Goal: Task Accomplishment & Management: Manage account settings

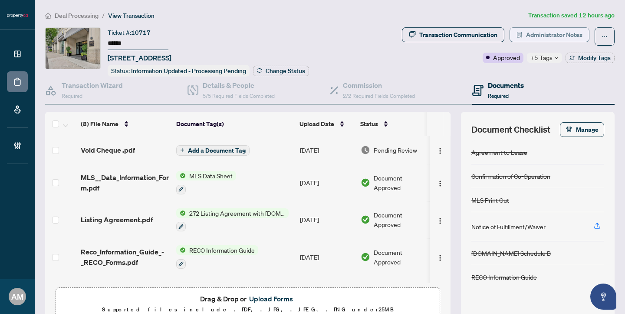
click at [536, 35] on span "Administrator Notes" at bounding box center [554, 35] width 56 height 14
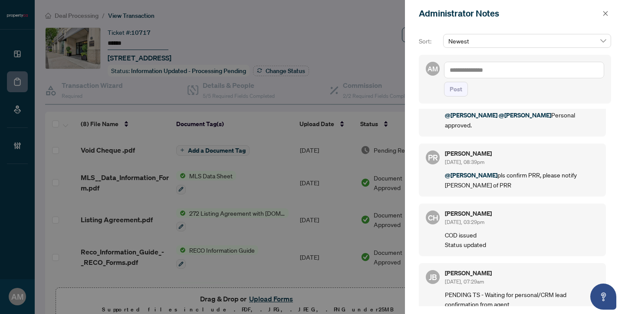
scroll to position [37, 0]
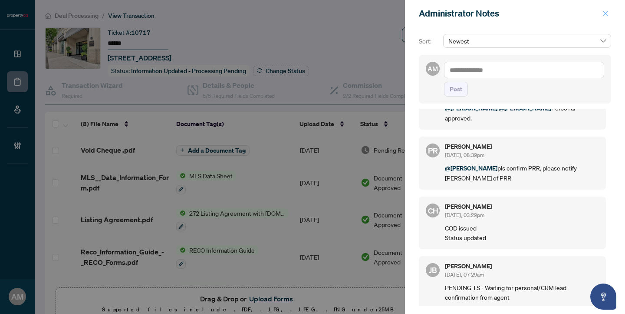
click at [603, 13] on icon "close" at bounding box center [606, 13] width 6 height 6
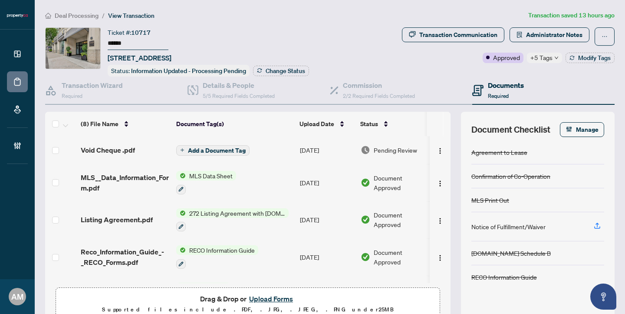
click at [130, 149] on span "Void Cheque .pdf" at bounding box center [108, 150] width 54 height 10
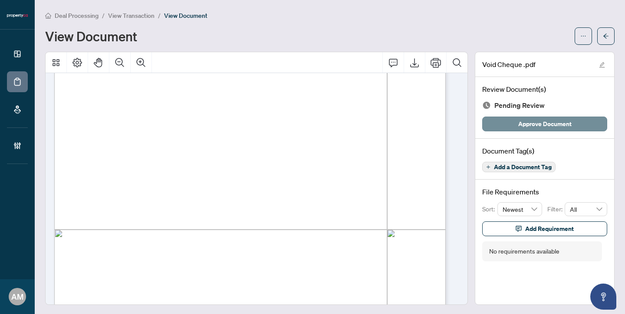
scroll to position [35, 0]
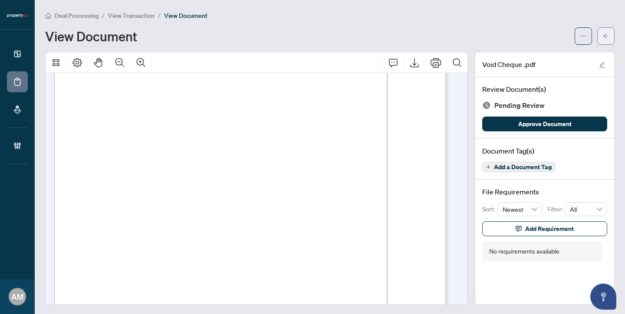
click at [603, 37] on button "button" at bounding box center [606, 35] width 17 height 17
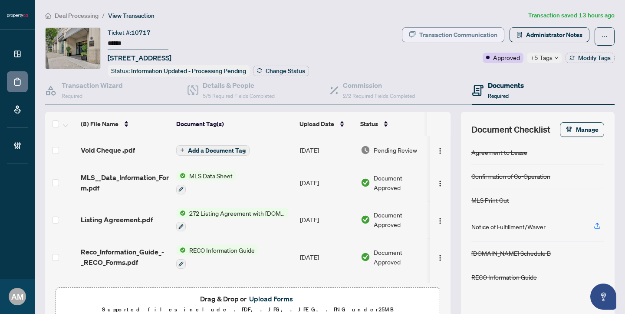
click at [475, 39] on div "Transaction Communication" at bounding box center [459, 35] width 78 height 14
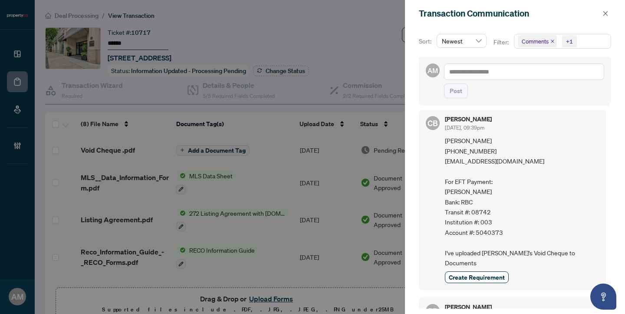
scroll to position [7, 0]
drag, startPoint x: 491, startPoint y: 148, endPoint x: 446, endPoint y: 149, distance: 45.2
click at [446, 149] on span "Karen Gagnon (416) 728-1337 kitgagnon@yahoo.ca For EFT Payment: Karen Irene Gag…" at bounding box center [522, 201] width 154 height 132
copy span "(416) 728-1337"
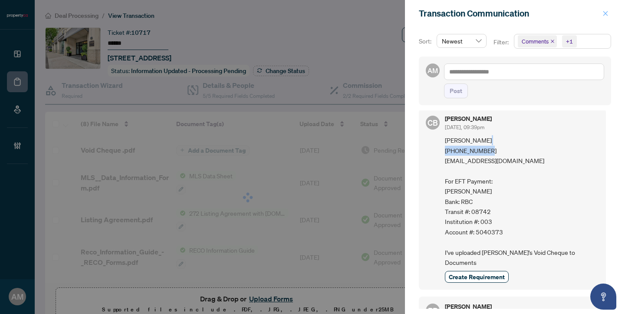
click at [605, 13] on icon "close" at bounding box center [606, 13] width 6 height 6
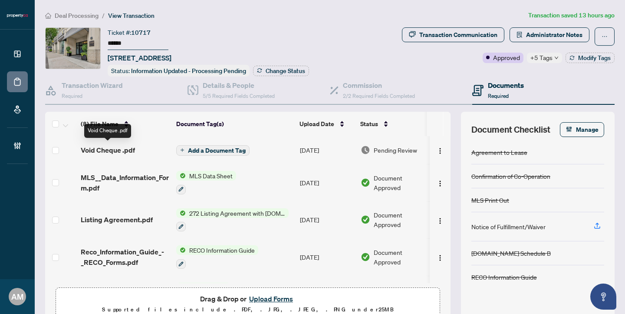
click at [115, 150] on span "Void Cheque .pdf" at bounding box center [108, 150] width 54 height 10
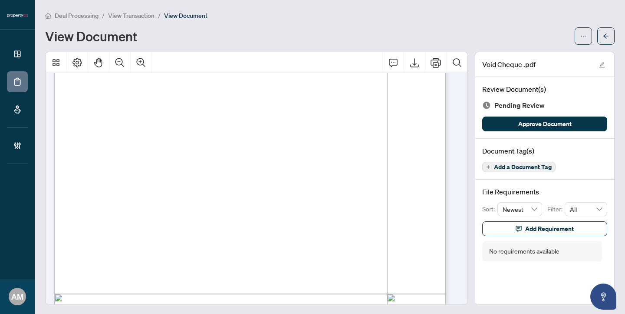
scroll to position [125, 0]
click at [603, 32] on span "button" at bounding box center [606, 36] width 6 height 14
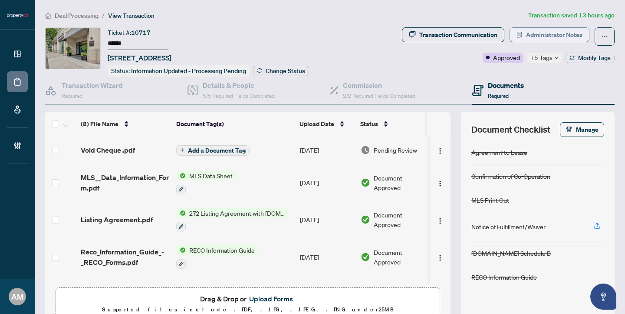
click at [551, 37] on span "Administrator Notes" at bounding box center [554, 35] width 56 height 14
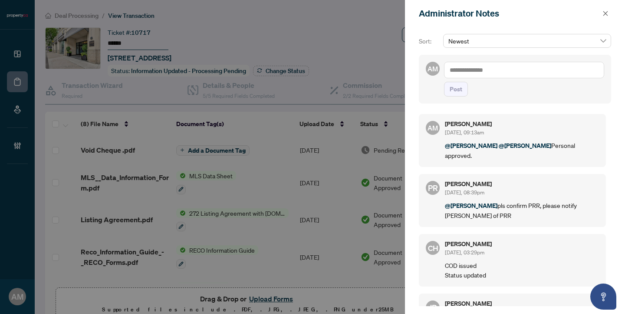
click at [517, 68] on textarea at bounding box center [524, 70] width 160 height 17
click at [494, 75] on b "Sydney" at bounding box center [505, 76] width 61 height 8
type textarea "**********"
click at [460, 96] on span "Post" at bounding box center [456, 89] width 13 height 14
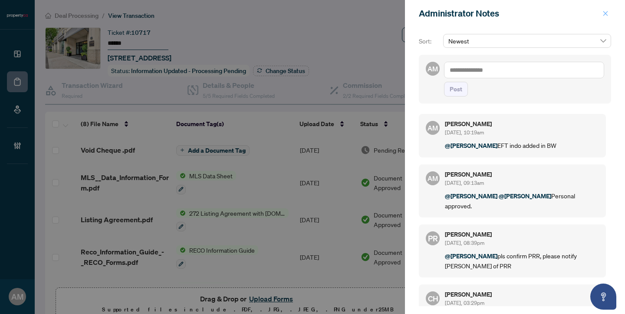
click at [605, 12] on icon "close" at bounding box center [606, 13] width 6 height 6
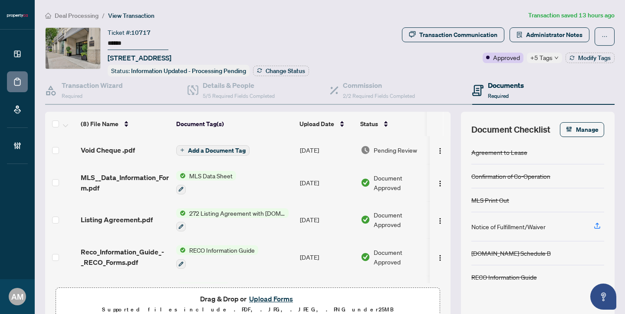
click at [86, 15] on span "Deal Processing" at bounding box center [77, 16] width 44 height 8
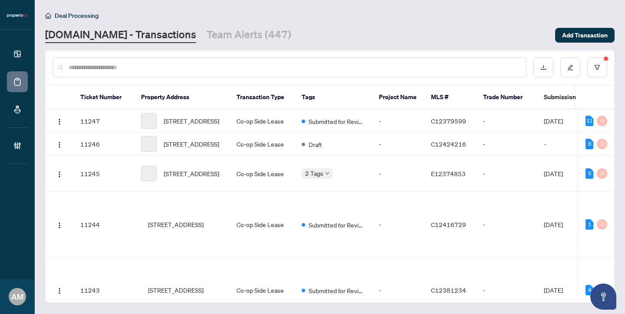
click at [148, 71] on input "text" at bounding box center [294, 68] width 451 height 10
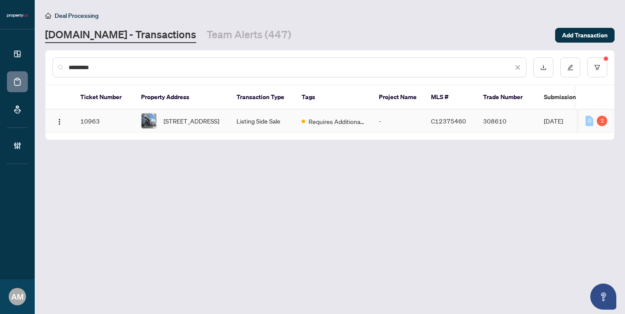
type input "*********"
click at [209, 121] on span "3103-501 Yonge St, Toronto, Ontario M4Y 1Y4, Canada" at bounding box center [192, 121] width 56 height 10
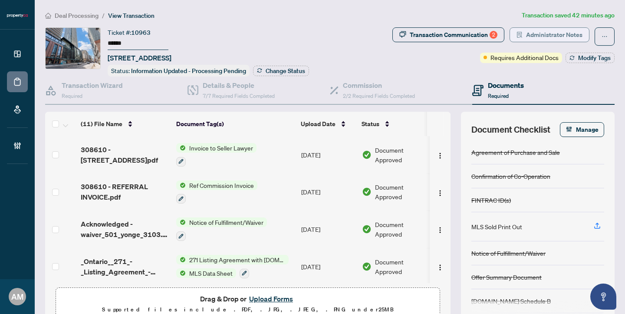
click at [526, 31] on span "Administrator Notes" at bounding box center [554, 35] width 56 height 14
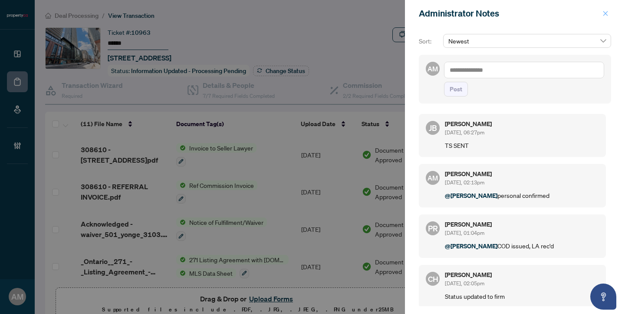
click at [604, 16] on icon "close" at bounding box center [606, 13] width 6 height 6
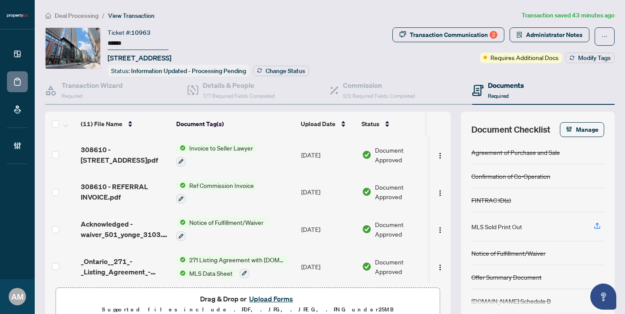
click at [87, 16] on span "Deal Processing" at bounding box center [77, 16] width 44 height 8
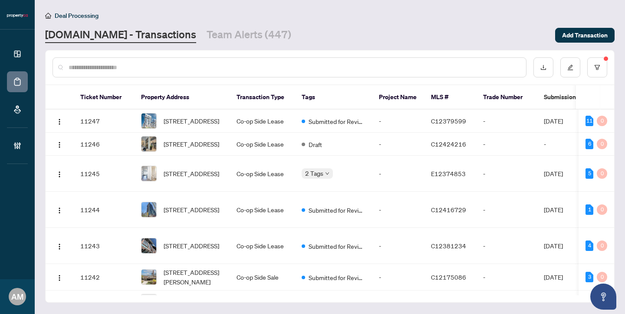
click at [173, 63] on input "text" at bounding box center [294, 68] width 451 height 10
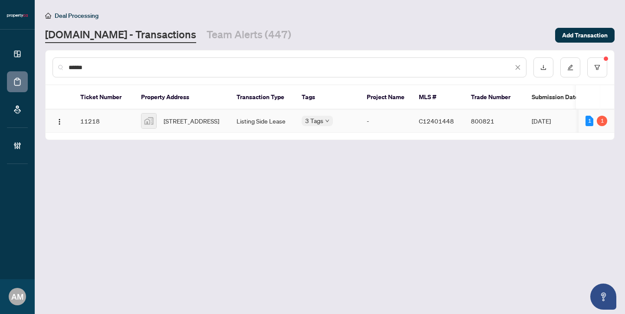
type input "******"
click at [257, 128] on td "Listing Side Lease" at bounding box center [262, 120] width 65 height 23
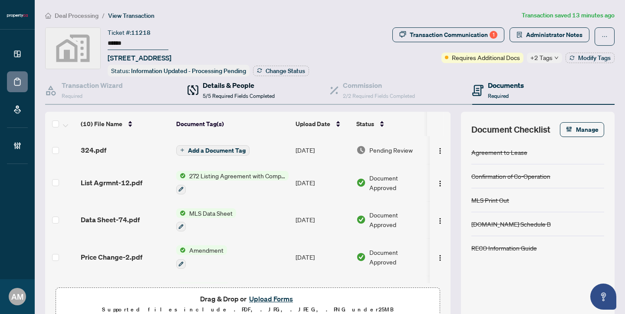
click at [238, 96] on span "5/5 Required Fields Completed" at bounding box center [239, 96] width 72 height 7
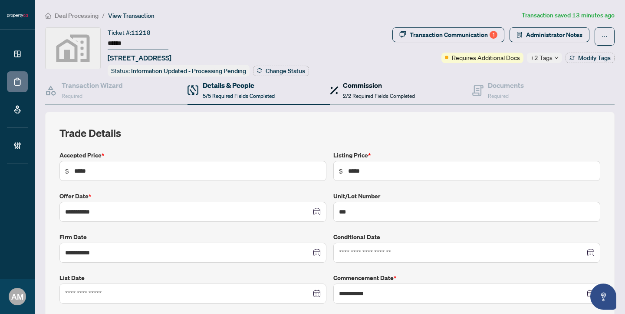
click at [366, 85] on h4 "Commission" at bounding box center [379, 85] width 72 height 10
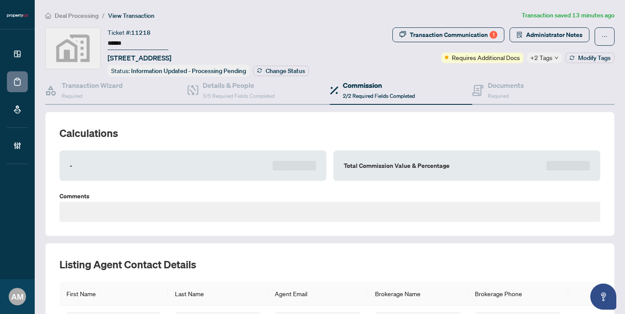
type textarea "**********"
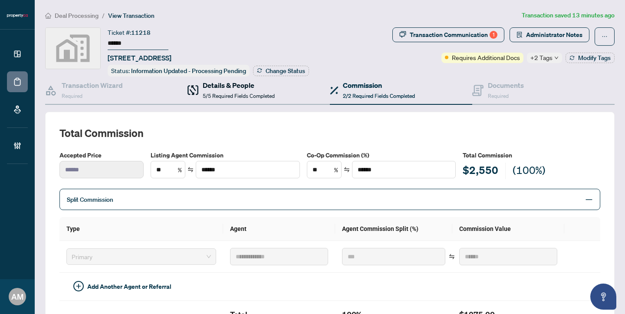
click at [221, 89] on h4 "Details & People" at bounding box center [239, 85] width 72 height 10
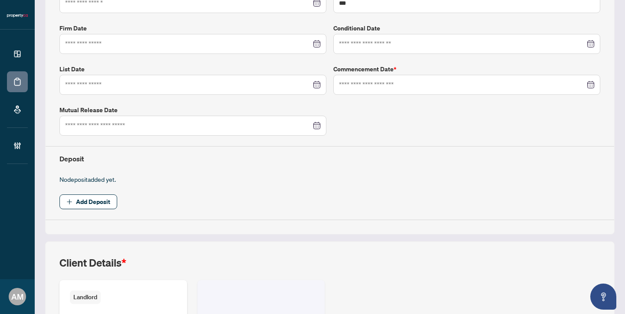
type input "**********"
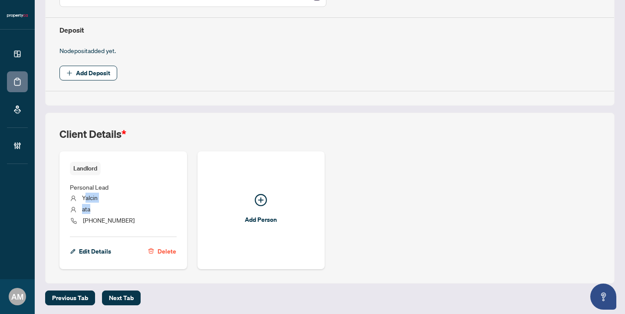
drag, startPoint x: 96, startPoint y: 205, endPoint x: 86, endPoint y: 194, distance: 15.1
click at [86, 194] on ul "Personal Lead Yalcin ata +90 (533) 300-9110" at bounding box center [123, 202] width 107 height 55
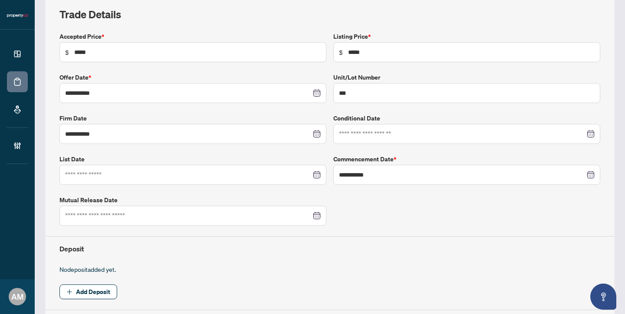
scroll to position [53, 0]
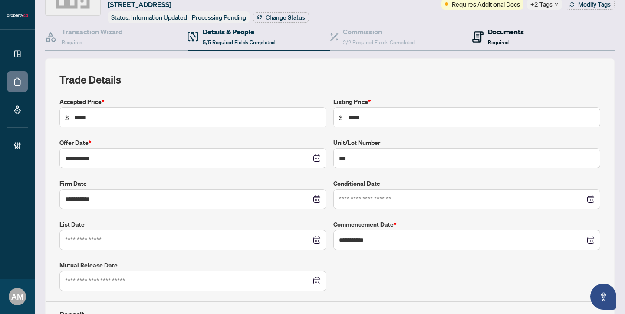
click at [495, 39] on span "Required" at bounding box center [498, 42] width 21 height 7
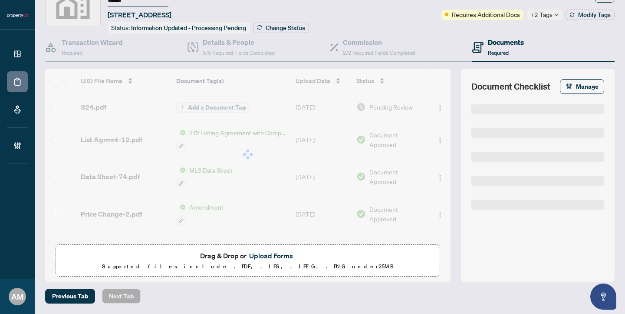
scroll to position [41, 0]
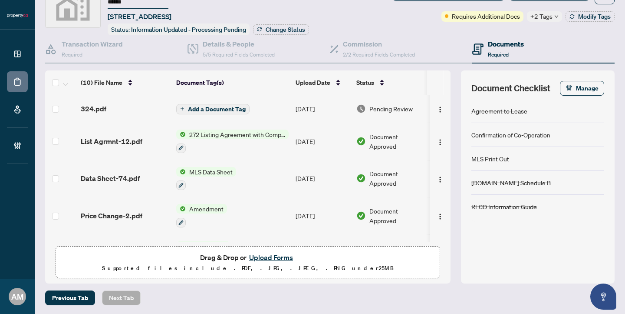
click at [211, 142] on div at bounding box center [232, 147] width 112 height 10
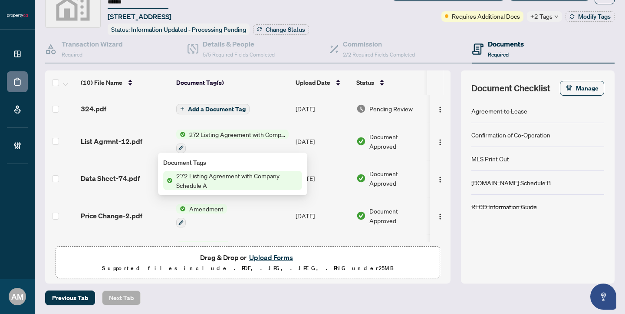
click at [252, 142] on div at bounding box center [232, 147] width 112 height 10
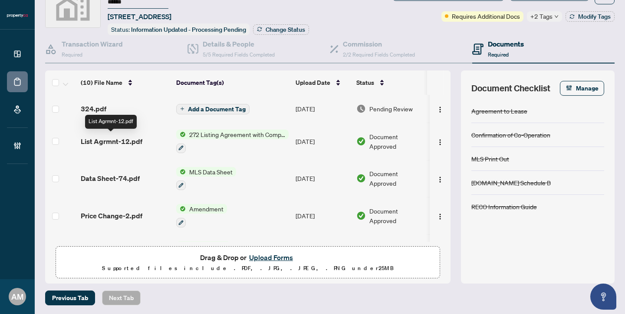
click at [93, 142] on span "List Agrmnt-12.pdf" at bounding box center [112, 141] width 62 height 10
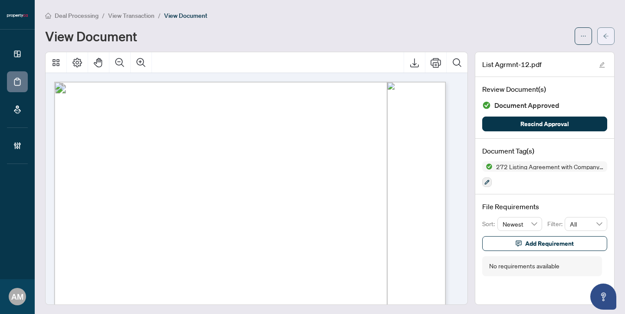
click at [603, 41] on span "button" at bounding box center [606, 36] width 6 height 14
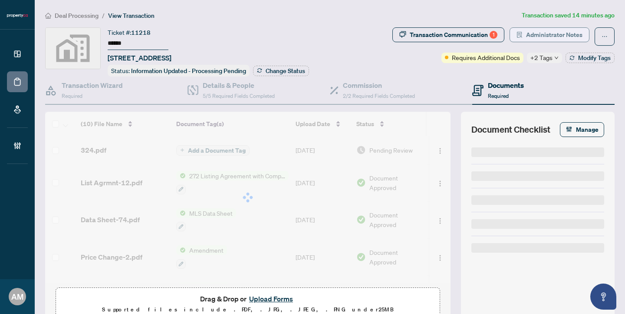
click at [562, 31] on span "Administrator Notes" at bounding box center [554, 35] width 56 height 14
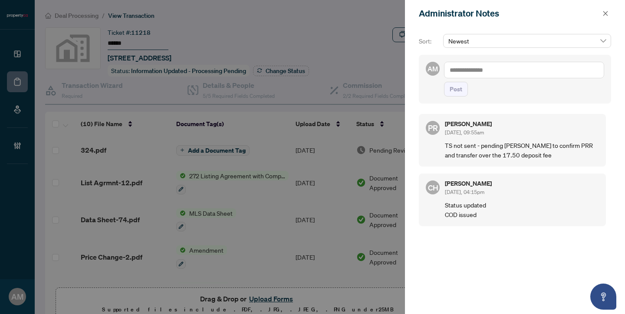
click at [511, 66] on textarea at bounding box center [524, 70] width 160 height 17
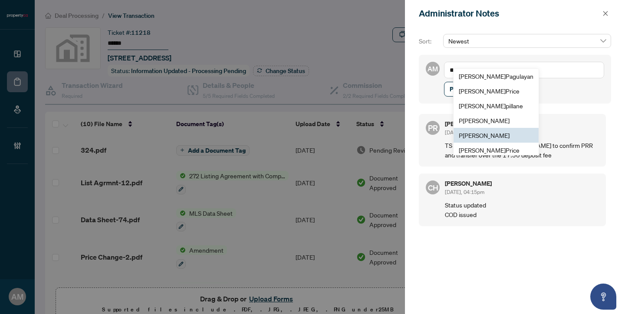
click at [491, 133] on span "P uvitha Ramachandran" at bounding box center [484, 135] width 51 height 8
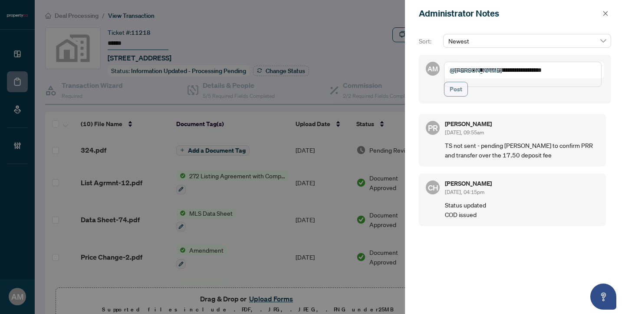
type textarea "**********"
click at [460, 96] on span "Post" at bounding box center [456, 89] width 13 height 14
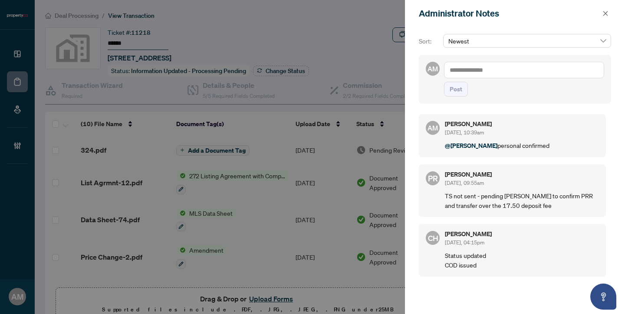
click at [103, 155] on div at bounding box center [312, 157] width 625 height 314
click at [603, 13] on icon "close" at bounding box center [606, 13] width 6 height 6
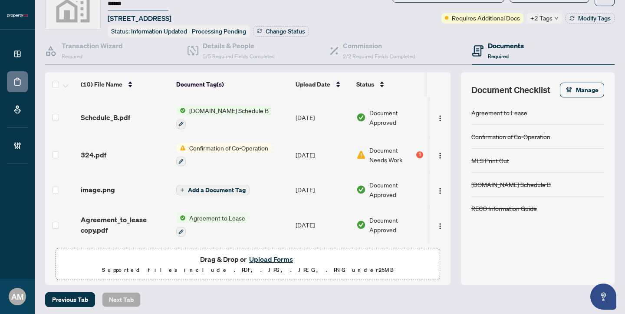
scroll to position [41, 0]
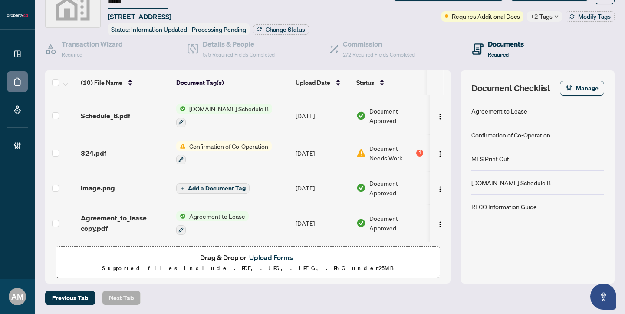
click at [133, 184] on div "image.png" at bounding box center [125, 187] width 89 height 10
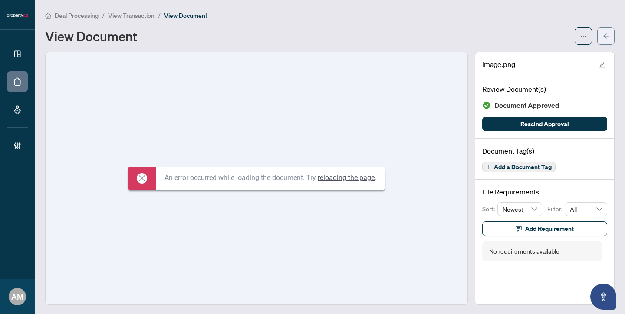
click at [603, 33] on icon "arrow-left" at bounding box center [606, 36] width 6 height 6
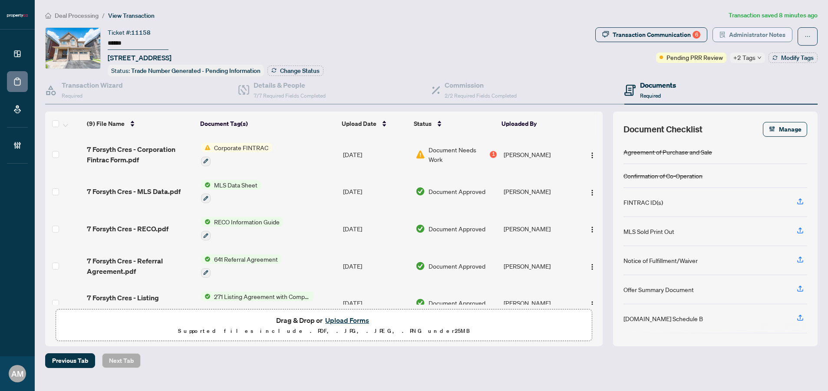
click at [764, 29] on span "Administrator Notes" at bounding box center [757, 35] width 56 height 14
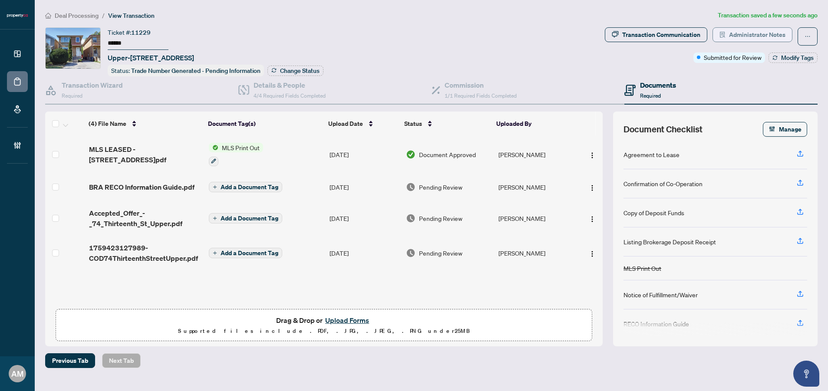
click at [745, 39] on span "Administrator Notes" at bounding box center [757, 35] width 56 height 14
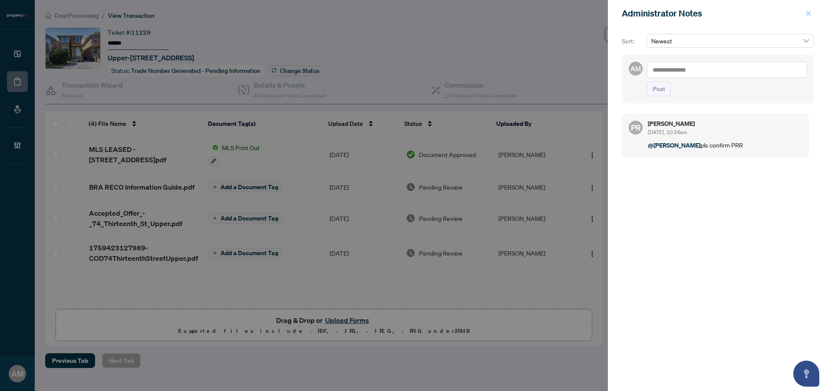
click at [809, 13] on icon "close" at bounding box center [809, 13] width 5 height 5
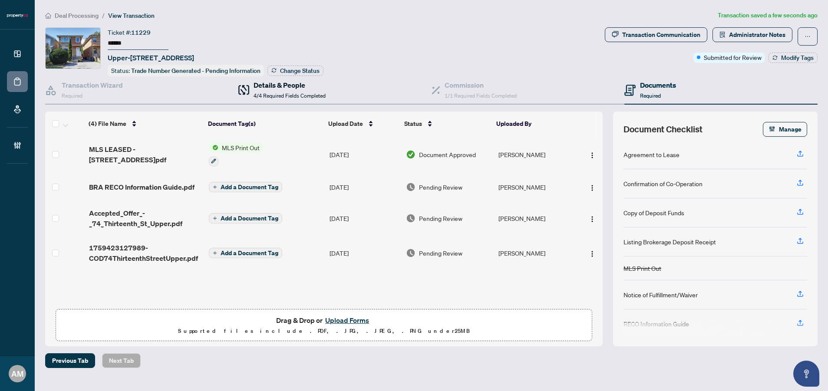
click at [271, 89] on div "Details & People 4/4 Required Fields Completed" at bounding box center [290, 90] width 72 height 20
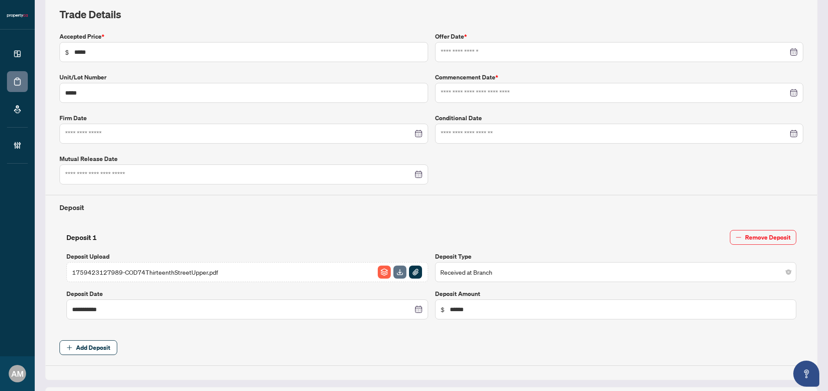
type input "**********"
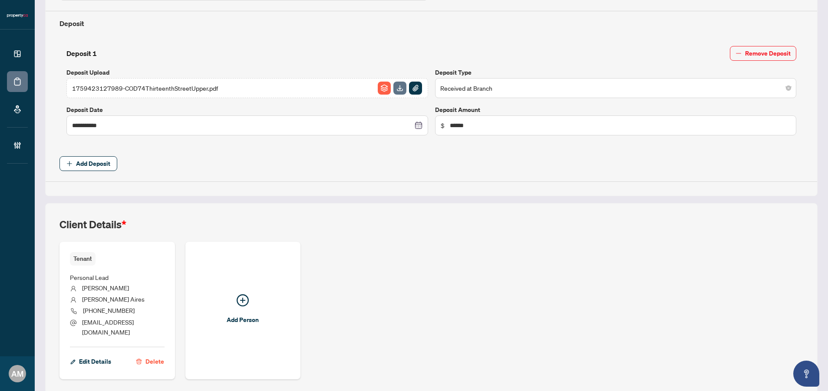
scroll to position [328, 0]
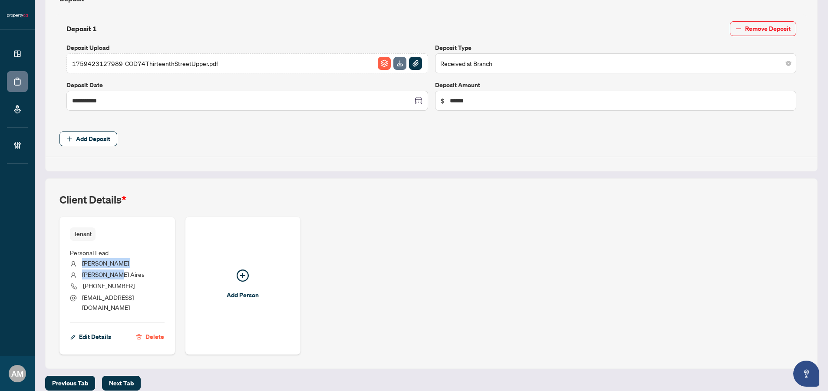
drag, startPoint x: 117, startPoint y: 274, endPoint x: 82, endPoint y: 261, distance: 37.5
click at [82, 261] on ul "Personal Lead Ligia Mazer Aires (647) 687-7768 airesmazer@gmail.com" at bounding box center [117, 278] width 95 height 75
copy ul "Ligia Mazer Aires"
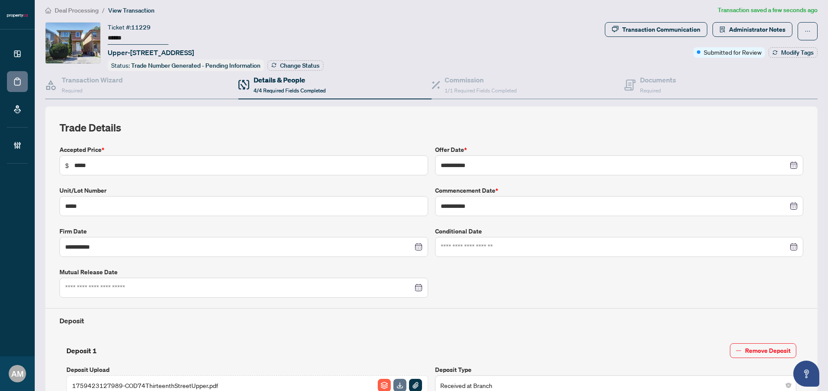
scroll to position [0, 0]
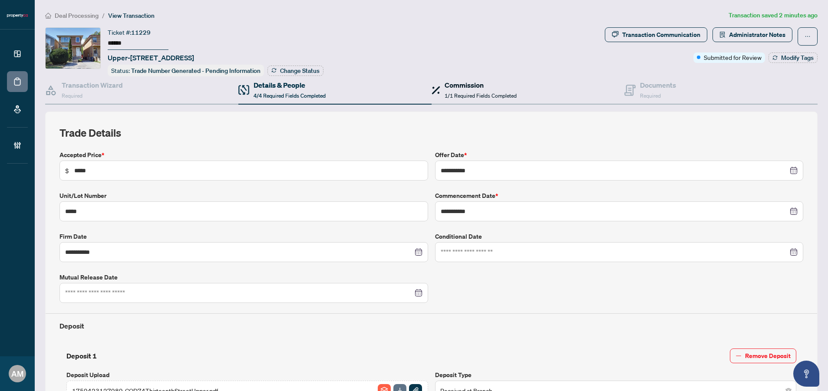
click at [448, 84] on h4 "Commission" at bounding box center [481, 85] width 72 height 10
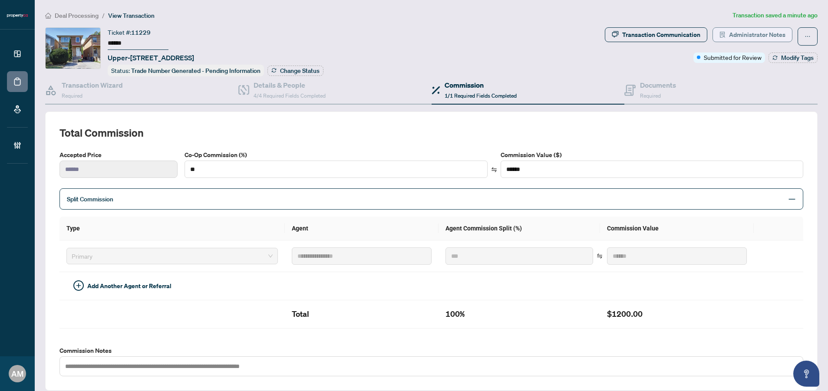
click at [758, 36] on span "Administrator Notes" at bounding box center [757, 35] width 56 height 14
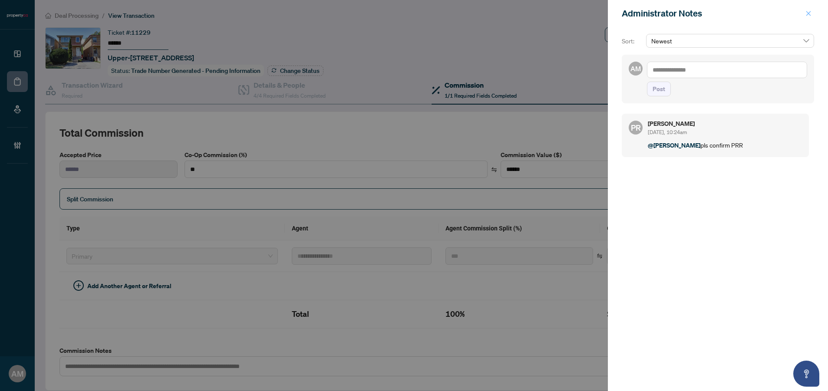
click at [806, 13] on icon "close" at bounding box center [809, 13] width 6 height 6
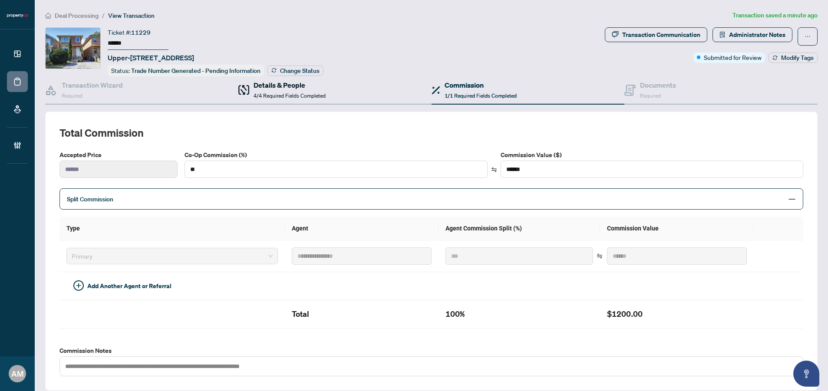
click at [311, 93] on span "4/4 Required Fields Completed" at bounding box center [290, 96] width 72 height 7
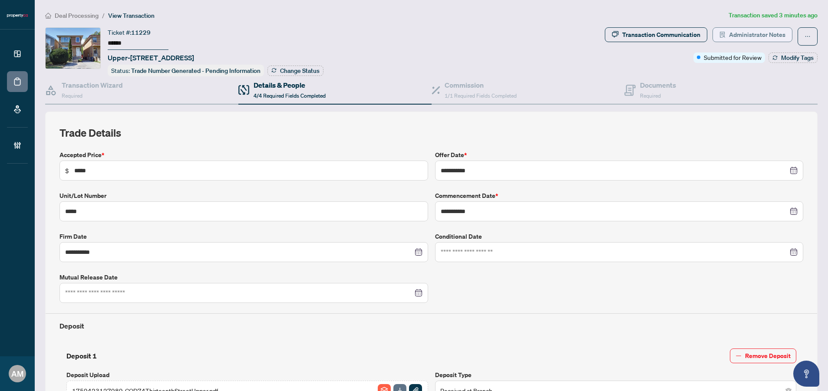
click at [756, 33] on span "Administrator Notes" at bounding box center [757, 35] width 56 height 14
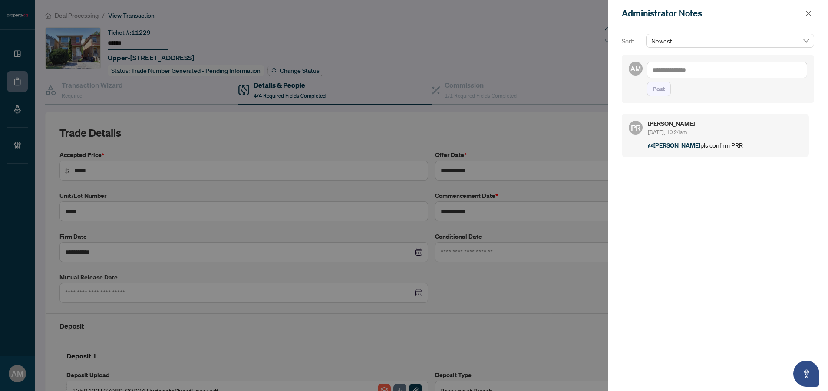
click at [722, 71] on textarea at bounding box center [727, 70] width 160 height 17
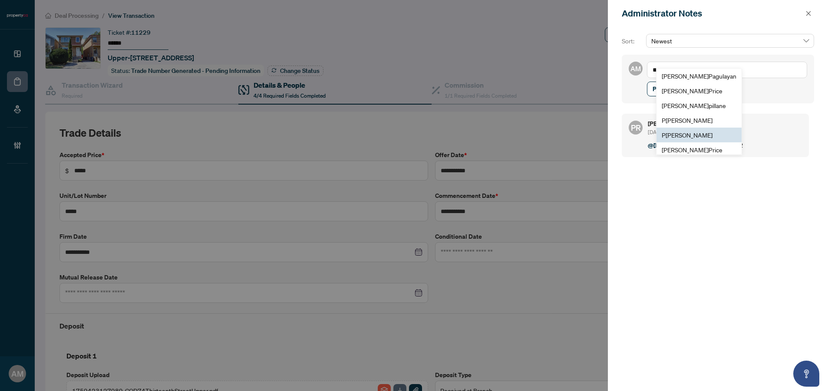
click at [699, 138] on span "P uvitha Ramachandran" at bounding box center [687, 135] width 51 height 8
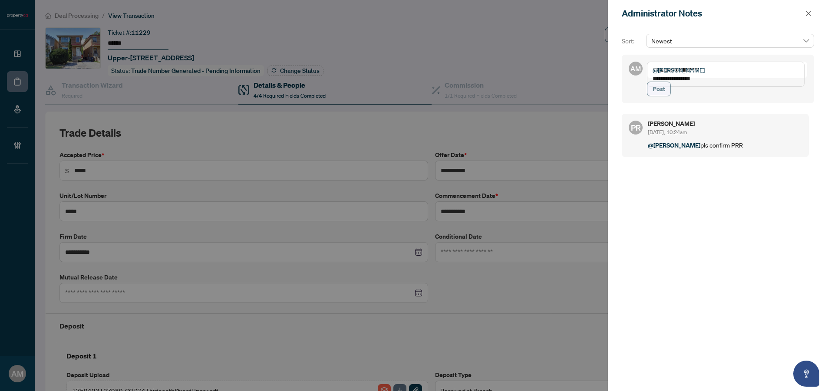
type textarea "**********"
click at [661, 96] on span "Post" at bounding box center [659, 89] width 13 height 14
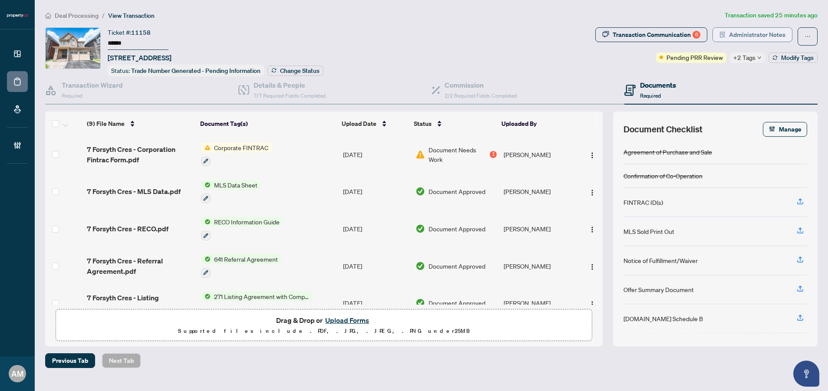
click at [758, 36] on span "Administrator Notes" at bounding box center [757, 35] width 56 height 14
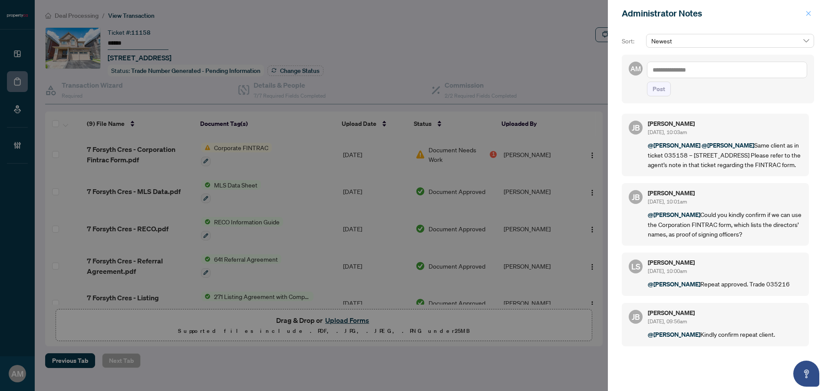
click at [809, 12] on icon "close" at bounding box center [809, 13] width 6 height 6
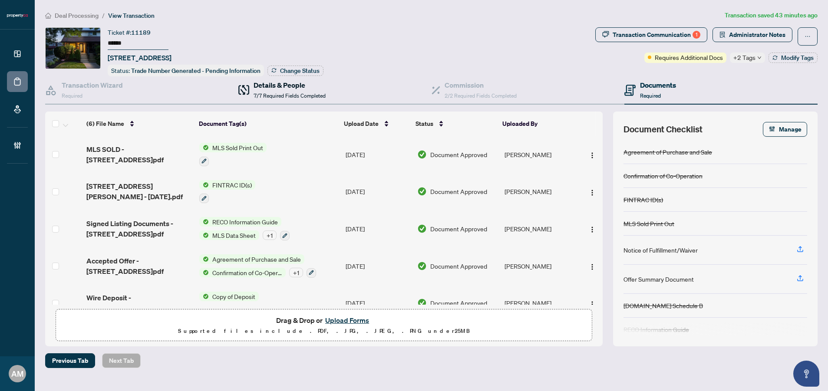
click at [281, 93] on span "7/7 Required Fields Completed" at bounding box center [290, 96] width 72 height 7
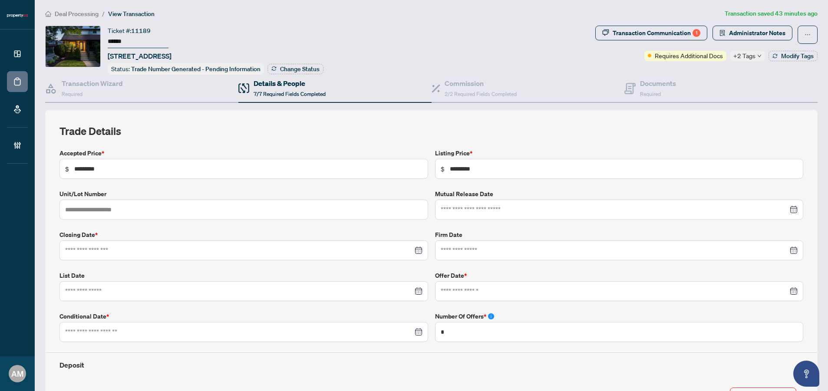
type input "**********"
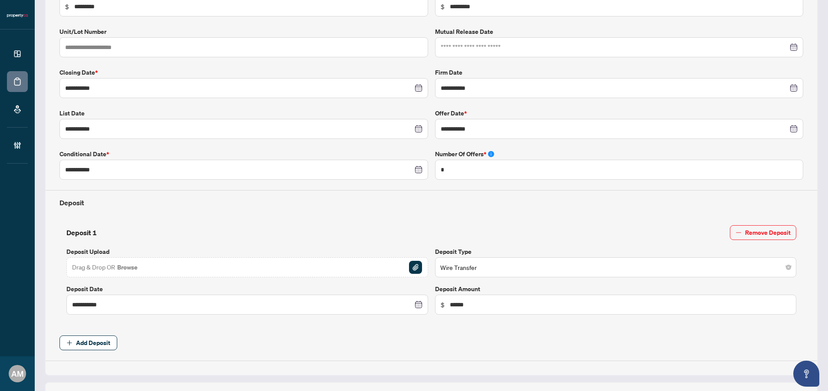
scroll to position [377, 0]
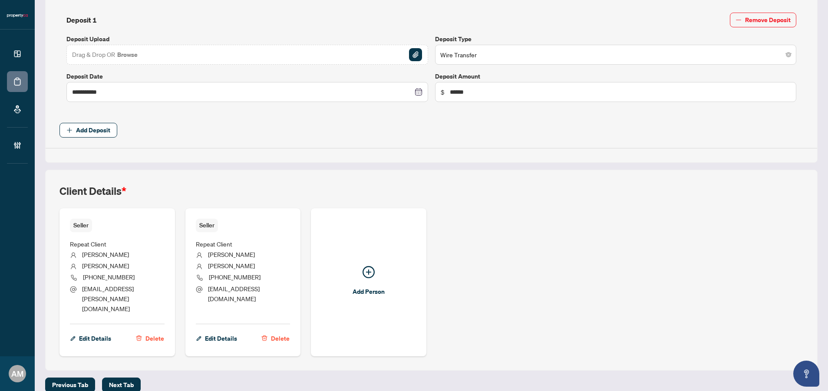
click at [97, 244] on span "Repeat Client" at bounding box center [88, 244] width 36 height 8
click at [88, 332] on span "Edit Details" at bounding box center [95, 339] width 32 height 14
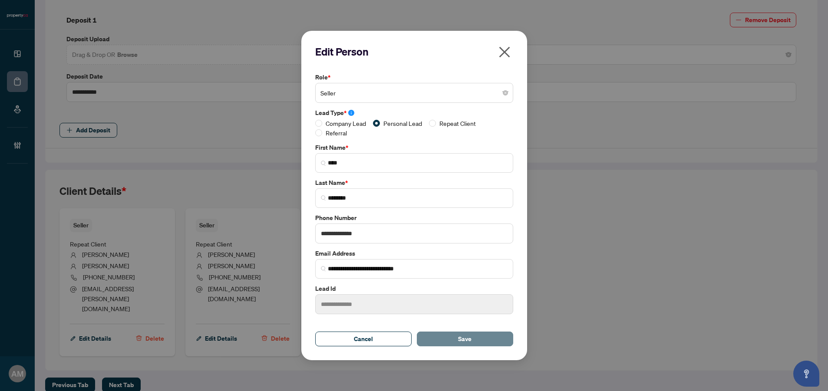
click at [449, 334] on button "Save" at bounding box center [465, 339] width 96 height 15
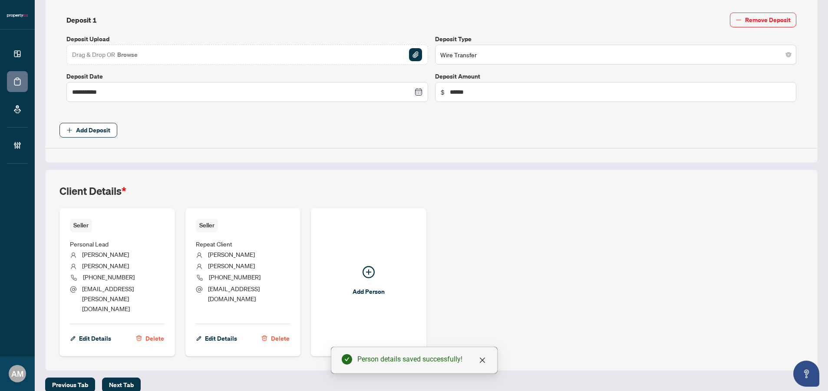
click at [243, 246] on li "Repeat Client" at bounding box center [243, 244] width 95 height 10
click at [219, 332] on span "Edit Details" at bounding box center [221, 339] width 32 height 14
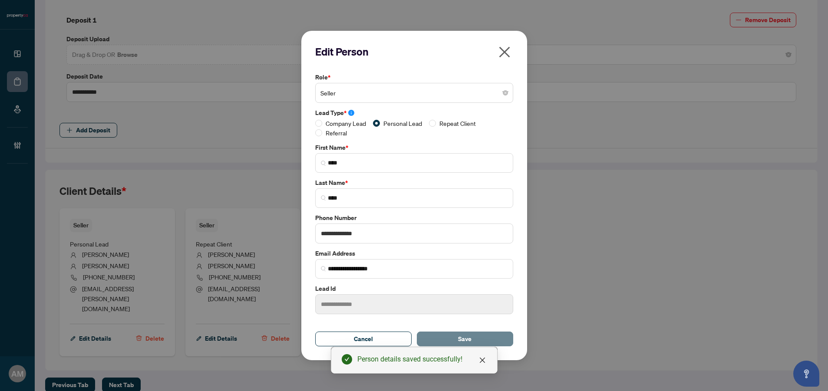
click at [463, 336] on span "Save" at bounding box center [464, 339] width 13 height 14
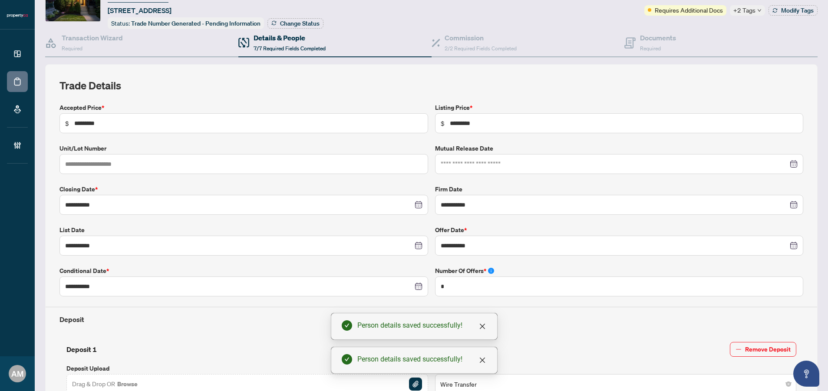
scroll to position [0, 0]
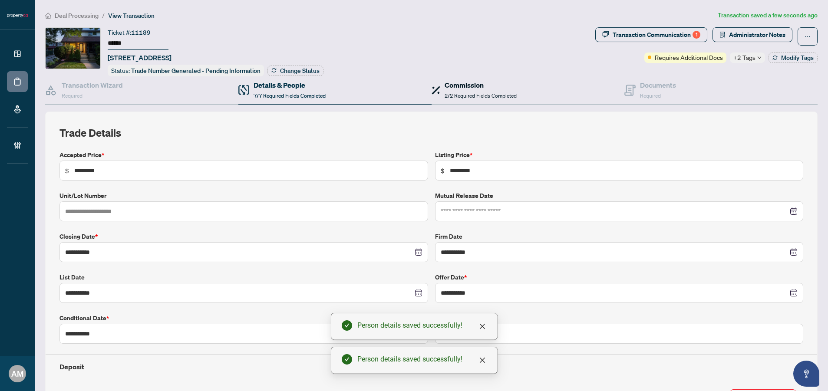
click at [477, 93] on span "2/2 Required Fields Completed" at bounding box center [481, 96] width 72 height 7
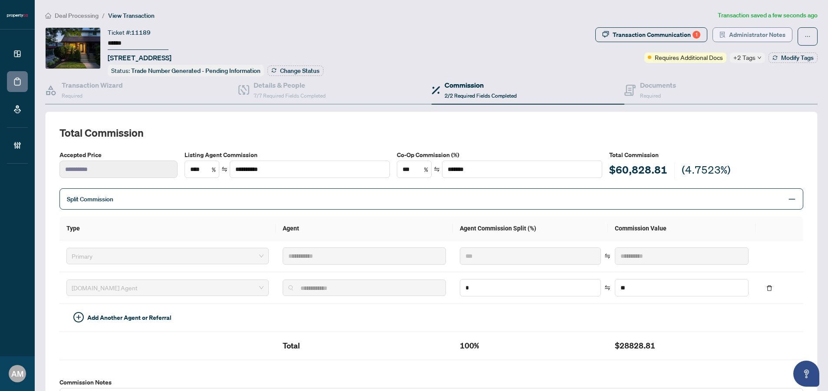
click at [747, 34] on span "Administrator Notes" at bounding box center [757, 35] width 56 height 14
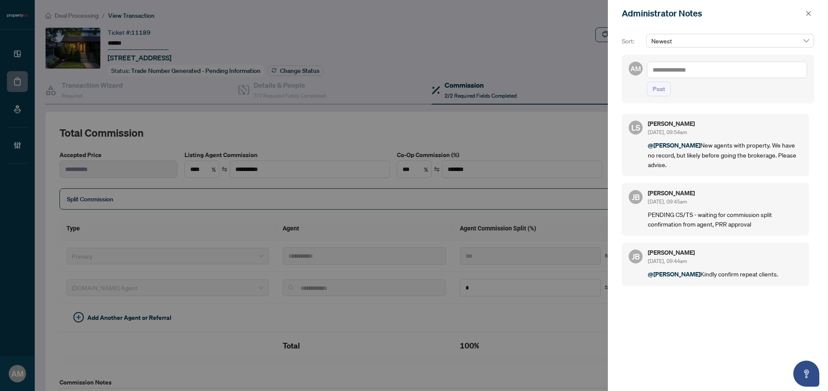
click at [705, 74] on textarea at bounding box center [727, 70] width 160 height 17
click at [686, 78] on span "Jean Belarde" at bounding box center [718, 76] width 94 height 8
type textarea "**********"
click at [658, 95] on span "Post" at bounding box center [659, 89] width 13 height 14
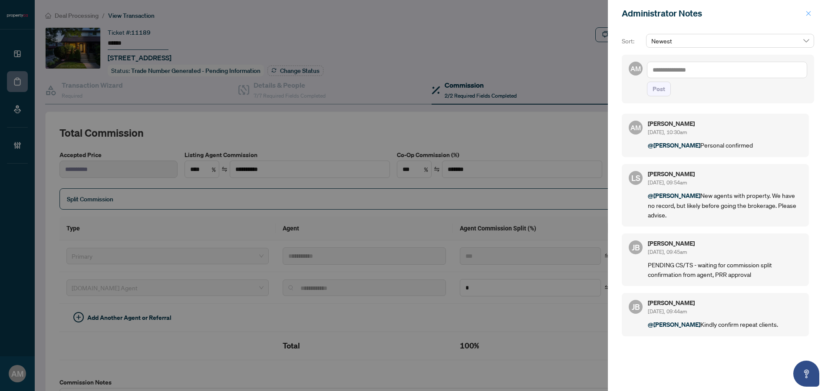
click at [808, 15] on icon "close" at bounding box center [809, 13] width 6 height 6
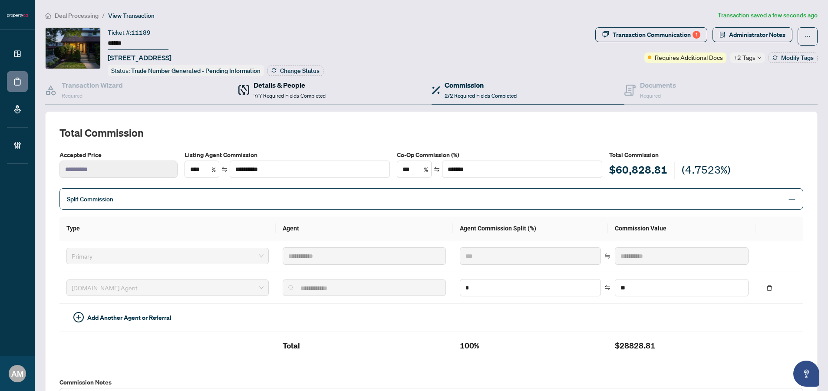
click at [273, 90] on div "Details & People 7/7 Required Fields Completed" at bounding box center [290, 90] width 72 height 20
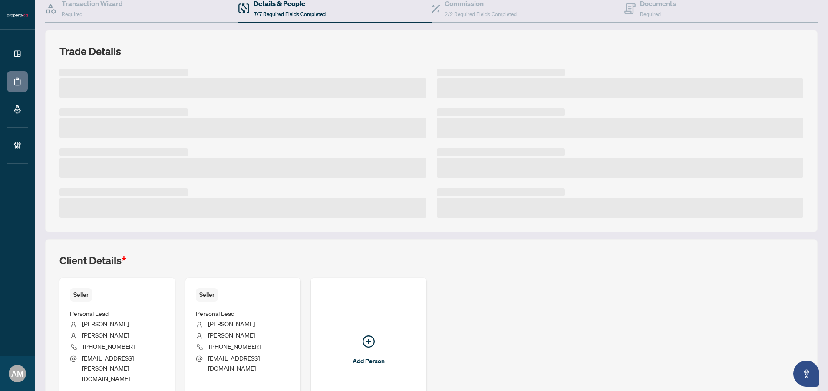
scroll to position [135, 0]
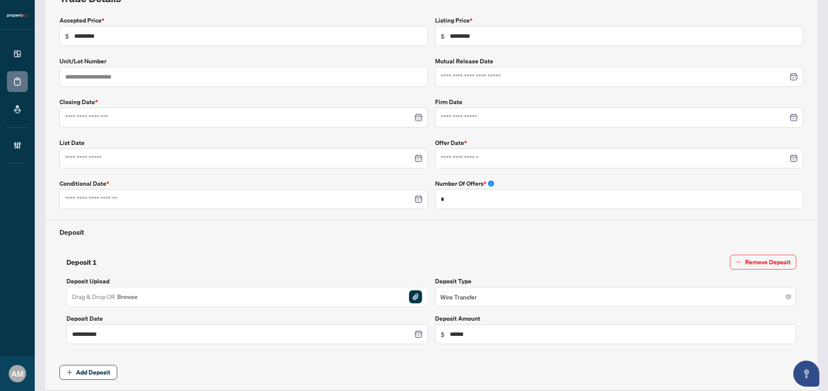
type input "**********"
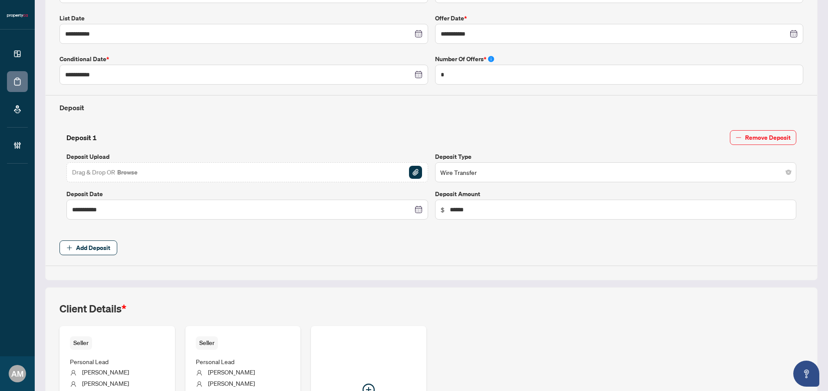
scroll to position [377, 0]
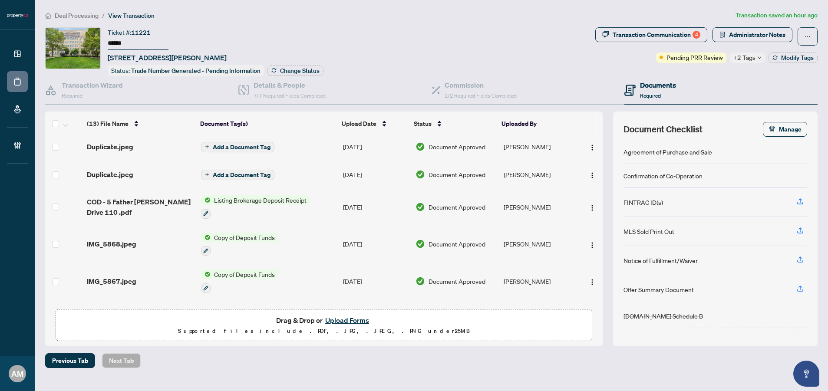
scroll to position [3, 0]
click at [275, 99] on div "Details & People 7/7 Required Fields Completed" at bounding box center [334, 90] width 193 height 28
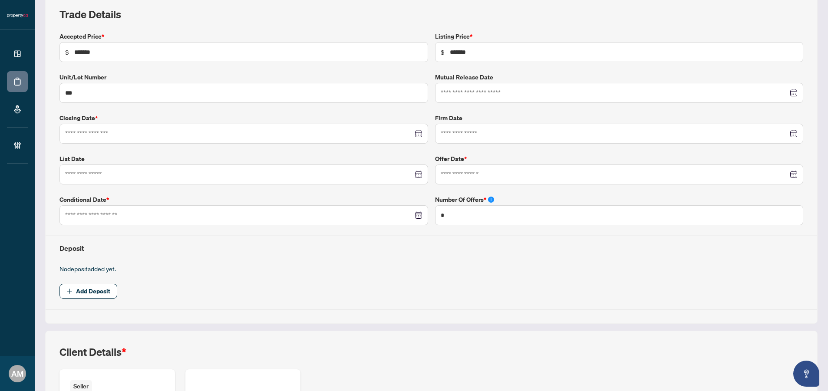
type input "**********"
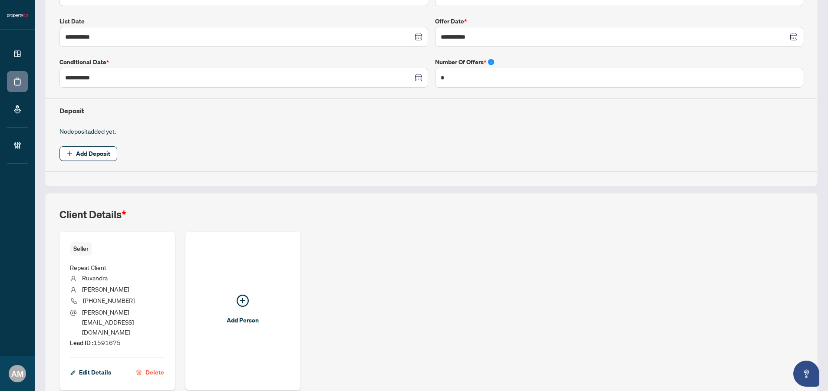
scroll to position [281, 0]
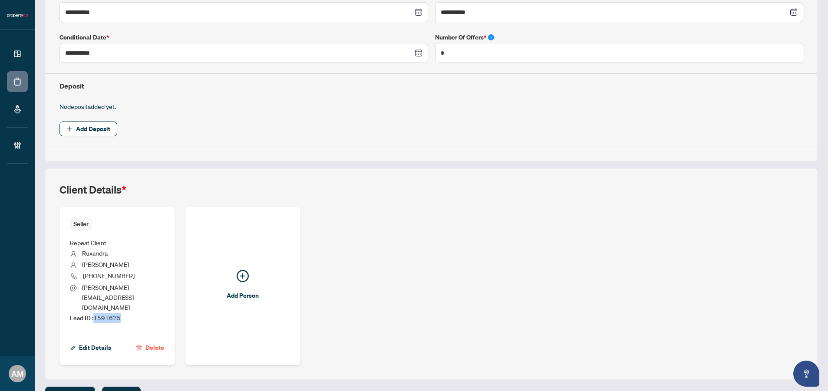
drag, startPoint x: 132, startPoint y: 296, endPoint x: 96, endPoint y: 297, distance: 36.1
click at [96, 313] on li "Lead ID : 1591675" at bounding box center [117, 318] width 95 height 10
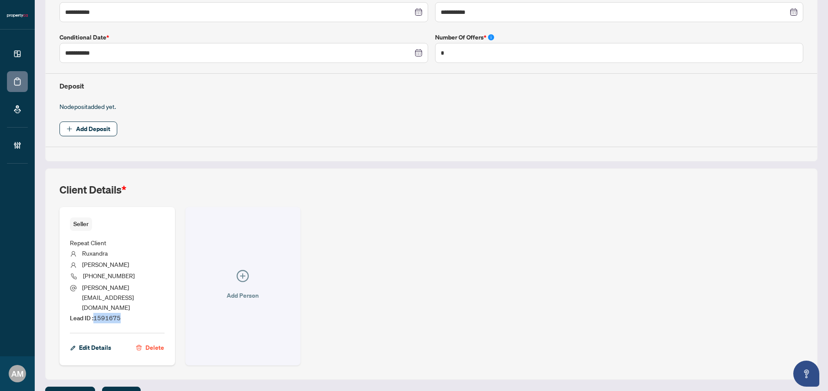
copy span "1591675"
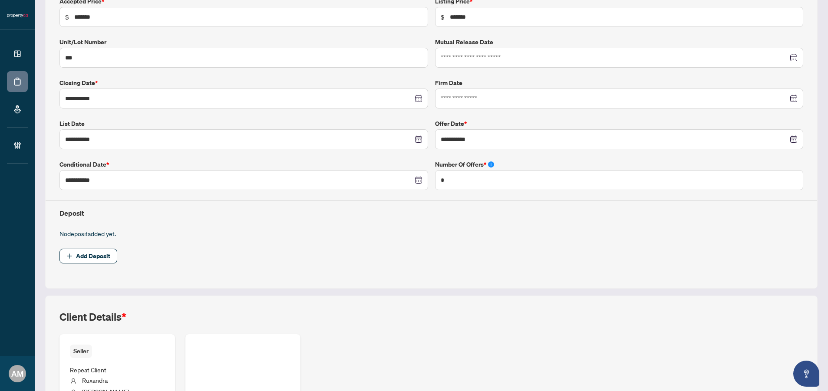
scroll to position [0, 0]
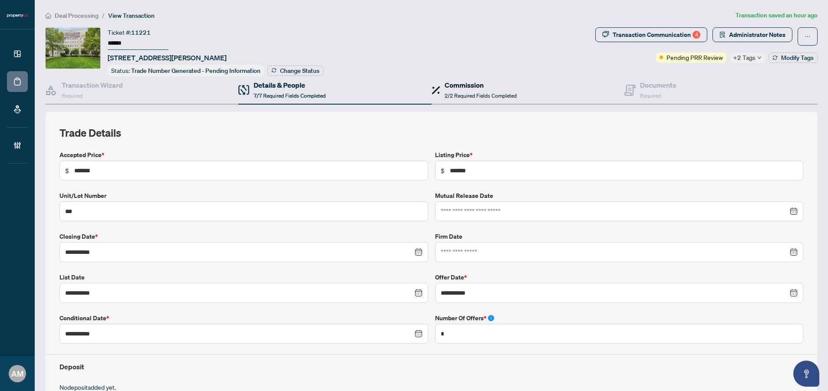
click at [468, 89] on div "Commission 2/2 Required Fields Completed" at bounding box center [481, 90] width 72 height 20
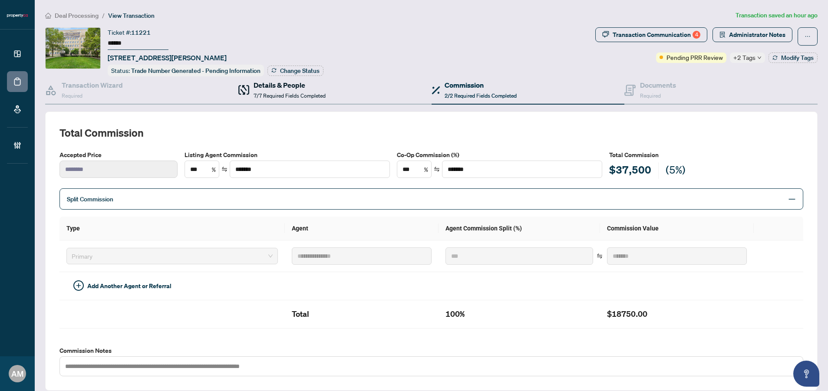
click at [306, 95] on span "7/7 Required Fields Completed" at bounding box center [290, 96] width 72 height 7
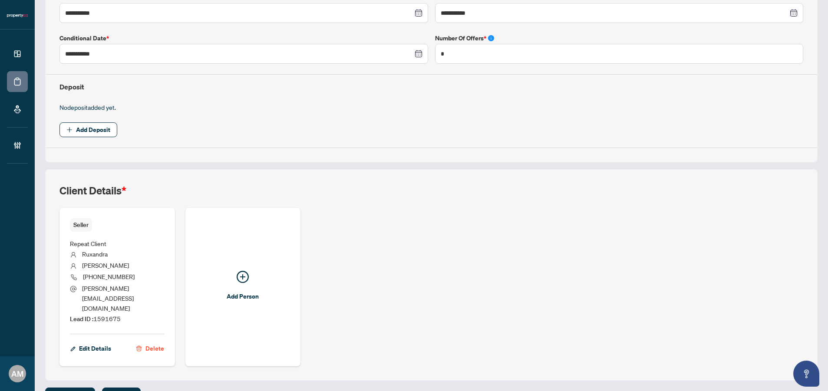
scroll to position [281, 0]
drag, startPoint x: 109, startPoint y: 265, endPoint x: 74, endPoint y: 251, distance: 38.0
click at [74, 251] on ul "Repeat Client [PERSON_NAME] [PHONE_NUMBER] [PERSON_NAME][EMAIL_ADDRESS][DOMAIN_…" at bounding box center [117, 279] width 95 height 96
copy ul "[PERSON_NAME]"
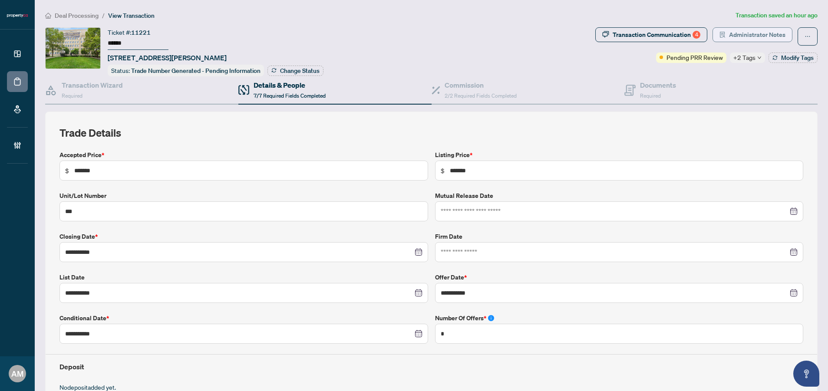
click at [743, 33] on span "Administrator Notes" at bounding box center [757, 35] width 56 height 14
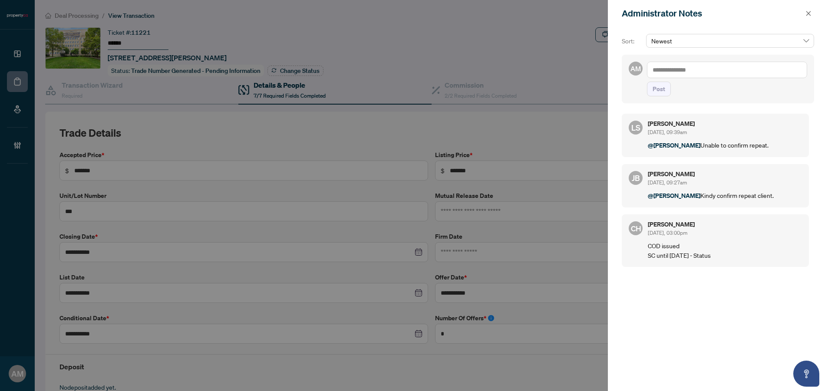
click at [713, 67] on textarea at bounding box center [727, 70] width 160 height 17
click at [688, 76] on span "Jean Belarde" at bounding box center [718, 76] width 94 height 8
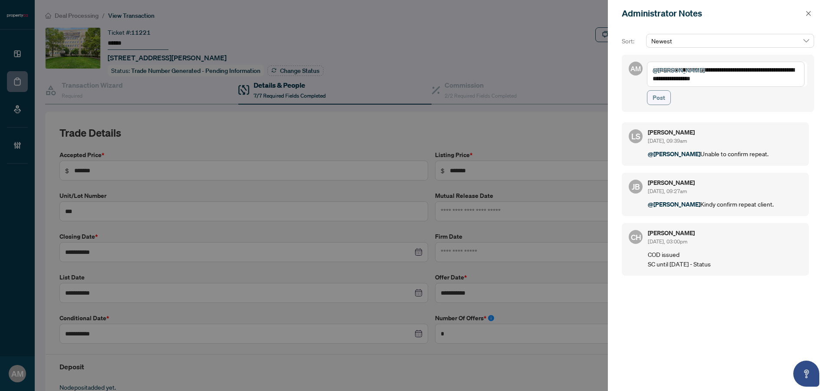
type textarea "**********"
click at [656, 103] on span "Post" at bounding box center [659, 98] width 13 height 14
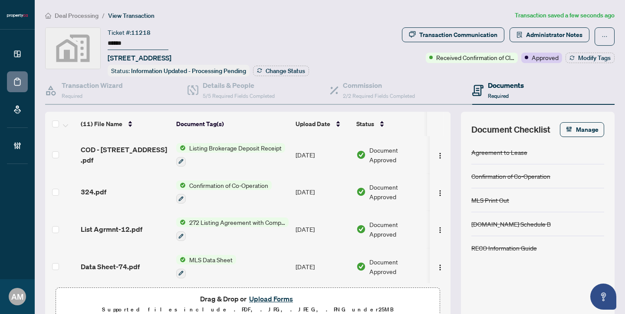
click at [136, 152] on span "COD - [STREET_ADDRESS] .pdf" at bounding box center [125, 154] width 89 height 21
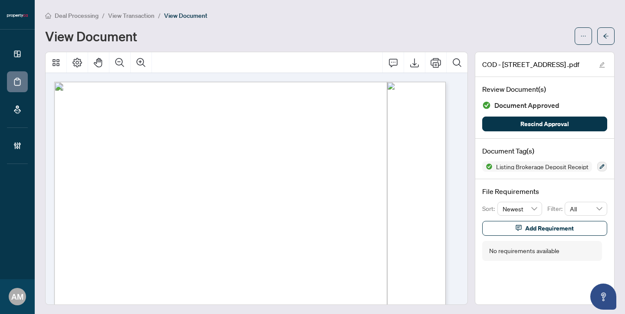
click at [67, 16] on span "Deal Processing" at bounding box center [77, 16] width 44 height 8
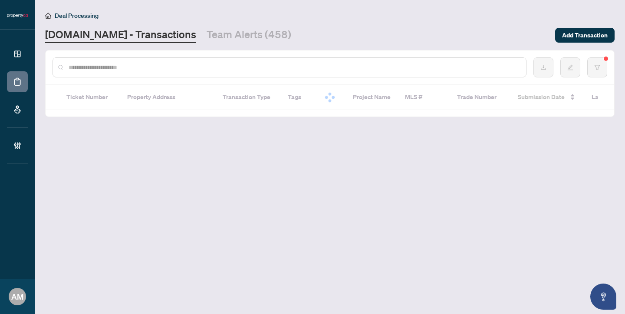
click at [126, 69] on input "text" at bounding box center [294, 68] width 451 height 10
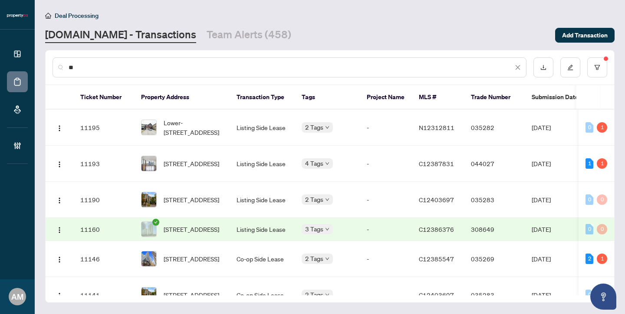
type input "*"
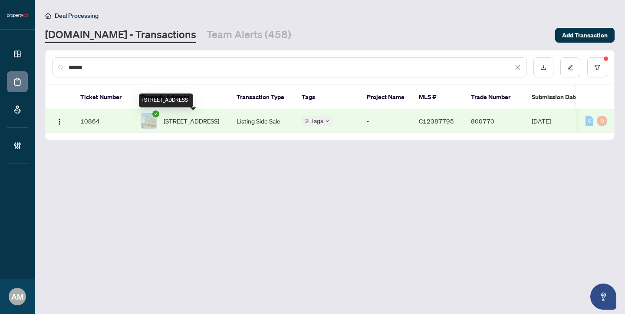
type input "******"
click at [187, 125] on span "606-90 Sumach St, Toronto, Ontario M5A 4R4, Canada" at bounding box center [192, 121] width 56 height 10
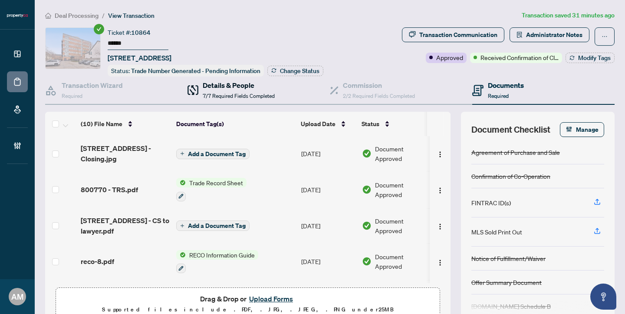
click at [218, 95] on span "7/7 Required Fields Completed" at bounding box center [239, 96] width 72 height 7
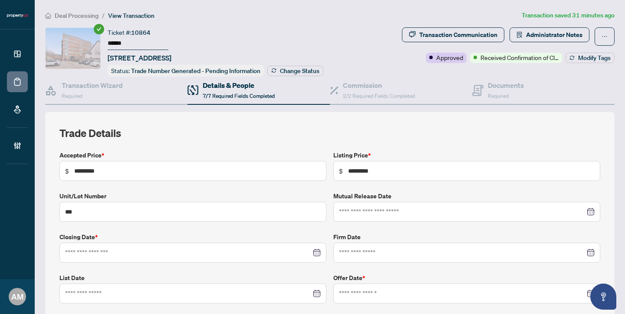
type input "**********"
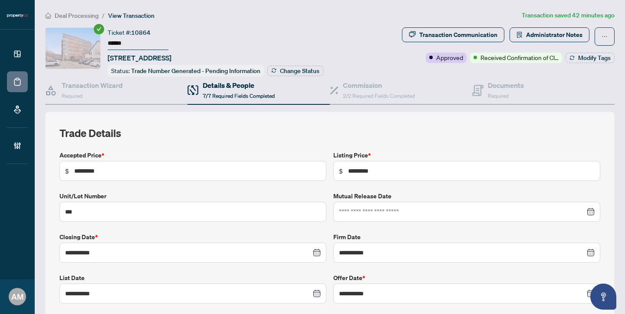
click at [68, 15] on span "Deal Processing" at bounding box center [77, 16] width 44 height 8
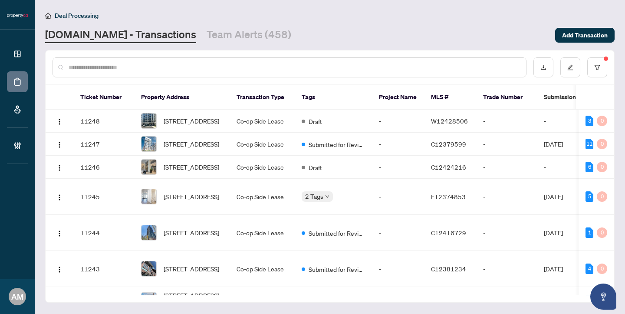
click at [119, 66] on input "text" at bounding box center [294, 68] width 451 height 10
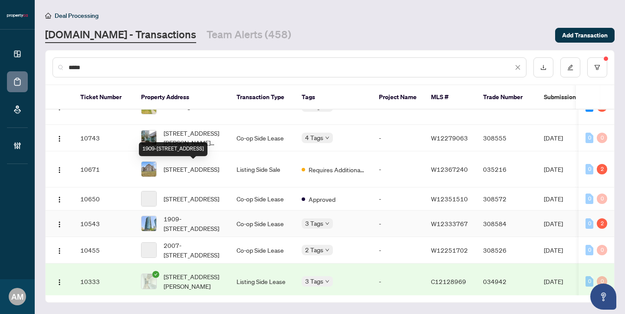
scroll to position [215, 0]
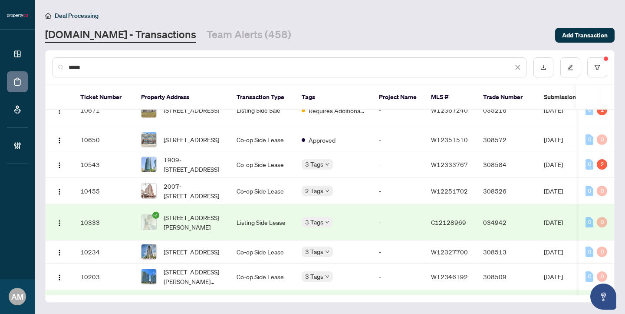
drag, startPoint x: 89, startPoint y: 67, endPoint x: 52, endPoint y: 61, distance: 37.8
click at [52, 61] on div "****" at bounding box center [330, 67] width 569 height 34
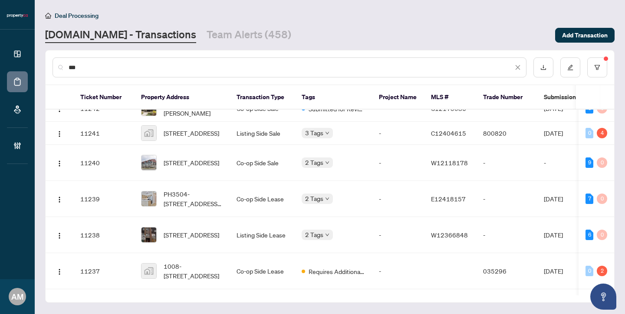
scroll to position [0, 0]
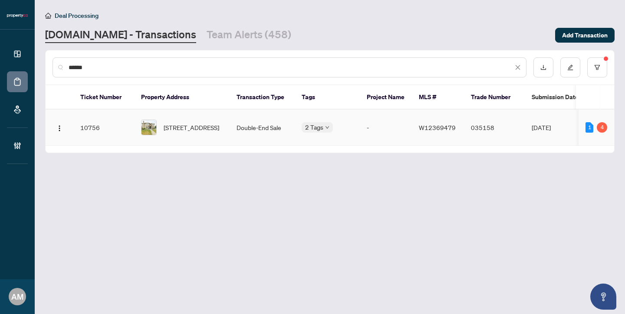
type input "******"
click at [187, 122] on span "88 Royal West Dr, Brampton, Ontario L6X 0V8, Canada" at bounding box center [192, 127] width 56 height 10
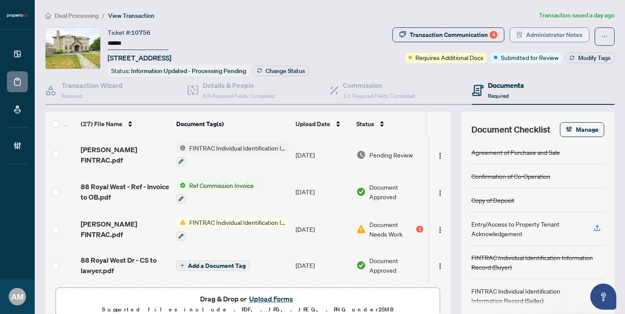
click at [542, 32] on span "Administrator Notes" at bounding box center [554, 35] width 56 height 14
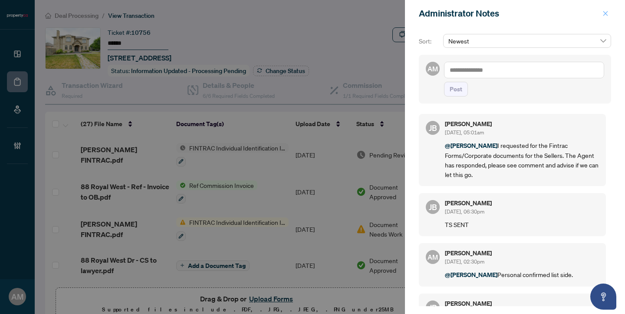
click at [607, 13] on icon "close" at bounding box center [606, 13] width 6 height 6
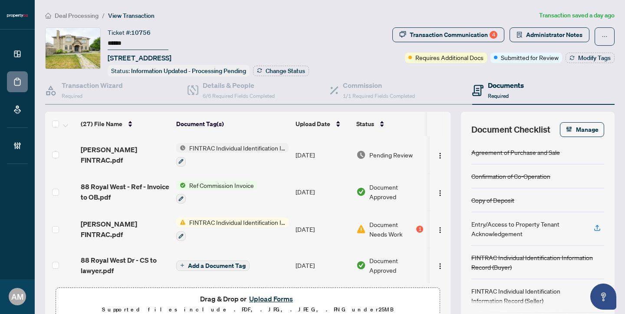
click at [232, 223] on span "FINTRAC Individual Identification Information Record (Buyer)" at bounding box center [237, 222] width 103 height 10
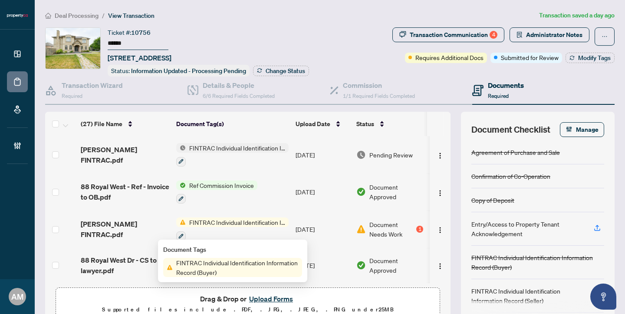
click at [214, 270] on span "FINTRAC Individual Identification Information Record (Buyer)" at bounding box center [237, 267] width 129 height 19
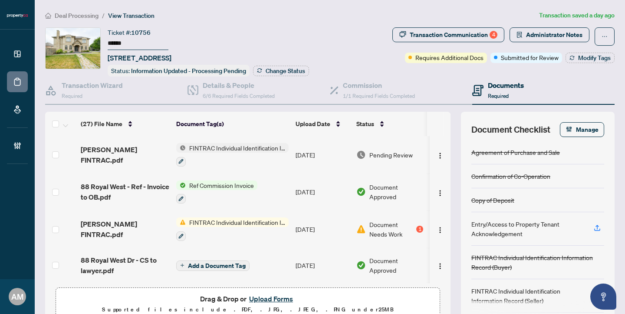
click at [230, 148] on span "FINTRAC Individual Identification Information Record (Buyer)" at bounding box center [237, 148] width 103 height 10
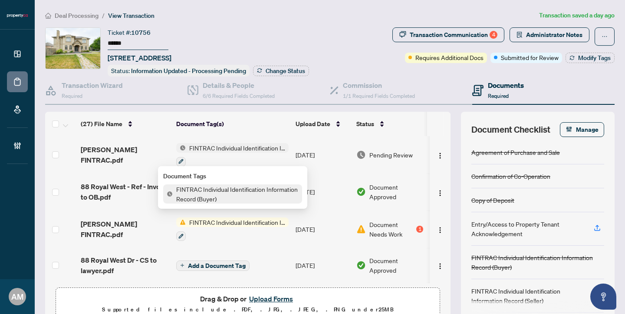
click at [143, 152] on span "Neha Jain FINTRAC.pdf" at bounding box center [125, 154] width 89 height 21
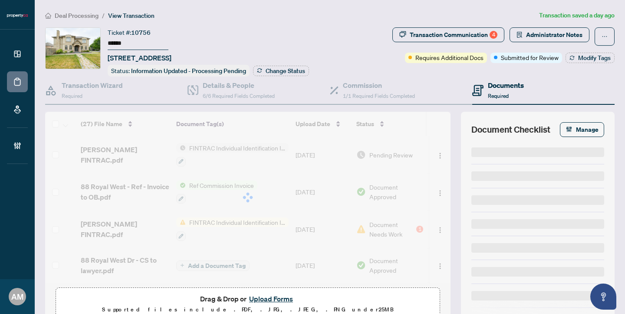
type input "******"
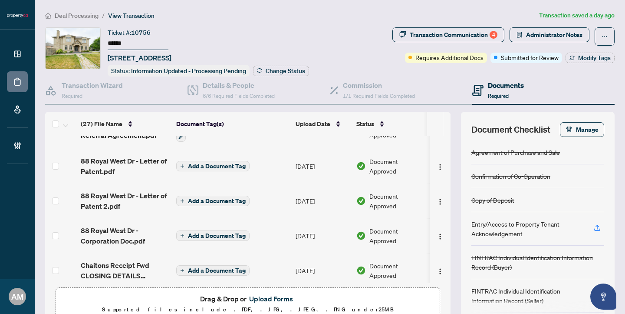
scroll to position [607, 0]
click at [118, 232] on span "88 Royal West Dr - Corporation Doc.pdf" at bounding box center [125, 235] width 89 height 21
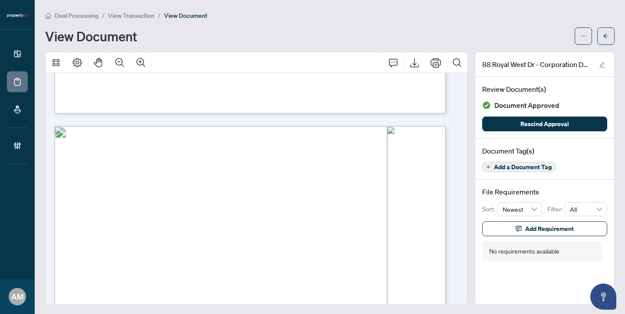
scroll to position [1502, 0]
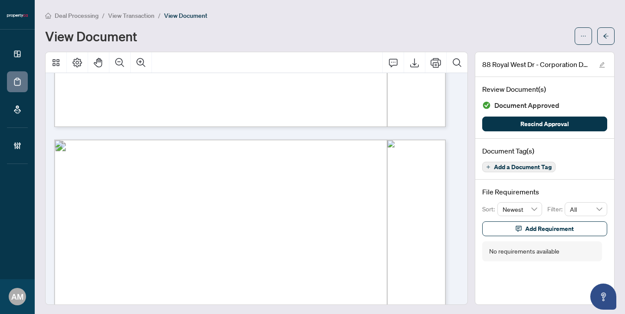
click at [141, 16] on span "View Transaction" at bounding box center [131, 16] width 46 height 8
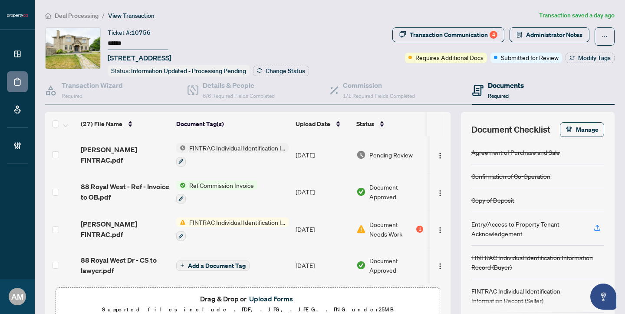
click at [91, 17] on span "Deal Processing" at bounding box center [77, 16] width 44 height 8
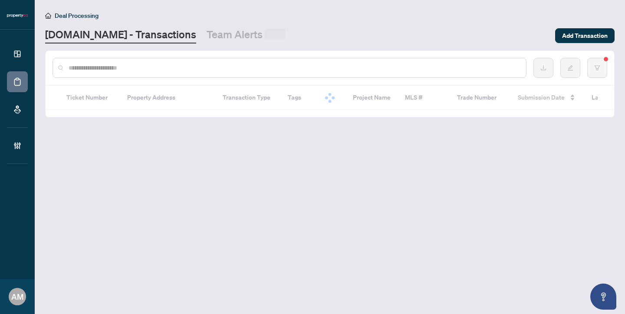
click at [148, 69] on input "text" at bounding box center [294, 68] width 451 height 10
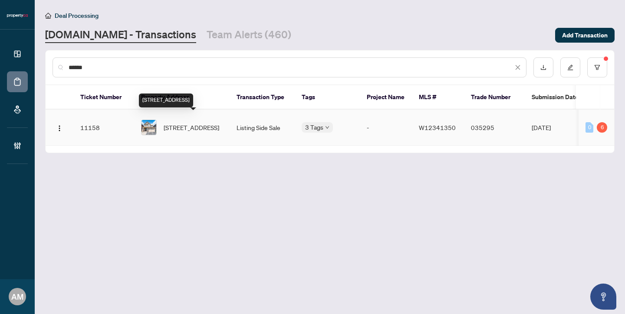
type input "******"
click at [193, 122] on span "7 Forsyth Cres, Brampton, Ontario L6X 5N2, Canada" at bounding box center [192, 127] width 56 height 10
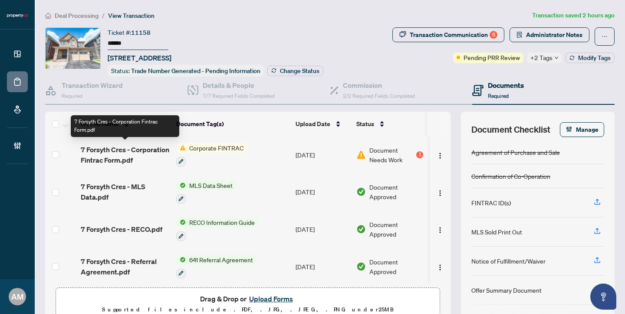
click at [125, 150] on span "7 Forsyth Cres - Corporation Fintrac Form.pdf" at bounding box center [125, 154] width 89 height 21
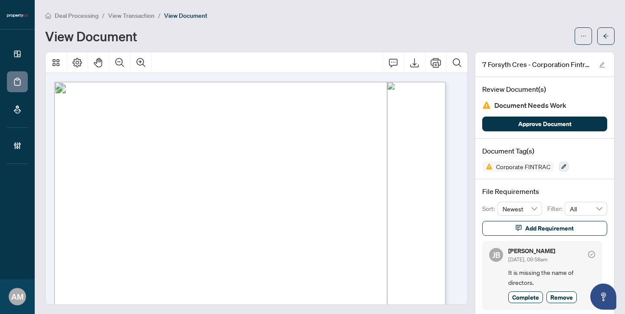
click at [134, 15] on span "View Transaction" at bounding box center [131, 16] width 46 height 8
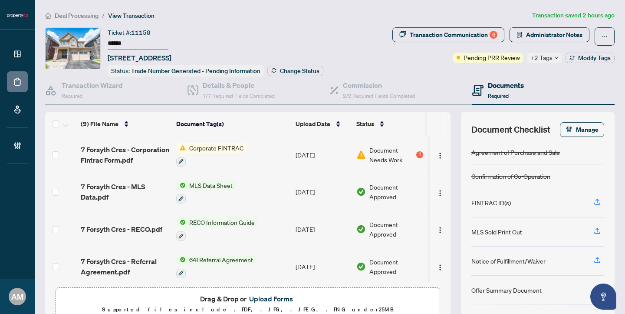
drag, startPoint x: 147, startPoint y: 46, endPoint x: 108, endPoint y: 28, distance: 43.2
click at [108, 28] on div "Ticket #: 11158 ****** 7 Forsyth Cres, Brampton, Ontario L6X 5N2, Canada" at bounding box center [140, 45] width 64 height 36
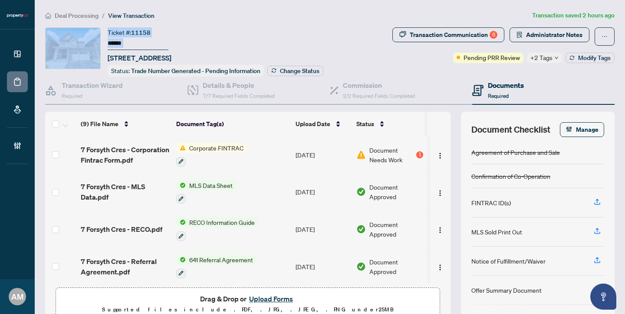
drag, startPoint x: 167, startPoint y: 34, endPoint x: 102, endPoint y: 29, distance: 65.4
click at [102, 29] on div "Ticket #: 11158 ****** 7 Forsyth Cres, Brampton, Ontario L6X 5N2, Canada Status…" at bounding box center [217, 51] width 344 height 49
copy div "Ticket #: 11158"
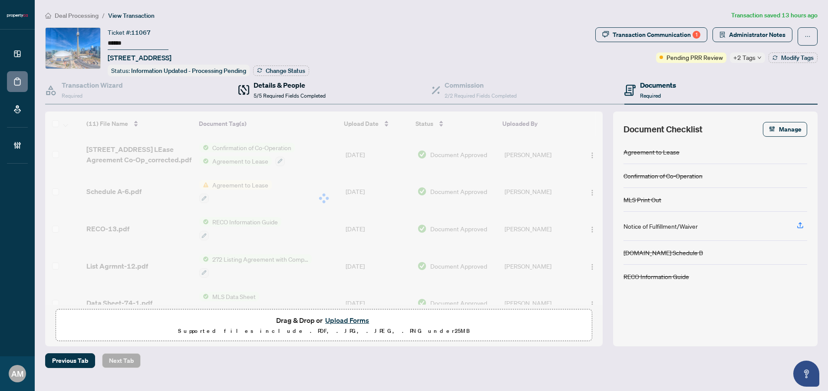
click at [276, 88] on h4 "Details & People" at bounding box center [290, 85] width 72 height 10
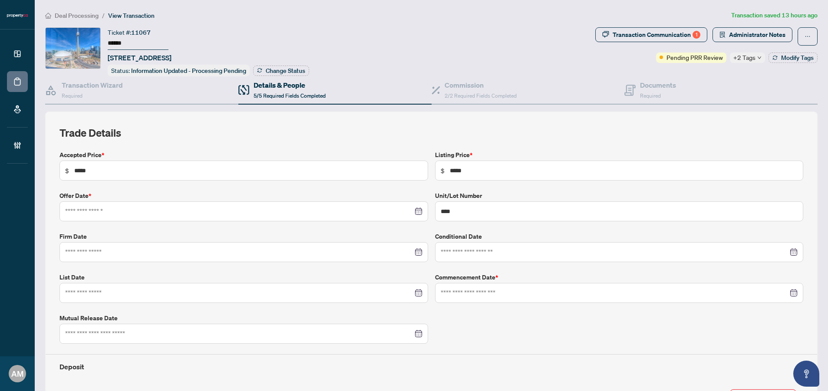
type input "**********"
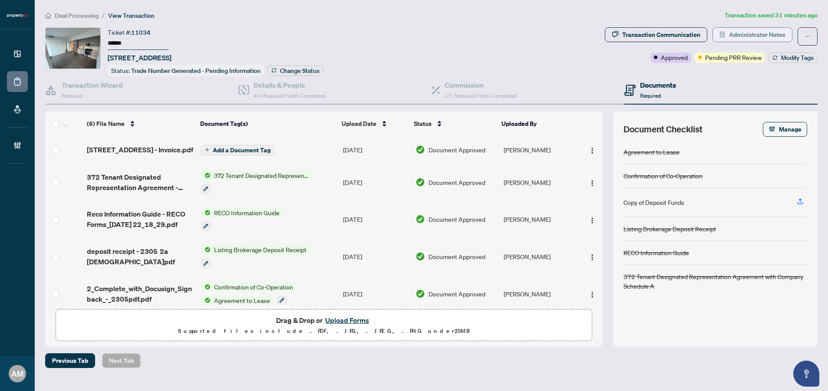
click at [764, 34] on span "Administrator Notes" at bounding box center [757, 35] width 56 height 14
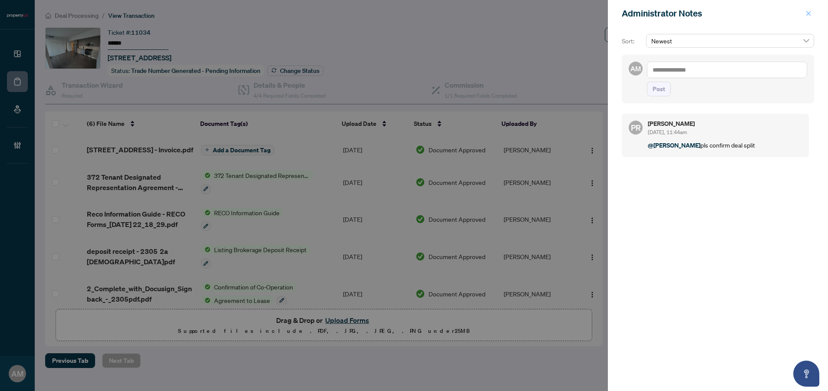
click at [808, 15] on icon "close" at bounding box center [809, 13] width 6 height 6
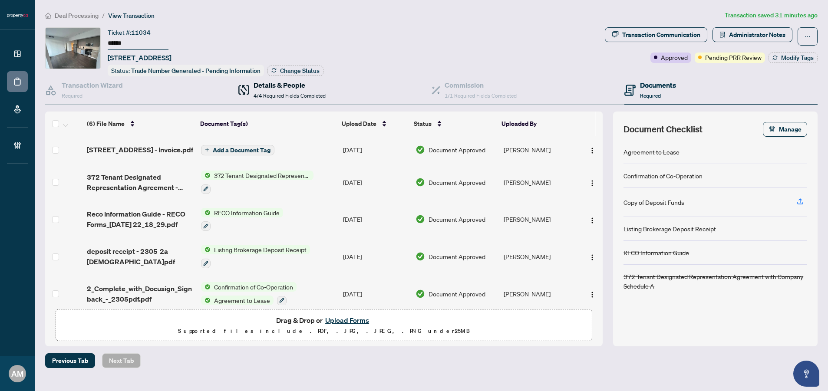
click at [298, 90] on div "Details & People 4/4 Required Fields Completed" at bounding box center [290, 90] width 72 height 20
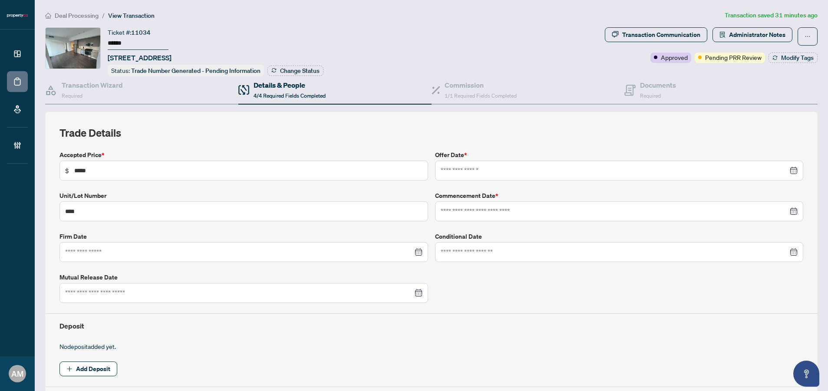
type input "**********"
click at [467, 93] on span "1/1 Required Fields Completed" at bounding box center [481, 96] width 72 height 7
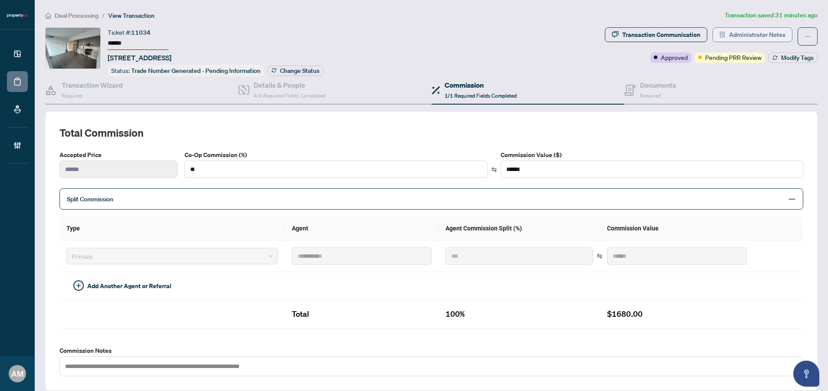
click at [782, 35] on button "Administrator Notes" at bounding box center [753, 34] width 80 height 15
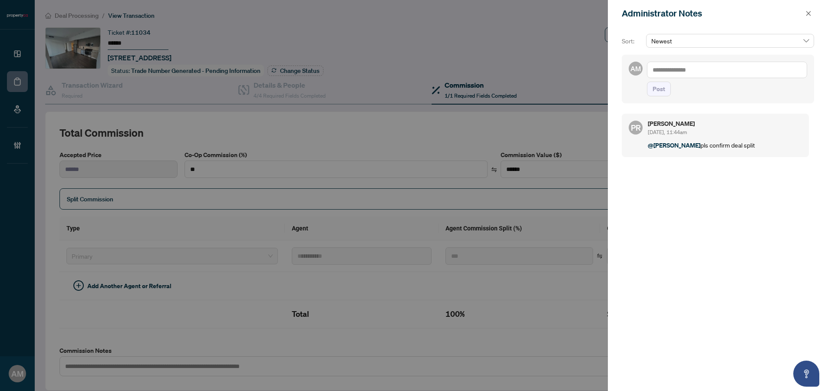
click at [711, 72] on textarea at bounding box center [727, 70] width 160 height 17
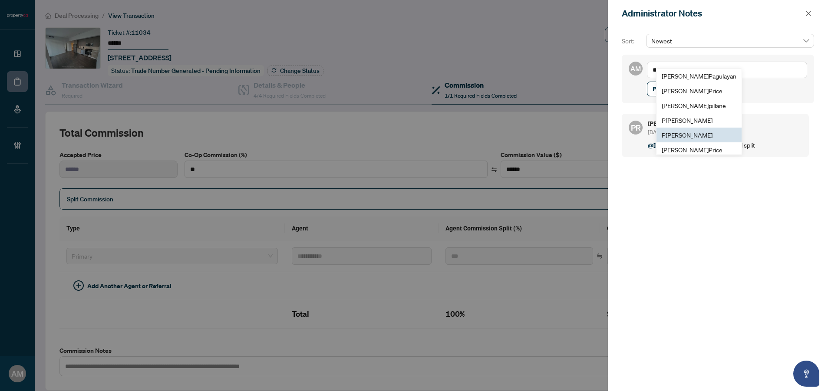
click at [687, 139] on span "P [PERSON_NAME]" at bounding box center [687, 135] width 51 height 8
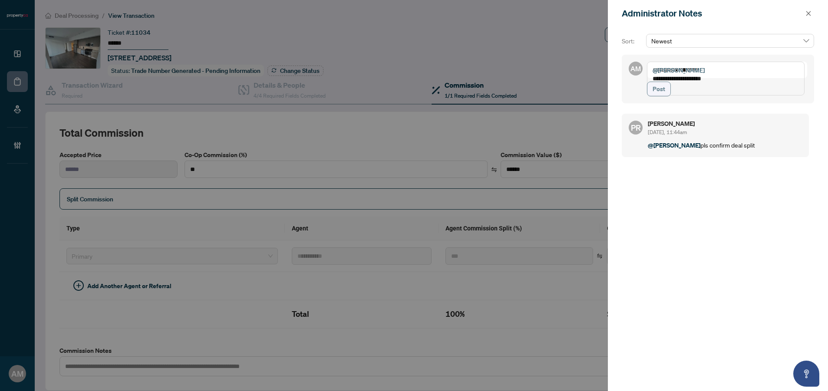
type textarea "**********"
click at [666, 96] on button "Post" at bounding box center [659, 89] width 24 height 15
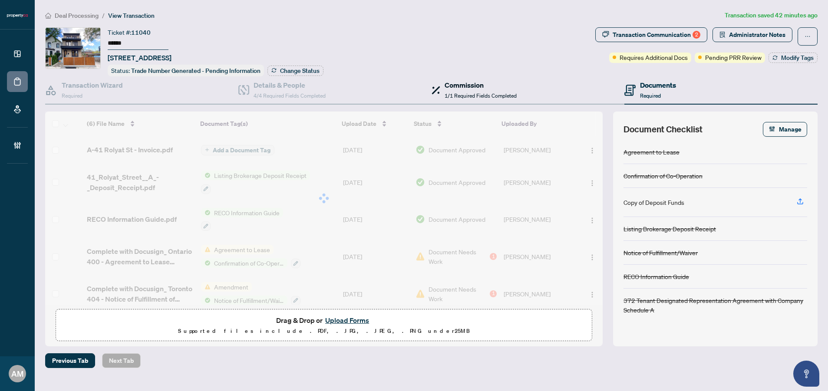
click at [498, 87] on h4 "Commission" at bounding box center [481, 85] width 72 height 10
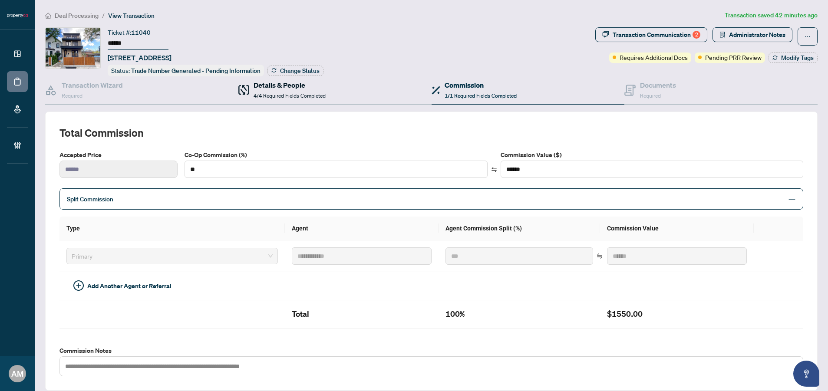
click at [279, 95] on span "4/4 Required Fields Completed" at bounding box center [290, 96] width 72 height 7
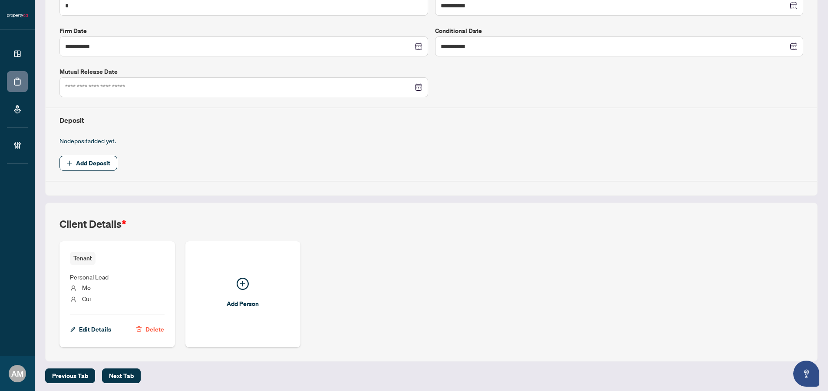
scroll to position [207, 0]
drag, startPoint x: 99, startPoint y: 298, endPoint x: 83, endPoint y: 285, distance: 21.0
click at [83, 285] on ul "Personal Lead Mo Cui" at bounding box center [117, 285] width 95 height 43
copy ul "Mo Cui"
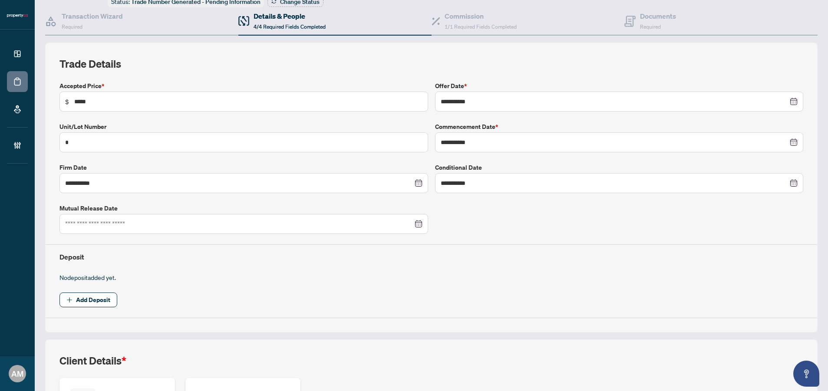
scroll to position [0, 0]
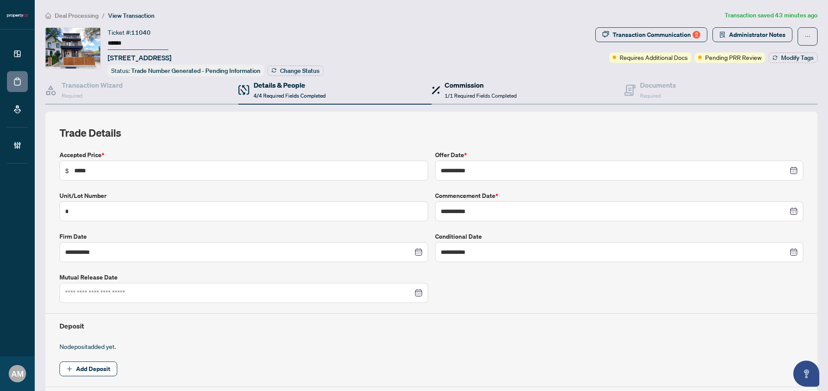
click at [473, 83] on h4 "Commission" at bounding box center [481, 85] width 72 height 10
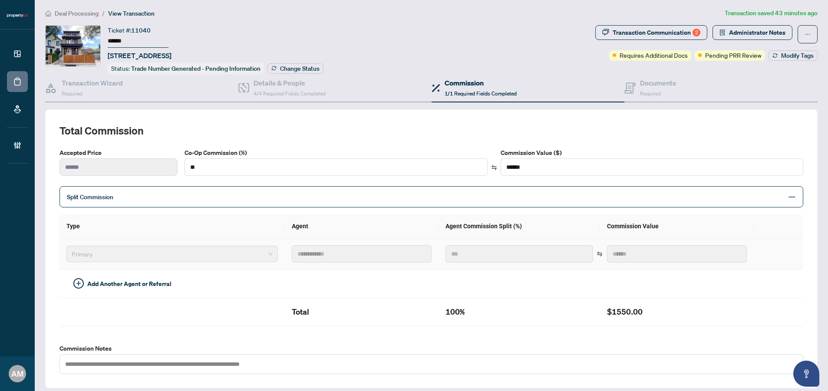
scroll to position [8, 0]
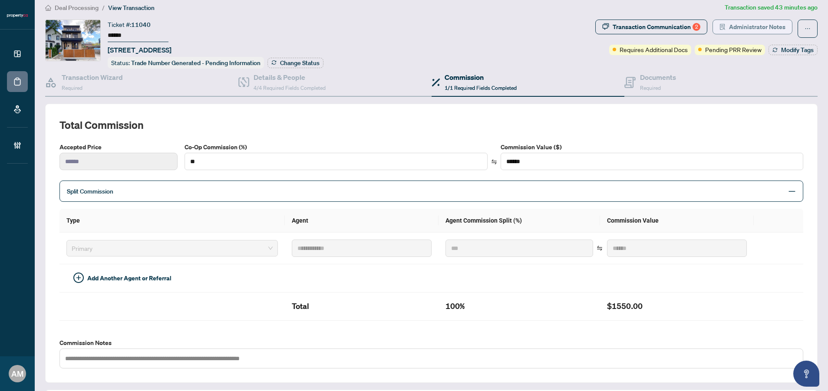
click at [758, 28] on span "Administrator Notes" at bounding box center [757, 27] width 56 height 14
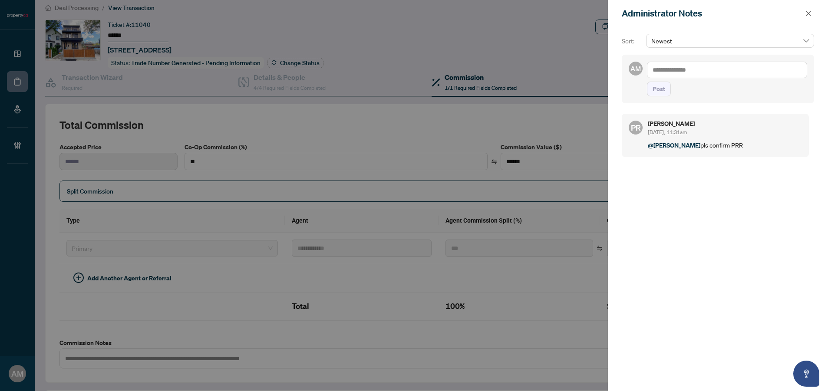
click at [687, 74] on textarea at bounding box center [727, 70] width 160 height 17
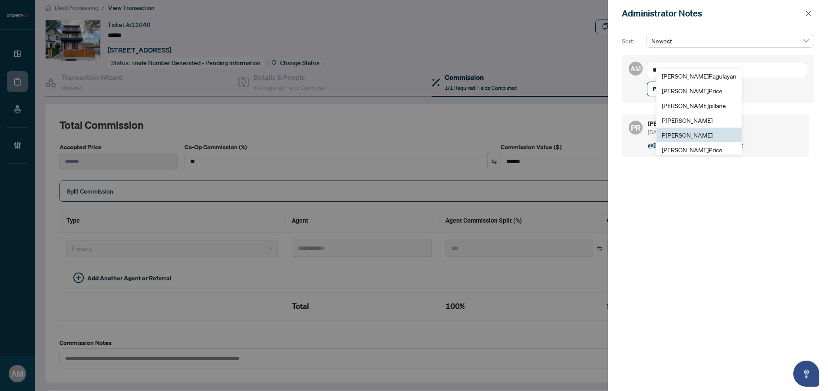
click at [690, 136] on span "P [PERSON_NAME]" at bounding box center [687, 135] width 51 height 8
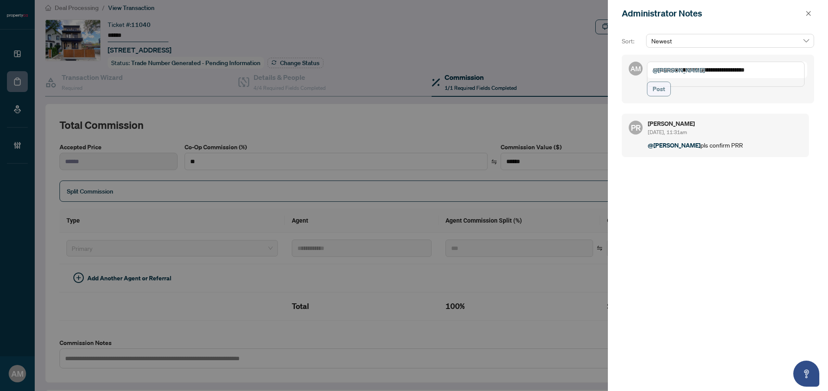
type textarea "**********"
click at [652, 96] on button "Post" at bounding box center [659, 89] width 24 height 15
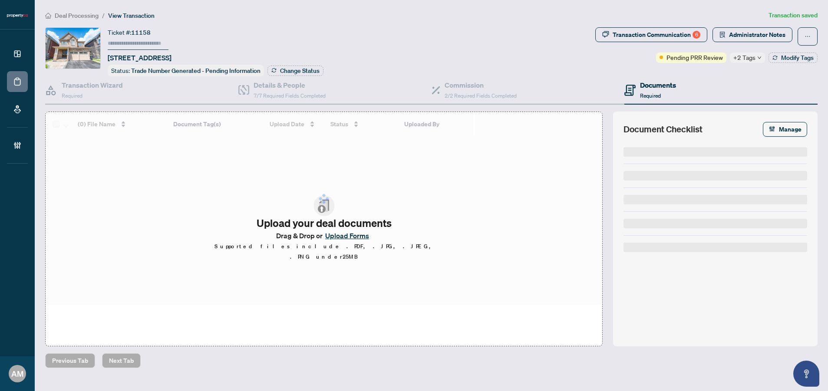
type input "******"
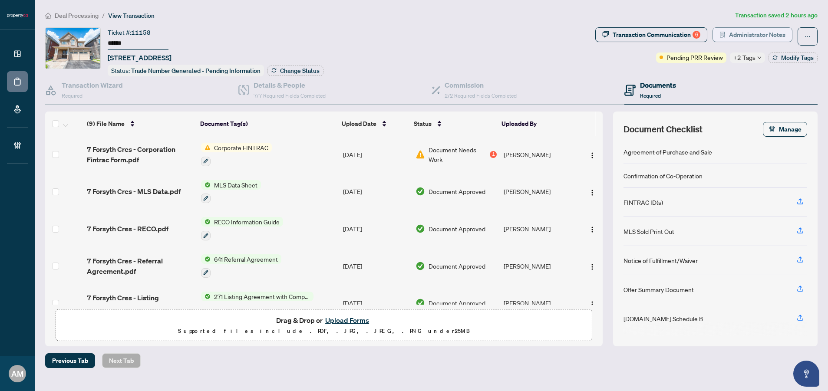
click at [744, 38] on span "Administrator Notes" at bounding box center [757, 35] width 56 height 14
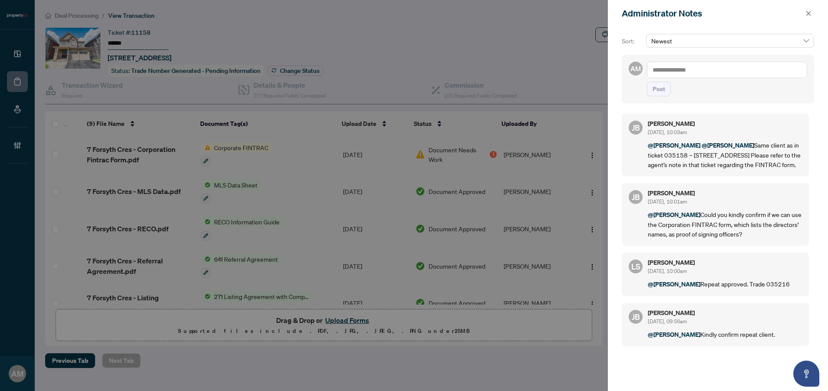
click at [713, 66] on textarea at bounding box center [727, 70] width 160 height 17
paste textarea "** ***"
type textarea "** ***"
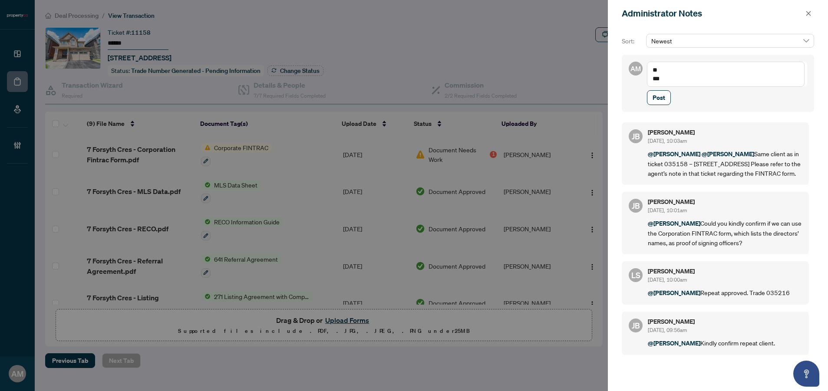
drag, startPoint x: 684, startPoint y: 78, endPoint x: 640, endPoint y: 50, distance: 51.7
click at [640, 50] on div "Sort: Newest AM Mo Cui ** *** Post" at bounding box center [718, 73] width 192 height 78
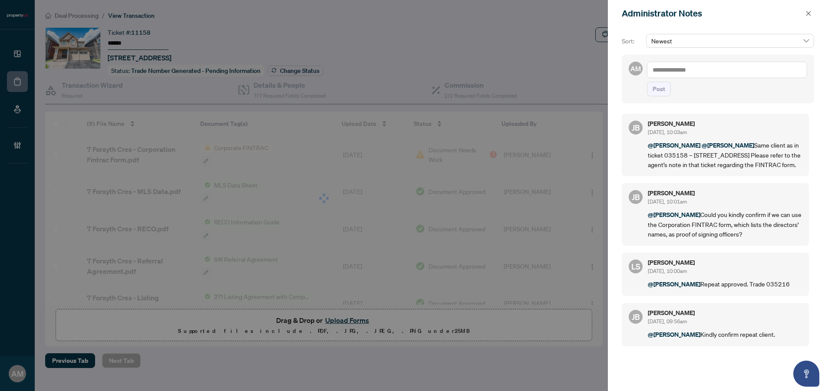
click at [683, 69] on textarea at bounding box center [727, 70] width 160 height 17
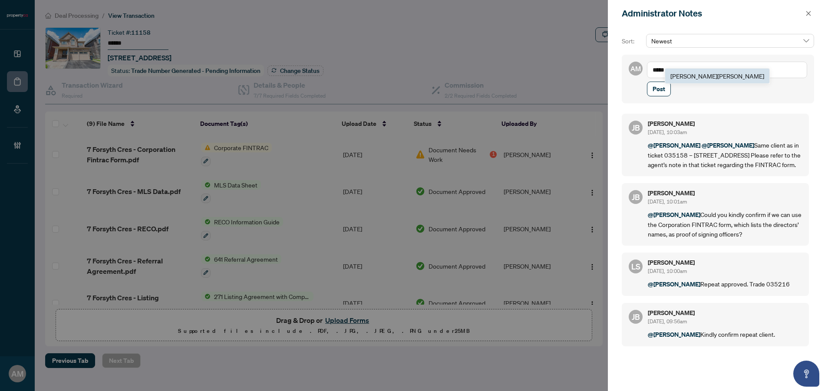
click at [688, 75] on span "Jean Belarde" at bounding box center [718, 76] width 94 height 8
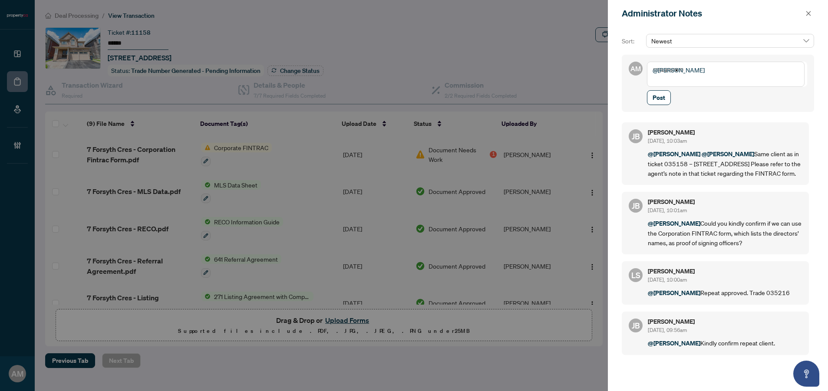
paste textarea "**********"
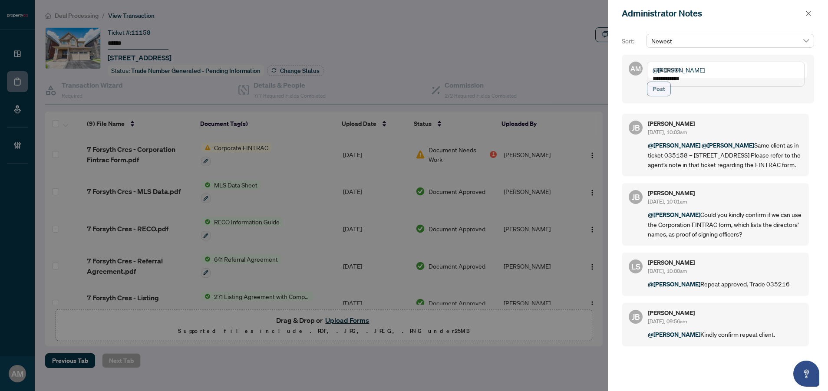
type textarea "**********"
click at [662, 95] on span "Post" at bounding box center [659, 89] width 13 height 14
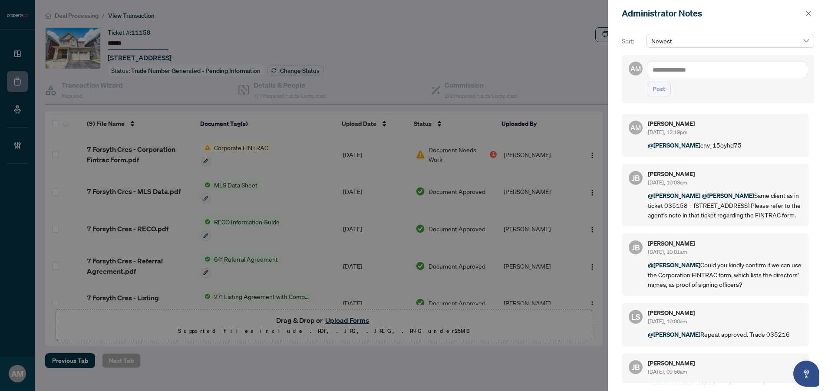
drag, startPoint x: 693, startPoint y: 156, endPoint x: 626, endPoint y: 150, distance: 67.1
click at [626, 150] on div "AM Alexis Macilwain Oct/03/2025, 12:19pm @Jean Belarde cnv_15oyhd75" at bounding box center [715, 135] width 187 height 43
click at [709, 150] on p "@Jean Belarde cnv_15oyhd75" at bounding box center [725, 145] width 154 height 10
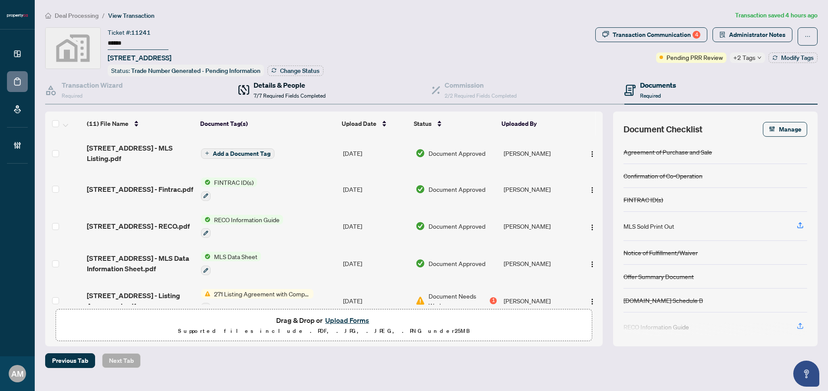
click at [282, 89] on div "Details & People 7/7 Required Fields Completed" at bounding box center [290, 90] width 72 height 20
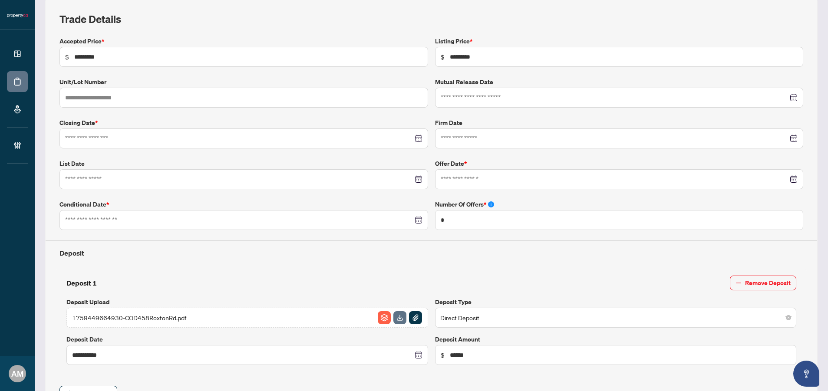
type input "**********"
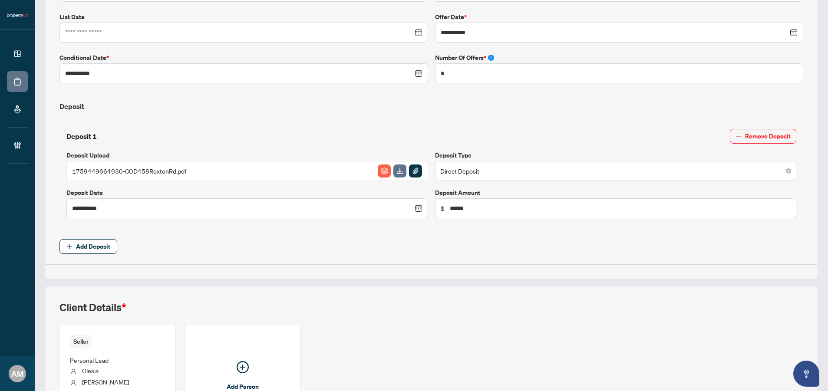
scroll to position [312, 0]
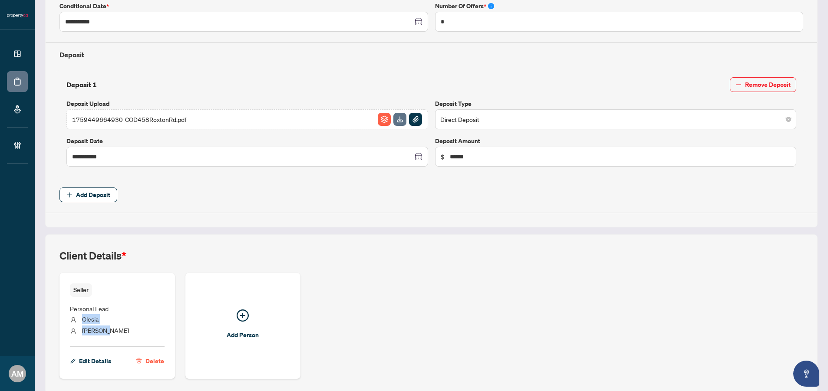
drag, startPoint x: 113, startPoint y: 331, endPoint x: 83, endPoint y: 317, distance: 33.0
click at [83, 317] on ul "Personal Lead Olesia Stefurak" at bounding box center [117, 318] width 95 height 43
copy ul "Olesia Stefurak"
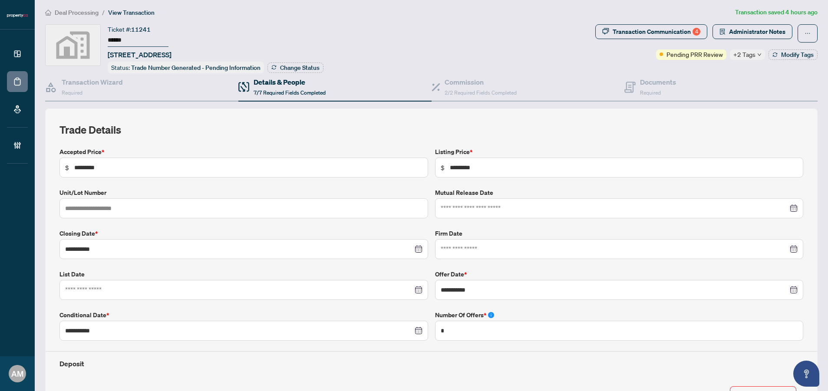
scroll to position [11, 0]
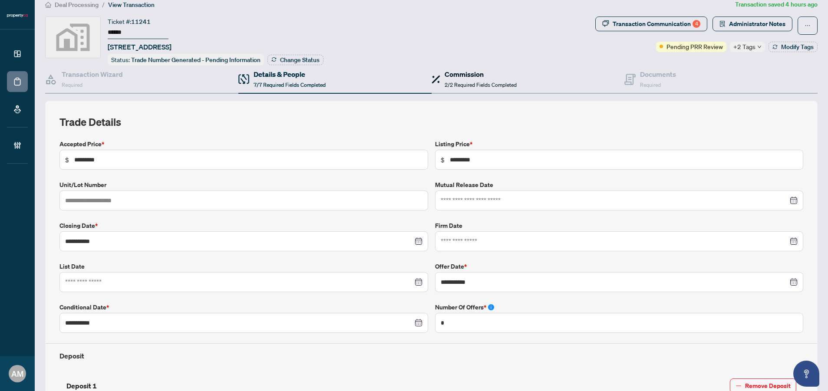
click at [471, 82] on span "2/2 Required Fields Completed" at bounding box center [481, 85] width 72 height 7
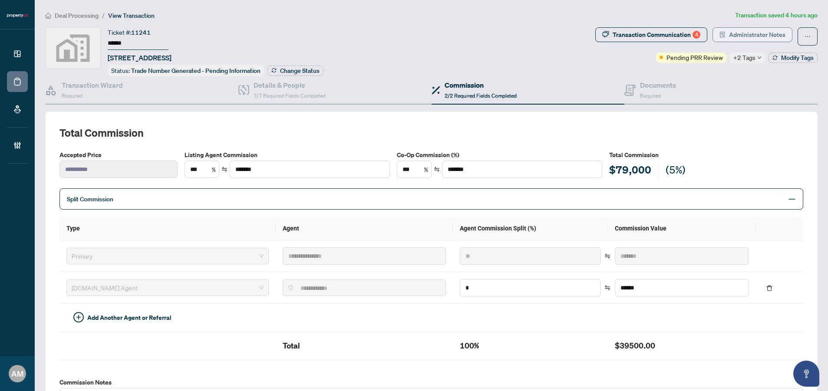
click at [745, 34] on span "Administrator Notes" at bounding box center [757, 35] width 56 height 14
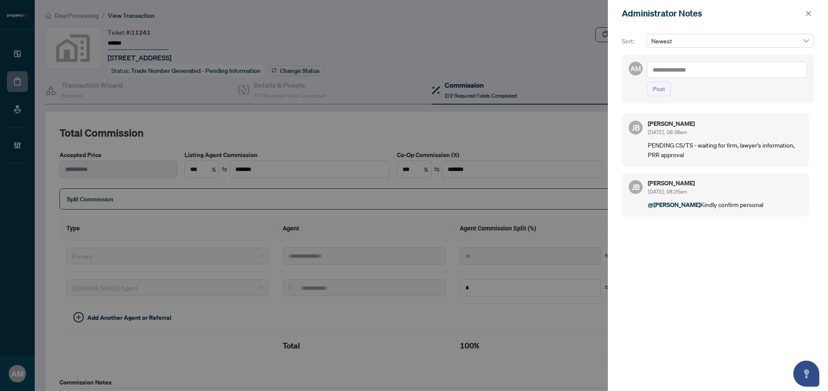
click at [697, 63] on textarea at bounding box center [727, 70] width 160 height 17
type textarea "*"
click at [695, 75] on span "Jean Belarde" at bounding box center [718, 76] width 94 height 8
type textarea "**********"
click at [662, 94] on span "Post" at bounding box center [659, 89] width 13 height 14
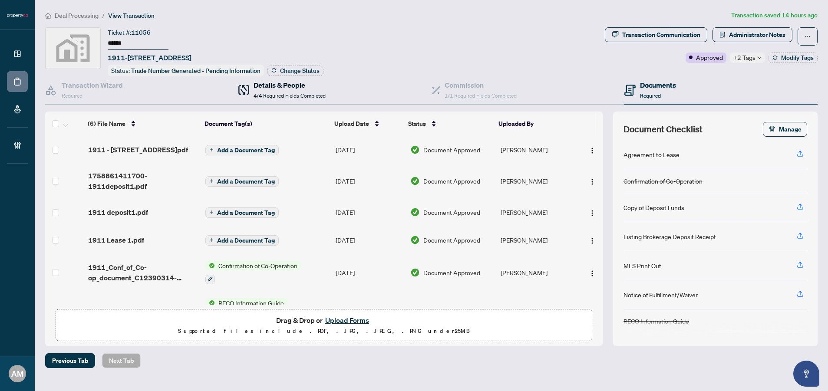
click at [305, 93] on span "4/4 Required Fields Completed" at bounding box center [290, 96] width 72 height 7
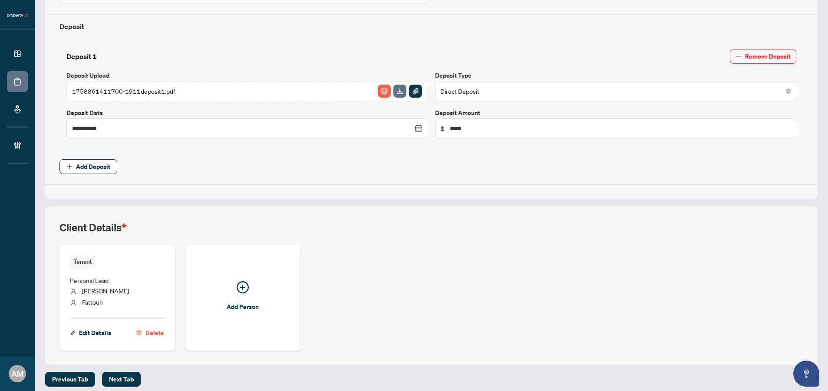
scroll to position [304, 0]
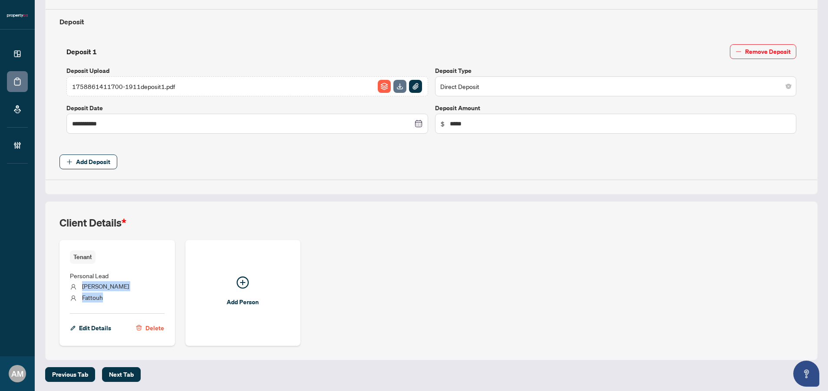
drag, startPoint x: 107, startPoint y: 294, endPoint x: 76, endPoint y: 288, distance: 32.3
click at [76, 288] on ul "Personal Lead [PERSON_NAME]" at bounding box center [117, 285] width 95 height 43
copy ul "[PERSON_NAME]"
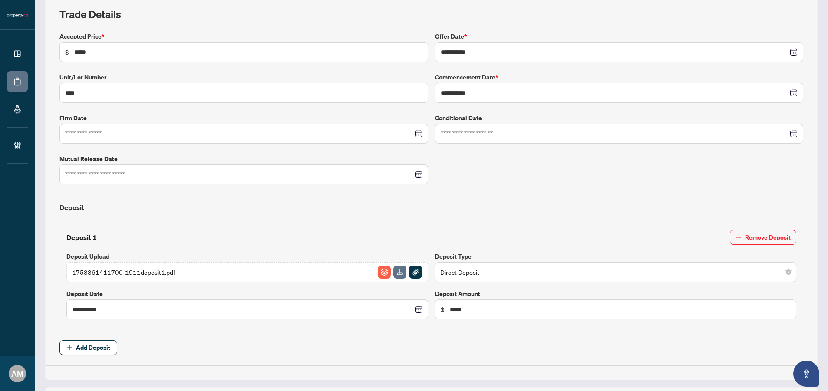
scroll to position [0, 0]
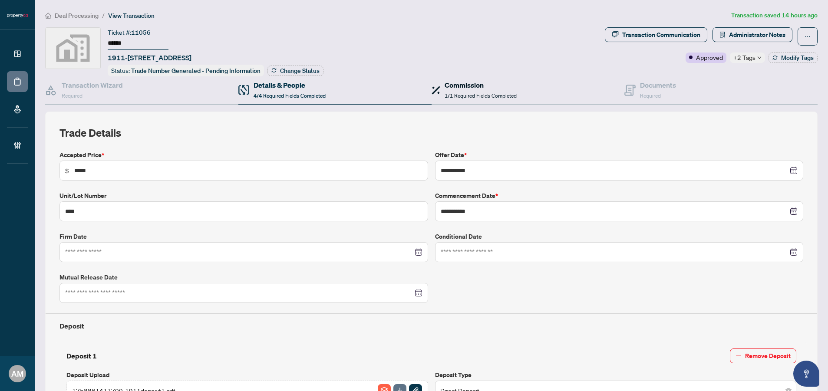
click at [447, 94] on span "1/1 Required Fields Completed" at bounding box center [481, 96] width 72 height 7
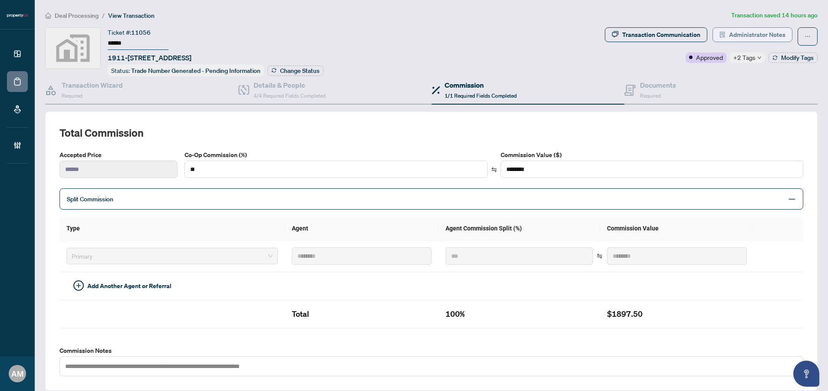
click at [740, 31] on span "Administrator Notes" at bounding box center [757, 35] width 56 height 14
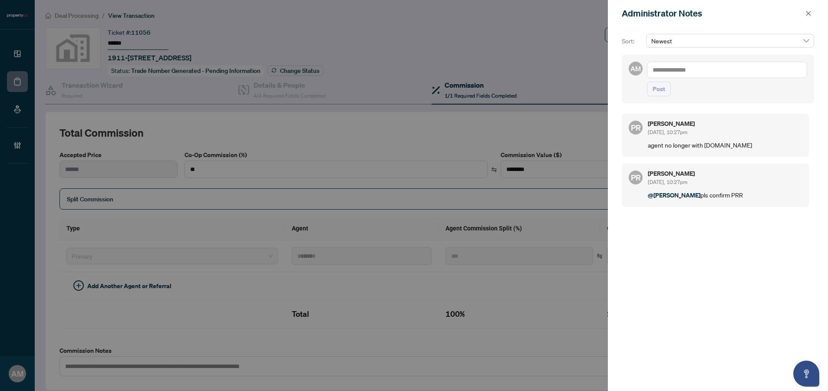
click at [713, 69] on textarea at bounding box center [727, 70] width 160 height 17
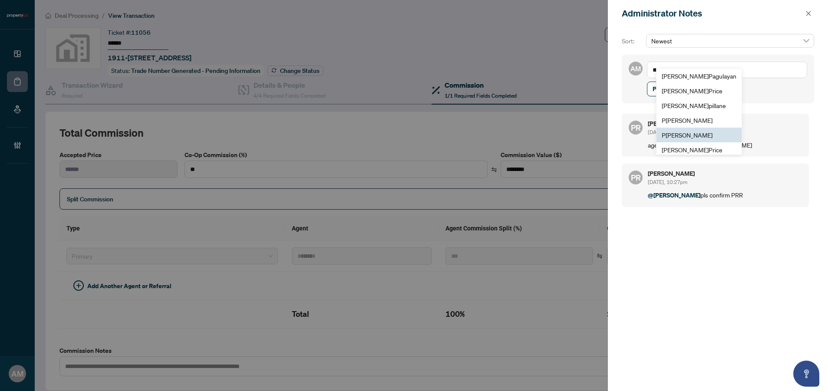
click at [695, 134] on span "P [PERSON_NAME]" at bounding box center [687, 135] width 51 height 8
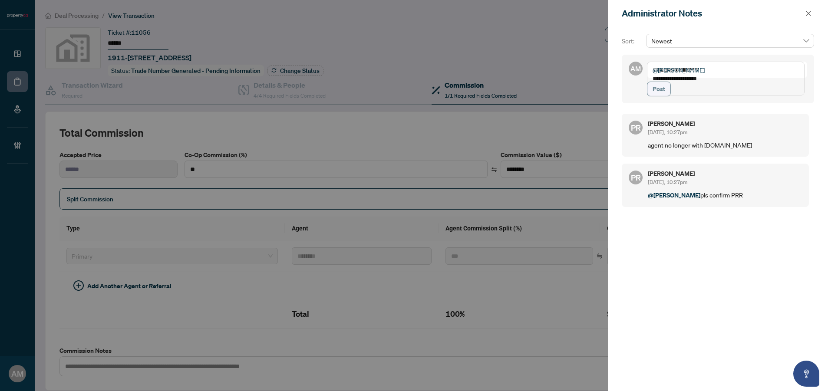
type textarea "**********"
click at [656, 96] on span "Post" at bounding box center [659, 89] width 13 height 14
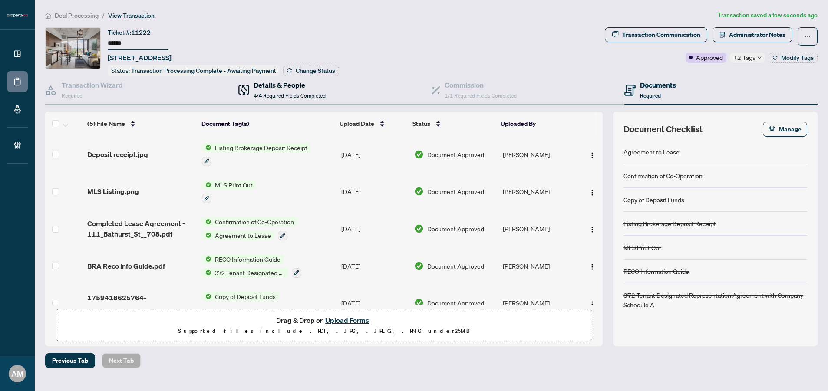
click at [296, 93] on span "4/4 Required Fields Completed" at bounding box center [290, 96] width 72 height 7
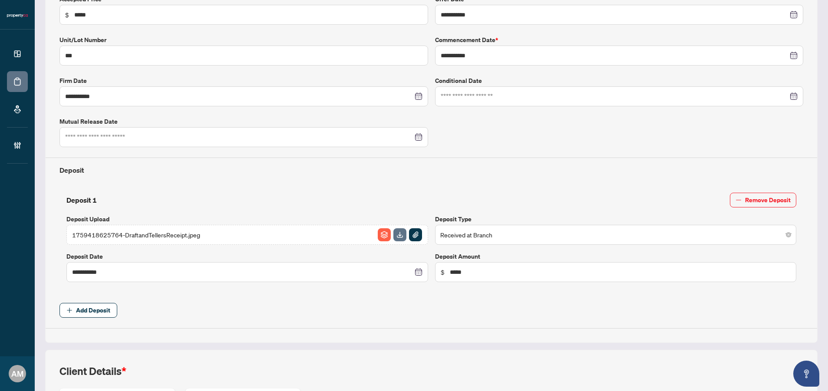
scroll to position [328, 0]
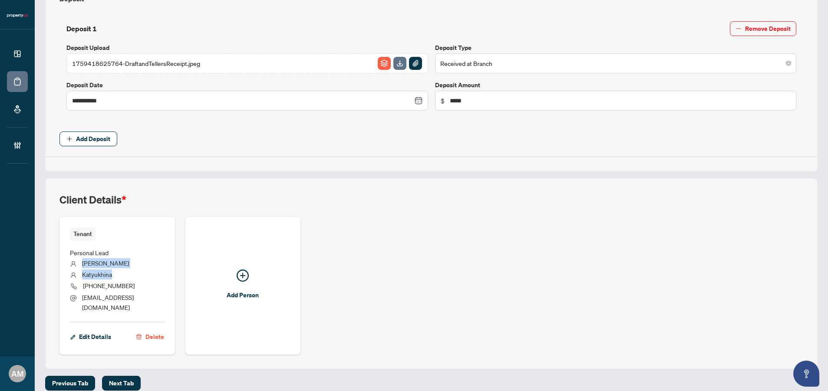
drag, startPoint x: 119, startPoint y: 272, endPoint x: 83, endPoint y: 258, distance: 38.8
click at [83, 258] on ul "Personal Lead [PERSON_NAME] [PHONE_NUMBER] [EMAIL_ADDRESS][DOMAIN_NAME]" at bounding box center [117, 278] width 95 height 75
copy ul "[PERSON_NAME]"
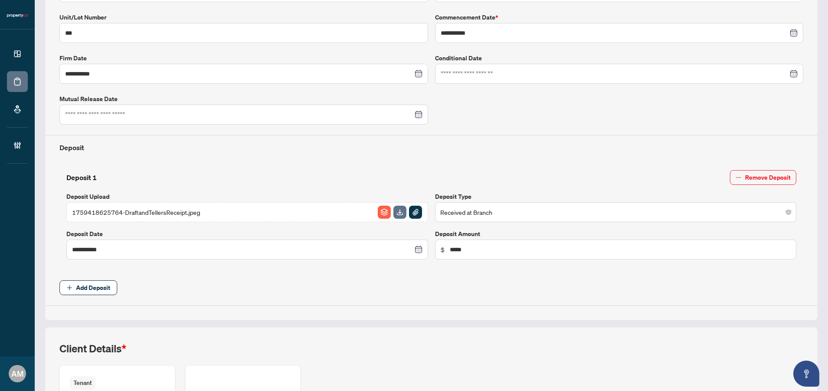
scroll to position [0, 0]
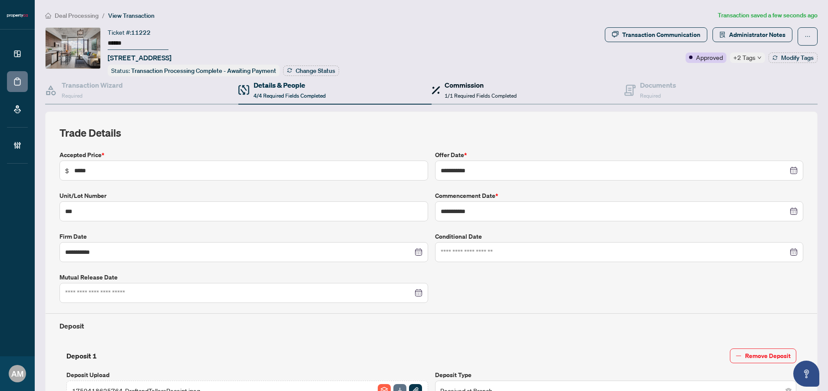
click at [474, 89] on div "Commission 1/1 Required Fields Completed" at bounding box center [481, 90] width 72 height 20
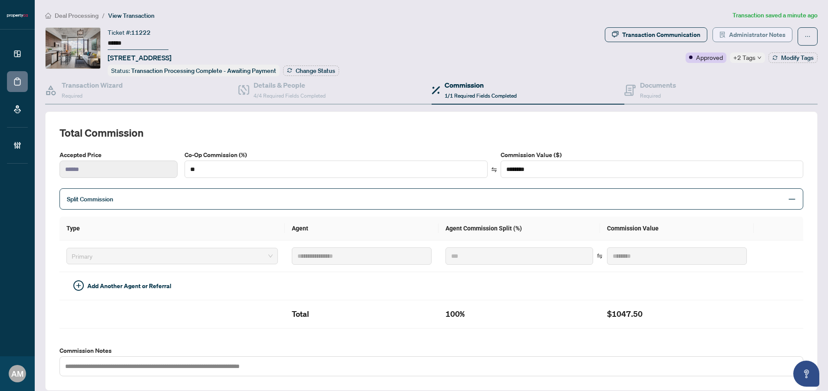
click at [762, 36] on span "Administrator Notes" at bounding box center [757, 35] width 56 height 14
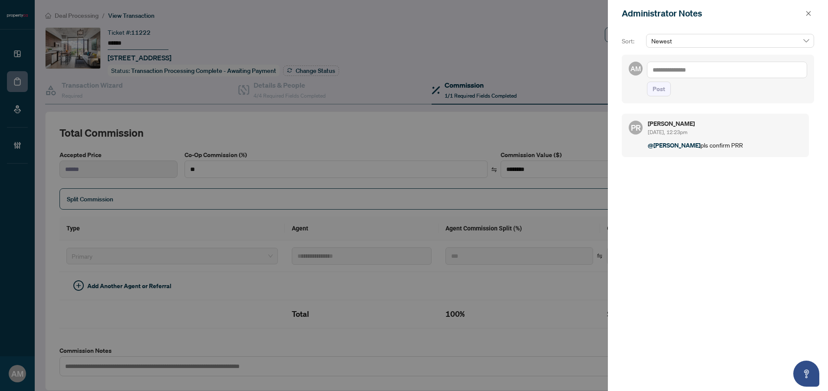
click at [711, 68] on textarea at bounding box center [727, 70] width 160 height 17
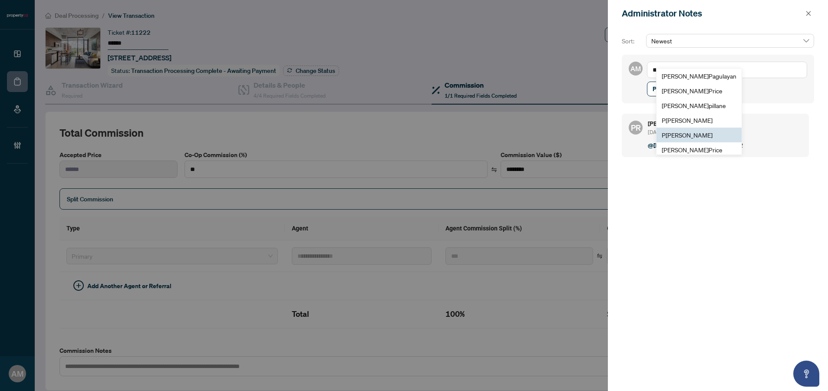
click at [710, 137] on span "P [PERSON_NAME]" at bounding box center [687, 135] width 51 height 8
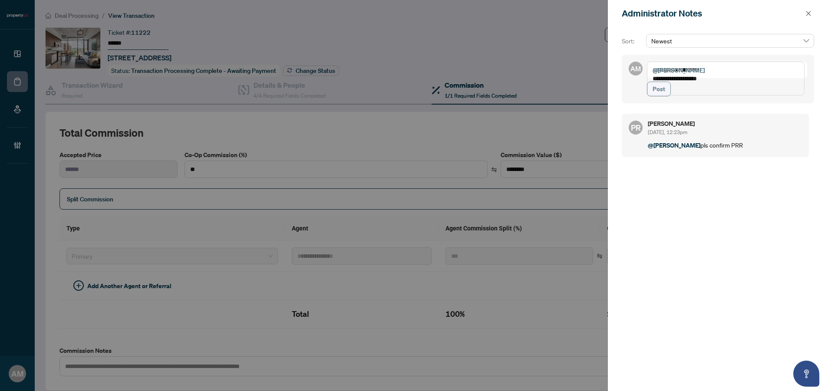
type textarea "**********"
click at [657, 96] on span "Post" at bounding box center [659, 89] width 13 height 14
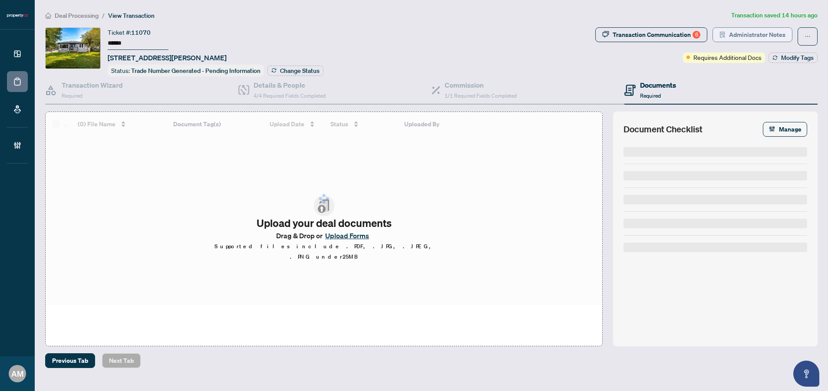
click at [766, 32] on span "Administrator Notes" at bounding box center [757, 35] width 56 height 14
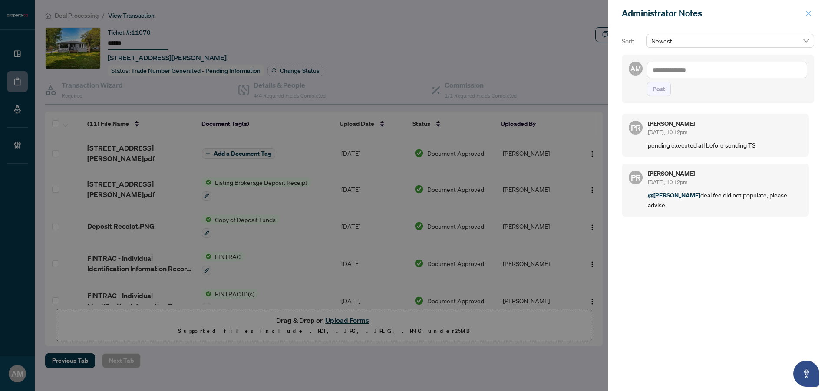
click at [810, 12] on icon "close" at bounding box center [809, 13] width 5 height 5
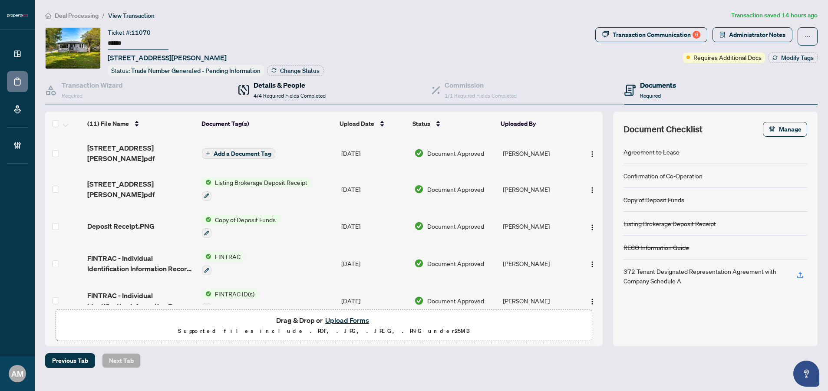
click at [290, 83] on h4 "Details & People" at bounding box center [290, 85] width 72 height 10
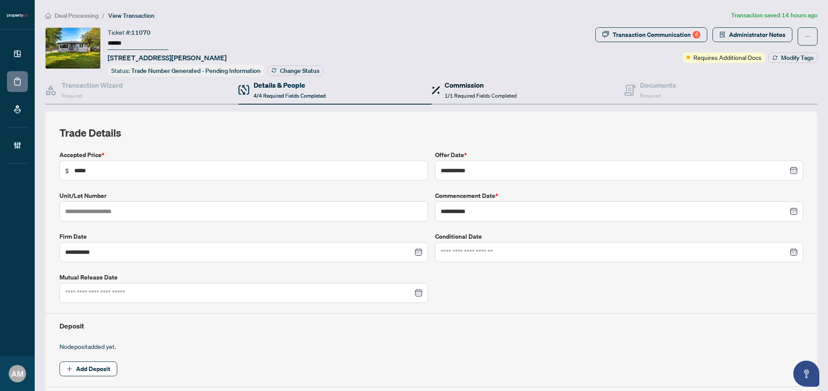
click at [508, 90] on div "Commission 1/1 Required Fields Completed" at bounding box center [481, 90] width 72 height 20
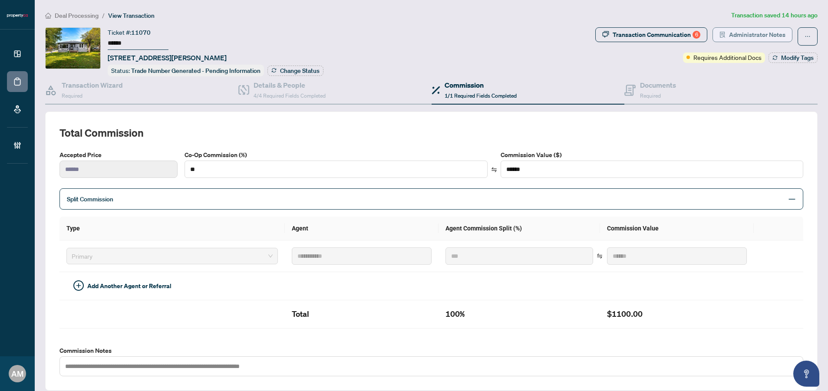
click at [769, 35] on span "Administrator Notes" at bounding box center [757, 35] width 56 height 14
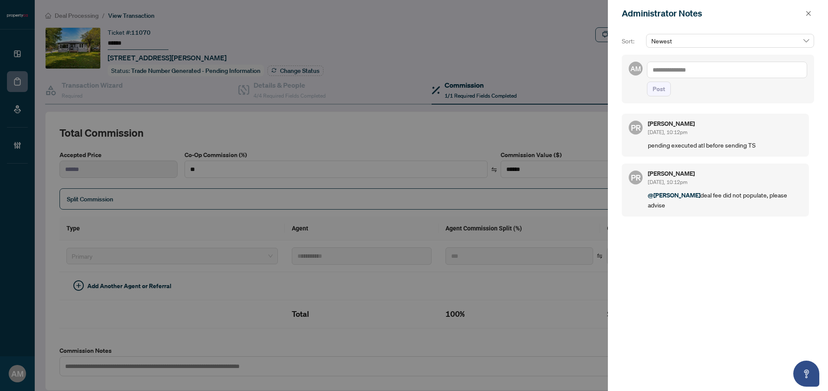
click at [709, 68] on textarea at bounding box center [727, 70] width 160 height 17
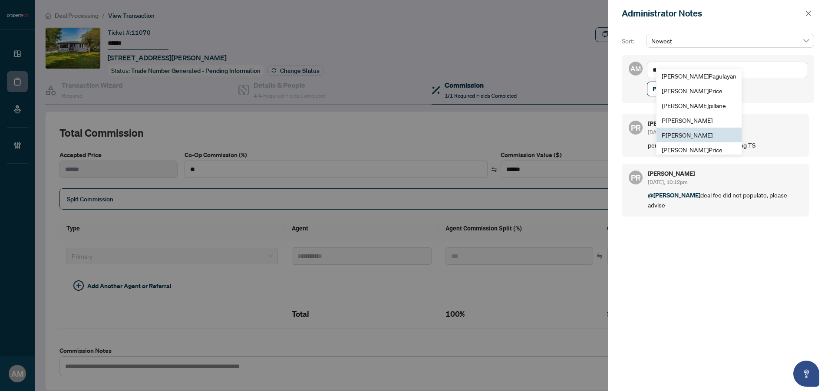
click at [705, 137] on span "P uvitha Ramachandran" at bounding box center [687, 135] width 51 height 8
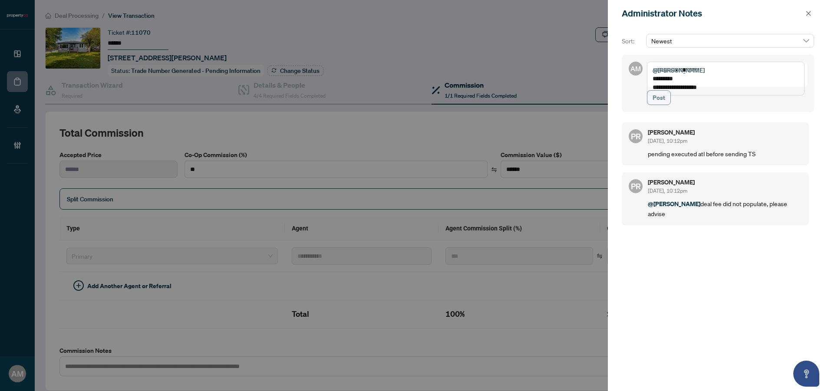
type textarea "**********"
click at [666, 105] on button "Post" at bounding box center [659, 97] width 24 height 15
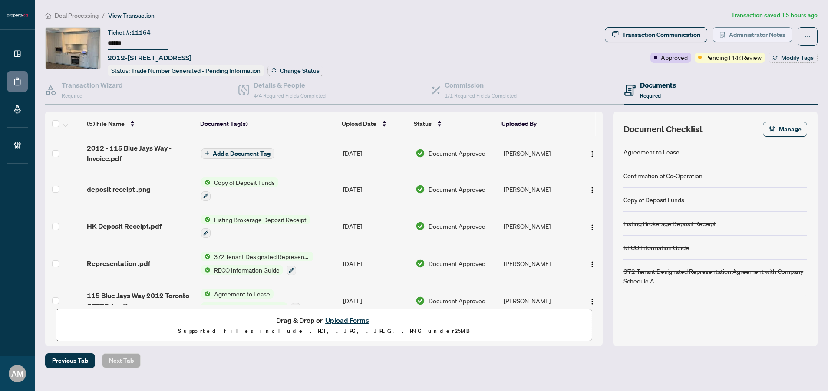
click at [778, 37] on span "Administrator Notes" at bounding box center [757, 35] width 56 height 14
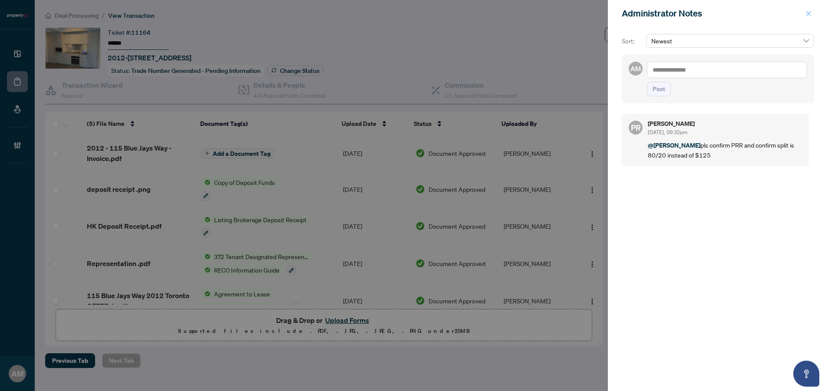
click at [806, 12] on icon "close" at bounding box center [809, 13] width 6 height 6
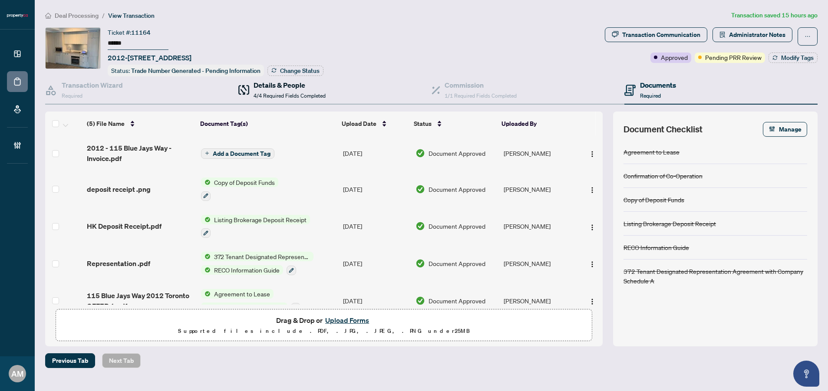
click at [289, 96] on span "4/4 Required Fields Completed" at bounding box center [290, 96] width 72 height 7
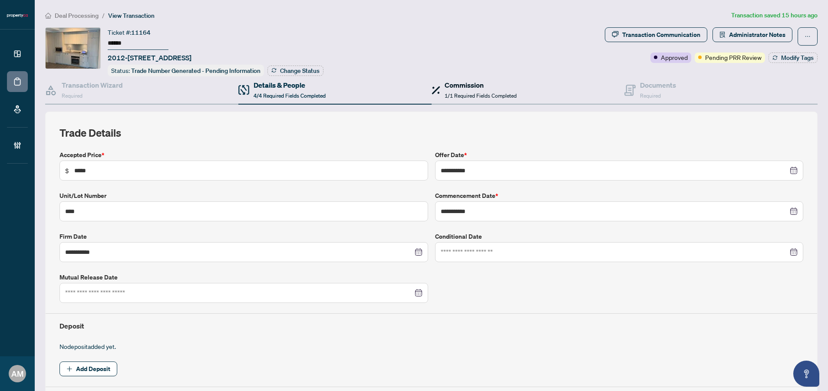
click at [497, 93] on span "1/1 Required Fields Completed" at bounding box center [481, 96] width 72 height 7
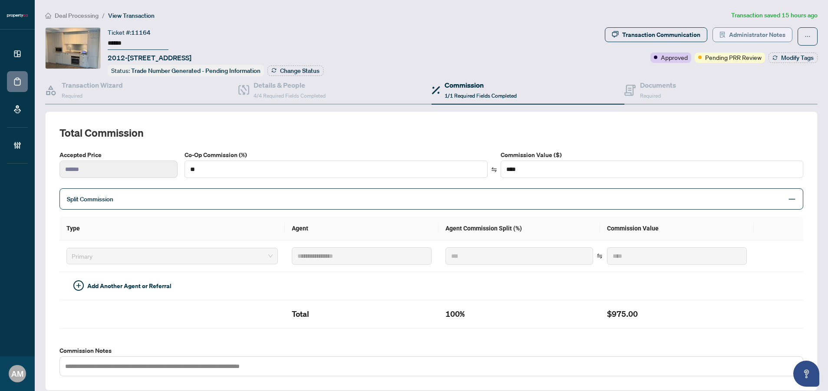
click at [750, 36] on span "Administrator Notes" at bounding box center [757, 35] width 56 height 14
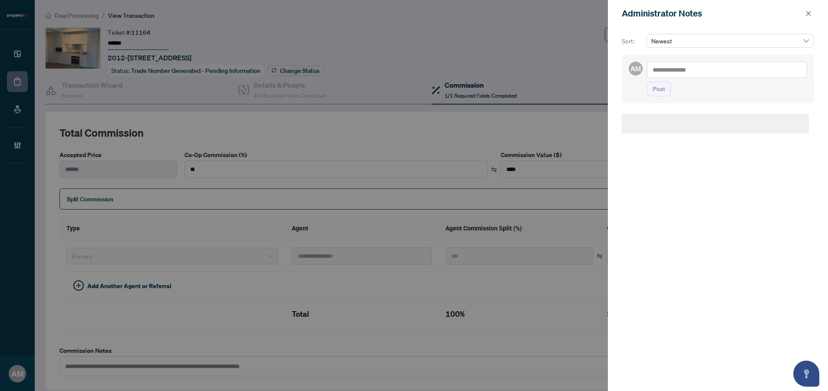
click at [696, 69] on textarea at bounding box center [727, 70] width 160 height 17
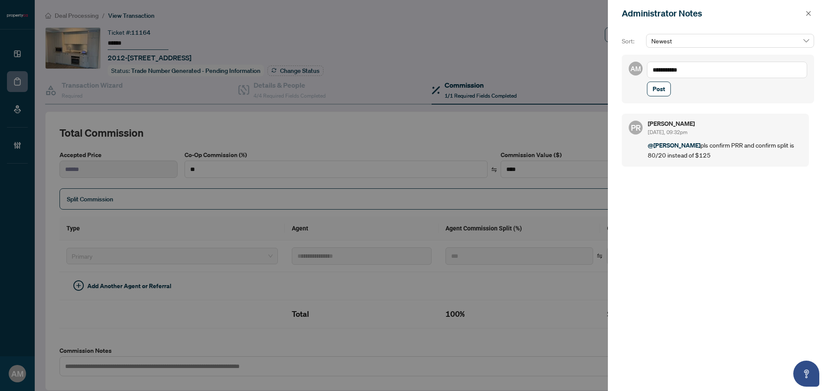
click at [654, 69] on textarea "**********" at bounding box center [727, 70] width 160 height 17
type textarea "**********"
click at [660, 96] on span "Post" at bounding box center [659, 89] width 13 height 14
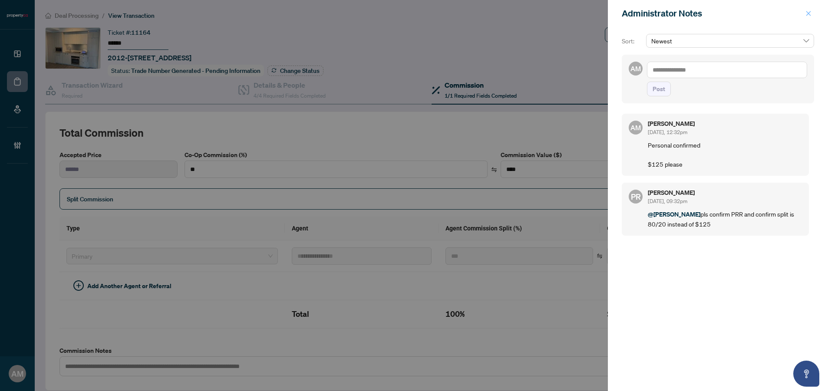
click at [809, 13] on icon "close" at bounding box center [809, 13] width 6 height 6
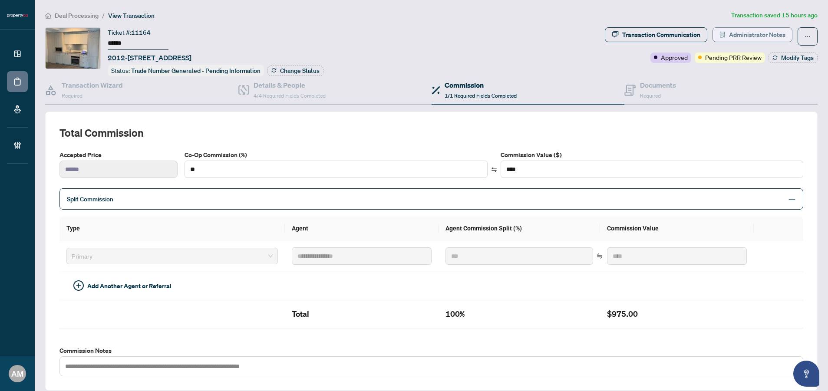
click at [758, 35] on span "Administrator Notes" at bounding box center [757, 35] width 56 height 14
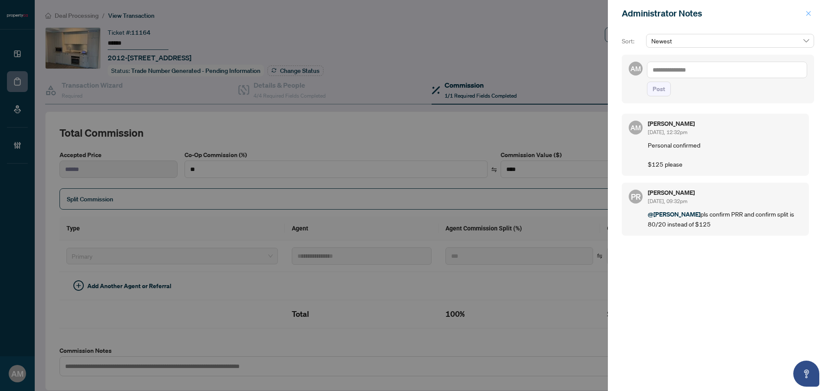
click at [811, 15] on icon "close" at bounding box center [809, 13] width 6 height 6
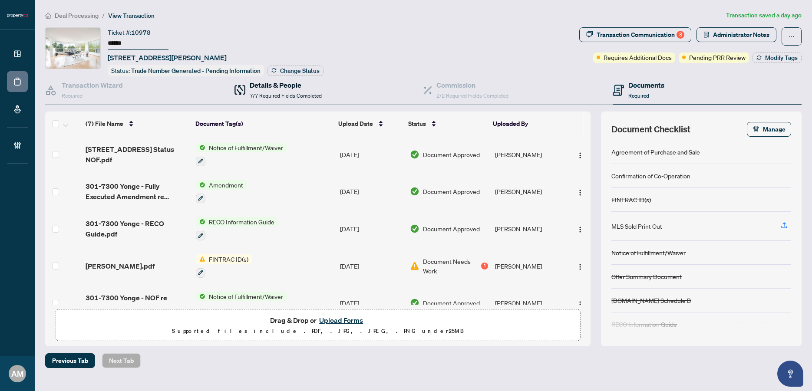
click at [300, 85] on h4 "Details & People" at bounding box center [286, 85] width 72 height 10
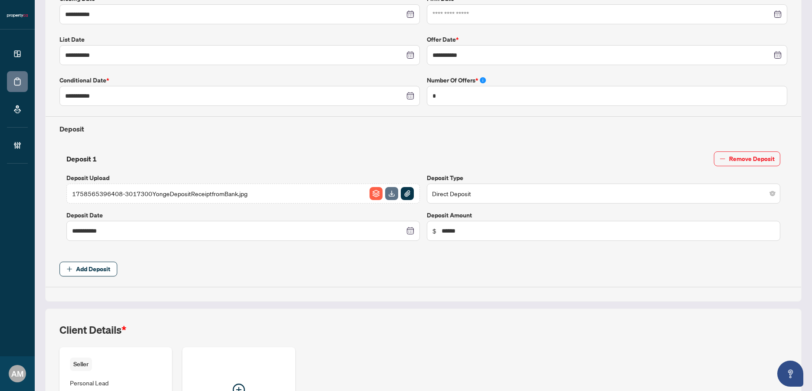
scroll to position [345, 0]
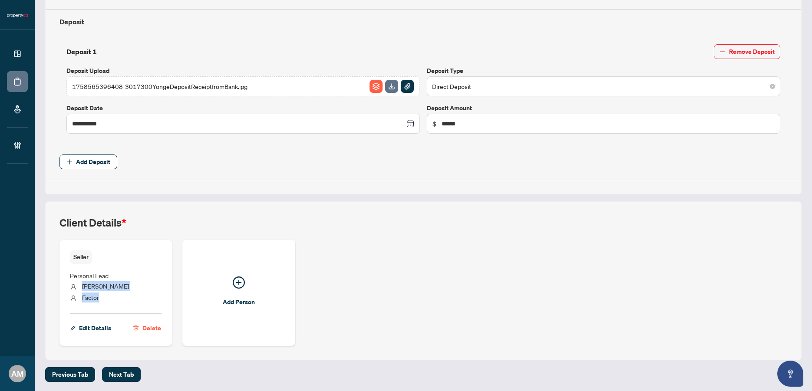
drag, startPoint x: 106, startPoint y: 298, endPoint x: 82, endPoint y: 282, distance: 28.8
click at [82, 282] on ul "Personal Lead Isaac Dov Factor" at bounding box center [116, 285] width 92 height 43
copy ul "Isaac Dov Factor"
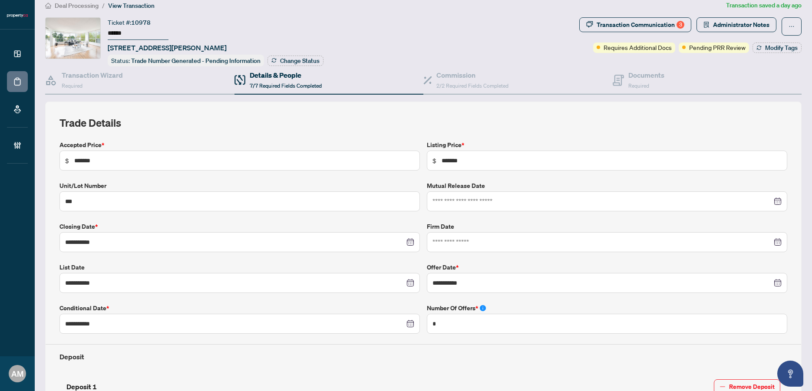
scroll to position [0, 0]
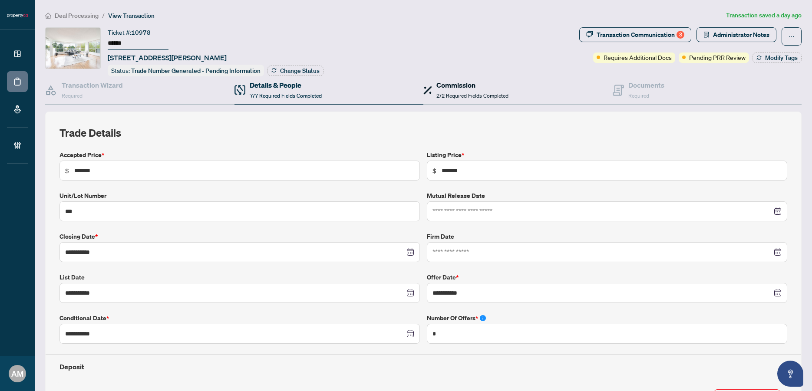
click at [474, 98] on div "Commission 2/2 Required Fields Completed" at bounding box center [473, 90] width 72 height 20
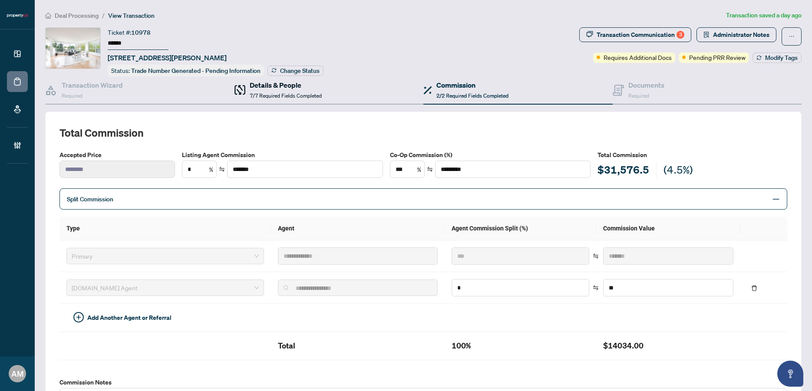
click at [256, 87] on h4 "Details & People" at bounding box center [286, 85] width 72 height 10
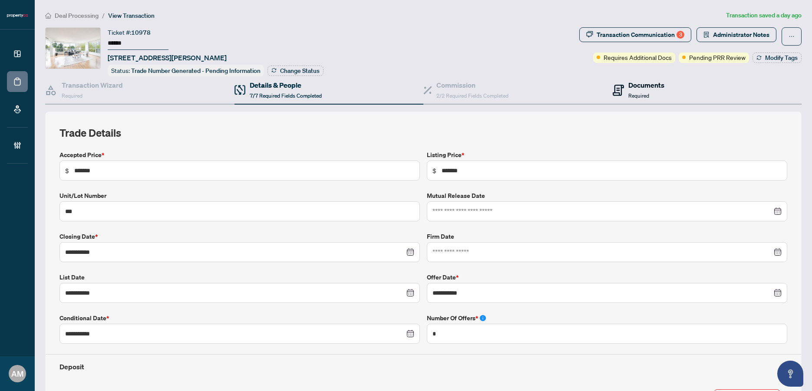
click at [635, 93] on span "Required" at bounding box center [639, 96] width 21 height 7
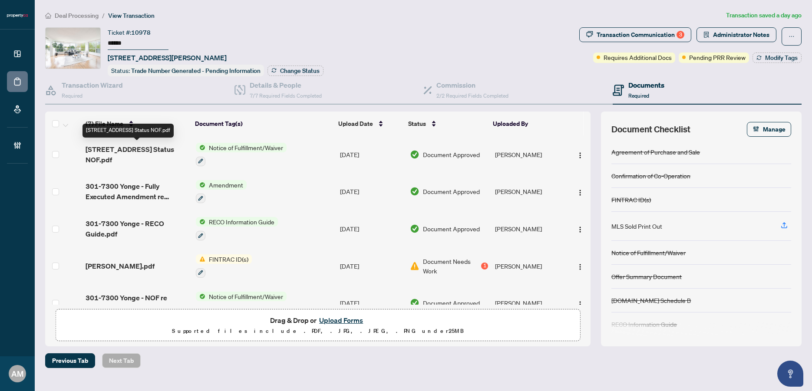
click at [144, 161] on span "301-7300 Yonge St - Acknowledged Status NOF.pdf" at bounding box center [137, 154] width 103 height 21
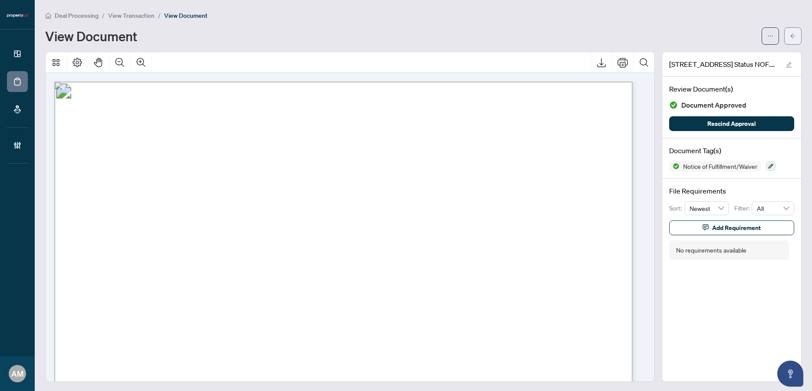
click at [790, 42] on span "button" at bounding box center [793, 36] width 6 height 14
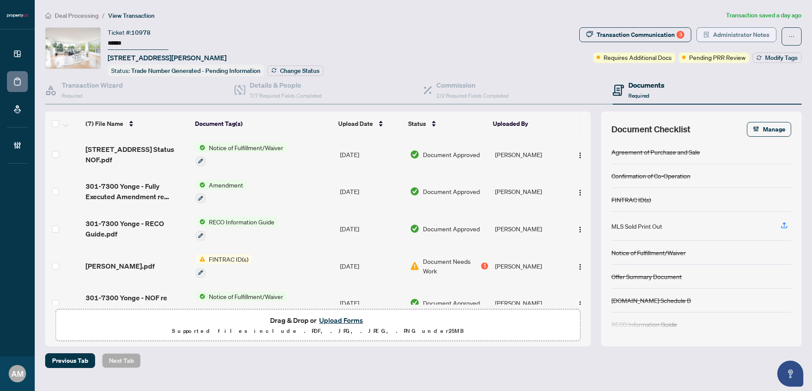
click at [751, 35] on span "Administrator Notes" at bounding box center [741, 35] width 56 height 14
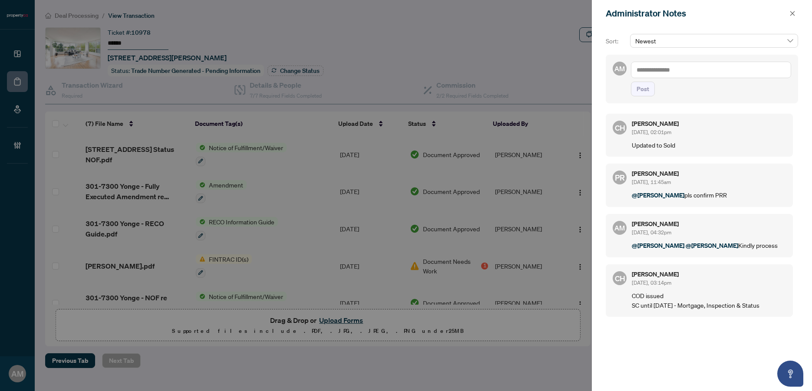
click at [684, 74] on textarea at bounding box center [711, 70] width 160 height 17
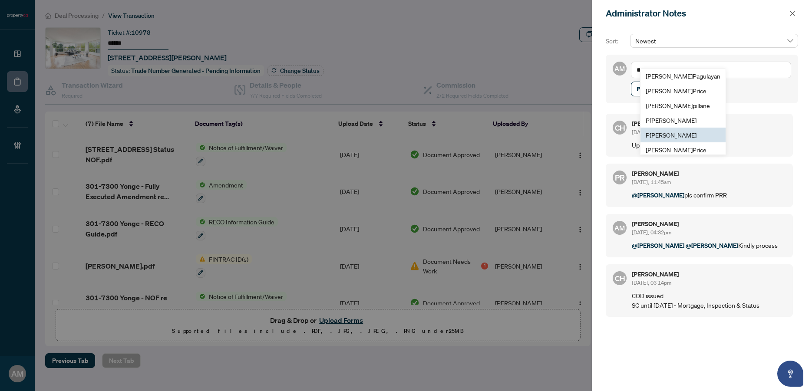
click at [684, 137] on span "P [PERSON_NAME]" at bounding box center [671, 135] width 51 height 8
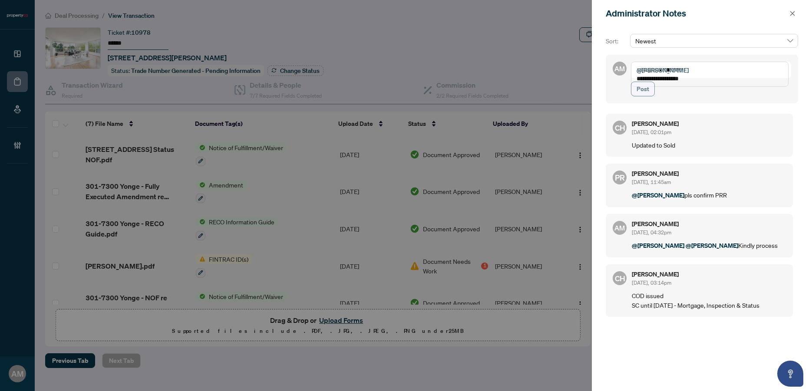
type textarea "**********"
click at [641, 96] on span "Post" at bounding box center [643, 89] width 13 height 14
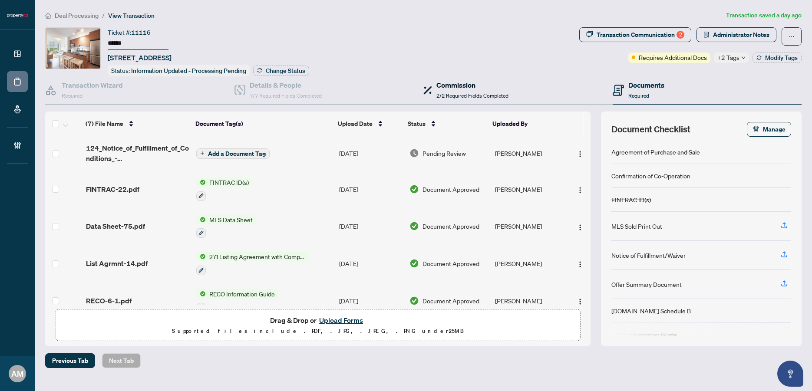
click at [437, 85] on h4 "Commission" at bounding box center [473, 85] width 72 height 10
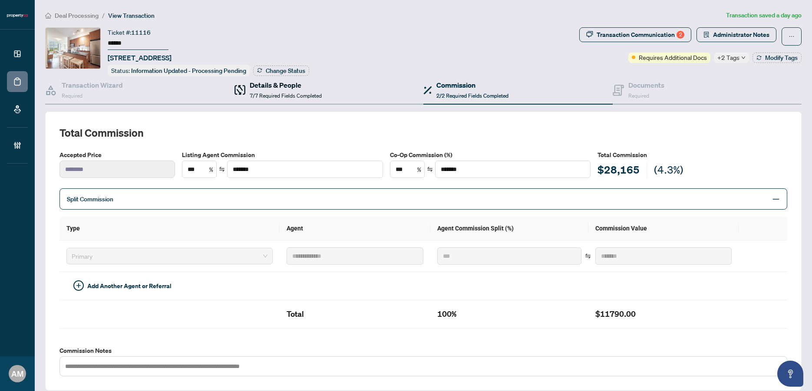
click at [312, 93] on span "7/7 Required Fields Completed" at bounding box center [286, 96] width 72 height 7
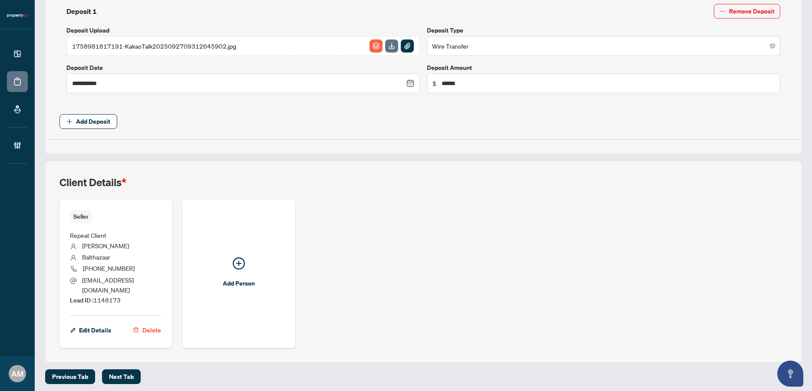
scroll to position [387, 0]
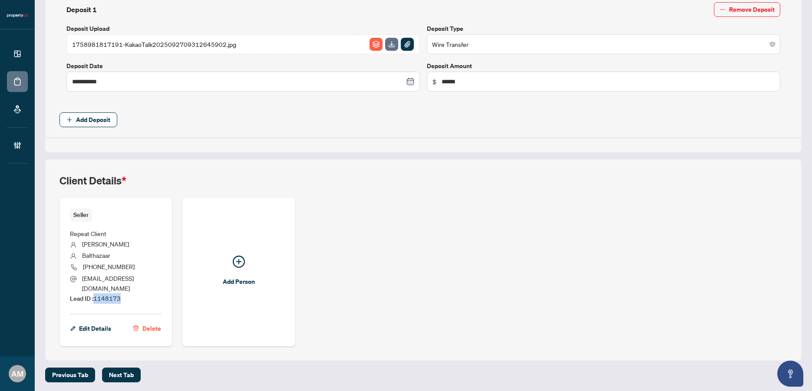
drag, startPoint x: 131, startPoint y: 298, endPoint x: 94, endPoint y: 300, distance: 37.0
click at [94, 300] on li "Lead ID : 1148173" at bounding box center [116, 299] width 92 height 10
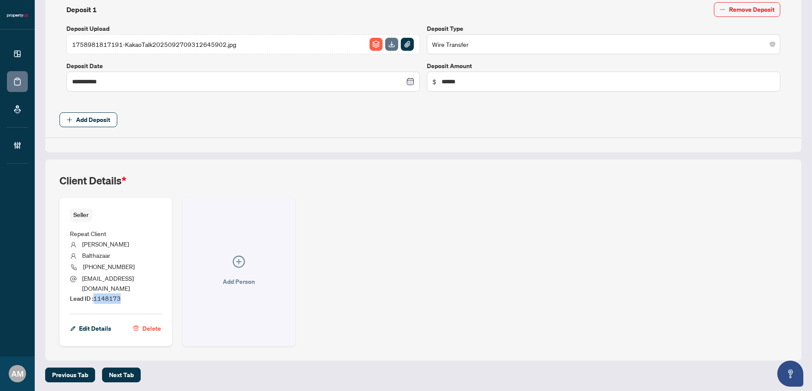
copy span "1148173"
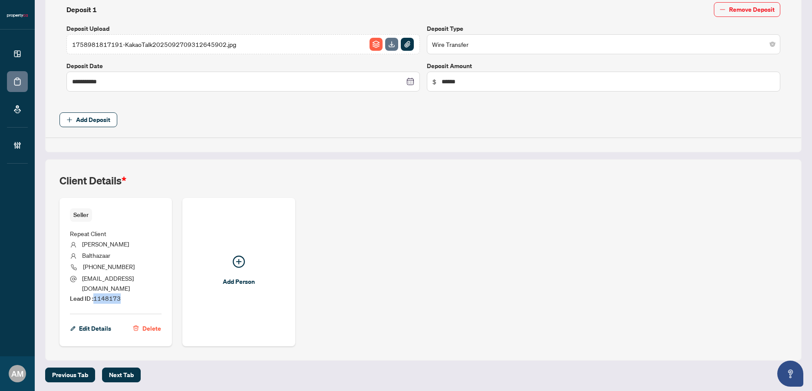
scroll to position [0, 0]
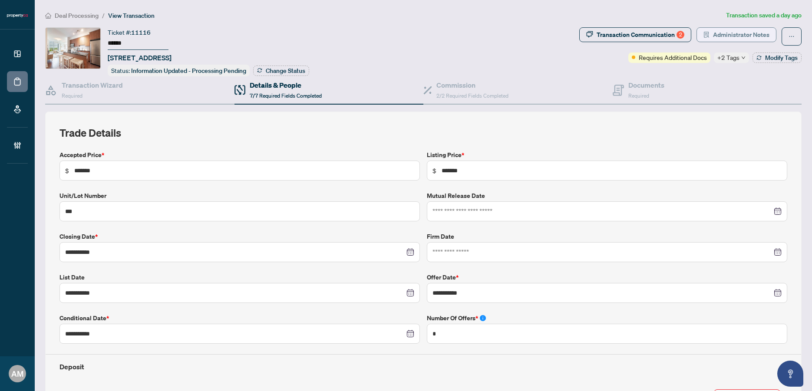
click at [731, 38] on span "Administrator Notes" at bounding box center [741, 35] width 56 height 14
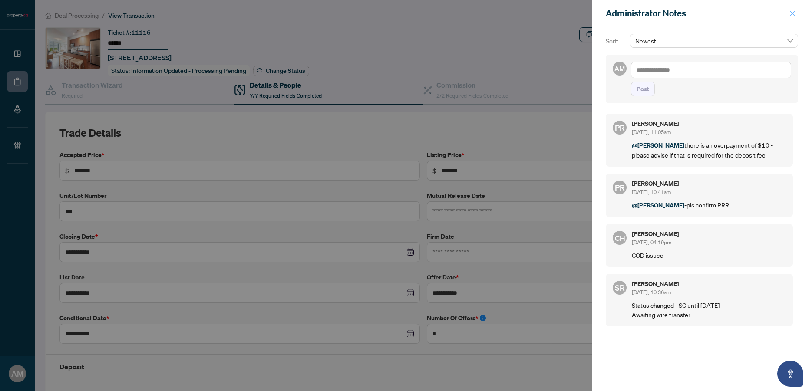
click at [792, 13] on icon "close" at bounding box center [793, 13] width 5 height 5
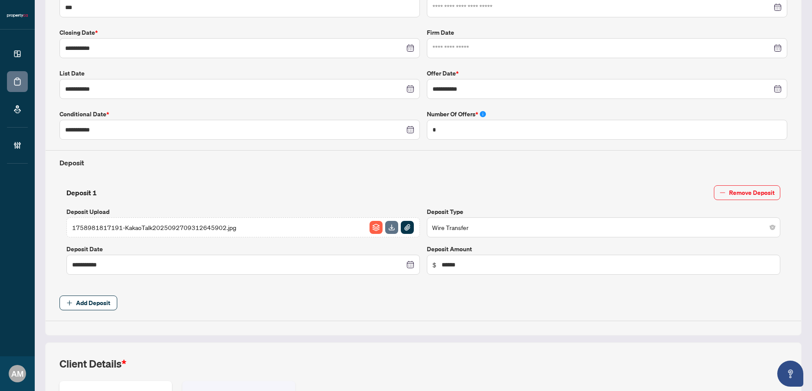
scroll to position [361, 0]
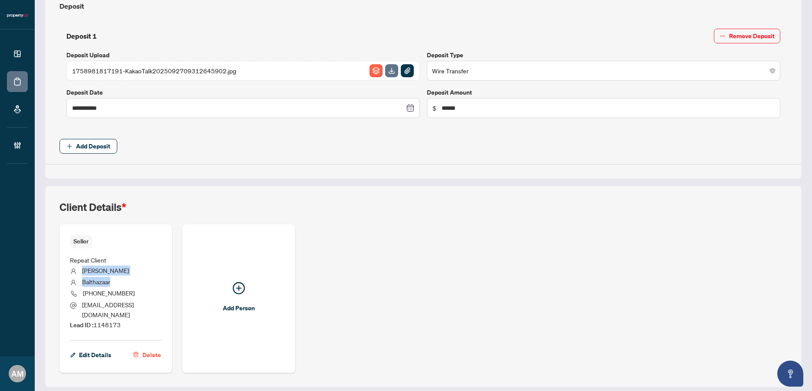
drag, startPoint x: 115, startPoint y: 285, endPoint x: 83, endPoint y: 268, distance: 36.5
click at [83, 268] on ul "Repeat Client [PERSON_NAME] [PHONE_NUMBER] [EMAIL_ADDRESS][DOMAIN_NAME] Lead ID…" at bounding box center [116, 291] width 92 height 86
copy ul "[PERSON_NAME]"
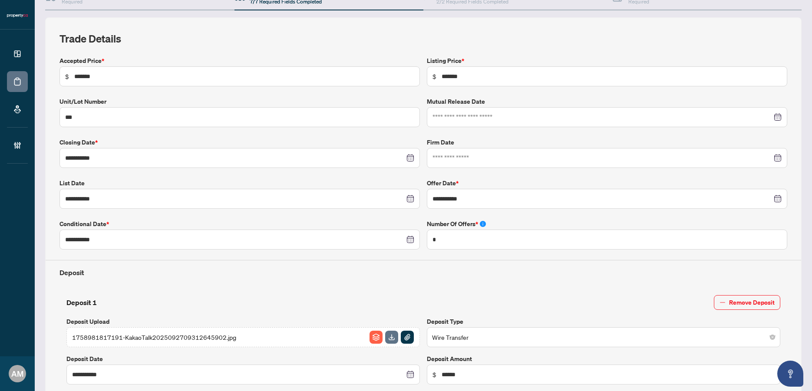
scroll to position [0, 0]
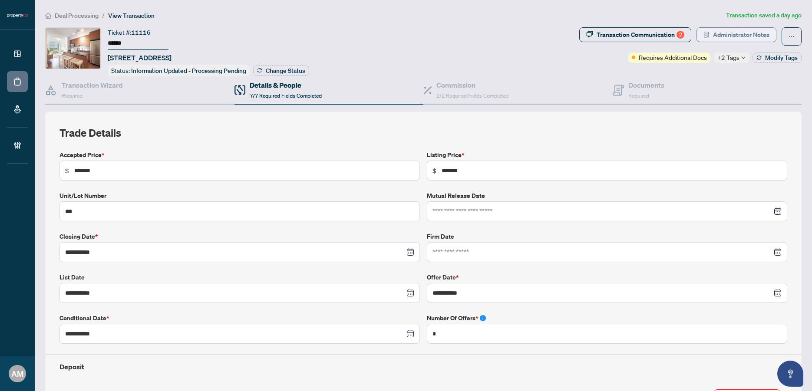
click at [744, 35] on span "Administrator Notes" at bounding box center [741, 35] width 56 height 14
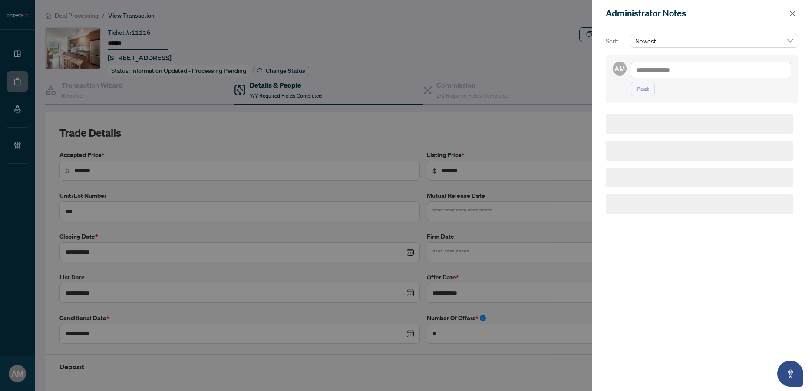
click at [710, 67] on textarea at bounding box center [711, 70] width 160 height 17
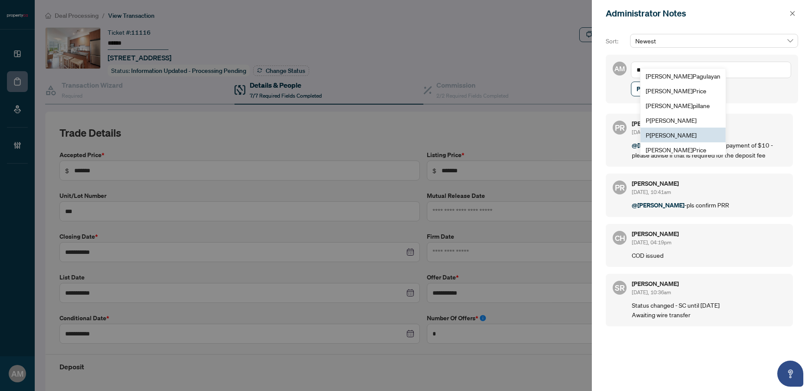
click at [671, 137] on span "P [PERSON_NAME]" at bounding box center [671, 135] width 51 height 8
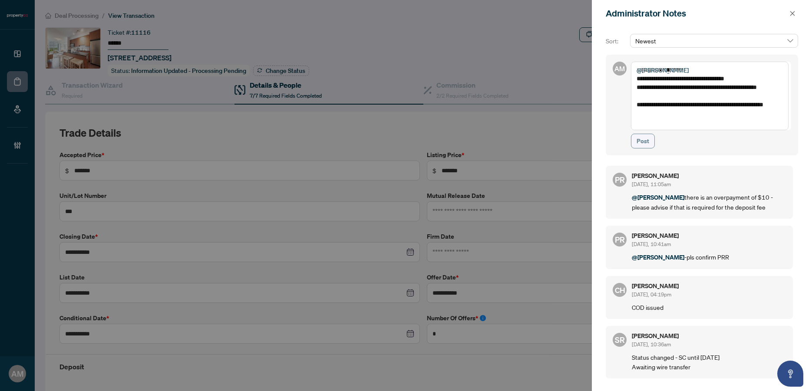
type textarea "**********"
click at [645, 139] on span "Post" at bounding box center [643, 141] width 13 height 14
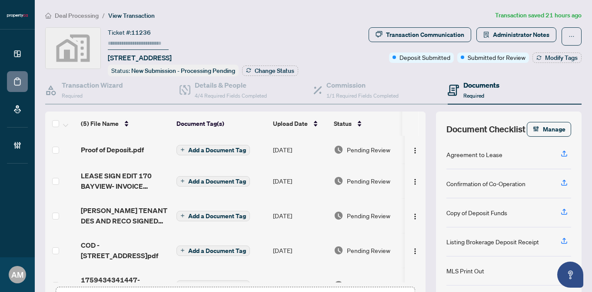
click at [95, 17] on span "Deal Processing" at bounding box center [77, 16] width 44 height 8
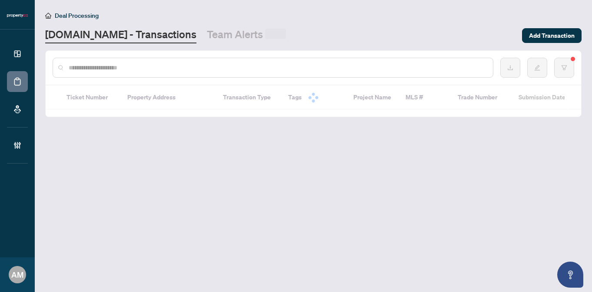
click at [109, 69] on input "text" at bounding box center [277, 68] width 417 height 10
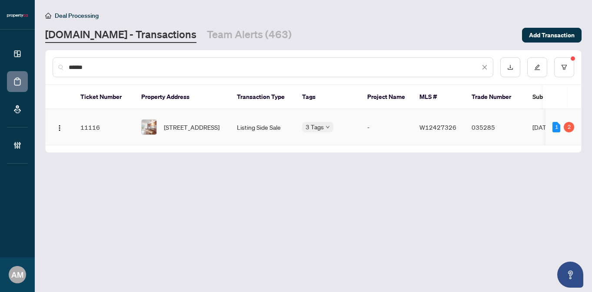
type input "******"
click at [200, 128] on span "[STREET_ADDRESS]" at bounding box center [192, 127] width 56 height 10
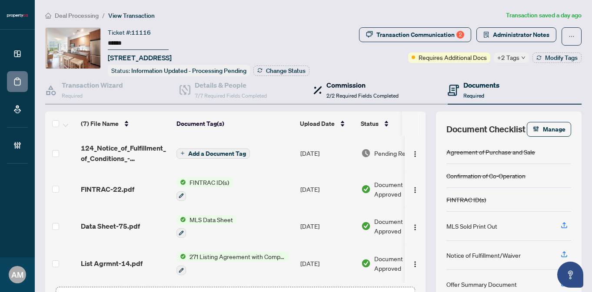
click at [351, 86] on h4 "Commission" at bounding box center [362, 85] width 72 height 10
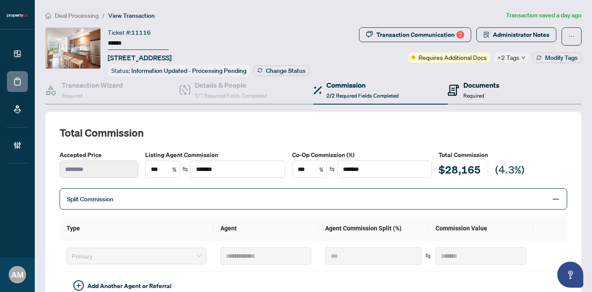
click at [447, 93] on icon at bounding box center [452, 90] width 11 height 11
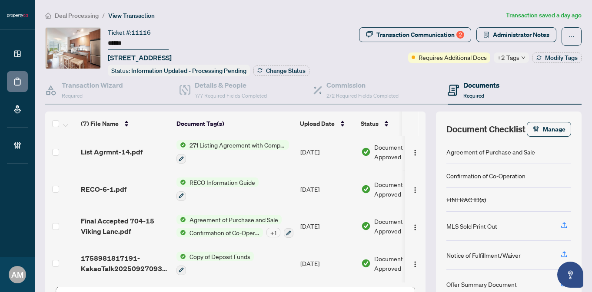
click at [83, 15] on span "Deal Processing" at bounding box center [77, 16] width 44 height 8
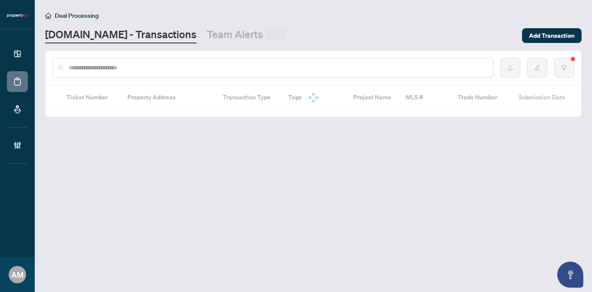
click at [145, 66] on input "text" at bounding box center [277, 68] width 417 height 10
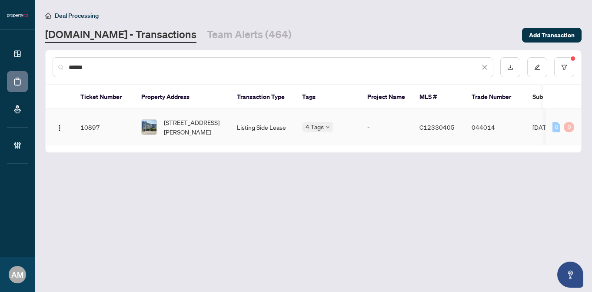
type input "******"
click at [261, 125] on td "Listing Side Lease" at bounding box center [262, 127] width 65 height 36
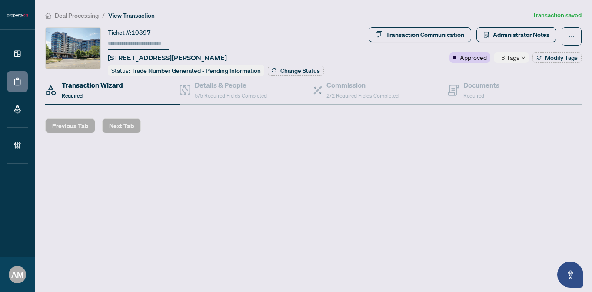
type input "******"
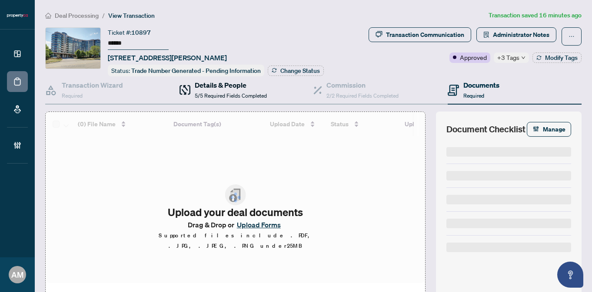
click at [239, 93] on span "5/5 Required Fields Completed" at bounding box center [231, 96] width 72 height 7
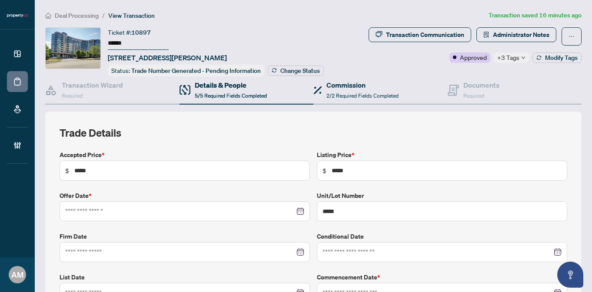
type input "**********"
click at [345, 93] on span "2/2 Required Fields Completed" at bounding box center [362, 96] width 72 height 7
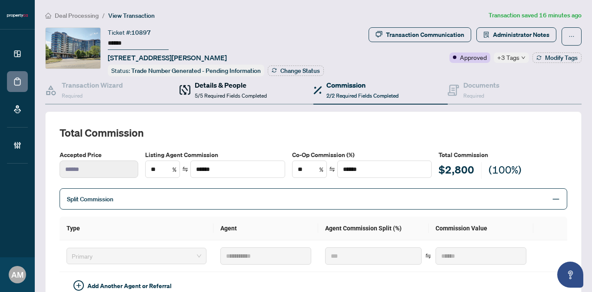
click at [218, 96] on span "5/5 Required Fields Completed" at bounding box center [231, 96] width 72 height 7
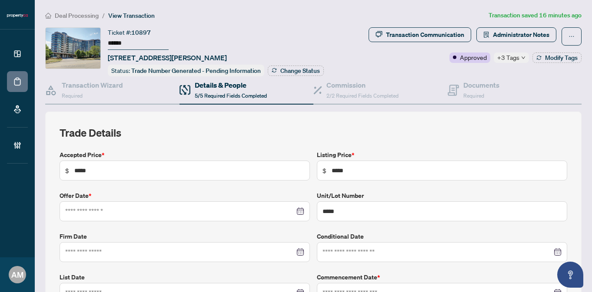
type input "**********"
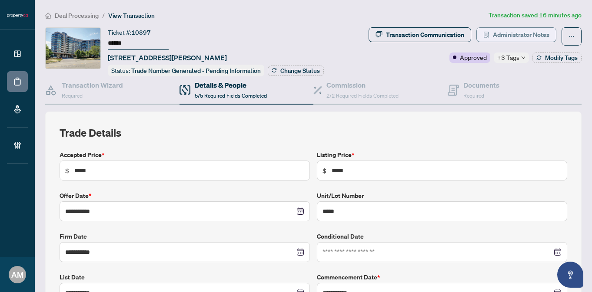
click at [526, 34] on span "Administrator Notes" at bounding box center [521, 35] width 56 height 14
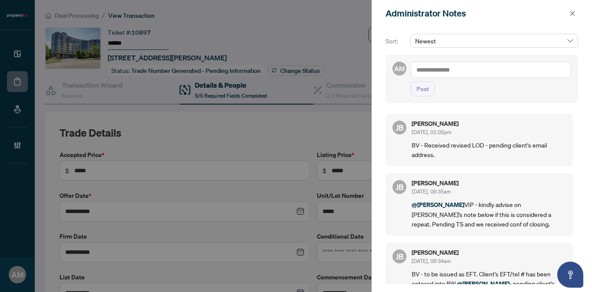
click at [454, 75] on textarea at bounding box center [490, 70] width 160 height 17
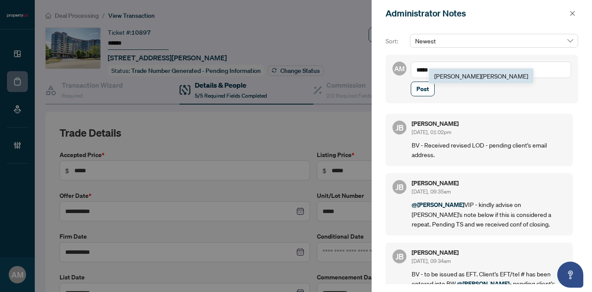
click at [456, 77] on span "[PERSON_NAME]" at bounding box center [481, 76] width 94 height 8
type textarea "**********"
click at [417, 96] on span "Post" at bounding box center [422, 89] width 13 height 14
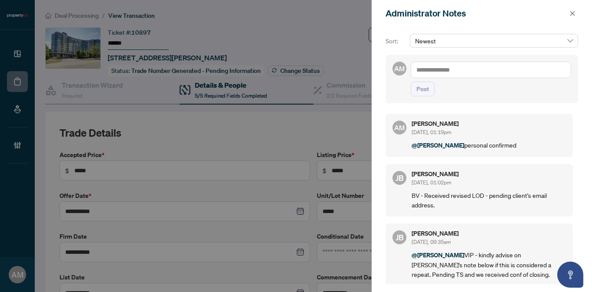
click at [571, 14] on icon "close" at bounding box center [572, 13] width 6 height 6
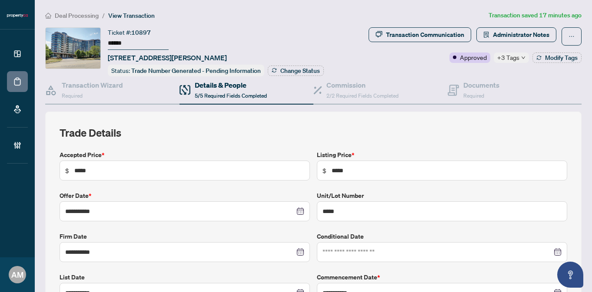
click at [96, 14] on span "Deal Processing" at bounding box center [77, 16] width 44 height 8
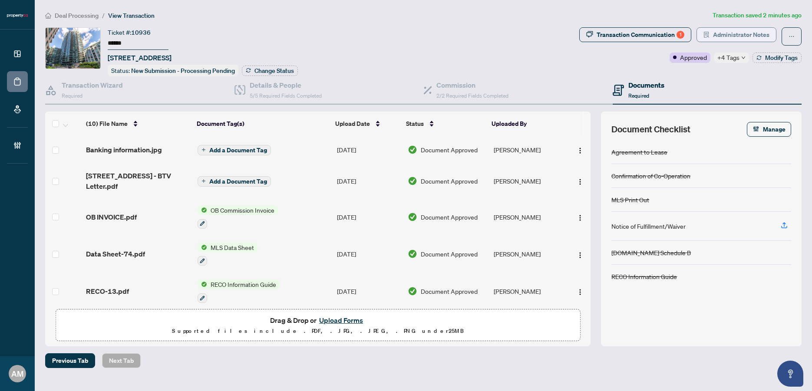
click at [744, 31] on span "Administrator Notes" at bounding box center [741, 35] width 56 height 14
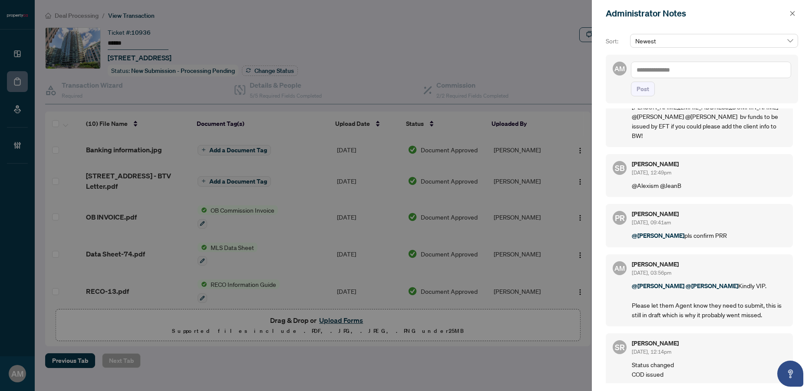
scroll to position [99, 0]
click at [794, 15] on icon "close" at bounding box center [793, 13] width 5 height 5
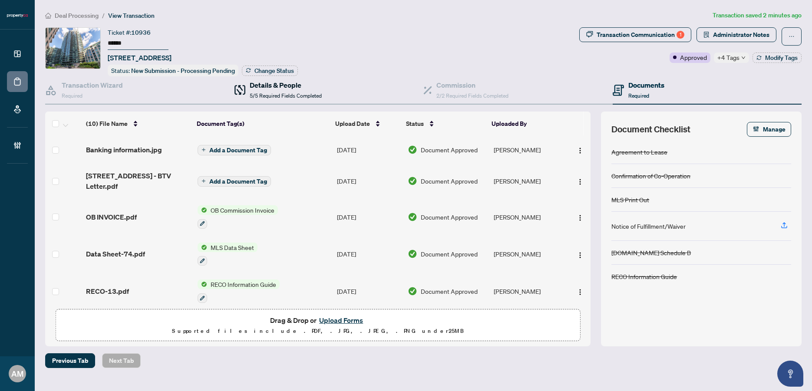
click at [261, 93] on span "5/5 Required Fields Completed" at bounding box center [286, 96] width 72 height 7
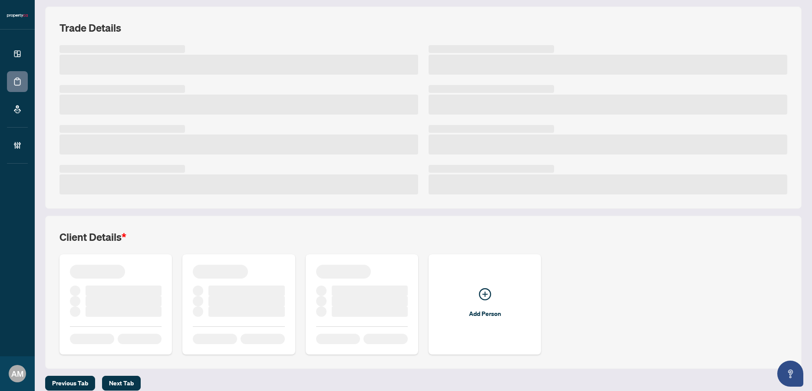
scroll to position [114, 0]
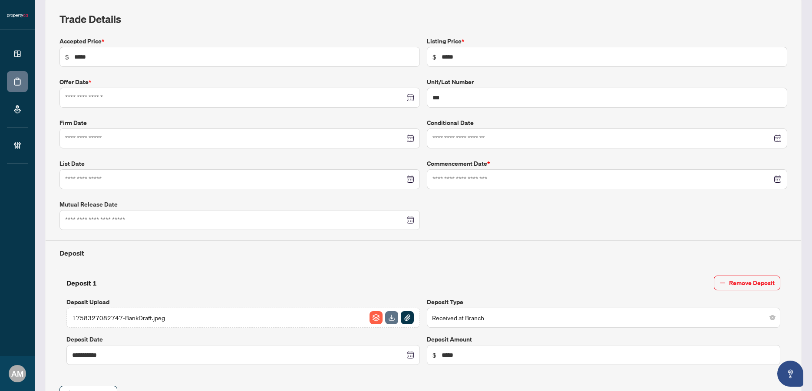
type input "**********"
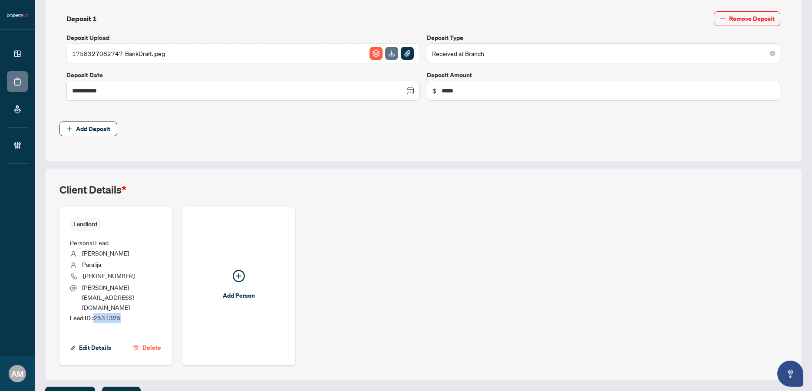
drag, startPoint x: 128, startPoint y: 298, endPoint x: 95, endPoint y: 298, distance: 33.0
click at [95, 313] on li "Lead ID : 2531325" at bounding box center [116, 318] width 92 height 10
copy span "2531325"
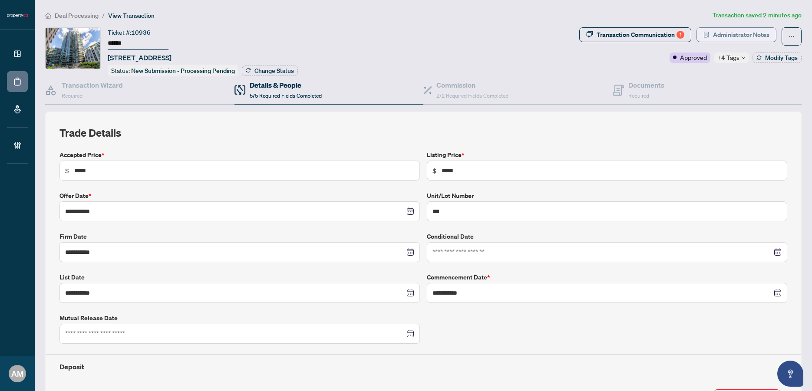
click at [731, 33] on span "Administrator Notes" at bounding box center [741, 35] width 56 height 14
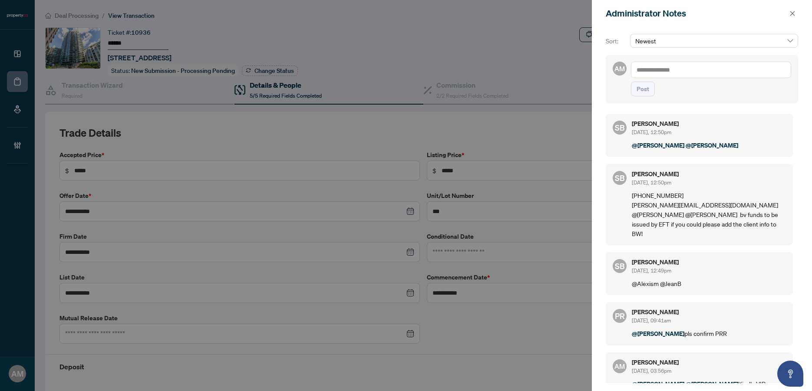
click at [679, 64] on textarea at bounding box center [711, 70] width 160 height 17
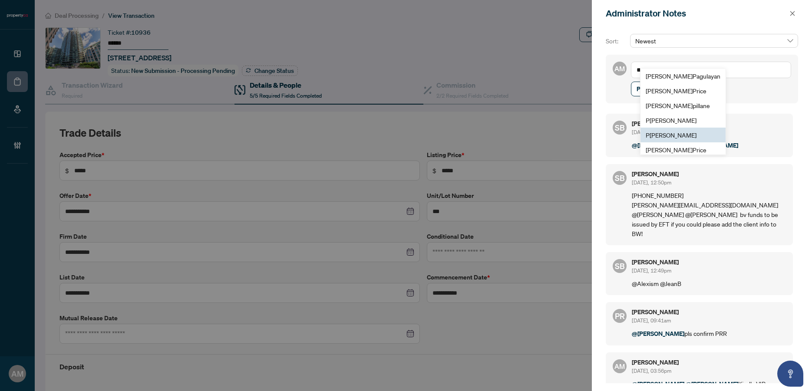
click at [686, 134] on span "P [PERSON_NAME]" at bounding box center [671, 135] width 51 height 8
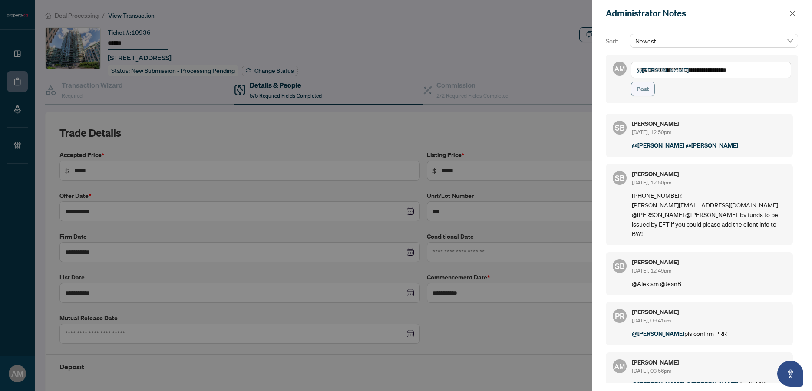
type textarea "**********"
click at [649, 89] on button "Post" at bounding box center [643, 89] width 24 height 15
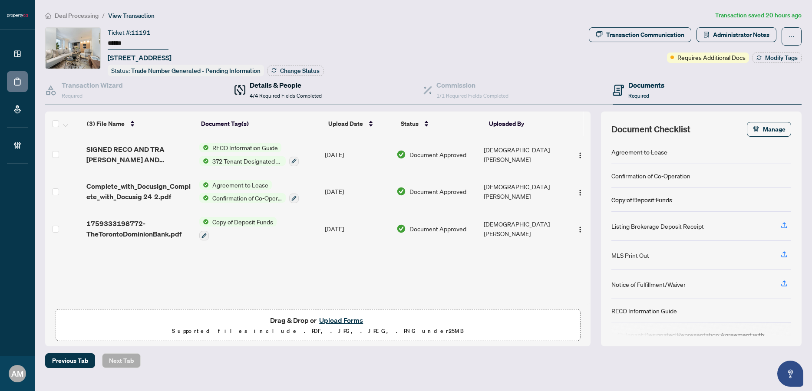
click at [291, 95] on span "4/4 Required Fields Completed" at bounding box center [286, 96] width 72 height 7
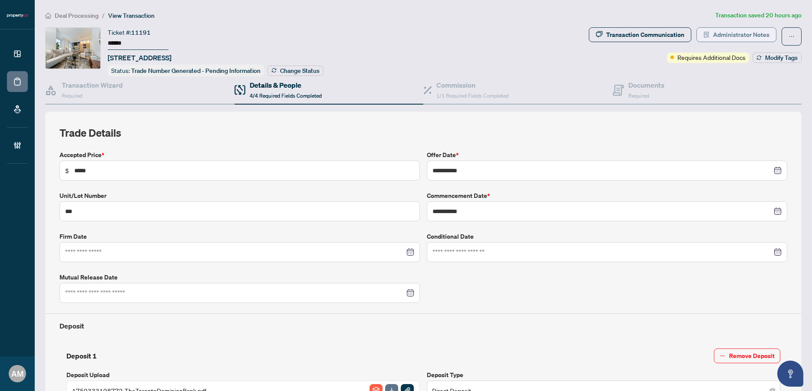
click at [729, 40] on span "Administrator Notes" at bounding box center [741, 35] width 56 height 14
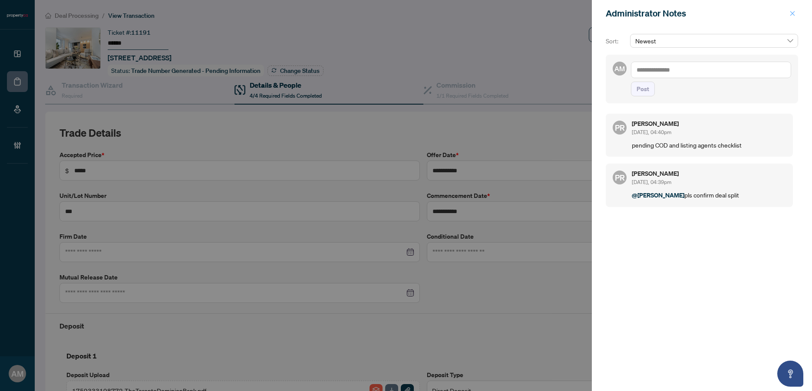
click at [796, 17] on button "button" at bounding box center [792, 13] width 11 height 10
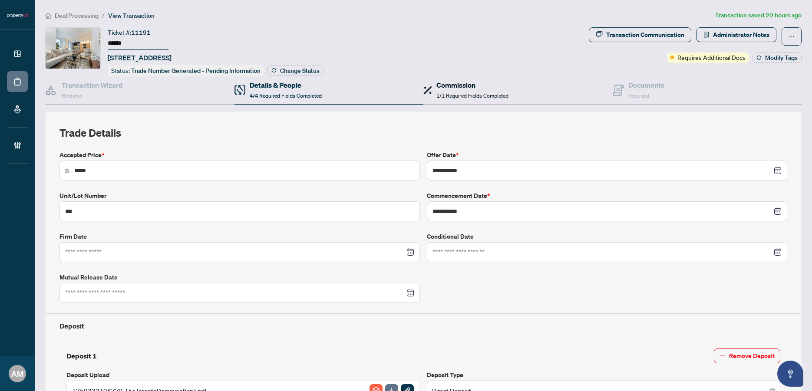
click at [451, 85] on h4 "Commission" at bounding box center [473, 85] width 72 height 10
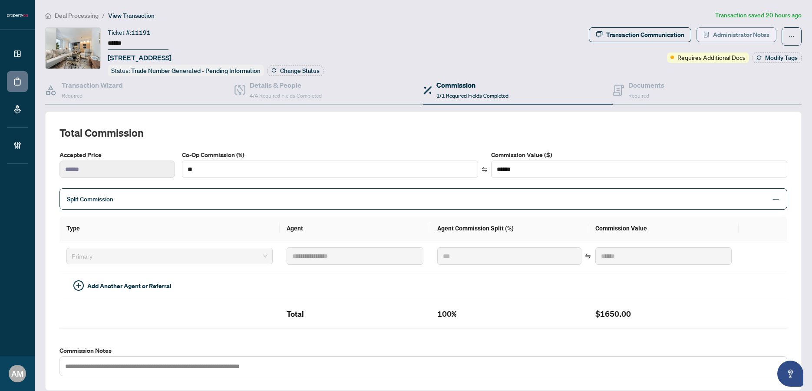
click at [734, 30] on span "Administrator Notes" at bounding box center [741, 35] width 56 height 14
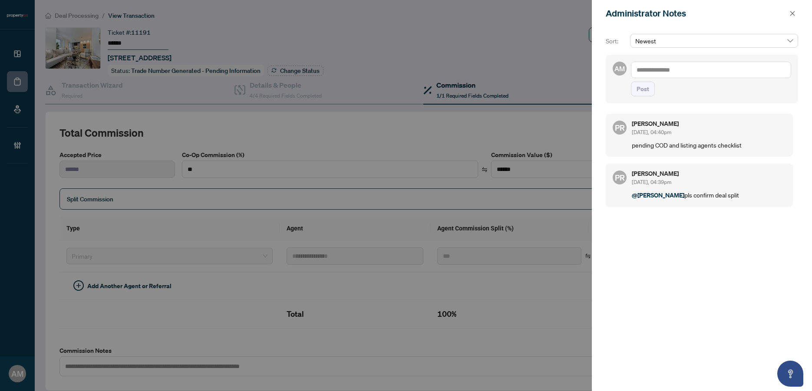
click at [694, 76] on textarea at bounding box center [711, 70] width 160 height 17
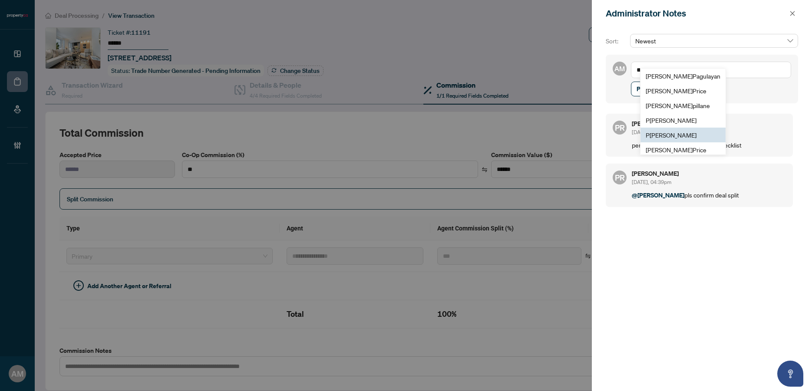
click at [683, 133] on span "P [PERSON_NAME]" at bounding box center [671, 135] width 51 height 8
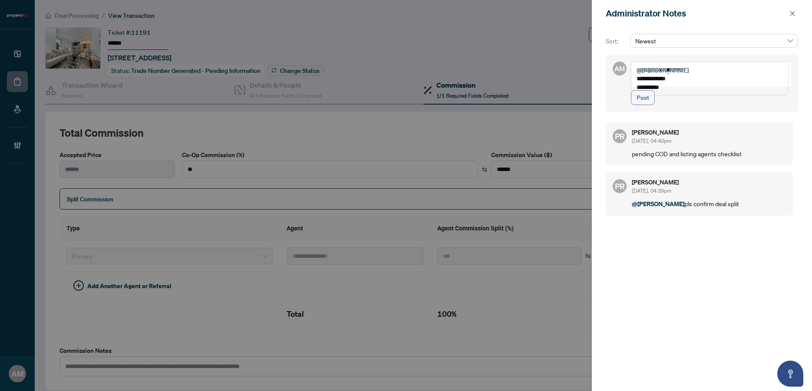
type textarea "**********"
click at [645, 105] on span "Post" at bounding box center [643, 98] width 13 height 14
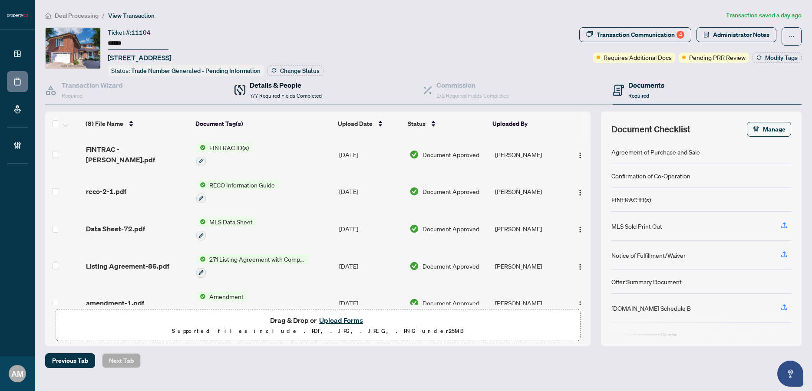
click at [303, 89] on div "Details & People 7/7 Required Fields Completed" at bounding box center [286, 90] width 72 height 20
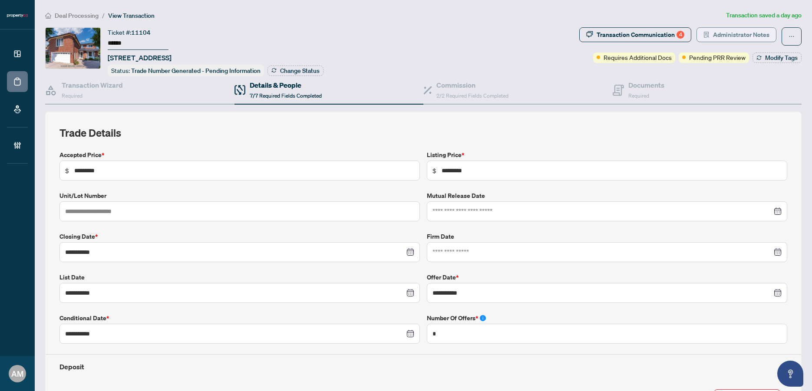
click at [738, 34] on span "Administrator Notes" at bounding box center [741, 35] width 56 height 14
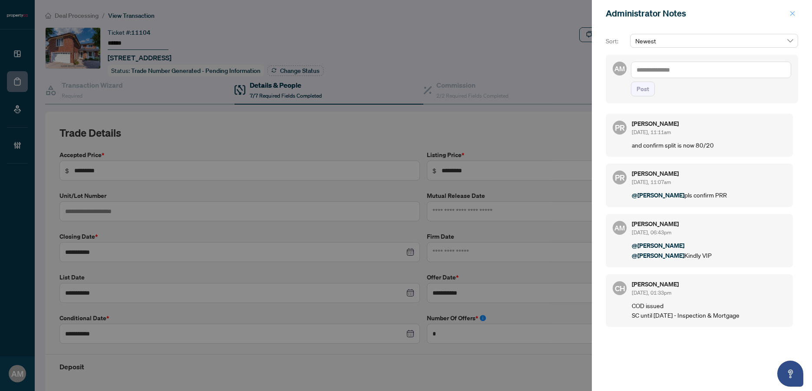
click at [796, 16] on button "button" at bounding box center [792, 13] width 11 height 10
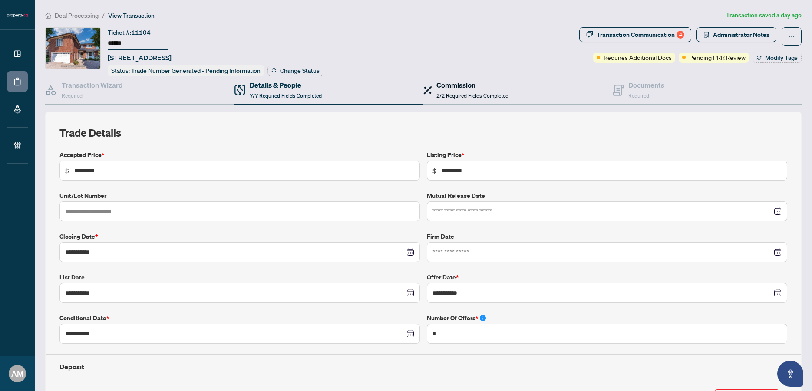
click at [456, 90] on div "Commission 2/2 Required Fields Completed" at bounding box center [473, 90] width 72 height 20
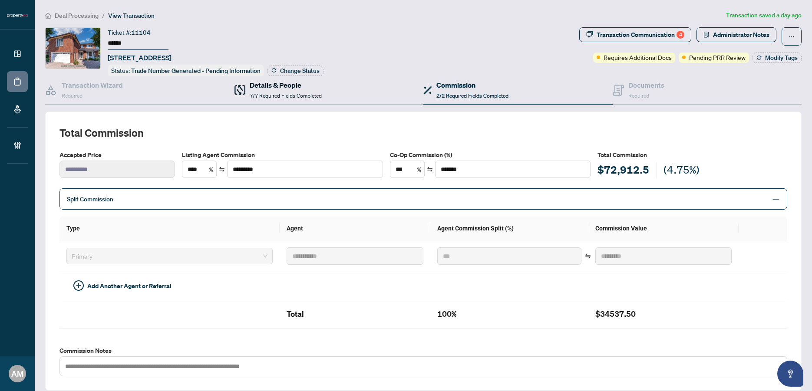
click at [298, 95] on span "7/7 Required Fields Completed" at bounding box center [286, 96] width 72 height 7
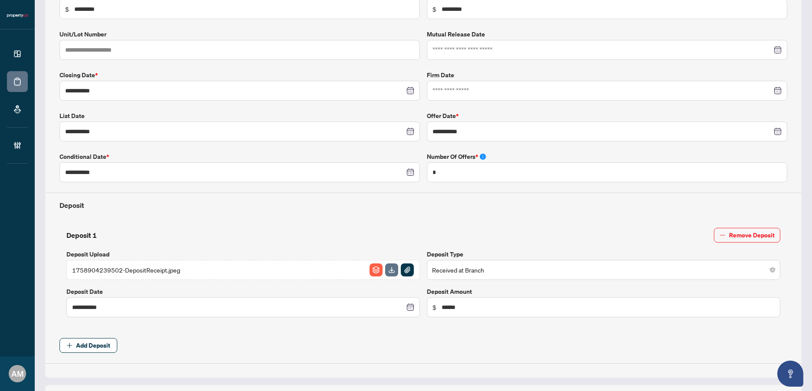
scroll to position [387, 0]
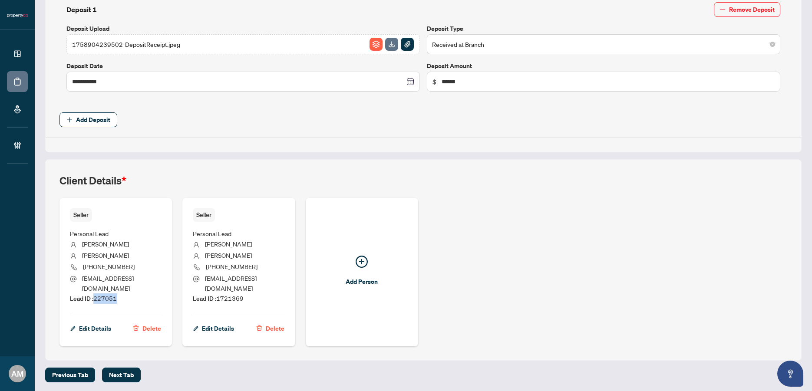
drag, startPoint x: 127, startPoint y: 294, endPoint x: 95, endPoint y: 290, distance: 32.4
click at [95, 290] on ul "Personal Lead [PERSON_NAME] [PHONE_NUMBER] [PERSON_NAME][EMAIL_ADDRESS][DOMAIN_…" at bounding box center [116, 265] width 92 height 86
copy span "227051"
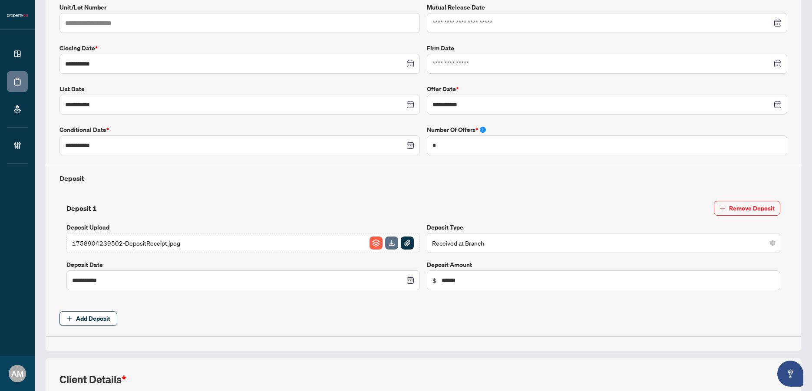
scroll to position [0, 0]
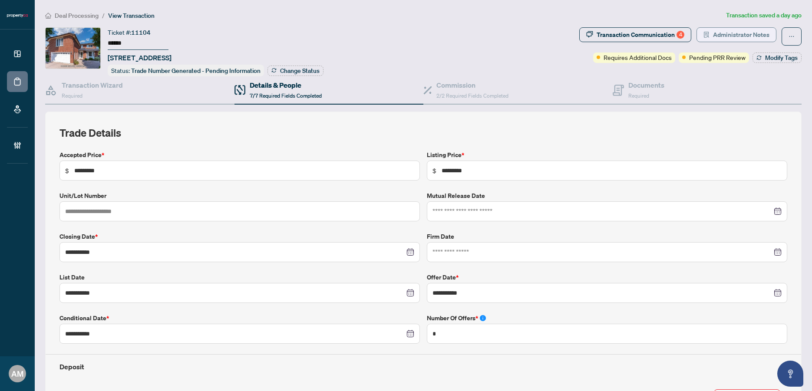
click at [734, 35] on span "Administrator Notes" at bounding box center [741, 35] width 56 height 14
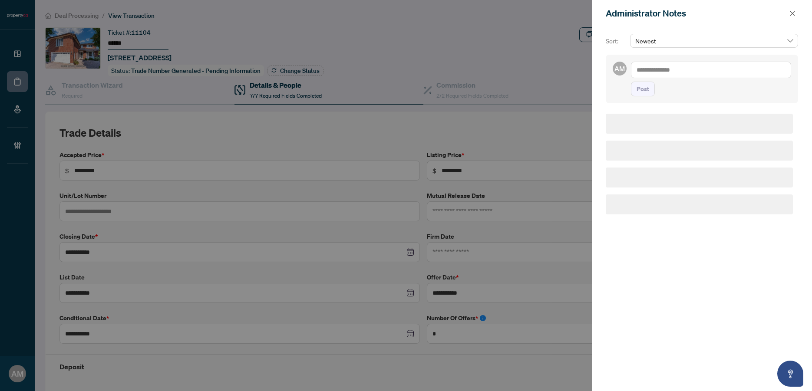
click at [698, 68] on textarea at bounding box center [711, 70] width 160 height 17
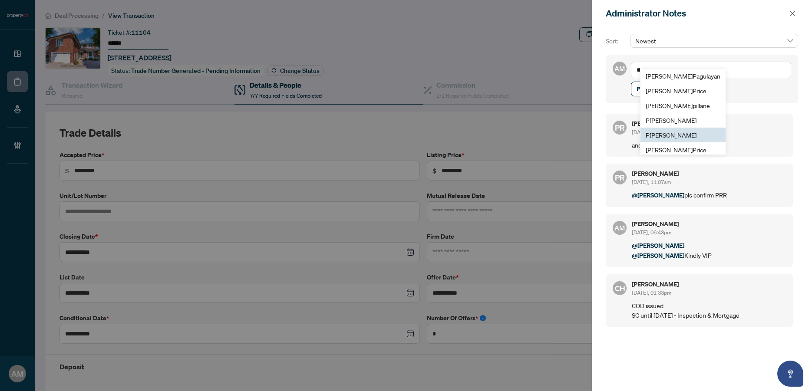
click at [675, 132] on span "P [PERSON_NAME]" at bounding box center [671, 135] width 51 height 8
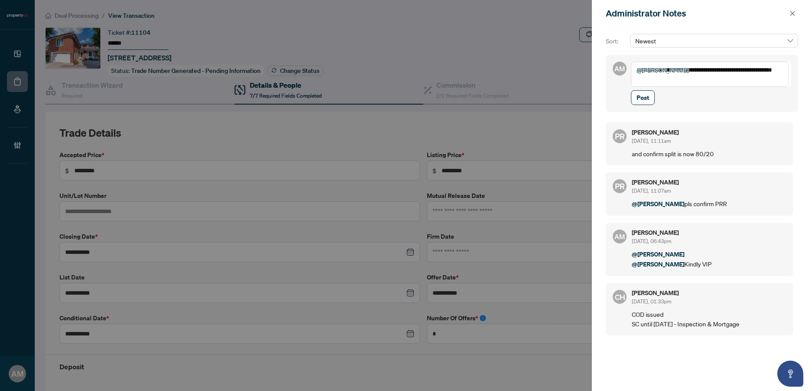
paste textarea "**********"
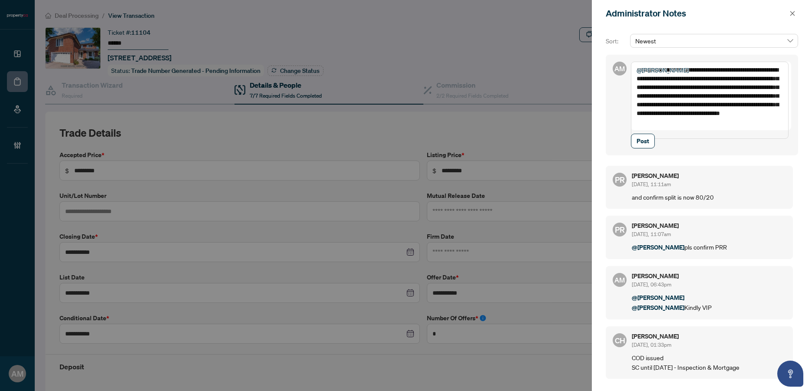
drag, startPoint x: 711, startPoint y: 131, endPoint x: 694, endPoint y: 79, distance: 54.0
click at [694, 79] on textarea "**********" at bounding box center [710, 100] width 158 height 77
click at [718, 132] on textarea "**********" at bounding box center [710, 100] width 158 height 77
drag, startPoint x: 721, startPoint y: 132, endPoint x: 694, endPoint y: 75, distance: 62.7
click at [694, 75] on textarea "**********" at bounding box center [710, 100] width 158 height 77
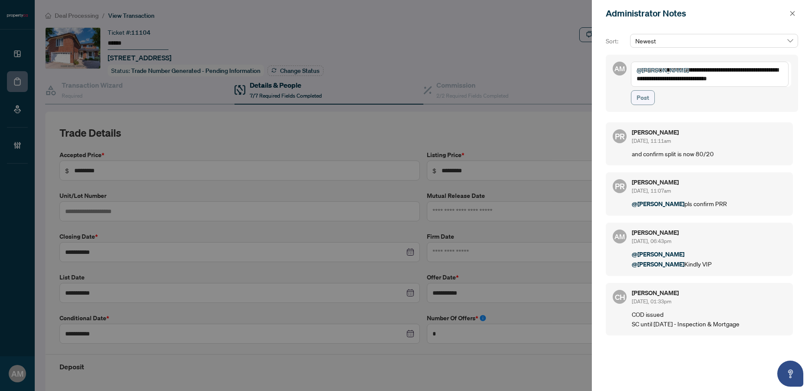
type textarea "**********"
click at [650, 101] on button "Post" at bounding box center [643, 97] width 24 height 15
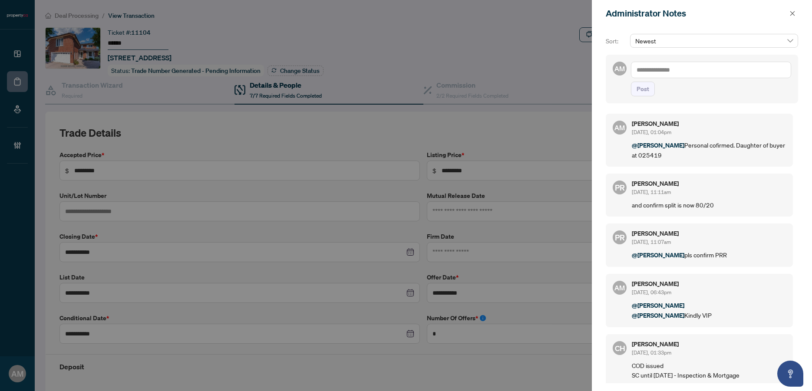
click at [659, 72] on textarea at bounding box center [711, 70] width 160 height 17
type textarea "*"
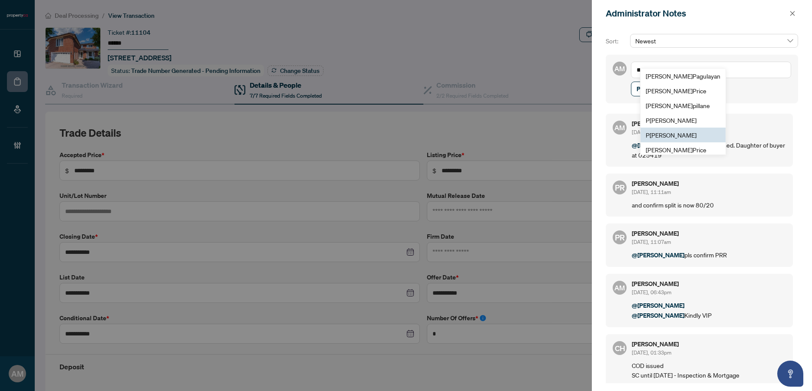
click at [675, 136] on span "P [PERSON_NAME]" at bounding box center [671, 135] width 51 height 8
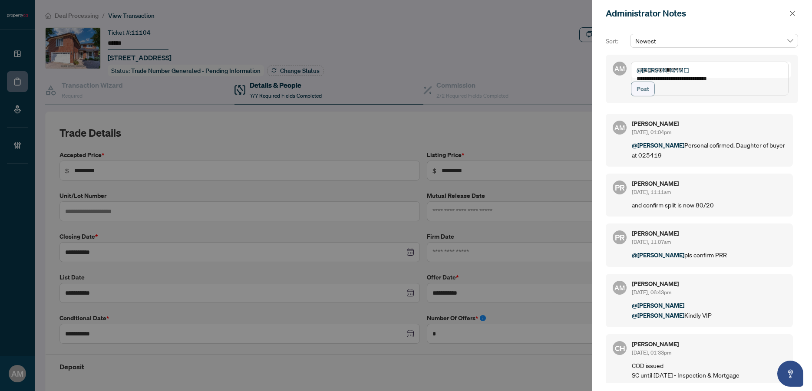
type textarea "**********"
click at [652, 96] on button "Post" at bounding box center [643, 89] width 24 height 15
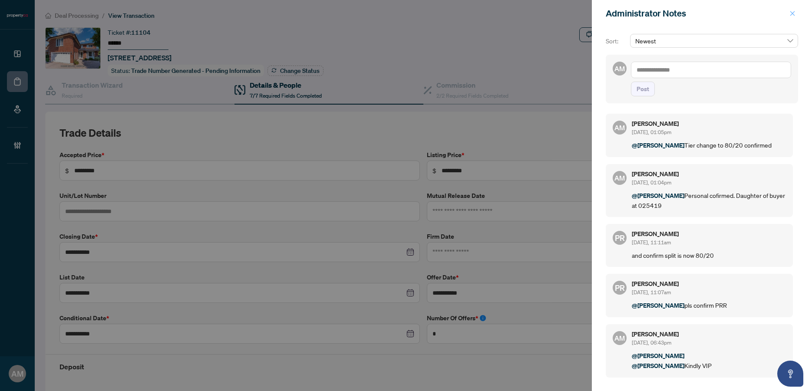
click at [788, 13] on button "button" at bounding box center [792, 13] width 11 height 10
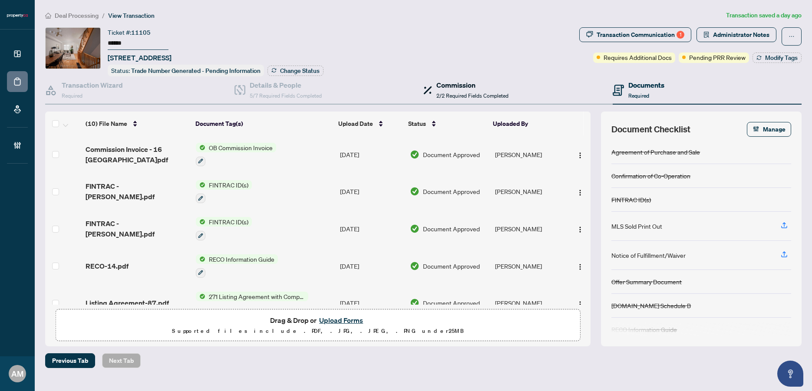
click at [493, 93] on span "2/2 Required Fields Completed" at bounding box center [473, 96] width 72 height 7
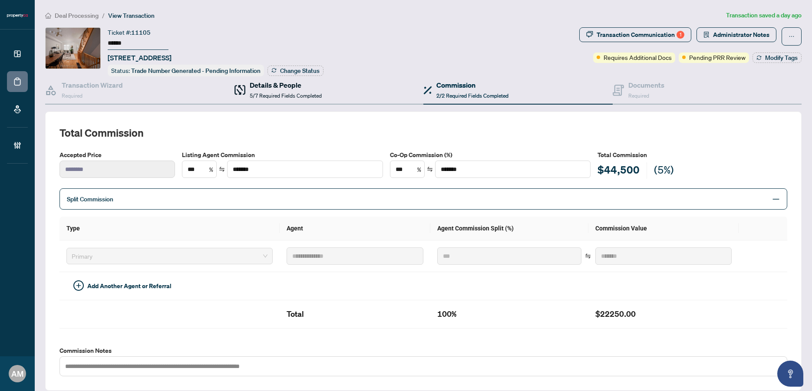
click at [294, 99] on div "Details & People 5/7 Required Fields Completed" at bounding box center [286, 90] width 72 height 20
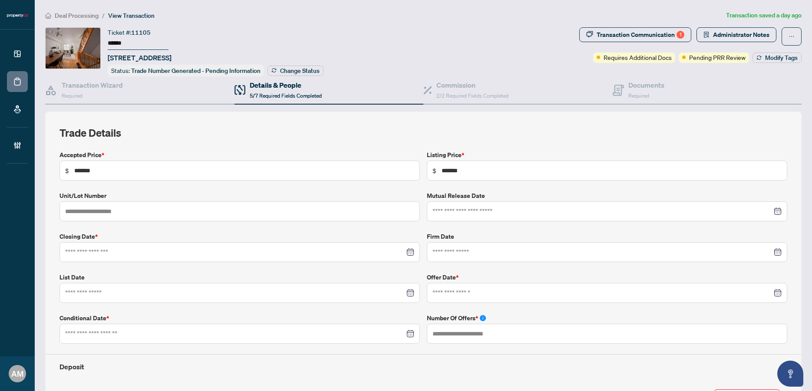
type input "**********"
click at [734, 33] on span "Administrator Notes" at bounding box center [741, 35] width 56 height 14
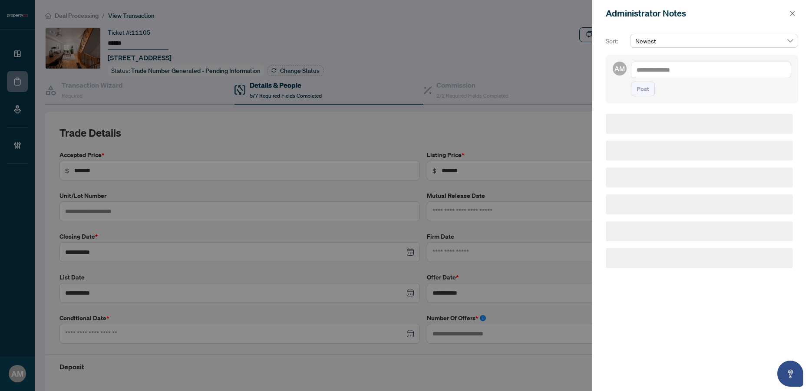
click at [719, 66] on textarea at bounding box center [711, 70] width 160 height 17
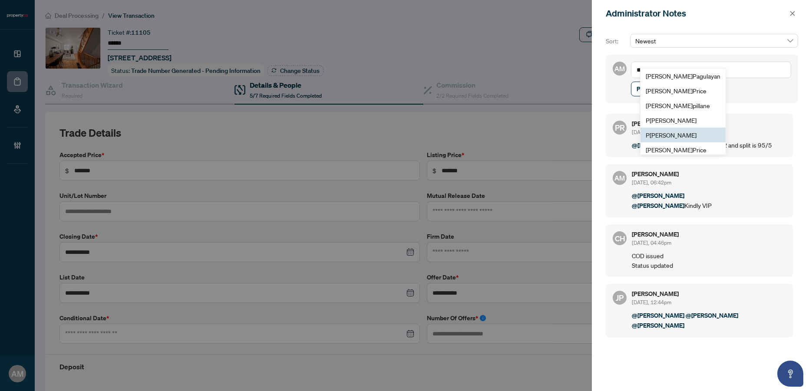
click at [683, 130] on li "P [PERSON_NAME]" at bounding box center [683, 135] width 85 height 15
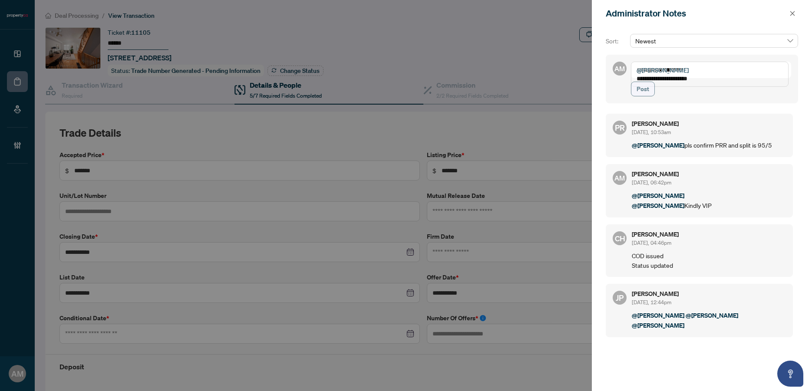
type textarea "**********"
click at [645, 96] on span "Post" at bounding box center [643, 89] width 13 height 14
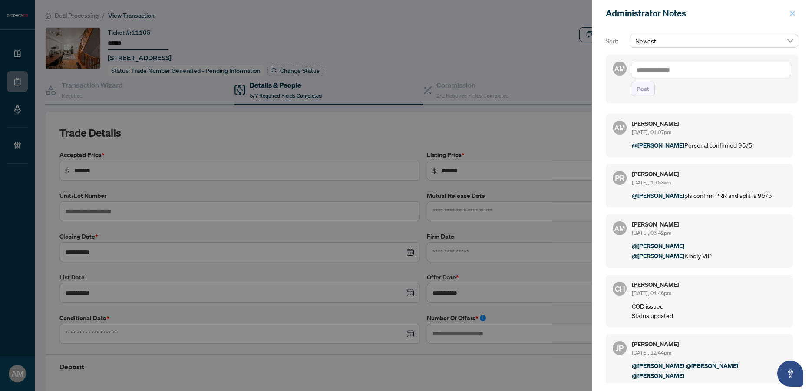
click at [795, 15] on icon "close" at bounding box center [793, 13] width 6 height 6
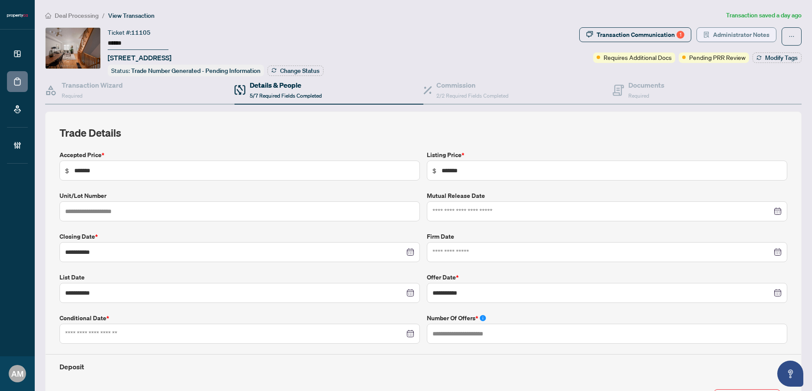
click at [748, 31] on span "Administrator Notes" at bounding box center [741, 35] width 56 height 14
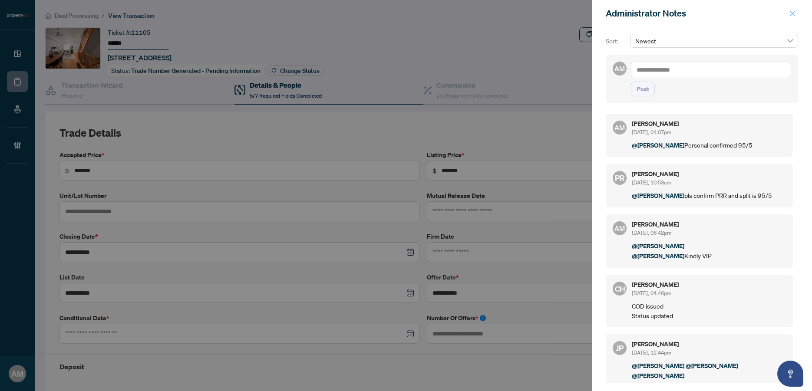
click at [794, 13] on icon "close" at bounding box center [793, 13] width 6 height 6
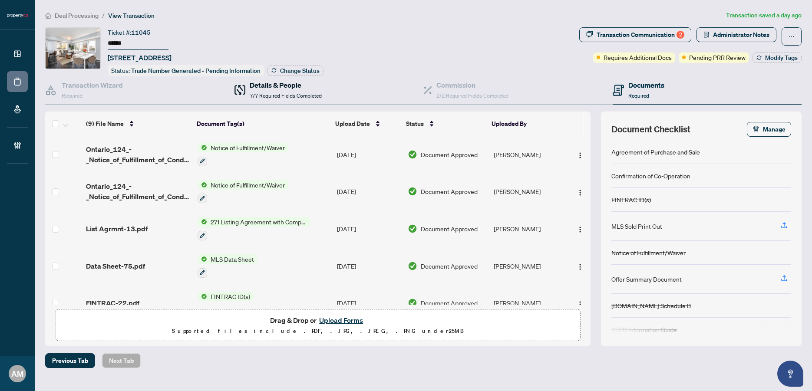
click at [305, 93] on span "7/7 Required Fields Completed" at bounding box center [286, 96] width 72 height 7
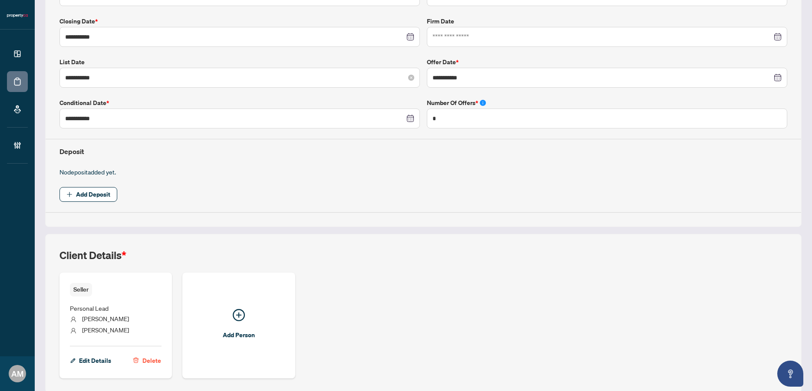
scroll to position [248, 0]
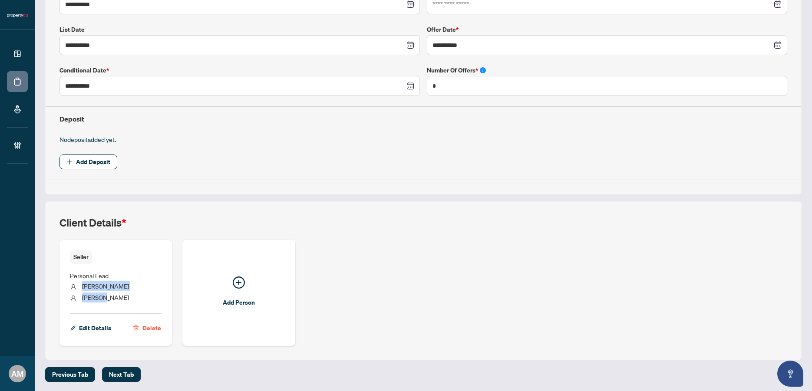
drag, startPoint x: 106, startPoint y: 298, endPoint x: 80, endPoint y: 283, distance: 30.4
click at [80, 283] on ul "Personal Lead [PERSON_NAME]" at bounding box center [116, 285] width 92 height 43
copy ul "[PERSON_NAME]"
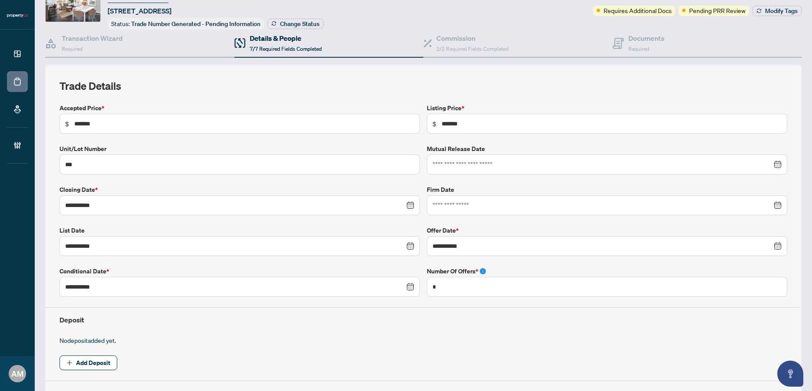
scroll to position [0, 0]
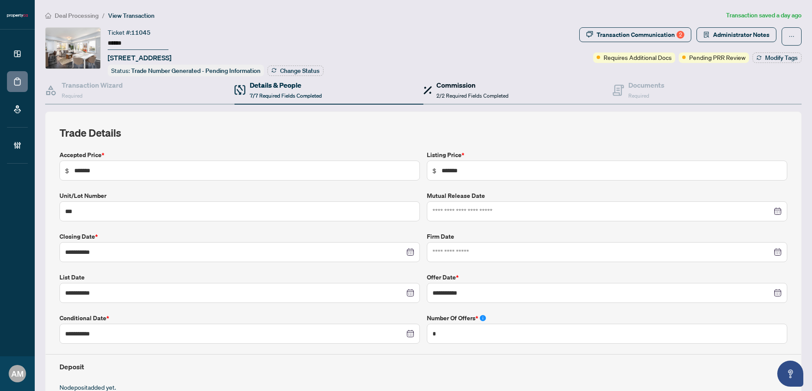
click at [460, 88] on h4 "Commission" at bounding box center [473, 85] width 72 height 10
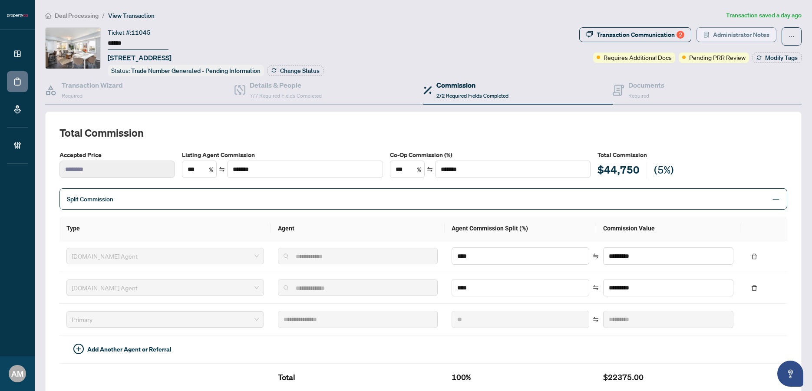
click at [728, 32] on span "Administrator Notes" at bounding box center [741, 35] width 56 height 14
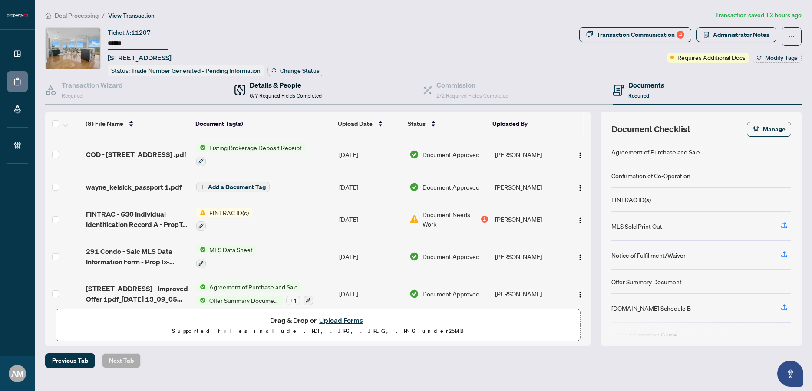
click at [298, 94] on span "6/7 Required Fields Completed" at bounding box center [286, 96] width 72 height 7
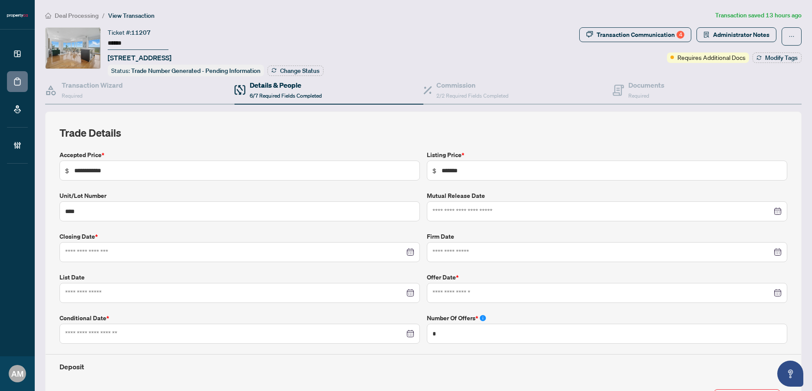
type input "**********"
click at [476, 94] on span "2/2 Required Fields Completed" at bounding box center [473, 96] width 72 height 7
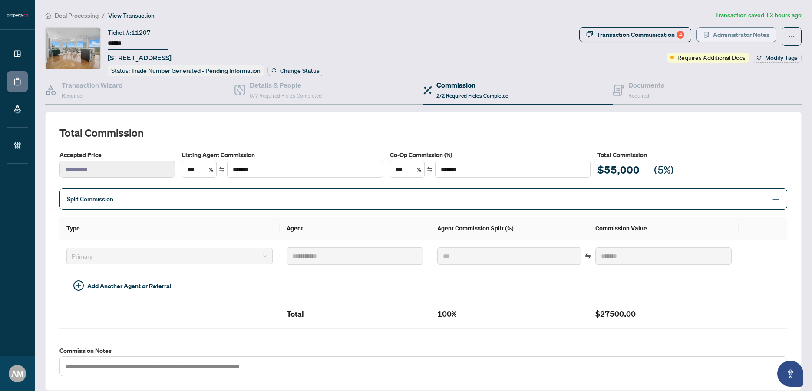
click at [714, 33] on span "Administrator Notes" at bounding box center [741, 35] width 56 height 14
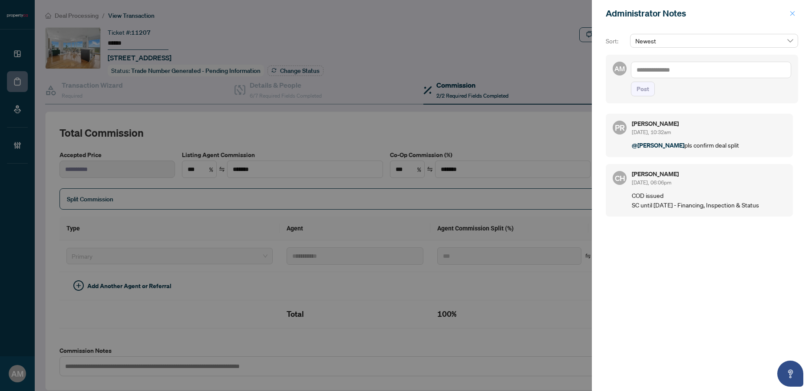
click at [797, 11] on button "button" at bounding box center [792, 13] width 11 height 10
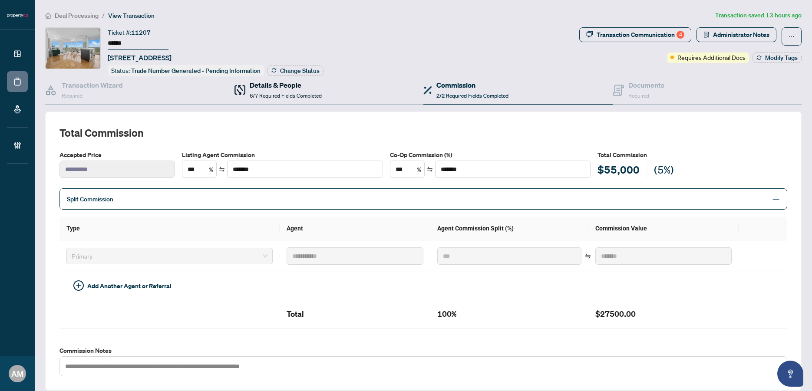
click at [290, 94] on span "6/7 Required Fields Completed" at bounding box center [286, 96] width 72 height 7
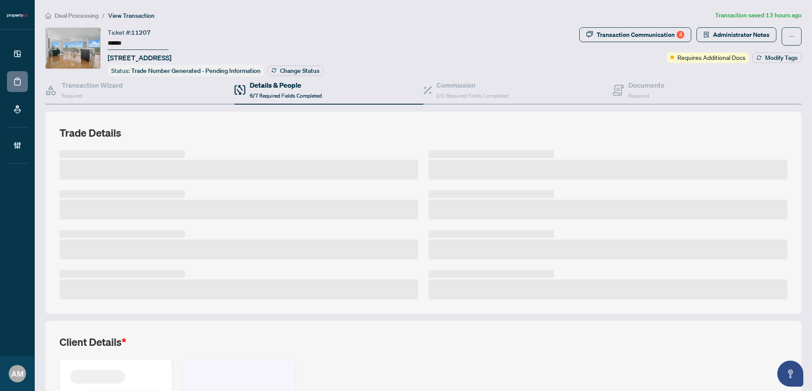
scroll to position [145, 0]
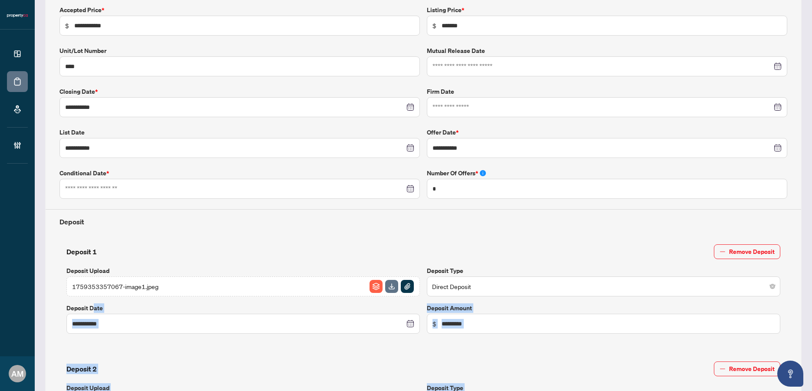
drag, startPoint x: 128, startPoint y: 306, endPoint x: 97, endPoint y: 306, distance: 30.8
click at [95, 306] on div "**********" at bounding box center [424, 344] width 764 height 754
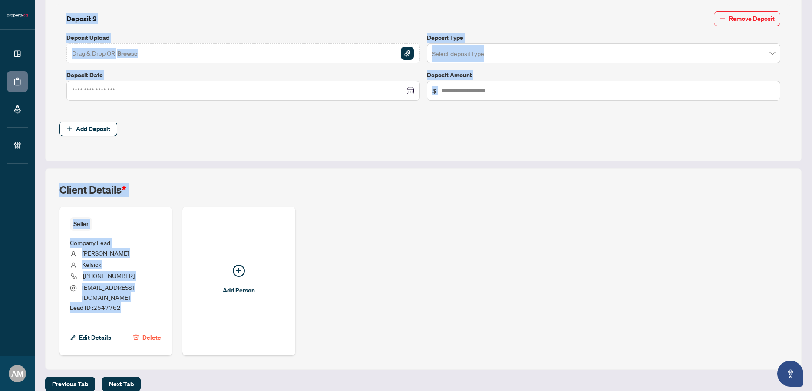
click at [122, 303] on li "Lead ID : 2547762" at bounding box center [116, 308] width 92 height 10
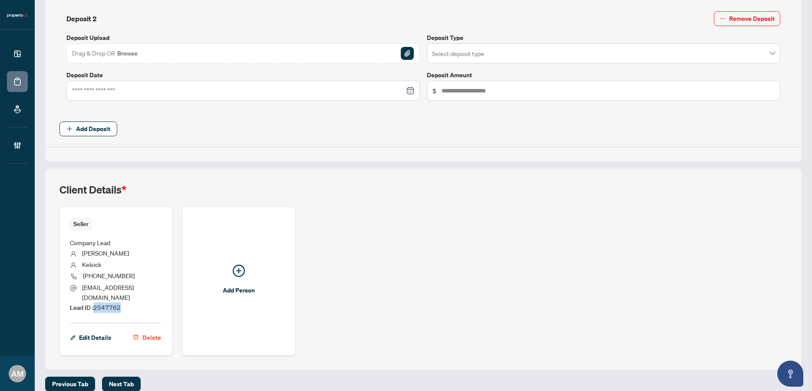
drag, startPoint x: 125, startPoint y: 300, endPoint x: 96, endPoint y: 297, distance: 29.3
click at [96, 303] on li "Lead ID : 2547762" at bounding box center [116, 308] width 92 height 10
copy span "2547762"
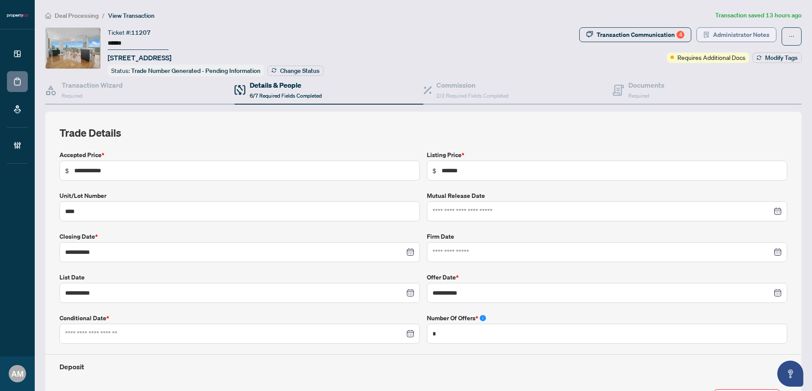
click at [749, 33] on span "Administrator Notes" at bounding box center [741, 35] width 56 height 14
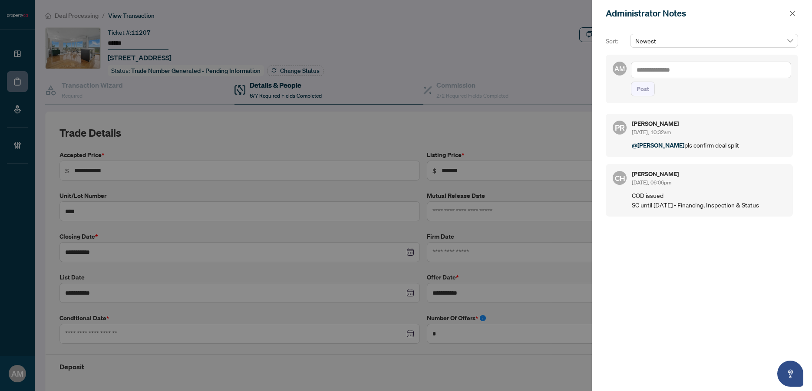
click at [733, 73] on textarea at bounding box center [711, 70] width 160 height 17
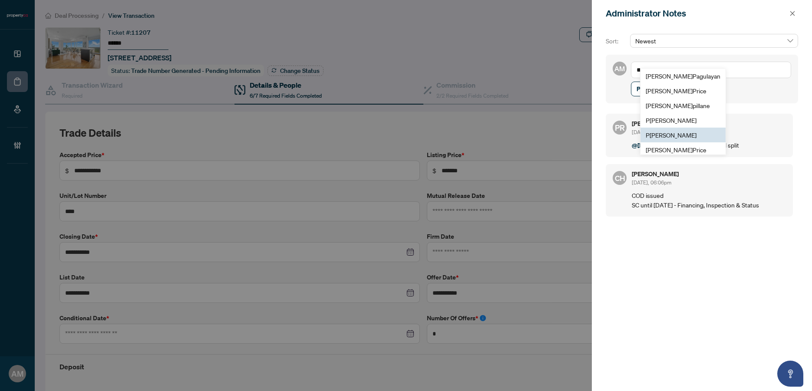
click at [665, 136] on span "P uvitha Ramachandran" at bounding box center [671, 135] width 51 height 8
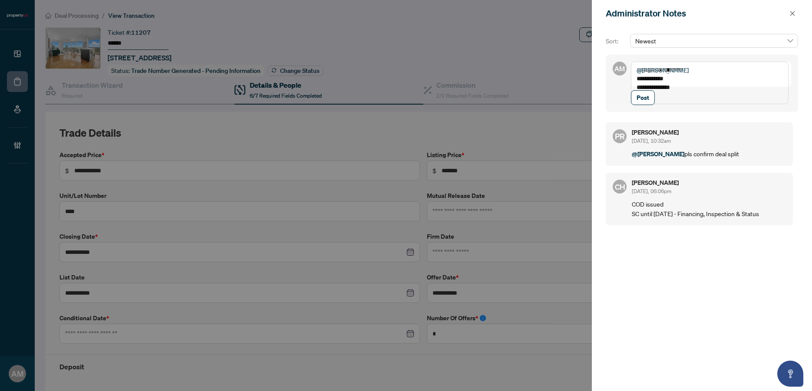
drag, startPoint x: 682, startPoint y: 89, endPoint x: 648, endPoint y: 83, distance: 34.3
click at [648, 83] on textarea "**********" at bounding box center [710, 83] width 158 height 43
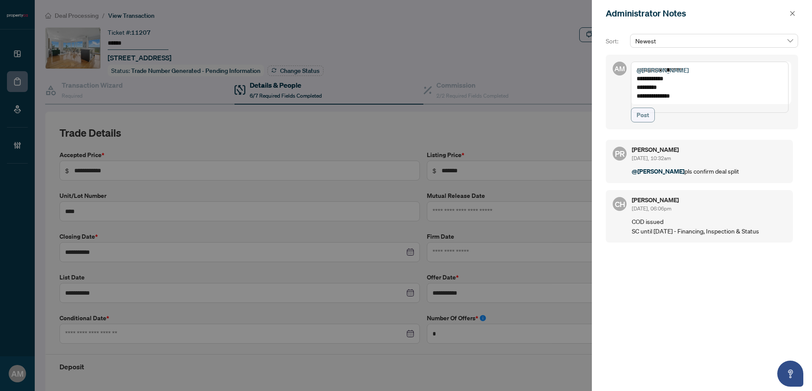
type textarea "**********"
click at [640, 122] on span "Post" at bounding box center [643, 115] width 13 height 14
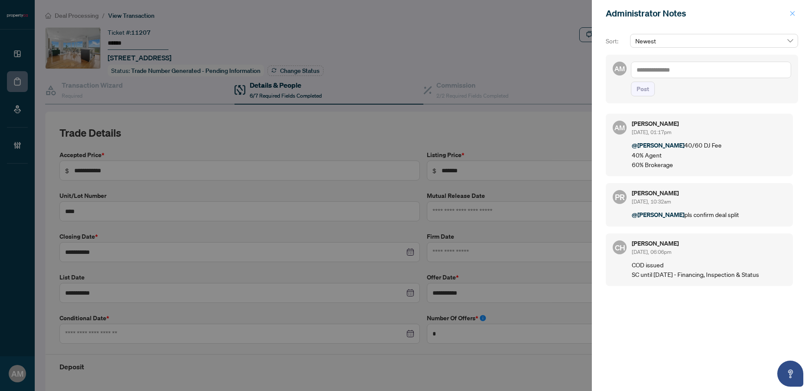
click at [795, 17] on icon "close" at bounding box center [793, 13] width 6 height 6
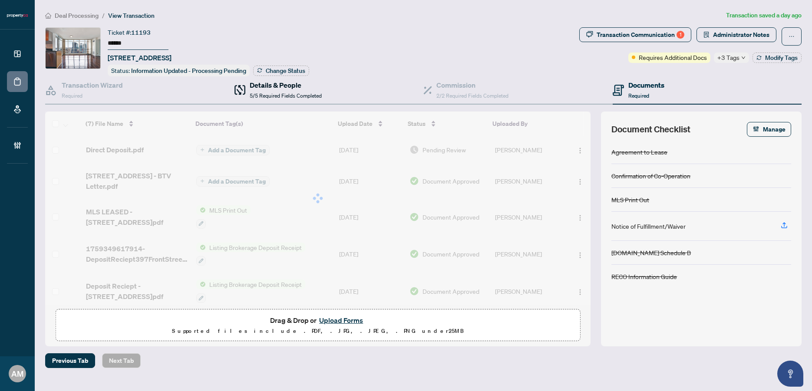
click at [266, 86] on h4 "Details & People" at bounding box center [286, 85] width 72 height 10
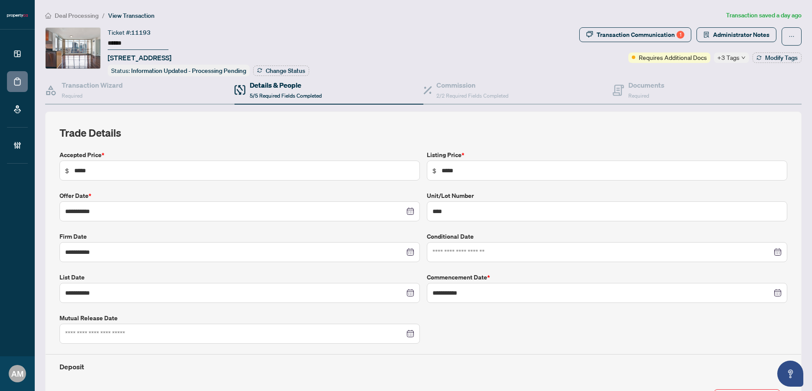
type input "**********"
click at [467, 95] on span "2/2 Required Fields Completed" at bounding box center [473, 96] width 72 height 7
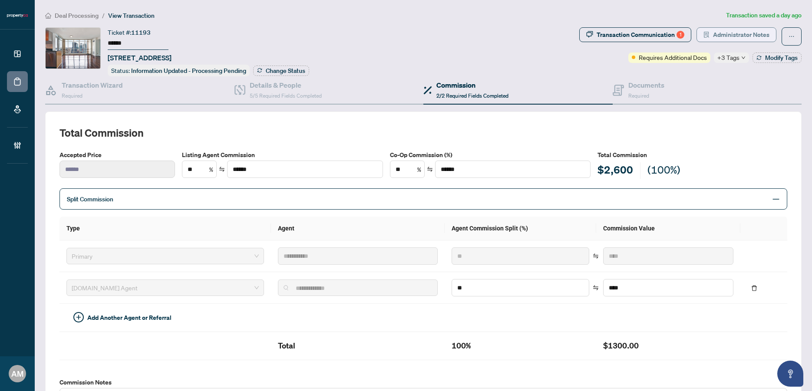
click at [719, 36] on span "Administrator Notes" at bounding box center [741, 35] width 56 height 14
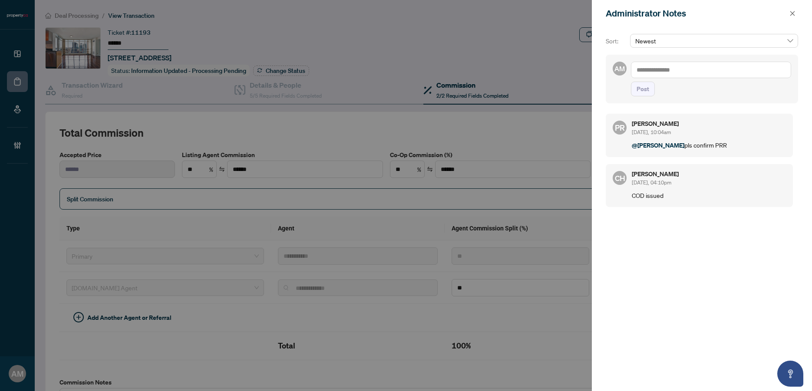
click at [698, 71] on textarea at bounding box center [711, 70] width 160 height 17
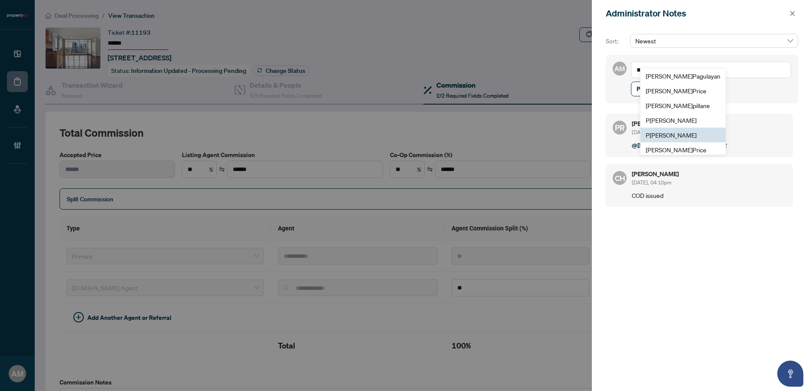
click at [675, 136] on span "P uvitha Ramachandran" at bounding box center [671, 135] width 51 height 8
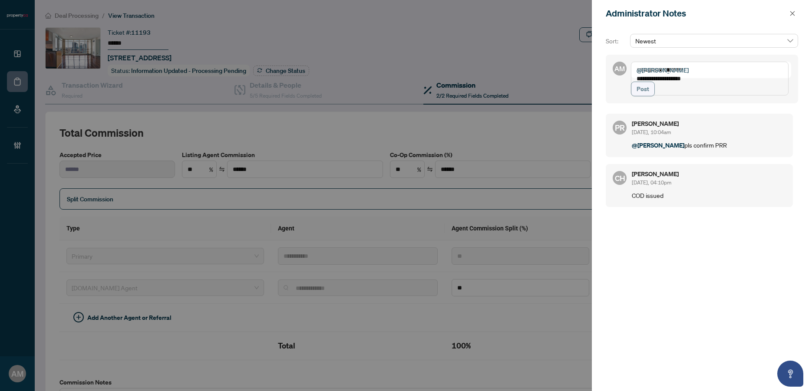
type textarea "**********"
click at [648, 96] on span "Post" at bounding box center [643, 89] width 13 height 14
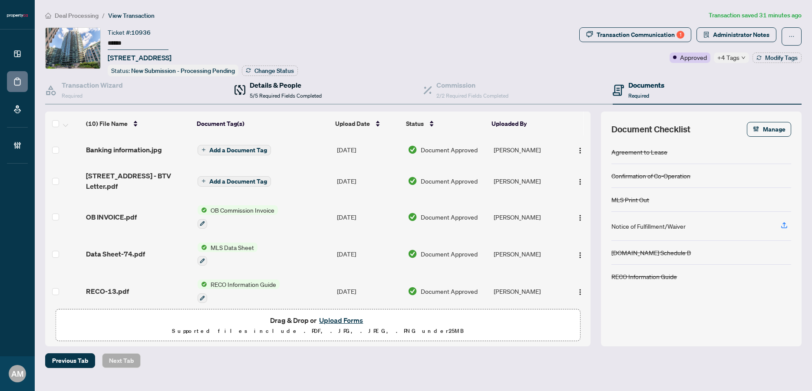
click at [294, 89] on div "Details & People 5/5 Required Fields Completed" at bounding box center [286, 90] width 72 height 20
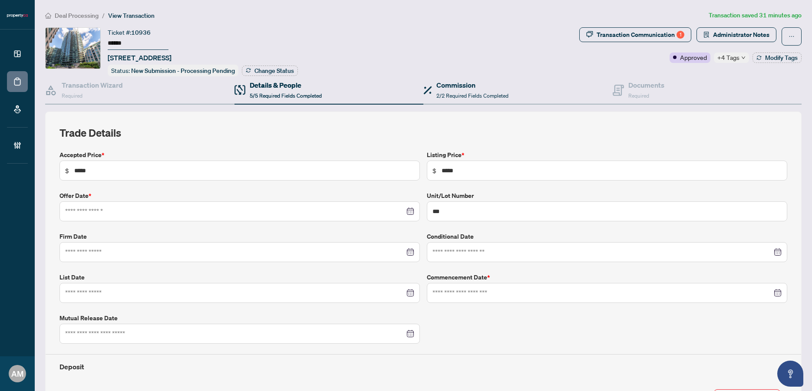
type input "**********"
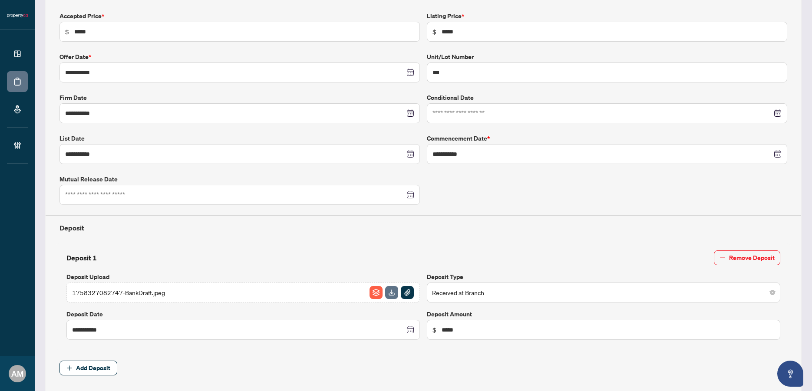
scroll to position [32, 0]
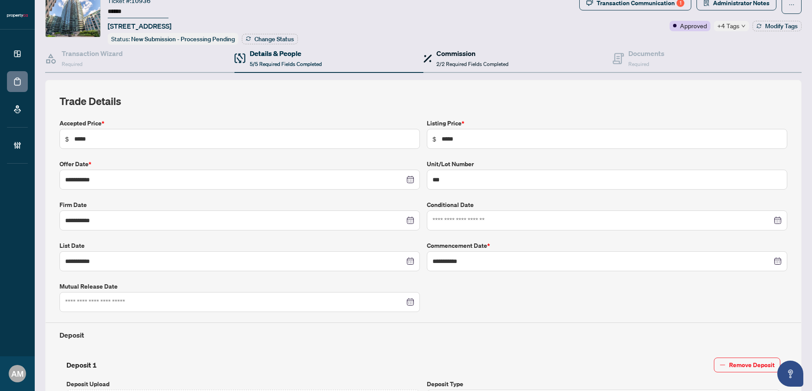
click at [465, 63] on span "2/2 Required Fields Completed" at bounding box center [473, 64] width 72 height 7
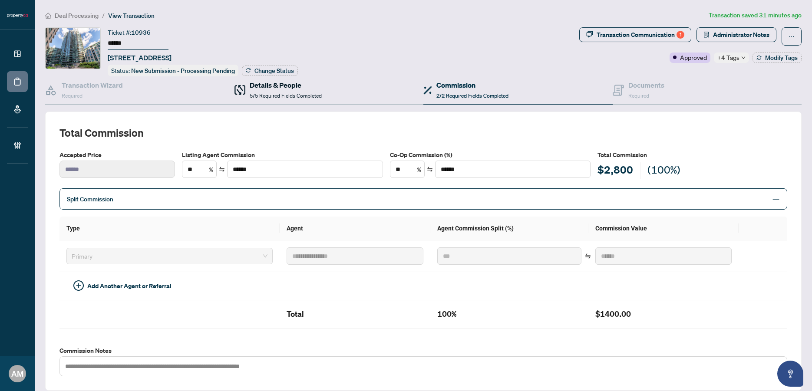
click at [289, 82] on h4 "Details & People" at bounding box center [286, 85] width 72 height 10
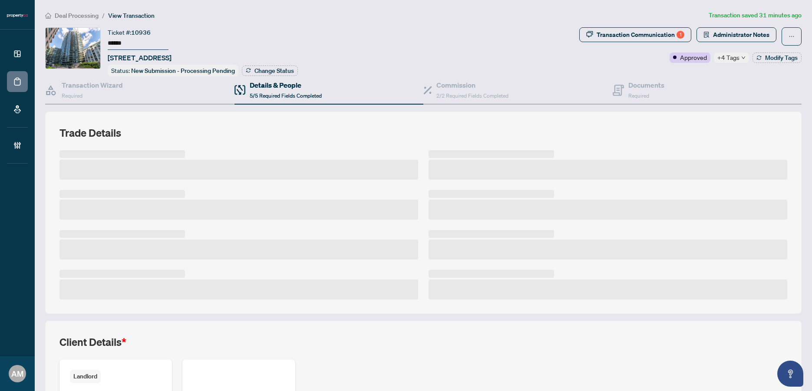
scroll to position [152, 0]
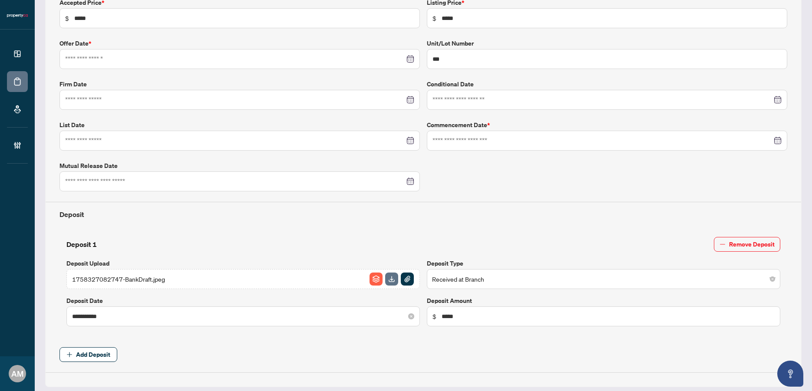
type input "**********"
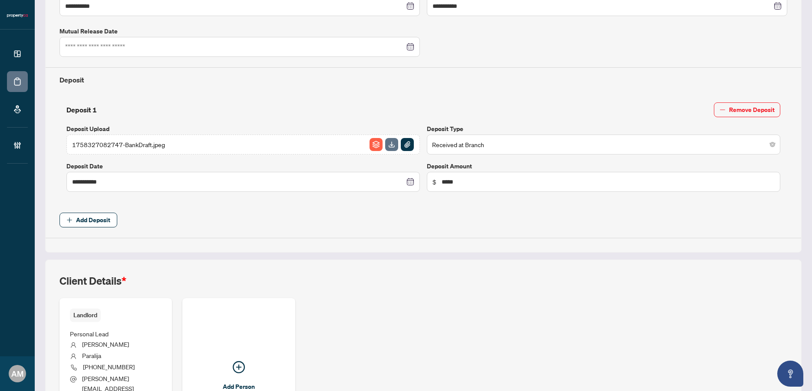
scroll to position [378, 0]
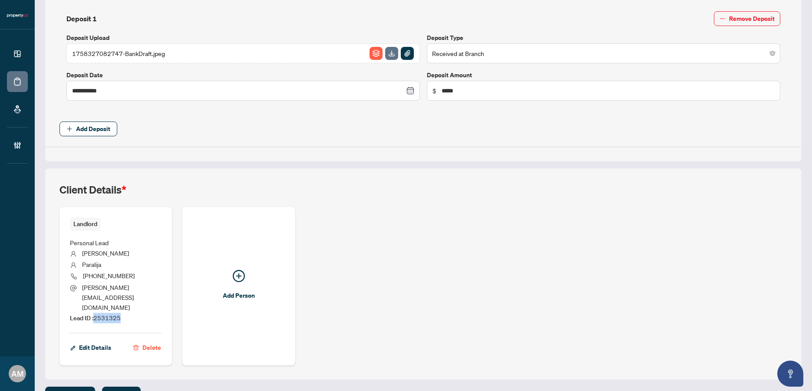
drag, startPoint x: 130, startPoint y: 301, endPoint x: 96, endPoint y: 294, distance: 35.6
click at [96, 313] on li "Lead ID : 2531325" at bounding box center [116, 318] width 92 height 10
copy span "2531325"
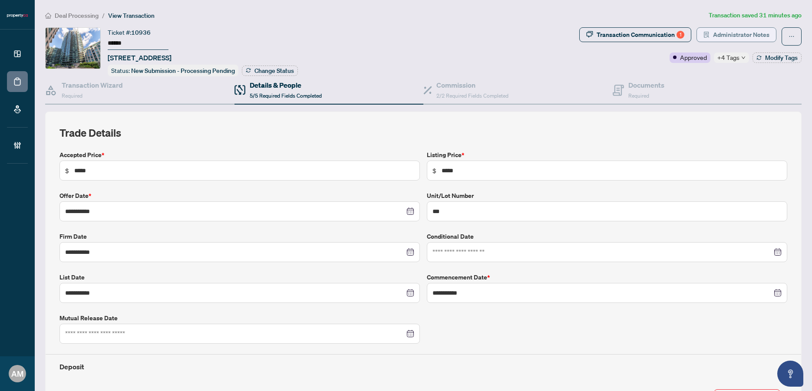
click at [727, 35] on span "Administrator Notes" at bounding box center [741, 35] width 56 height 14
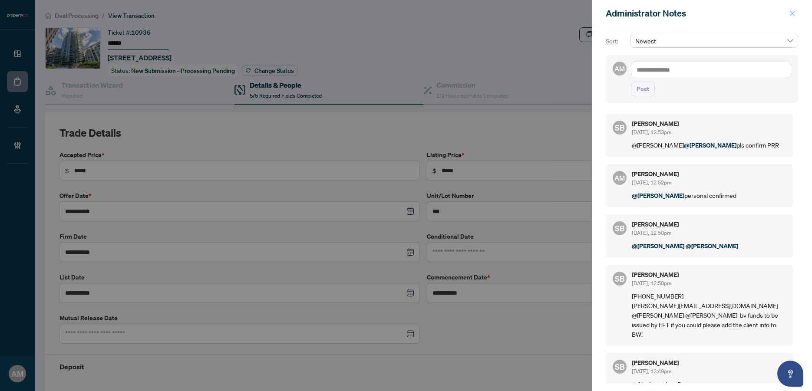
click at [792, 13] on icon "close" at bounding box center [793, 13] width 6 height 6
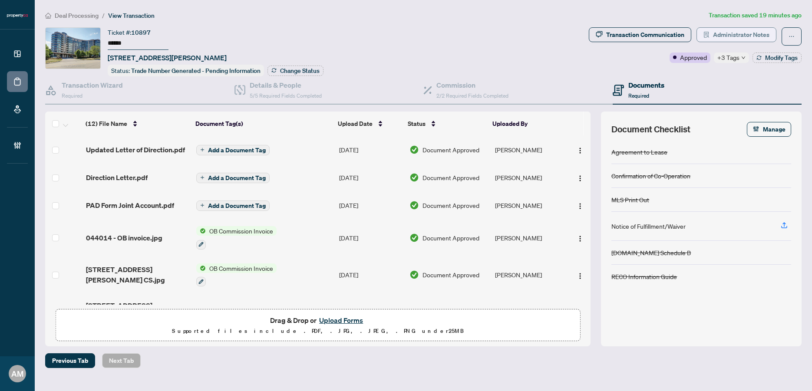
click at [758, 33] on span "Administrator Notes" at bounding box center [741, 35] width 56 height 14
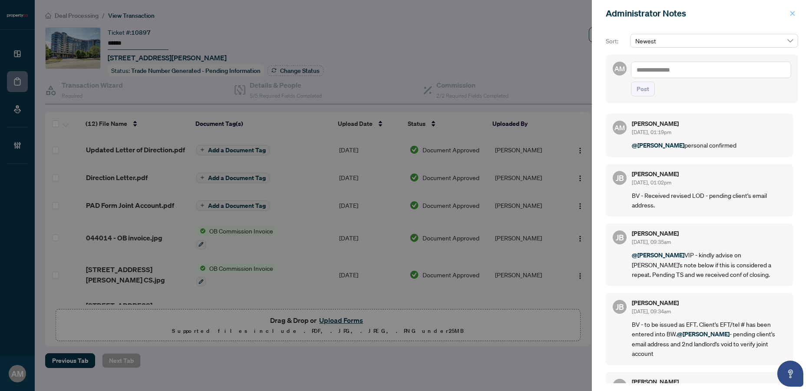
click at [795, 12] on icon "close" at bounding box center [793, 13] width 6 height 6
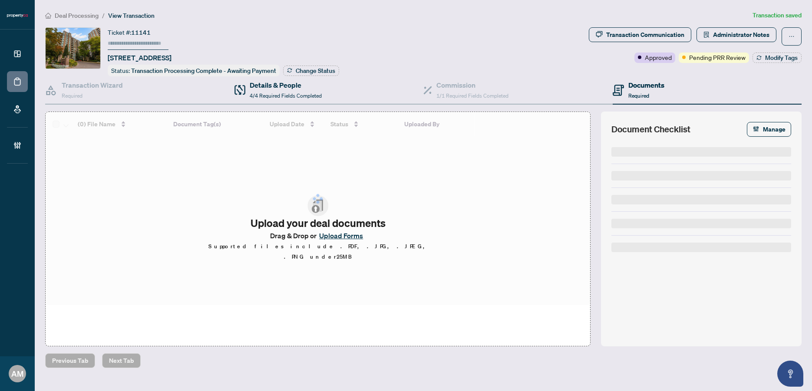
type input "******"
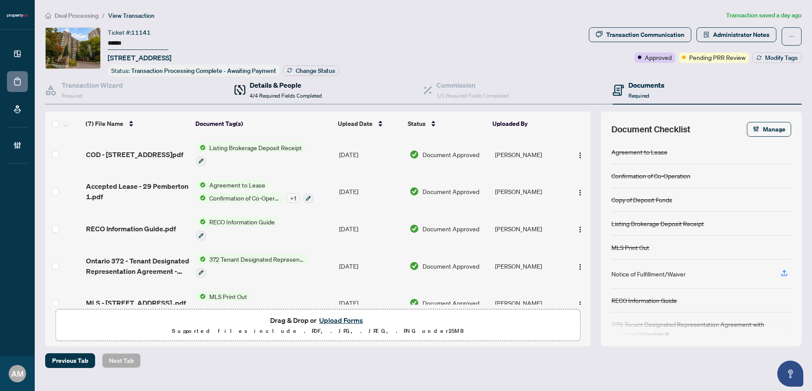
click at [275, 89] on div "Details & People 4/4 Required Fields Completed" at bounding box center [286, 90] width 72 height 20
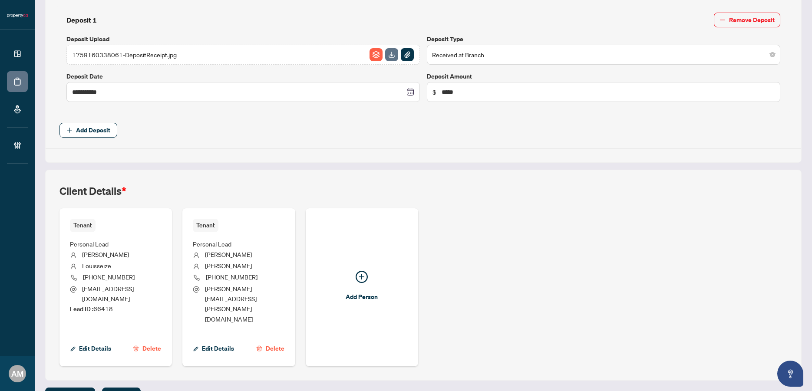
scroll to position [336, 0]
drag, startPoint x: 124, startPoint y: 302, endPoint x: 93, endPoint y: 301, distance: 30.9
click at [93, 304] on li "Lead ID : 66418" at bounding box center [116, 309] width 92 height 10
copy span "66418"
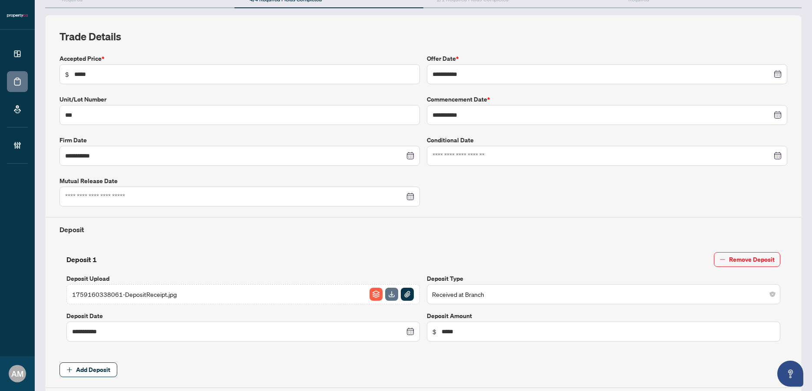
scroll to position [0, 0]
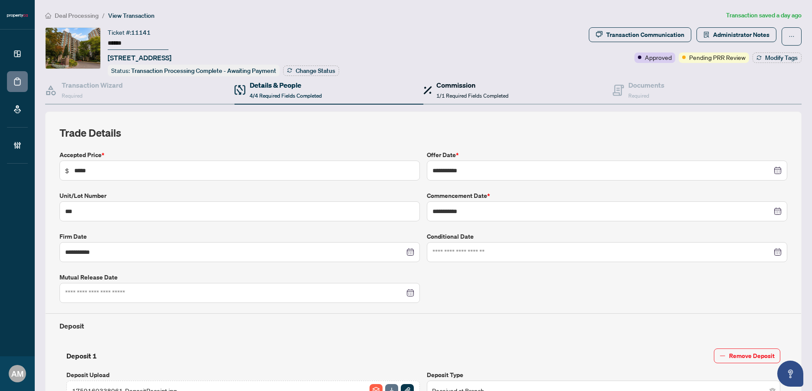
click at [455, 93] on span "1/1 Required Fields Completed" at bounding box center [473, 96] width 72 height 7
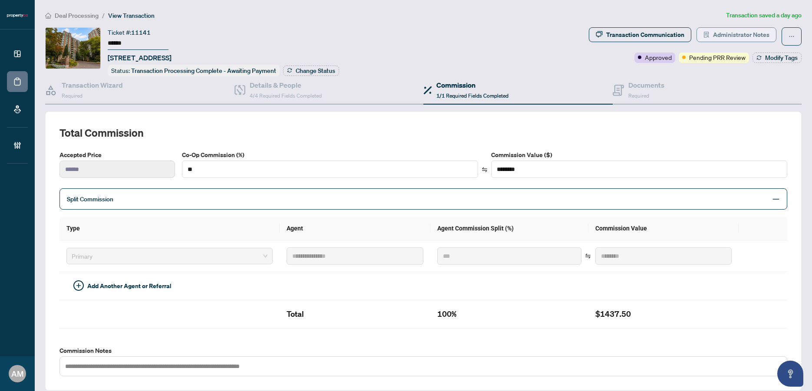
click at [751, 33] on span "Administrator Notes" at bounding box center [741, 35] width 56 height 14
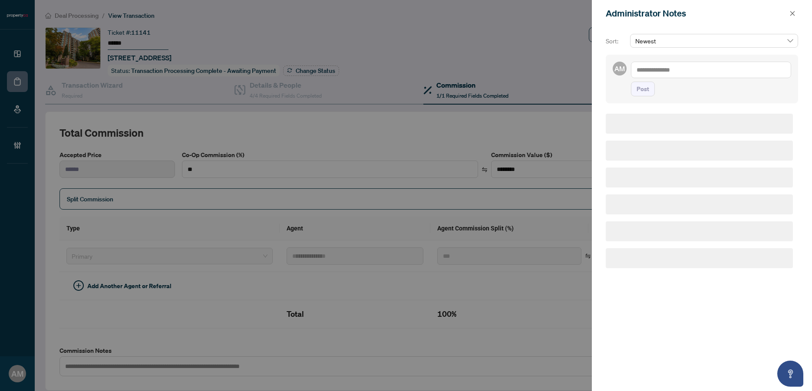
click at [679, 73] on textarea at bounding box center [711, 70] width 160 height 17
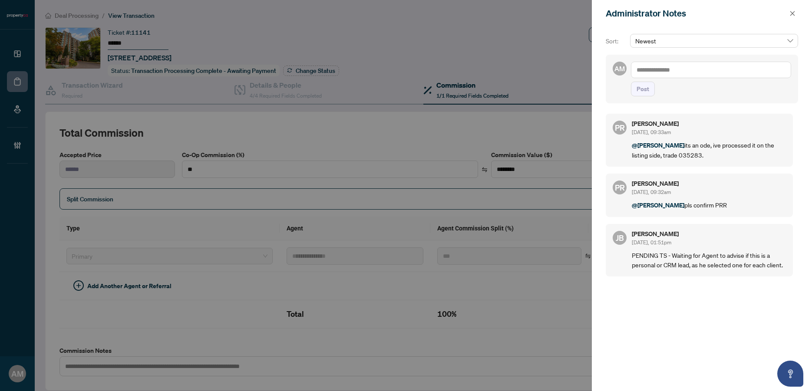
click at [693, 72] on textarea at bounding box center [711, 70] width 160 height 17
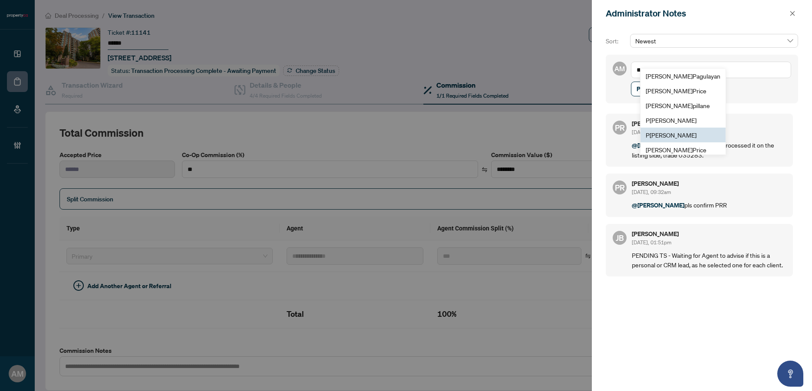
click at [689, 136] on span "P uvitha Ramachandran" at bounding box center [671, 135] width 51 height 8
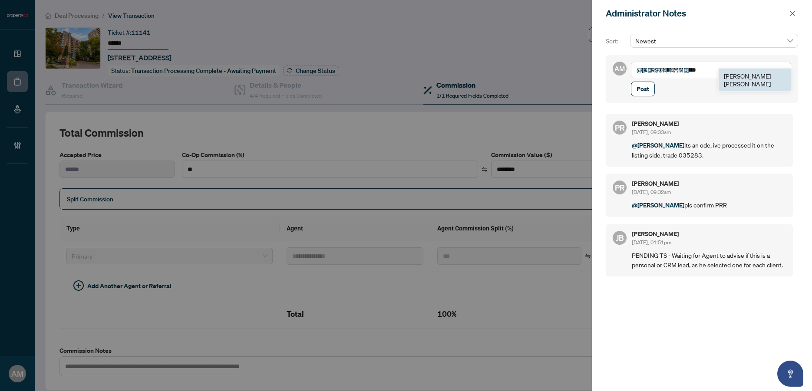
click at [734, 75] on b "[PERSON_NAME]" at bounding box center [747, 76] width 47 height 8
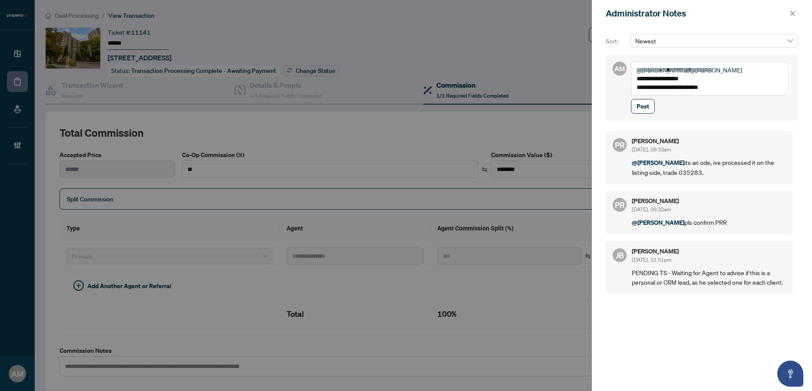
click at [646, 87] on textarea "**********" at bounding box center [710, 79] width 158 height 34
click at [713, 86] on textarea "**********" at bounding box center [710, 79] width 158 height 34
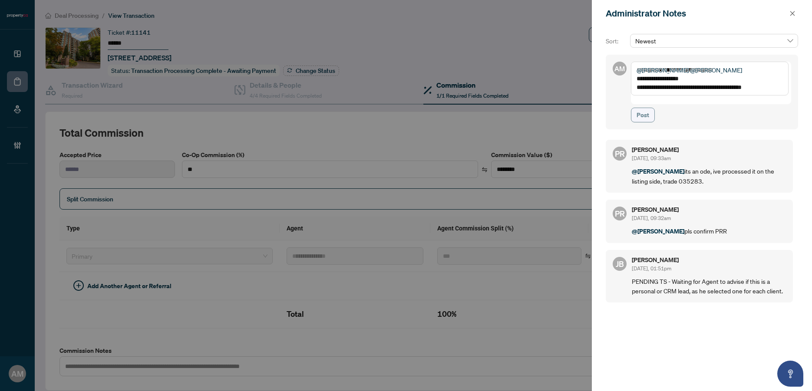
type textarea "**********"
click at [645, 108] on span "Post" at bounding box center [643, 115] width 13 height 14
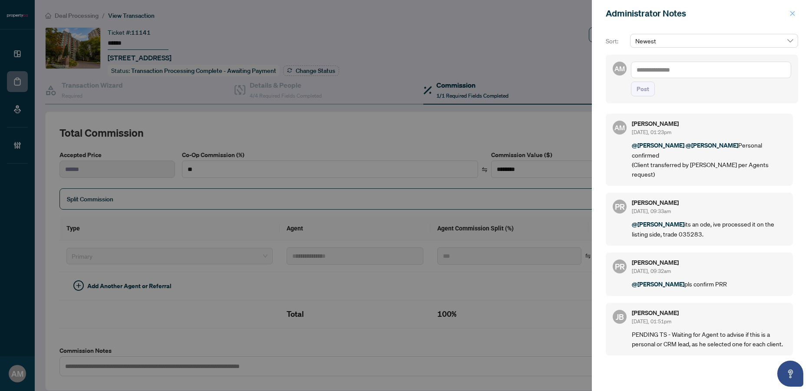
click at [797, 12] on button "button" at bounding box center [792, 13] width 11 height 10
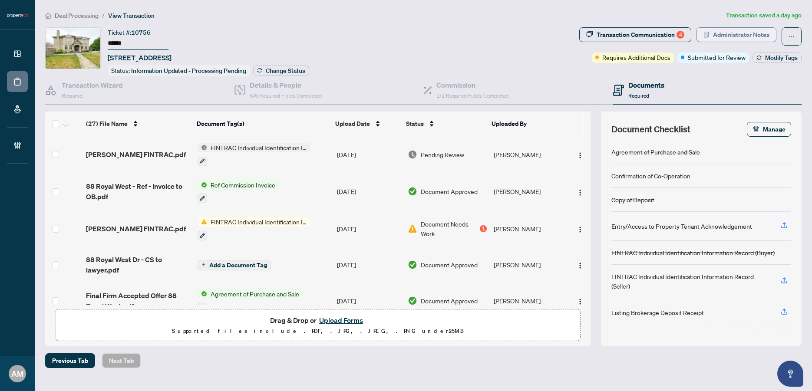
click at [739, 32] on span "Administrator Notes" at bounding box center [741, 35] width 56 height 14
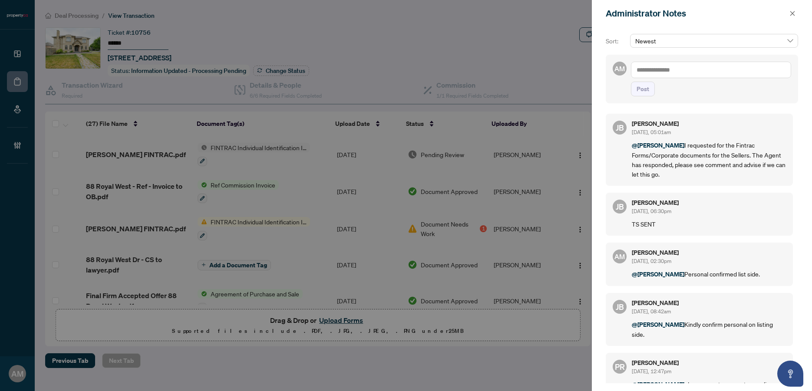
click at [706, 73] on textarea at bounding box center [711, 70] width 160 height 17
click at [679, 77] on span "Jean Belarde" at bounding box center [702, 76] width 94 height 8
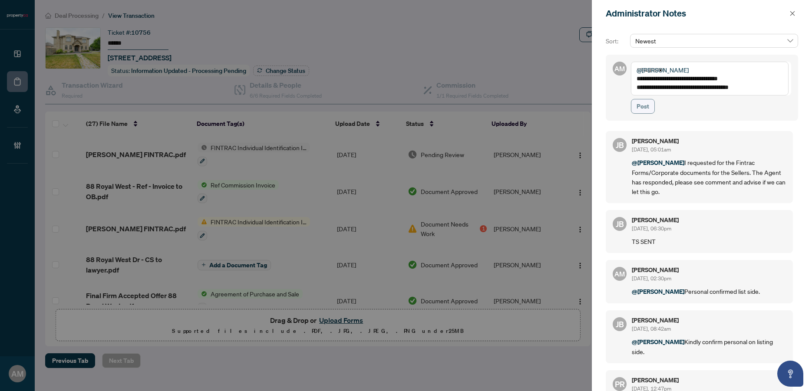
type textarea "**********"
click at [650, 105] on button "Post" at bounding box center [643, 106] width 24 height 15
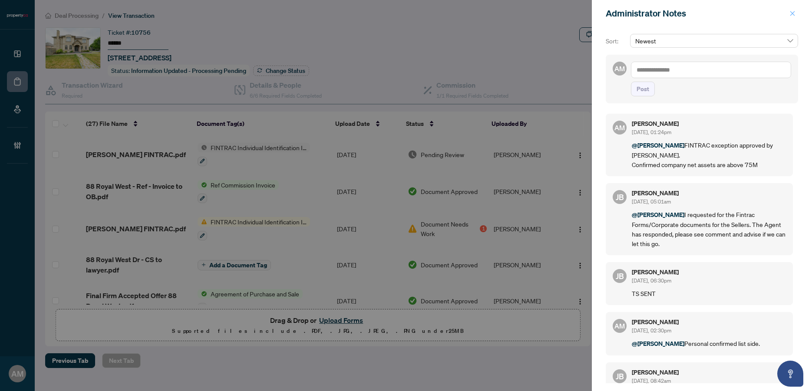
click at [796, 12] on button "button" at bounding box center [792, 13] width 11 height 10
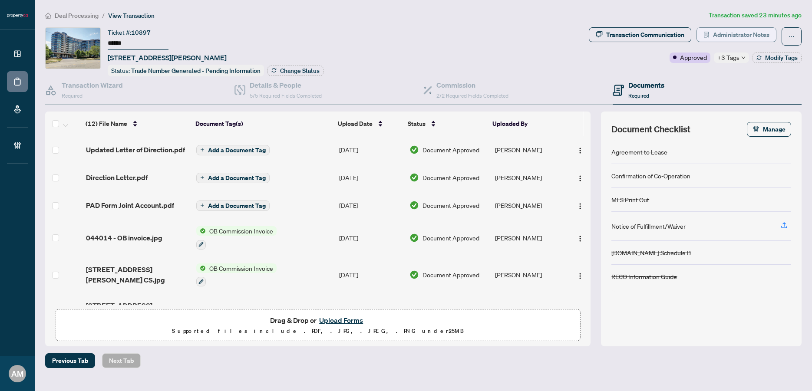
click at [750, 36] on span "Administrator Notes" at bounding box center [741, 35] width 56 height 14
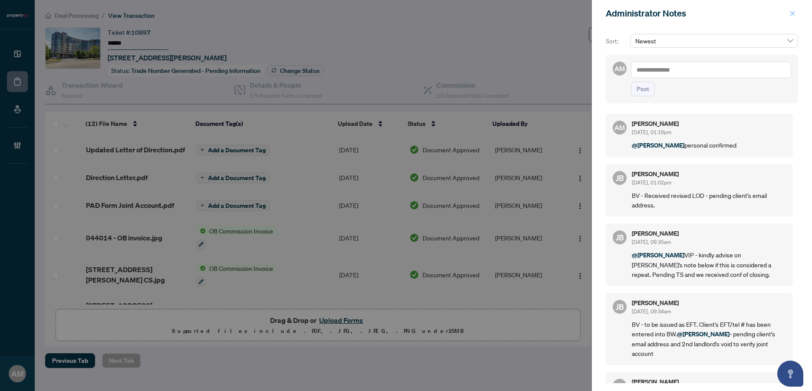
click at [792, 14] on icon "close" at bounding box center [793, 13] width 6 height 6
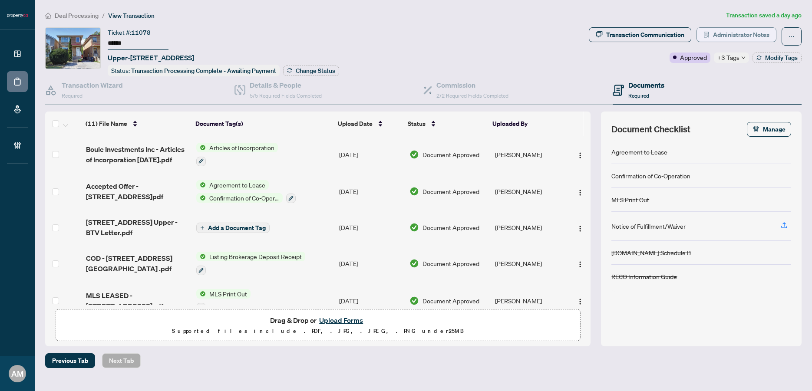
click at [725, 33] on span "Administrator Notes" at bounding box center [741, 35] width 56 height 14
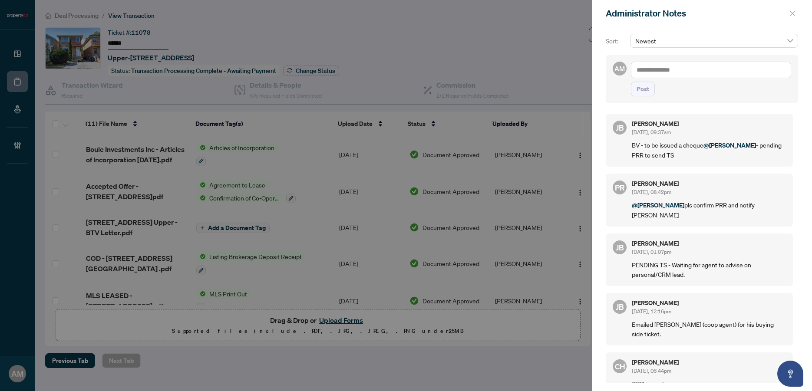
click at [795, 13] on icon "close" at bounding box center [793, 13] width 6 height 6
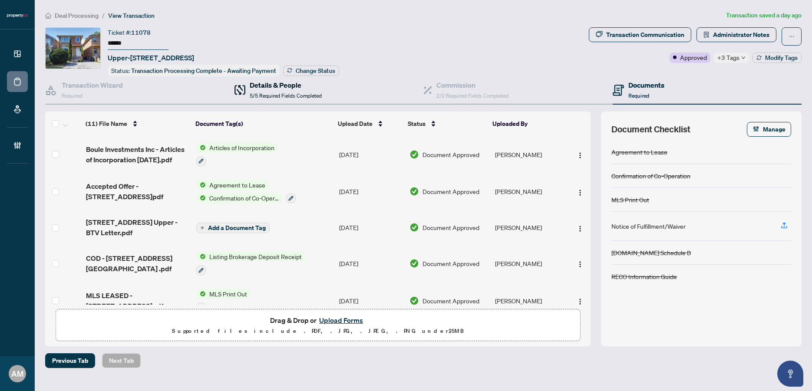
click at [248, 89] on div "Details & People 5/5 Required Fields Completed" at bounding box center [278, 90] width 87 height 20
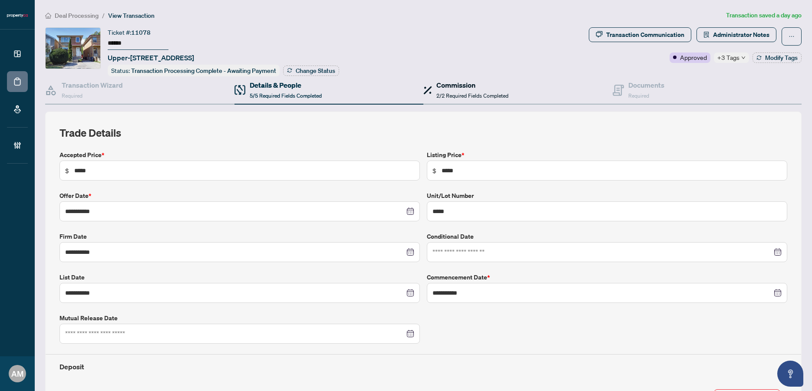
click at [496, 96] on span "2/2 Required Fields Completed" at bounding box center [473, 96] width 72 height 7
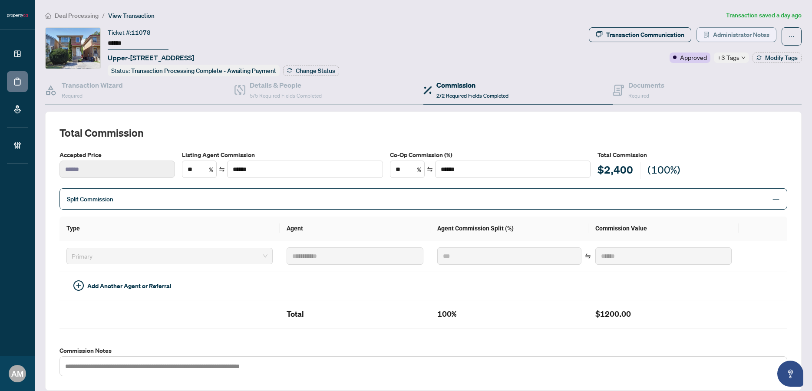
click at [755, 36] on span "Administrator Notes" at bounding box center [741, 35] width 56 height 14
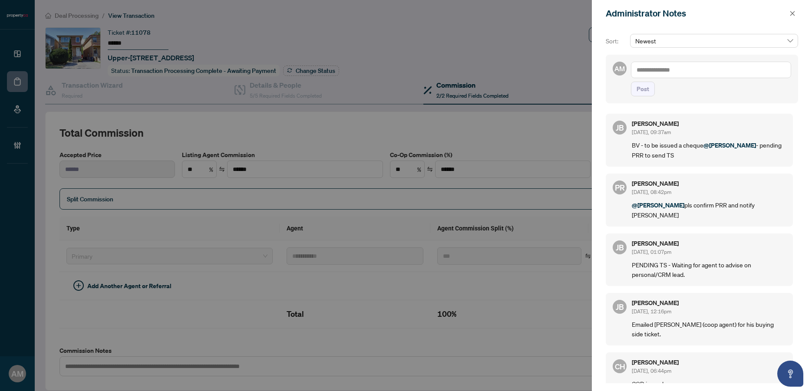
click at [703, 63] on textarea at bounding box center [711, 70] width 160 height 17
click at [681, 73] on span "Jean Belarde" at bounding box center [702, 76] width 94 height 8
click at [668, 83] on span "Sy dney Brown" at bounding box center [675, 85] width 53 height 8
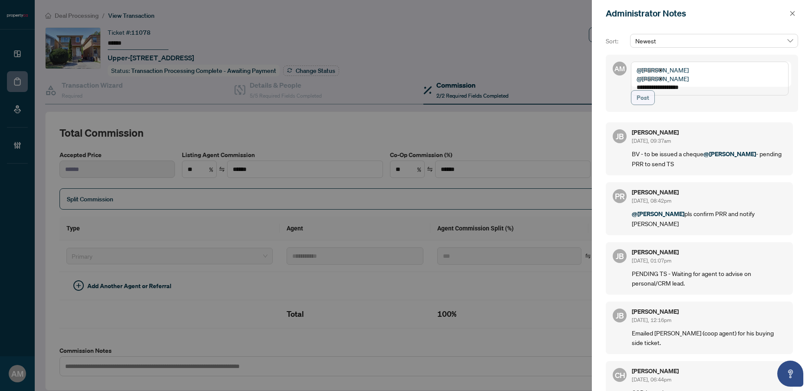
type textarea "**********"
click at [651, 105] on button "Post" at bounding box center [643, 97] width 24 height 15
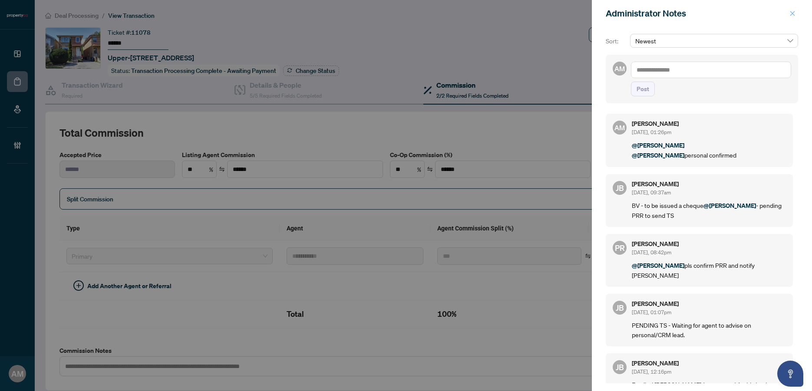
click at [791, 17] on span "button" at bounding box center [793, 14] width 6 height 14
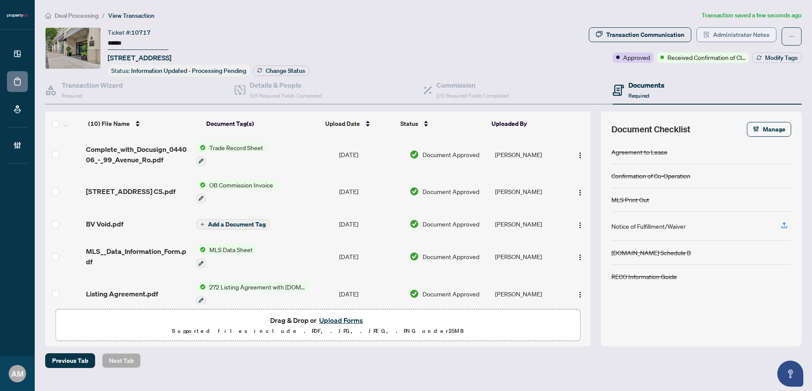
click at [726, 36] on span "Administrator Notes" at bounding box center [741, 35] width 56 height 14
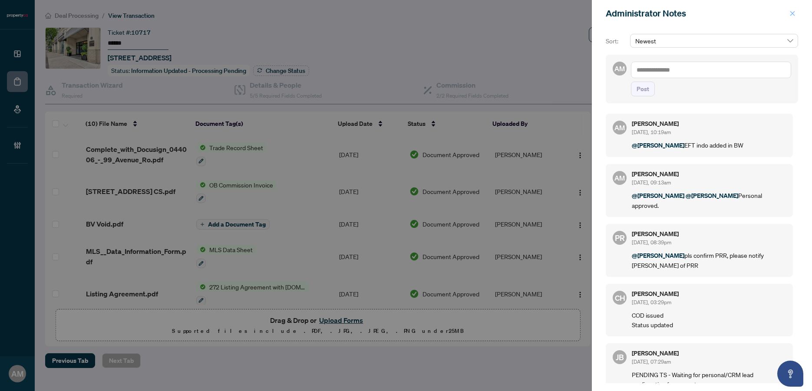
click at [797, 10] on button "button" at bounding box center [792, 13] width 11 height 10
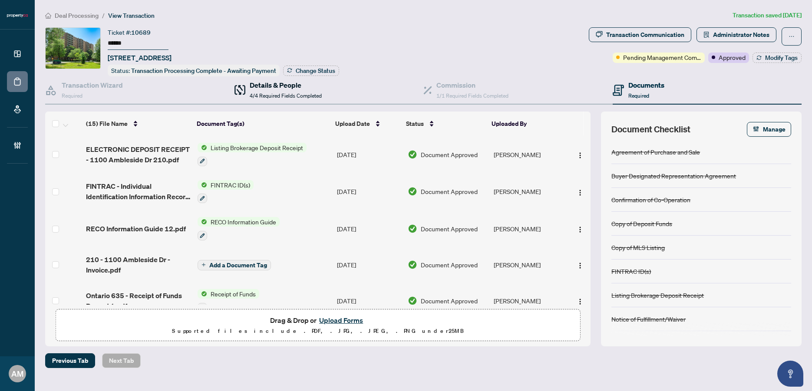
click at [307, 96] on span "4/4 Required Fields Completed" at bounding box center [286, 96] width 72 height 7
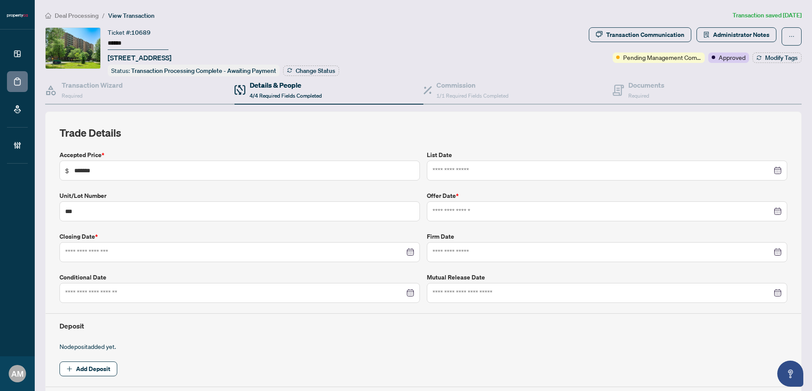
type input "**********"
click at [457, 93] on span "1/1 Required Fields Completed" at bounding box center [473, 96] width 72 height 7
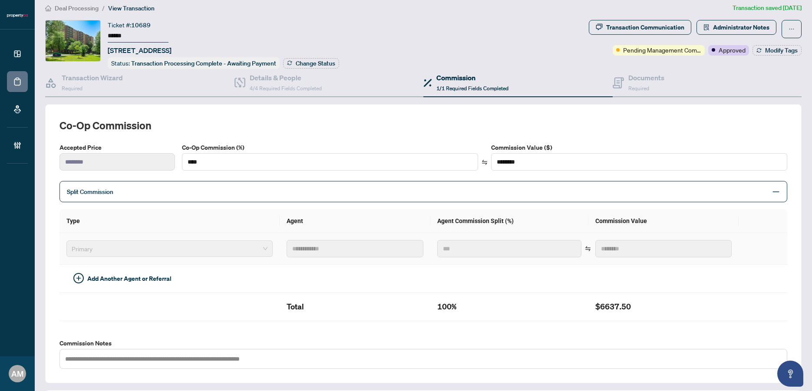
scroll to position [6, 0]
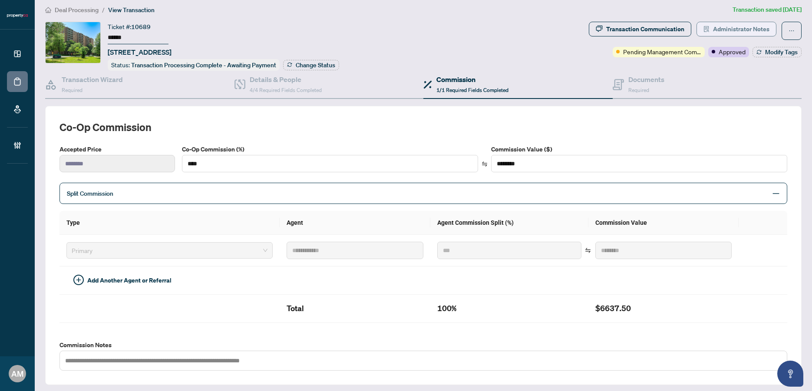
click at [737, 32] on span "Administrator Notes" at bounding box center [741, 29] width 56 height 14
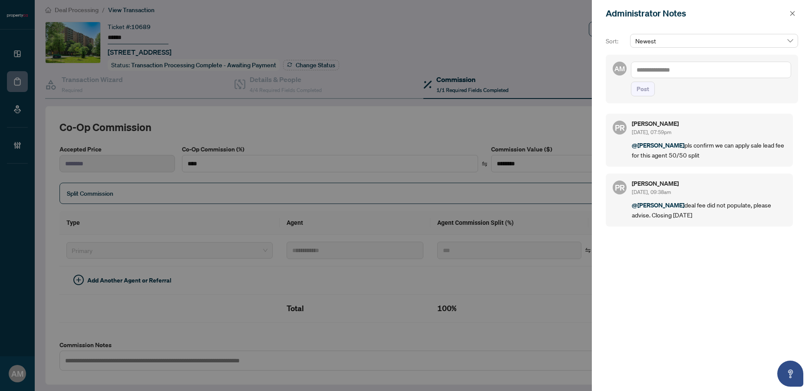
click at [726, 68] on textarea at bounding box center [711, 70] width 160 height 17
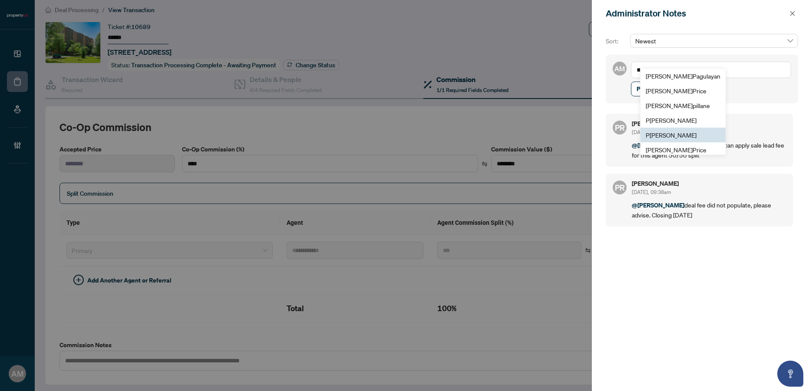
click at [680, 130] on li "P uvitha Ramachandran" at bounding box center [683, 135] width 85 height 15
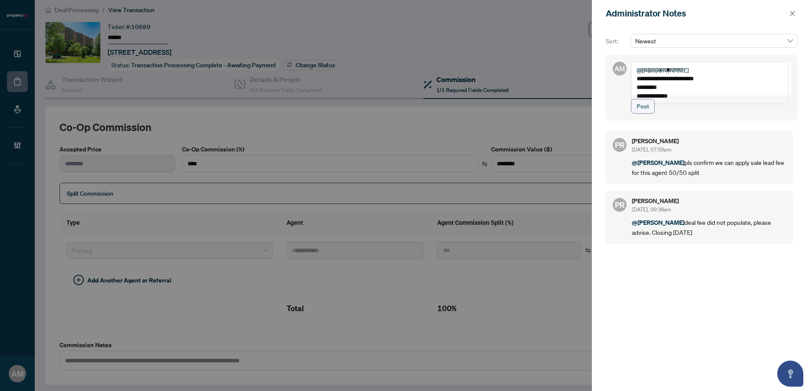
type textarea "**********"
click at [650, 114] on button "Post" at bounding box center [643, 106] width 24 height 15
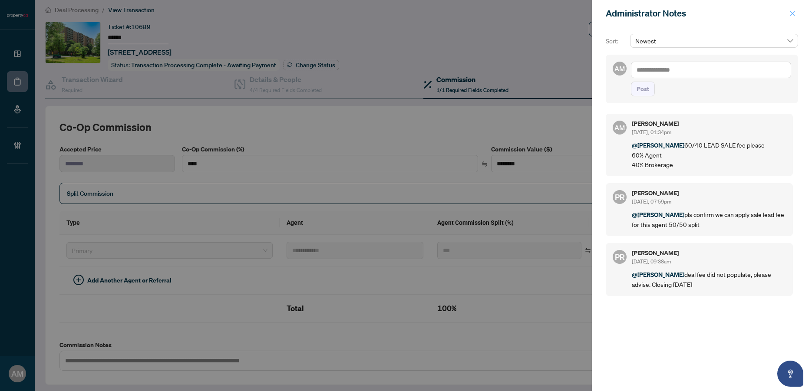
click at [791, 13] on icon "close" at bounding box center [793, 13] width 6 height 6
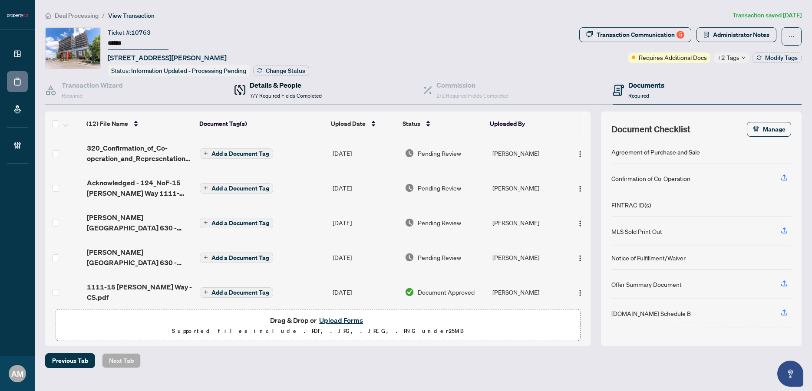
click at [288, 93] on span "7/7 Required Fields Completed" at bounding box center [286, 96] width 72 height 7
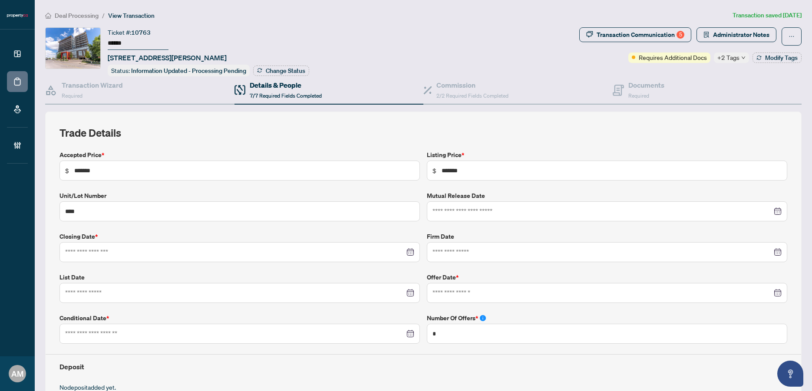
type input "**********"
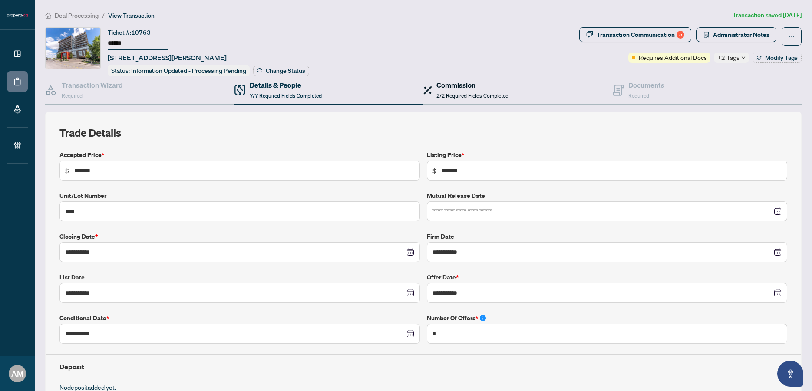
click at [447, 93] on span "2/2 Required Fields Completed" at bounding box center [473, 96] width 72 height 7
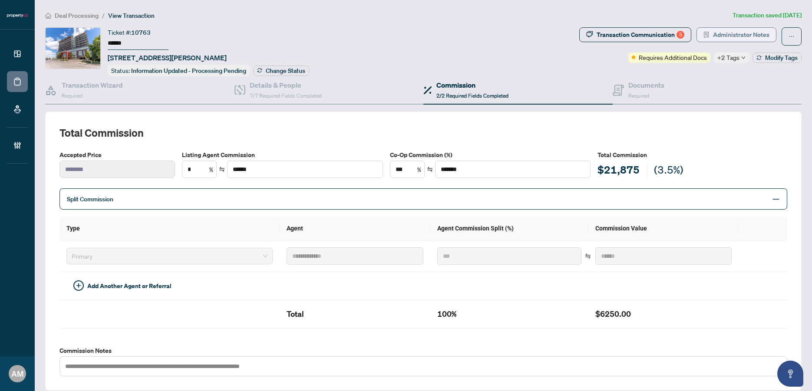
click at [721, 38] on span "Administrator Notes" at bounding box center [741, 35] width 56 height 14
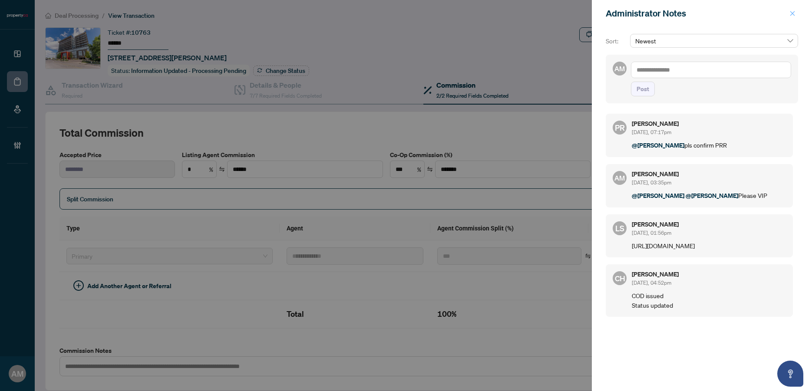
click at [795, 16] on icon "close" at bounding box center [793, 13] width 6 height 6
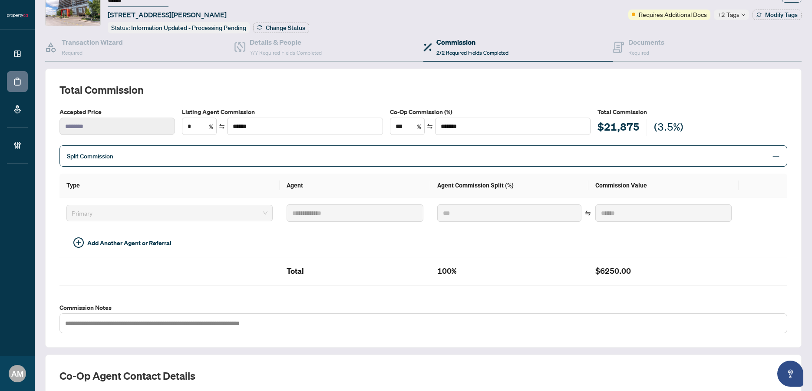
scroll to position [42, 0]
click at [297, 41] on h4 "Details & People" at bounding box center [286, 43] width 72 height 10
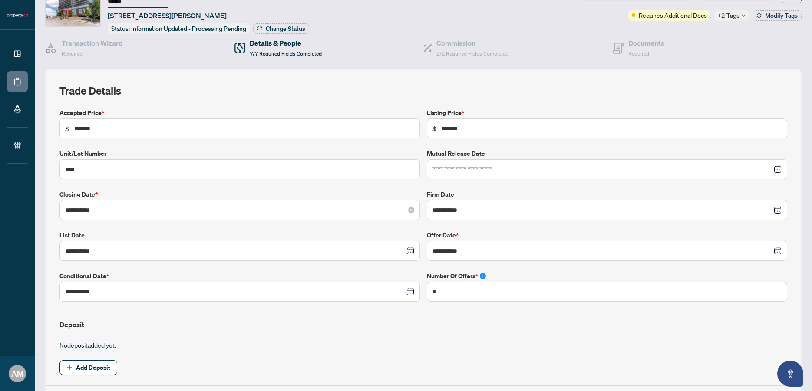
scroll to position [290, 0]
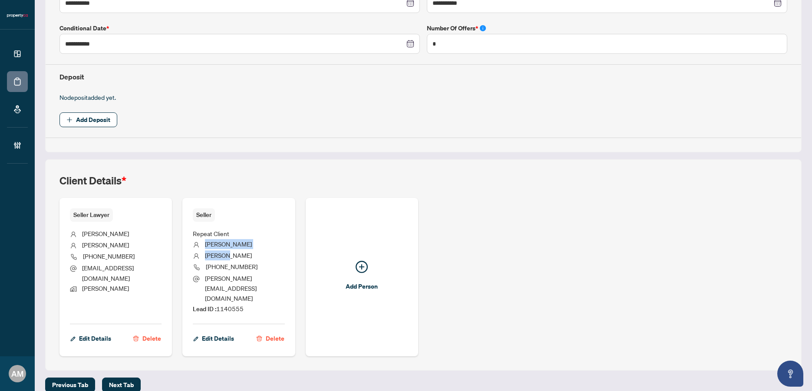
drag, startPoint x: 227, startPoint y: 258, endPoint x: 205, endPoint y: 243, distance: 26.6
click at [205, 243] on ul "Repeat Client Lindsay Politis (416) 522-8877 michael.politis94@gmail.com Lead I…" at bounding box center [239, 270] width 92 height 96
copy ul "Lindsay Politis"
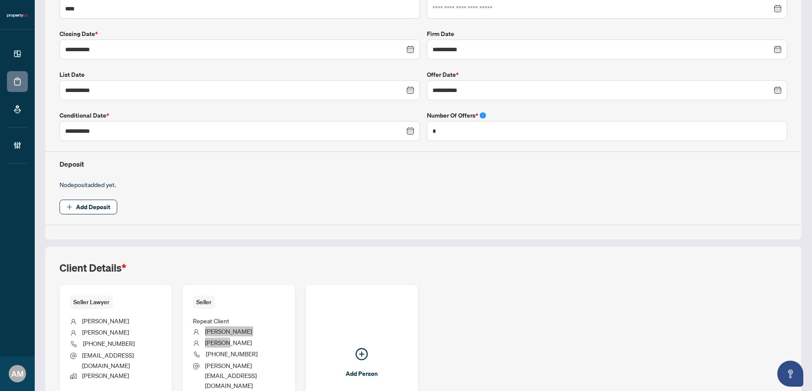
scroll to position [0, 0]
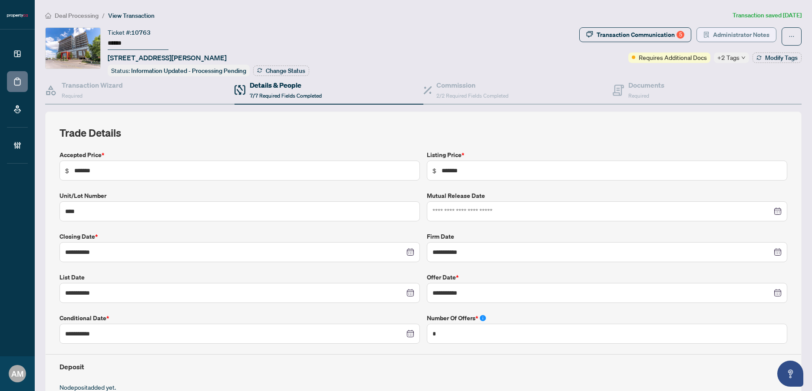
click at [723, 33] on span "Administrator Notes" at bounding box center [741, 35] width 56 height 14
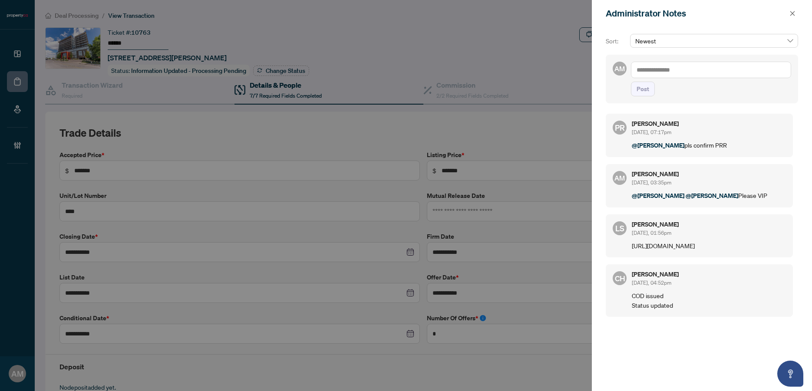
click at [697, 72] on textarea at bounding box center [711, 70] width 160 height 17
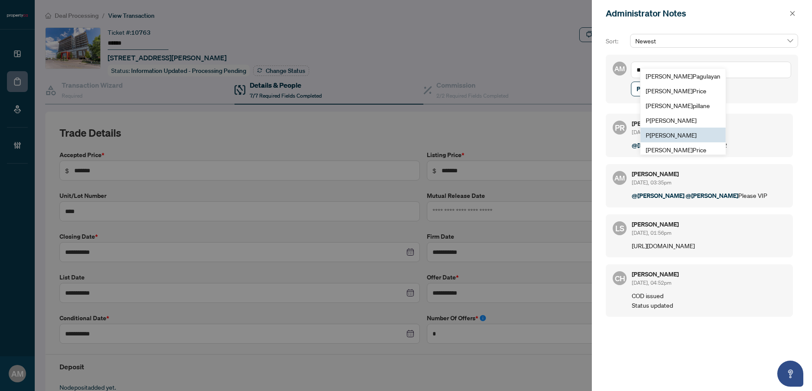
click at [677, 133] on span "P uvitha Ramachandran" at bounding box center [671, 135] width 51 height 8
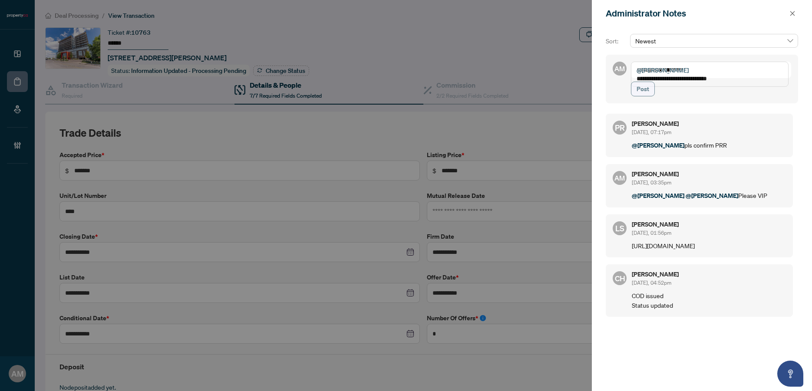
type textarea "**********"
click at [646, 96] on span "Post" at bounding box center [643, 89] width 13 height 14
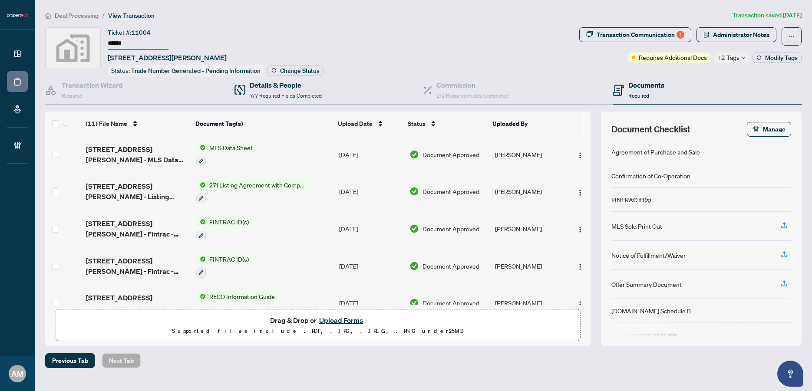
click at [295, 99] on div "Details & People 7/7 Required Fields Completed" at bounding box center [329, 90] width 189 height 28
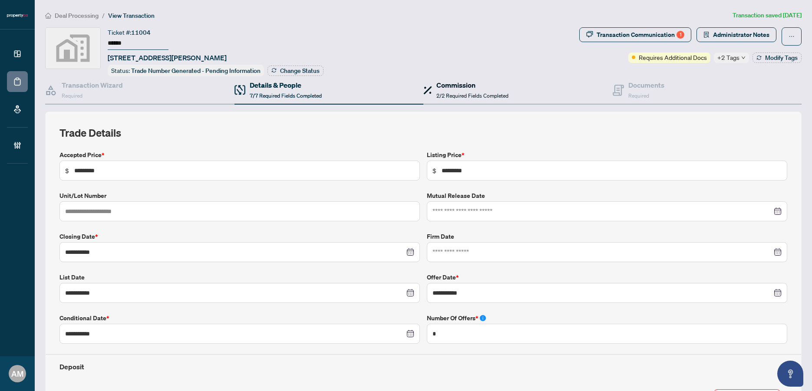
drag, startPoint x: 449, startPoint y: 81, endPoint x: 450, endPoint y: 76, distance: 5.3
click at [450, 77] on div "Commission 2/2 Required Fields Completed" at bounding box center [517, 90] width 189 height 28
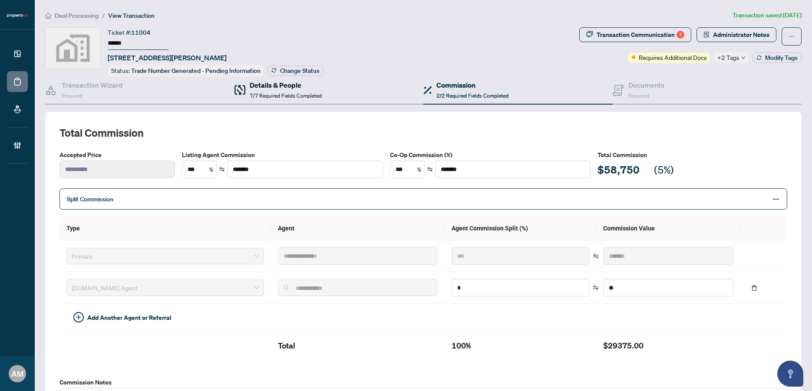
click at [290, 90] on div "Details & People 7/7 Required Fields Completed" at bounding box center [286, 90] width 72 height 20
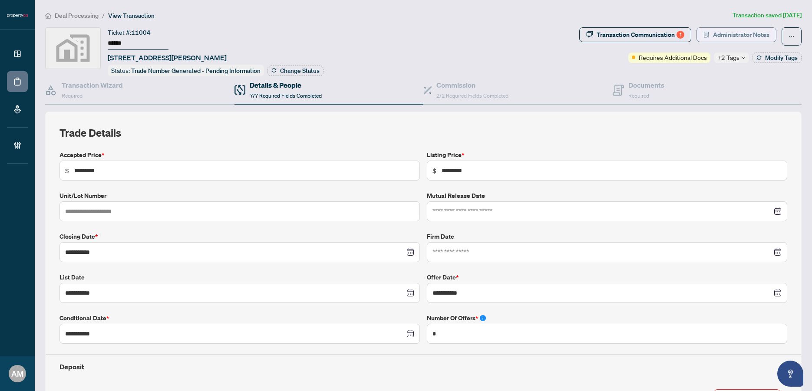
click at [734, 33] on span "Administrator Notes" at bounding box center [741, 35] width 56 height 14
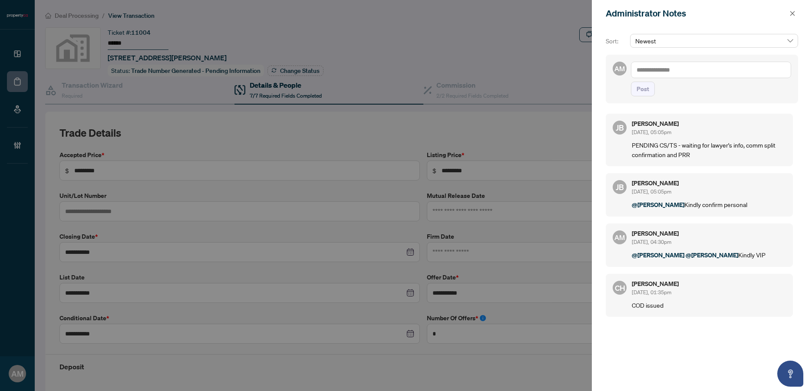
click at [685, 71] on textarea at bounding box center [711, 70] width 160 height 17
click at [660, 78] on b "Jean" at bounding box center [677, 76] width 47 height 8
type textarea "**********"
click at [643, 96] on span "Post" at bounding box center [643, 89] width 13 height 14
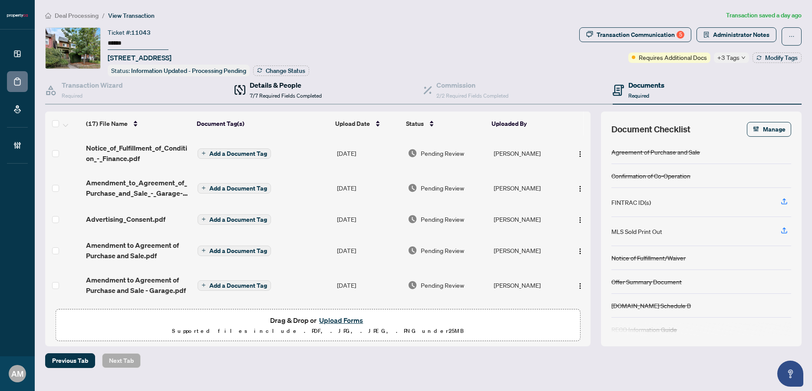
click at [268, 84] on h4 "Details & People" at bounding box center [286, 85] width 72 height 10
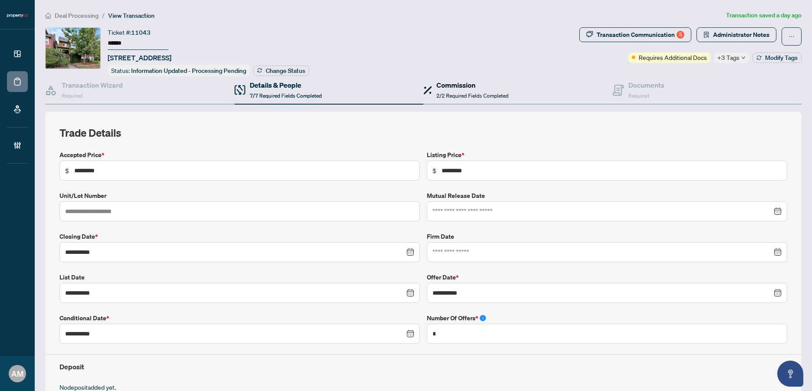
click at [452, 84] on h4 "Commission" at bounding box center [473, 85] width 72 height 10
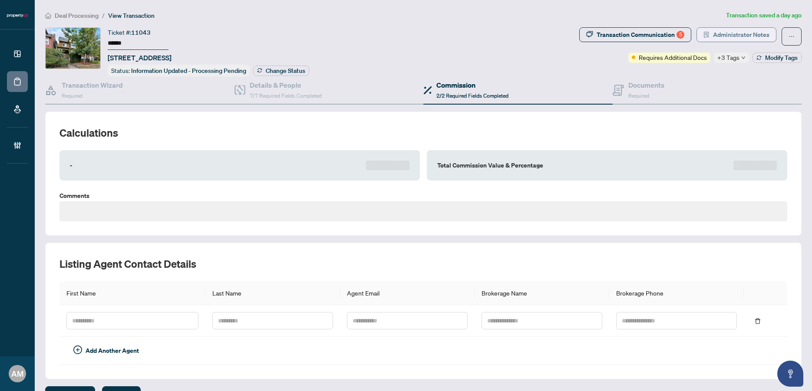
click at [738, 38] on span "Administrator Notes" at bounding box center [741, 35] width 56 height 14
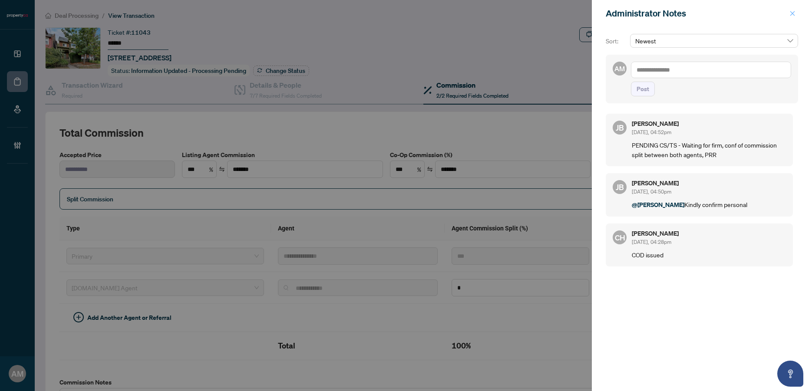
click at [795, 15] on icon "close" at bounding box center [793, 13] width 6 height 6
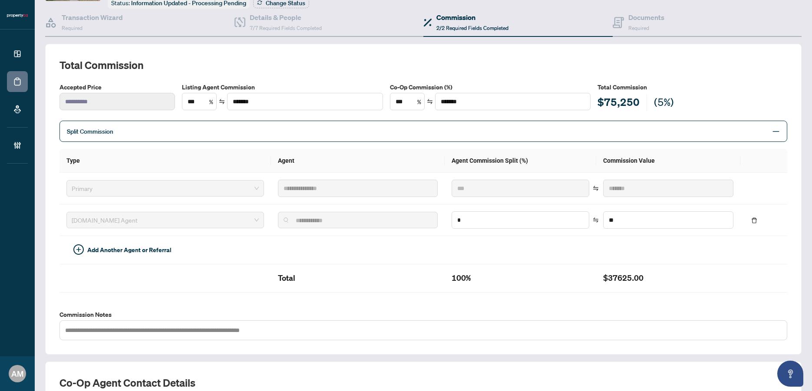
scroll to position [54, 0]
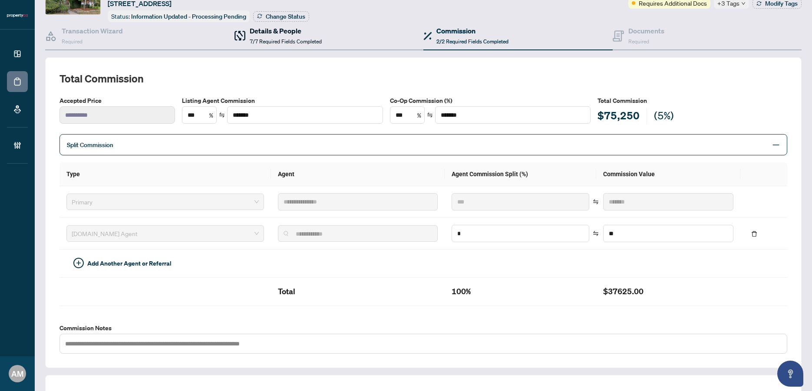
click at [266, 26] on h4 "Details & People" at bounding box center [286, 31] width 72 height 10
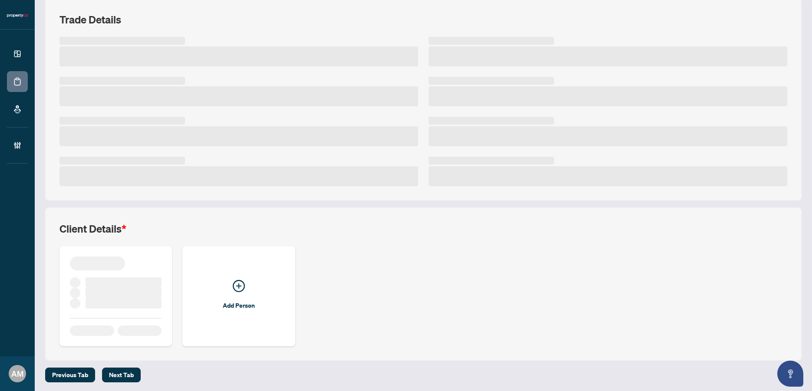
scroll to position [114, 0]
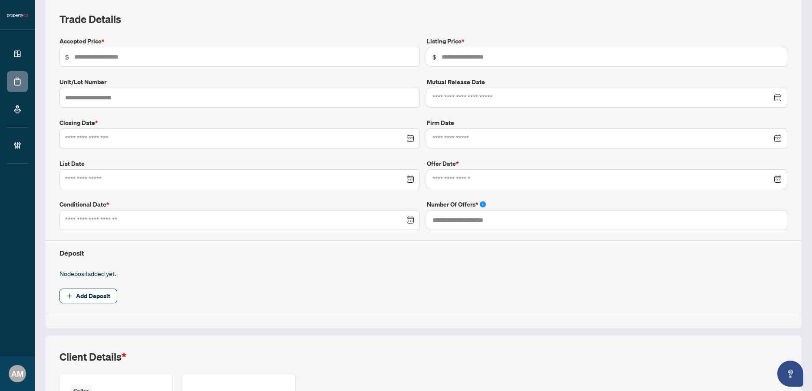
type input "*********"
type input "*"
type input "**********"
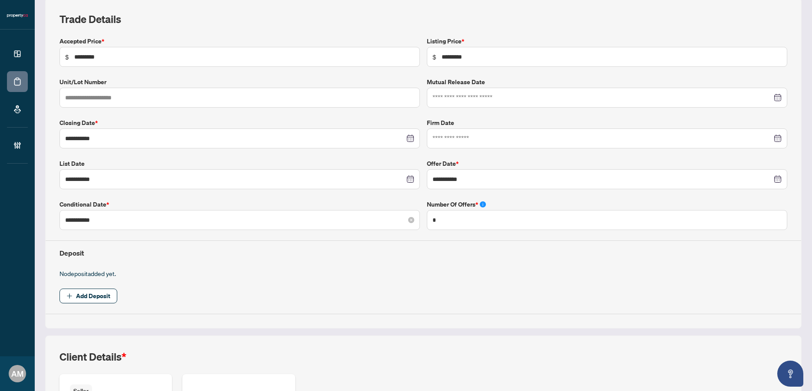
type input "**********"
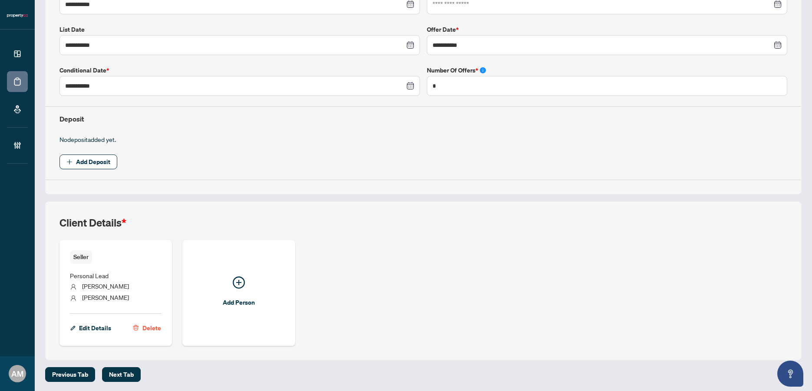
scroll to position [0, 0]
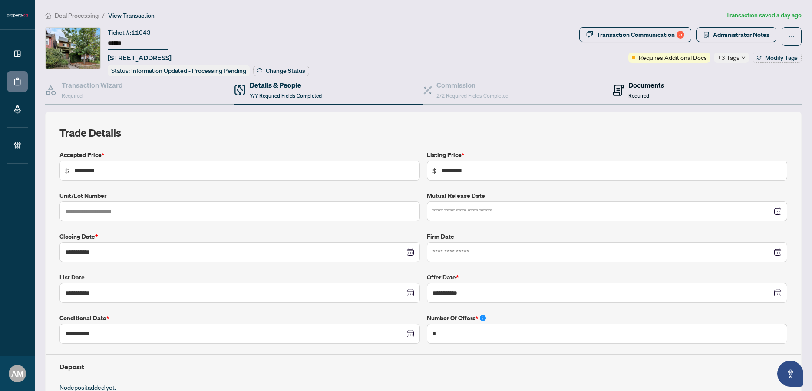
click at [630, 93] on span "Required" at bounding box center [639, 96] width 21 height 7
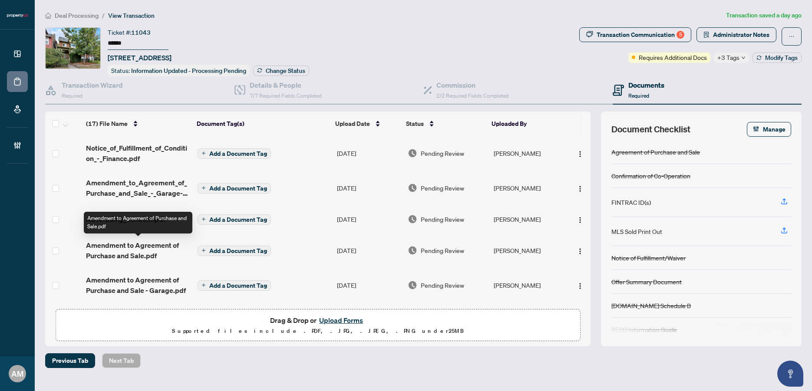
click at [156, 254] on span "Amendment to Agreement of Purchase and Sale.pdf" at bounding box center [138, 250] width 105 height 21
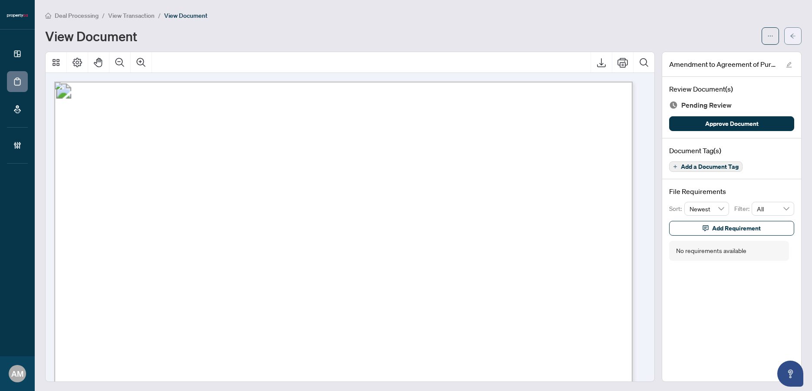
click at [790, 36] on icon "arrow-left" at bounding box center [793, 36] width 6 height 6
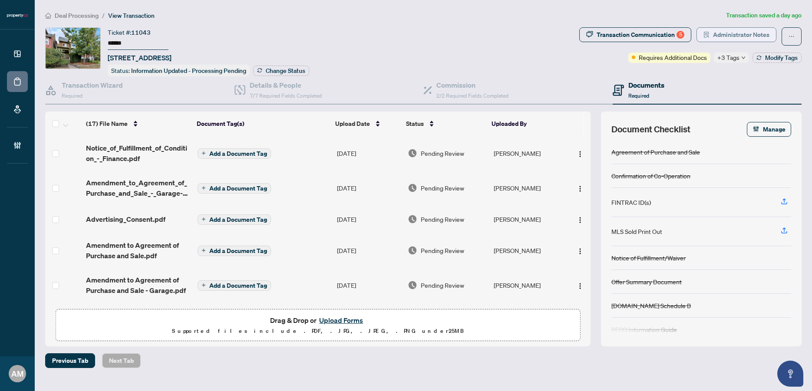
click at [752, 36] on span "Administrator Notes" at bounding box center [741, 35] width 56 height 14
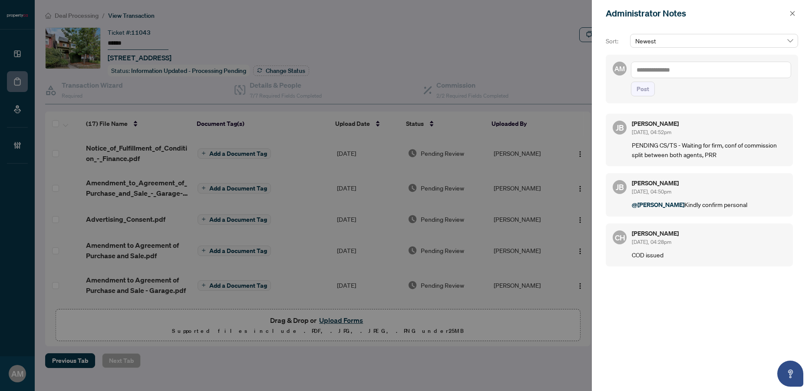
click at [686, 71] on textarea at bounding box center [711, 70] width 160 height 17
click at [665, 80] on li "Jean Belarde" at bounding box center [701, 76] width 104 height 15
type textarea "**********"
click at [642, 96] on span "Post" at bounding box center [643, 89] width 13 height 14
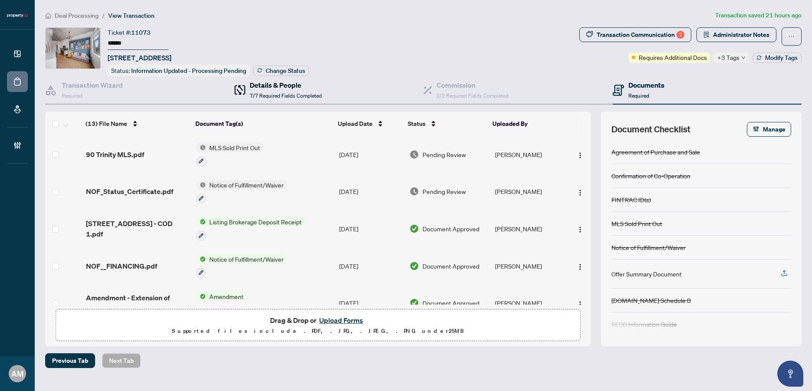
click at [287, 93] on span "7/7 Required Fields Completed" at bounding box center [286, 96] width 72 height 7
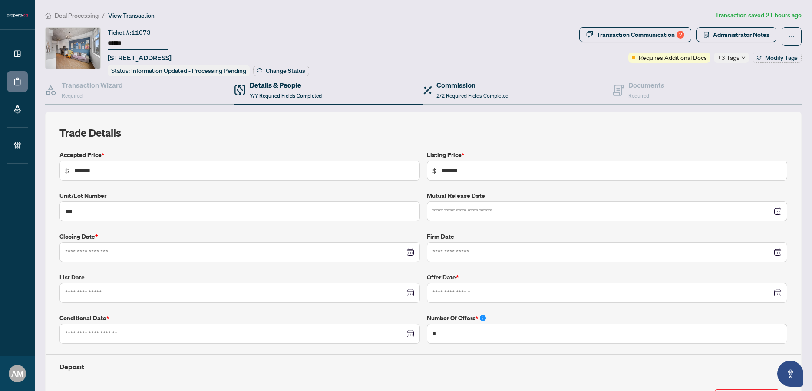
type input "**********"
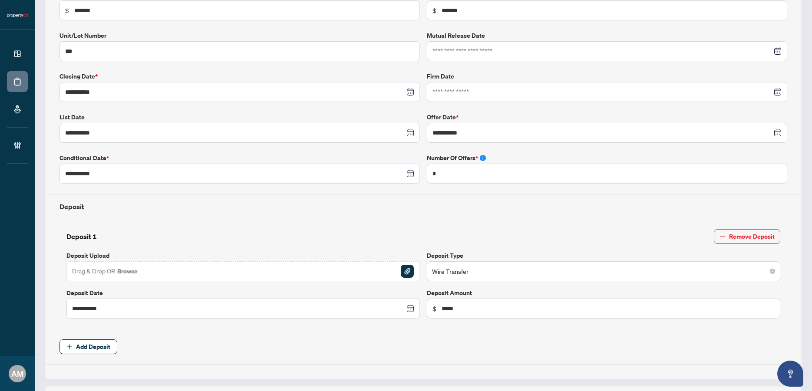
scroll to position [34, 0]
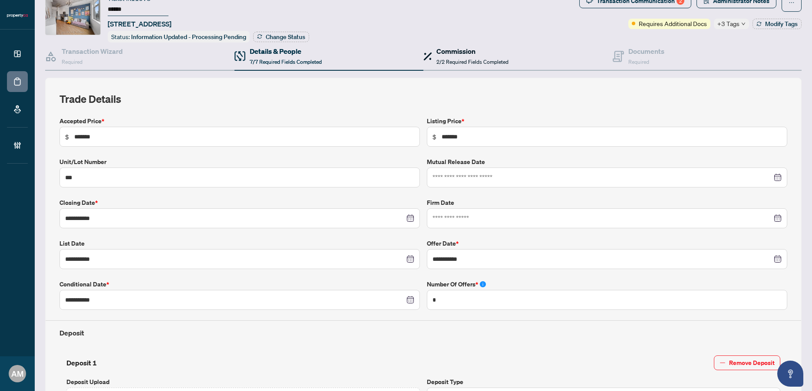
click at [482, 64] on div "Commission 2/2 Required Fields Completed" at bounding box center [473, 56] width 72 height 20
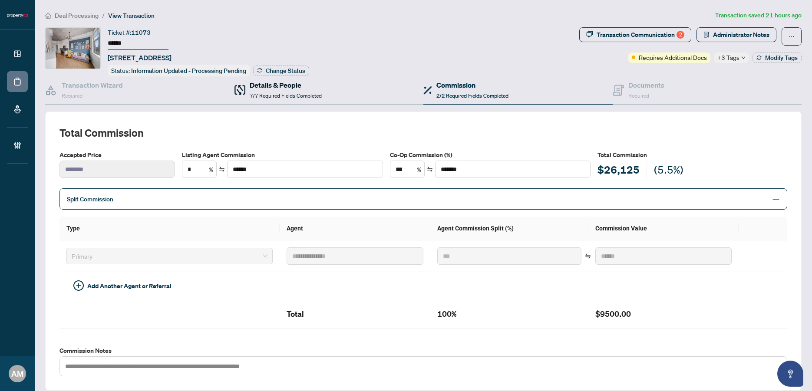
click at [315, 94] on span "7/7 Required Fields Completed" at bounding box center [286, 96] width 72 height 7
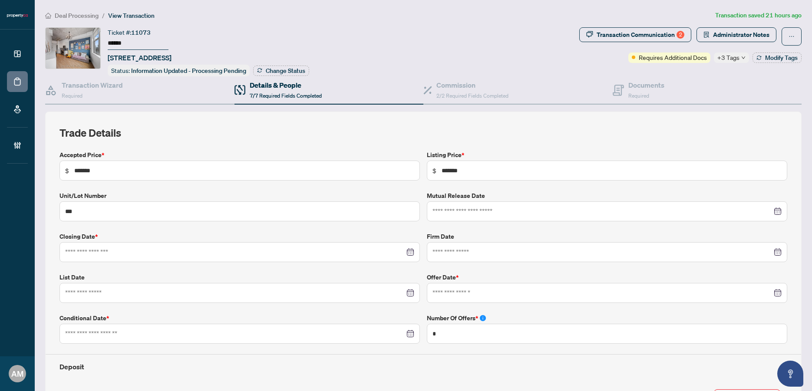
type input "**********"
click at [732, 33] on span "Administrator Notes" at bounding box center [741, 35] width 56 height 14
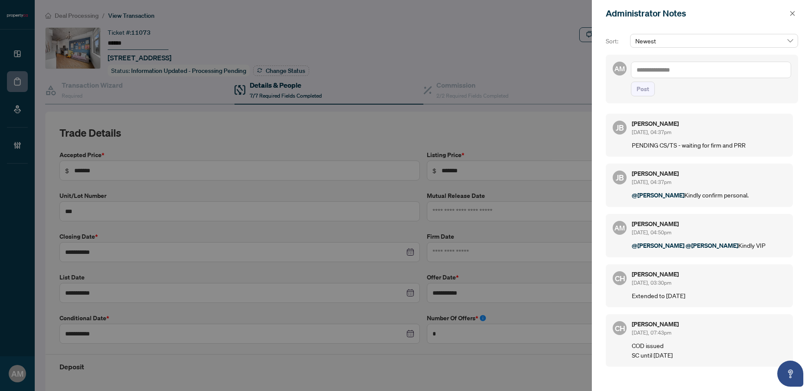
click at [673, 68] on textarea at bounding box center [711, 70] width 160 height 17
click at [673, 73] on span "[PERSON_NAME]" at bounding box center [702, 76] width 94 height 8
type textarea "**********"
click at [645, 96] on span "Post" at bounding box center [643, 89] width 13 height 14
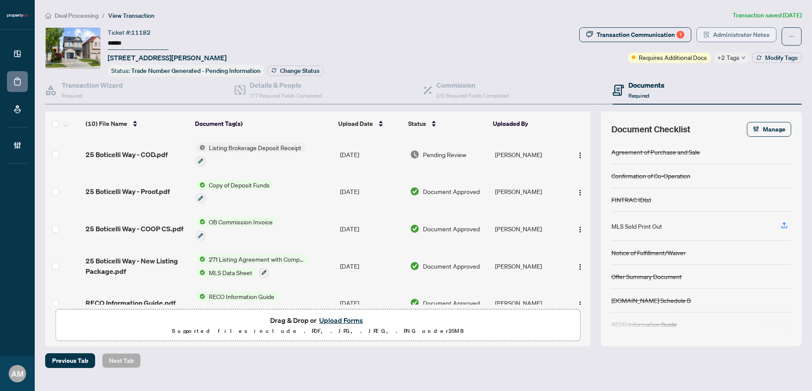
click at [734, 33] on span "Administrator Notes" at bounding box center [741, 35] width 56 height 14
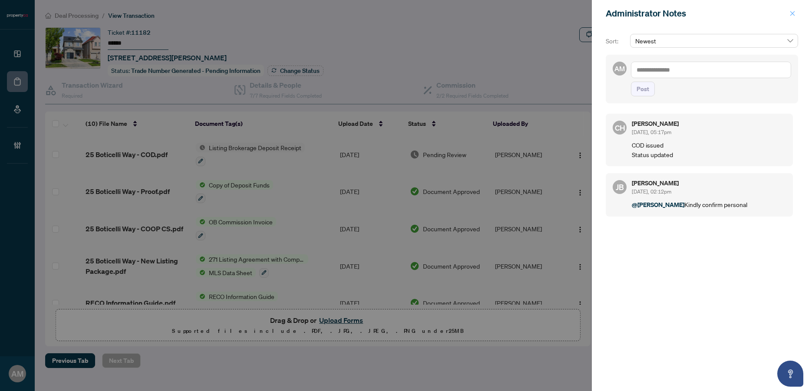
click at [797, 16] on button "button" at bounding box center [792, 13] width 11 height 10
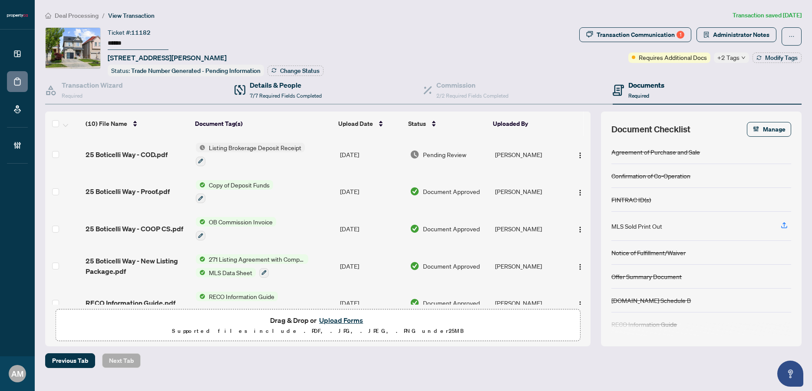
click at [274, 76] on div "Details & People 7/7 Required Fields Completed" at bounding box center [329, 90] width 189 height 28
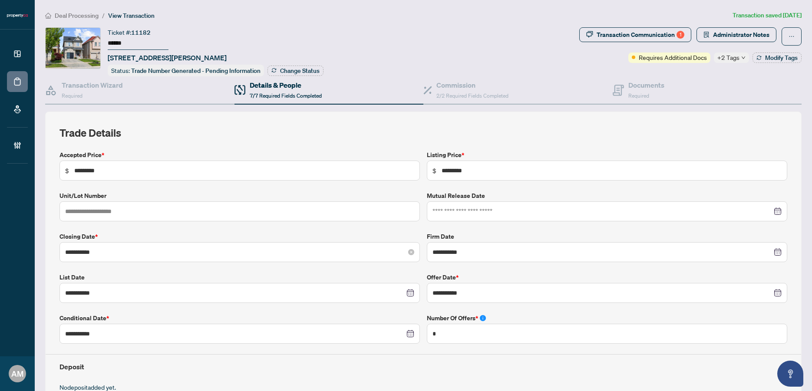
scroll to position [248, 0]
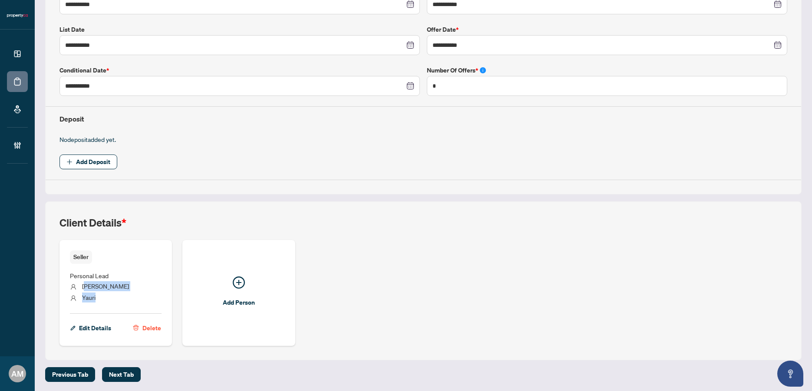
drag, startPoint x: 106, startPoint y: 301, endPoint x: 85, endPoint y: 286, distance: 25.5
click at [85, 286] on ul "Personal Lead [PERSON_NAME]" at bounding box center [116, 285] width 92 height 43
click at [98, 300] on li "Yauri" at bounding box center [116, 298] width 92 height 11
drag, startPoint x: 102, startPoint y: 298, endPoint x: 80, endPoint y: 283, distance: 25.9
click at [80, 283] on ul "Personal Lead [PERSON_NAME]" at bounding box center [116, 285] width 92 height 43
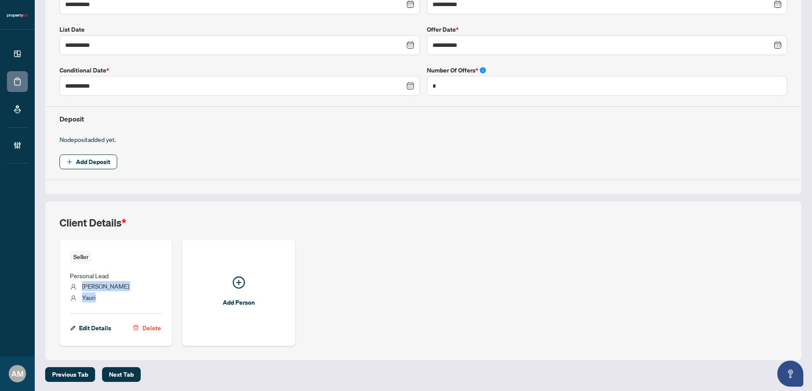
copy ul "[PERSON_NAME]"
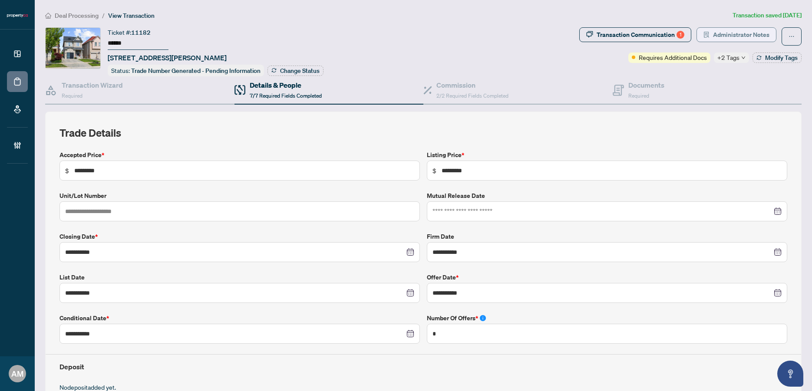
click at [738, 36] on span "Administrator Notes" at bounding box center [741, 35] width 56 height 14
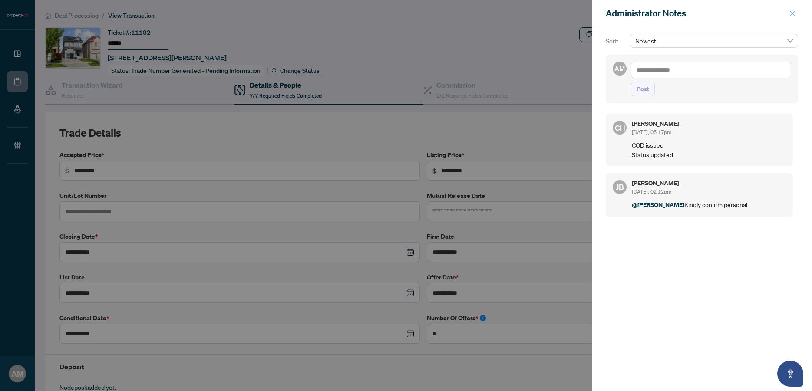
click at [795, 14] on icon "close" at bounding box center [793, 13] width 6 height 6
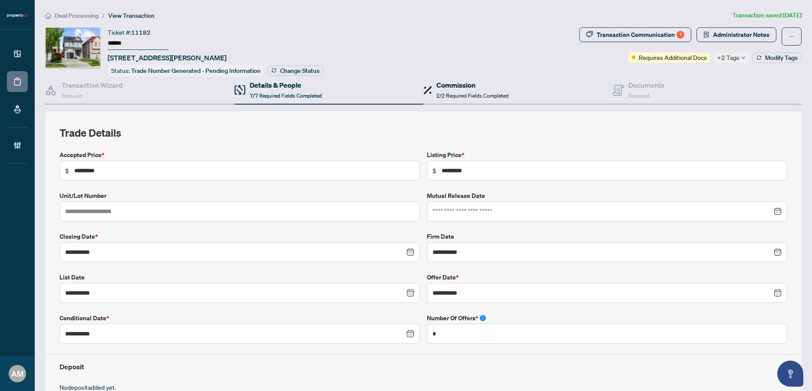
click at [449, 90] on div "Commission 2/2 Required Fields Completed" at bounding box center [473, 90] width 72 height 20
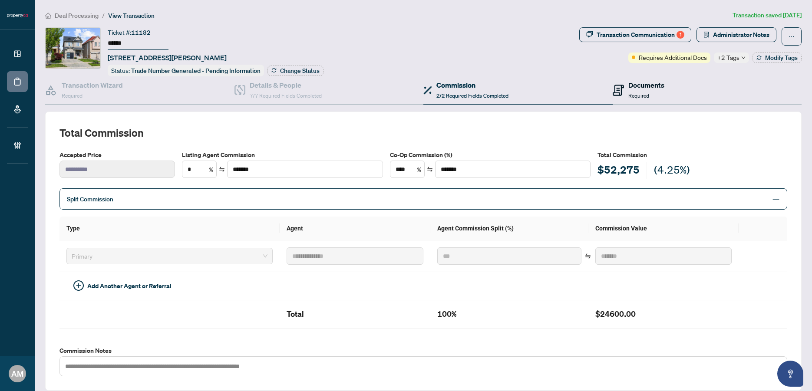
click at [629, 93] on span "Required" at bounding box center [639, 96] width 21 height 7
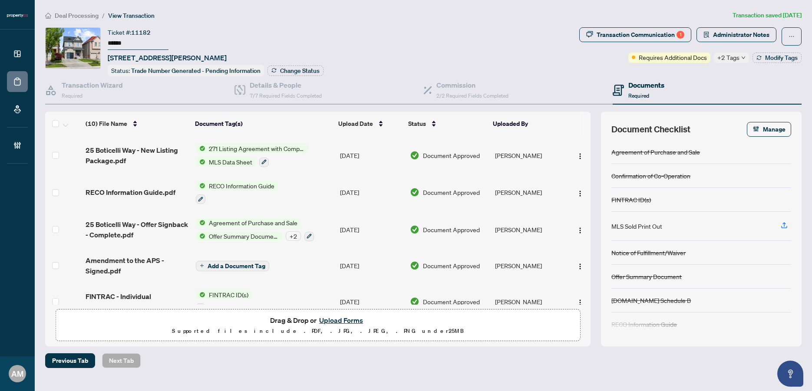
scroll to position [108, 0]
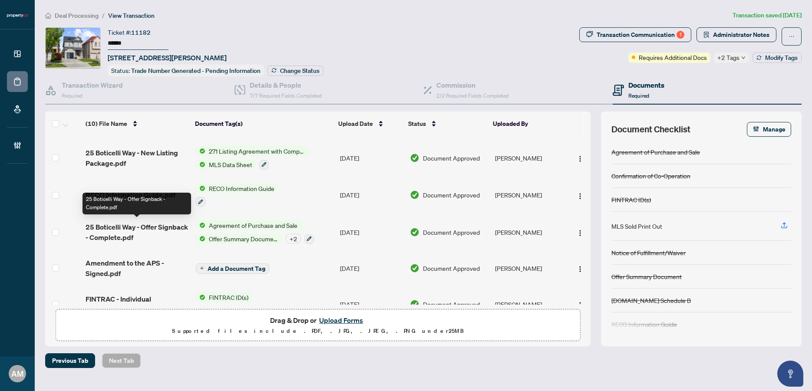
click at [173, 233] on span "25 Boticelli Way - Offer Signback - Complete.pdf" at bounding box center [137, 232] width 103 height 21
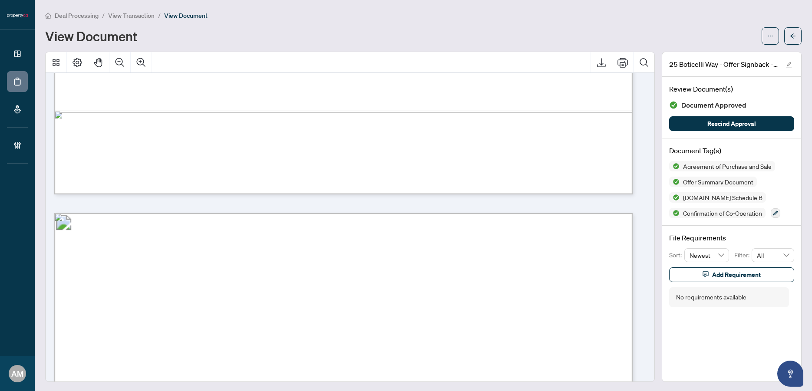
scroll to position [807, 0]
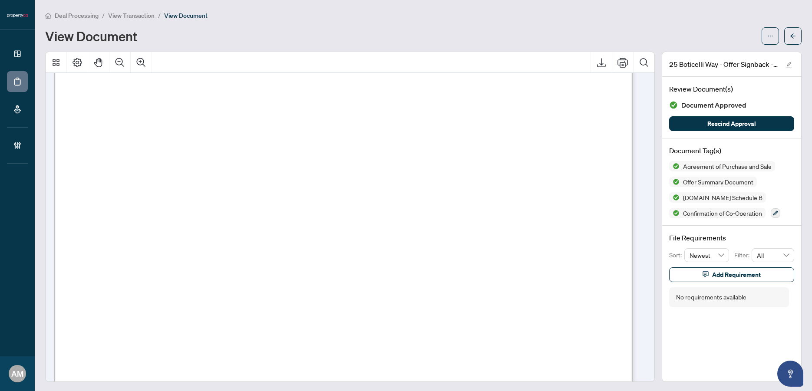
click at [129, 14] on span "View Transaction" at bounding box center [131, 16] width 46 height 8
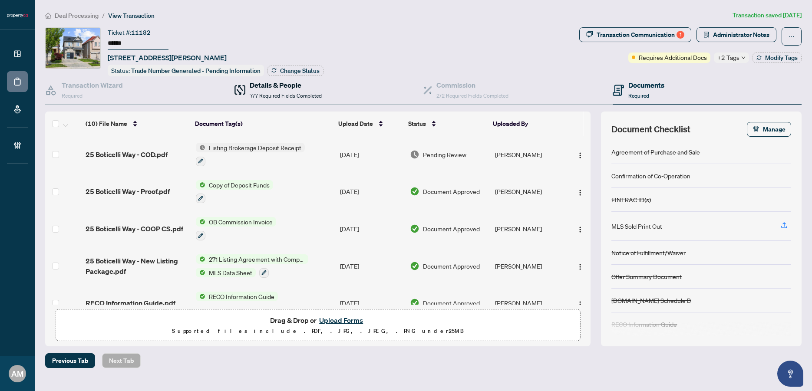
click at [301, 86] on h4 "Details & People" at bounding box center [286, 85] width 72 height 10
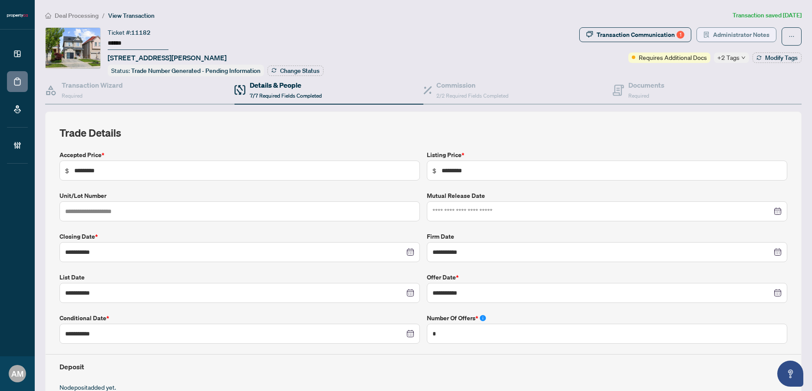
click at [737, 38] on span "Administrator Notes" at bounding box center [741, 35] width 56 height 14
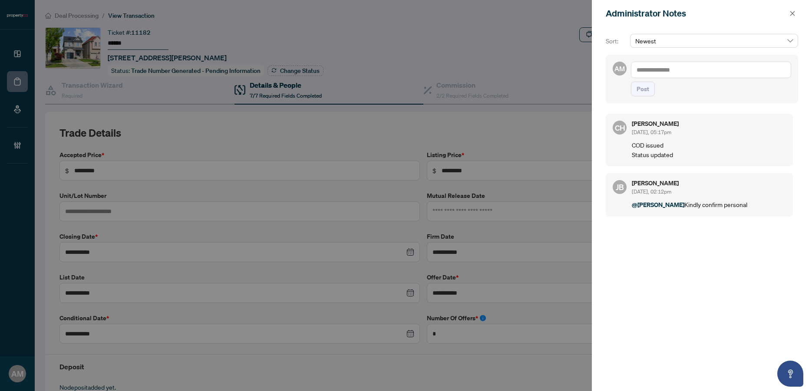
click at [681, 72] on textarea at bounding box center [711, 70] width 160 height 17
click at [676, 76] on span "Jean Belarde" at bounding box center [702, 76] width 94 height 8
type textarea "**********"
click at [652, 96] on button "Post" at bounding box center [643, 89] width 24 height 15
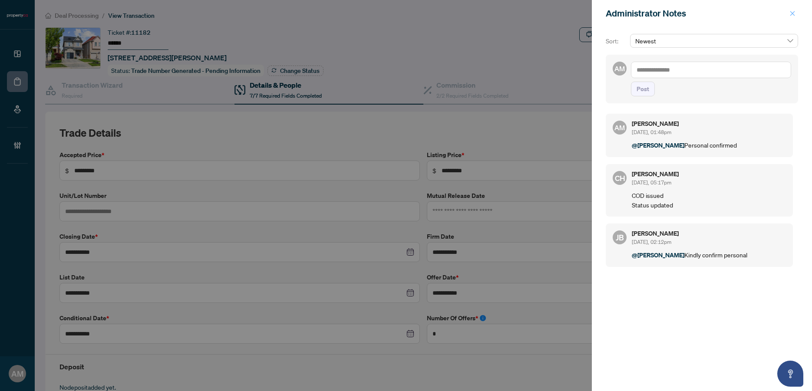
click at [791, 14] on icon "close" at bounding box center [793, 13] width 6 height 6
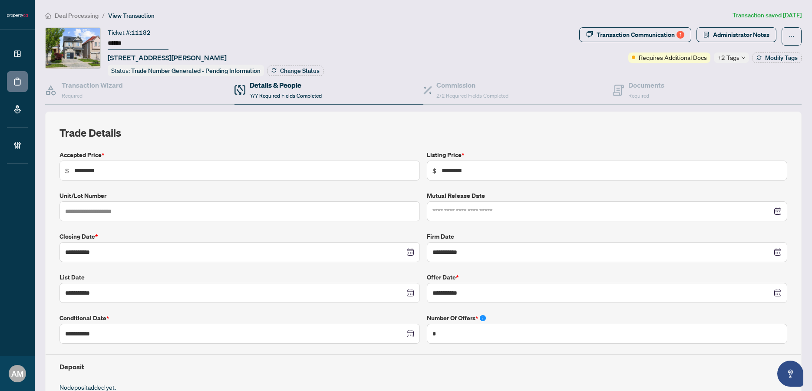
click at [792, 13] on article "Transaction saved 2 days ago" at bounding box center [767, 15] width 69 height 10
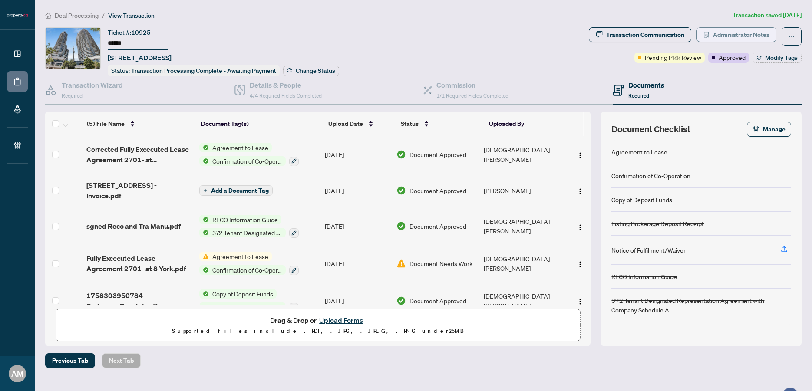
click at [728, 37] on span "Administrator Notes" at bounding box center [741, 35] width 56 height 14
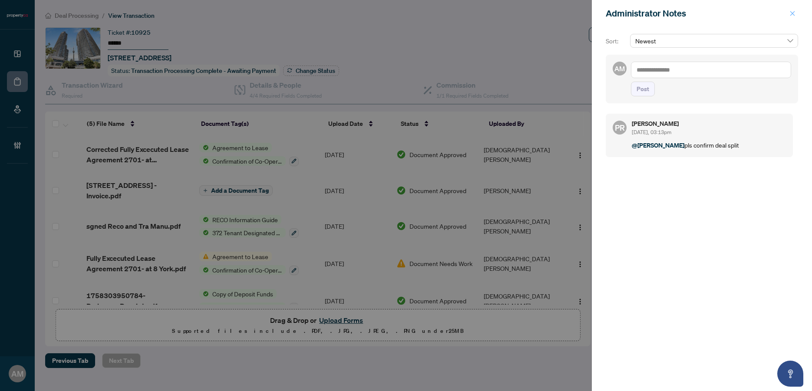
click at [795, 16] on icon "close" at bounding box center [793, 13] width 6 height 6
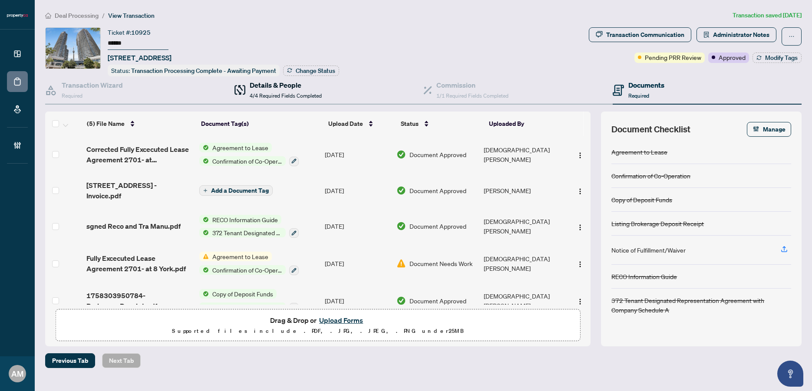
click at [269, 86] on h4 "Details & People" at bounding box center [286, 85] width 72 height 10
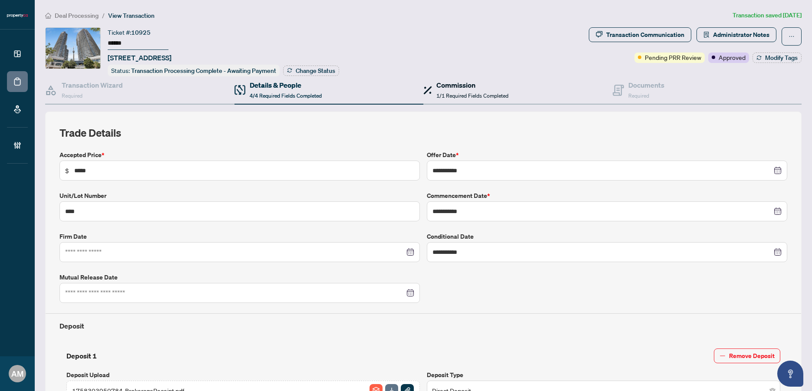
click at [465, 90] on div "Commission 1/1 Required Fields Completed" at bounding box center [473, 90] width 72 height 20
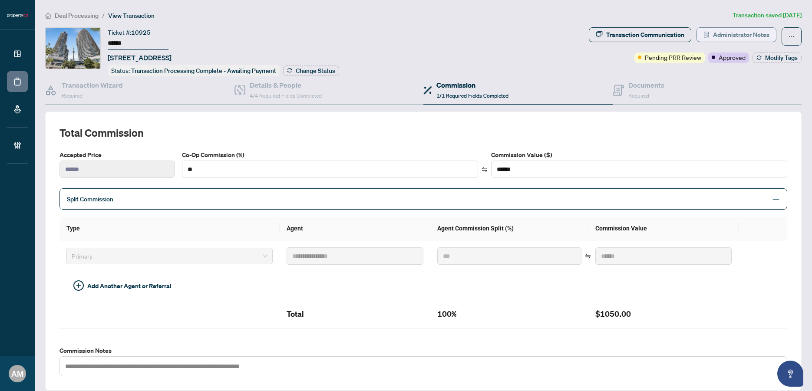
click at [729, 35] on span "Administrator Notes" at bounding box center [741, 35] width 56 height 14
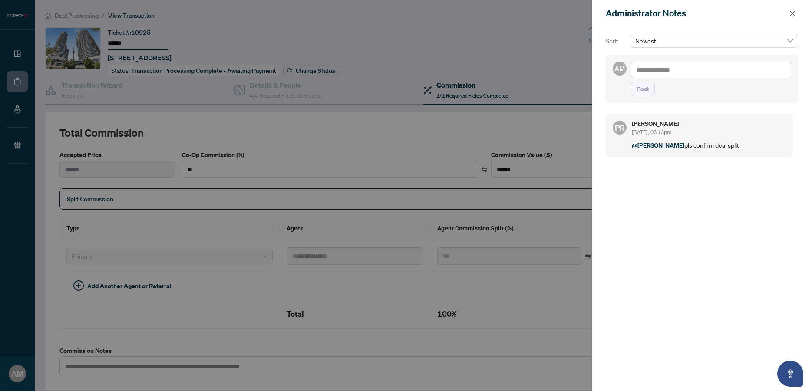
click at [676, 75] on textarea at bounding box center [711, 70] width 160 height 17
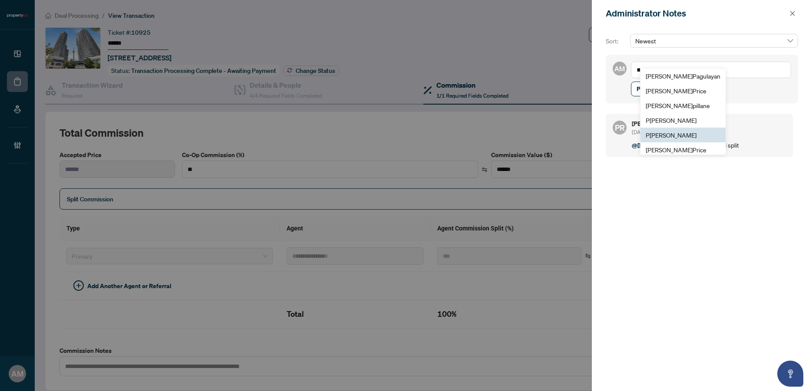
click at [685, 132] on span "P uvitha Ramachandran" at bounding box center [671, 135] width 51 height 8
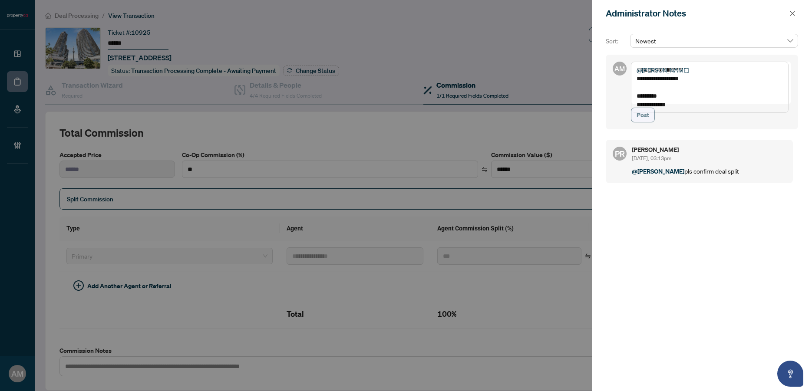
type textarea "**********"
click at [640, 121] on span "Post" at bounding box center [643, 115] width 13 height 14
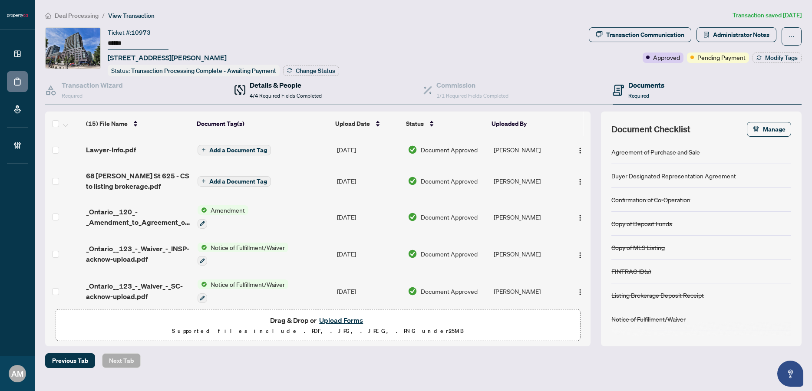
click at [293, 93] on span "4/4 Required Fields Completed" at bounding box center [286, 96] width 72 height 7
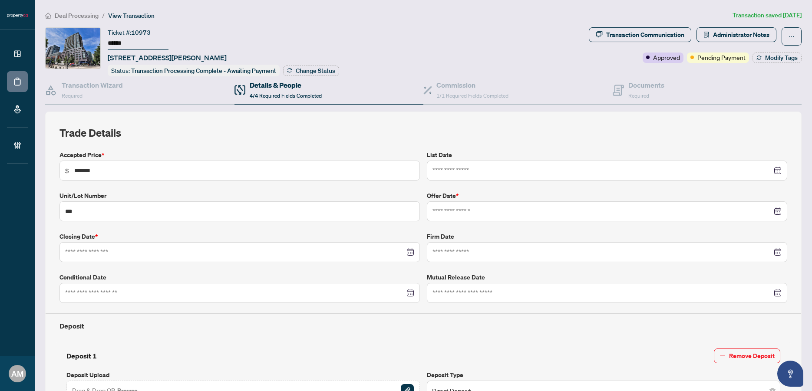
type input "**********"
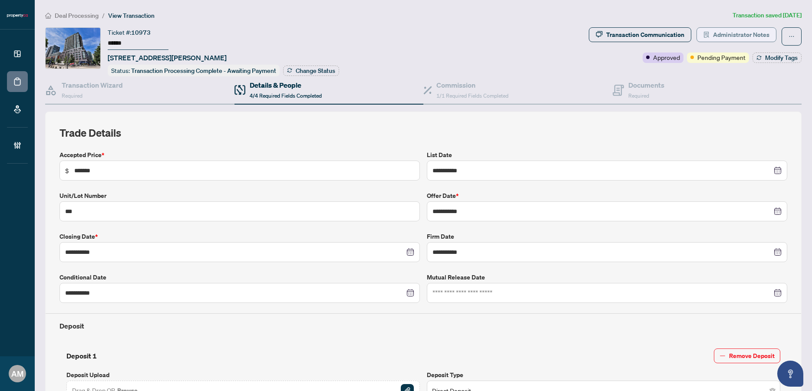
click at [750, 37] on span "Administrator Notes" at bounding box center [741, 35] width 56 height 14
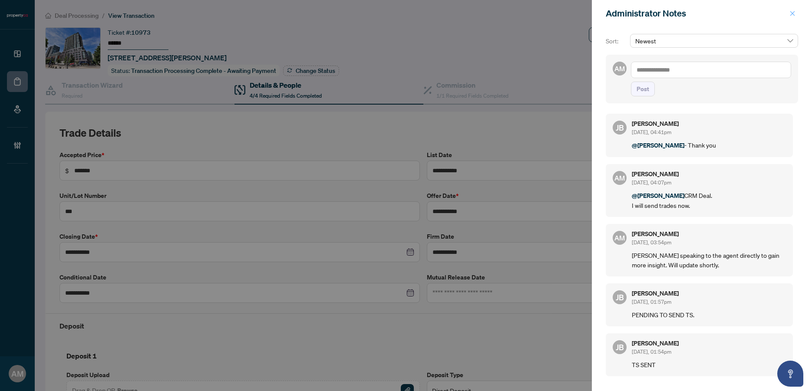
click at [793, 10] on icon "close" at bounding box center [793, 13] width 6 height 6
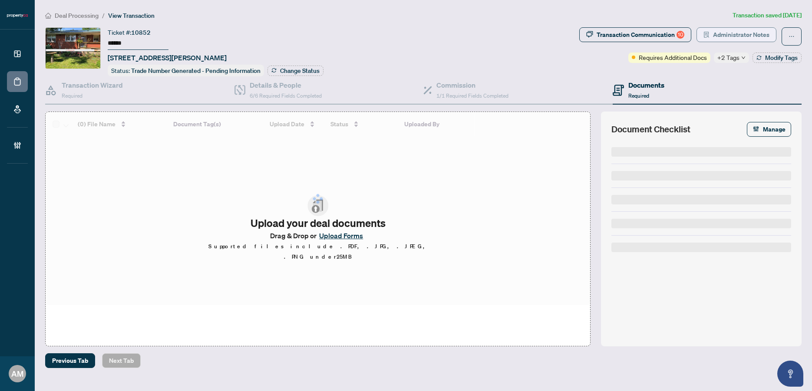
click at [746, 29] on span "Administrator Notes" at bounding box center [741, 35] width 56 height 14
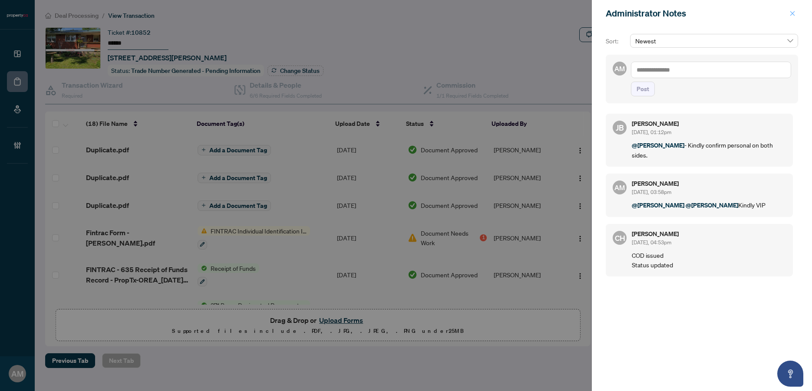
click at [794, 14] on icon "close" at bounding box center [793, 13] width 6 height 6
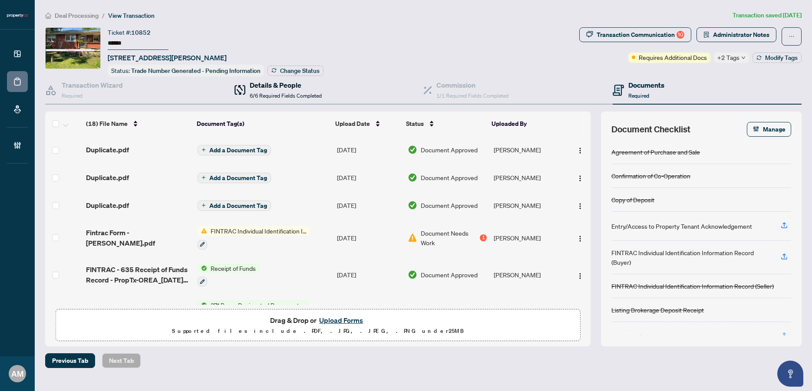
click at [276, 87] on h4 "Details & People" at bounding box center [286, 85] width 72 height 10
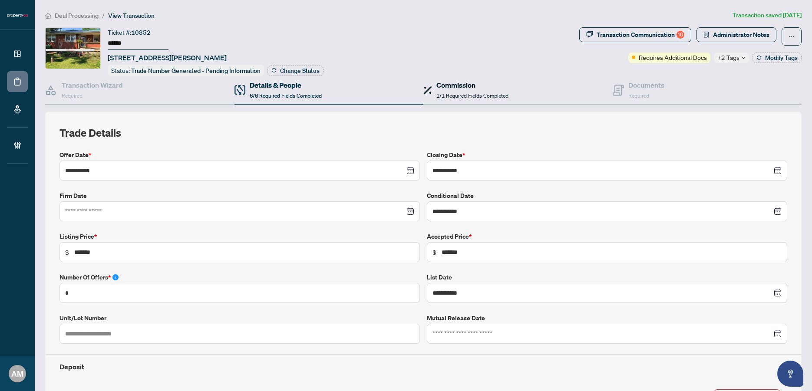
click at [447, 96] on span "1/1 Required Fields Completed" at bounding box center [473, 96] width 72 height 7
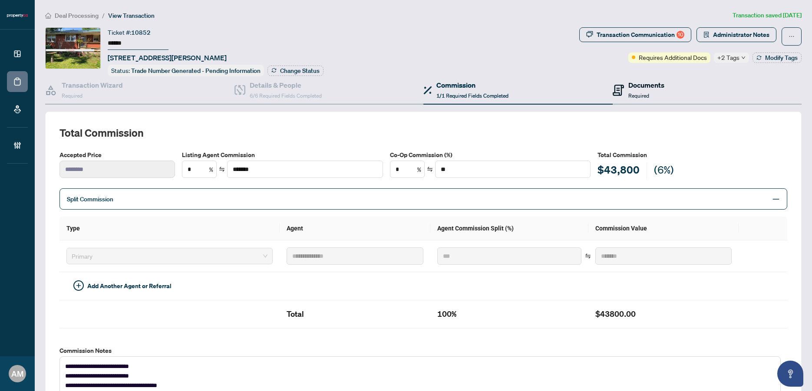
click at [635, 88] on h4 "Documents" at bounding box center [647, 85] width 36 height 10
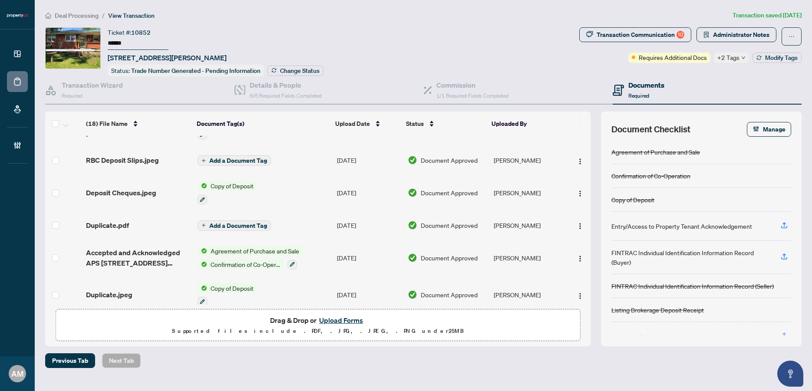
scroll to position [447, 0]
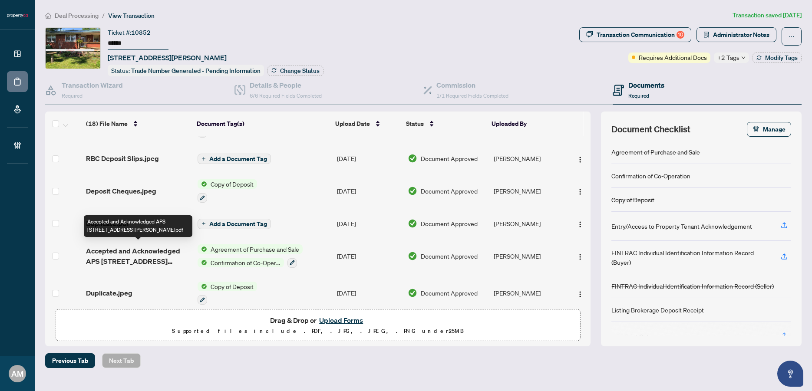
click at [148, 251] on span "Accepted and Acknowledged APS 8950 Baldwin St N.pdf" at bounding box center [138, 256] width 105 height 21
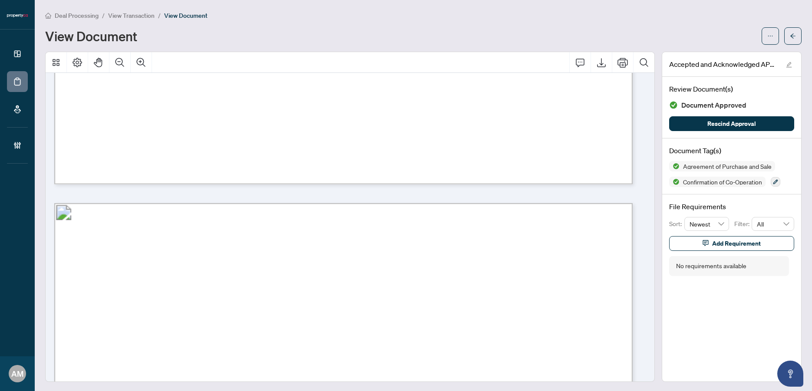
scroll to position [3128, 0]
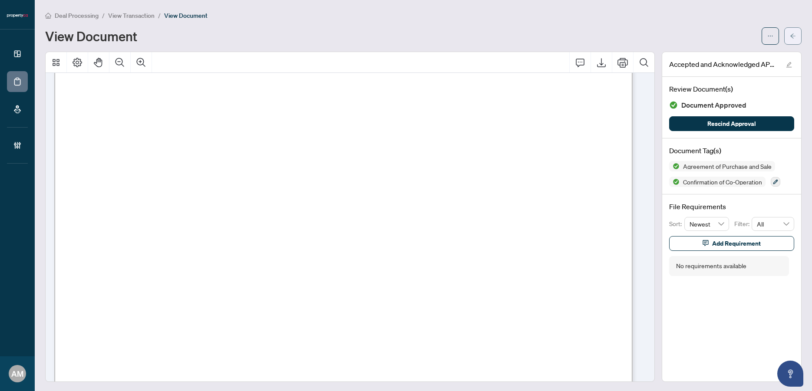
click at [790, 38] on icon "arrow-left" at bounding box center [793, 36] width 6 height 6
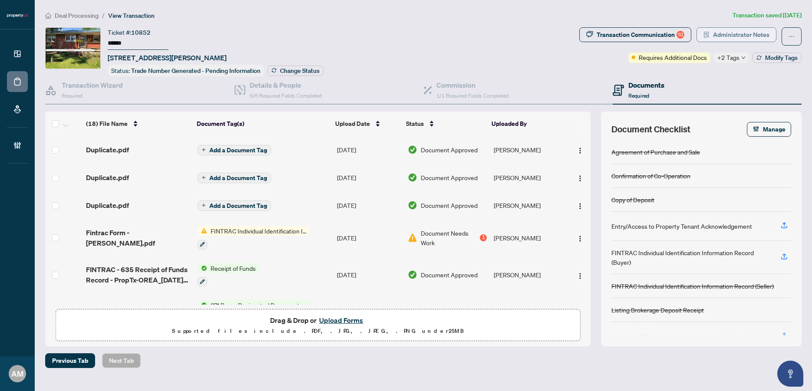
click at [755, 36] on span "Administrator Notes" at bounding box center [741, 35] width 56 height 14
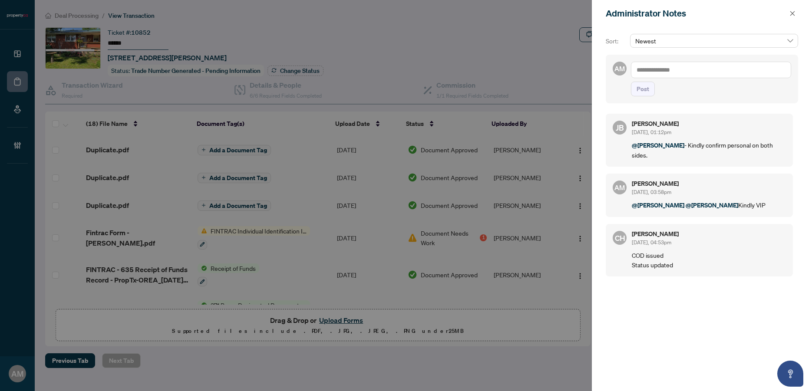
click at [686, 74] on textarea at bounding box center [711, 70] width 160 height 17
click at [678, 76] on span "[PERSON_NAME]" at bounding box center [702, 76] width 94 height 8
type textarea "**********"
click at [652, 96] on button "Post" at bounding box center [643, 89] width 24 height 15
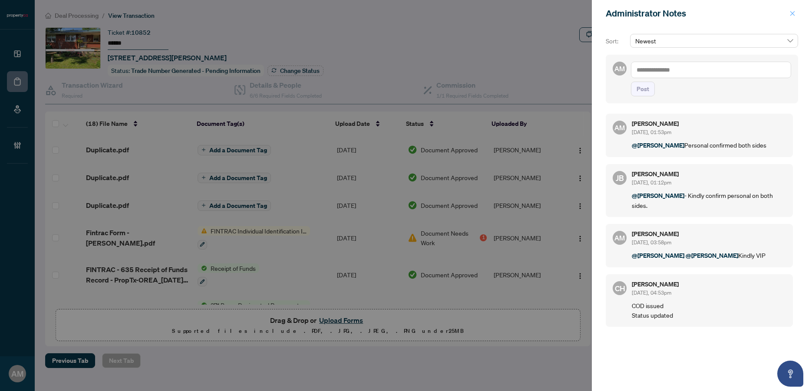
click at [793, 10] on icon "close" at bounding box center [793, 13] width 6 height 6
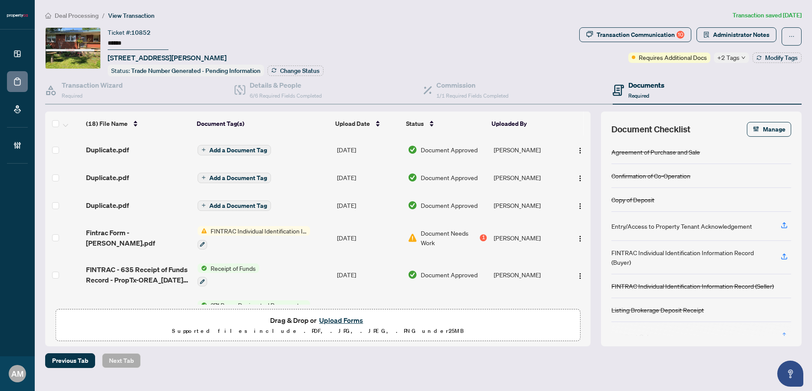
click at [80, 17] on span "Deal Processing" at bounding box center [77, 16] width 44 height 8
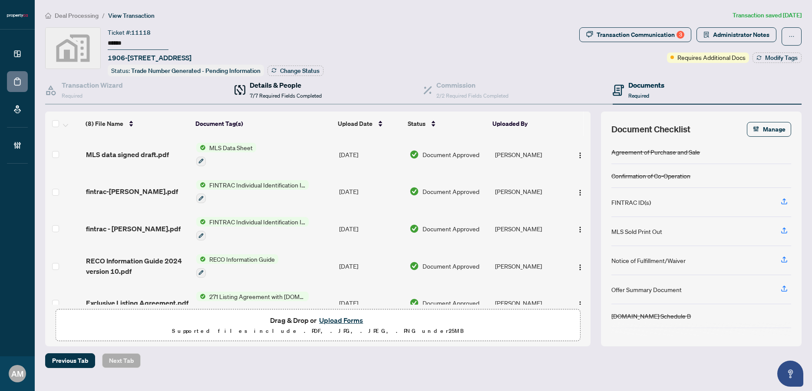
click at [253, 80] on h4 "Details & People" at bounding box center [286, 85] width 72 height 10
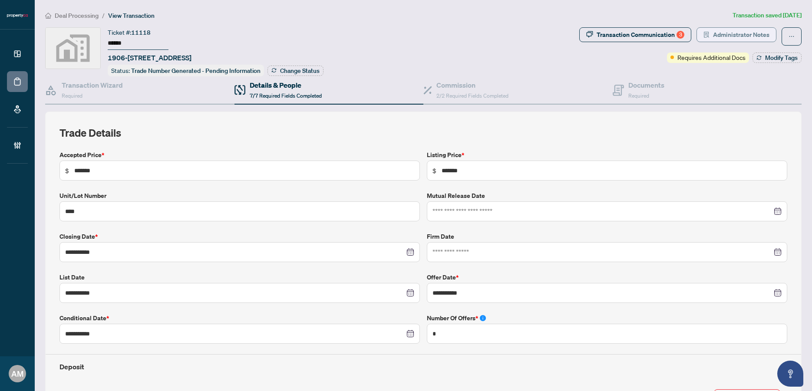
click at [724, 36] on span "Administrator Notes" at bounding box center [741, 35] width 56 height 14
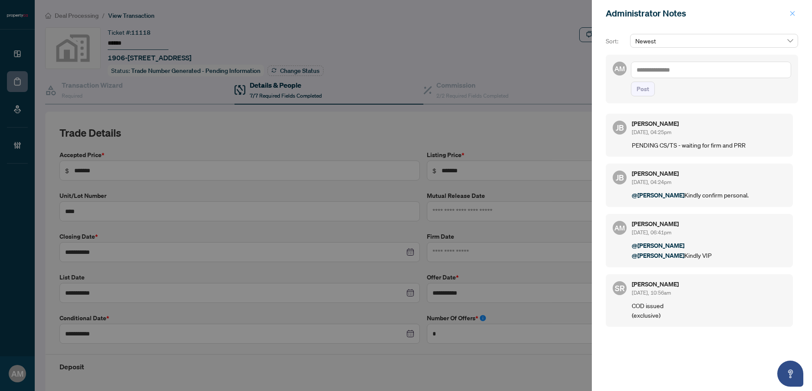
click at [794, 14] on icon "close" at bounding box center [793, 13] width 6 height 6
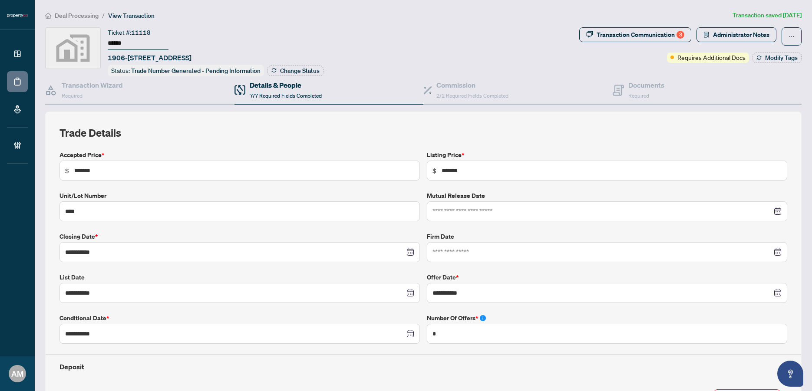
scroll to position [388, 0]
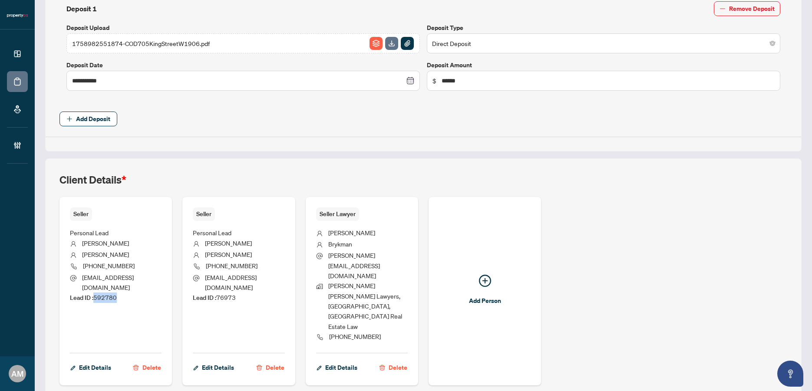
drag, startPoint x: 123, startPoint y: 286, endPoint x: 96, endPoint y: 289, distance: 28.0
click at [96, 293] on li "Lead ID : 592780" at bounding box center [116, 298] width 92 height 10
copy span "592780"
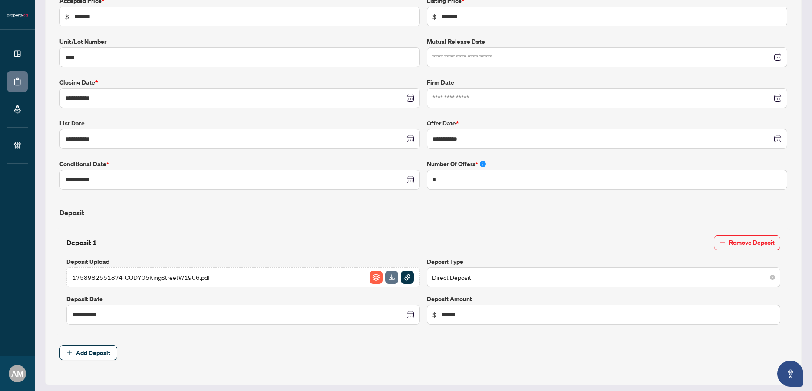
scroll to position [0, 0]
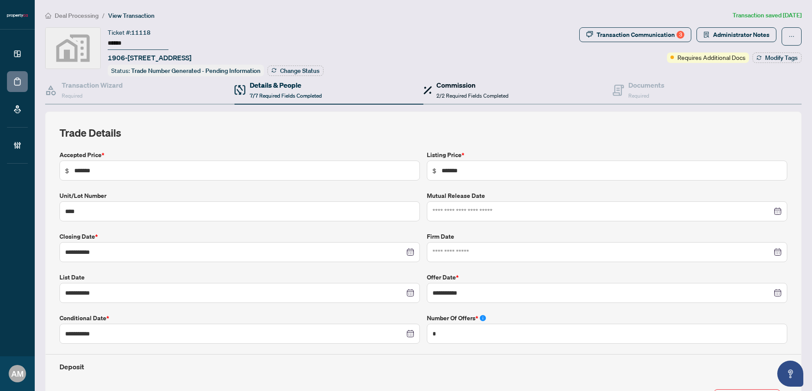
click at [448, 87] on h4 "Commission" at bounding box center [473, 85] width 72 height 10
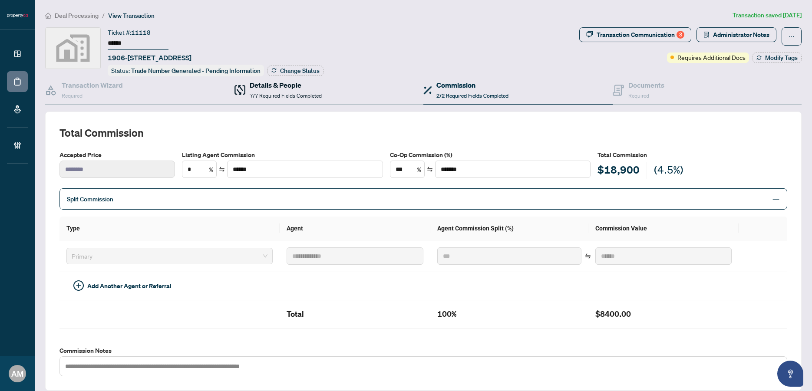
click at [271, 85] on h4 "Details & People" at bounding box center [286, 85] width 72 height 10
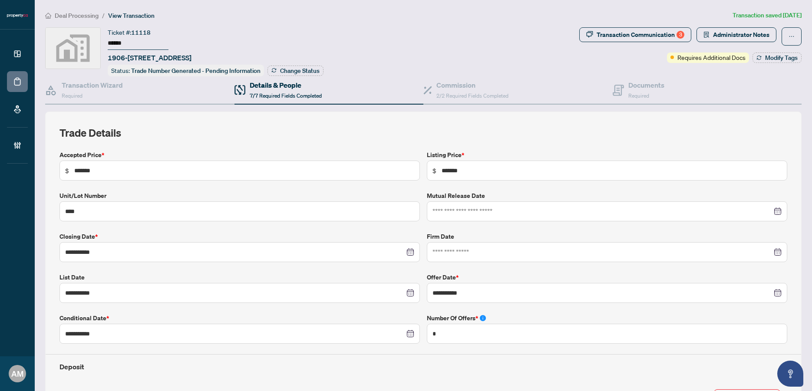
type input "**********"
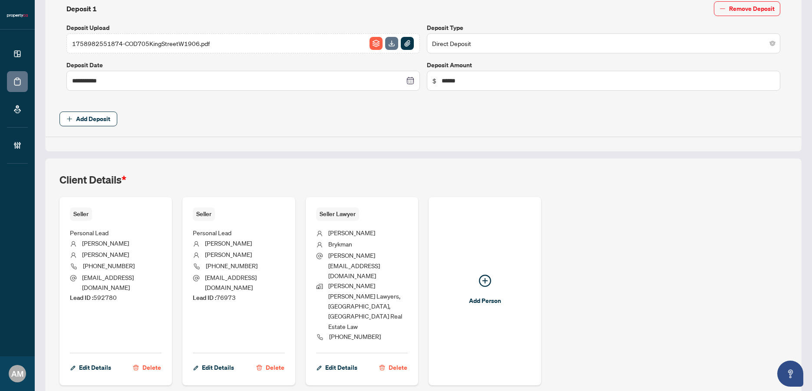
click at [218, 293] on li "Lead ID : 76973" at bounding box center [239, 298] width 92 height 10
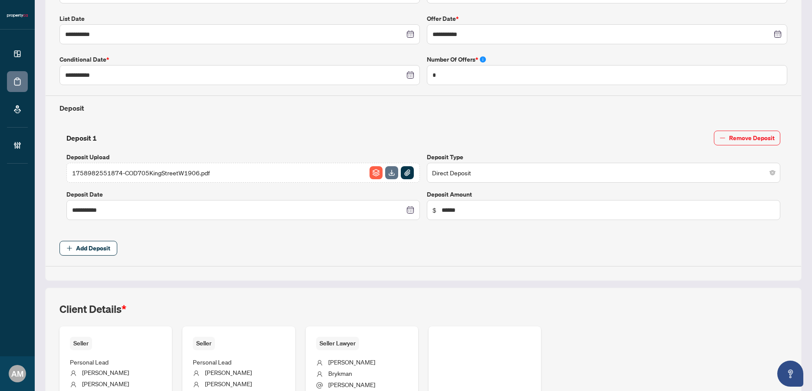
scroll to position [0, 0]
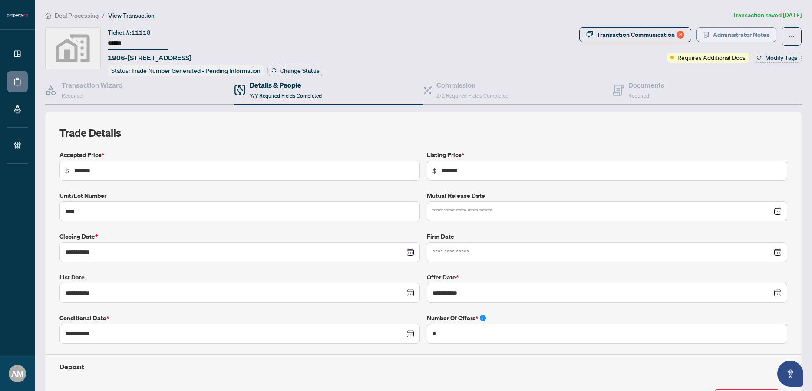
click at [726, 36] on span "Administrator Notes" at bounding box center [741, 35] width 56 height 14
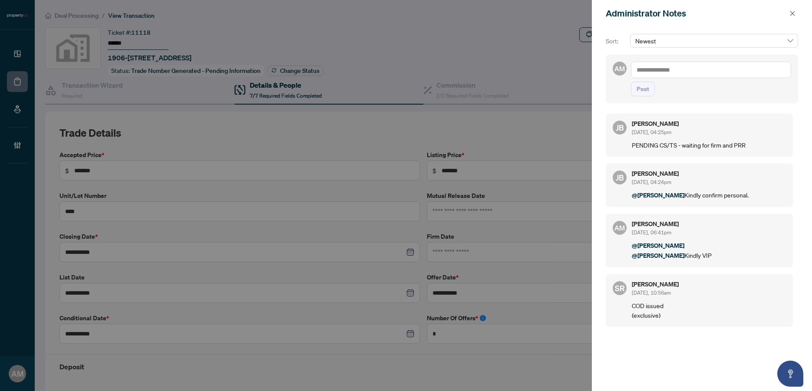
click at [680, 66] on textarea at bounding box center [711, 70] width 160 height 17
click at [683, 74] on span "Jean Belarde" at bounding box center [702, 76] width 94 height 8
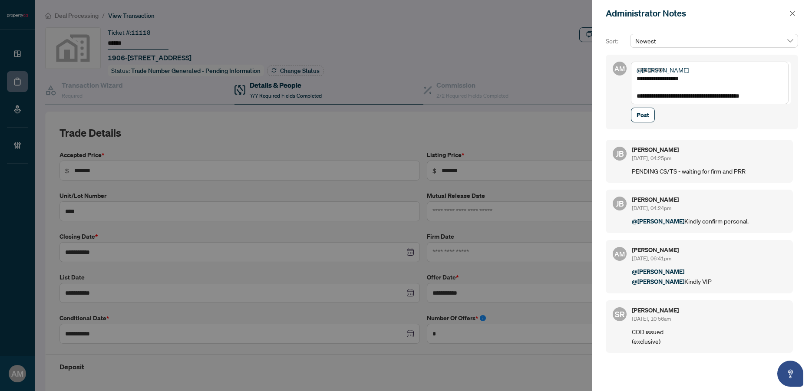
click at [738, 97] on textarea "**********" at bounding box center [710, 83] width 158 height 43
type textarea "**********"
click at [645, 117] on span "Post" at bounding box center [643, 115] width 13 height 14
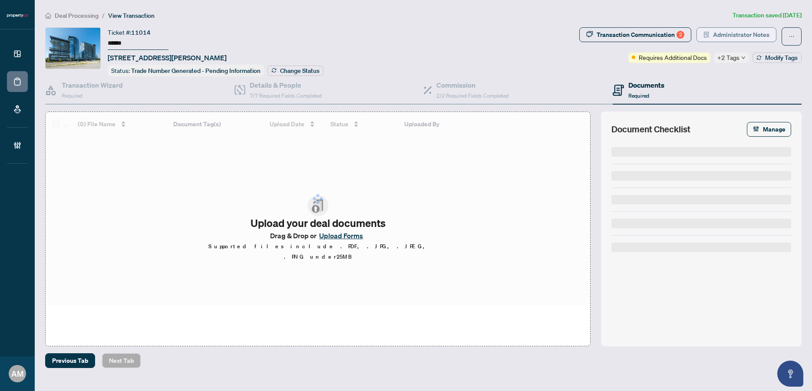
click at [729, 33] on span "Administrator Notes" at bounding box center [741, 35] width 56 height 14
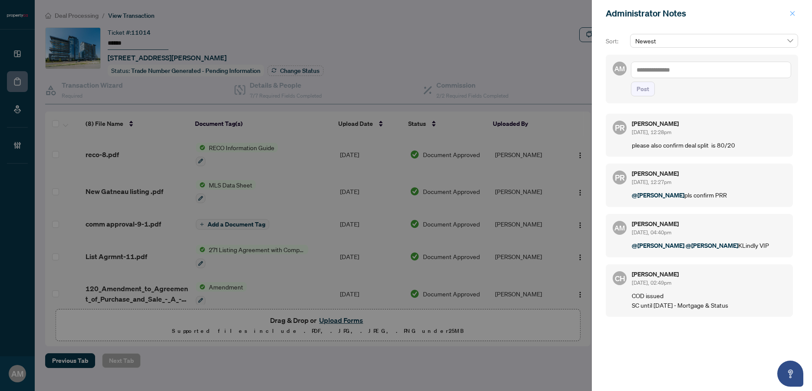
click at [795, 15] on icon "close" at bounding box center [793, 13] width 6 height 6
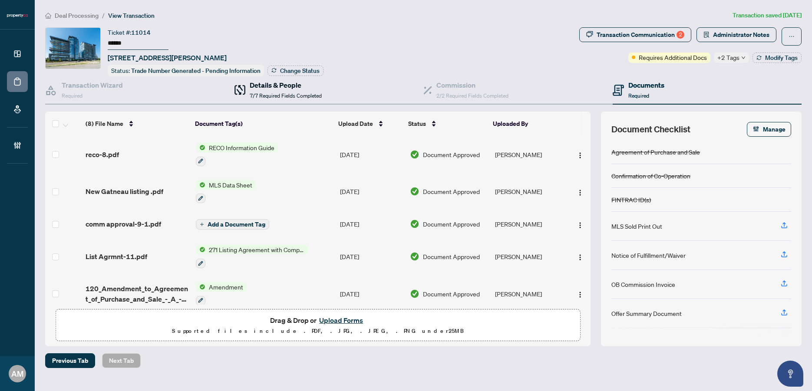
click at [265, 89] on div "Details & People 7/7 Required Fields Completed" at bounding box center [286, 90] width 72 height 20
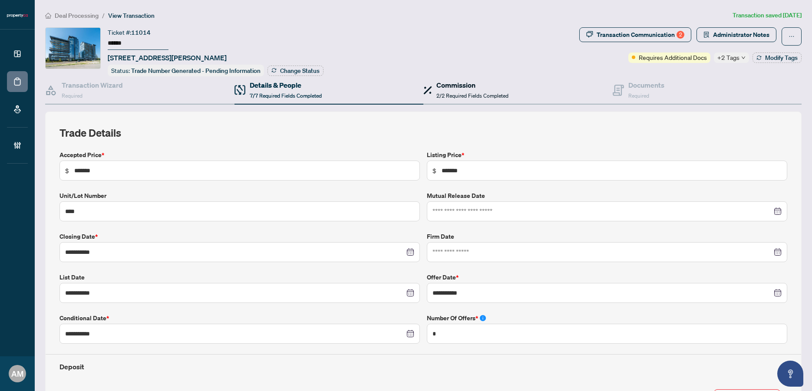
click at [449, 95] on span "2/2 Required Fields Completed" at bounding box center [473, 96] width 72 height 7
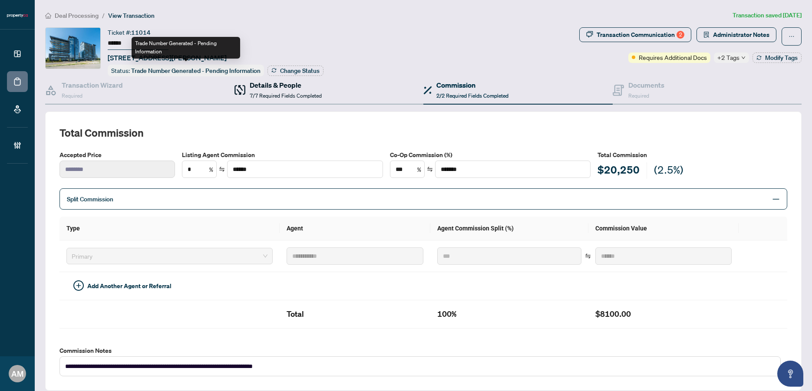
click at [258, 85] on h4 "Details & People" at bounding box center [286, 85] width 72 height 10
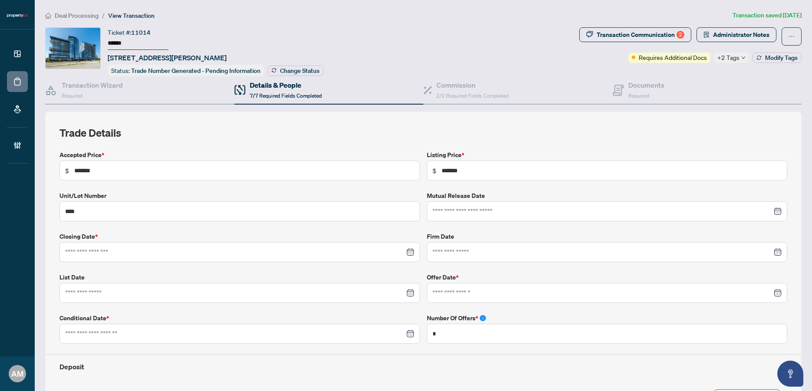
type input "**********"
click at [473, 99] on div "Commission 2/2 Required Fields Completed" at bounding box center [517, 90] width 189 height 28
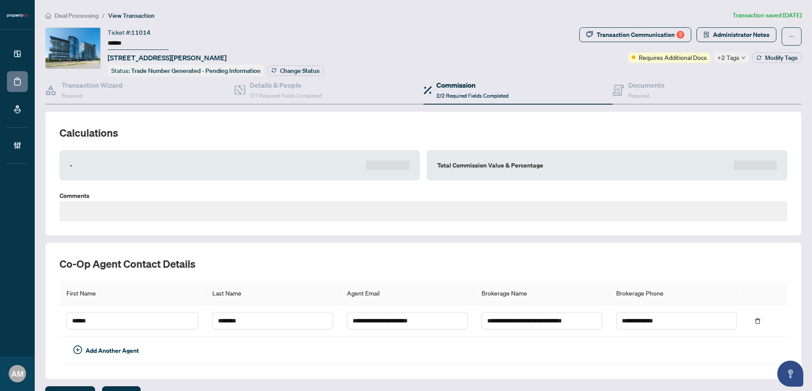
type textarea "**********"
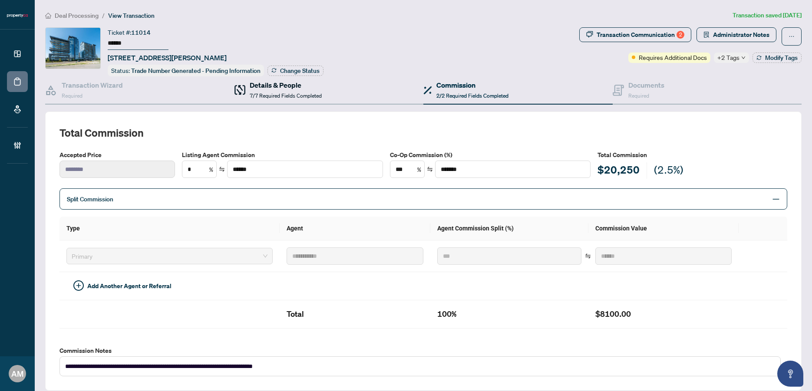
click at [276, 93] on span "7/7 Required Fields Completed" at bounding box center [286, 96] width 72 height 7
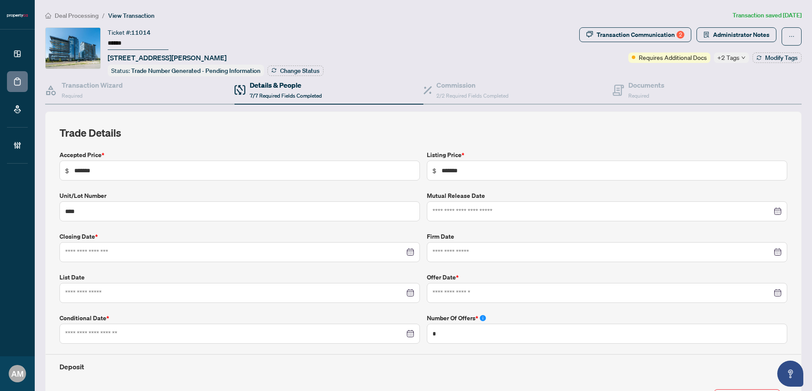
type input "**********"
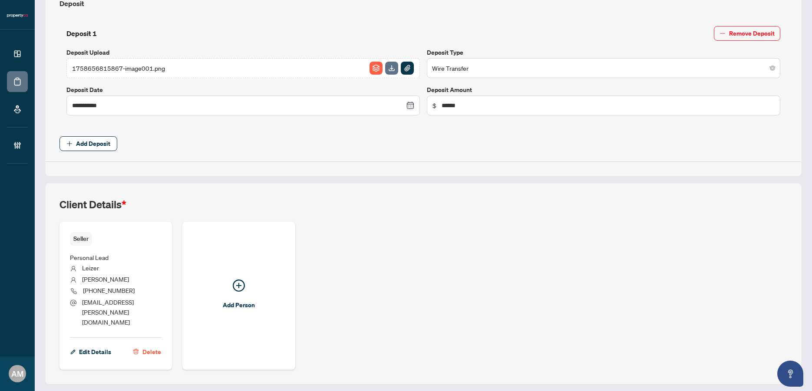
scroll to position [368, 0]
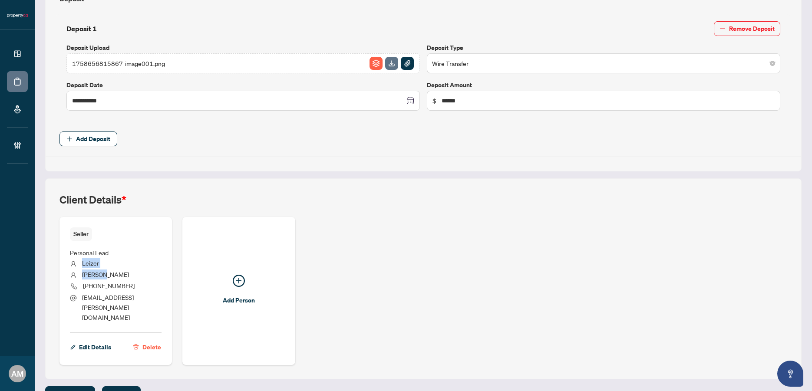
drag, startPoint x: 112, startPoint y: 275, endPoint x: 77, endPoint y: 265, distance: 37.2
click at [77, 265] on ul "Personal Lead Leizer Sherman +1 (416) 616-7063 steelesbakery@rogers.com" at bounding box center [116, 284] width 92 height 86
copy ul "Leizer Sherman"
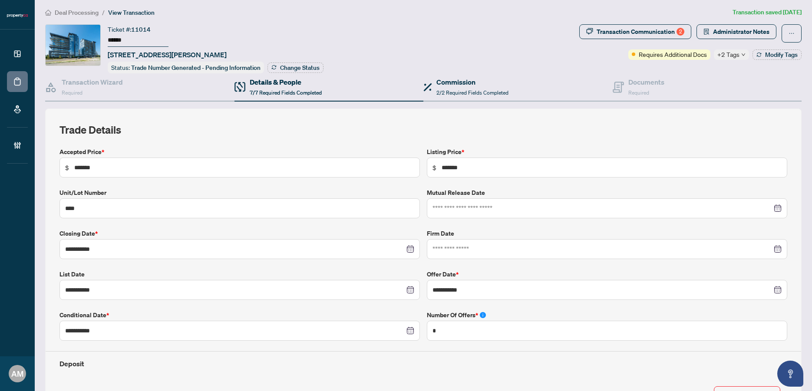
scroll to position [0, 0]
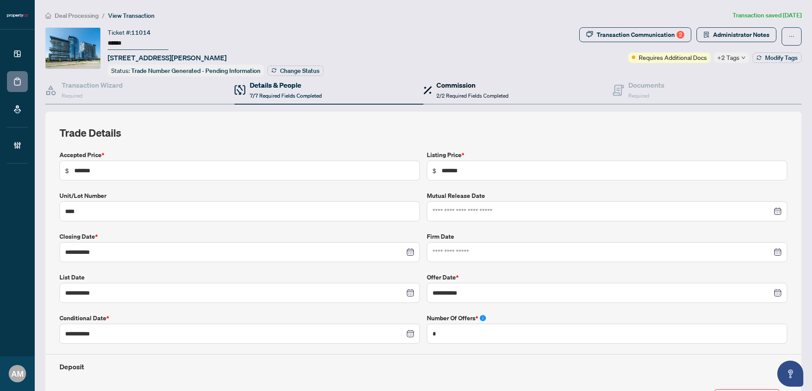
click at [468, 94] on span "2/2 Required Fields Completed" at bounding box center [473, 96] width 72 height 7
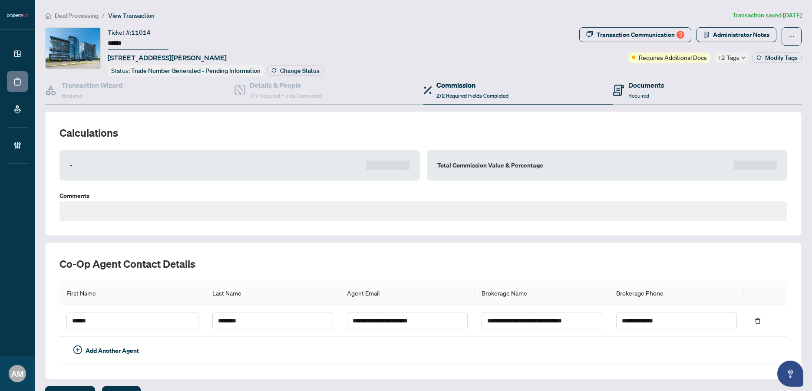
type textarea "**********"
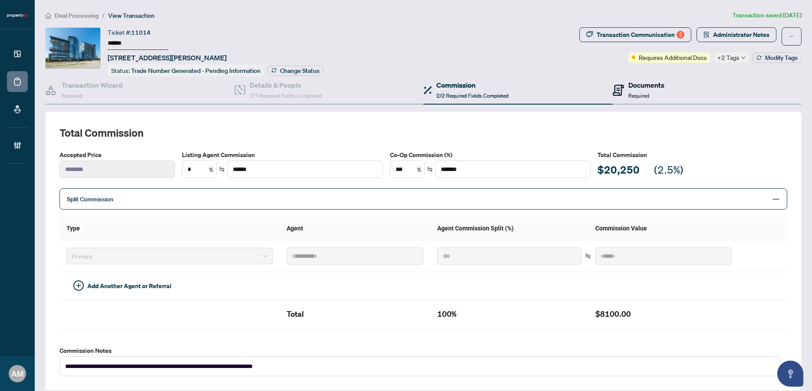
click at [640, 95] on span "Required" at bounding box center [639, 96] width 21 height 7
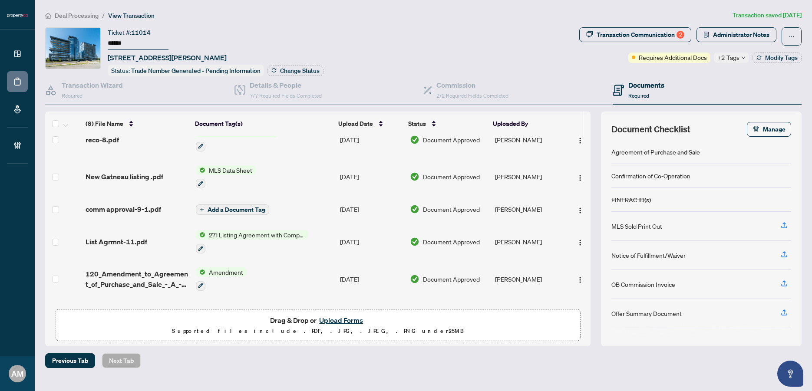
scroll to position [121, 0]
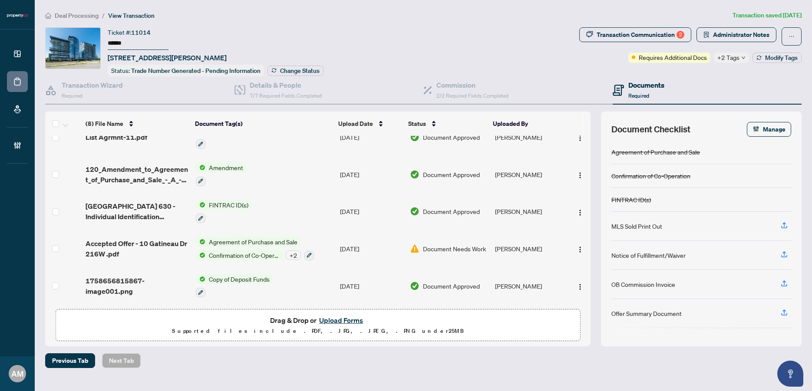
click at [135, 239] on span "Accepted Offer - 10 Gatineau Dr 216W .pdf" at bounding box center [137, 248] width 103 height 21
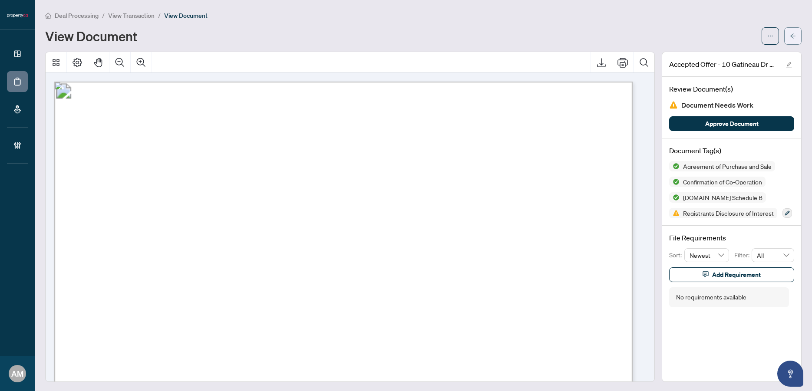
click at [790, 37] on icon "arrow-left" at bounding box center [793, 36] width 6 height 6
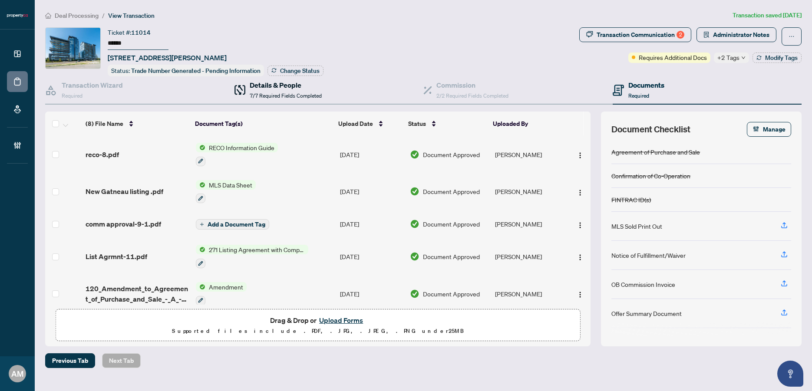
click at [278, 94] on span "7/7 Required Fields Completed" at bounding box center [286, 96] width 72 height 7
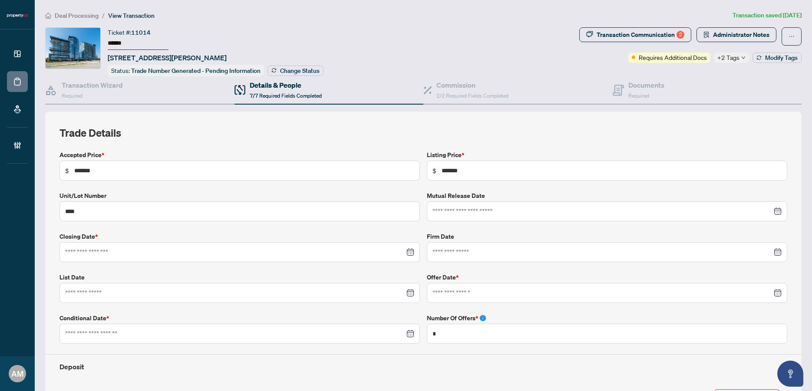
type input "**********"
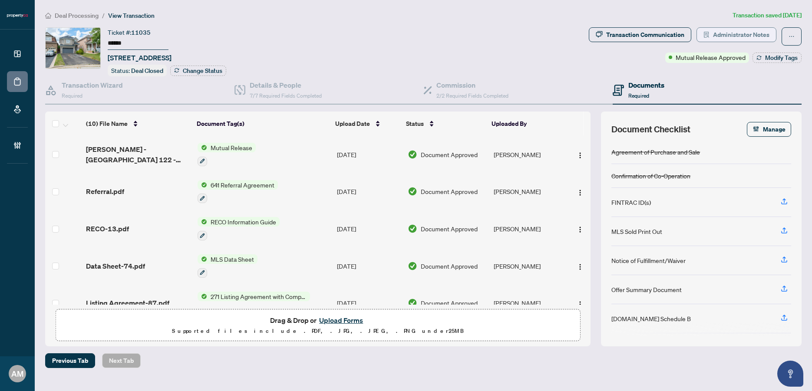
click at [723, 31] on span "Administrator Notes" at bounding box center [741, 35] width 56 height 14
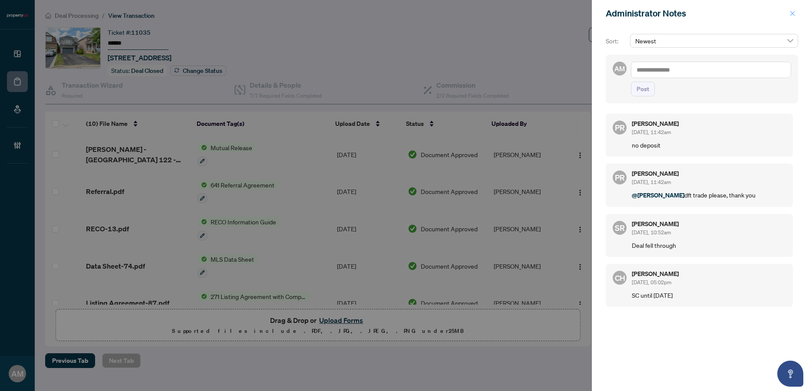
click at [792, 16] on icon "close" at bounding box center [793, 13] width 6 height 6
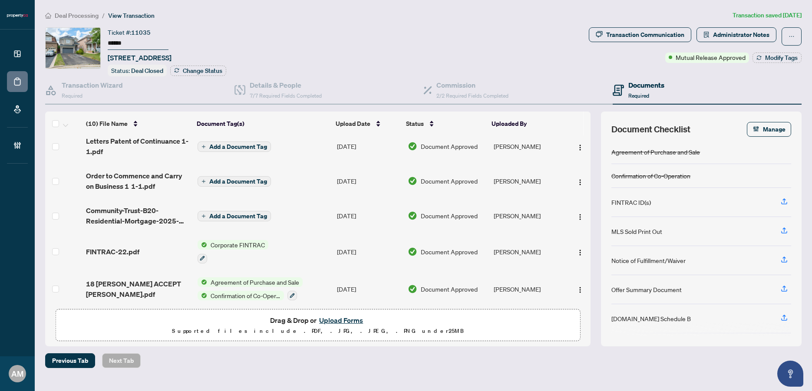
scroll to position [198, 0]
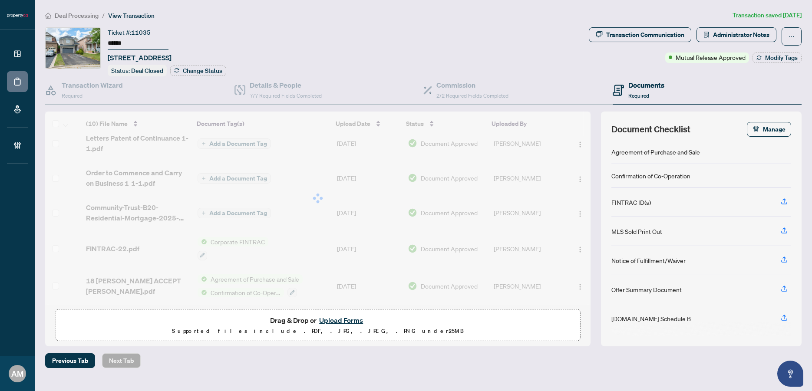
click at [152, 283] on div at bounding box center [318, 199] width 546 height 174
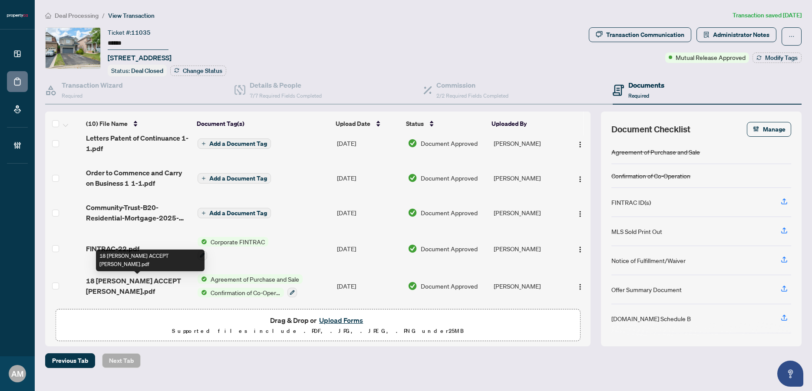
click at [146, 280] on span "18 [PERSON_NAME] ACCEPT [PERSON_NAME].pdf" at bounding box center [138, 286] width 105 height 21
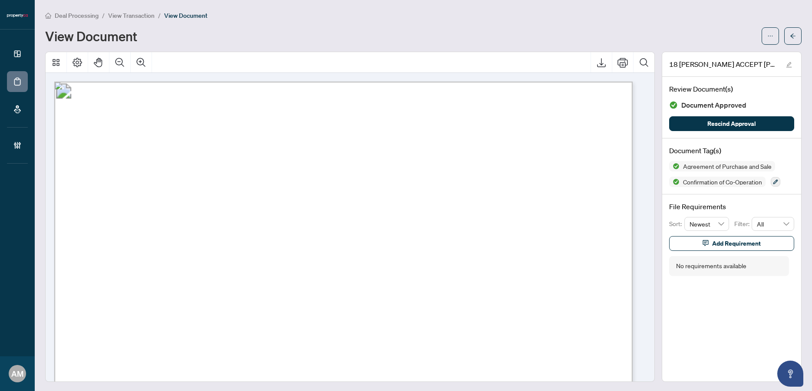
click at [129, 19] on span "View Transaction" at bounding box center [131, 16] width 46 height 8
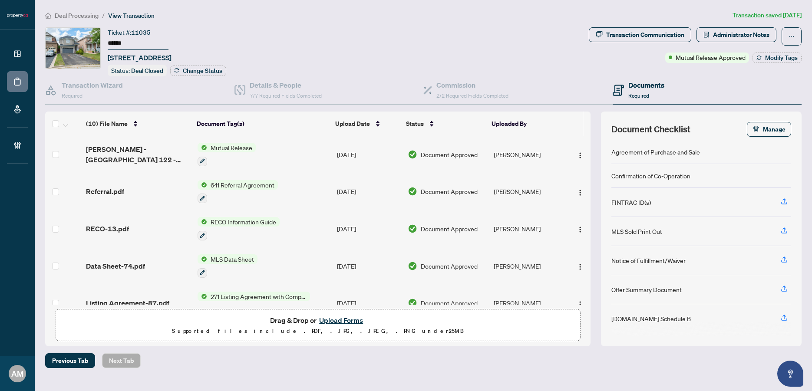
click at [253, 152] on div "Mutual Release" at bounding box center [227, 154] width 58 height 23
click at [139, 152] on span "[PERSON_NAME] - [GEOGRAPHIC_DATA] 122 - Mutual Release.pdf" at bounding box center [138, 154] width 105 height 21
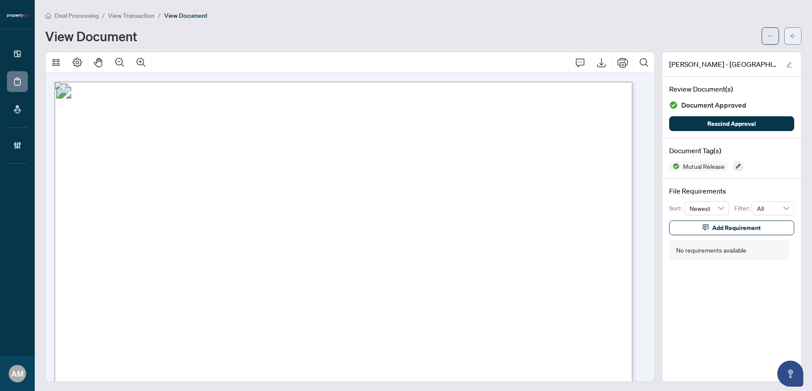
click at [790, 36] on icon "arrow-left" at bounding box center [793, 36] width 6 height 6
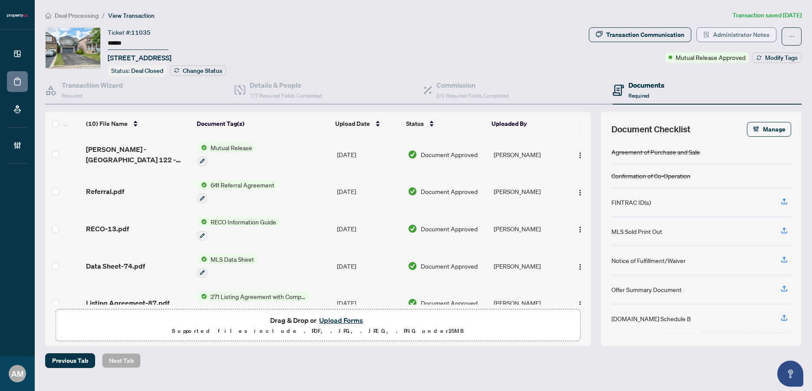
click at [754, 31] on span "Administrator Notes" at bounding box center [741, 35] width 56 height 14
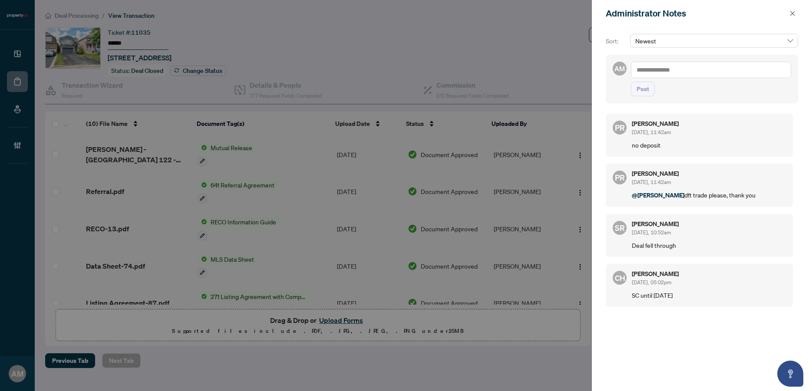
click at [699, 73] on textarea at bounding box center [711, 70] width 160 height 17
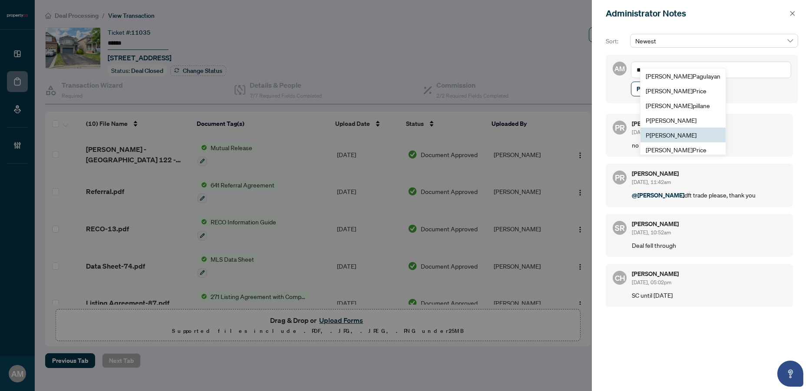
click at [671, 132] on span "P [PERSON_NAME]" at bounding box center [671, 135] width 51 height 8
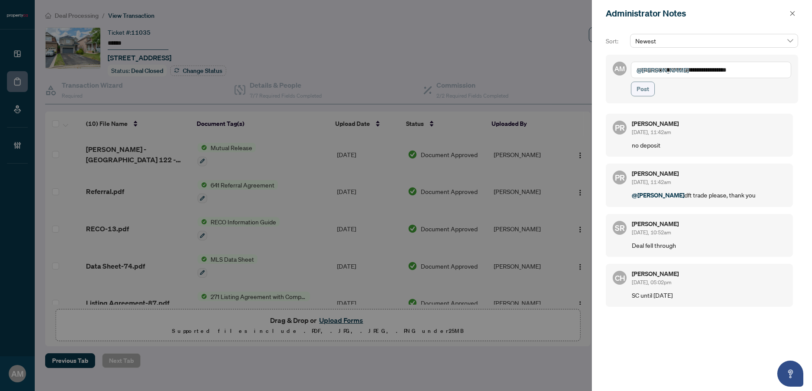
type textarea "**********"
click at [643, 91] on span "Post" at bounding box center [643, 89] width 13 height 14
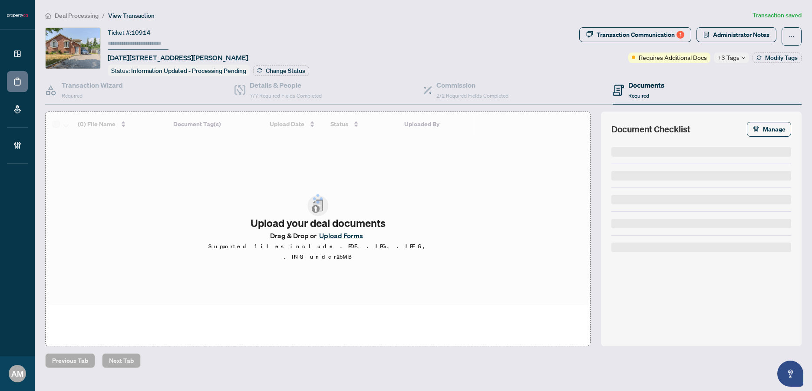
type input "******"
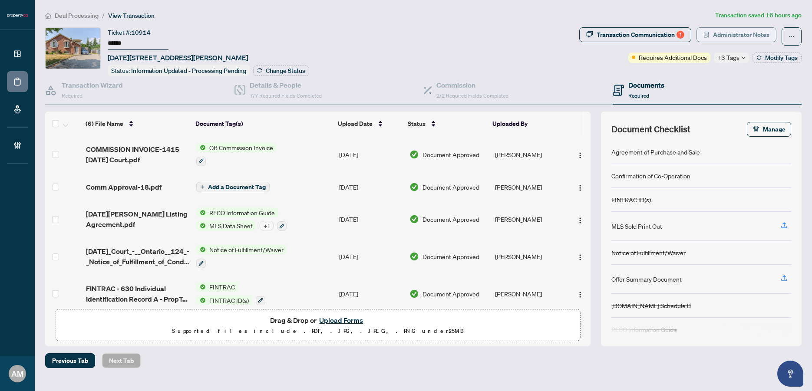
click at [751, 34] on span "Administrator Notes" at bounding box center [741, 35] width 56 height 14
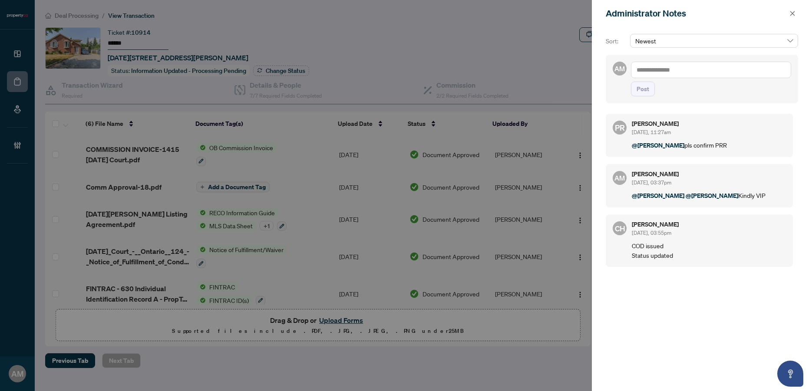
click at [272, 98] on div at bounding box center [406, 195] width 812 height 391
click at [273, 95] on div at bounding box center [406, 195] width 812 height 391
click at [464, 94] on div at bounding box center [406, 195] width 812 height 391
click at [793, 13] on icon "close" at bounding box center [793, 13] width 6 height 6
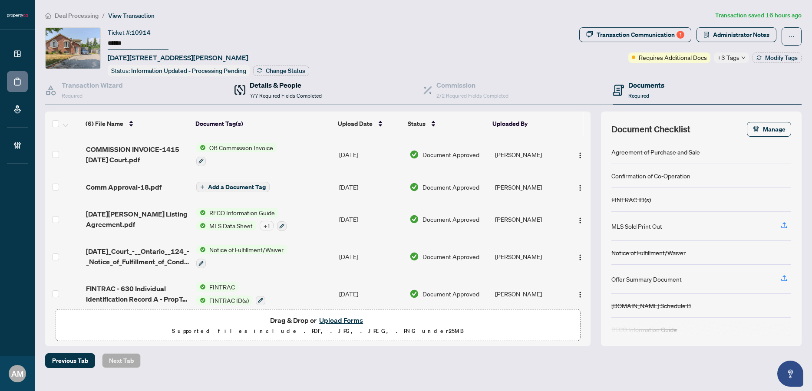
click at [276, 93] on span "7/7 Required Fields Completed" at bounding box center [286, 96] width 72 height 7
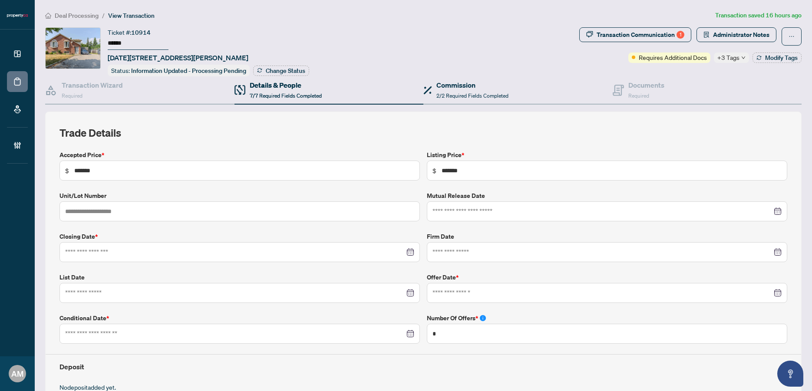
type input "**********"
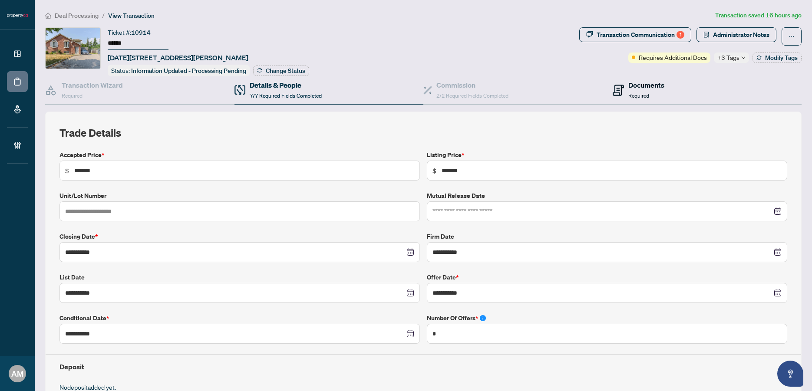
click at [652, 85] on h4 "Documents" at bounding box center [647, 85] width 36 height 10
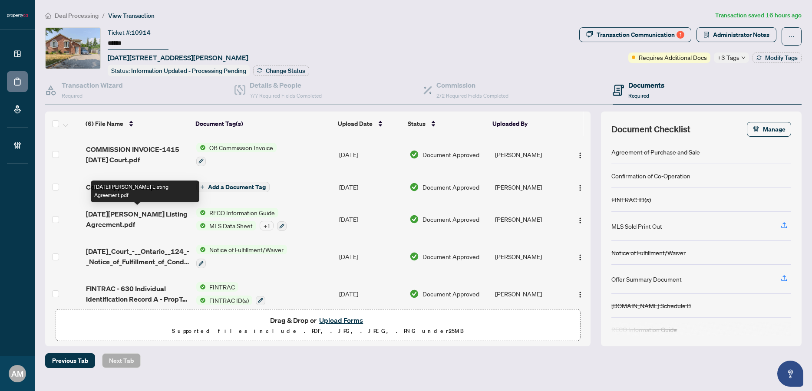
click at [123, 221] on span "1415 Noel Crt Listing Agreement.pdf" at bounding box center [137, 219] width 103 height 21
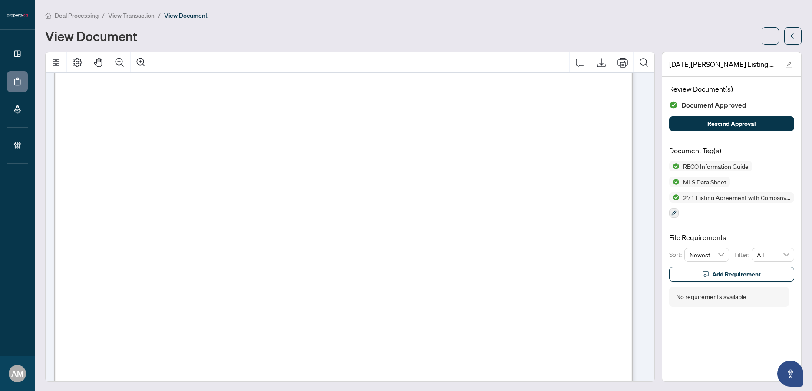
scroll to position [88, 0]
drag, startPoint x: 198, startPoint y: 172, endPoint x: 130, endPoint y: 173, distance: 67.8
click at [130, 173] on span "Kazue Kawano" at bounding box center [162, 171] width 67 height 9
click at [792, 33] on button "button" at bounding box center [792, 35] width 17 height 17
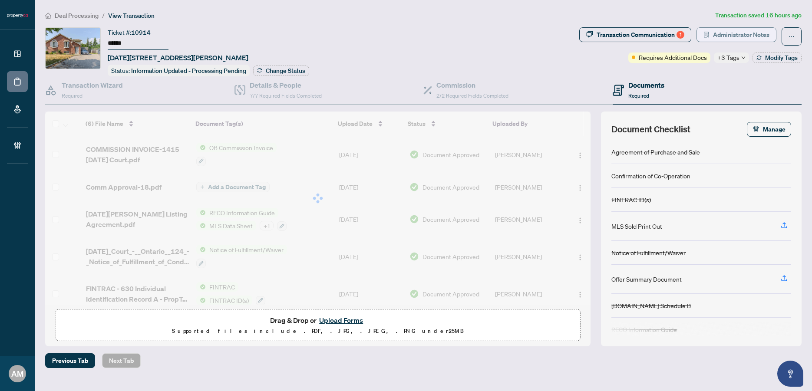
click at [749, 38] on span "Administrator Notes" at bounding box center [741, 35] width 56 height 14
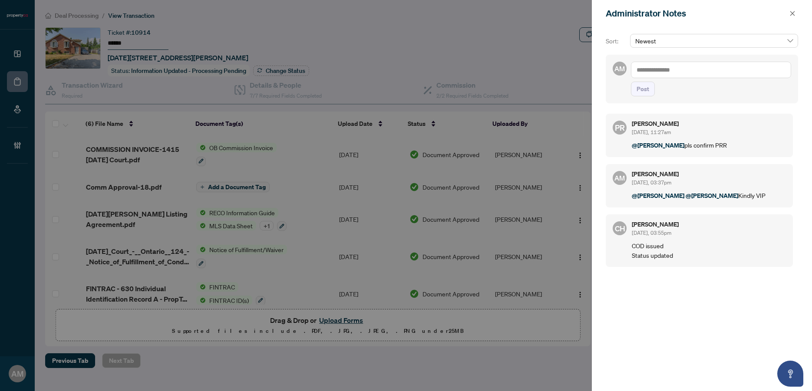
click at [675, 72] on textarea at bounding box center [711, 70] width 160 height 17
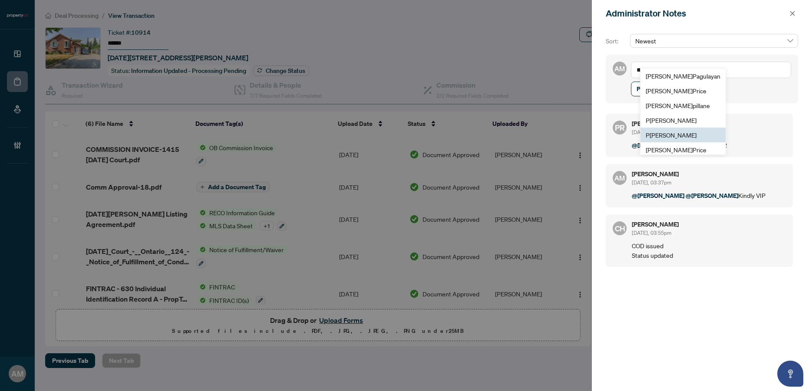
click at [678, 133] on span "P uvitha Ramachandran" at bounding box center [671, 135] width 51 height 8
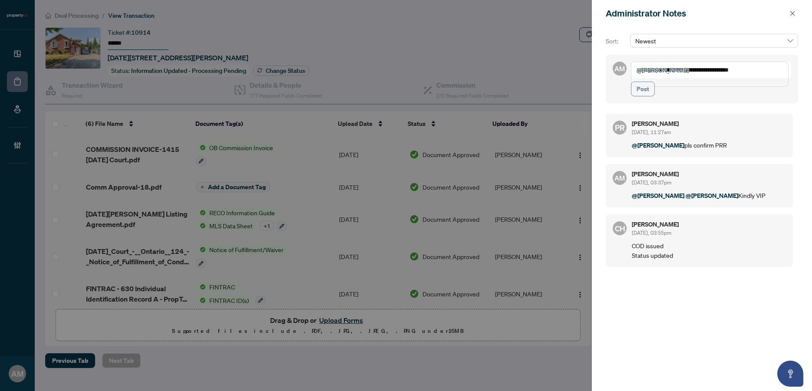
type textarea "**********"
click at [634, 94] on button "Post" at bounding box center [643, 89] width 24 height 15
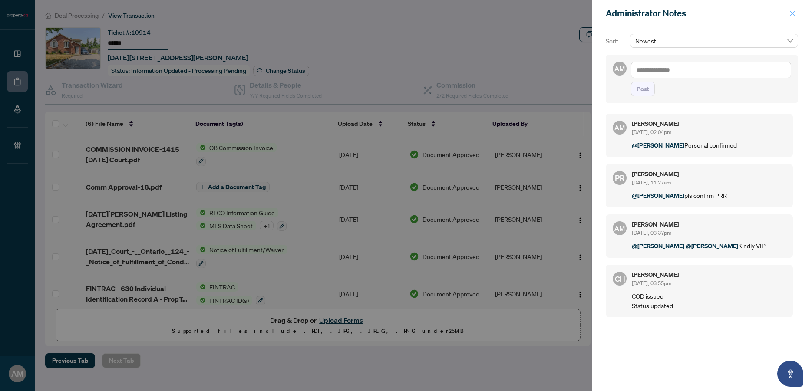
click at [792, 13] on icon "close" at bounding box center [793, 13] width 6 height 6
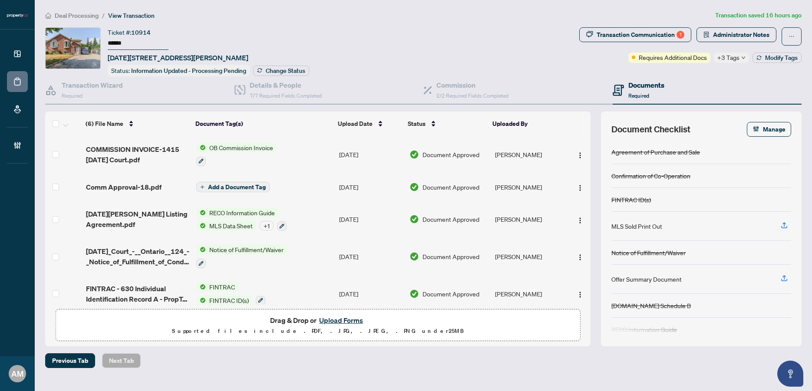
click at [85, 20] on div "Deal Processing / View Transaction Transaction saved 16 hours ago Ticket #: 109…" at bounding box center [424, 189] width 764 height 358
click at [85, 20] on li "Deal Processing" at bounding box center [71, 15] width 53 height 10
click at [85, 16] on span "Deal Processing" at bounding box center [77, 16] width 44 height 8
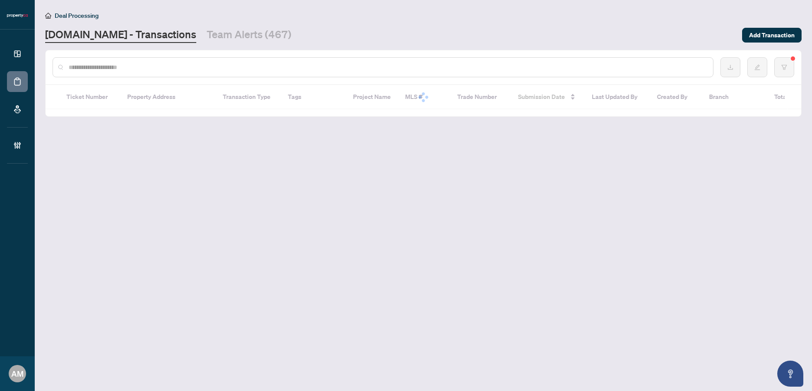
click at [163, 67] on input "text" at bounding box center [388, 68] width 638 height 10
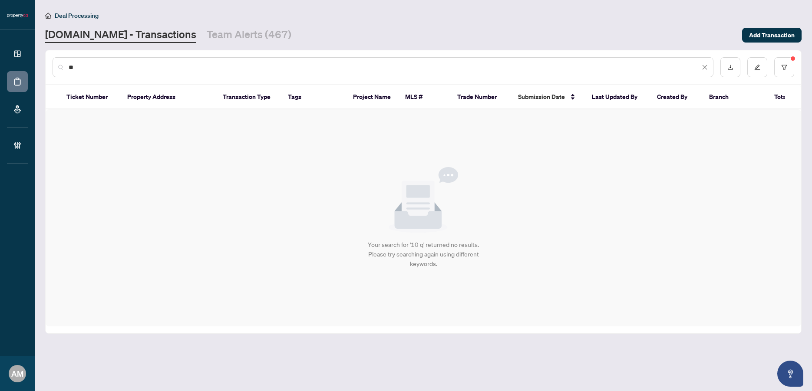
type input "*"
type input "*******"
drag, startPoint x: 107, startPoint y: 65, endPoint x: 56, endPoint y: 63, distance: 51.7
click at [56, 63] on div "*******" at bounding box center [383, 67] width 661 height 20
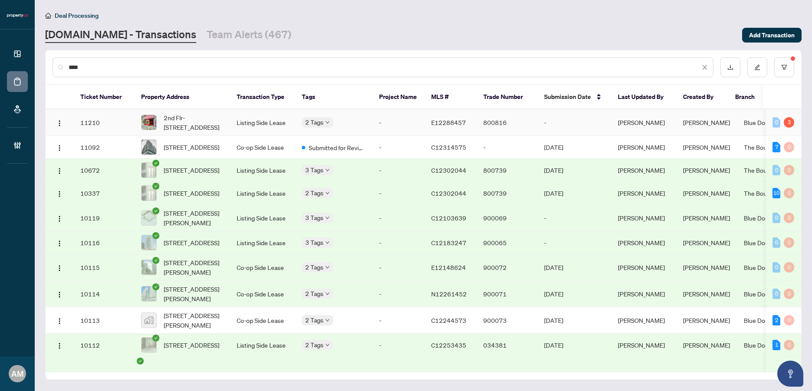
type input "****"
click at [272, 124] on td "Listing Side Lease" at bounding box center [262, 122] width 65 height 26
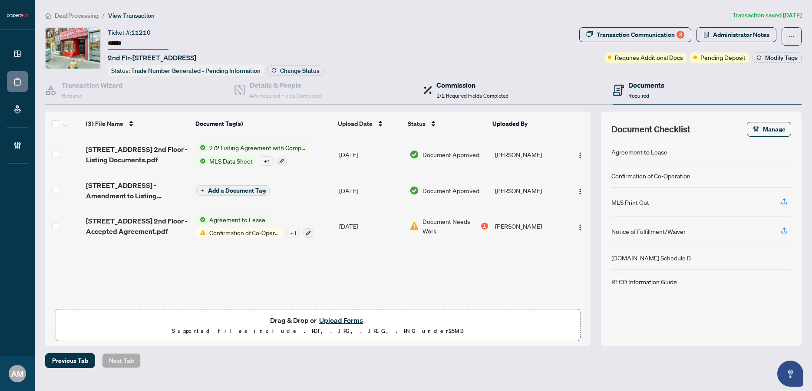
click at [461, 93] on span "1/2 Required Fields Completed" at bounding box center [473, 96] width 72 height 7
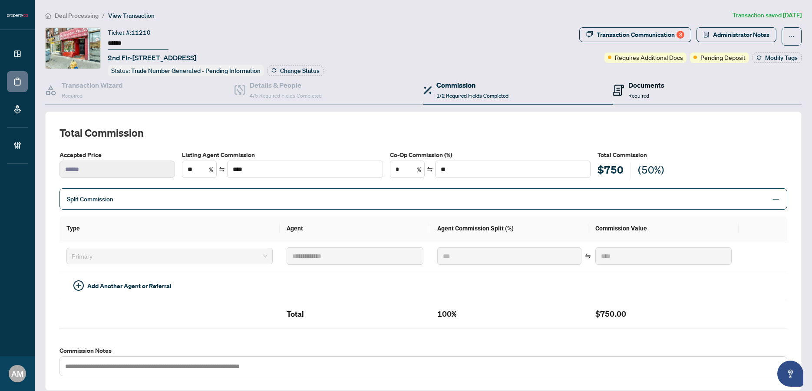
click at [632, 90] on div "Documents Required" at bounding box center [647, 90] width 36 height 20
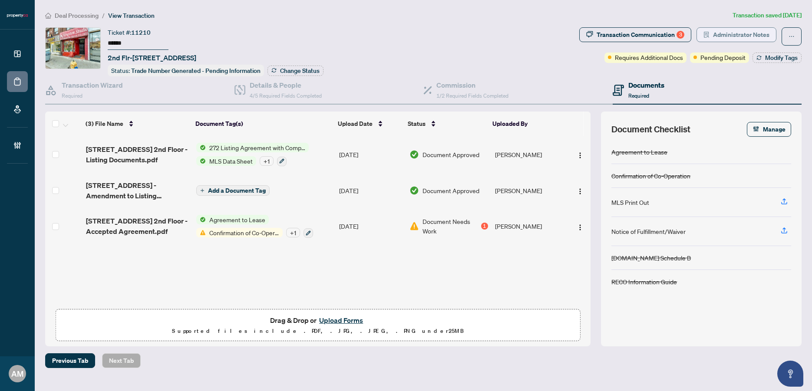
click at [732, 36] on span "Administrator Notes" at bounding box center [741, 35] width 56 height 14
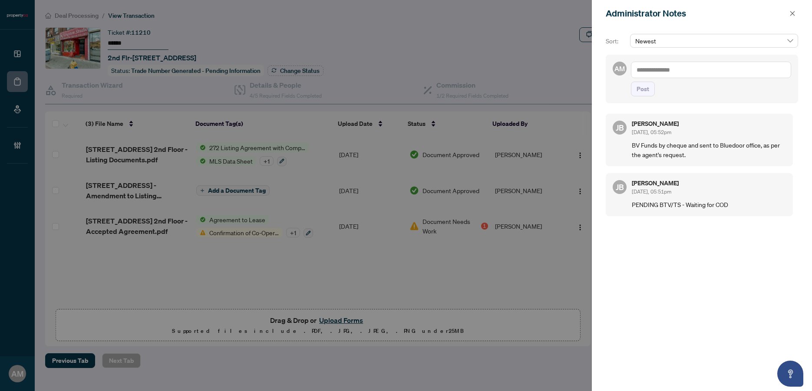
click at [669, 75] on textarea at bounding box center [711, 70] width 160 height 17
click at [682, 73] on textarea at bounding box center [711, 70] width 160 height 17
click at [791, 13] on icon "close" at bounding box center [793, 13] width 6 height 6
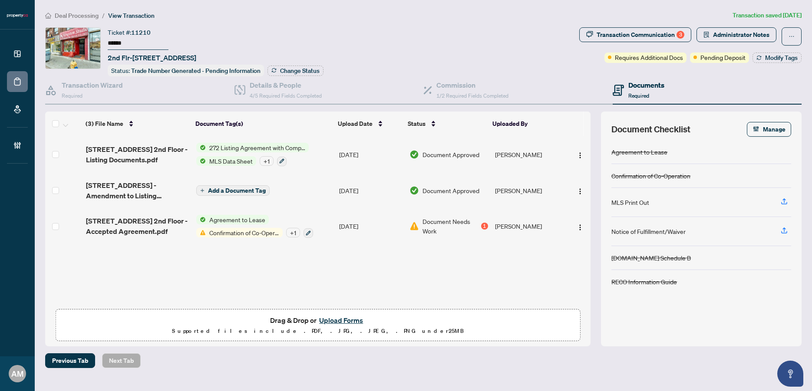
click at [87, 17] on span "Deal Processing" at bounding box center [77, 16] width 44 height 8
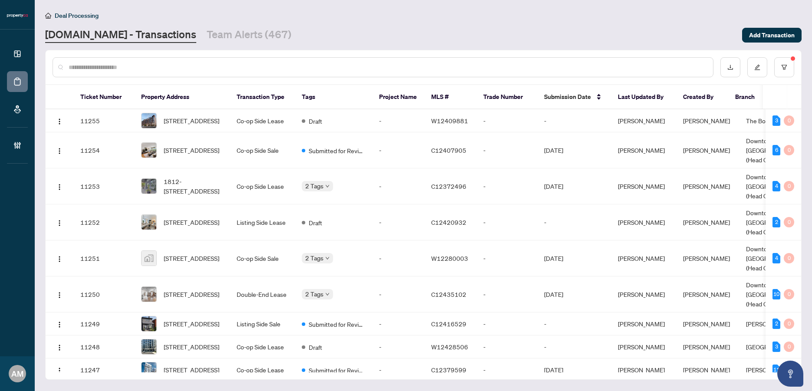
click at [126, 65] on input "text" at bounding box center [388, 68] width 638 height 10
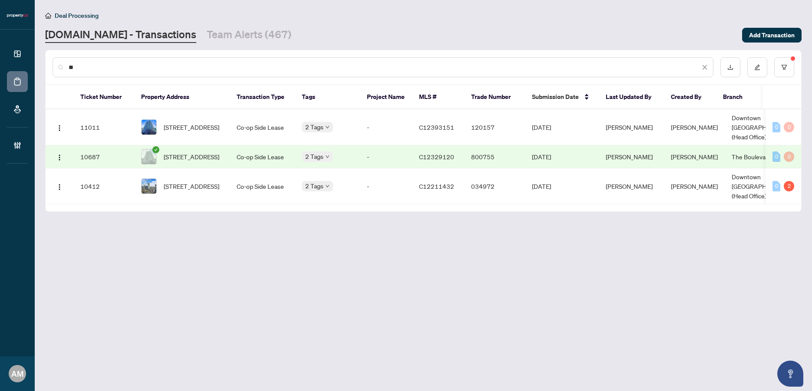
type input "*"
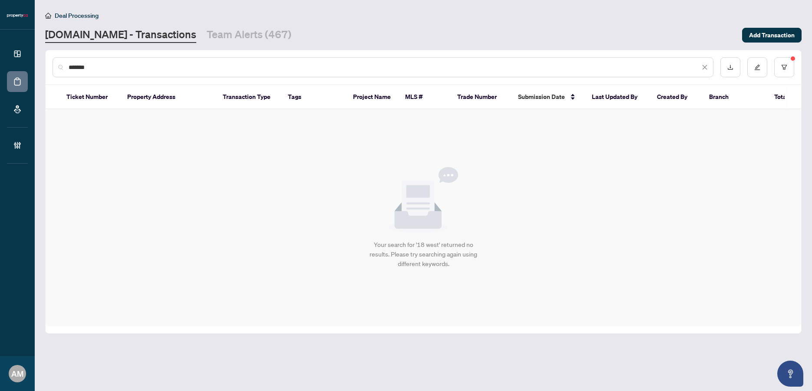
drag, startPoint x: 142, startPoint y: 65, endPoint x: -21, endPoint y: 55, distance: 164.0
click at [0, 55] on html "Dashboard Deal Processing Mortgage Referrals Brokerage Management AM Alexis Mac…" at bounding box center [406, 195] width 812 height 391
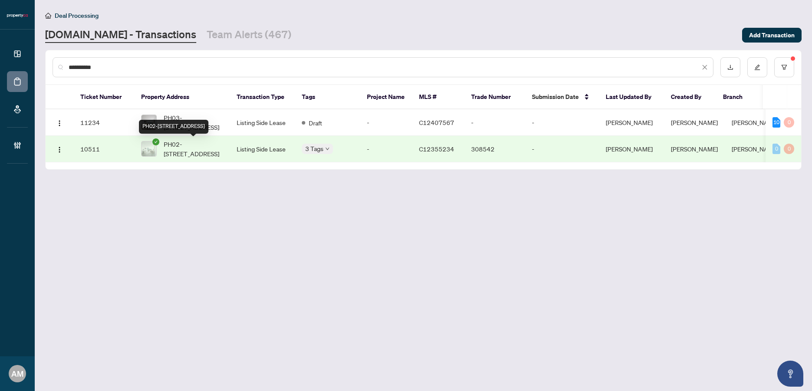
type input "**********"
click at [221, 149] on span "PH02-5508 Yonge St, Toronto, Ontario M2N 7L2, Canada" at bounding box center [193, 148] width 59 height 19
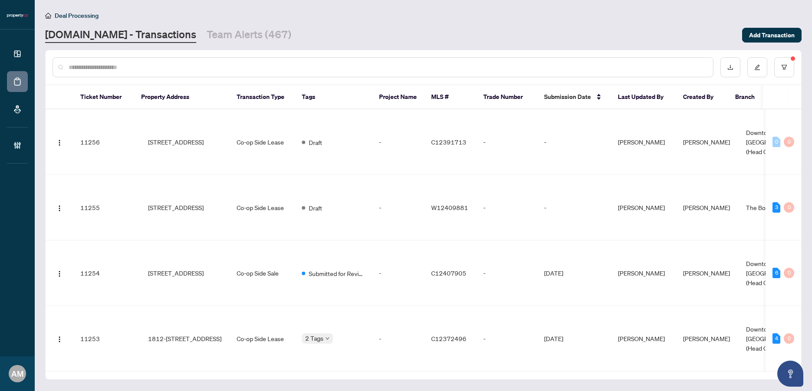
click at [125, 69] on input "text" at bounding box center [388, 68] width 638 height 10
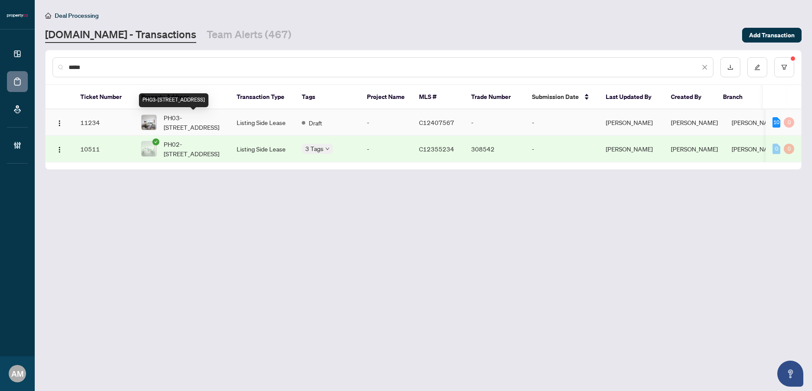
type input "****"
click at [205, 125] on span "PH03-5508 Yonge St, Toronto, Ontario M2N 7L2, Canada" at bounding box center [193, 122] width 59 height 19
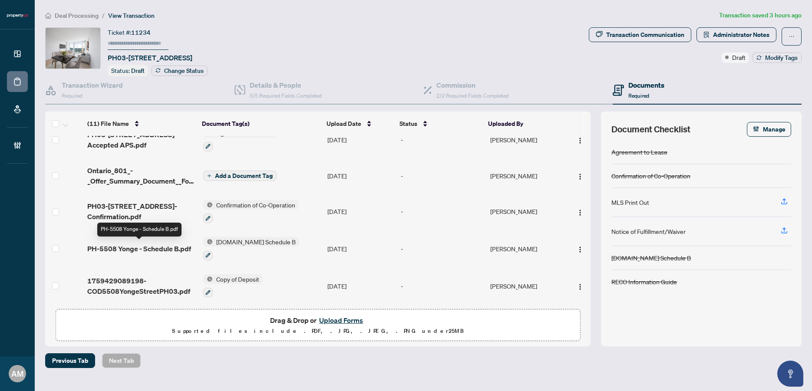
scroll to position [212, 0]
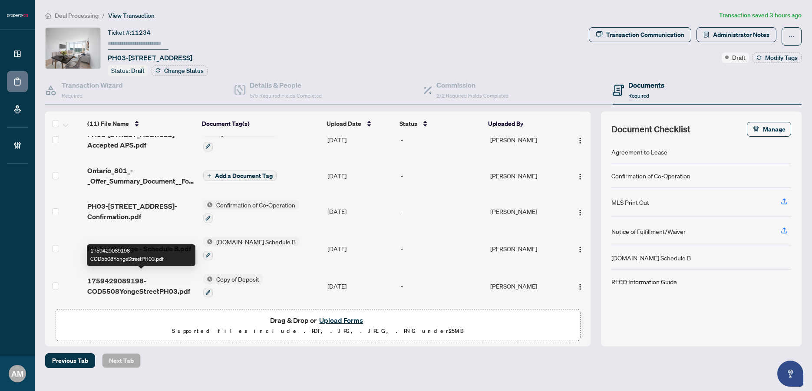
click at [165, 288] on span "1759429089198-COD5508YongeStreetPH03.pdf" at bounding box center [141, 286] width 109 height 21
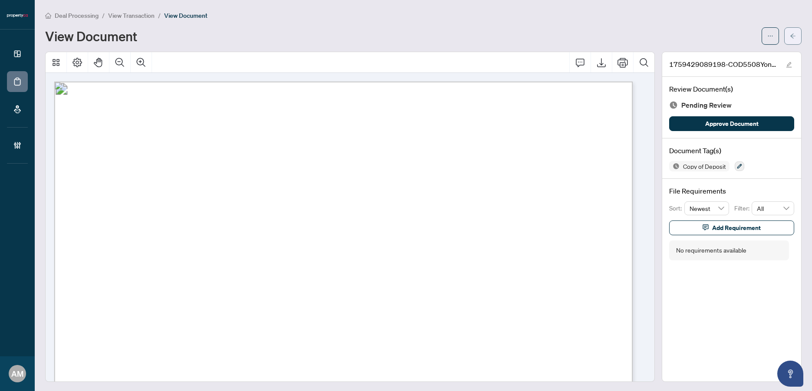
click at [790, 36] on icon "arrow-left" at bounding box center [793, 36] width 6 height 6
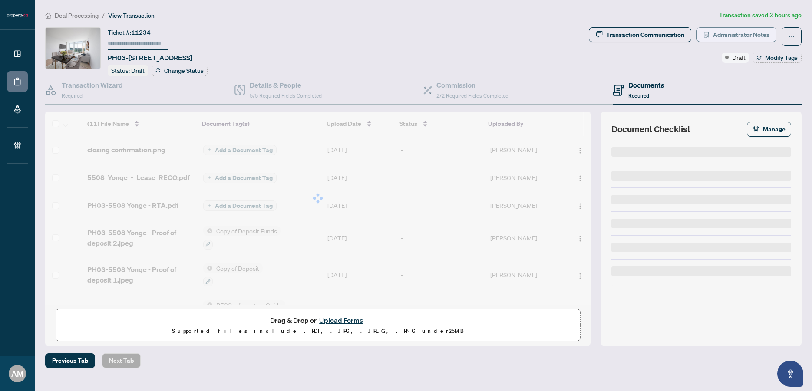
click at [733, 33] on span "Administrator Notes" at bounding box center [741, 35] width 56 height 14
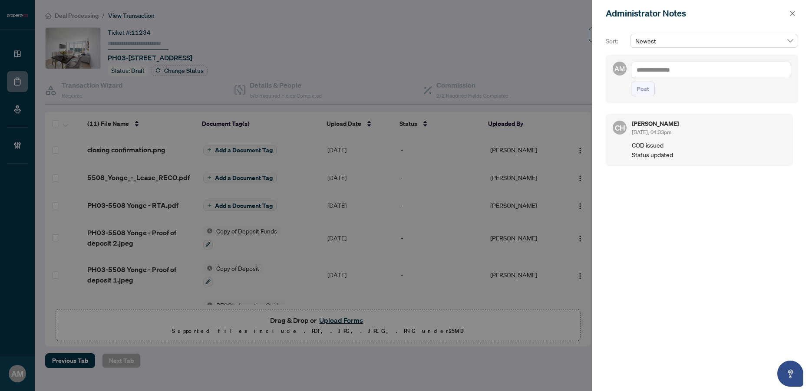
click at [688, 73] on textarea at bounding box center [711, 70] width 160 height 17
click at [673, 76] on span "[PERSON_NAME]" at bounding box center [702, 76] width 94 height 8
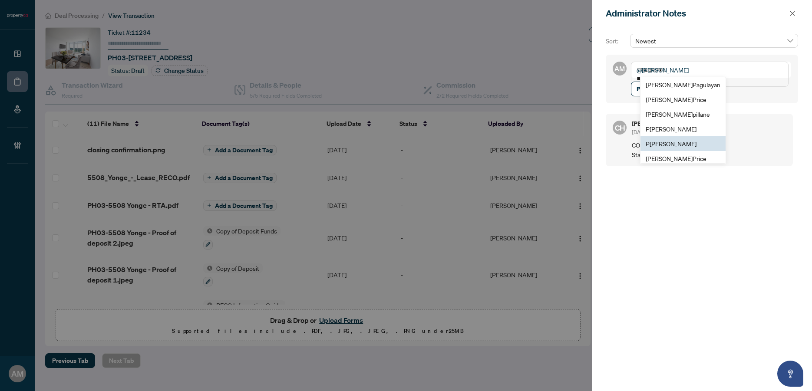
click at [672, 138] on li "P uvitha Ramachandran" at bounding box center [683, 143] width 85 height 15
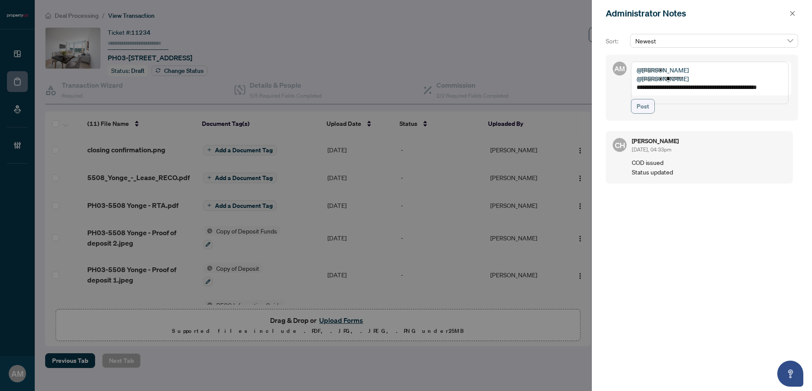
type textarea "**********"
click at [645, 113] on span "Post" at bounding box center [643, 106] width 13 height 14
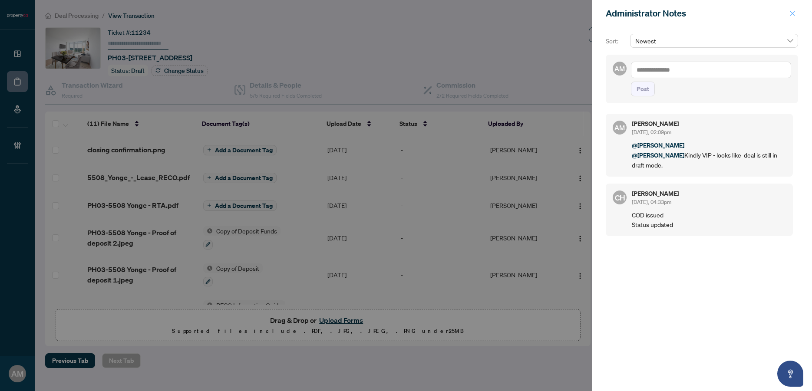
click at [795, 12] on icon "close" at bounding box center [793, 13] width 6 height 6
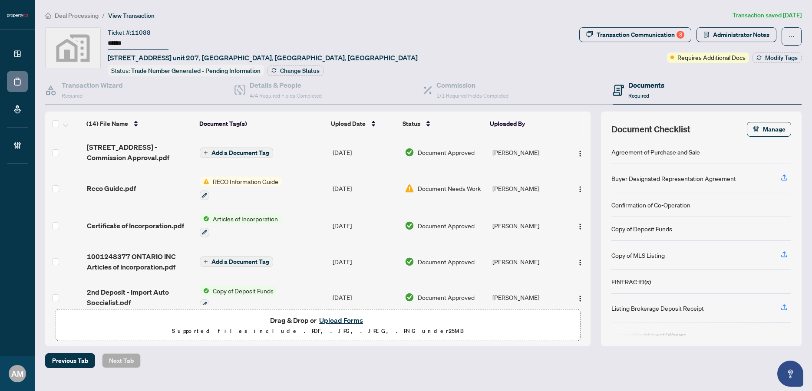
scroll to position [330, 0]
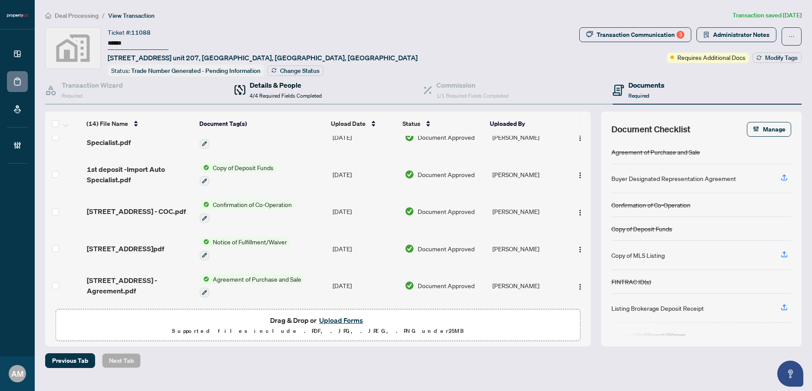
click at [267, 84] on h4 "Details & People" at bounding box center [286, 85] width 72 height 10
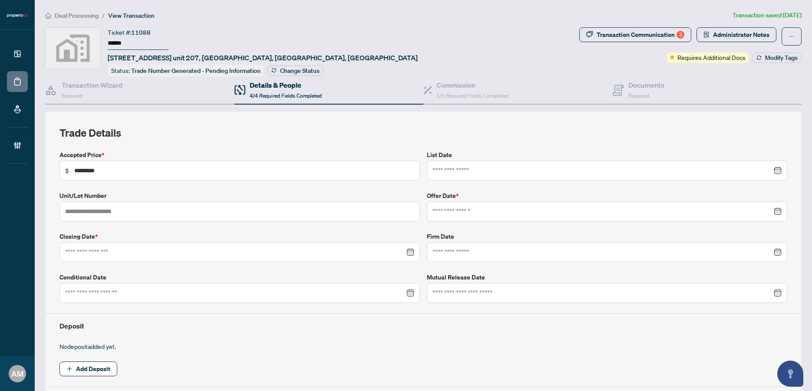
type input "**********"
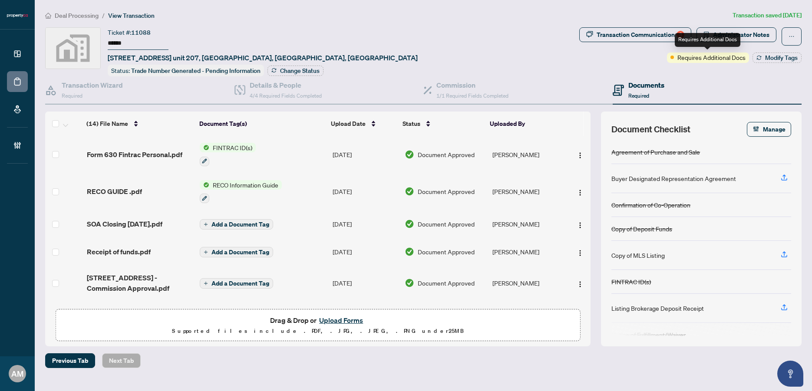
click at [729, 39] on div "Requires Additional Docs" at bounding box center [708, 40] width 66 height 14
click at [753, 36] on span "Administrator Notes" at bounding box center [741, 35] width 56 height 14
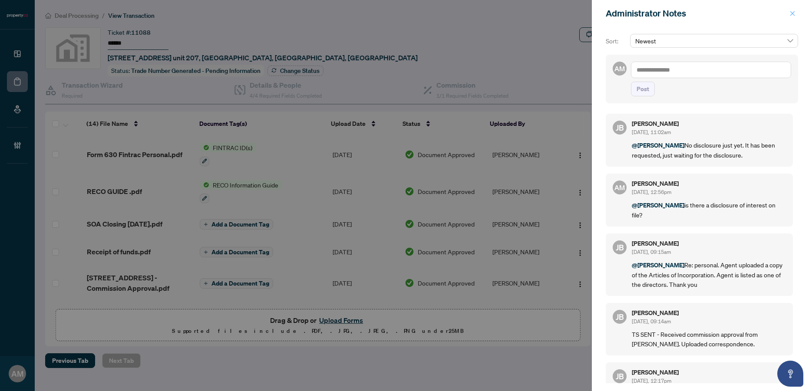
click at [790, 14] on icon "close" at bounding box center [793, 13] width 6 height 6
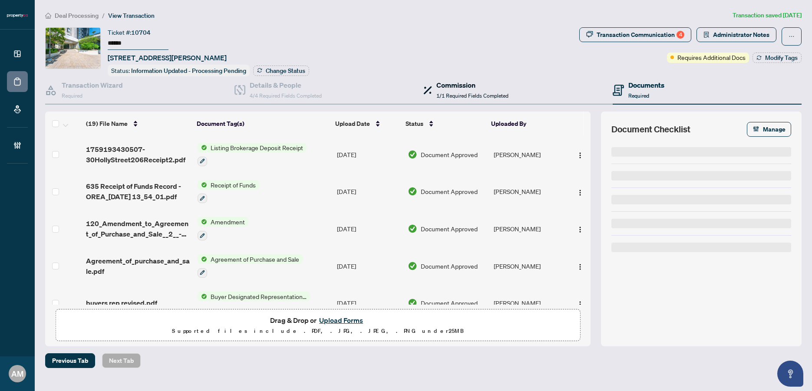
click at [447, 85] on h4 "Commission" at bounding box center [473, 85] width 72 height 10
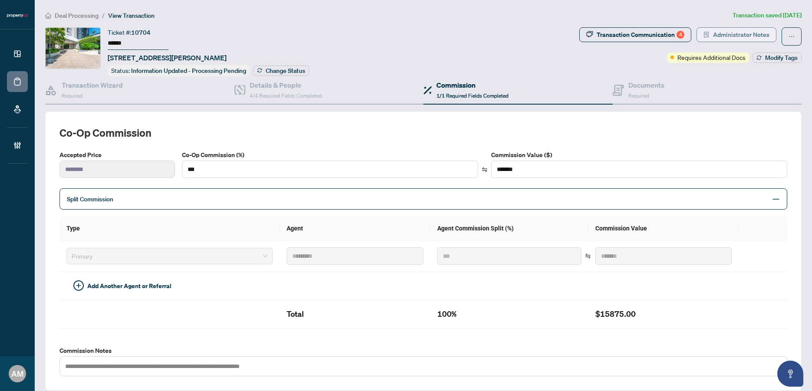
click at [734, 36] on span "Administrator Notes" at bounding box center [741, 35] width 56 height 14
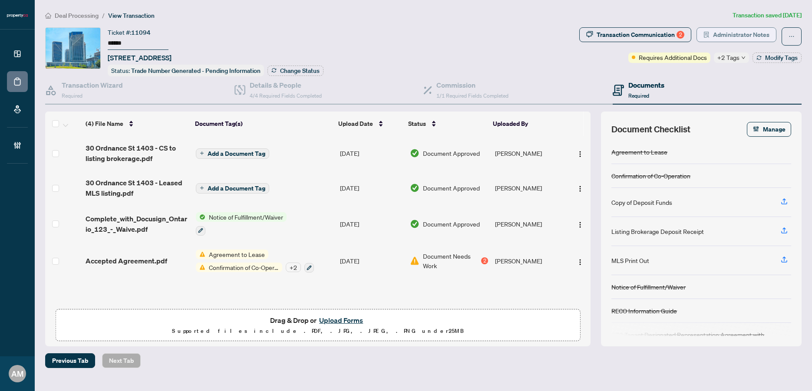
click at [723, 34] on span "Administrator Notes" at bounding box center [741, 35] width 56 height 14
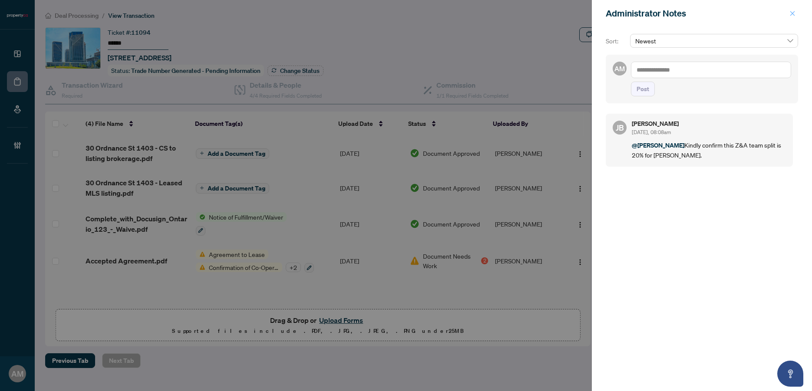
click at [795, 13] on icon "close" at bounding box center [793, 13] width 6 height 6
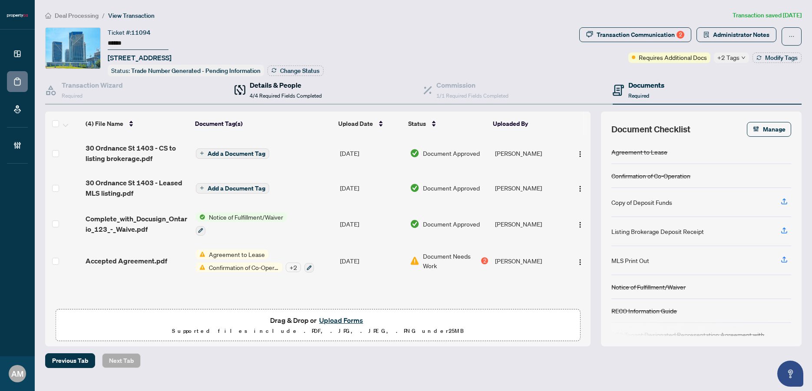
click at [273, 89] on div "Details & People 4/4 Required Fields Completed" at bounding box center [286, 90] width 72 height 20
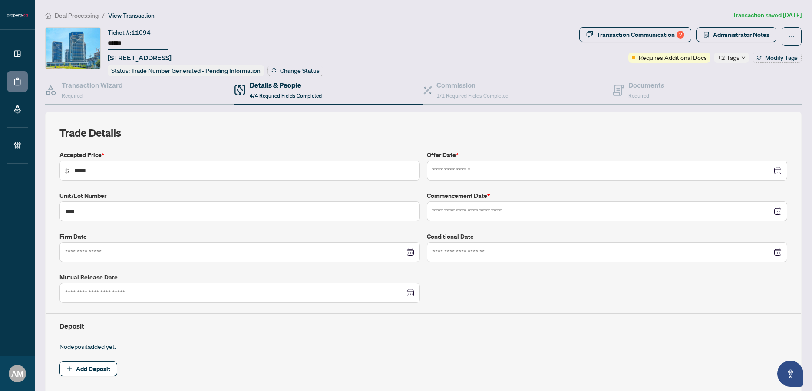
type input "**********"
click at [473, 83] on h4 "Commission" at bounding box center [473, 85] width 72 height 10
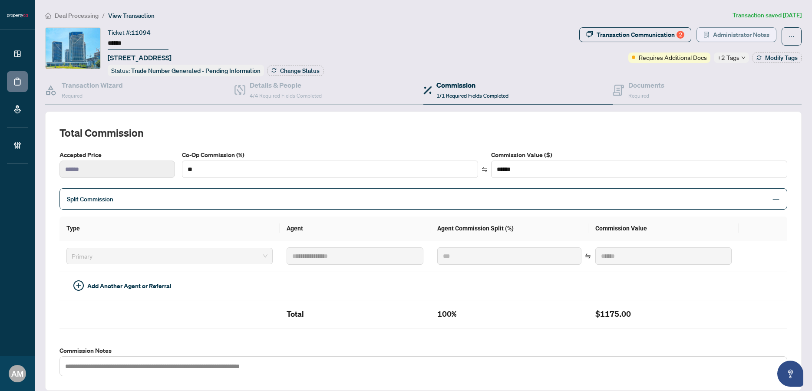
click at [721, 34] on span "Administrator Notes" at bounding box center [741, 35] width 56 height 14
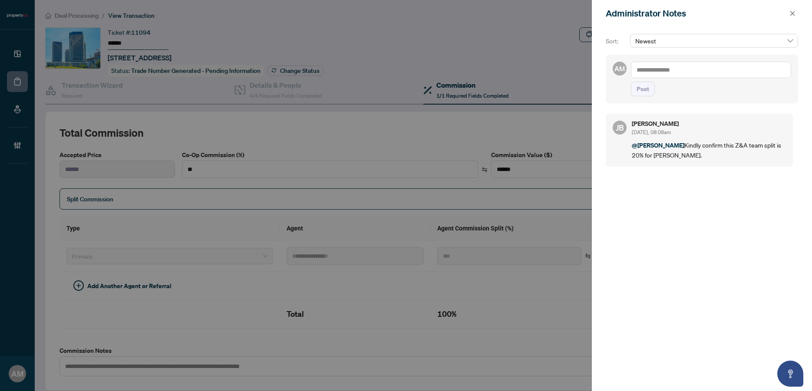
click at [689, 69] on textarea at bounding box center [711, 70] width 160 height 17
click at [675, 72] on span "[PERSON_NAME]" at bounding box center [702, 76] width 94 height 8
click at [669, 79] on textarea "**********" at bounding box center [710, 74] width 158 height 25
click at [638, 86] on textarea "**********" at bounding box center [710, 79] width 158 height 34
type textarea "**********"
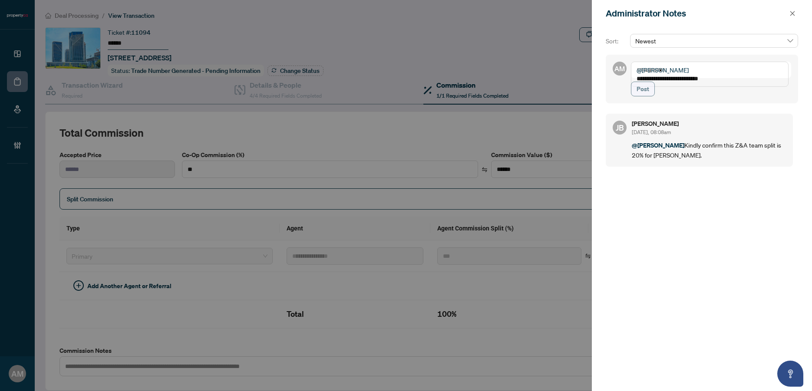
click at [644, 96] on span "Post" at bounding box center [643, 89] width 13 height 14
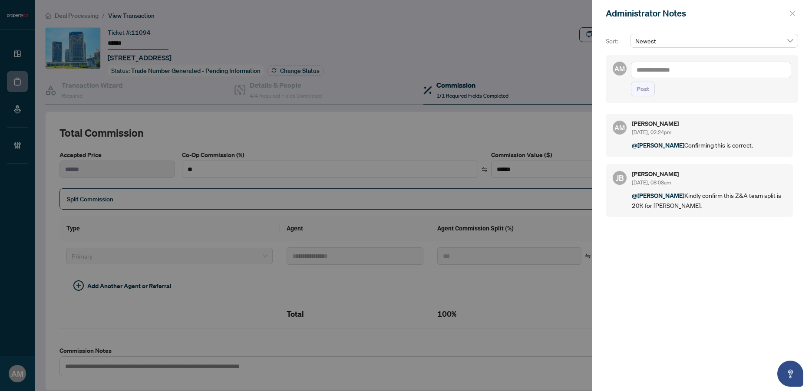
click at [793, 17] on icon "close" at bounding box center [793, 13] width 6 height 6
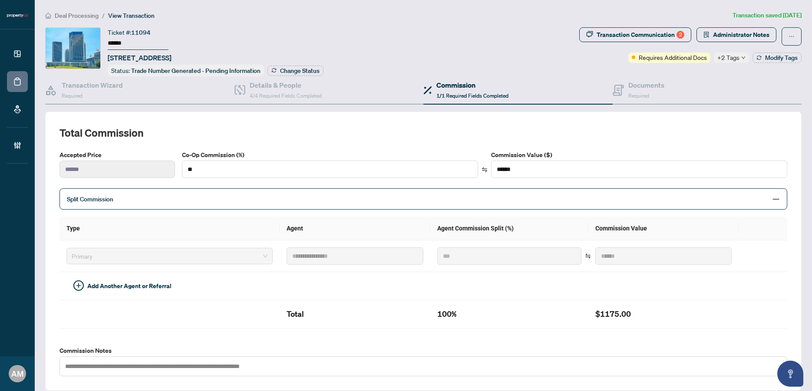
click at [62, 18] on span "Deal Processing" at bounding box center [77, 16] width 44 height 8
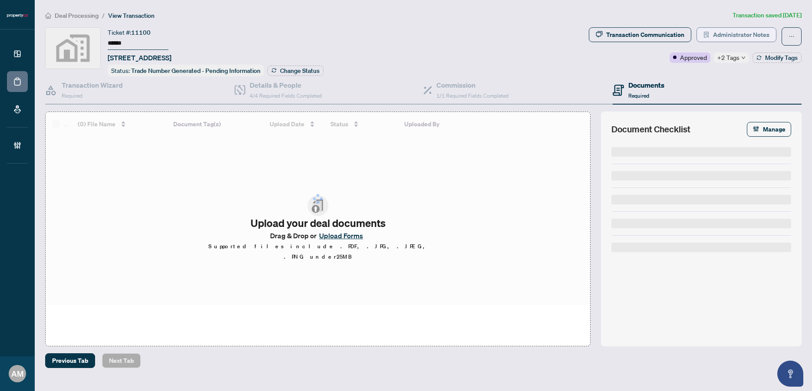
click at [728, 35] on span "Administrator Notes" at bounding box center [741, 35] width 56 height 14
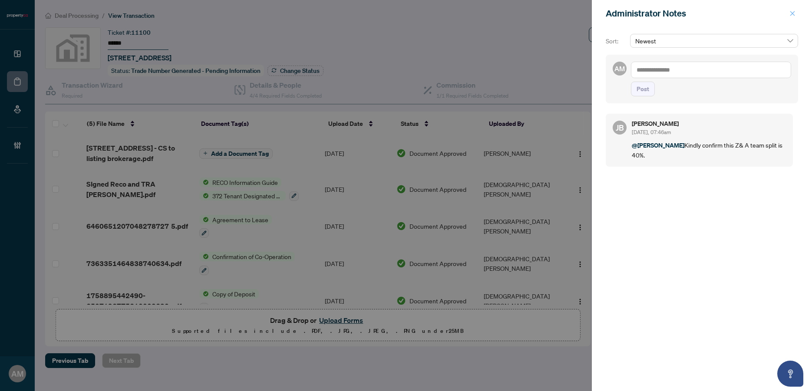
click at [793, 12] on icon "close" at bounding box center [793, 13] width 6 height 6
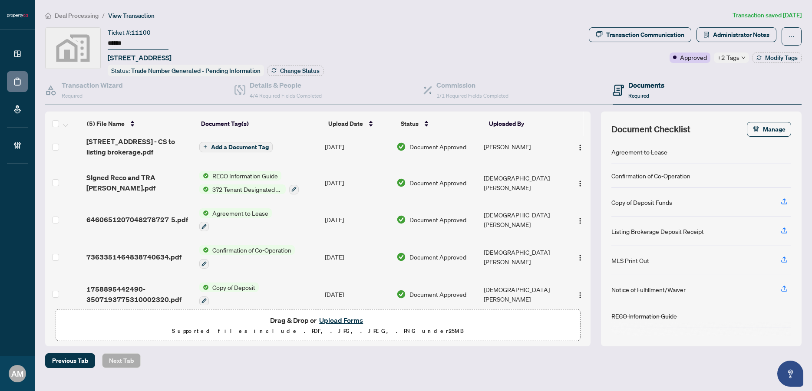
scroll to position [17, 0]
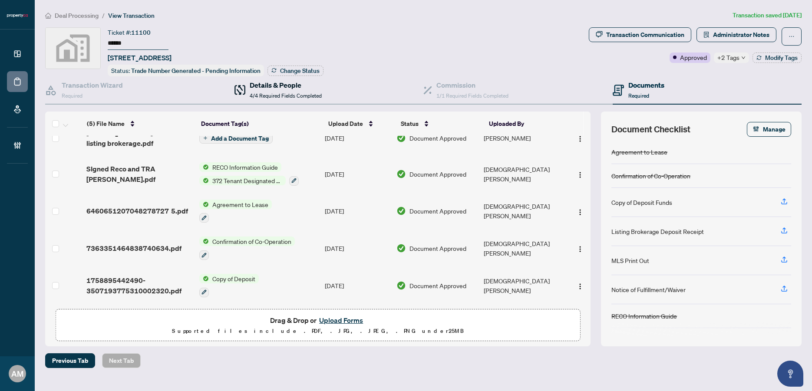
click at [278, 97] on span "4/4 Required Fields Completed" at bounding box center [286, 96] width 72 height 7
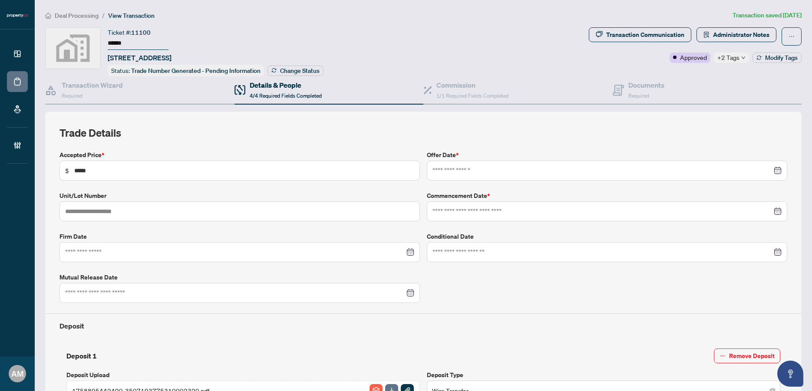
type input "**********"
click at [444, 83] on h4 "Commission" at bounding box center [473, 85] width 72 height 10
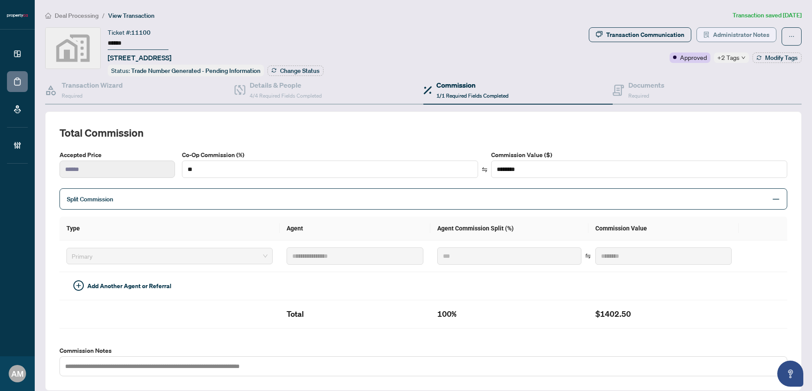
click at [704, 36] on button "Administrator Notes" at bounding box center [737, 34] width 80 height 15
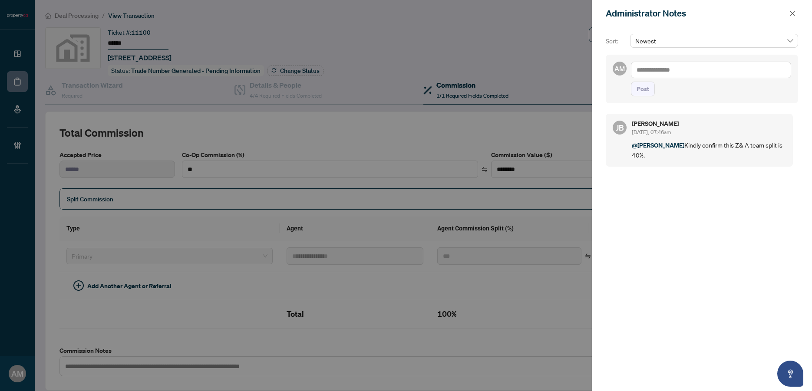
click at [671, 71] on textarea at bounding box center [711, 70] width 160 height 17
click at [792, 11] on icon "close" at bounding box center [793, 13] width 6 height 6
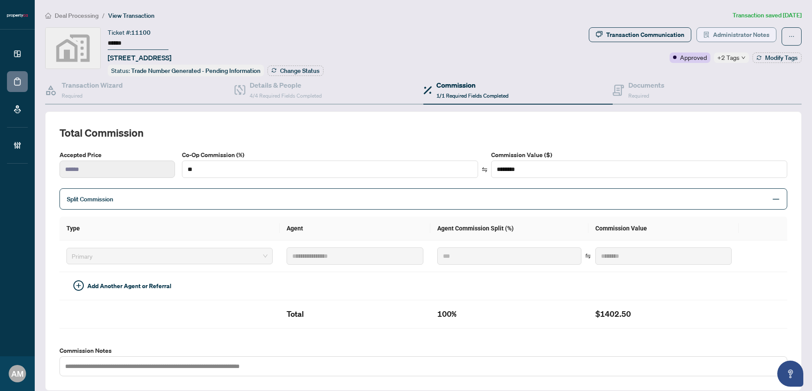
click at [748, 37] on span "Administrator Notes" at bounding box center [741, 35] width 56 height 14
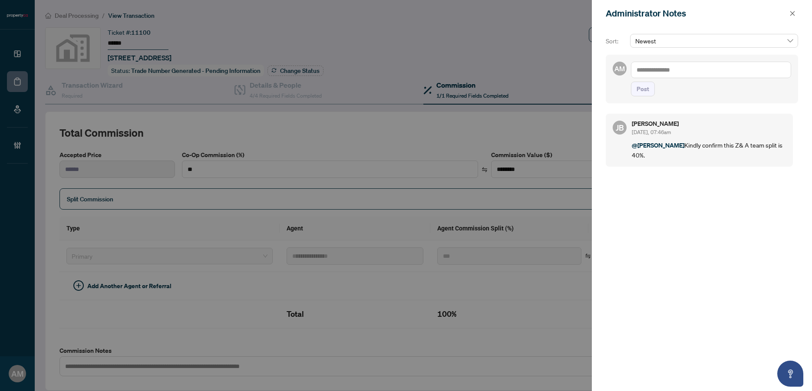
click at [686, 66] on textarea at bounding box center [711, 70] width 160 height 17
click at [680, 76] on span "[PERSON_NAME]" at bounding box center [702, 76] width 94 height 8
type textarea "**********"
click at [645, 96] on span "Post" at bounding box center [643, 89] width 13 height 14
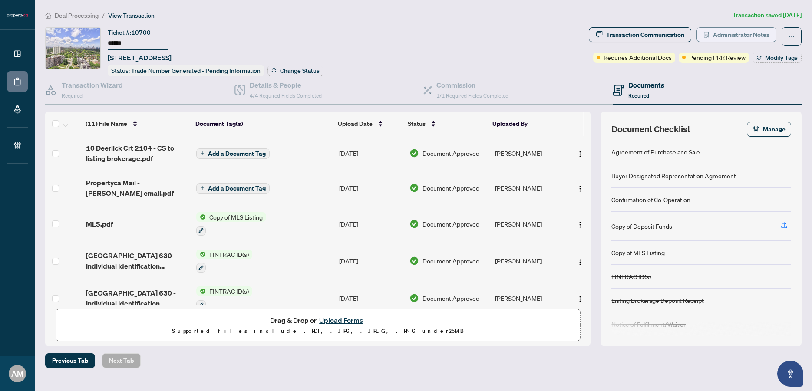
click at [750, 33] on span "Administrator Notes" at bounding box center [741, 35] width 56 height 14
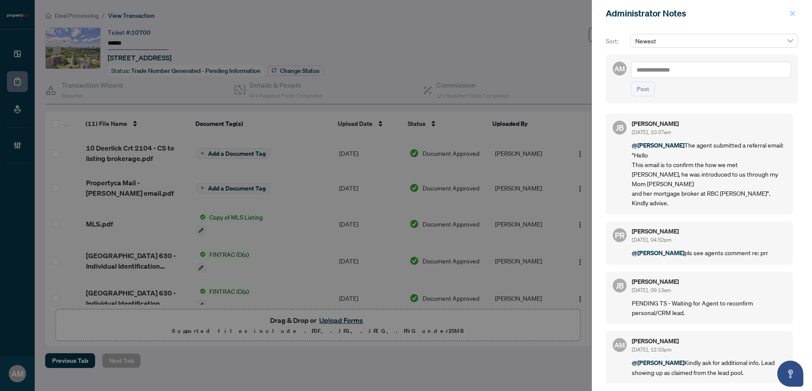
click at [793, 10] on icon "close" at bounding box center [793, 13] width 6 height 6
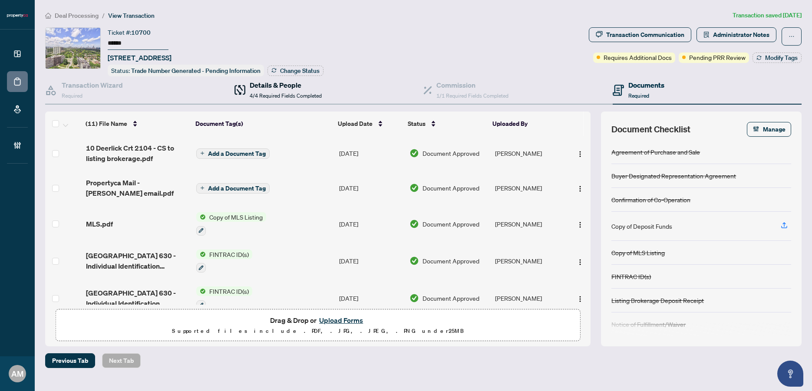
click at [272, 83] on h4 "Details & People" at bounding box center [286, 85] width 72 height 10
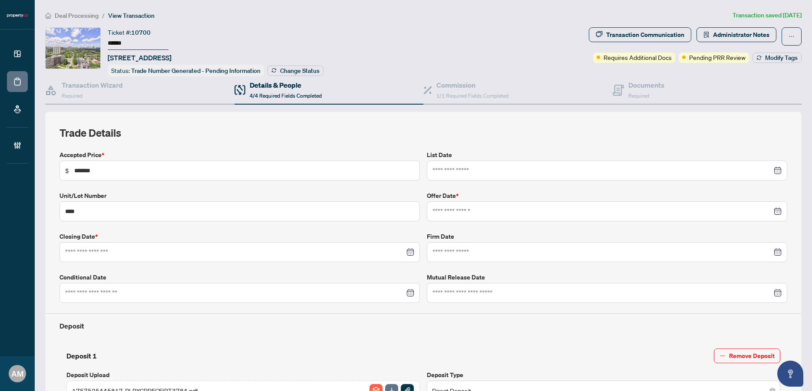
type input "**********"
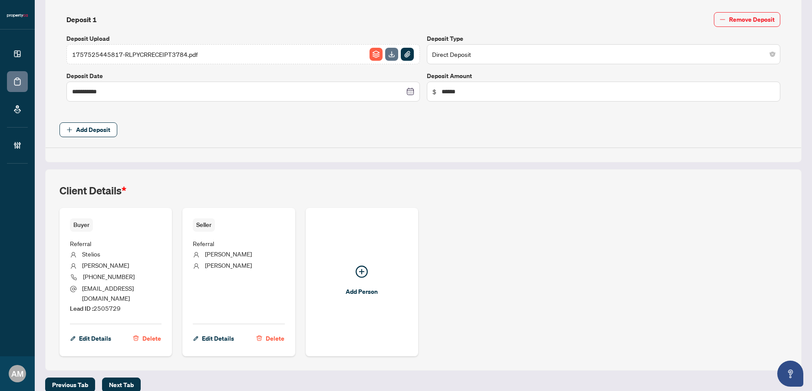
scroll to position [337, 0]
drag, startPoint x: 131, startPoint y: 300, endPoint x: 95, endPoint y: 299, distance: 36.1
click at [95, 303] on li "Lead ID : 2505729" at bounding box center [116, 308] width 92 height 10
copy span "2505729"
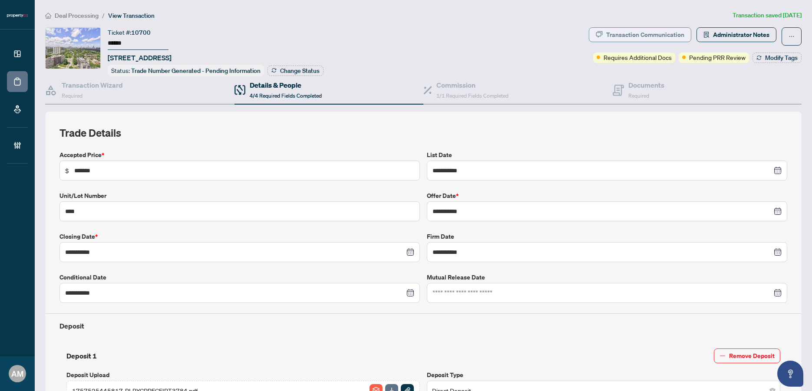
click at [655, 39] on div "Transaction Communication" at bounding box center [645, 35] width 78 height 14
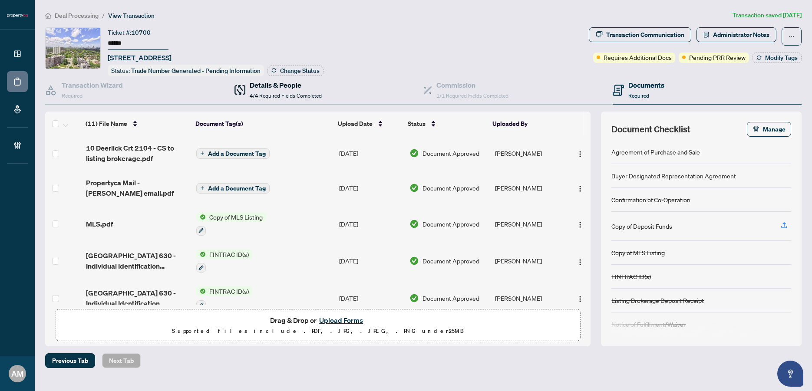
click at [293, 85] on h4 "Details & People" at bounding box center [286, 85] width 72 height 10
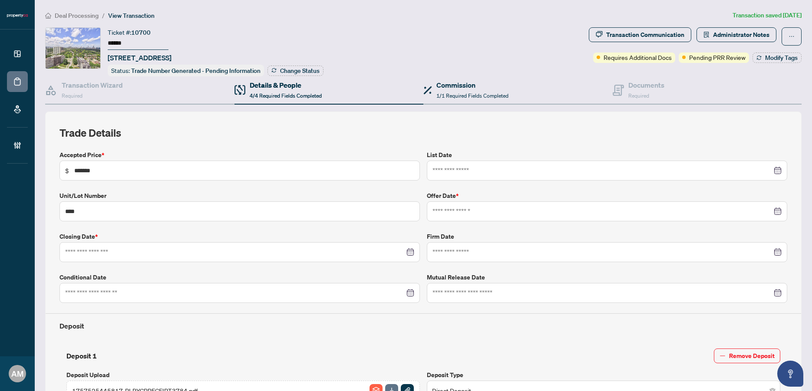
type input "**********"
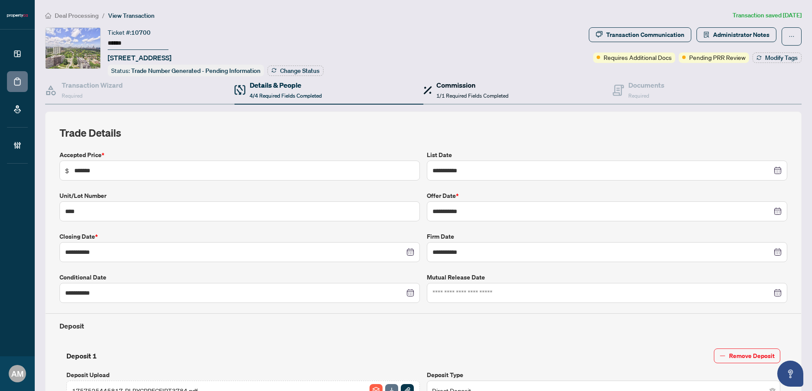
click at [461, 93] on span "1/1 Required Fields Completed" at bounding box center [473, 96] width 72 height 7
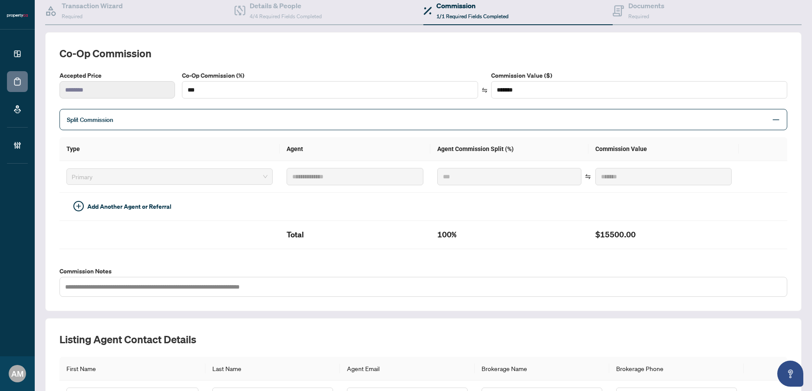
scroll to position [62, 0]
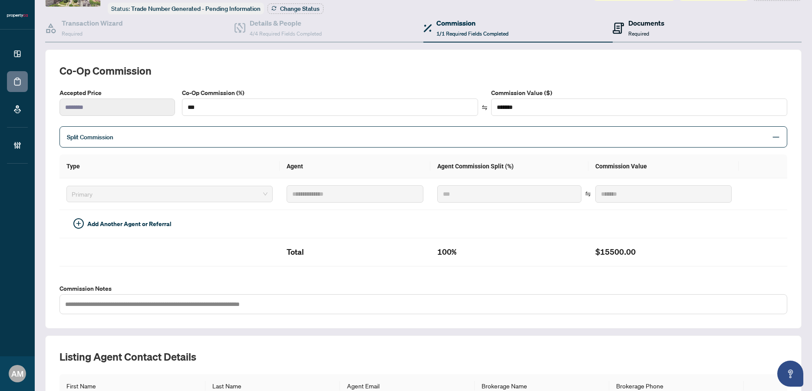
click at [629, 32] on span "Required" at bounding box center [639, 33] width 21 height 7
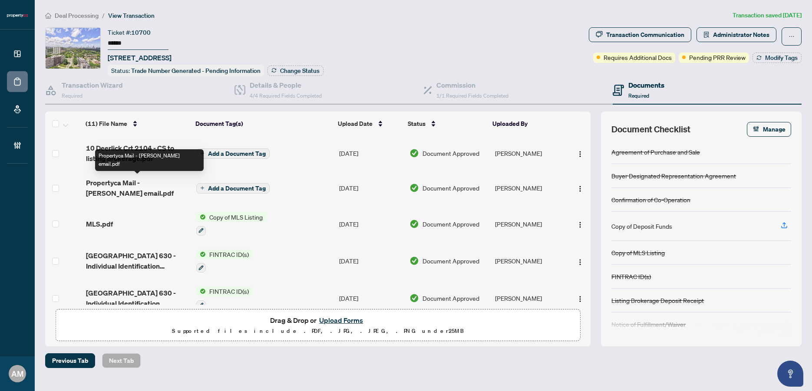
click at [151, 191] on span "Propertyca Mail - [PERSON_NAME] email.pdf" at bounding box center [137, 188] width 103 height 21
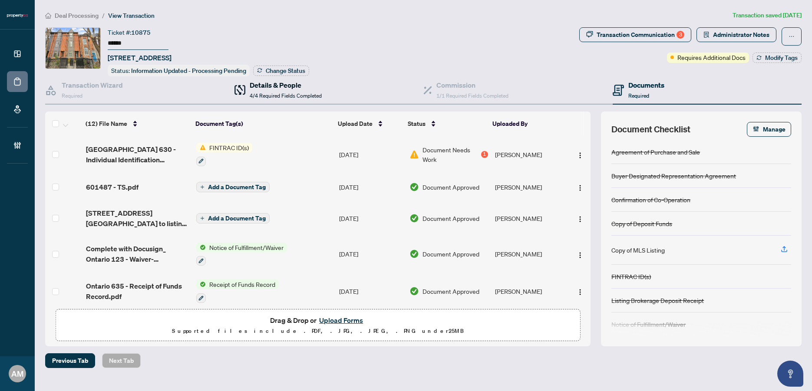
click at [267, 96] on span "4/4 Required Fields Completed" at bounding box center [286, 96] width 72 height 7
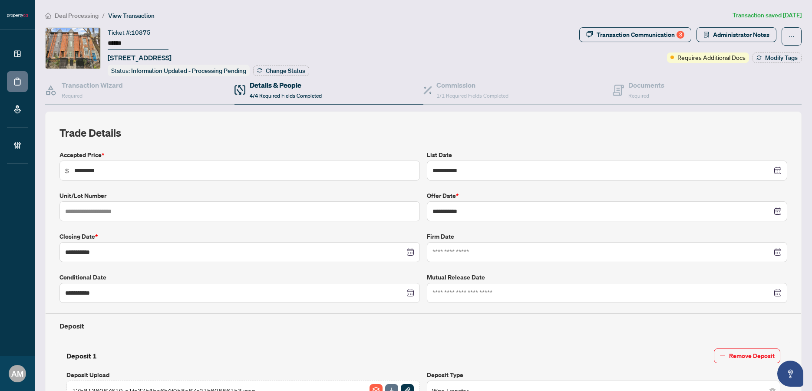
type input "**********"
click at [480, 99] on div "Commission 1/1 Required Fields Completed" at bounding box center [517, 90] width 189 height 28
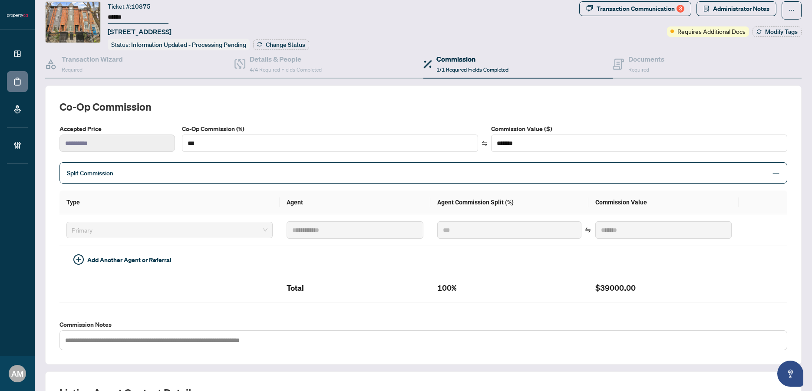
scroll to position [13, 0]
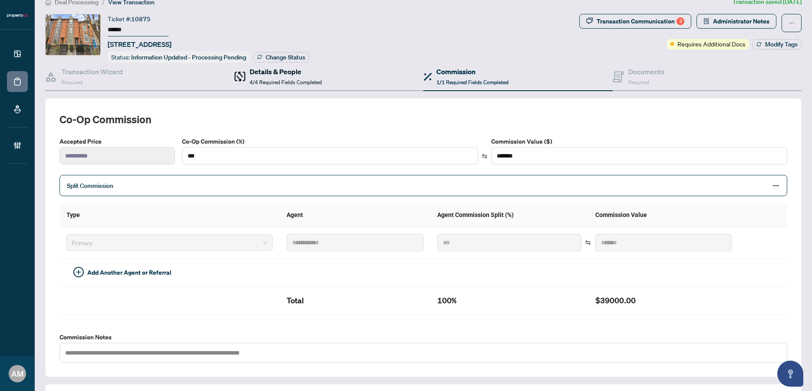
click at [305, 85] on div "Details & People 4/4 Required Fields Completed" at bounding box center [286, 76] width 72 height 20
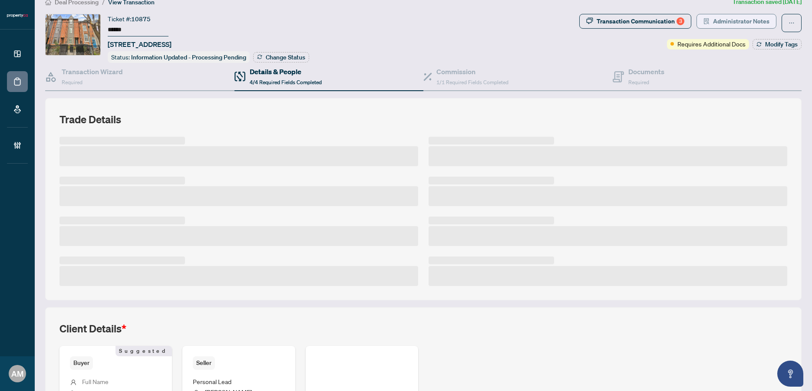
click at [754, 20] on span "Administrator Notes" at bounding box center [741, 21] width 56 height 14
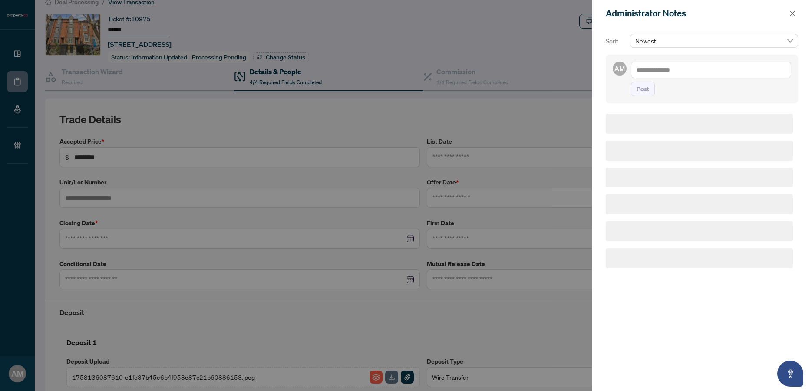
type input "**********"
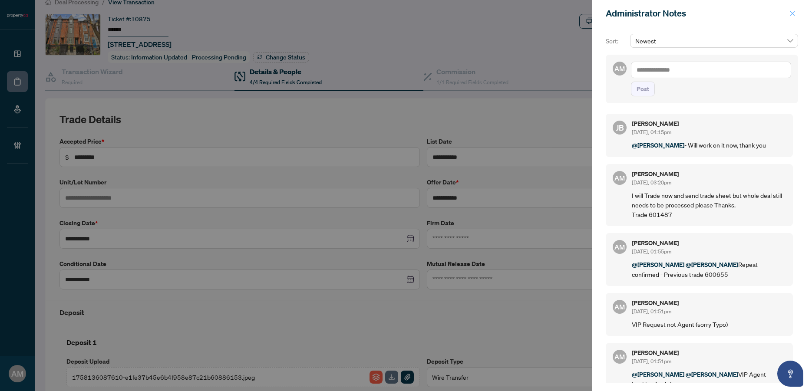
click at [794, 13] on icon "close" at bounding box center [793, 13] width 6 height 6
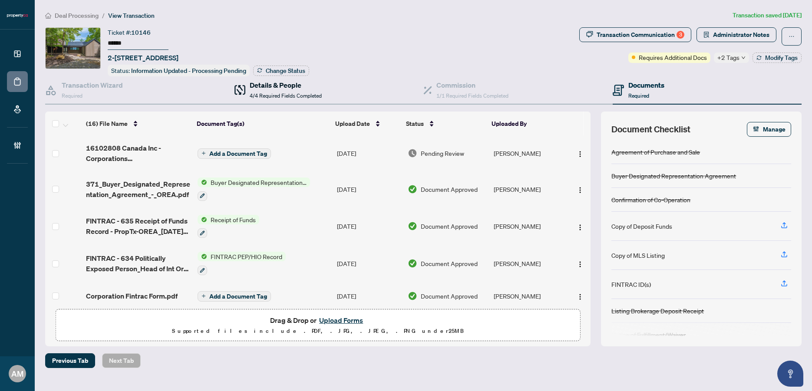
click at [276, 93] on span "4/4 Required Fields Completed" at bounding box center [286, 96] width 72 height 7
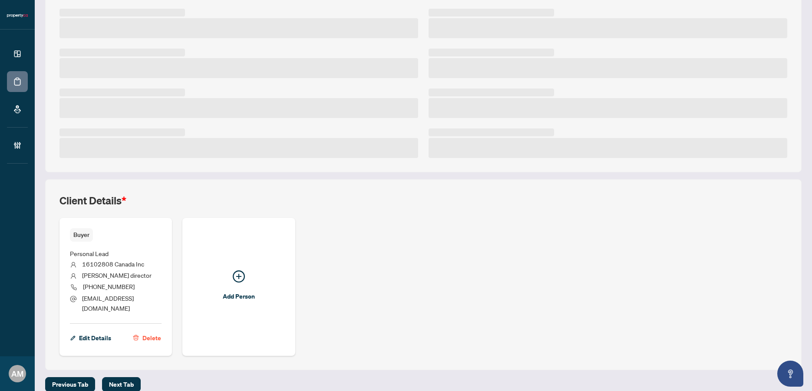
scroll to position [142, 0]
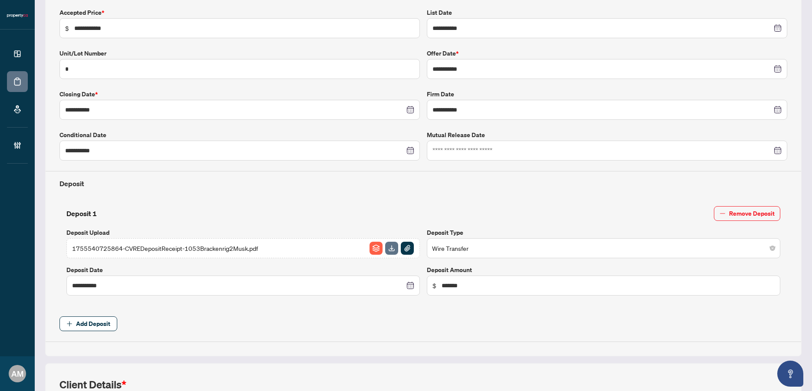
type input "**********"
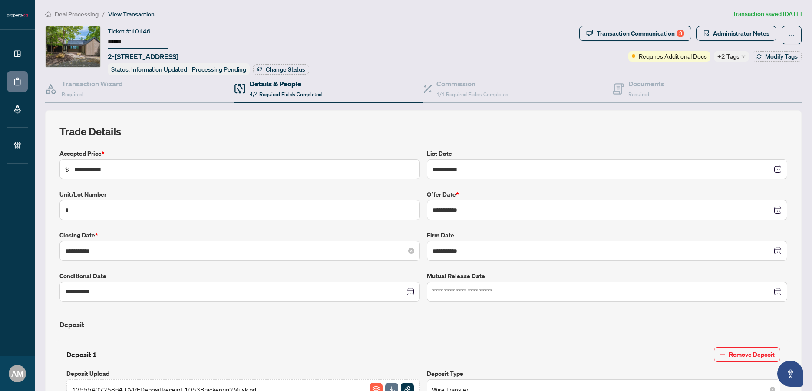
scroll to position [0, 0]
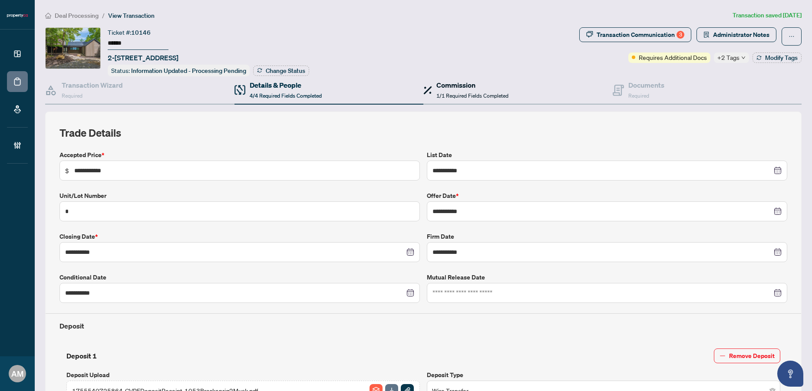
click at [470, 96] on span "1/1 Required Fields Completed" at bounding box center [473, 96] width 72 height 7
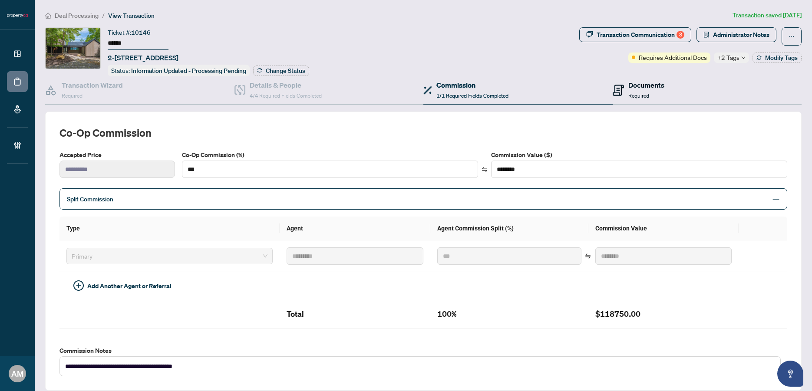
click at [652, 80] on h4 "Documents" at bounding box center [647, 85] width 36 height 10
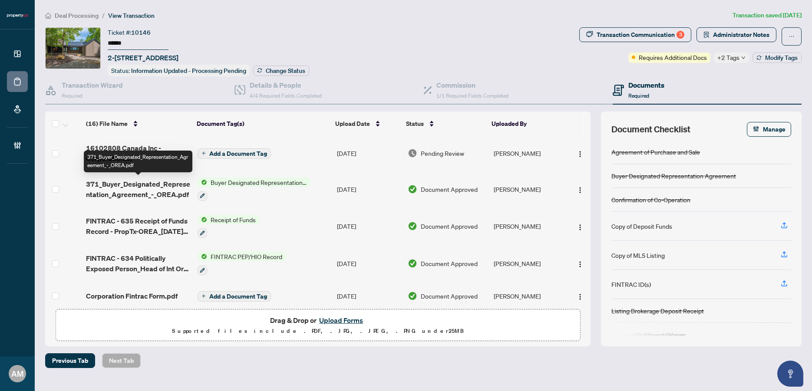
click at [146, 187] on span "371_Buyer_Designated_Representation_Agreement_-_OREA.pdf" at bounding box center [138, 189] width 105 height 21
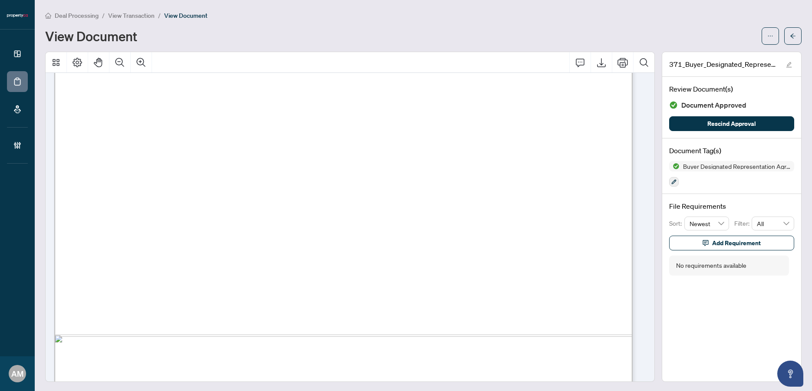
scroll to position [1925, 0]
click at [791, 38] on button "button" at bounding box center [792, 35] width 17 height 17
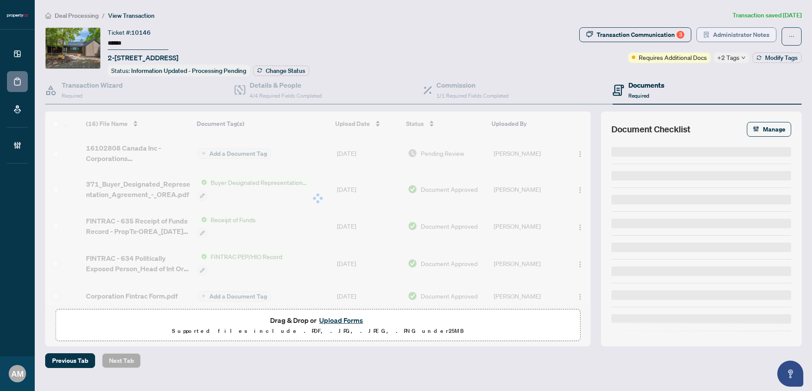
click at [717, 34] on span "Administrator Notes" at bounding box center [741, 35] width 56 height 14
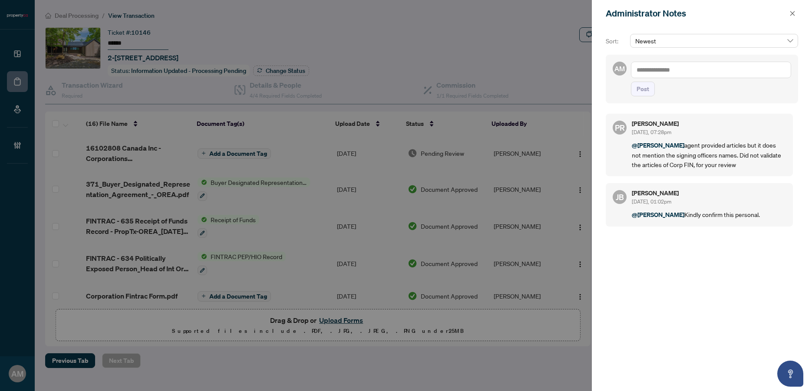
click at [691, 74] on textarea at bounding box center [711, 70] width 160 height 17
click at [672, 73] on span "[PERSON_NAME]" at bounding box center [702, 76] width 94 height 8
type textarea "**********"
click at [650, 96] on button "Post" at bounding box center [643, 89] width 24 height 15
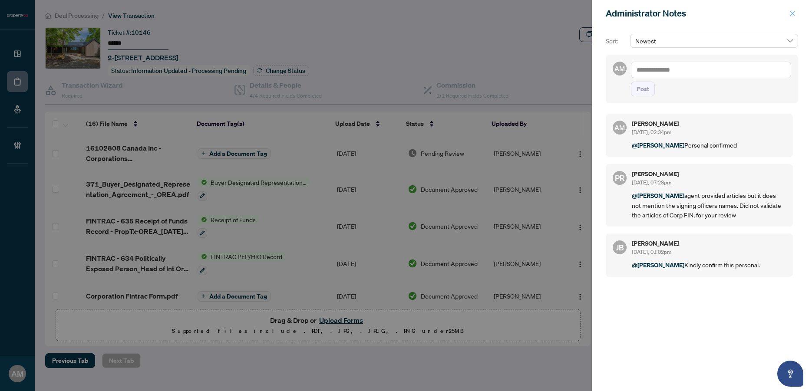
click at [791, 16] on icon "close" at bounding box center [793, 13] width 6 height 6
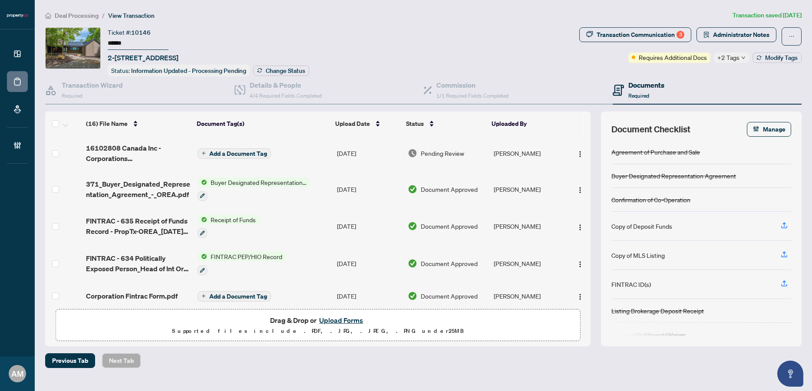
click at [80, 13] on span "Deal Processing" at bounding box center [77, 16] width 44 height 8
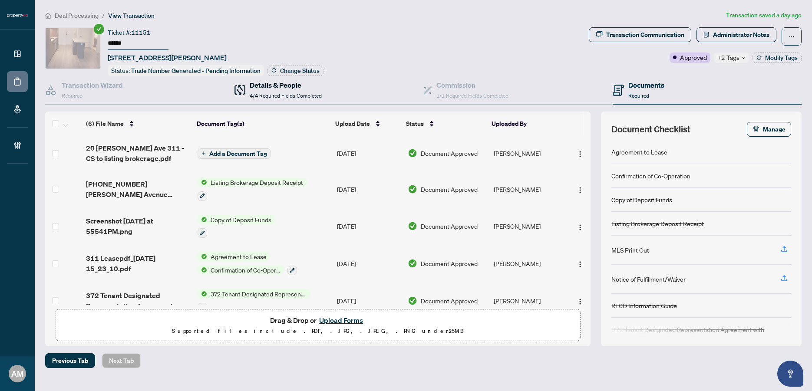
click at [298, 94] on span "4/4 Required Fields Completed" at bounding box center [286, 96] width 72 height 7
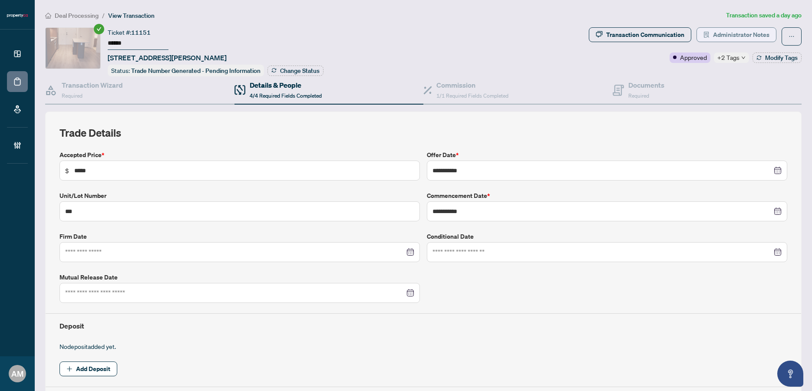
click at [746, 37] on span "Administrator Notes" at bounding box center [741, 35] width 56 height 14
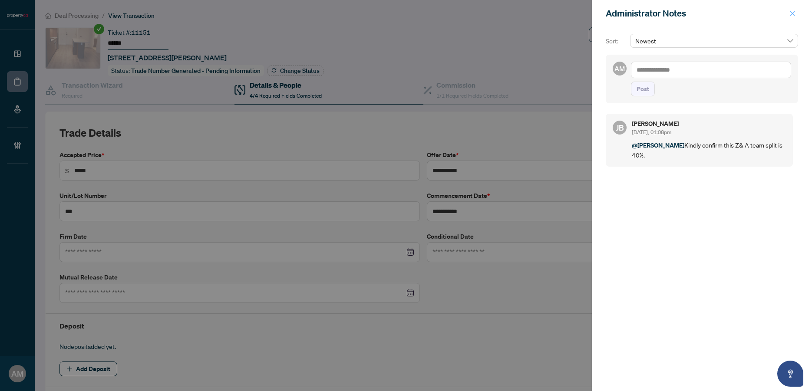
click at [795, 10] on icon "close" at bounding box center [793, 13] width 6 height 6
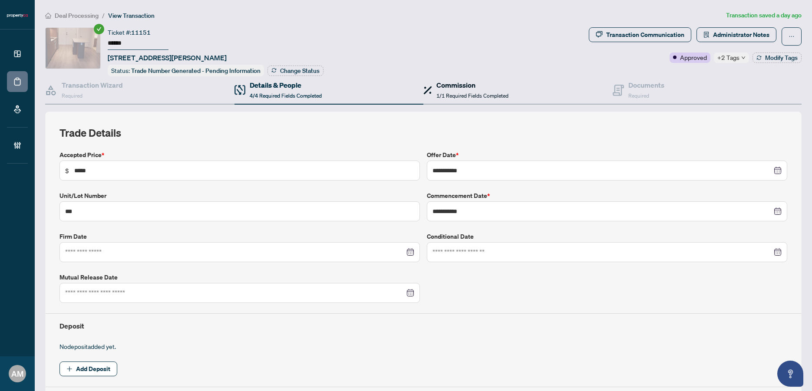
click at [453, 93] on span "1/1 Required Fields Completed" at bounding box center [473, 96] width 72 height 7
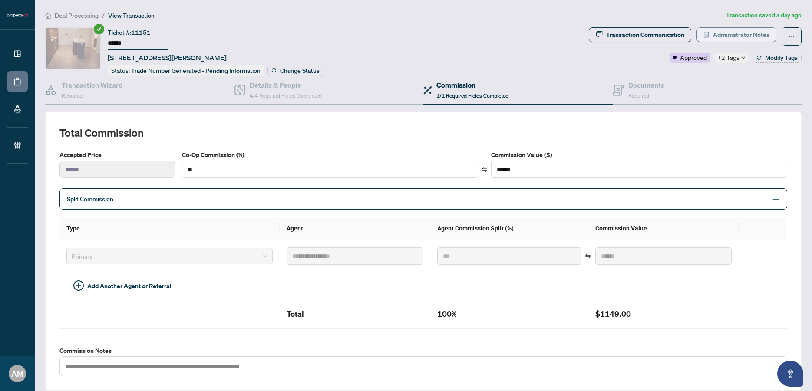
click at [737, 33] on span "Administrator Notes" at bounding box center [741, 35] width 56 height 14
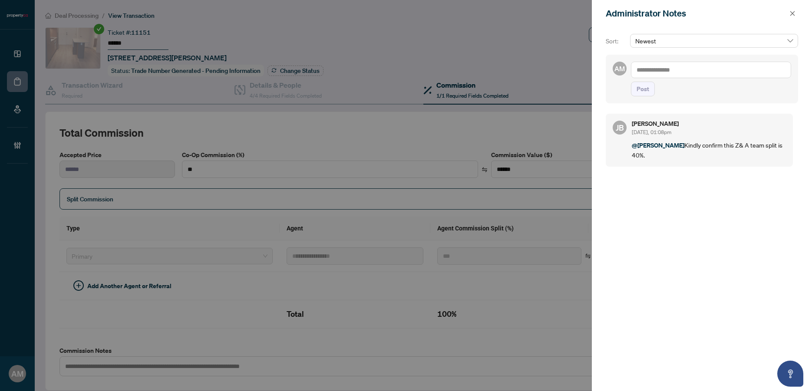
click at [731, 72] on textarea at bounding box center [711, 70] width 160 height 17
click at [671, 73] on span "[PERSON_NAME]" at bounding box center [702, 76] width 94 height 8
type textarea "**********"
click at [640, 96] on span "Post" at bounding box center [643, 89] width 13 height 14
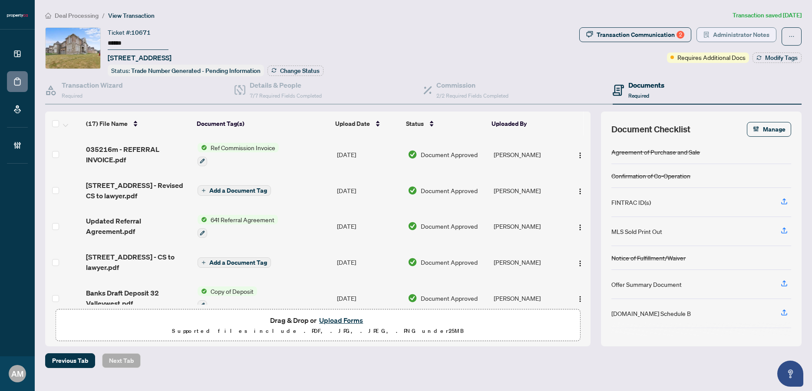
click at [741, 35] on span "Administrator Notes" at bounding box center [741, 35] width 56 height 14
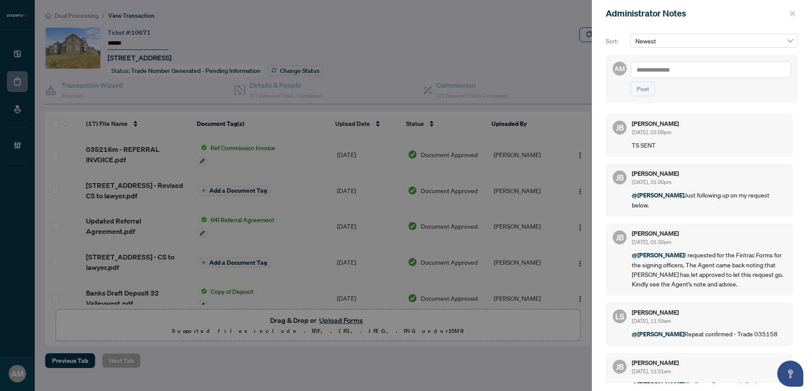
click at [790, 14] on icon "close" at bounding box center [793, 13] width 6 height 6
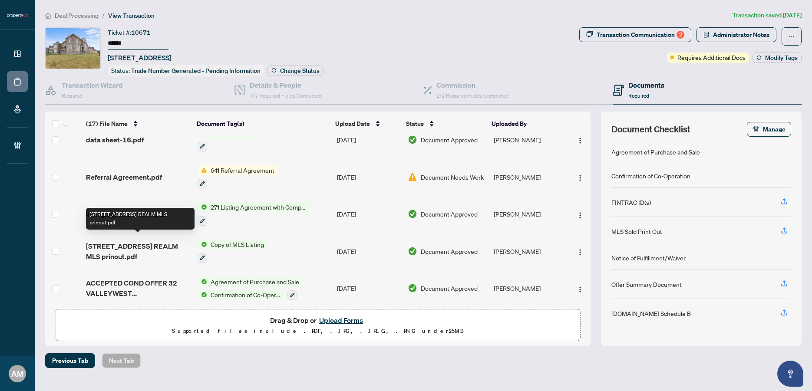
scroll to position [427, 0]
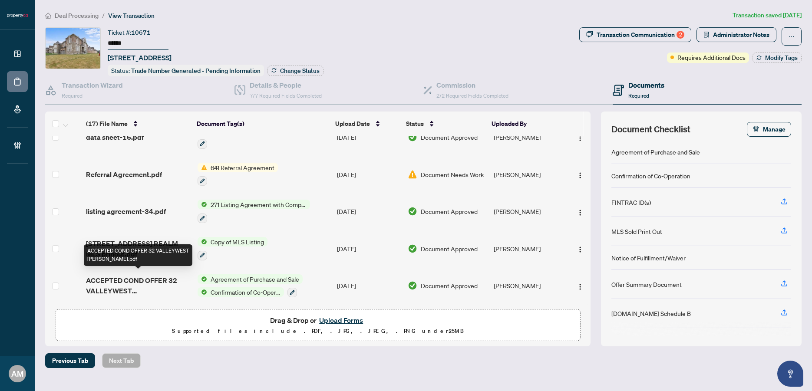
click at [174, 284] on span "ACCEPTED COND OFFER 32 VALLEYWEST [PERSON_NAME].pdf" at bounding box center [138, 285] width 105 height 21
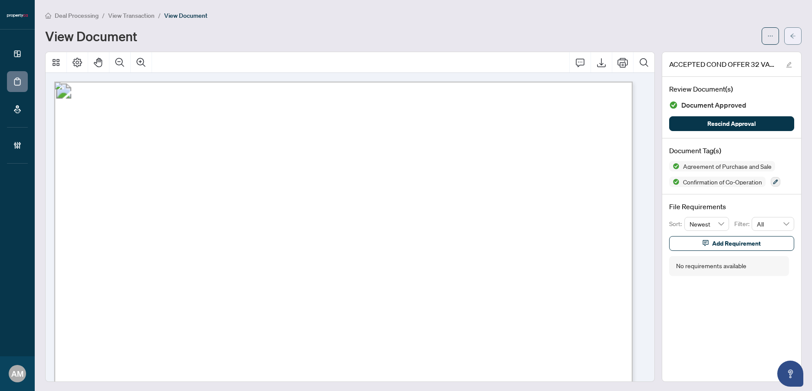
click at [793, 35] on button "button" at bounding box center [792, 35] width 17 height 17
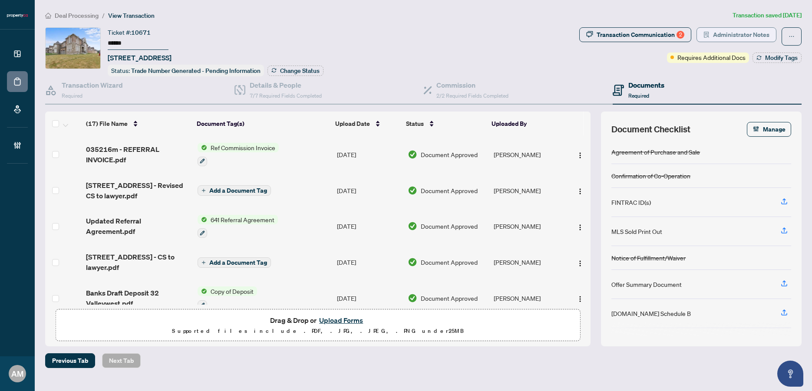
click at [746, 36] on span "Administrator Notes" at bounding box center [741, 35] width 56 height 14
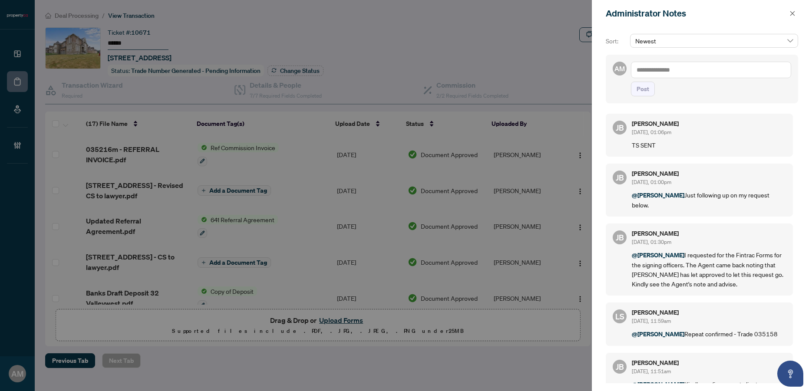
click at [691, 71] on textarea at bounding box center [711, 70] width 160 height 17
click at [676, 72] on span "[PERSON_NAME]" at bounding box center [702, 76] width 94 height 8
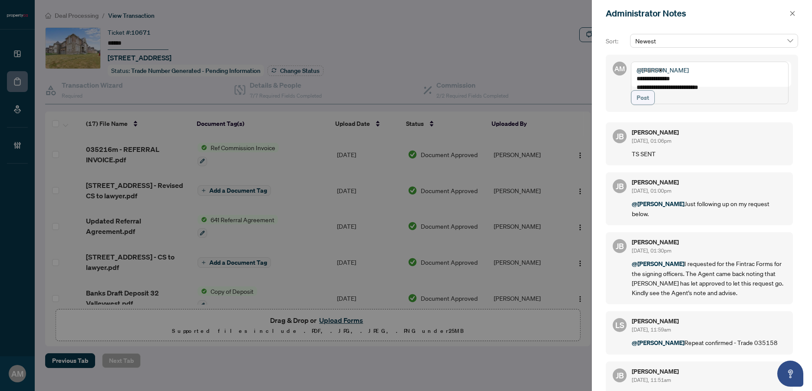
type textarea "**********"
click at [639, 105] on span "Post" at bounding box center [643, 98] width 13 height 14
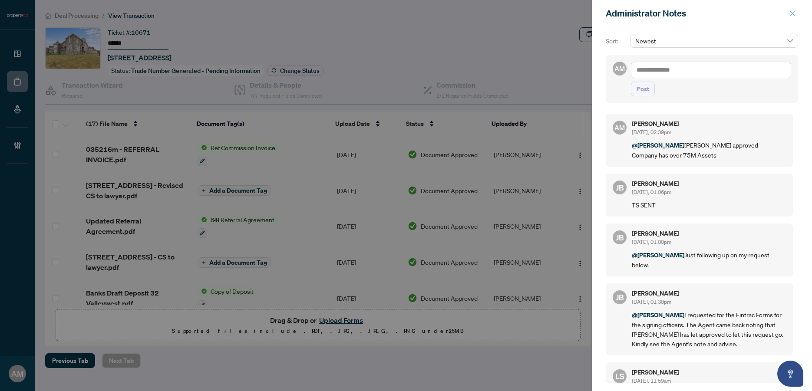
click at [796, 13] on button "button" at bounding box center [792, 13] width 11 height 10
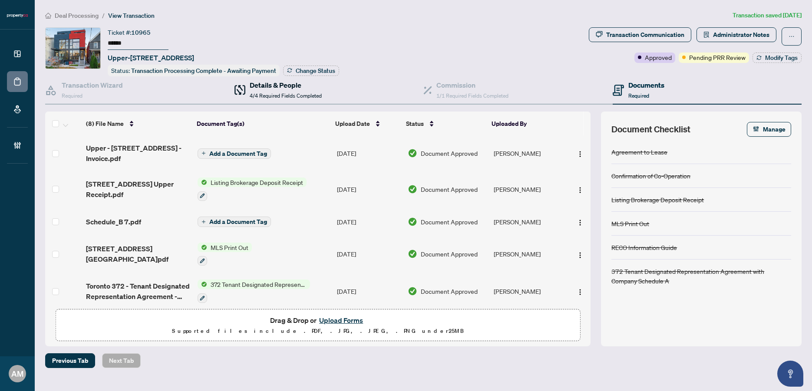
click at [304, 93] on span "4/4 Required Fields Completed" at bounding box center [286, 96] width 72 height 7
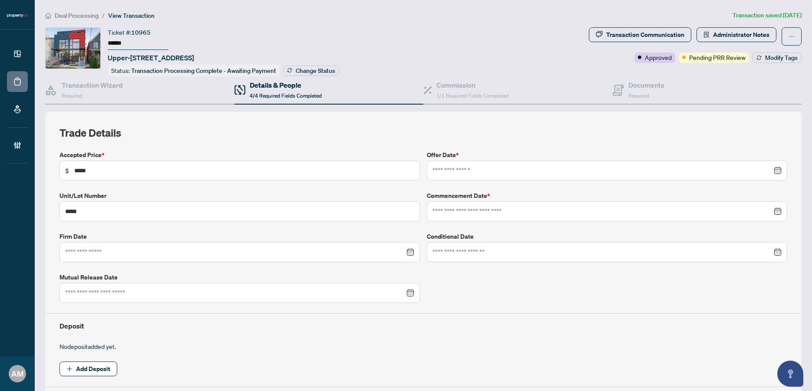
type input "**********"
click at [457, 90] on div "Commission 1/1 Required Fields Completed" at bounding box center [473, 90] width 72 height 20
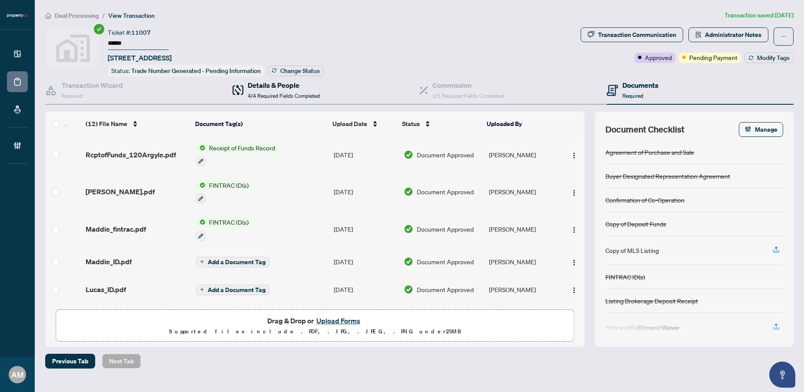
click at [282, 85] on h4 "Details & People" at bounding box center [284, 85] width 72 height 10
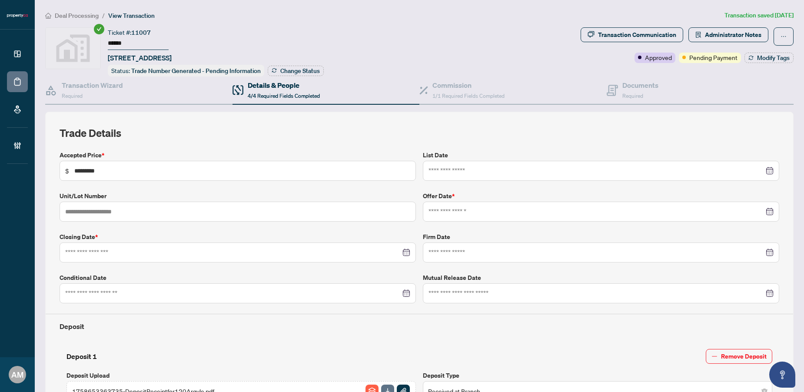
type input "**********"
click at [711, 33] on span "Administrator Notes" at bounding box center [733, 35] width 56 height 14
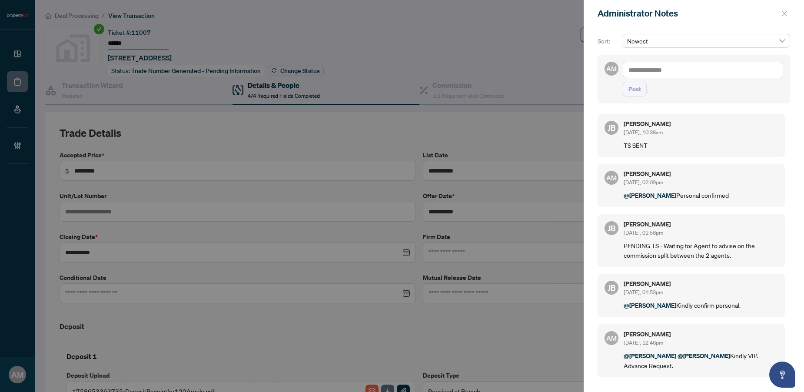
click at [786, 13] on icon "close" at bounding box center [784, 13] width 6 height 6
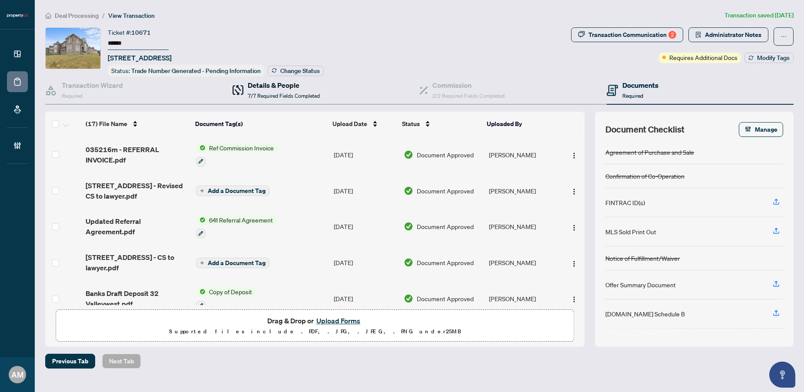
click at [279, 96] on span "7/7 Required Fields Completed" at bounding box center [284, 96] width 72 height 7
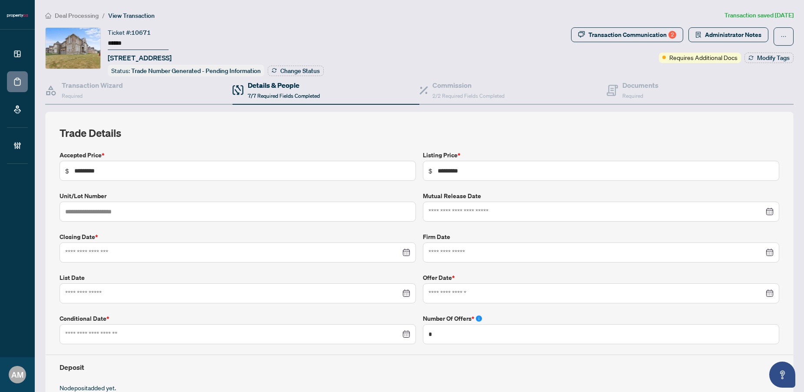
type input "**********"
click at [460, 95] on span "2/2 Required Fields Completed" at bounding box center [468, 96] width 72 height 7
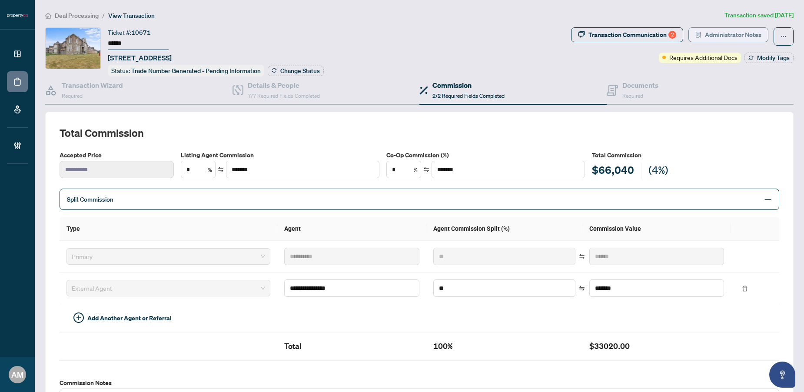
click at [715, 37] on span "Administrator Notes" at bounding box center [733, 35] width 56 height 14
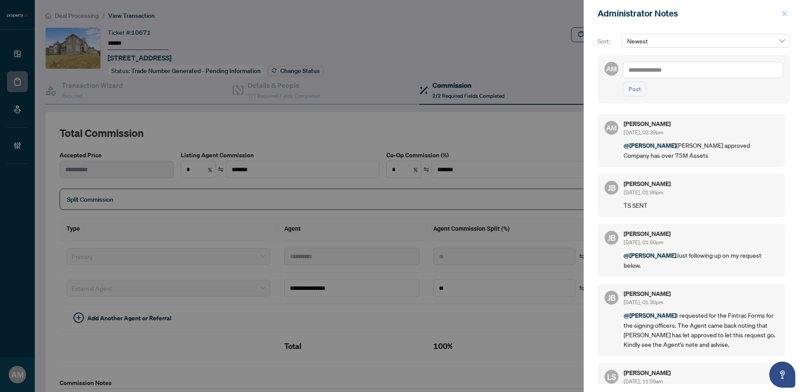
click at [782, 14] on icon "close" at bounding box center [784, 13] width 6 height 6
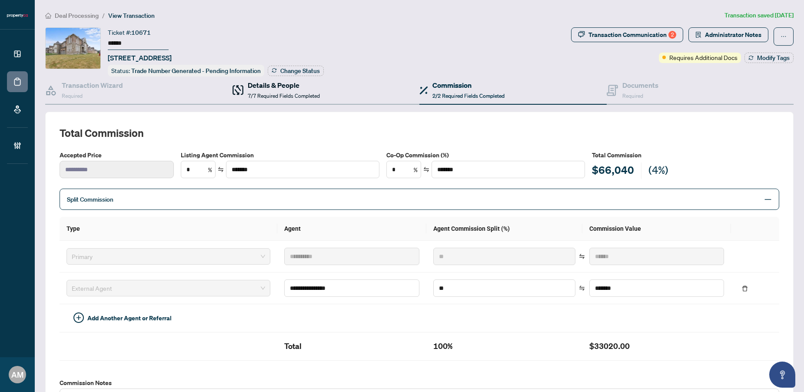
click at [267, 94] on span "7/7 Required Fields Completed" at bounding box center [284, 96] width 72 height 7
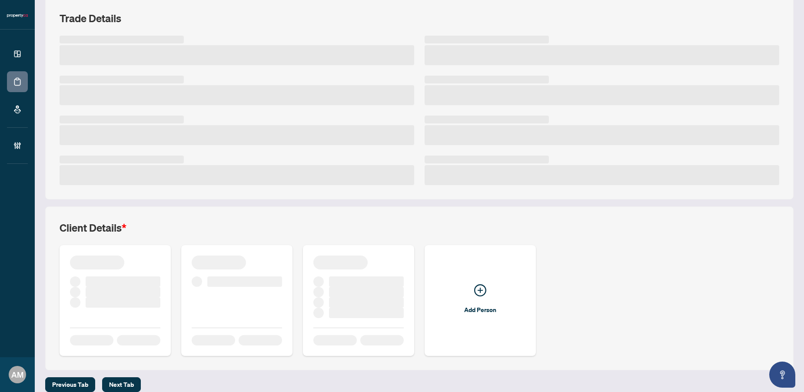
scroll to position [124, 0]
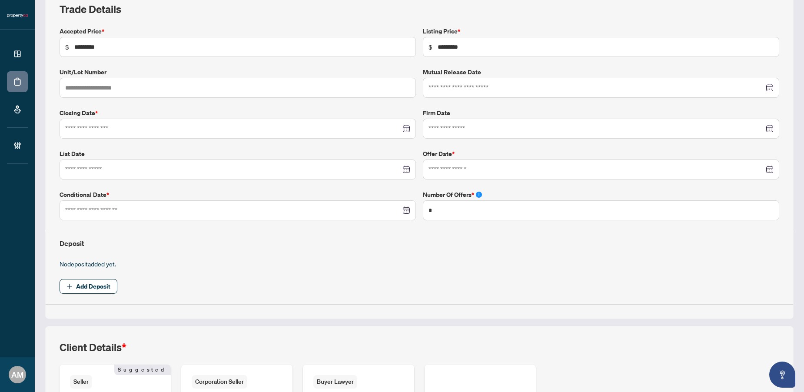
type input "**********"
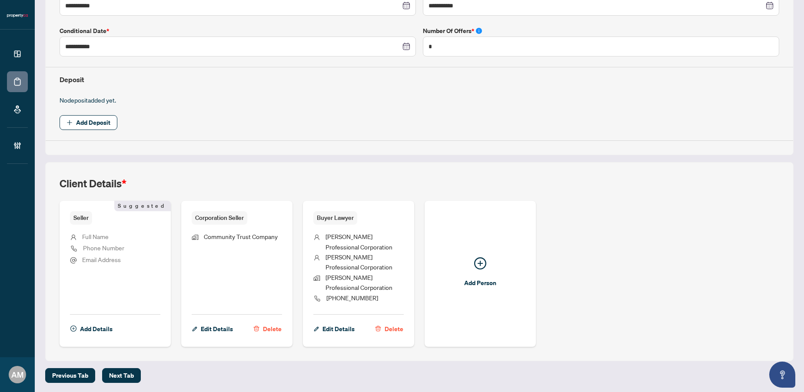
scroll to position [0, 0]
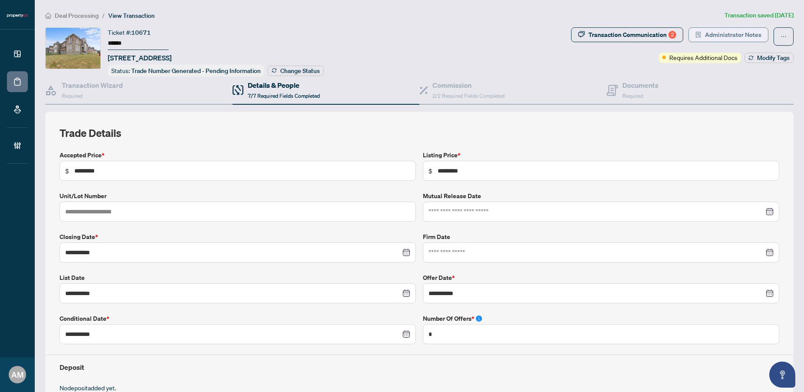
click at [745, 31] on span "Administrator Notes" at bounding box center [733, 35] width 56 height 14
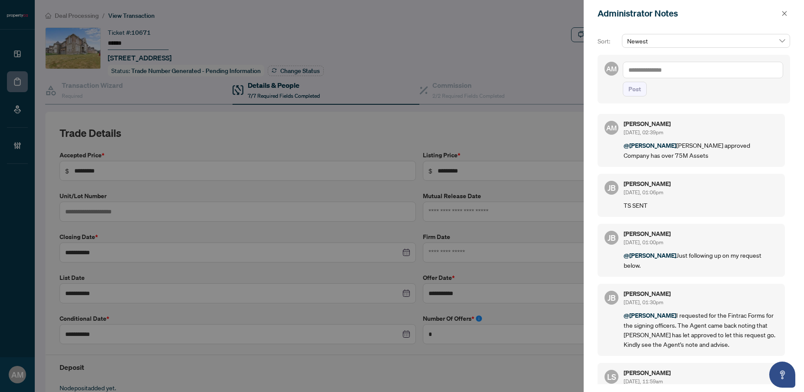
click at [670, 69] on textarea at bounding box center [702, 70] width 160 height 17
type textarea "*"
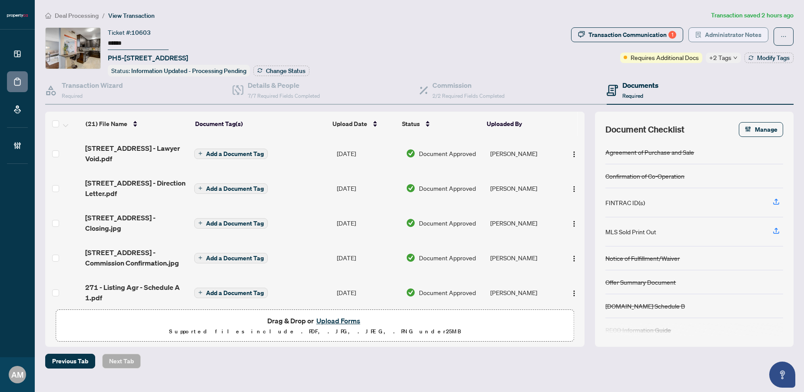
click at [723, 37] on span "Administrator Notes" at bounding box center [733, 35] width 56 height 14
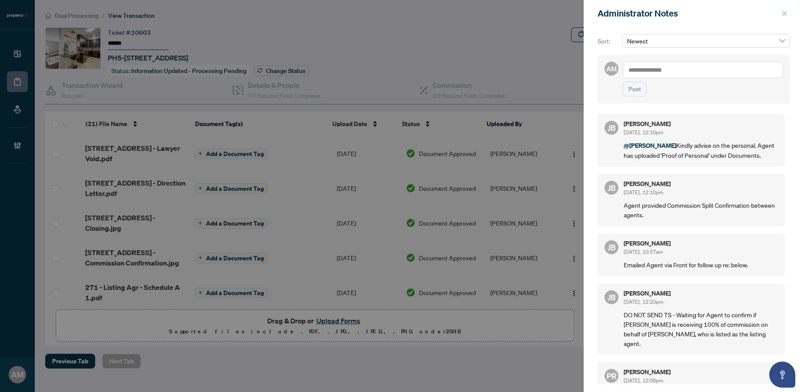
click at [784, 16] on icon "close" at bounding box center [784, 13] width 6 height 6
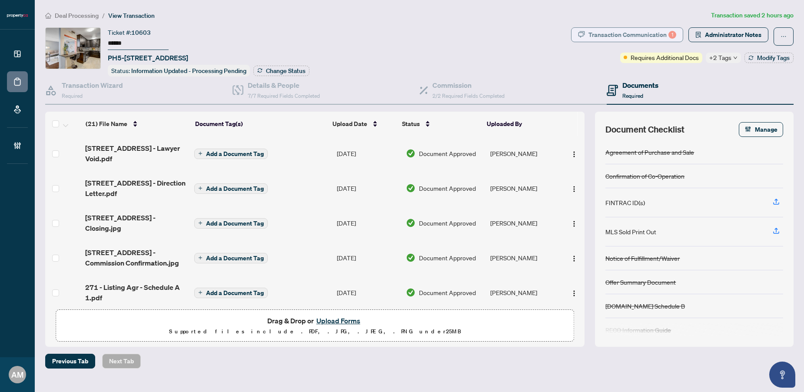
click at [642, 35] on div "Transaction Communication 1" at bounding box center [632, 35] width 88 height 14
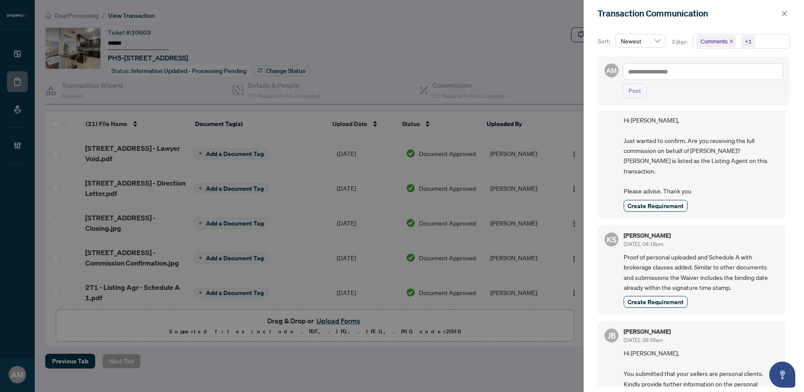
scroll to position [97, 0]
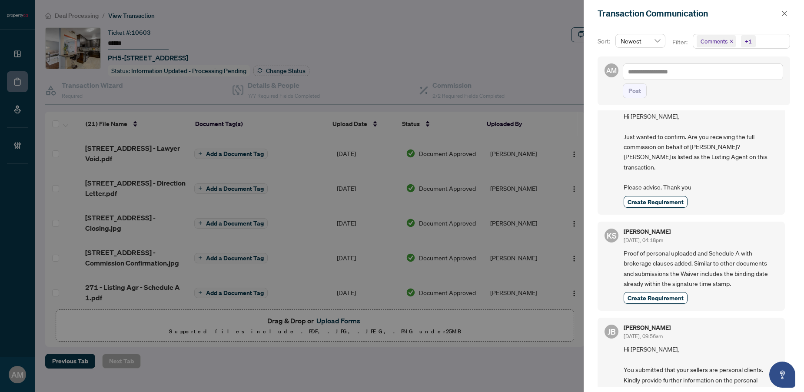
click at [142, 209] on div at bounding box center [402, 196] width 804 height 392
click at [781, 10] on span "button" at bounding box center [784, 14] width 6 height 14
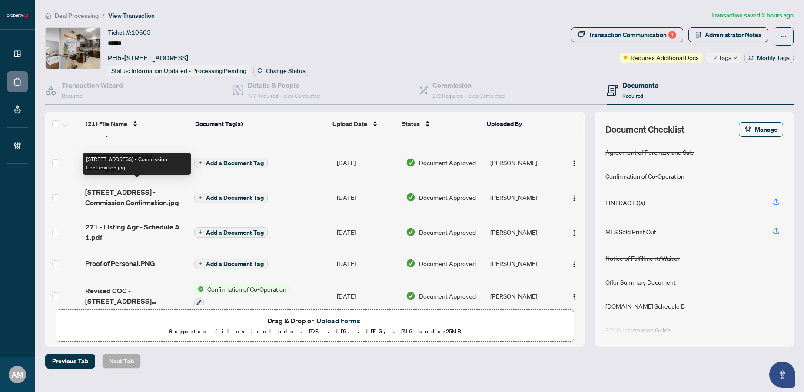
scroll to position [69, 0]
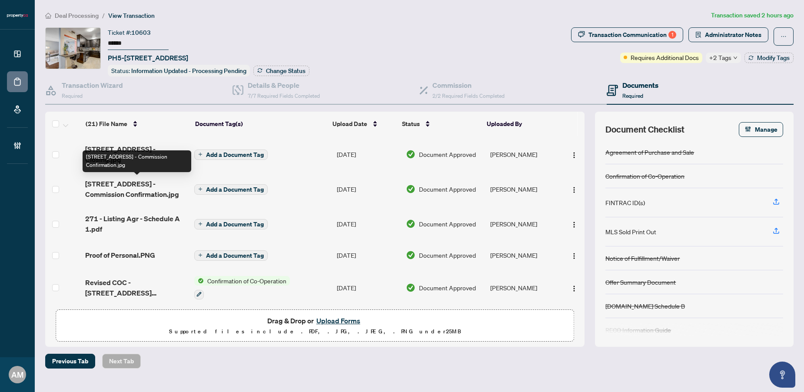
click at [160, 191] on span "[STREET_ADDRESS] - Commission Confirmation.jpg" at bounding box center [136, 189] width 102 height 21
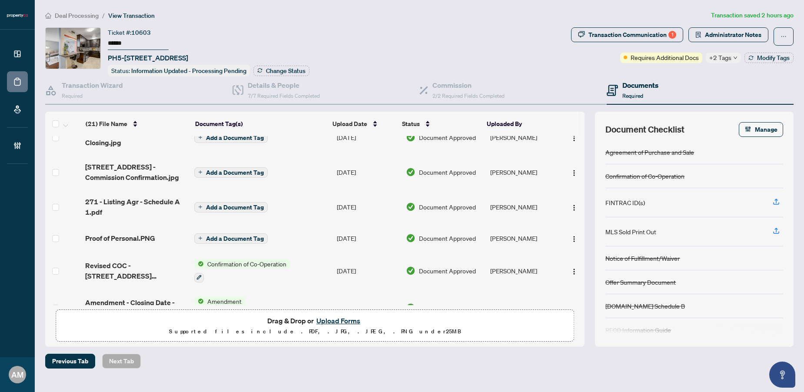
scroll to position [86, 0]
click at [133, 234] on span "Proof of Personal.PNG" at bounding box center [120, 237] width 70 height 10
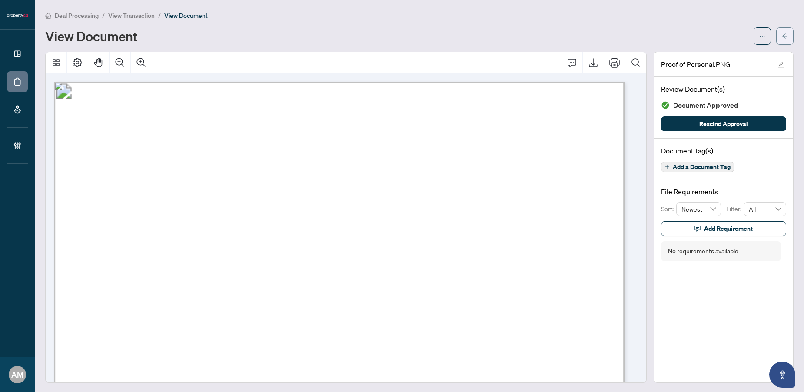
click at [782, 38] on button "button" at bounding box center [784, 35] width 17 height 17
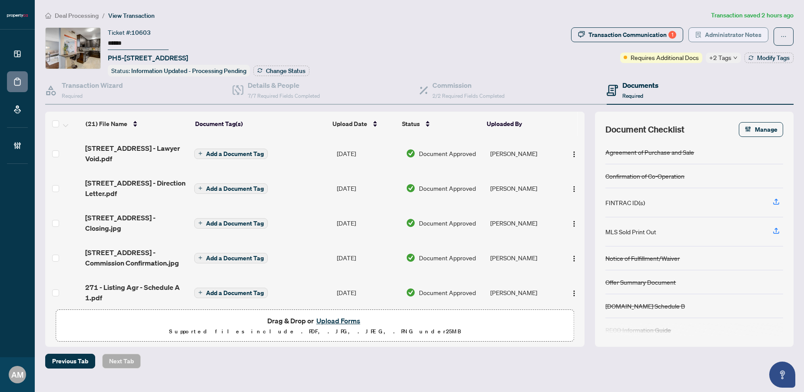
click at [720, 38] on span "Administrator Notes" at bounding box center [733, 35] width 56 height 14
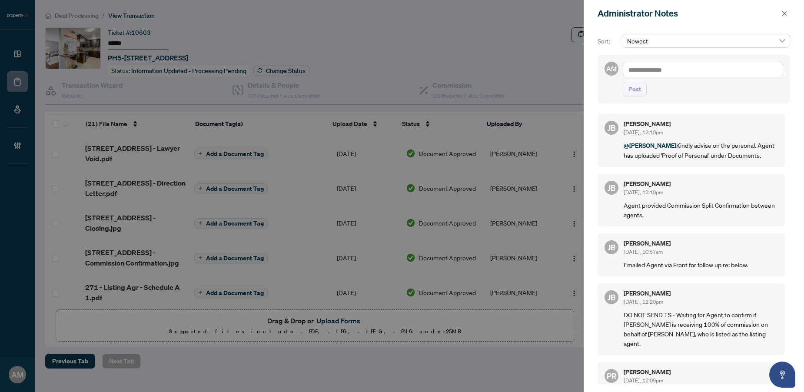
click at [677, 68] on textarea at bounding box center [702, 70] width 160 height 17
click at [672, 76] on span "[PERSON_NAME]" at bounding box center [693, 76] width 94 height 8
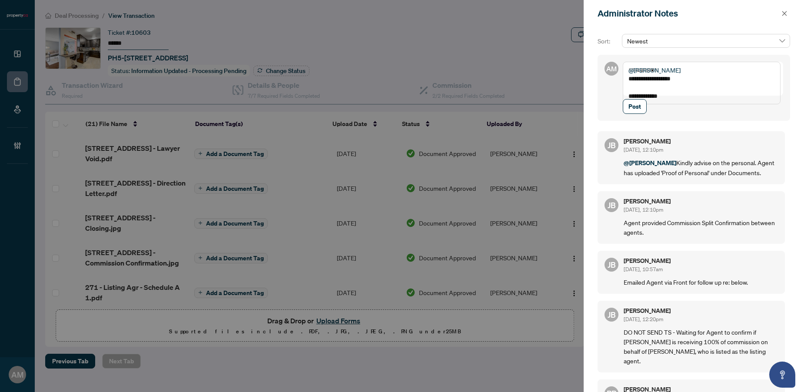
click at [636, 97] on textarea "**********" at bounding box center [701, 83] width 158 height 43
click at [702, 98] on textarea "**********" at bounding box center [701, 83] width 158 height 43
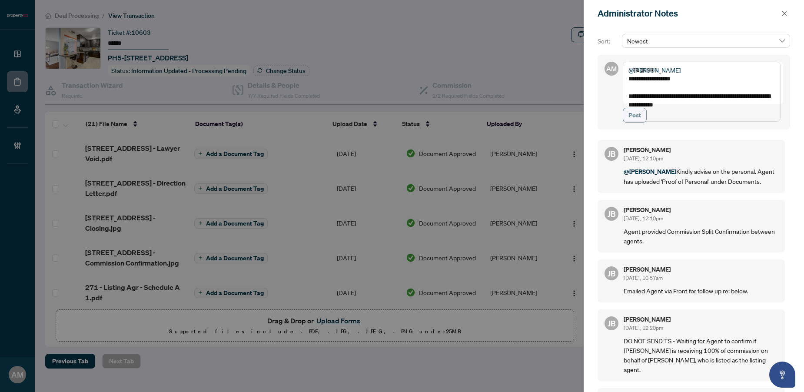
type textarea "**********"
click at [625, 122] on button "Post" at bounding box center [634, 115] width 24 height 15
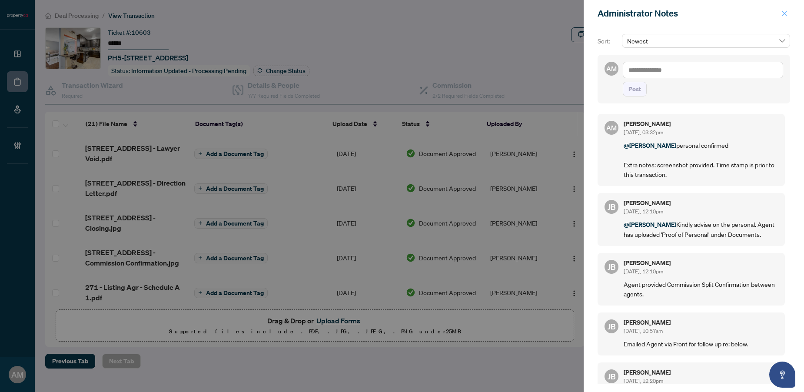
click at [782, 13] on icon "close" at bounding box center [784, 13] width 6 height 6
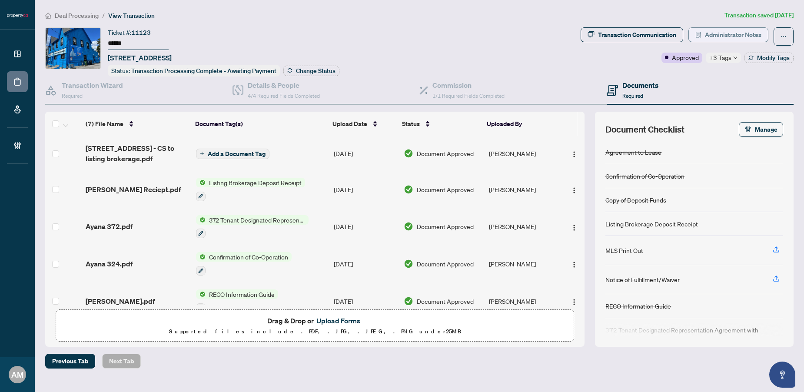
click at [747, 36] on span "Administrator Notes" at bounding box center [733, 35] width 56 height 14
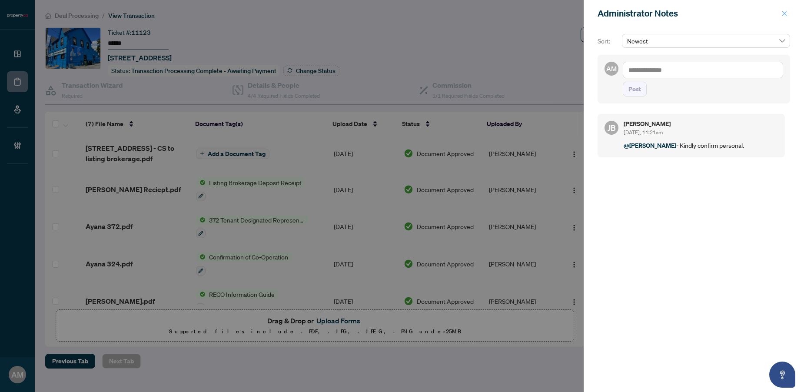
click at [784, 15] on icon "close" at bounding box center [784, 13] width 6 height 6
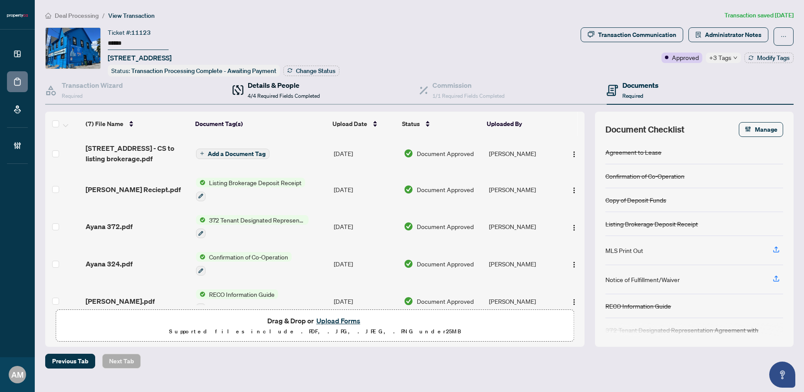
click at [263, 93] on span "4/4 Required Fields Completed" at bounding box center [284, 96] width 72 height 7
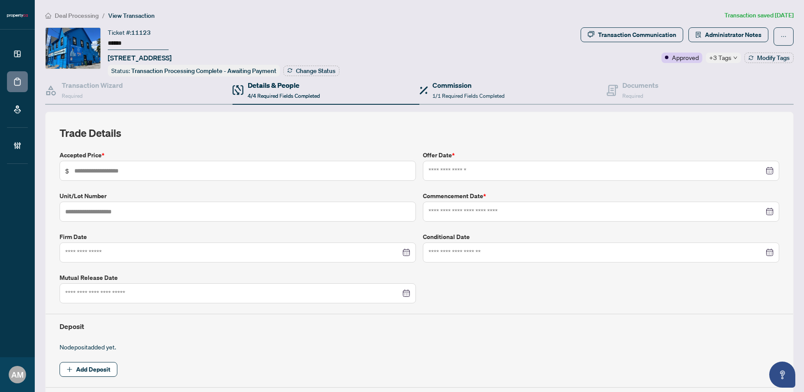
type input "*****"
type input "*"
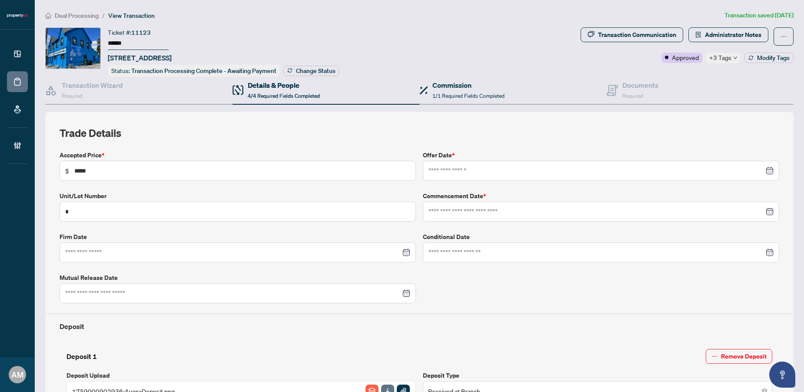
type input "**********"
click at [456, 93] on span "1/1 Required Fields Completed" at bounding box center [468, 96] width 72 height 7
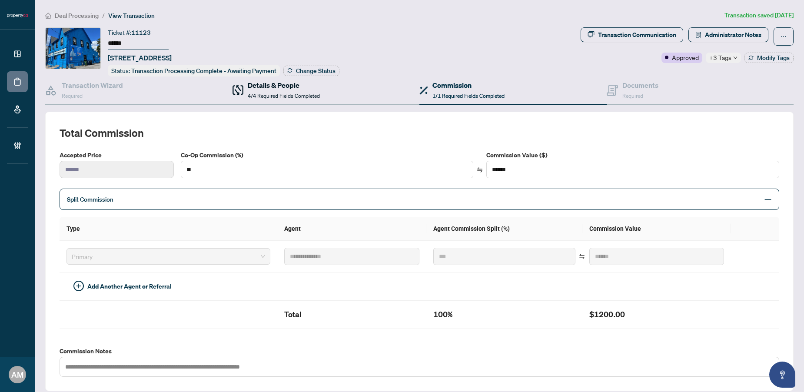
click at [272, 93] on span "4/4 Required Fields Completed" at bounding box center [284, 96] width 72 height 7
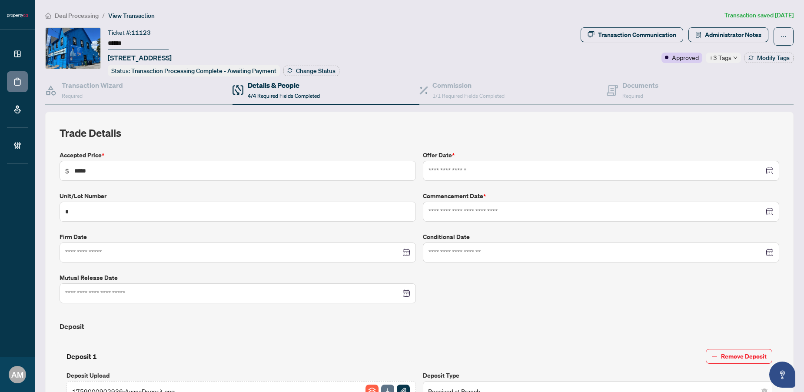
type input "**********"
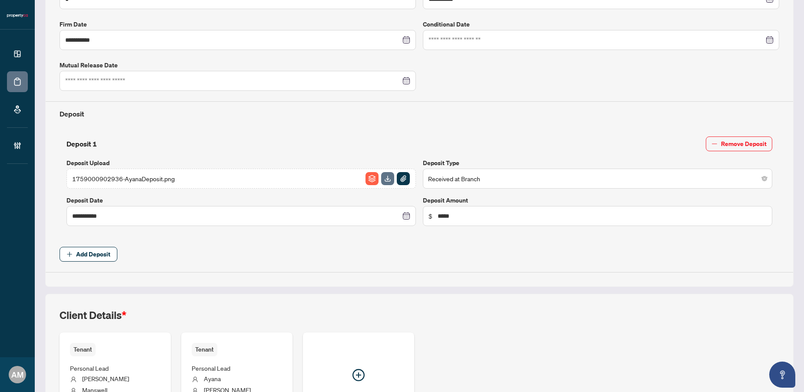
scroll to position [304, 0]
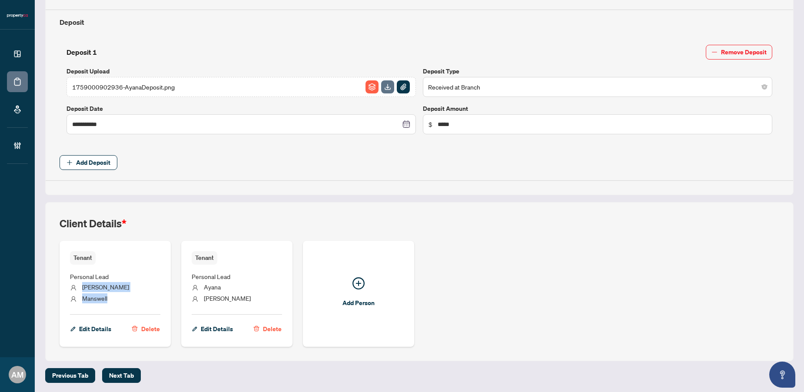
drag, startPoint x: 111, startPoint y: 298, endPoint x: 78, endPoint y: 281, distance: 37.5
click at [78, 281] on ul "Personal Lead Andrew Manswell" at bounding box center [115, 286] width 90 height 43
copy ul "Andrew Manswell"
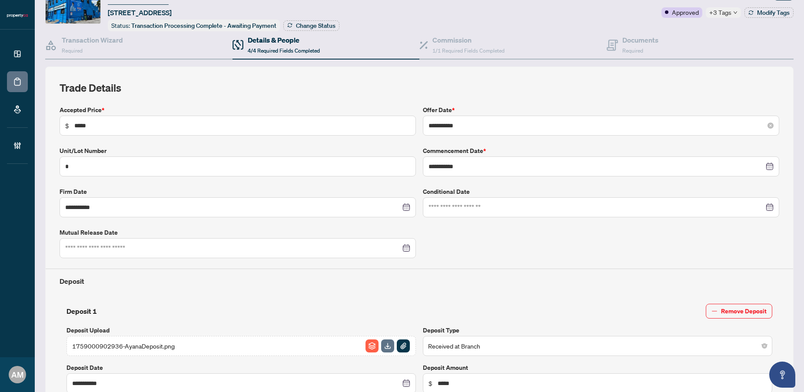
scroll to position [0, 0]
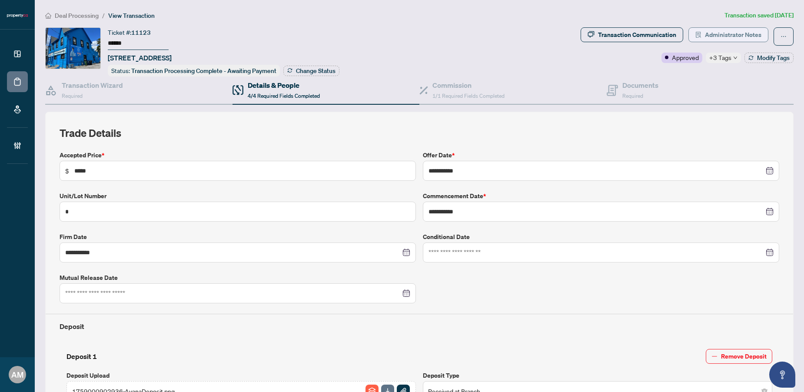
click at [717, 40] on span "Administrator Notes" at bounding box center [733, 35] width 56 height 14
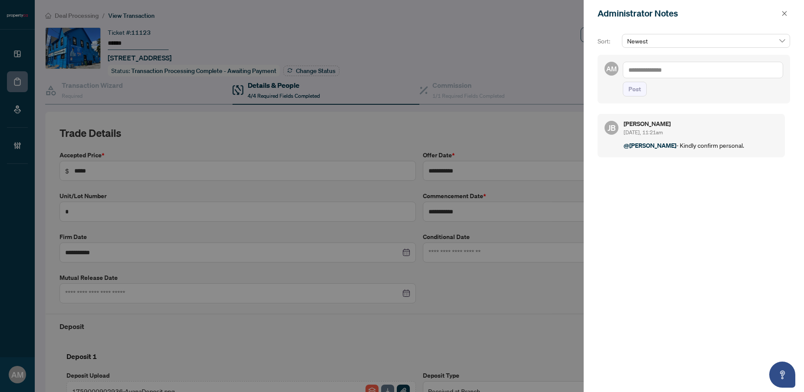
click at [712, 68] on textarea at bounding box center [702, 70] width 160 height 17
click at [670, 77] on span "Jean Belarde" at bounding box center [693, 76] width 94 height 8
type textarea "**********"
click at [638, 96] on span "Post" at bounding box center [634, 89] width 13 height 14
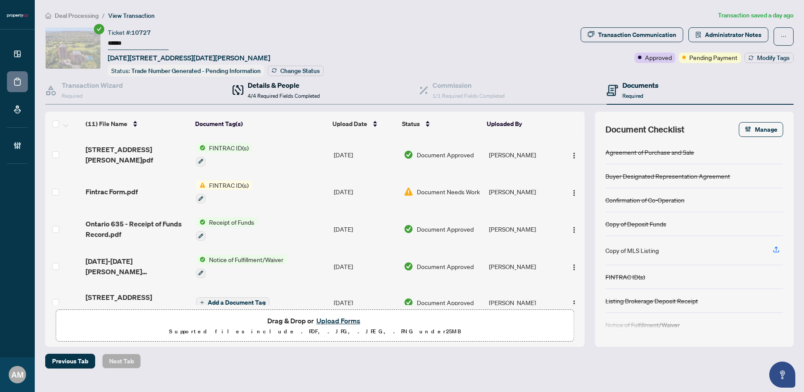
click at [284, 93] on span "4/4 Required Fields Completed" at bounding box center [284, 96] width 72 height 7
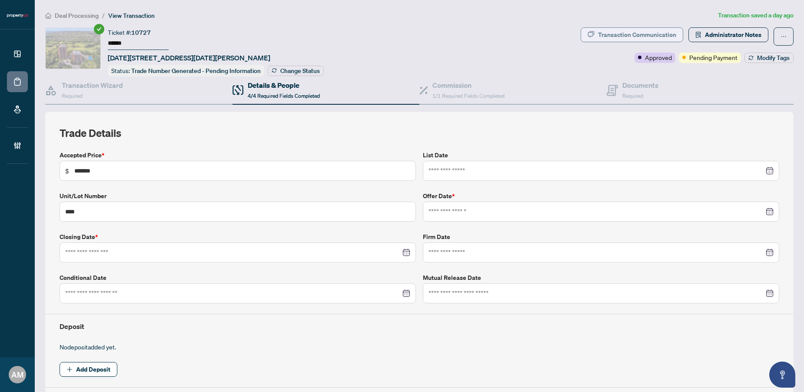
type input "**********"
click at [730, 32] on span "Administrator Notes" at bounding box center [733, 35] width 56 height 14
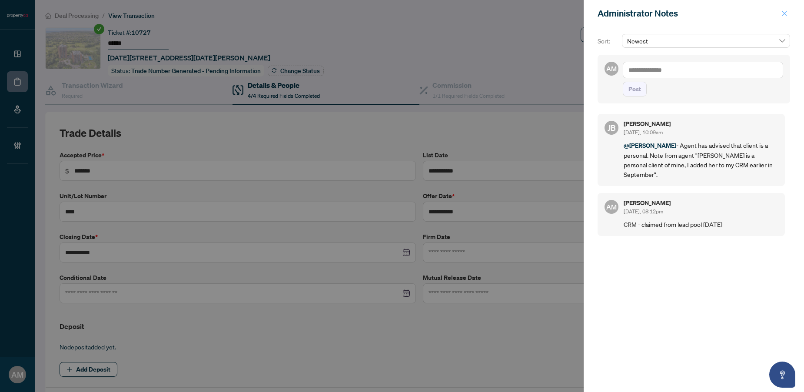
click at [787, 16] on button "button" at bounding box center [783, 13] width 11 height 10
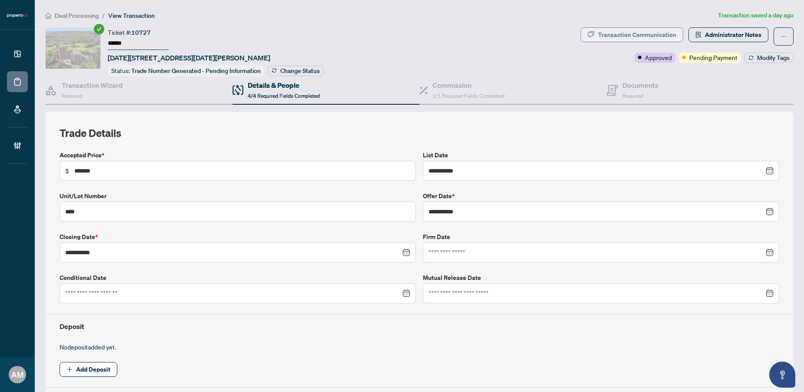
click at [647, 36] on div "Transaction Communication" at bounding box center [637, 35] width 78 height 14
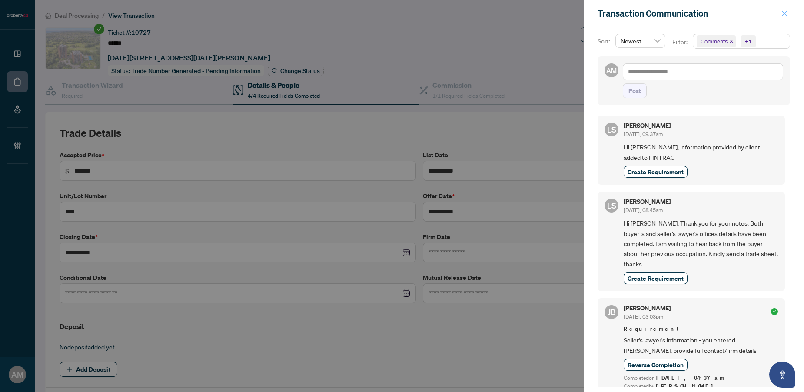
click at [784, 15] on icon "close" at bounding box center [784, 13] width 6 height 6
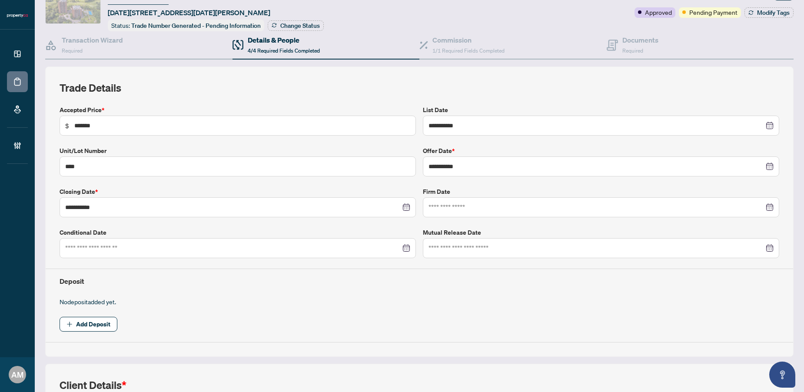
scroll to position [242, 0]
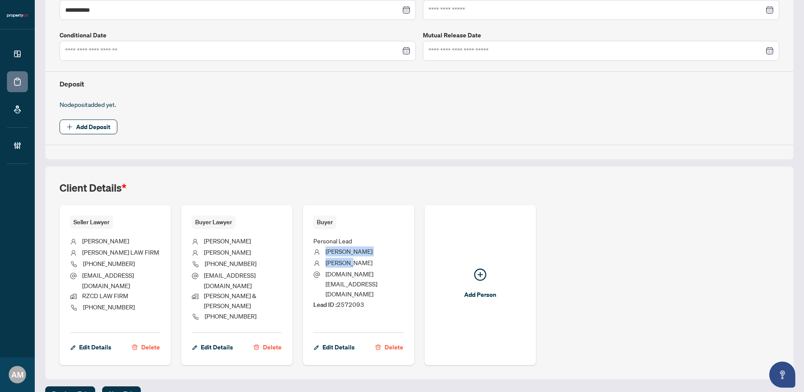
drag, startPoint x: 360, startPoint y: 265, endPoint x: 323, endPoint y: 252, distance: 39.2
click at [323, 252] on ul "Personal Lead [PERSON_NAME] [DOMAIN_NAME][EMAIL_ADDRESS][DOMAIN_NAME] Lead ID :…" at bounding box center [358, 277] width 90 height 97
click at [369, 299] on li "Lead ID : 2572093" at bounding box center [358, 304] width 90 height 10
drag, startPoint x: 371, startPoint y: 281, endPoint x: 334, endPoint y: 281, distance: 36.5
click at [334, 299] on li "Lead ID : 2572093" at bounding box center [358, 304] width 90 height 10
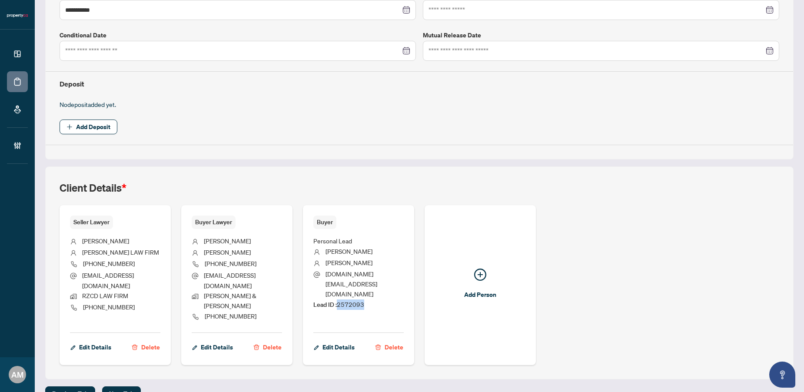
click at [357, 300] on span "Lead ID : 2572093" at bounding box center [338, 304] width 51 height 8
drag, startPoint x: 370, startPoint y: 284, endPoint x: 335, endPoint y: 281, distance: 34.9
click at [335, 299] on li "Lead ID : 2572093" at bounding box center [358, 304] width 90 height 10
copy span "2572093"
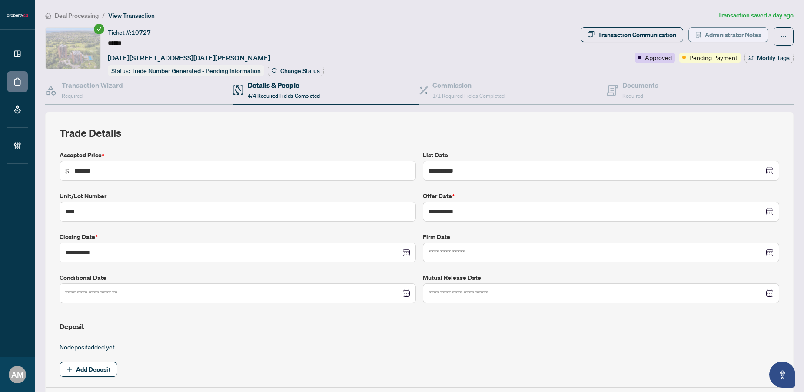
click at [736, 32] on span "Administrator Notes" at bounding box center [733, 35] width 56 height 14
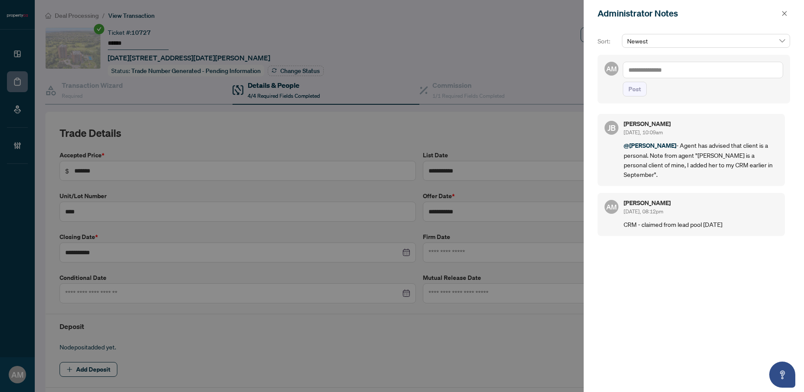
click at [678, 70] on textarea at bounding box center [702, 70] width 160 height 17
click at [663, 77] on span "[PERSON_NAME]" at bounding box center [692, 76] width 94 height 8
type textarea "**********"
click at [640, 96] on span "Post" at bounding box center [634, 89] width 13 height 14
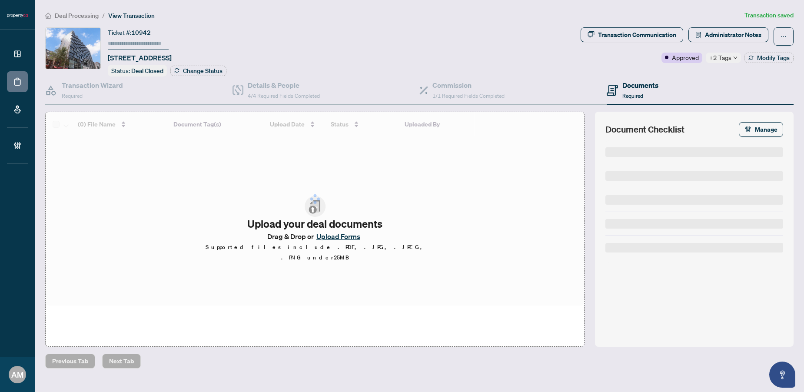
type input "******"
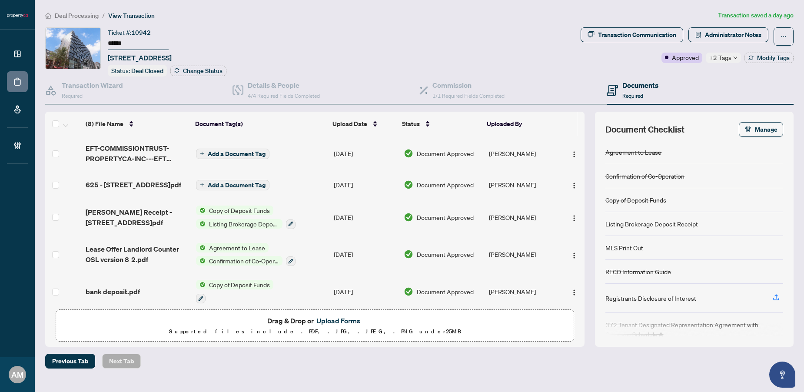
click at [726, 56] on span "+2 Tags" at bounding box center [720, 58] width 22 height 10
click at [736, 28] on span "Administrator Notes" at bounding box center [733, 35] width 56 height 14
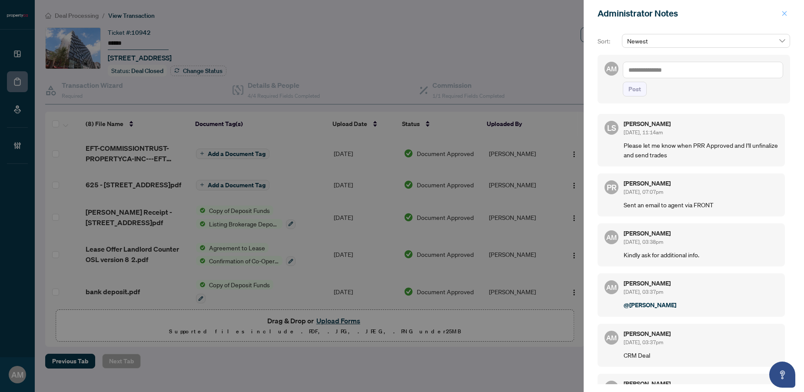
click at [786, 13] on icon "close" at bounding box center [784, 13] width 6 height 6
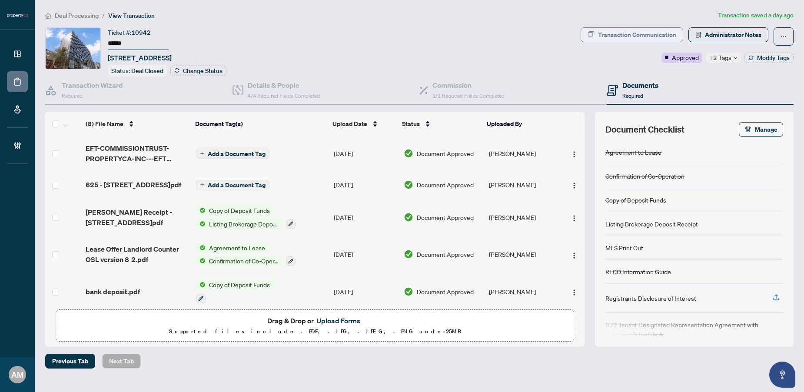
click at [653, 29] on div "Transaction Communication" at bounding box center [637, 35] width 78 height 14
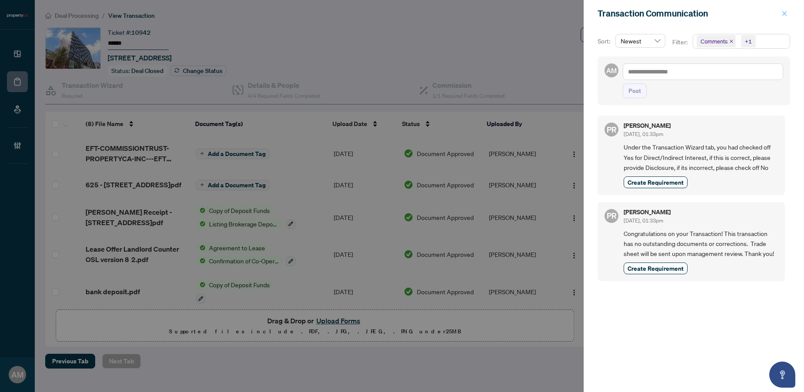
click at [786, 15] on icon "close" at bounding box center [784, 13] width 6 height 6
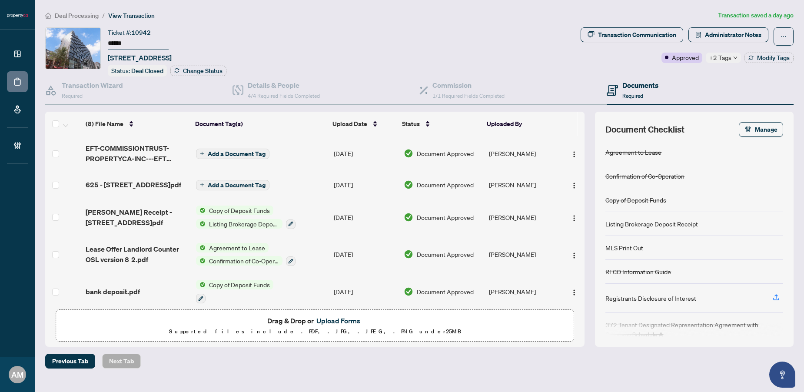
click at [65, 14] on span "Deal Processing" at bounding box center [77, 16] width 44 height 8
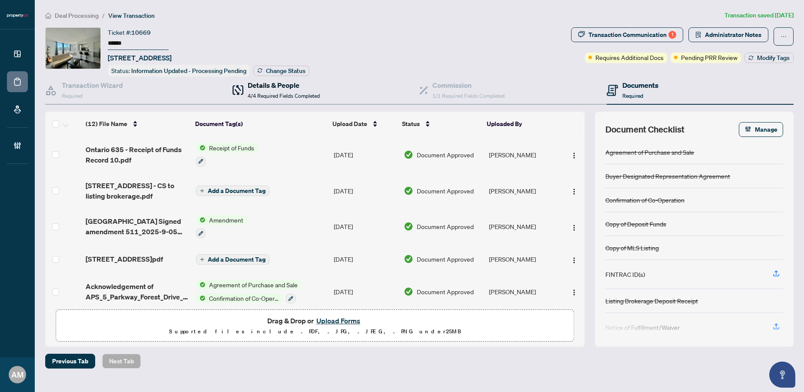
click at [252, 89] on div "Details & People 4/4 Required Fields Completed" at bounding box center [284, 90] width 72 height 20
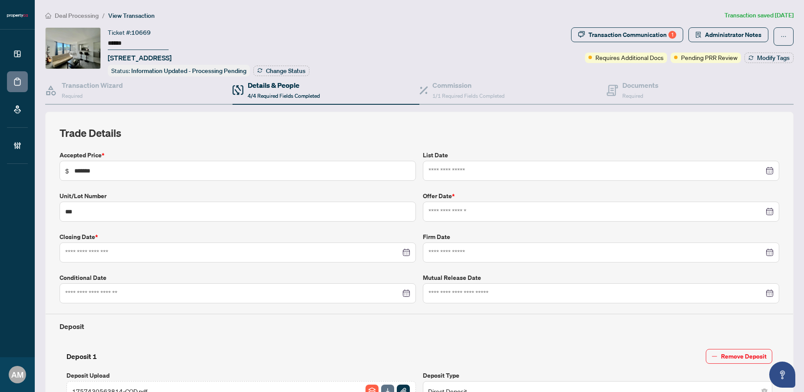
type input "**********"
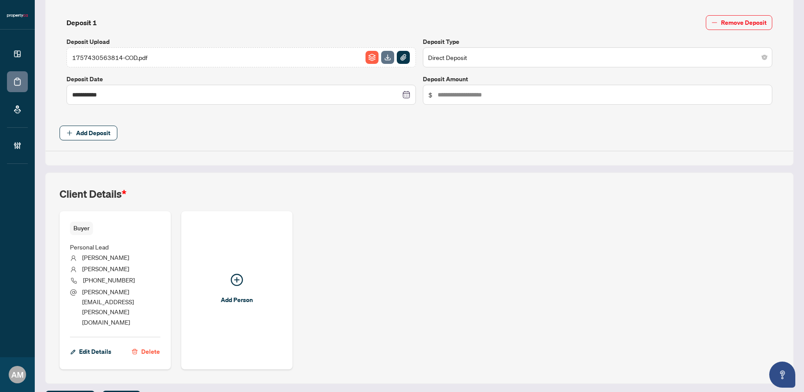
scroll to position [336, 0]
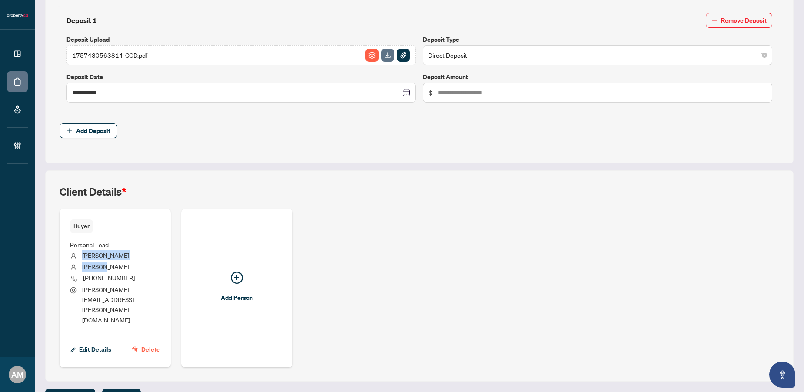
drag, startPoint x: 108, startPoint y: 262, endPoint x: 84, endPoint y: 256, distance: 24.7
click at [84, 256] on ul "Personal Lead [PERSON_NAME] [PHONE_NUMBER] [PERSON_NAME][EMAIL_ADDRESS][PERSON_…" at bounding box center [115, 281] width 90 height 96
copy ul "[PERSON_NAME]"
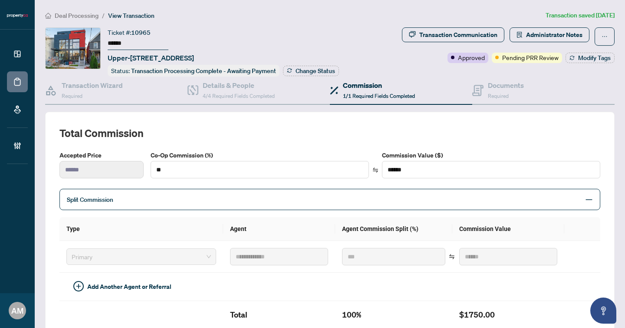
click at [72, 17] on span "Deal Processing" at bounding box center [77, 16] width 44 height 8
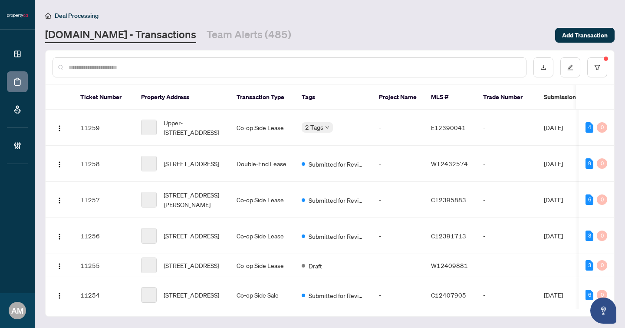
click at [104, 68] on input "text" at bounding box center [294, 68] width 451 height 10
click at [123, 68] on input "text" at bounding box center [294, 68] width 451 height 10
click at [145, 68] on input "text" at bounding box center [294, 68] width 451 height 10
click at [163, 68] on input "text" at bounding box center [294, 68] width 451 height 10
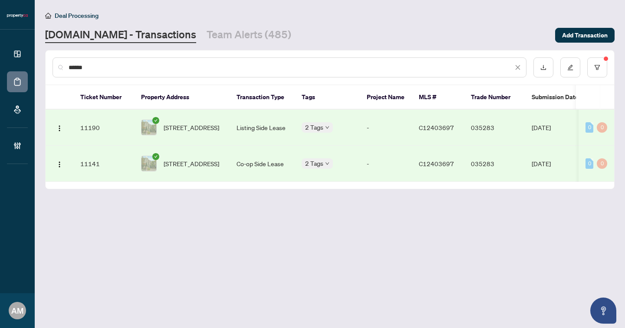
type input "******"
click at [89, 120] on td "11190" at bounding box center [103, 127] width 61 height 36
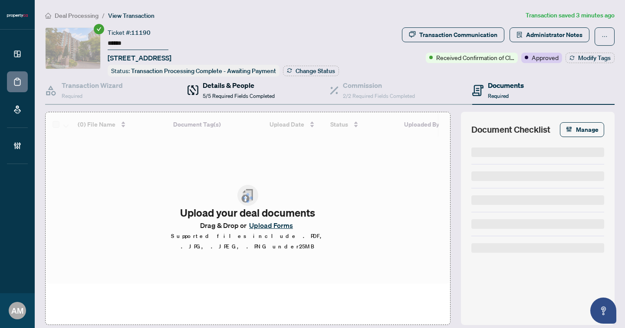
click at [230, 93] on span "5/5 Required Fields Completed" at bounding box center [239, 96] width 72 height 7
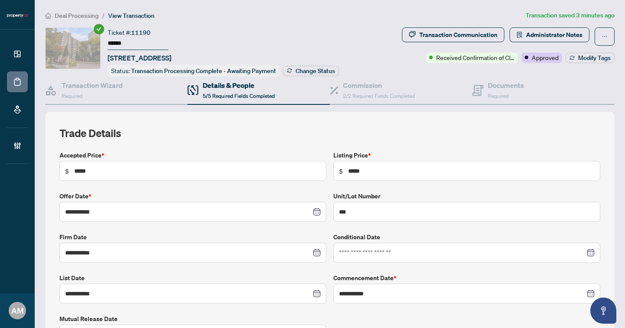
type input "**********"
click at [552, 35] on span "Administrator Notes" at bounding box center [554, 35] width 56 height 14
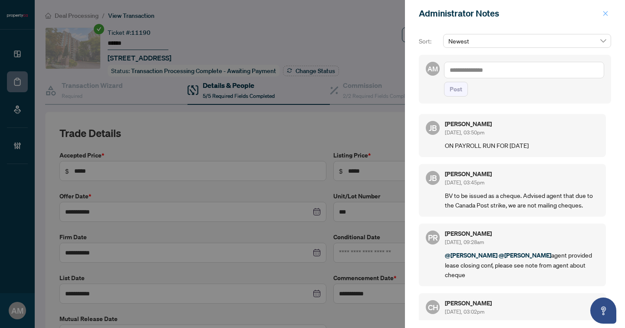
click at [605, 12] on icon "close" at bounding box center [606, 13] width 6 height 6
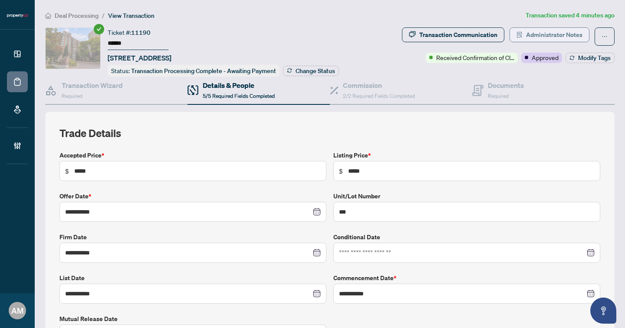
click at [540, 35] on span "Administrator Notes" at bounding box center [554, 35] width 56 height 14
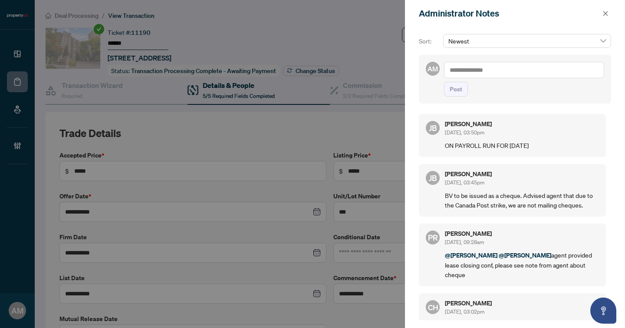
click at [608, 11] on icon "close" at bounding box center [606, 13] width 5 height 5
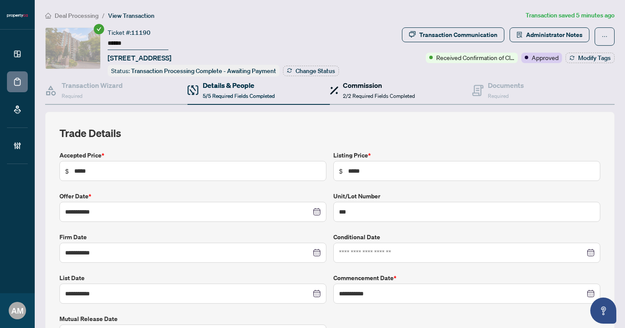
click at [350, 85] on h4 "Commission" at bounding box center [379, 85] width 72 height 10
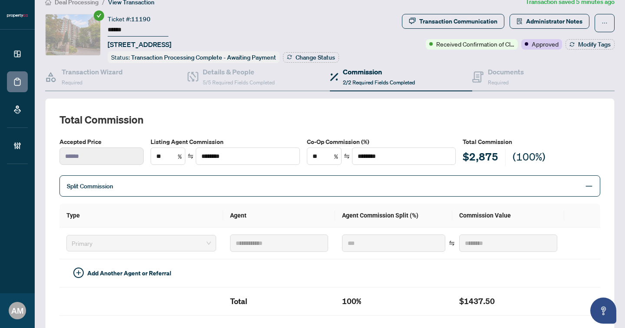
scroll to position [33, 0]
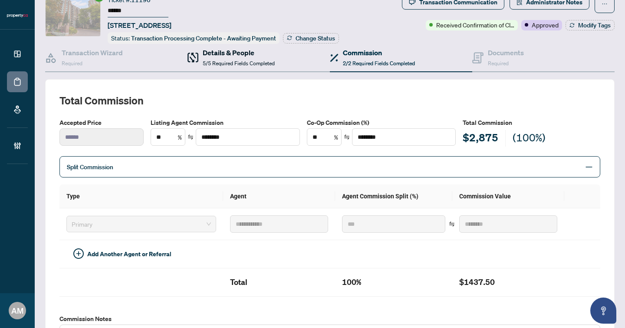
click at [242, 51] on h4 "Details & People" at bounding box center [239, 52] width 72 height 10
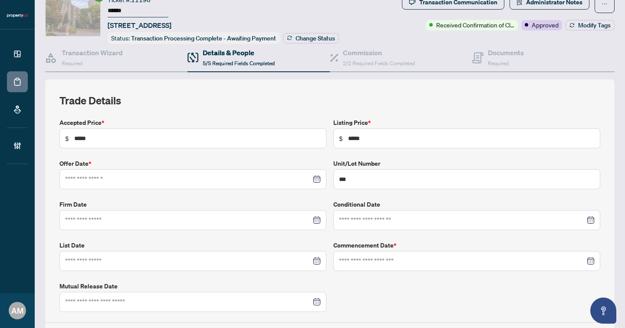
type input "**********"
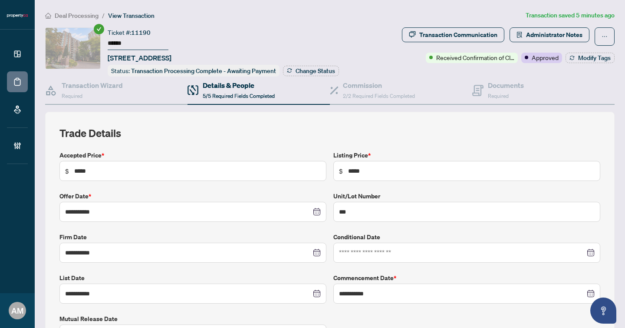
click at [69, 16] on span "Deal Processing" at bounding box center [77, 16] width 44 height 8
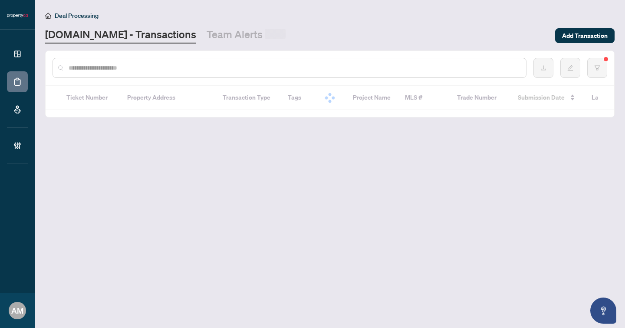
click at [142, 70] on input "text" at bounding box center [294, 68] width 451 height 10
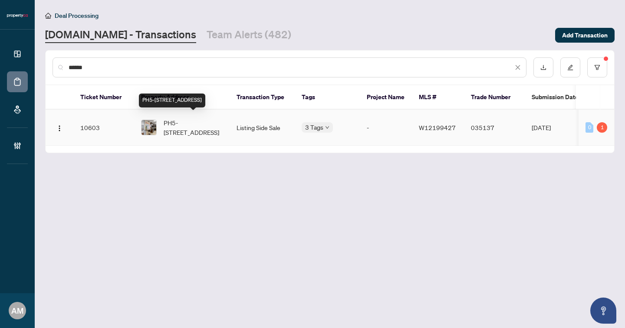
type input "******"
click at [193, 122] on span "PH5-1515 Lakeshore Rd, Mississauga, Ontario L5E 3E2, Canada" at bounding box center [193, 127] width 59 height 19
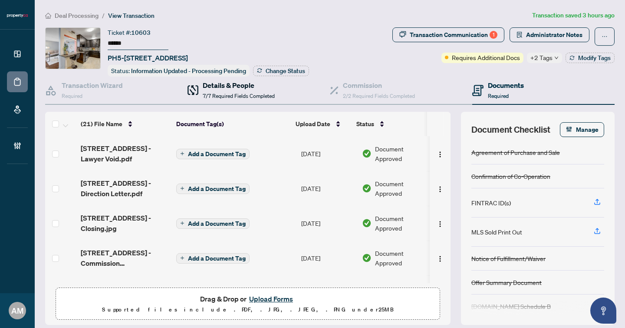
click at [234, 85] on h4 "Details & People" at bounding box center [239, 85] width 72 height 10
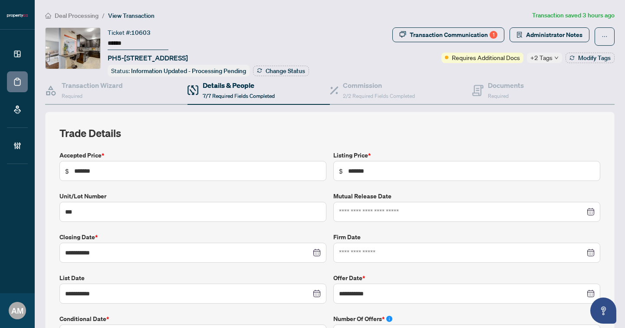
type input "**********"
click at [539, 32] on span "Administrator Notes" at bounding box center [554, 35] width 56 height 14
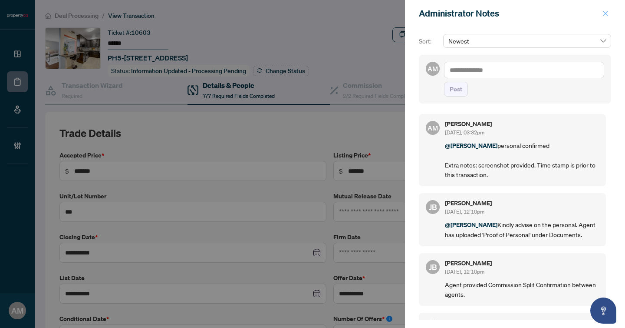
click at [608, 13] on icon "close" at bounding box center [606, 13] width 6 height 6
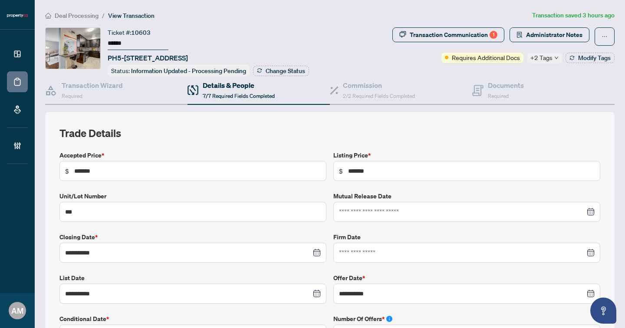
click at [73, 17] on span "Deal Processing" at bounding box center [77, 16] width 44 height 8
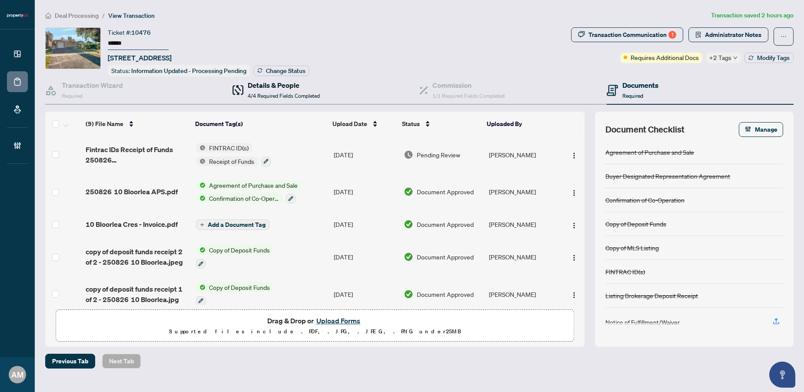
click at [293, 93] on span "4/4 Required Fields Completed" at bounding box center [284, 96] width 72 height 7
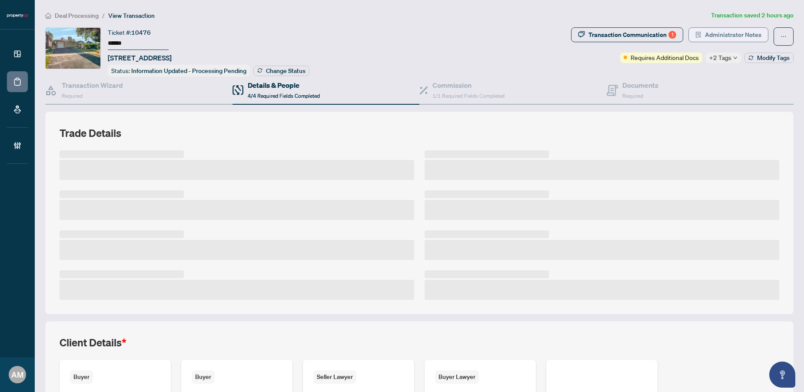
click at [734, 36] on span "Administrator Notes" at bounding box center [733, 35] width 56 height 14
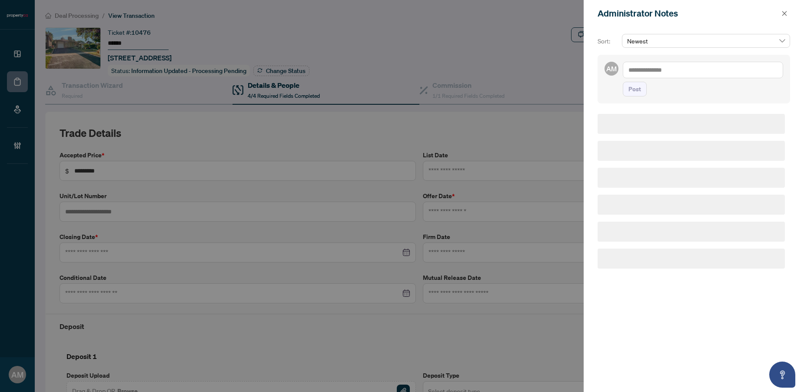
type input "**********"
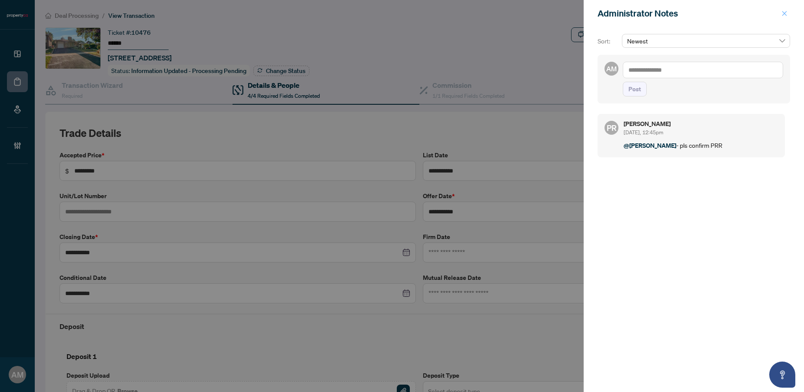
click at [784, 13] on icon "close" at bounding box center [784, 13] width 5 height 5
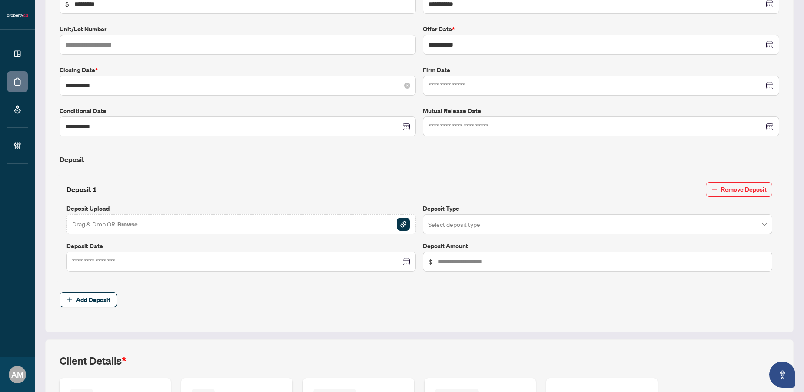
scroll to position [325, 0]
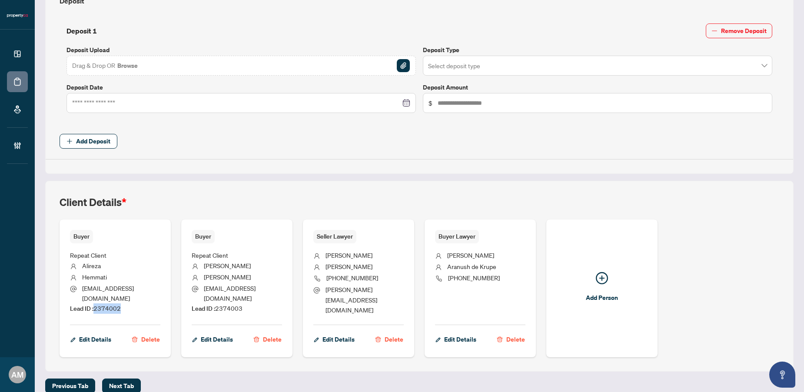
drag, startPoint x: 127, startPoint y: 301, endPoint x: 96, endPoint y: 297, distance: 31.6
click at [96, 303] on li "Lead ID : 2374002" at bounding box center [115, 308] width 90 height 10
copy span "2374002"
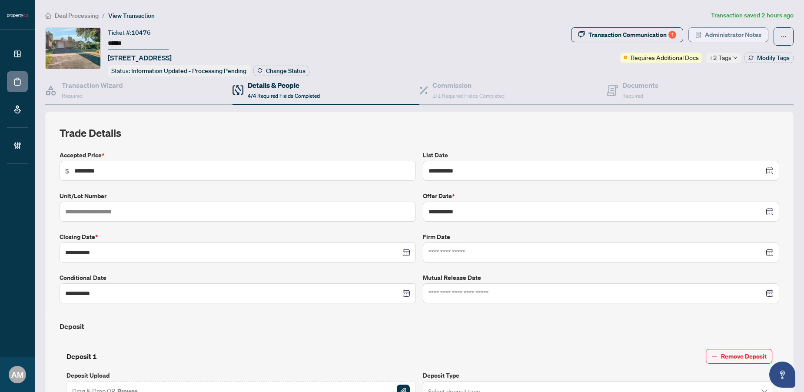
click at [732, 35] on span "Administrator Notes" at bounding box center [733, 35] width 56 height 14
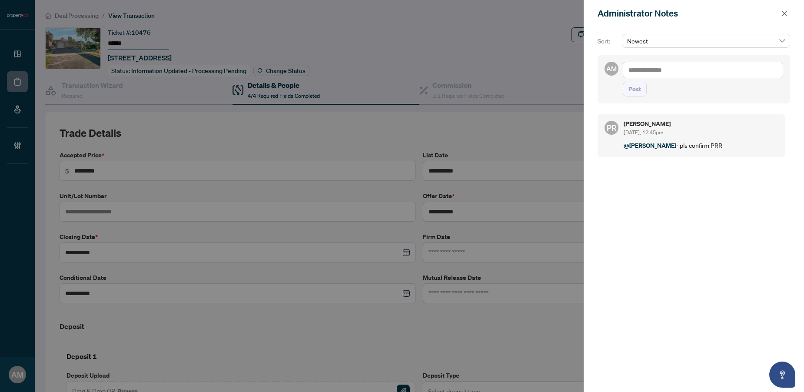
click at [681, 69] on textarea at bounding box center [702, 70] width 160 height 17
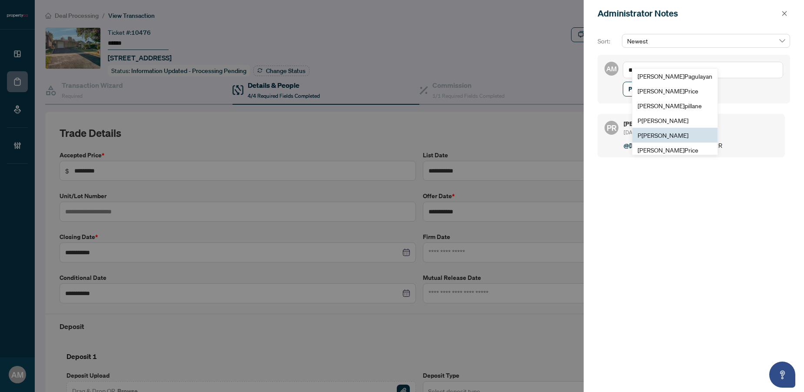
click at [676, 136] on span "P uvitha Ramachandran" at bounding box center [662, 135] width 51 height 8
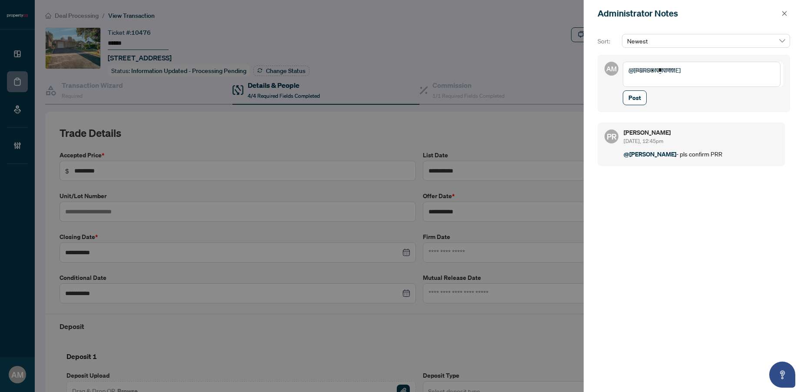
click at [648, 80] on textarea "**********" at bounding box center [701, 74] width 158 height 25
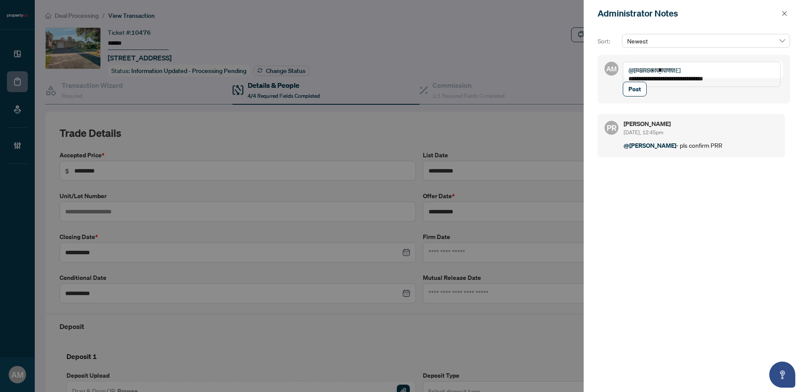
paste textarea "*******"
type textarea "**********"
click at [629, 92] on span "Post" at bounding box center [634, 98] width 13 height 14
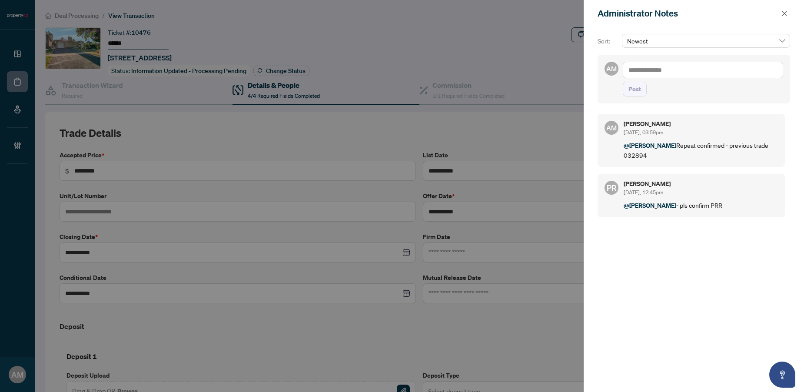
click at [463, 90] on div at bounding box center [402, 196] width 804 height 392
click at [454, 95] on div at bounding box center [402, 196] width 804 height 392
click at [785, 12] on icon "close" at bounding box center [784, 13] width 6 height 6
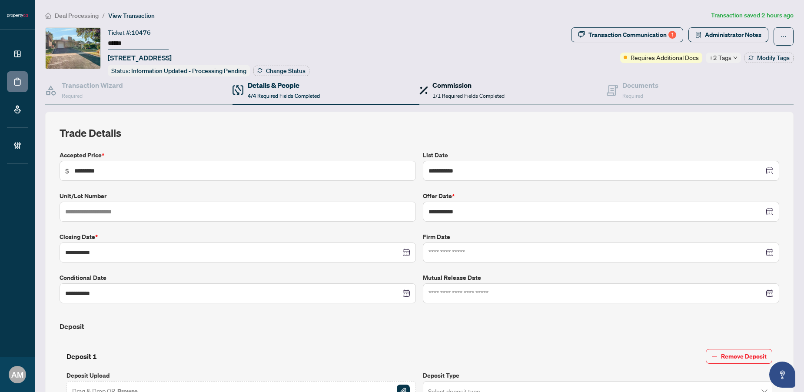
click at [453, 99] on div "Commission 1/1 Required Fields Completed" at bounding box center [468, 90] width 72 height 20
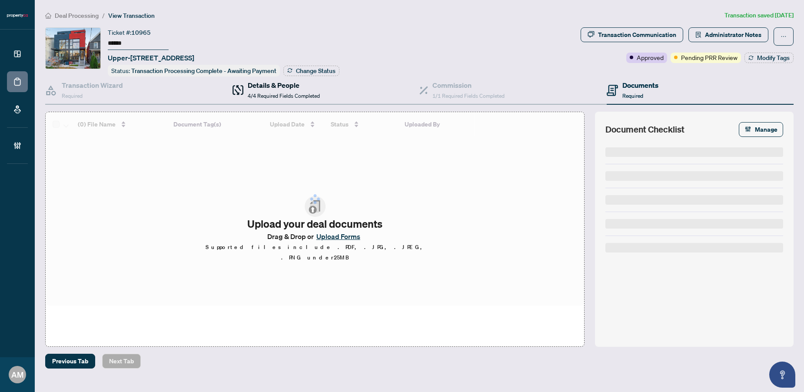
click at [251, 87] on h4 "Details & People" at bounding box center [284, 85] width 72 height 10
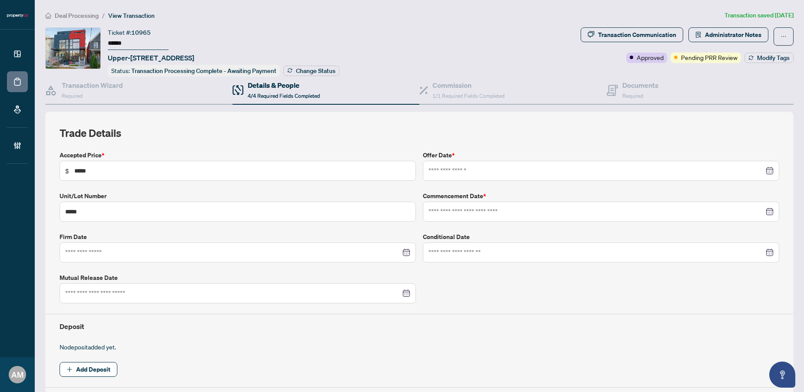
type input "**********"
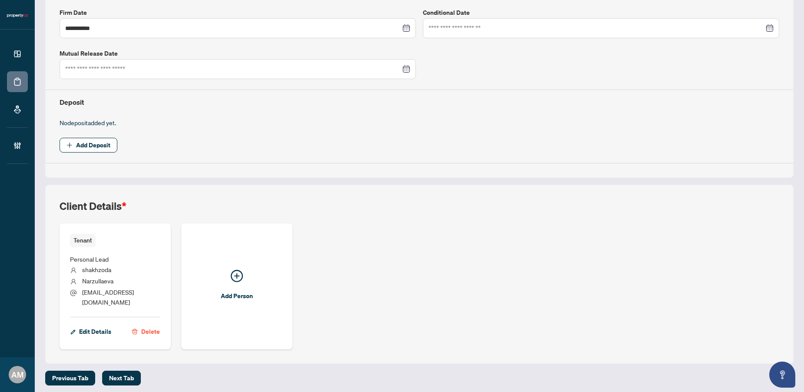
scroll to position [223, 0]
drag, startPoint x: 119, startPoint y: 284, endPoint x: 84, endPoint y: 280, distance: 35.8
click at [84, 280] on li "Narzullaeva" at bounding box center [115, 282] width 90 height 11
copy span "Narzullaeva"
click at [113, 283] on span "Narzullaeva" at bounding box center [97, 282] width 31 height 8
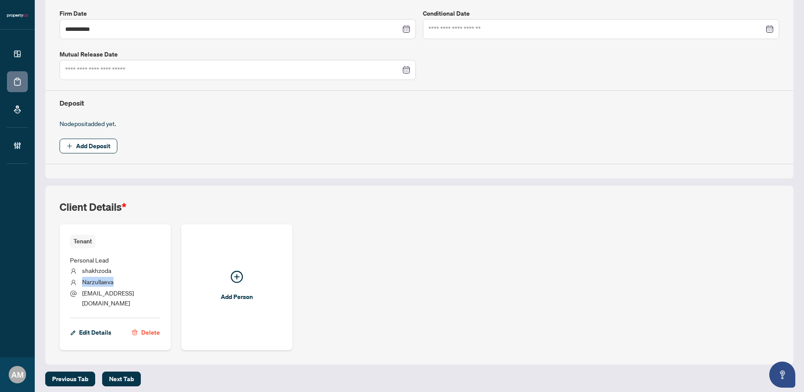
drag, startPoint x: 119, startPoint y: 281, endPoint x: 83, endPoint y: 278, distance: 35.4
click at [83, 278] on li "Narzullaeva" at bounding box center [115, 282] width 90 height 11
copy span "Narzullaeva"
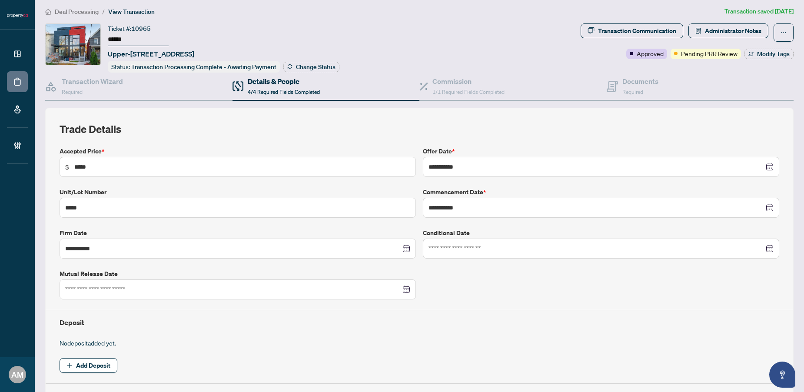
scroll to position [0, 0]
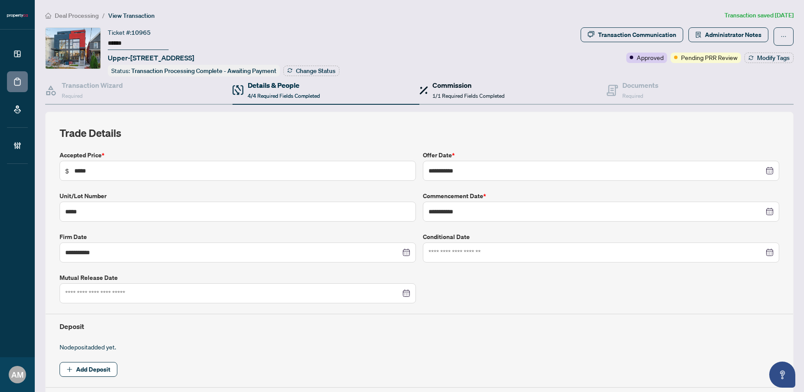
click at [443, 88] on h4 "Commission" at bounding box center [468, 85] width 72 height 10
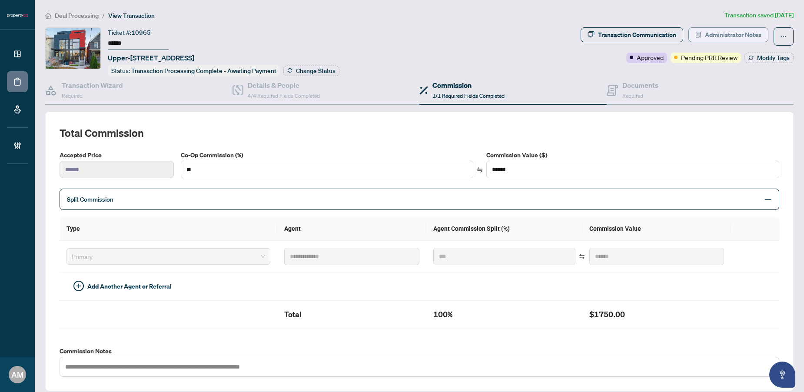
click at [725, 37] on span "Administrator Notes" at bounding box center [733, 35] width 56 height 14
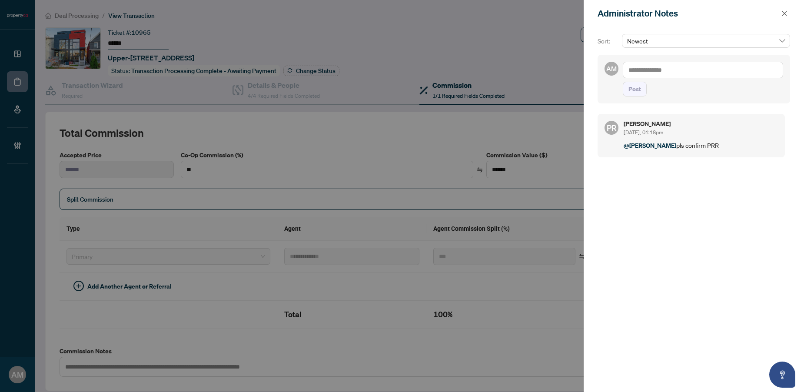
click at [710, 75] on textarea at bounding box center [702, 70] width 160 height 17
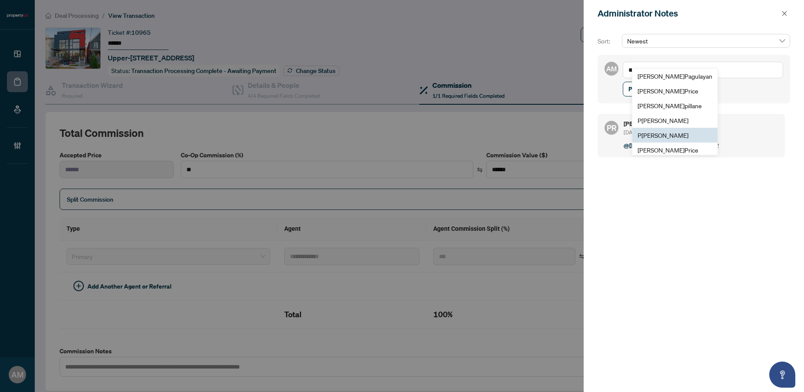
click at [670, 136] on span "P [PERSON_NAME]" at bounding box center [662, 135] width 51 height 8
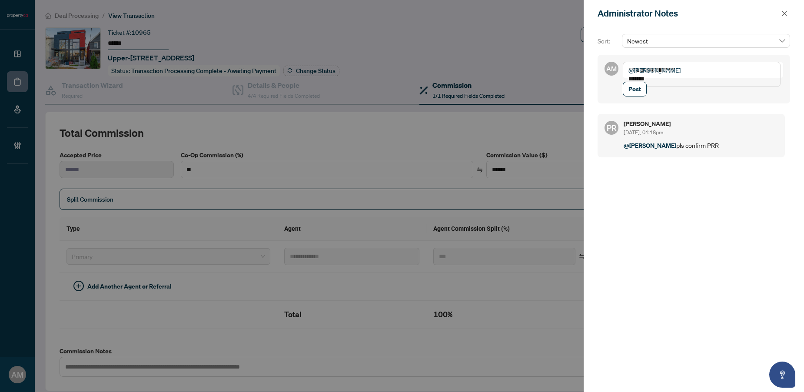
click at [674, 79] on textarea "**********" at bounding box center [701, 74] width 158 height 25
drag, startPoint x: 681, startPoint y: 82, endPoint x: 626, endPoint y: 75, distance: 55.2
click at [626, 75] on textarea "**********" at bounding box center [701, 74] width 158 height 25
type textarea "**********"
click at [641, 96] on button "Post" at bounding box center [634, 89] width 24 height 15
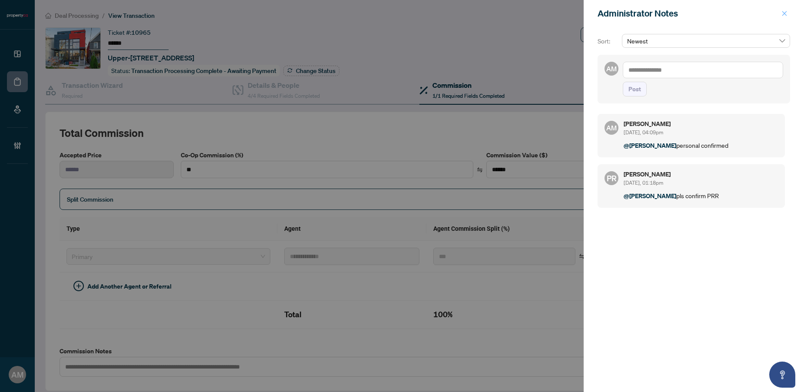
click at [784, 16] on icon "close" at bounding box center [784, 13] width 6 height 6
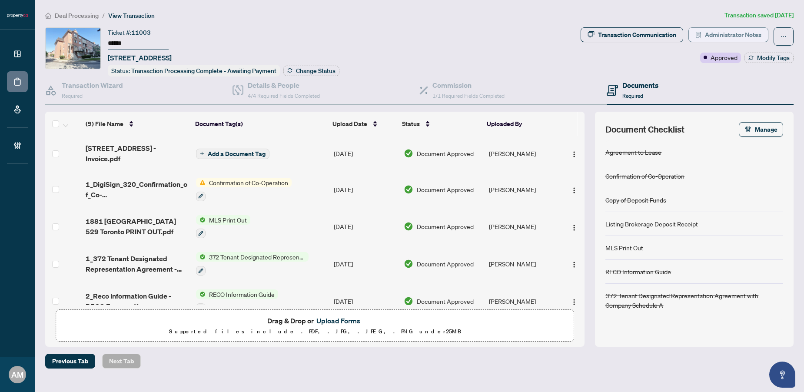
click at [734, 36] on span "Administrator Notes" at bounding box center [733, 35] width 56 height 14
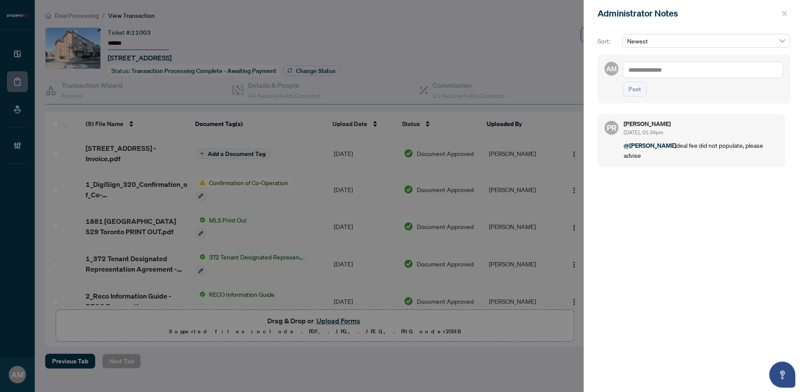
click at [784, 13] on icon "close" at bounding box center [784, 13] width 5 height 5
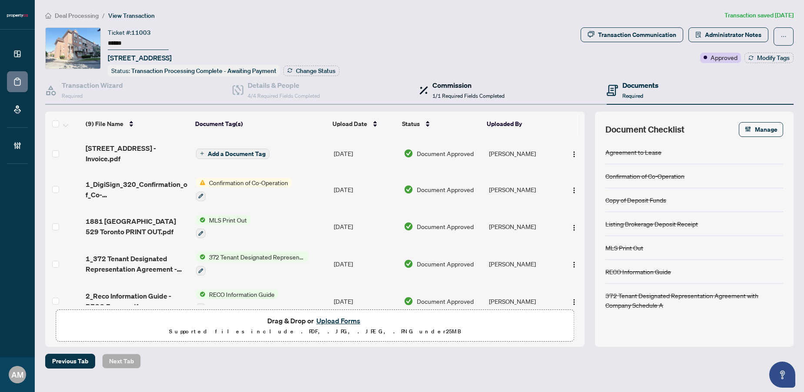
click at [445, 86] on h4 "Commission" at bounding box center [468, 85] width 72 height 10
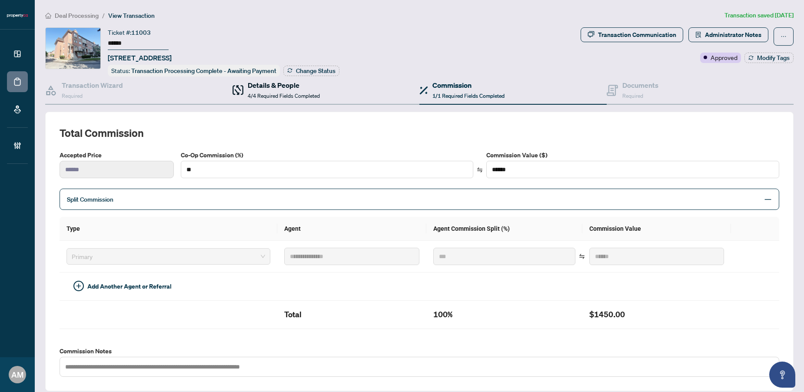
click at [296, 93] on span "4/4 Required Fields Completed" at bounding box center [284, 96] width 72 height 7
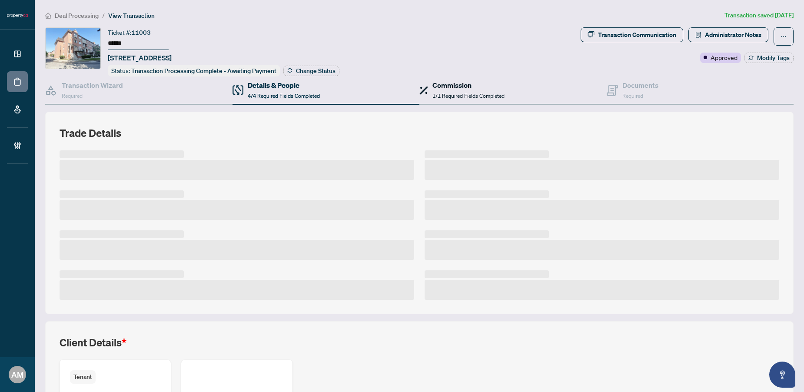
click at [476, 93] on span "1/1 Required Fields Completed" at bounding box center [468, 96] width 72 height 7
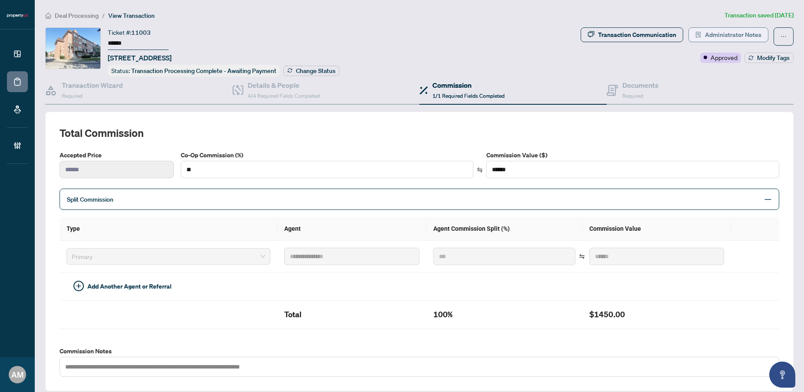
click at [740, 37] on span "Administrator Notes" at bounding box center [733, 35] width 56 height 14
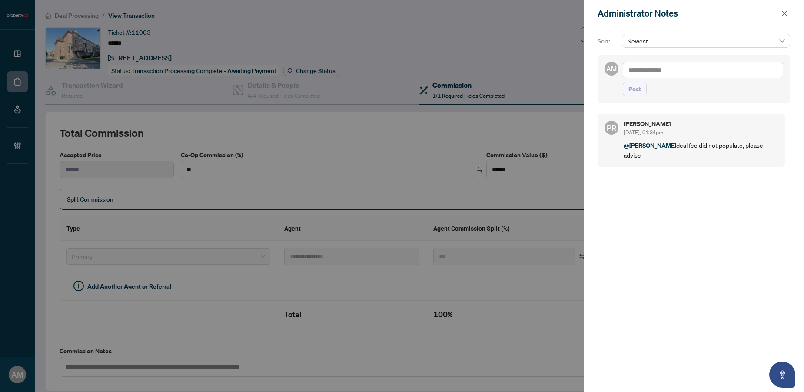
click at [681, 69] on textarea at bounding box center [702, 70] width 160 height 17
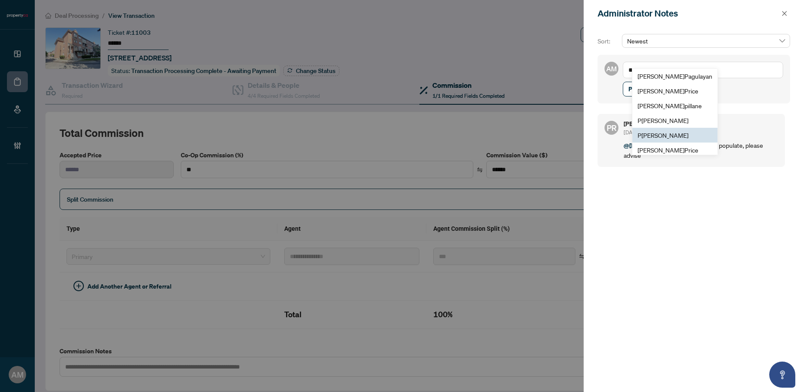
click at [676, 135] on span "P [PERSON_NAME]" at bounding box center [662, 135] width 51 height 8
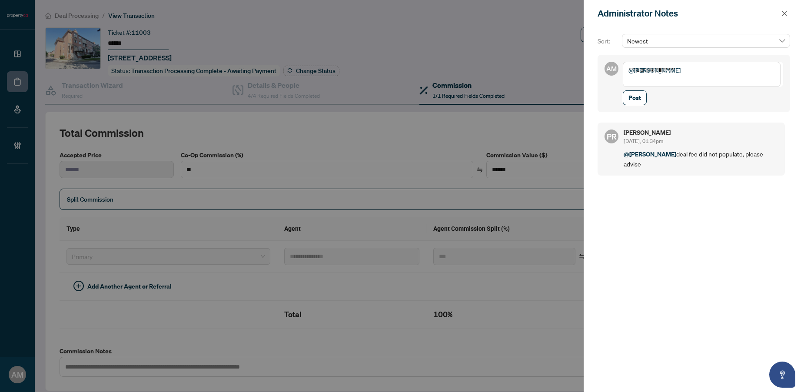
click at [641, 77] on textarea "**********" at bounding box center [701, 74] width 158 height 25
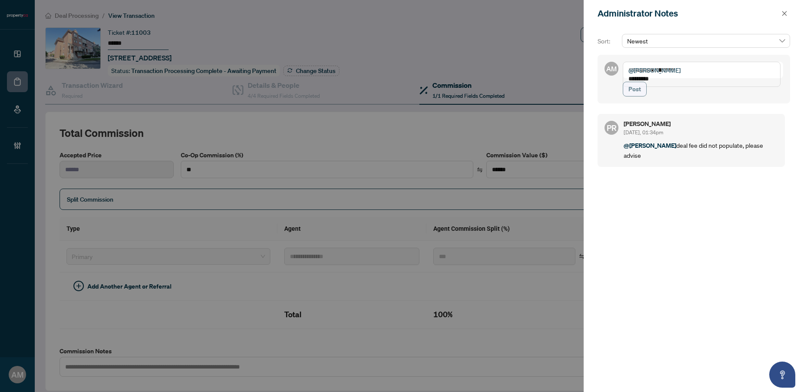
type textarea "**********"
click at [645, 96] on button "Post" at bounding box center [634, 89] width 24 height 15
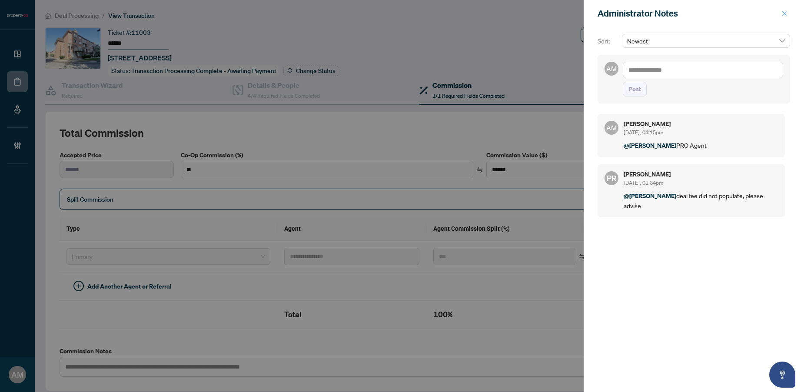
click at [782, 11] on icon "close" at bounding box center [784, 13] width 6 height 6
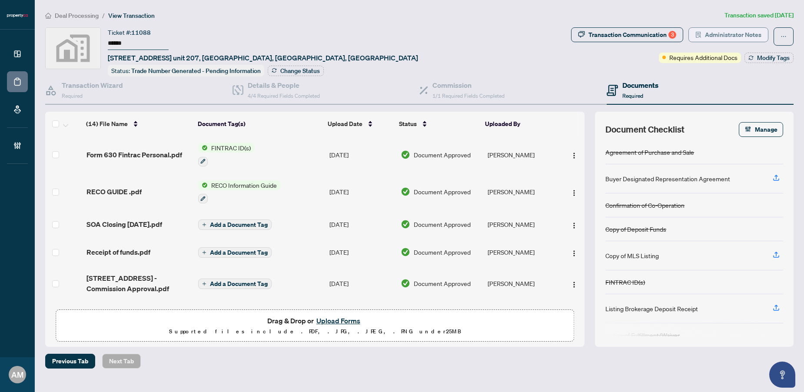
click at [734, 33] on span "Administrator Notes" at bounding box center [733, 35] width 56 height 14
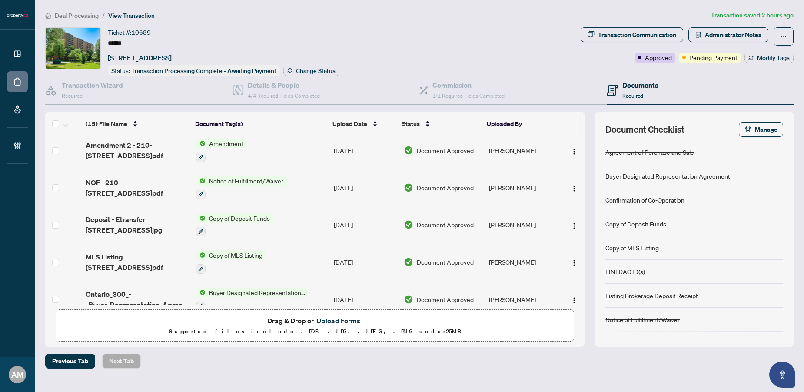
scroll to position [387, 0]
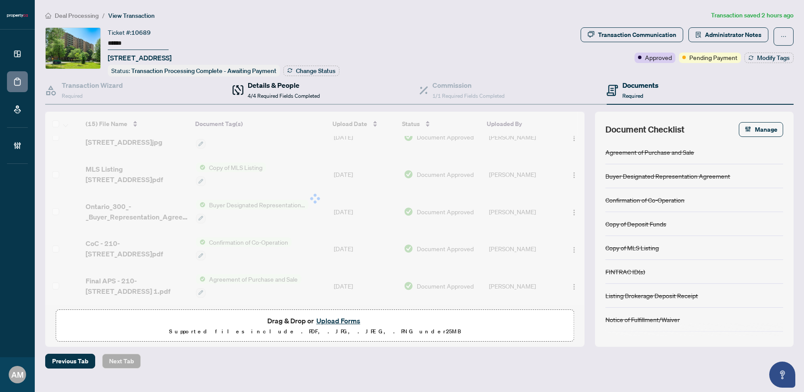
click at [287, 88] on h4 "Details & People" at bounding box center [284, 85] width 72 height 10
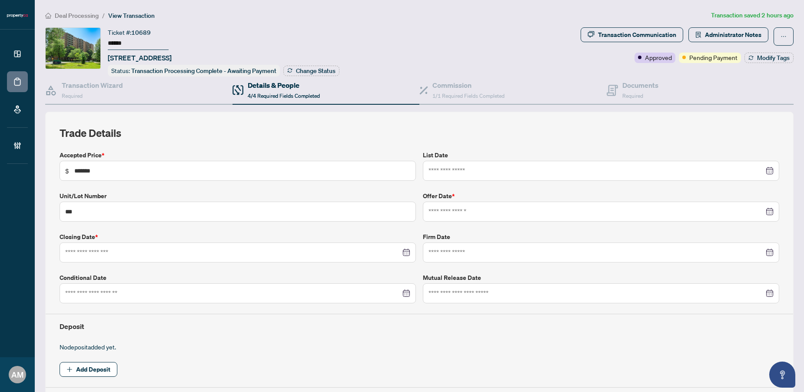
type input "**********"
click at [722, 40] on span "Administrator Notes" at bounding box center [733, 35] width 56 height 14
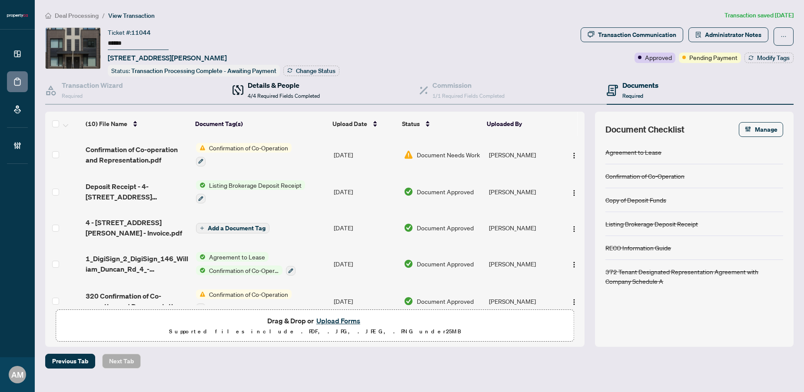
click at [290, 90] on div "Details & People 4/4 Required Fields Completed" at bounding box center [284, 90] width 72 height 20
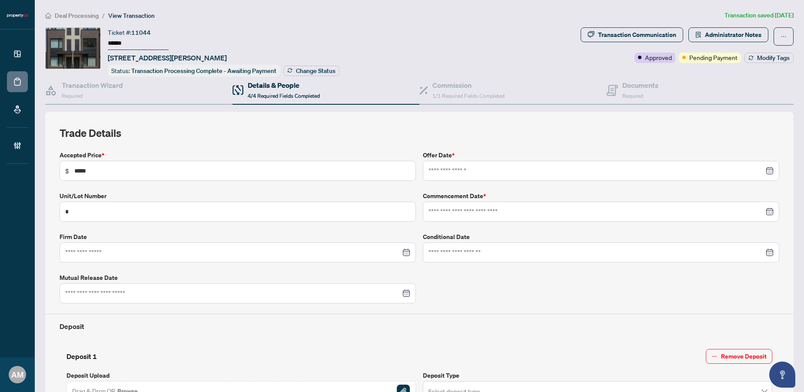
type input "**********"
click at [723, 36] on span "Administrator Notes" at bounding box center [733, 35] width 56 height 14
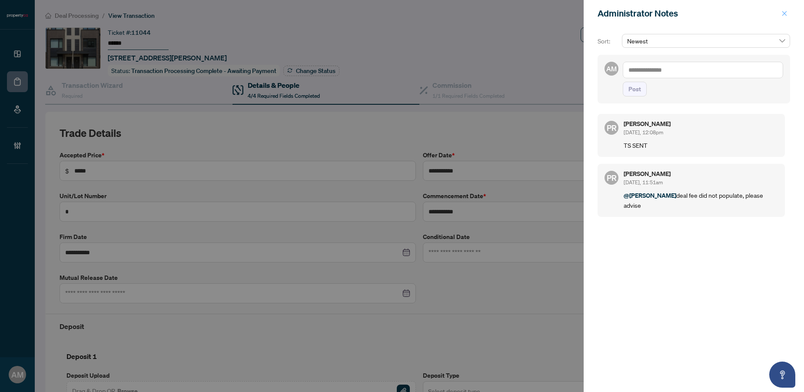
click at [784, 14] on icon "close" at bounding box center [784, 13] width 5 height 5
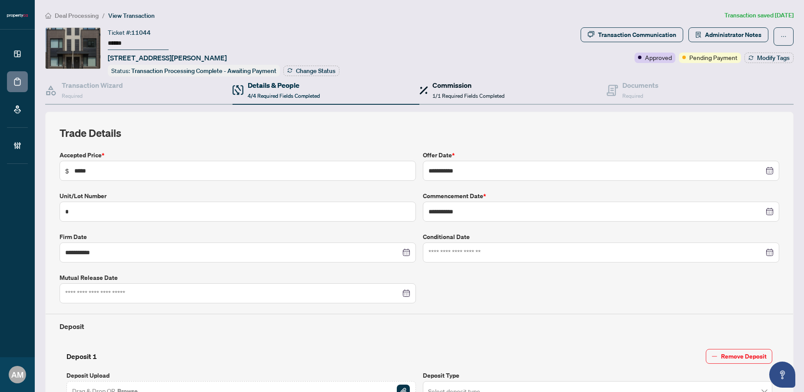
click at [458, 80] on h4 "Commission" at bounding box center [468, 85] width 72 height 10
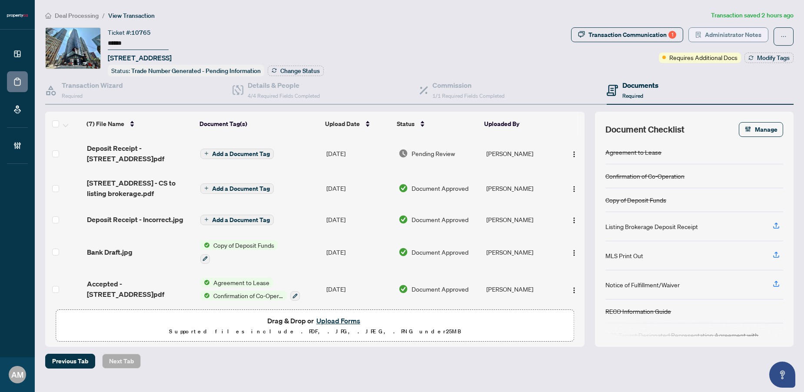
click at [741, 33] on span "Administrator Notes" at bounding box center [733, 35] width 56 height 14
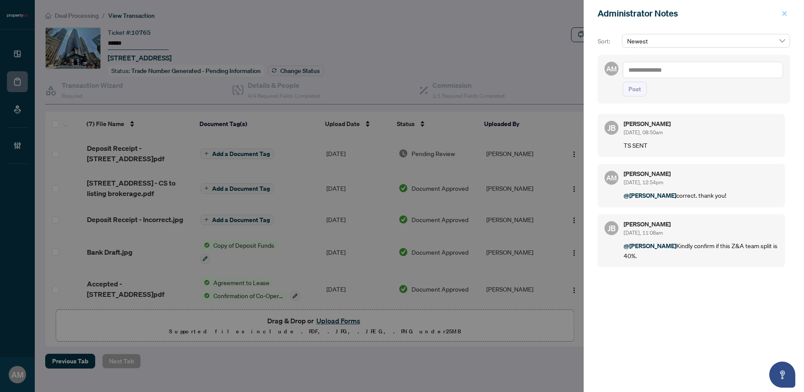
click at [785, 14] on icon "close" at bounding box center [784, 13] width 6 height 6
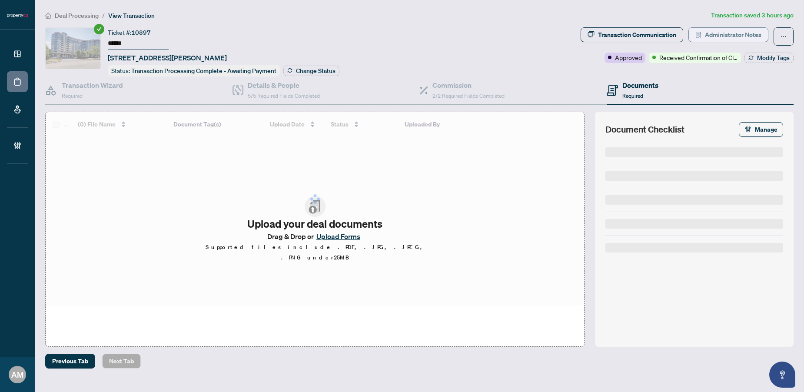
click at [745, 31] on span "Administrator Notes" at bounding box center [733, 35] width 56 height 14
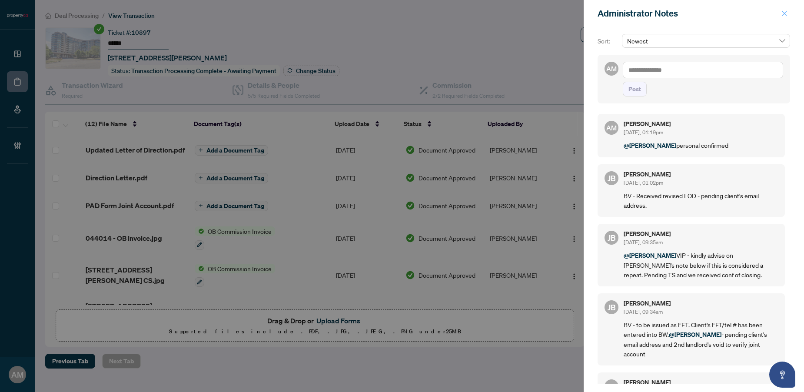
click at [785, 13] on icon "close" at bounding box center [784, 13] width 6 height 6
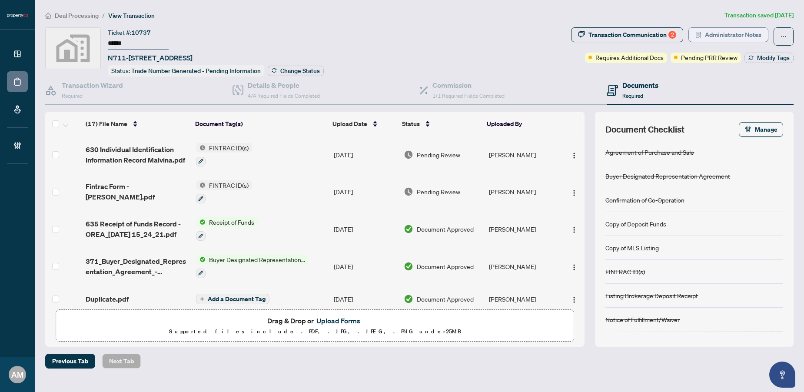
click at [715, 37] on span "Administrator Notes" at bounding box center [733, 35] width 56 height 14
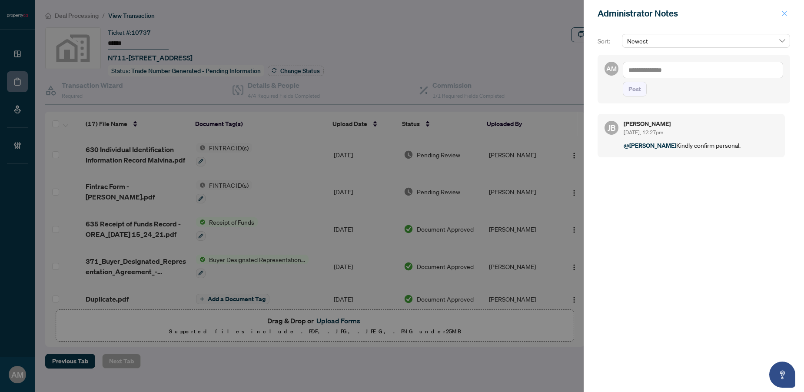
click at [782, 13] on icon "close" at bounding box center [784, 13] width 6 height 6
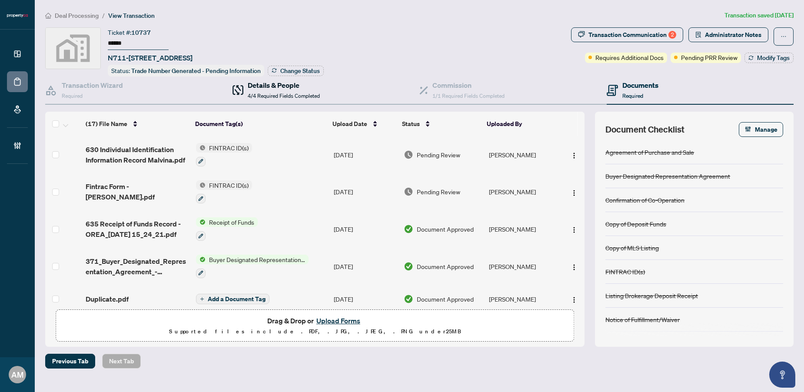
click at [252, 84] on h4 "Details & People" at bounding box center [284, 85] width 72 height 10
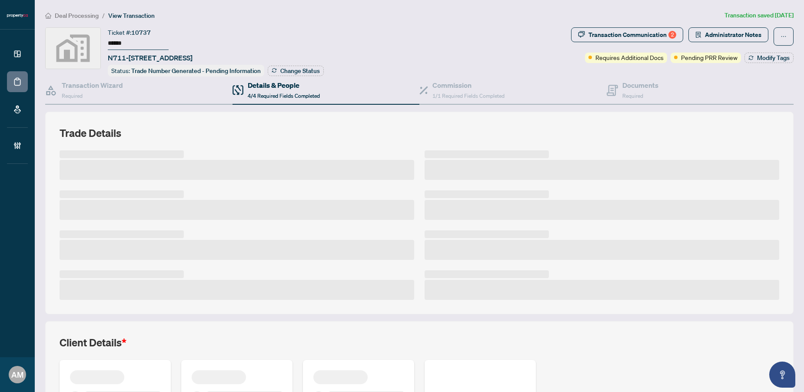
scroll to position [113, 0]
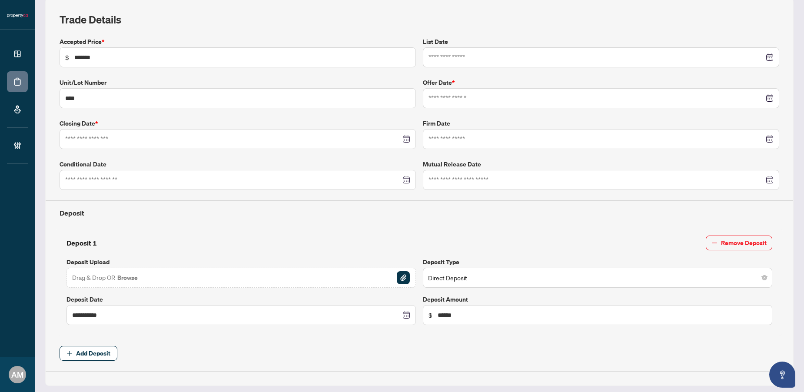
type input "**********"
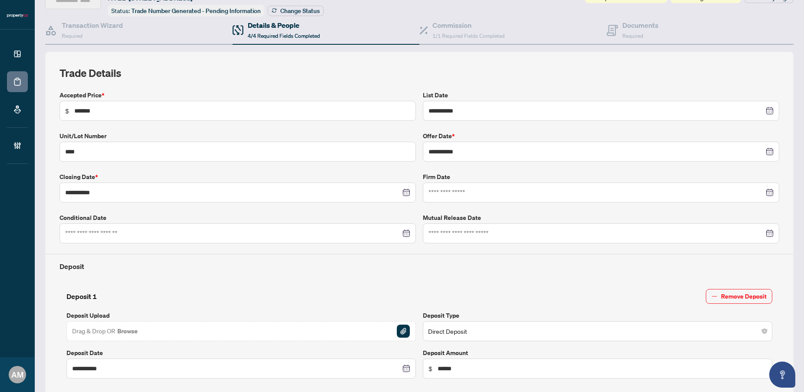
scroll to position [0, 0]
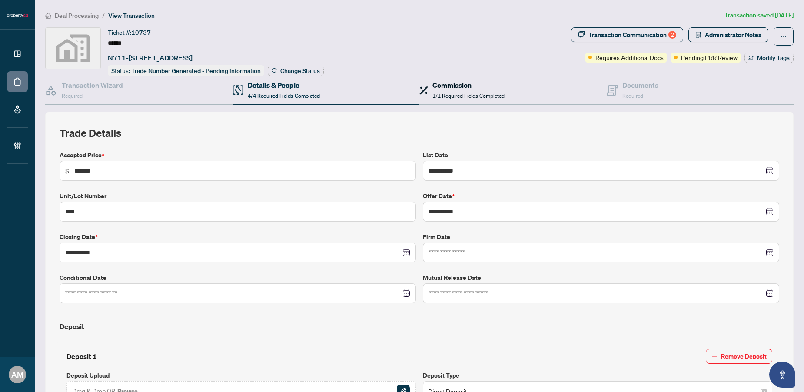
click at [448, 89] on div "Commission 1/1 Required Fields Completed" at bounding box center [468, 90] width 72 height 20
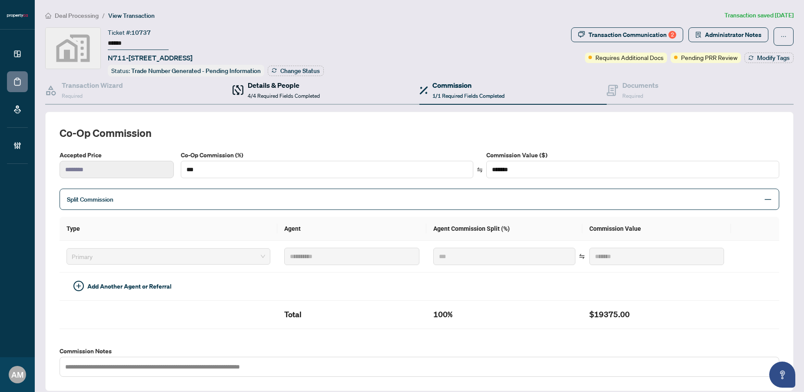
click at [273, 90] on div "Details & People 4/4 Required Fields Completed" at bounding box center [284, 90] width 72 height 20
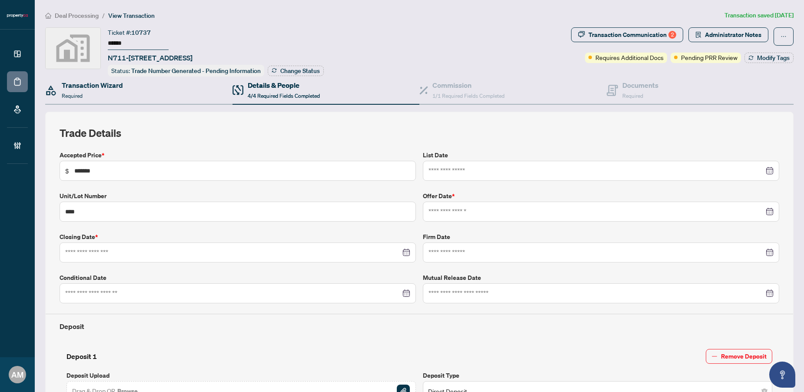
type input "**********"
click at [622, 89] on div "Documents Required" at bounding box center [640, 90] width 36 height 20
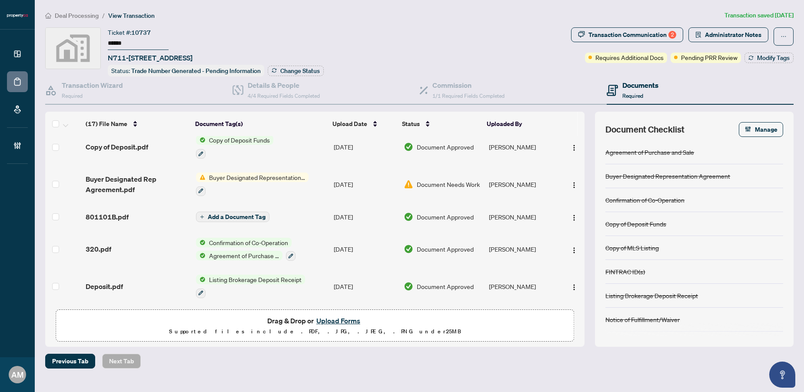
scroll to position [443, 0]
click at [123, 244] on div "320.pdf" at bounding box center [137, 248] width 103 height 10
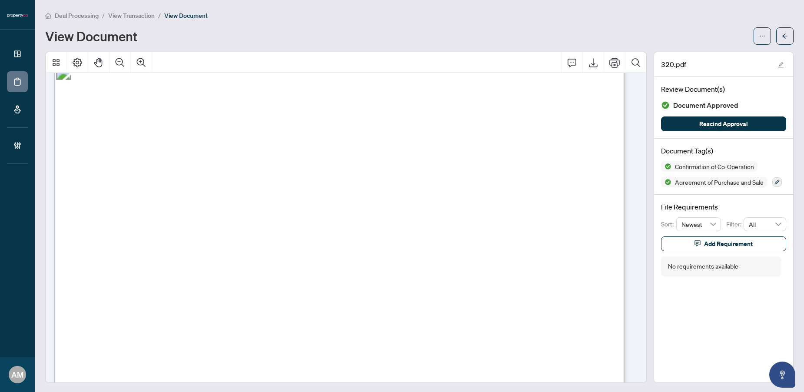
scroll to position [739, 0]
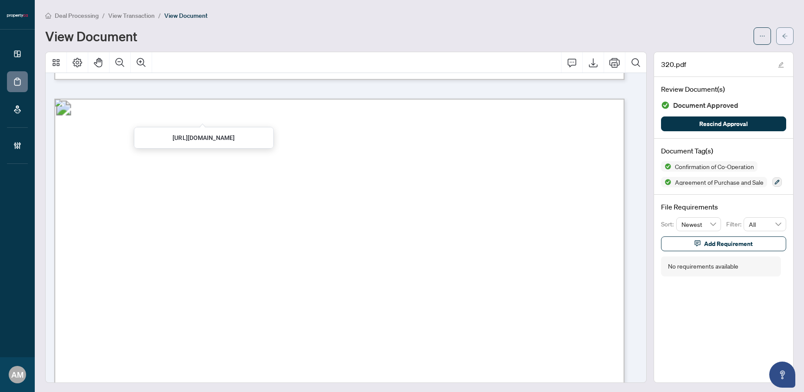
click at [785, 33] on button "button" at bounding box center [784, 35] width 17 height 17
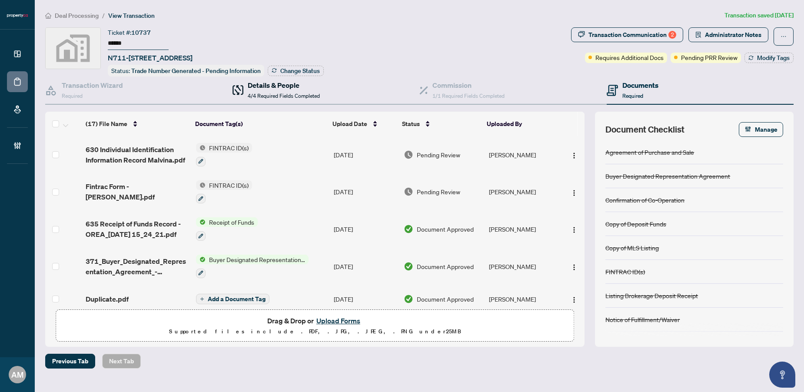
click at [281, 97] on span "4/4 Required Fields Completed" at bounding box center [284, 96] width 72 height 7
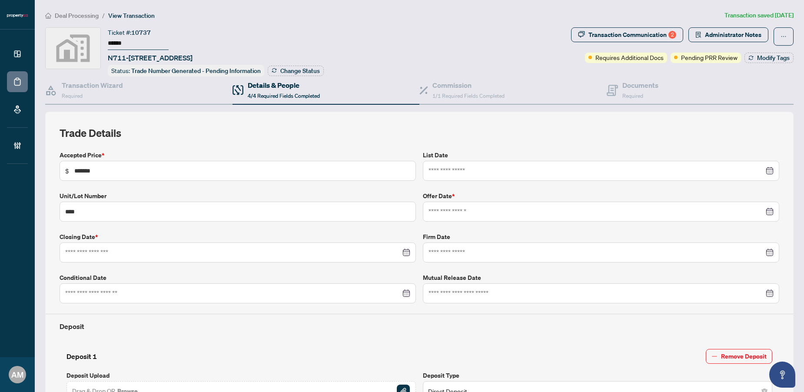
type input "**********"
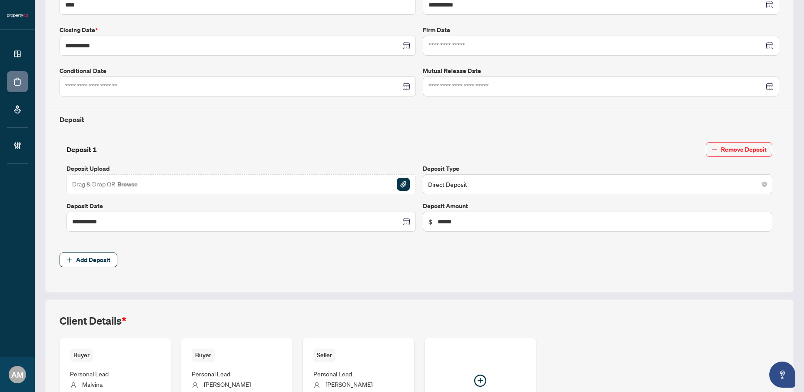
scroll to position [304, 0]
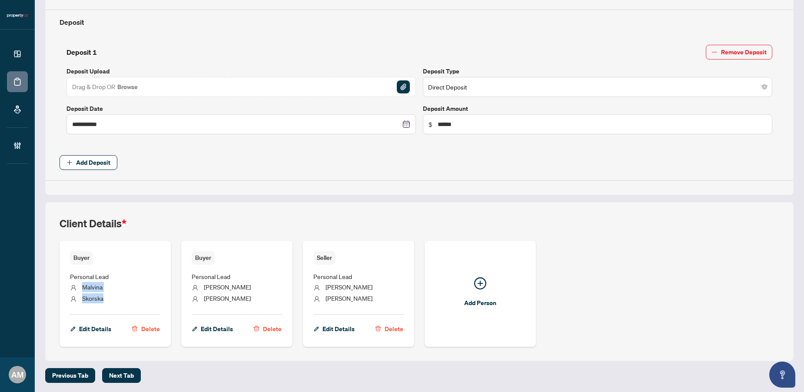
click at [84, 284] on ul "Personal Lead Malvina Skorska" at bounding box center [115, 286] width 90 height 43
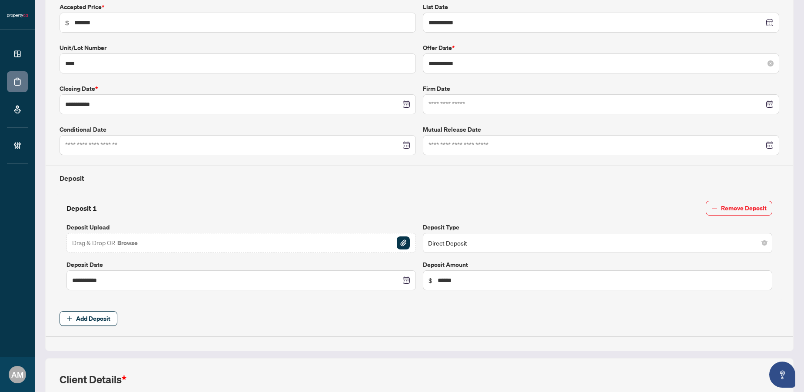
scroll to position [0, 0]
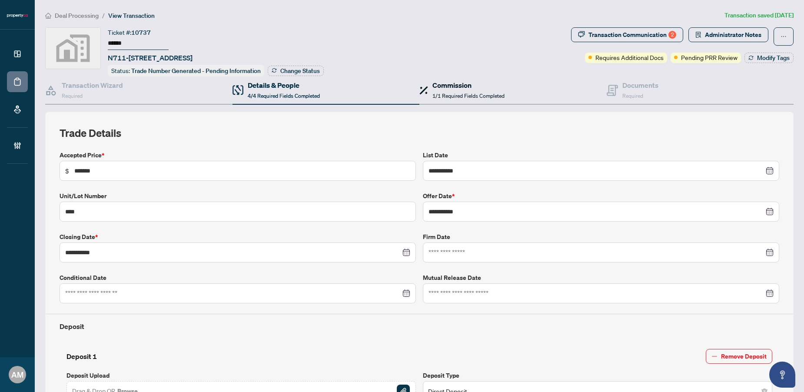
click at [469, 87] on h4 "Commission" at bounding box center [468, 85] width 72 height 10
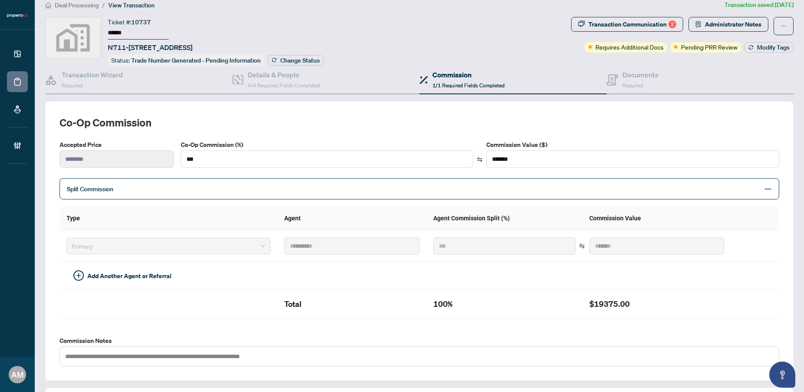
scroll to position [4, 0]
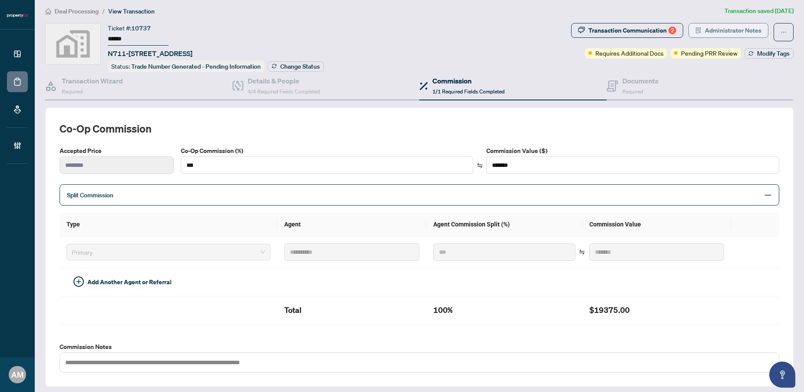
click at [729, 30] on span "Administrator Notes" at bounding box center [733, 30] width 56 height 14
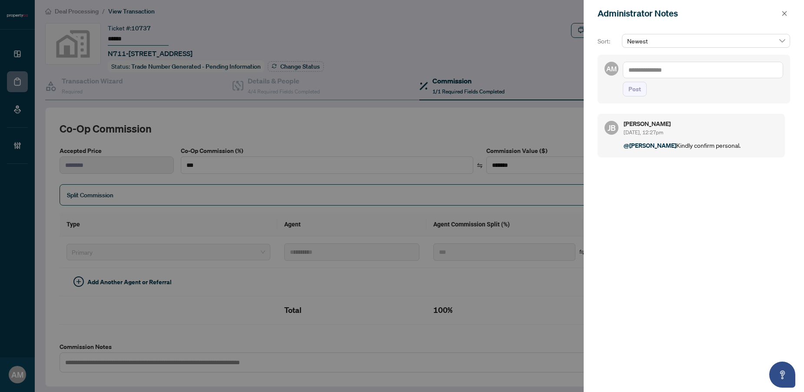
click at [695, 65] on textarea at bounding box center [702, 70] width 160 height 17
click at [656, 76] on b "[PERSON_NAME]" at bounding box center [669, 76] width 47 height 8
type textarea "**********"
click at [636, 96] on span "Post" at bounding box center [634, 89] width 13 height 14
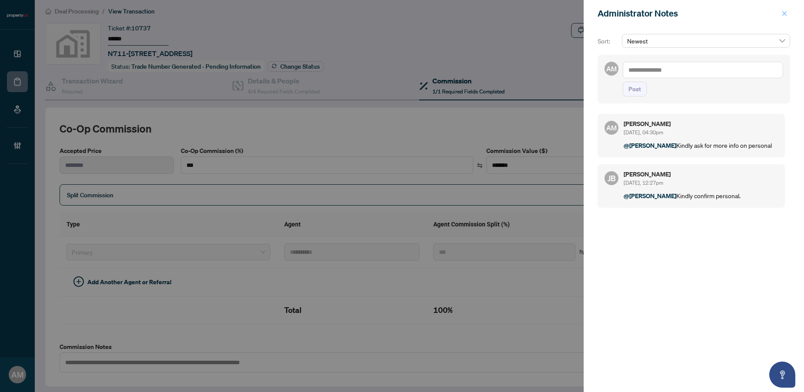
click at [786, 14] on icon "close" at bounding box center [784, 13] width 6 height 6
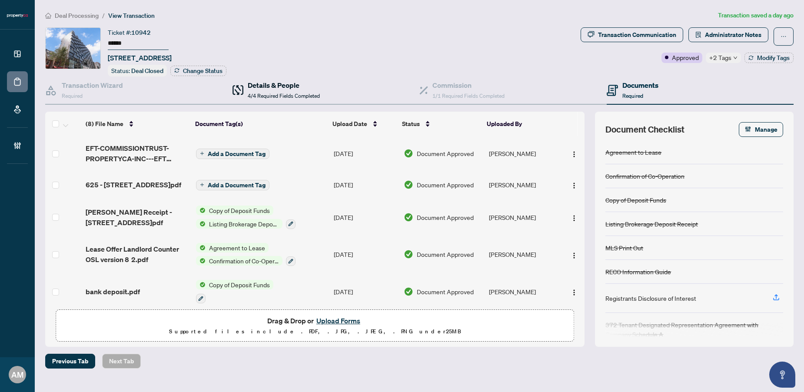
click at [292, 86] on h4 "Details & People" at bounding box center [284, 85] width 72 height 10
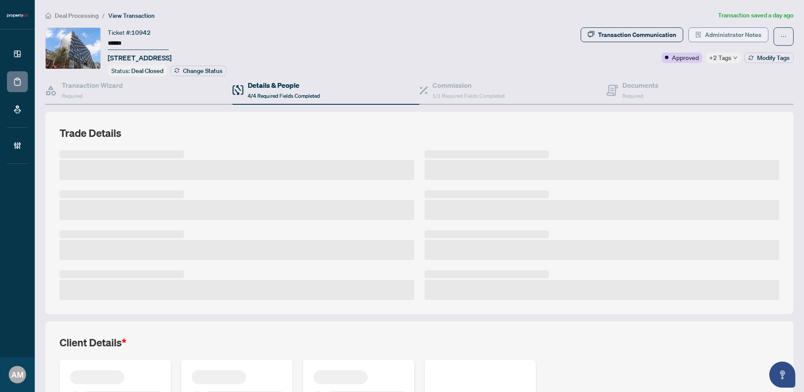
click at [709, 34] on span "Administrator Notes" at bounding box center [733, 35] width 56 height 14
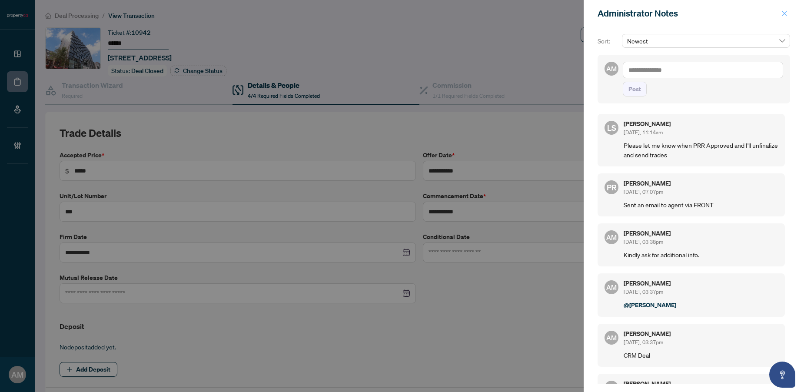
click at [782, 16] on icon "close" at bounding box center [784, 13] width 5 height 5
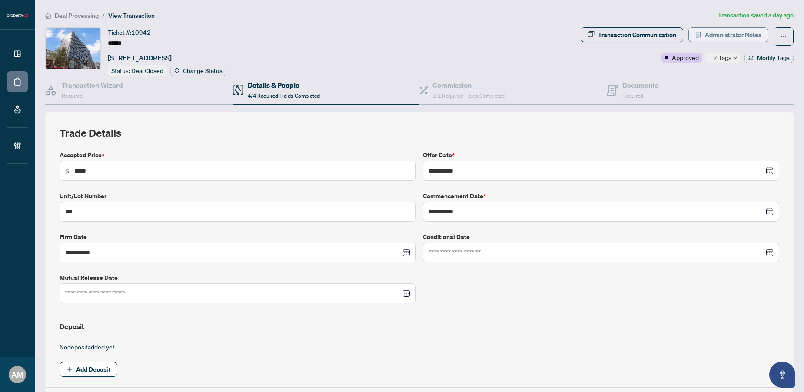
click at [705, 30] on span "Administrator Notes" at bounding box center [733, 35] width 56 height 14
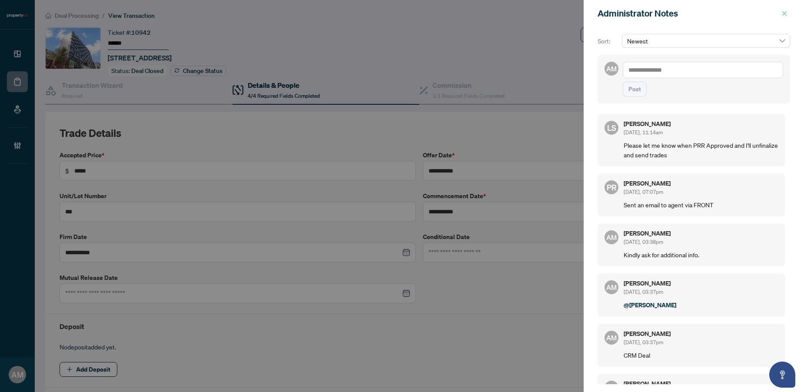
click at [783, 13] on icon "close" at bounding box center [784, 13] width 5 height 5
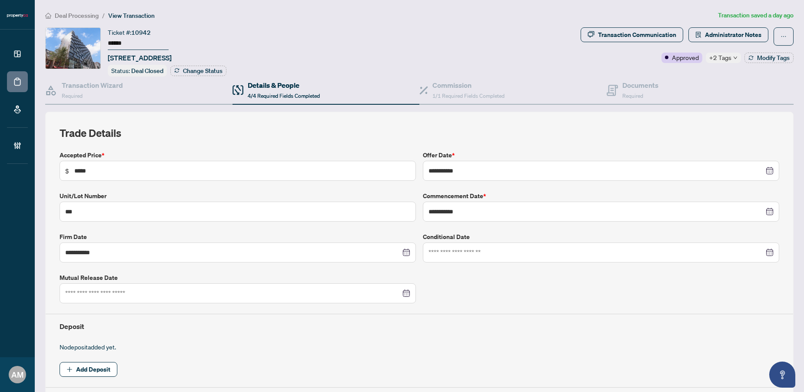
click at [83, 17] on span "Deal Processing" at bounding box center [77, 16] width 44 height 8
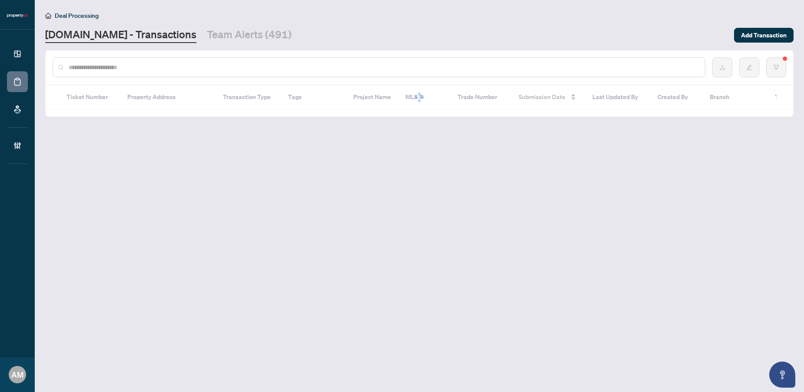
click at [98, 64] on input "text" at bounding box center [383, 68] width 629 height 10
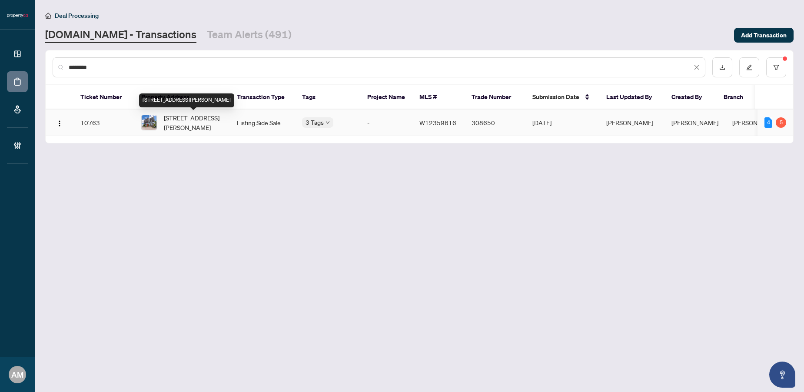
type input "********"
click at [212, 119] on span "[STREET_ADDRESS][PERSON_NAME]" at bounding box center [193, 122] width 59 height 19
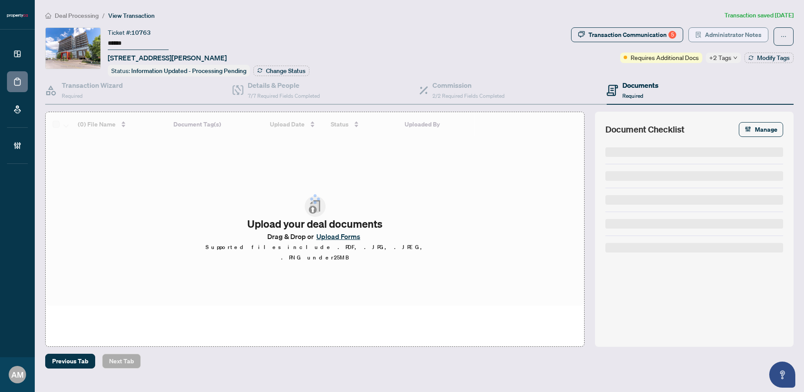
click at [737, 34] on span "Administrator Notes" at bounding box center [733, 35] width 56 height 14
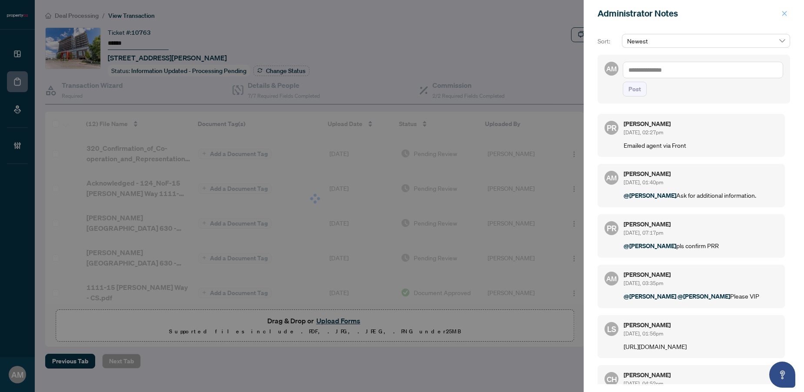
click at [783, 13] on icon "close" at bounding box center [784, 13] width 6 height 6
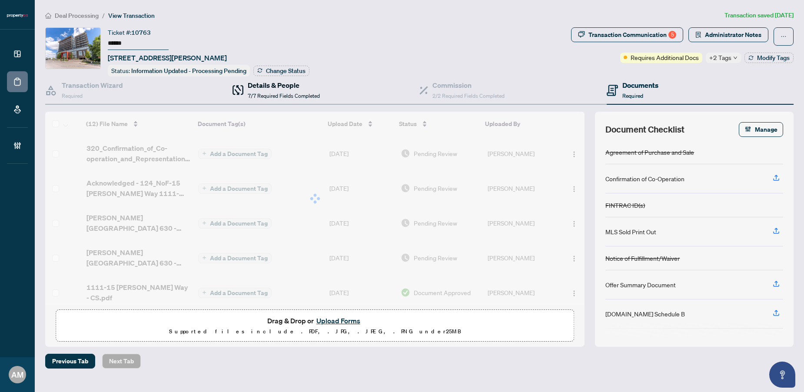
click at [270, 87] on h4 "Details & People" at bounding box center [284, 85] width 72 height 10
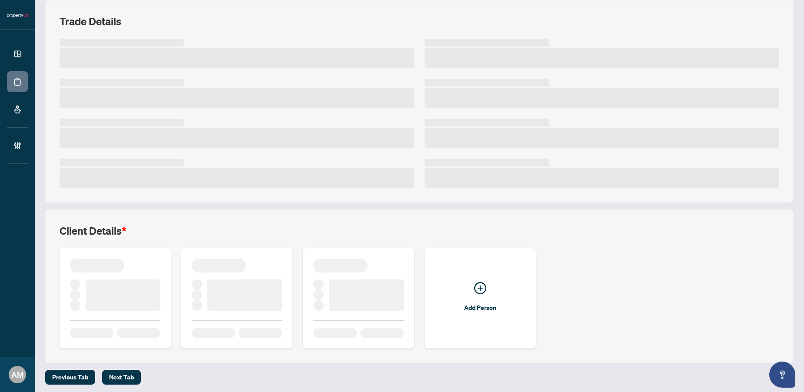
scroll to position [113, 0]
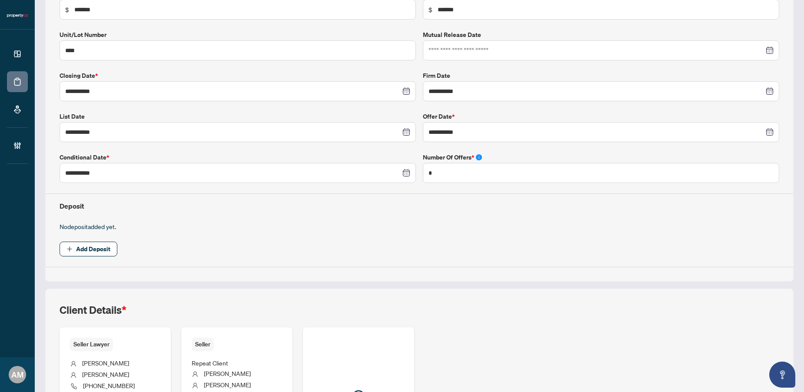
type input "**********"
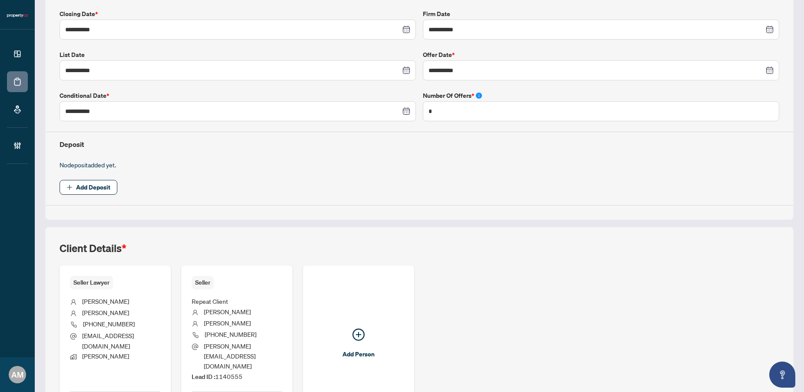
scroll to position [290, 0]
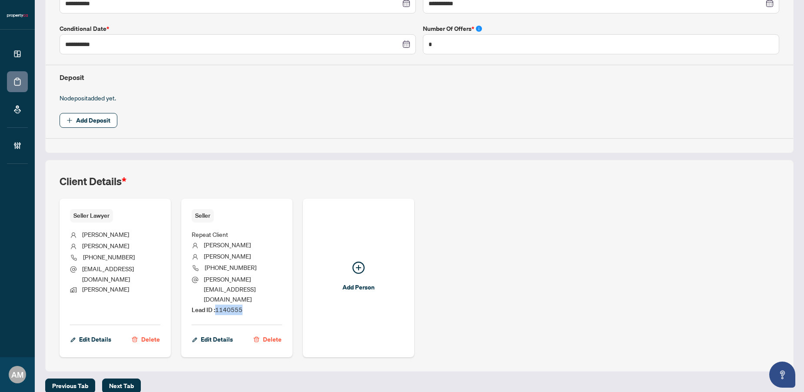
drag, startPoint x: 242, startPoint y: 296, endPoint x: 216, endPoint y: 294, distance: 25.7
click at [216, 304] on li "Lead ID : 1140555" at bounding box center [237, 309] width 90 height 10
copy span "1140555"
click at [251, 304] on li "Lead ID : 1140555" at bounding box center [237, 309] width 90 height 10
drag, startPoint x: 242, startPoint y: 298, endPoint x: 216, endPoint y: 296, distance: 26.6
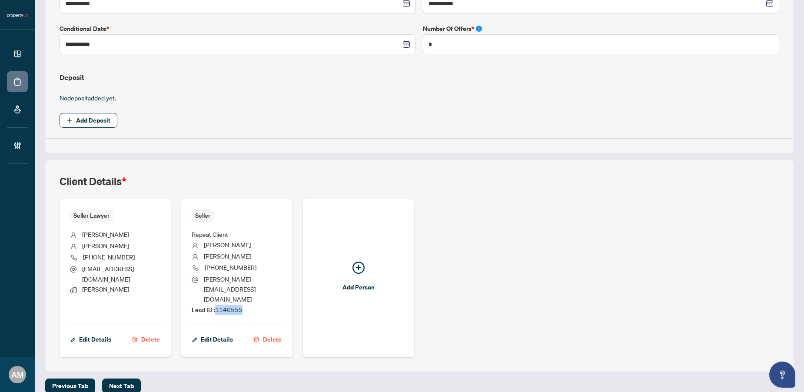
click at [216, 304] on li "Lead ID : 1140555" at bounding box center [237, 309] width 90 height 10
copy span "1140555"
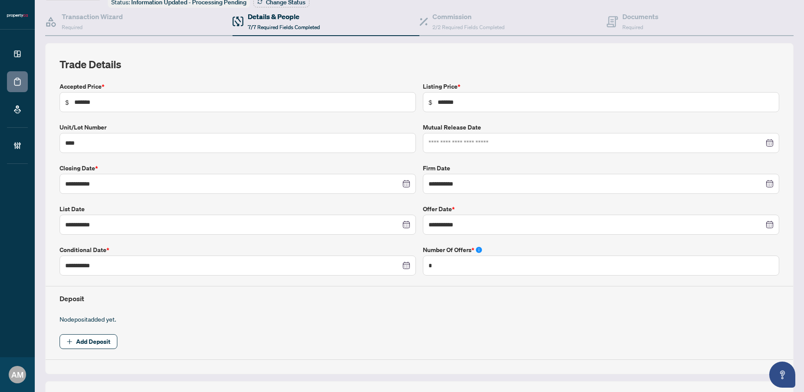
scroll to position [0, 0]
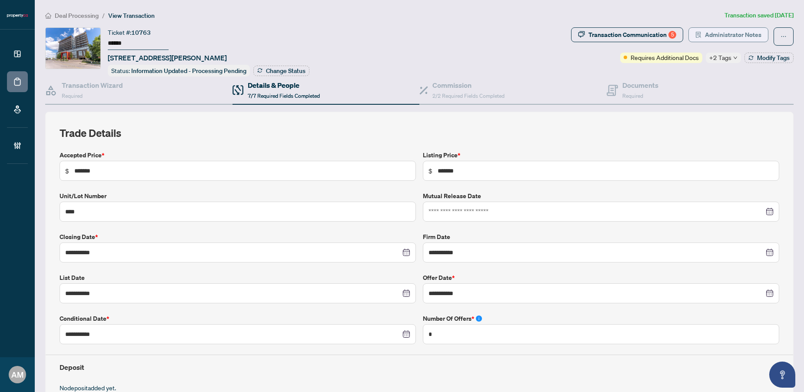
click at [726, 40] on span "Administrator Notes" at bounding box center [733, 35] width 56 height 14
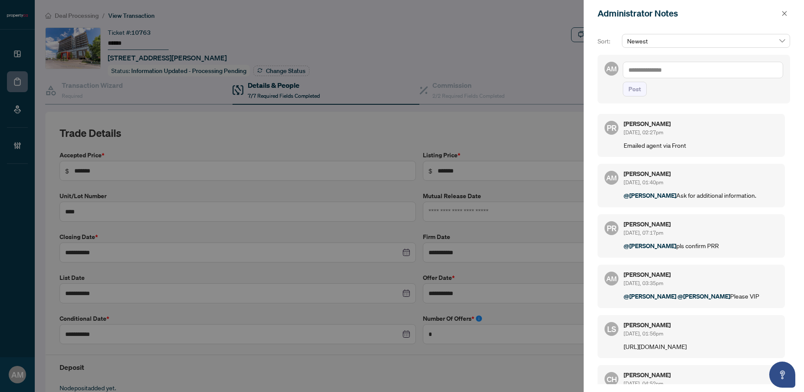
click at [695, 74] on textarea at bounding box center [702, 70] width 160 height 17
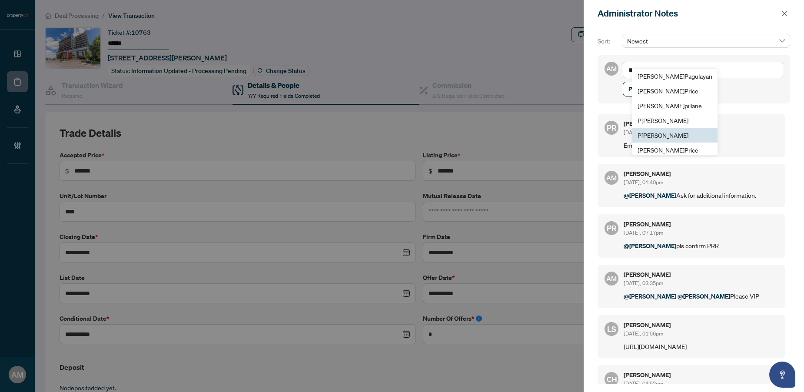
click at [675, 129] on li "P [PERSON_NAME]" at bounding box center [674, 135] width 85 height 15
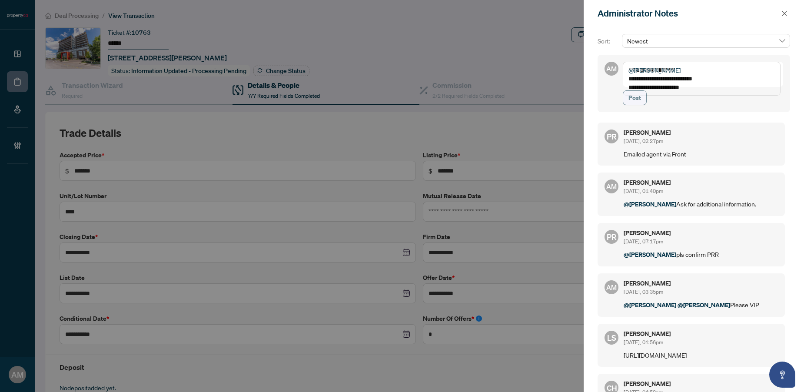
type textarea "**********"
click at [638, 105] on span "Post" at bounding box center [634, 98] width 13 height 14
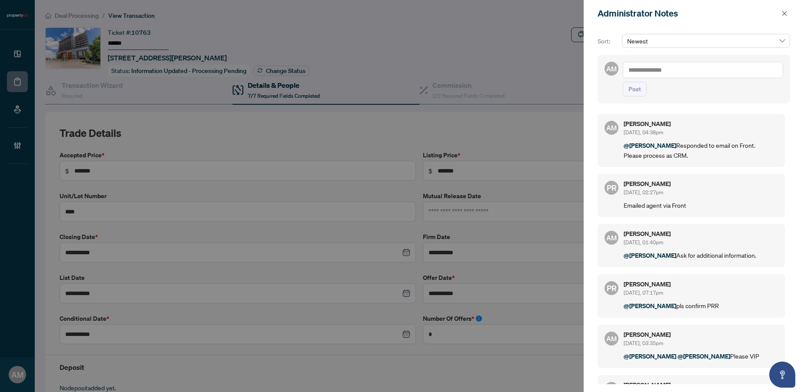
click at [165, 90] on div at bounding box center [402, 196] width 804 height 392
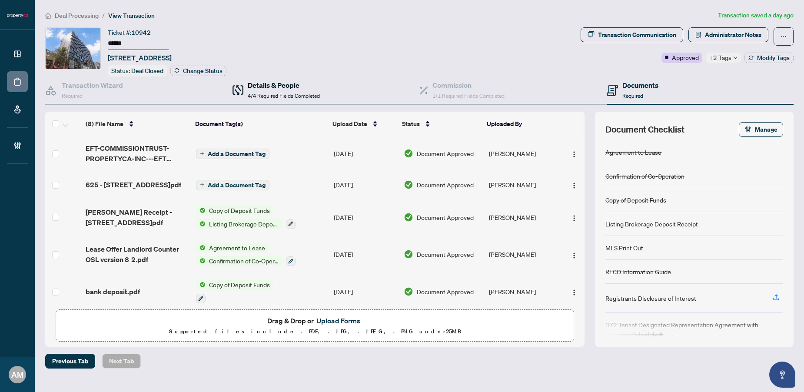
click at [263, 95] on span "4/4 Required Fields Completed" at bounding box center [284, 96] width 72 height 7
click at [282, 93] on span "4/4 Required Fields Completed" at bounding box center [284, 96] width 72 height 7
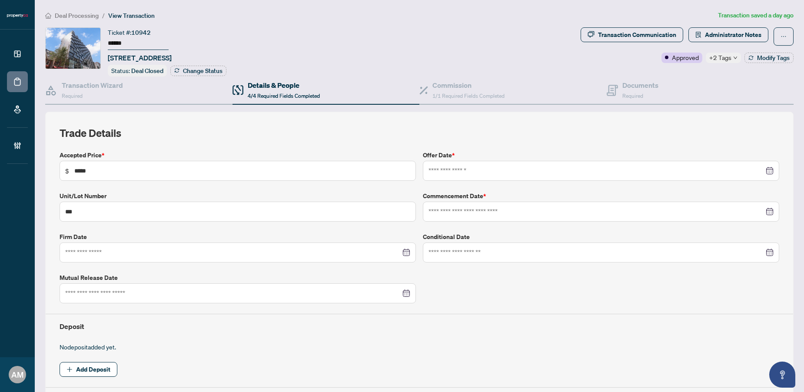
type input "**********"
click at [485, 93] on span "1/1 Required Fields Completed" at bounding box center [468, 96] width 72 height 7
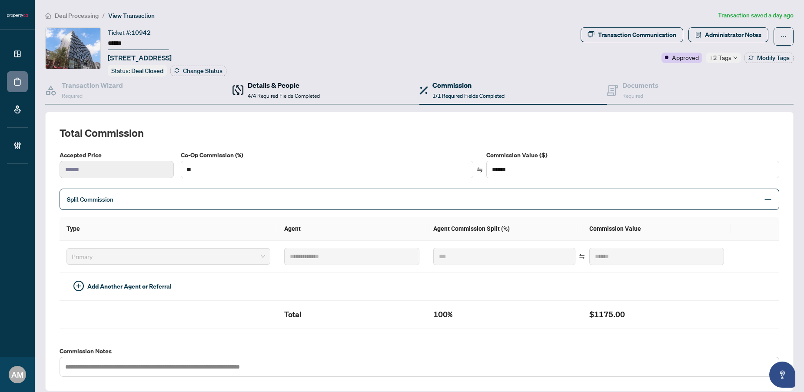
click at [250, 93] on span "4/4 Required Fields Completed" at bounding box center [284, 96] width 72 height 7
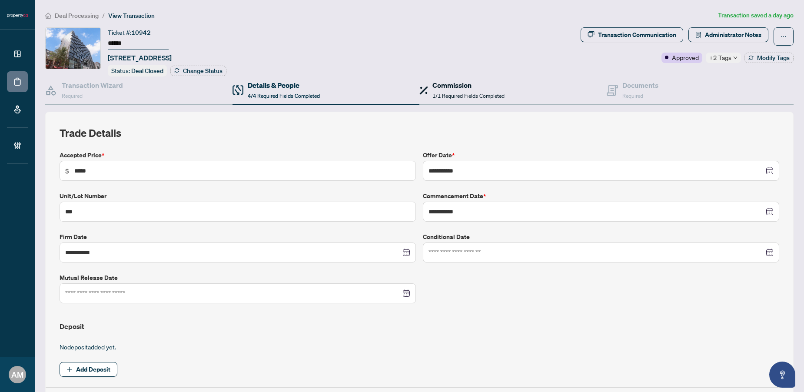
click at [456, 81] on h4 "Commission" at bounding box center [468, 85] width 72 height 10
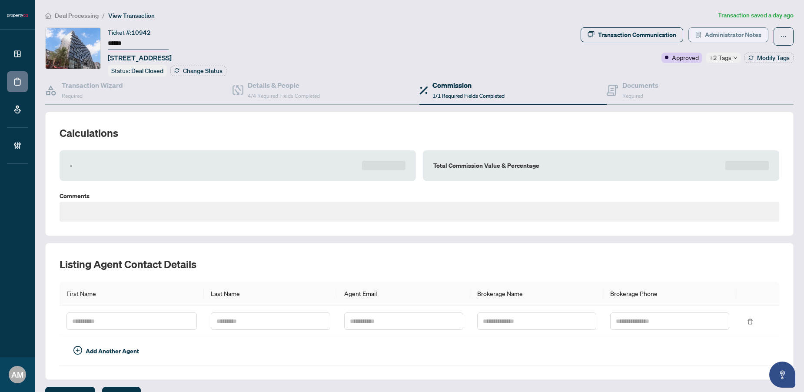
click at [723, 36] on span "Administrator Notes" at bounding box center [733, 35] width 56 height 14
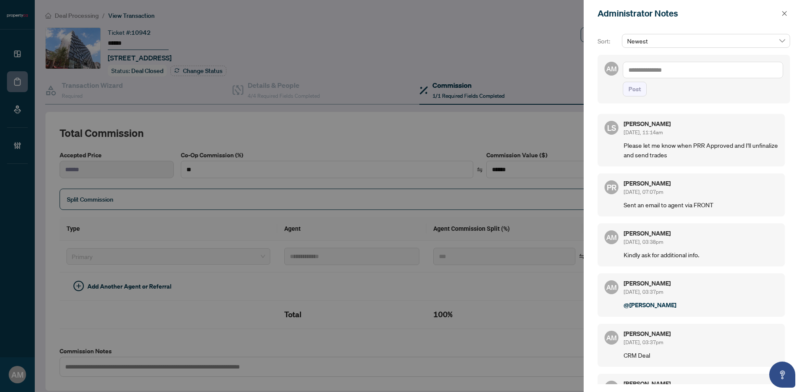
click at [686, 65] on textarea at bounding box center [702, 70] width 160 height 17
click at [782, 13] on icon "close" at bounding box center [784, 13] width 6 height 6
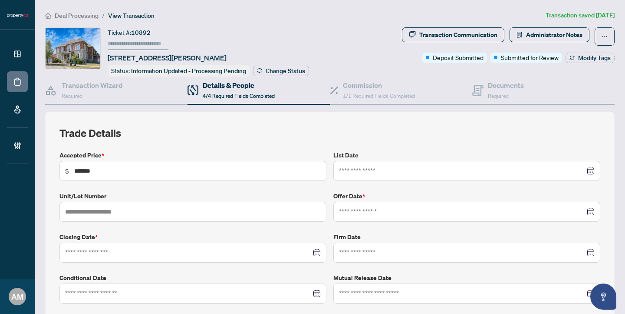
type input "**********"
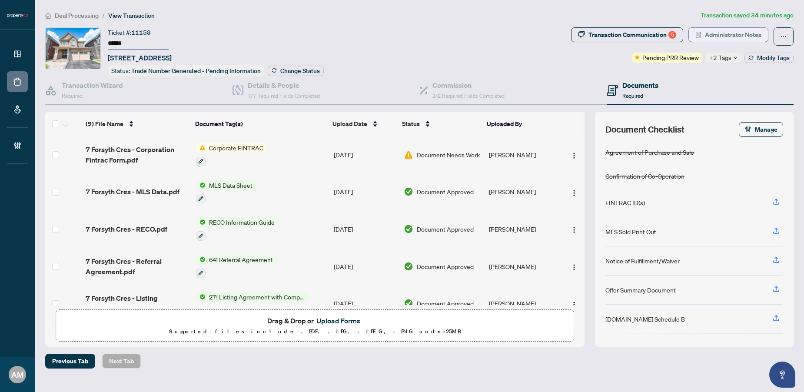
click at [721, 36] on span "Administrator Notes" at bounding box center [733, 35] width 56 height 14
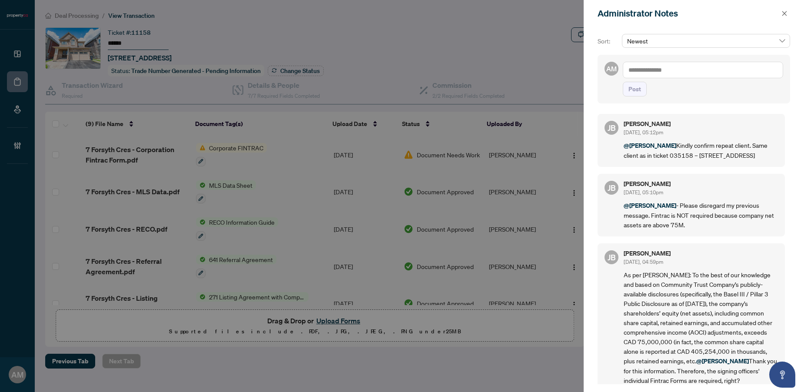
click at [665, 67] on textarea at bounding box center [702, 70] width 160 height 17
click at [658, 74] on span "[PERSON_NAME]" at bounding box center [693, 76] width 94 height 8
type textarea "**********"
click at [639, 96] on span "Post" at bounding box center [634, 89] width 13 height 14
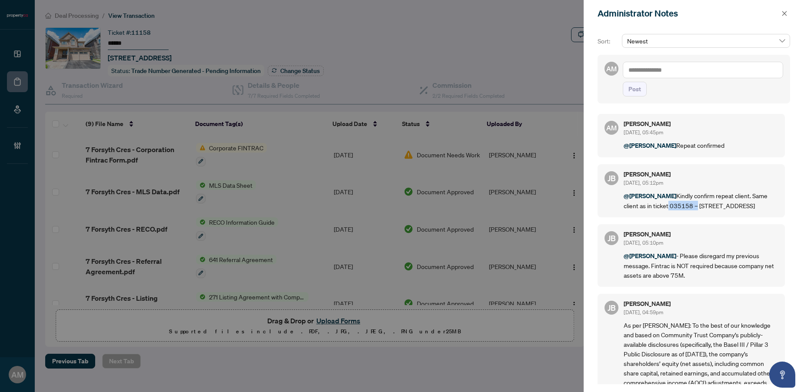
drag, startPoint x: 692, startPoint y: 204, endPoint x: 667, endPoint y: 202, distance: 25.3
click at [667, 202] on p "@[PERSON_NAME] Kindly confirm repeat client. Same client as in ticket 035158 – …" at bounding box center [700, 201] width 154 height 20
click at [787, 13] on button "button" at bounding box center [783, 13] width 11 height 10
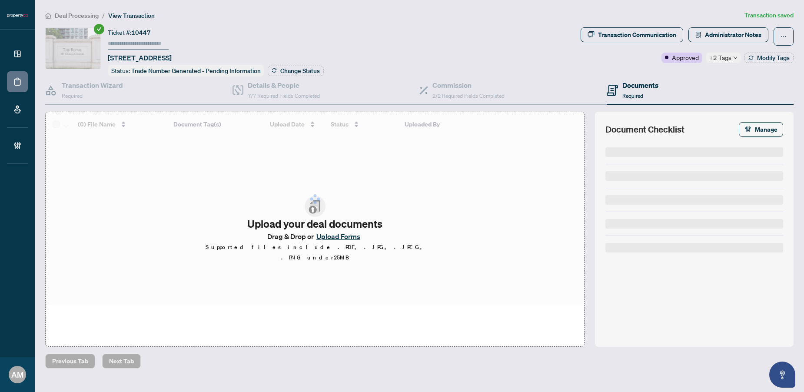
type input "******"
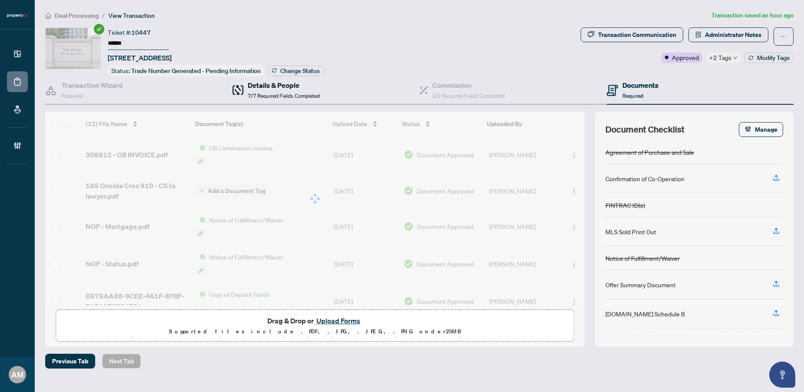
click at [267, 86] on h4 "Details & People" at bounding box center [284, 85] width 72 height 10
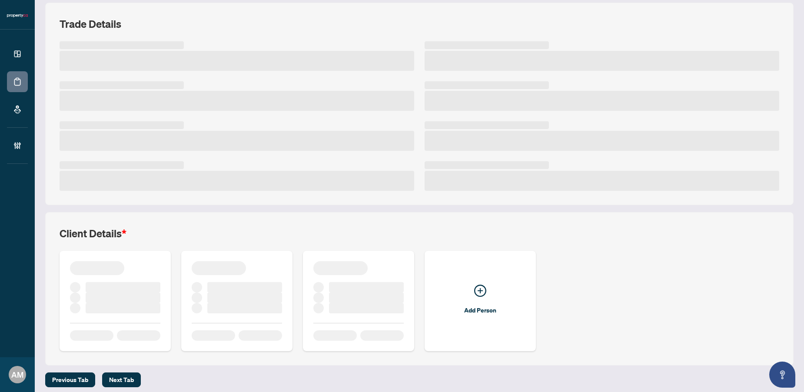
scroll to position [113, 0]
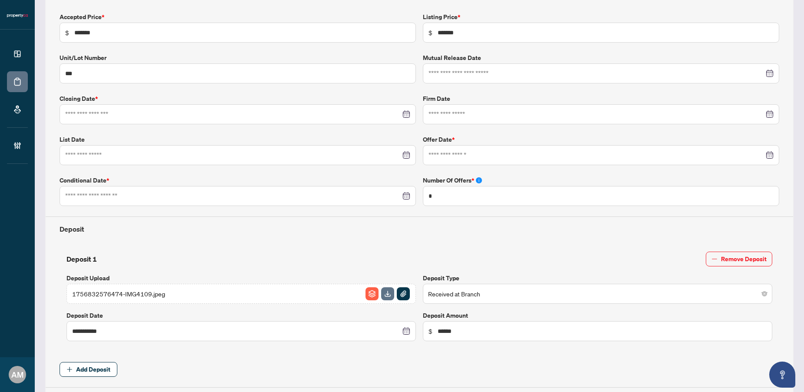
type input "**********"
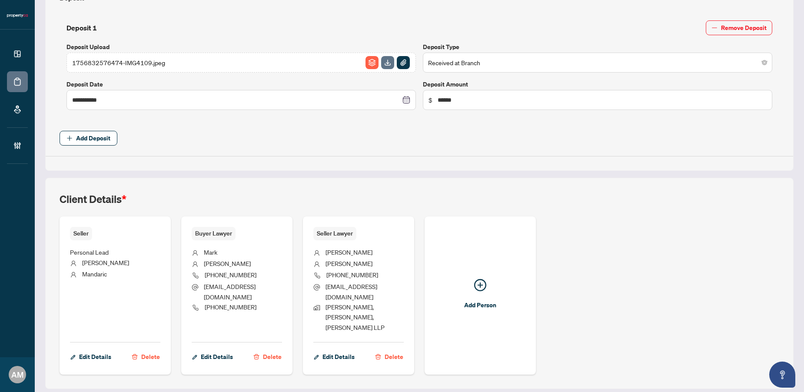
scroll to position [0, 0]
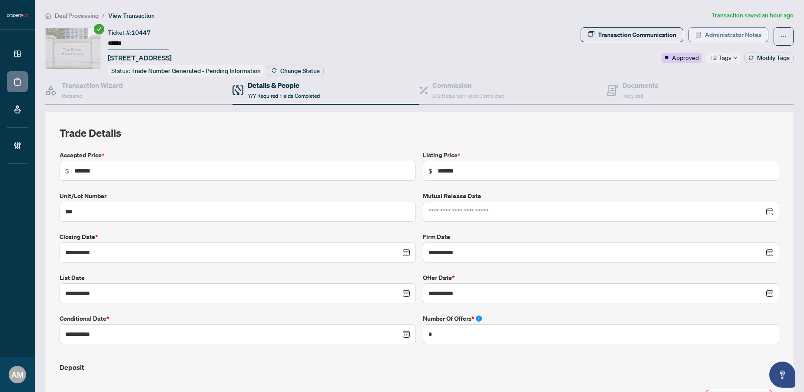
click at [733, 31] on span "Administrator Notes" at bounding box center [733, 35] width 56 height 14
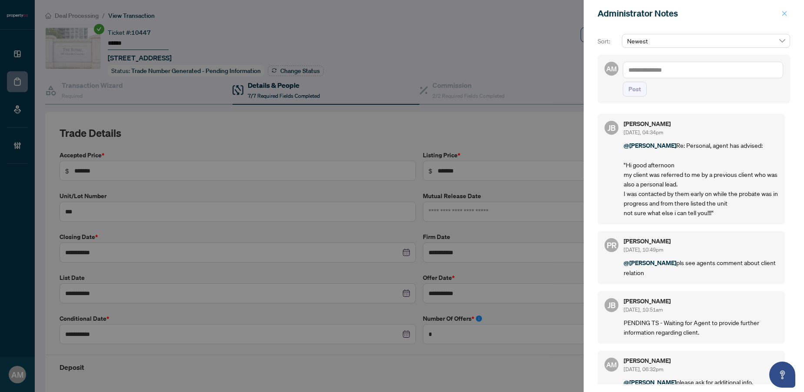
click at [781, 10] on icon "close" at bounding box center [784, 13] width 6 height 6
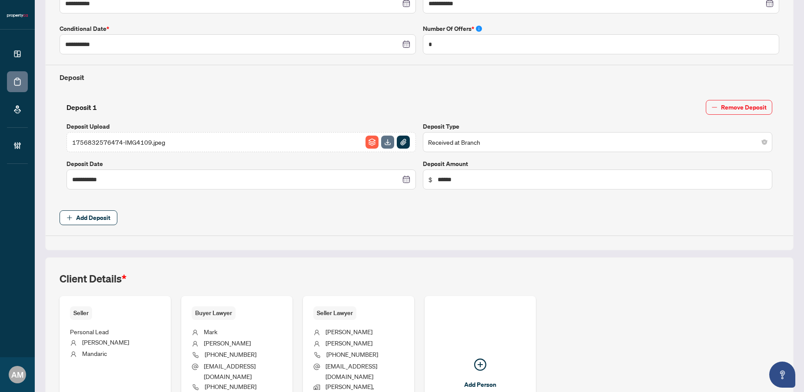
scroll to position [369, 0]
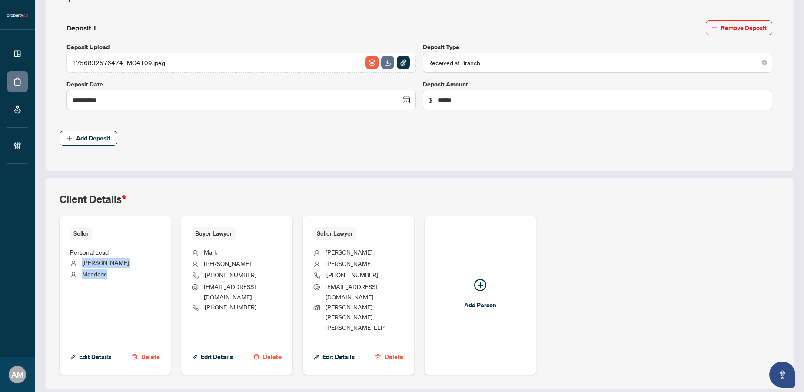
drag, startPoint x: 111, startPoint y: 272, endPoint x: 83, endPoint y: 260, distance: 30.1
click at [83, 260] on ul "Personal Lead [PERSON_NAME]" at bounding box center [115, 288] width 90 height 96
copy ul "[PERSON_NAME]"
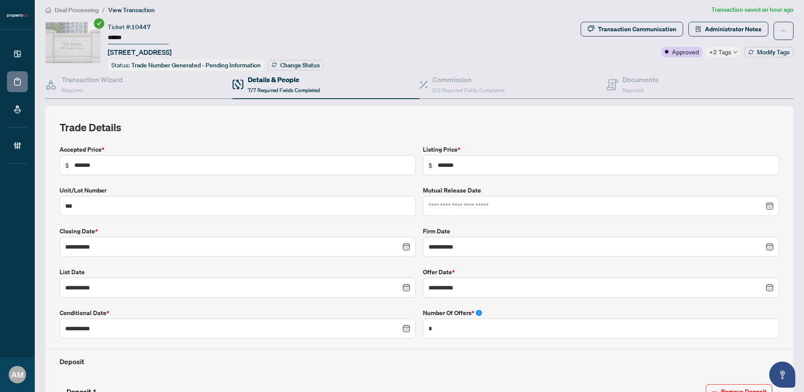
scroll to position [0, 0]
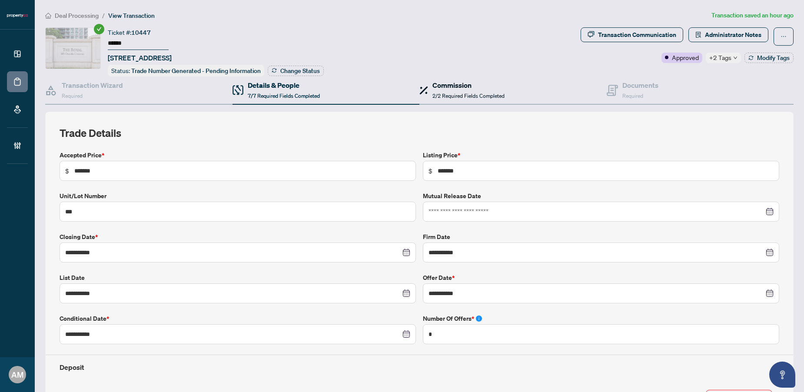
click at [465, 89] on div "Commission 2/2 Required Fields Completed" at bounding box center [468, 90] width 72 height 20
click at [458, 88] on h4 "Commission" at bounding box center [468, 85] width 72 height 10
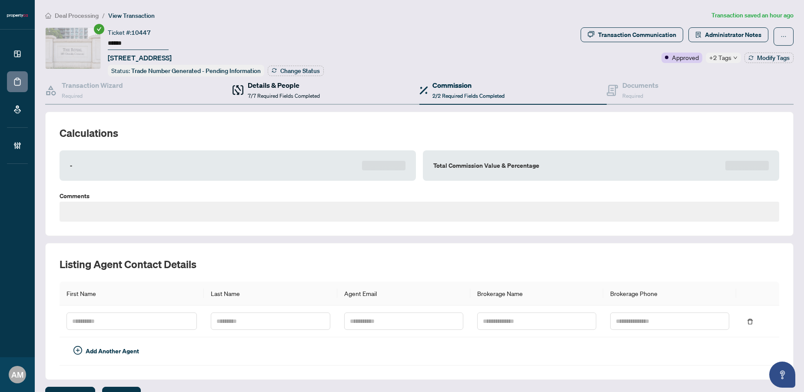
click at [292, 93] on span "7/7 Required Fields Completed" at bounding box center [284, 96] width 72 height 7
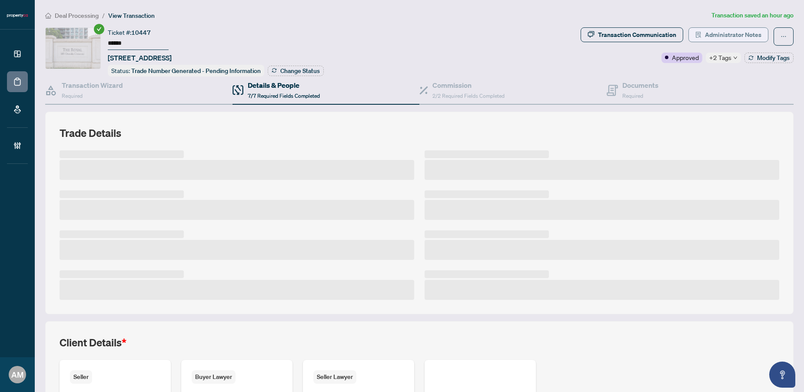
click at [741, 35] on span "Administrator Notes" at bounding box center [733, 35] width 56 height 14
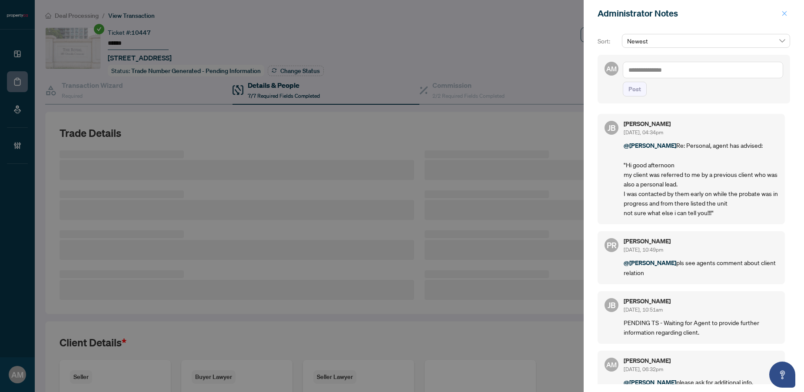
click at [786, 12] on icon "close" at bounding box center [784, 13] width 5 height 5
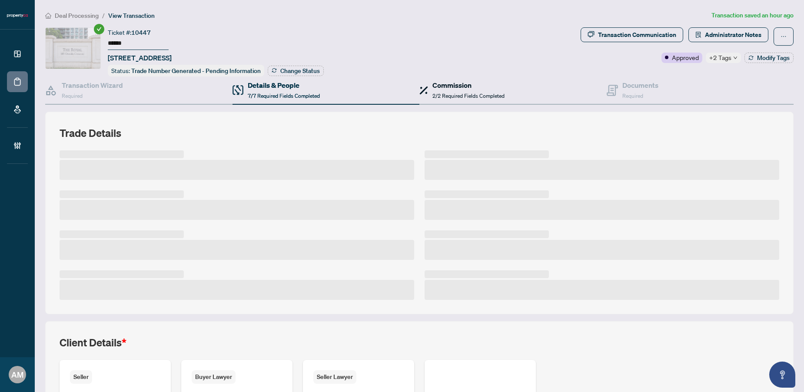
click at [450, 84] on h4 "Commission" at bounding box center [468, 85] width 72 height 10
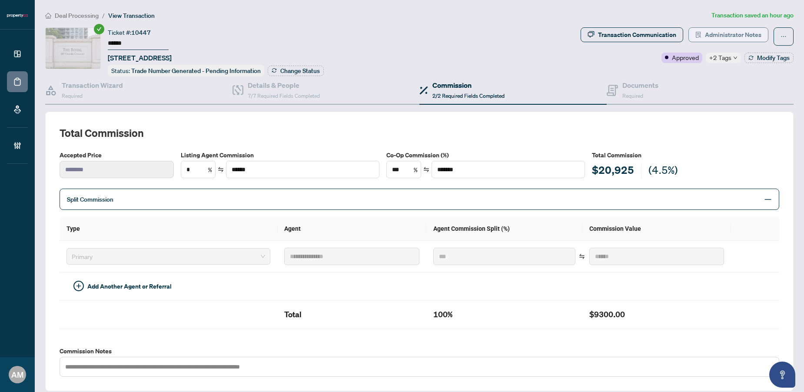
click at [727, 35] on span "Administrator Notes" at bounding box center [733, 35] width 56 height 14
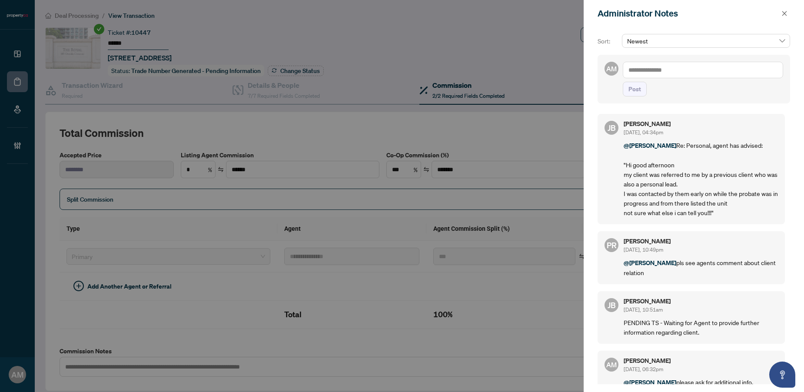
click at [658, 71] on textarea at bounding box center [702, 70] width 160 height 17
click at [665, 71] on textarea at bounding box center [702, 70] width 160 height 17
click at [660, 74] on span "Jean Belarde" at bounding box center [693, 76] width 94 height 8
click at [629, 77] on textarea "**********" at bounding box center [701, 74] width 158 height 25
type textarea "**********"
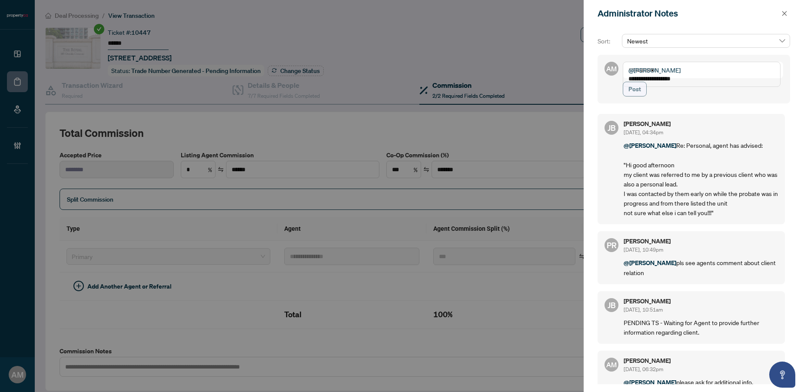
click at [631, 95] on span "Post" at bounding box center [634, 89] width 13 height 14
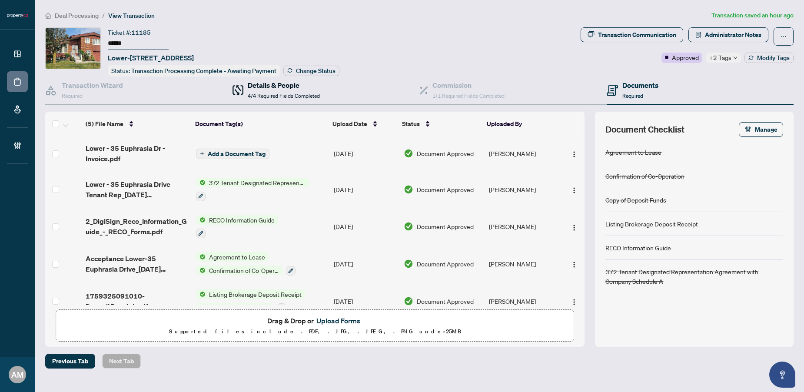
click at [295, 95] on span "4/4 Required Fields Completed" at bounding box center [284, 96] width 72 height 7
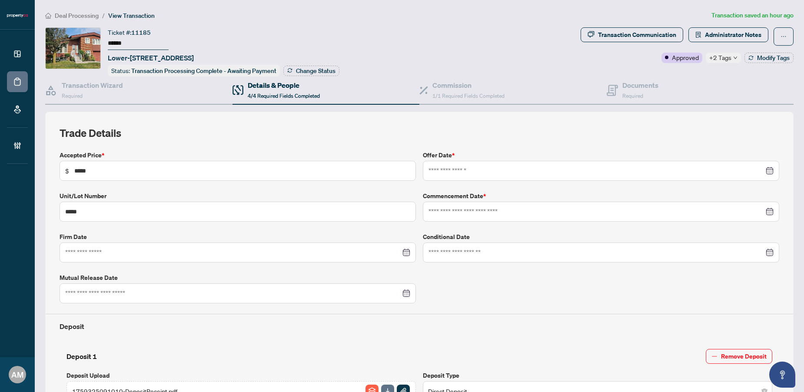
type input "**********"
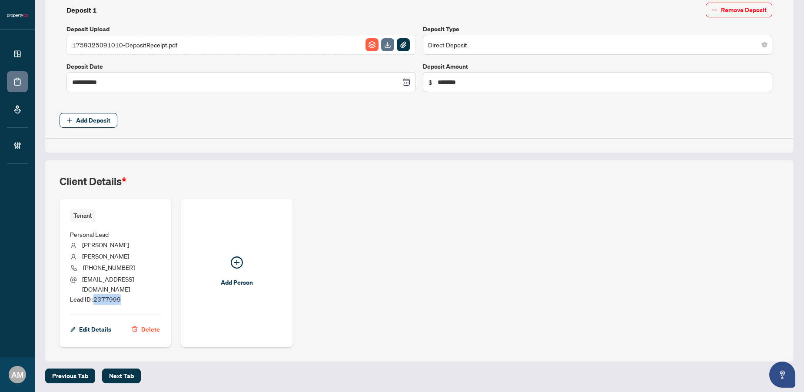
drag, startPoint x: 124, startPoint y: 297, endPoint x: 96, endPoint y: 299, distance: 28.7
click at [96, 299] on li "Lead ID : 2377999" at bounding box center [115, 299] width 90 height 10
copy span "2377999"
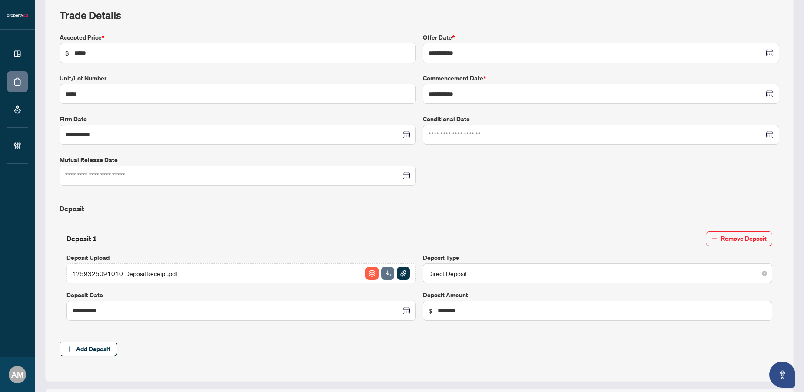
scroll to position [0, 0]
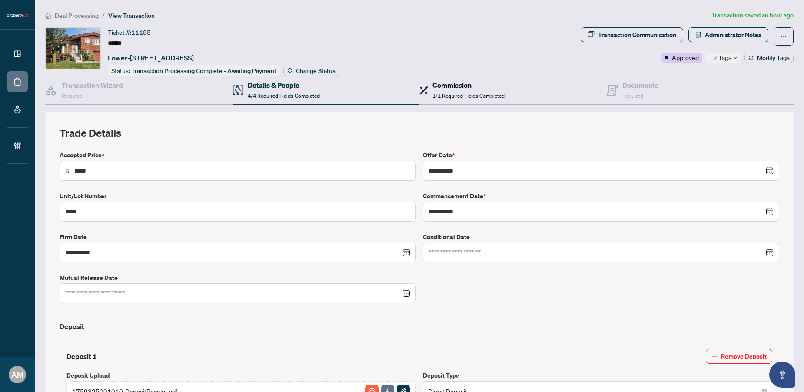
click at [455, 89] on div "Commission 1/1 Required Fields Completed" at bounding box center [468, 90] width 72 height 20
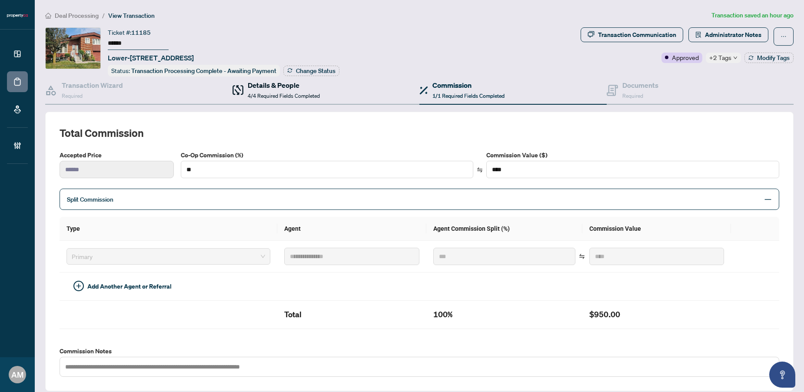
click at [266, 93] on span "4/4 Required Fields Completed" at bounding box center [284, 96] width 72 height 7
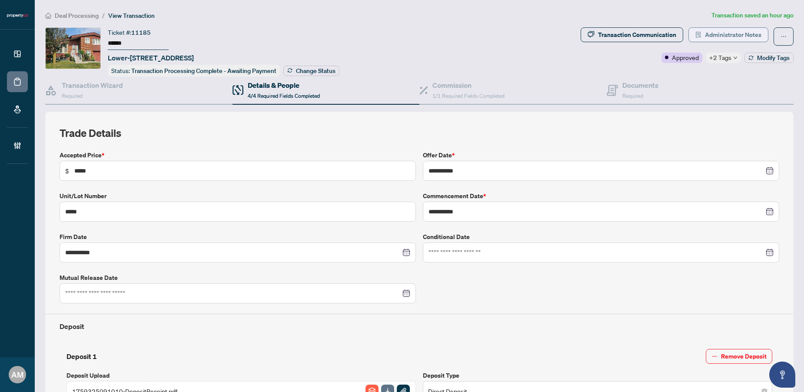
click at [739, 33] on span "Administrator Notes" at bounding box center [733, 35] width 56 height 14
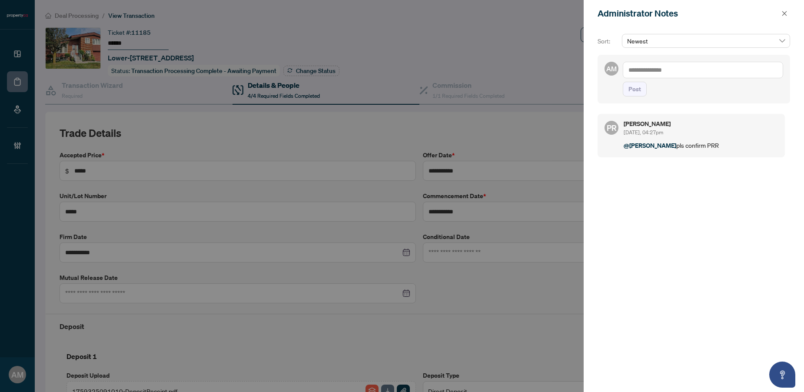
click at [679, 68] on textarea at bounding box center [702, 70] width 160 height 17
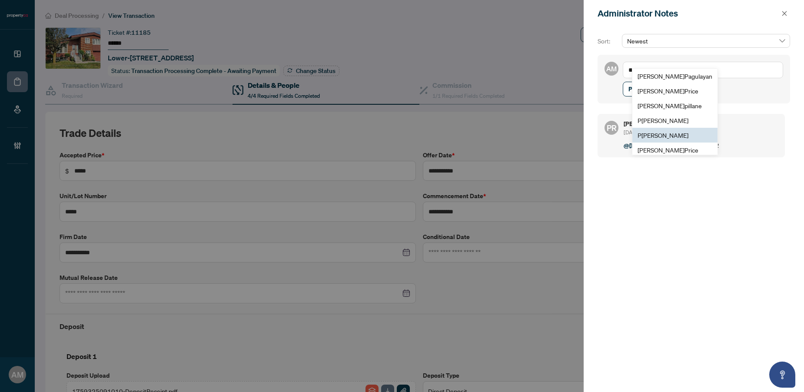
click at [664, 138] on span "P [PERSON_NAME]" at bounding box center [662, 135] width 51 height 8
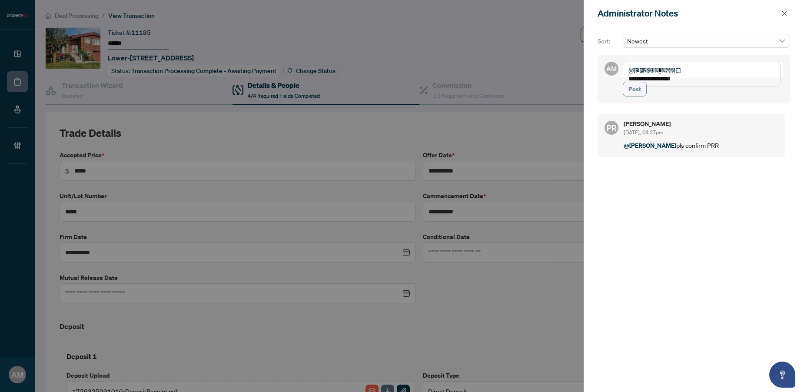
type textarea "**********"
click at [631, 96] on span "Post" at bounding box center [634, 89] width 13 height 14
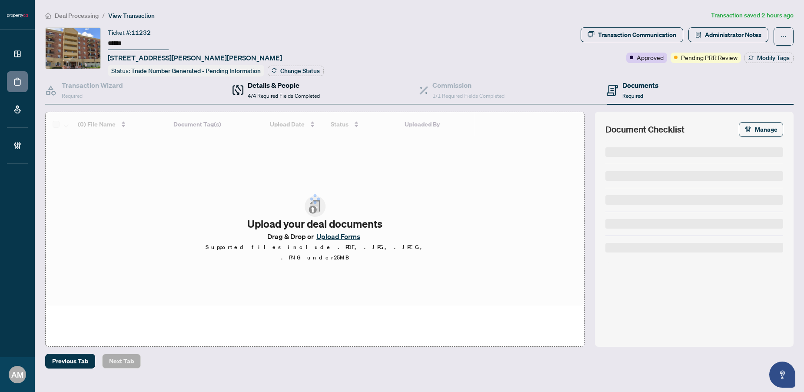
click at [257, 93] on span "4/4 Required Fields Completed" at bounding box center [284, 96] width 72 height 7
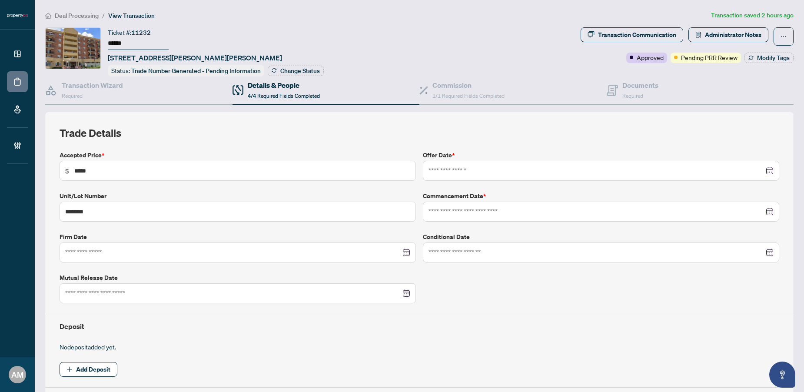
type input "**********"
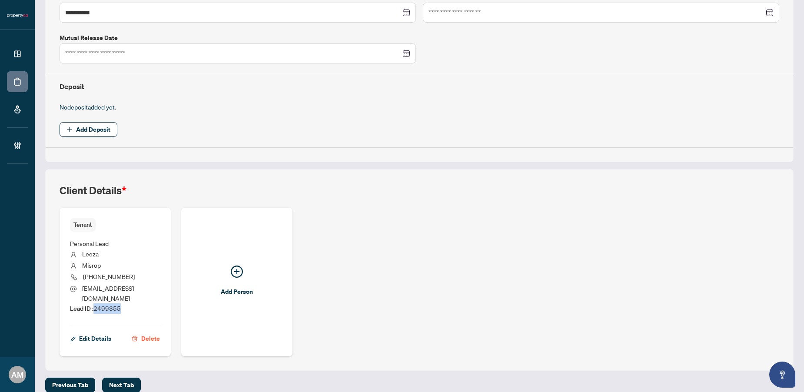
drag, startPoint x: 123, startPoint y: 300, endPoint x: 96, endPoint y: 301, distance: 27.4
click at [96, 303] on li "Lead ID : 2499355" at bounding box center [115, 308] width 90 height 10
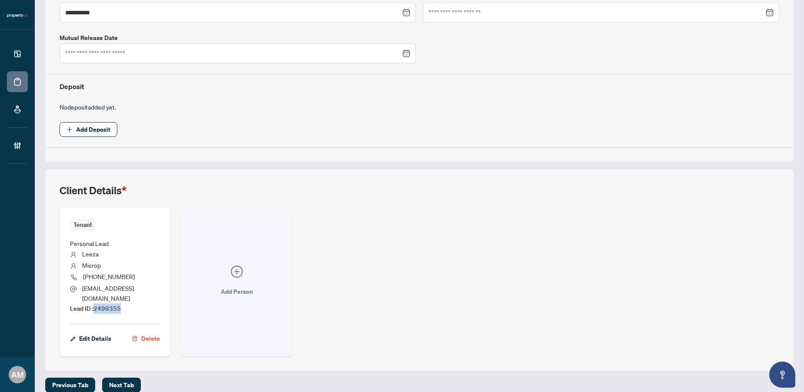
copy span "2499355"
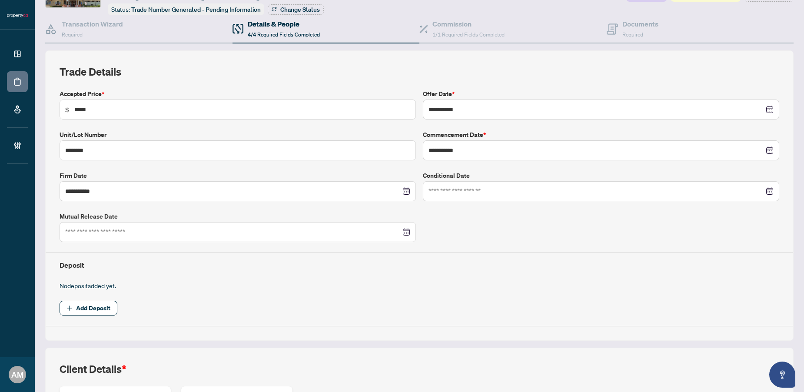
scroll to position [0, 0]
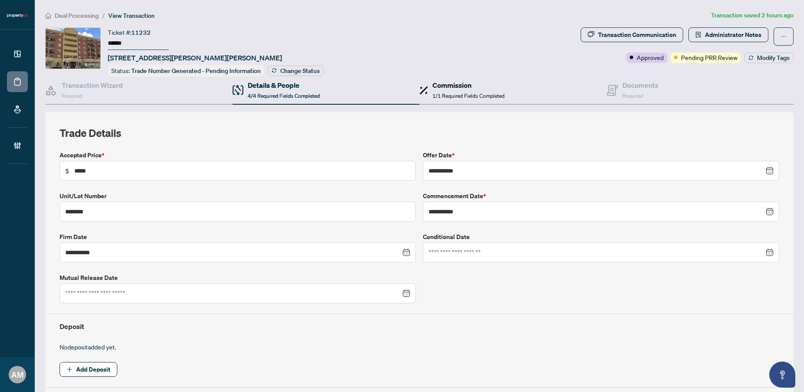
click at [446, 97] on span "1/1 Required Fields Completed" at bounding box center [468, 96] width 72 height 7
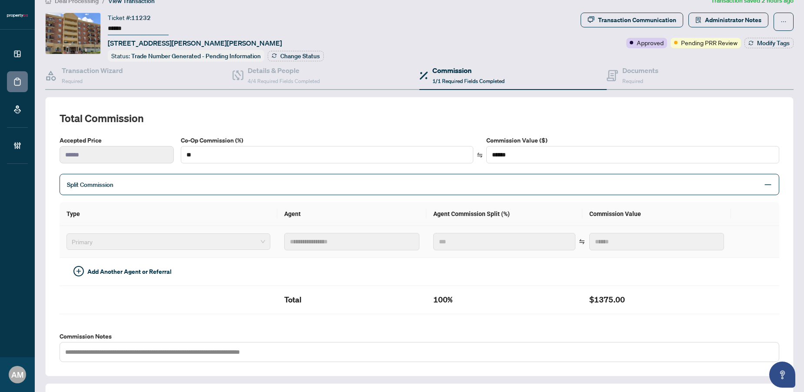
scroll to position [19, 0]
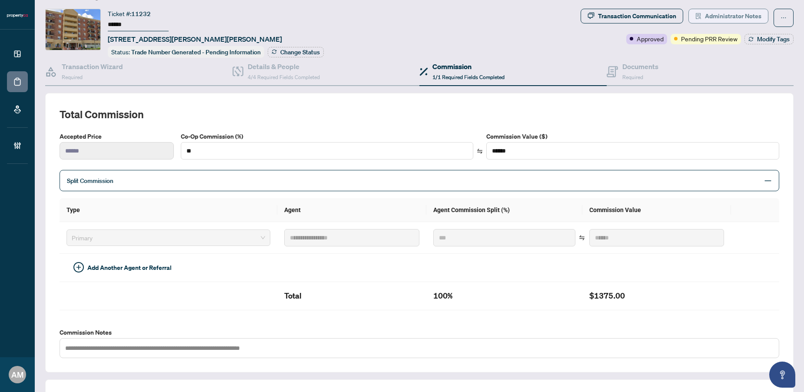
click at [718, 20] on span "Administrator Notes" at bounding box center [733, 16] width 56 height 14
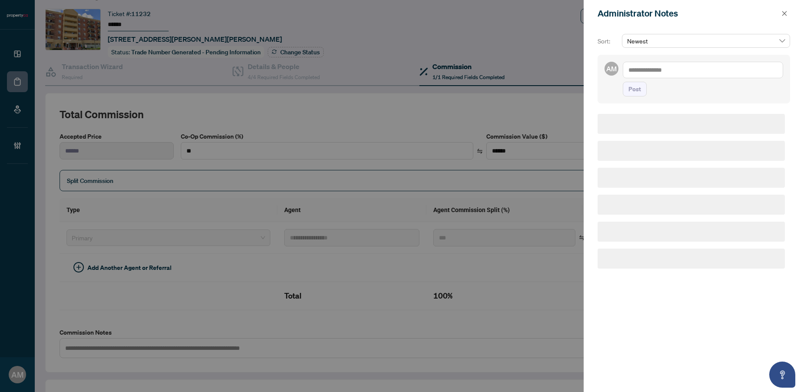
click at [723, 18] on div "Administrator Notes" at bounding box center [687, 13] width 181 height 13
click at [682, 69] on textarea at bounding box center [702, 70] width 160 height 17
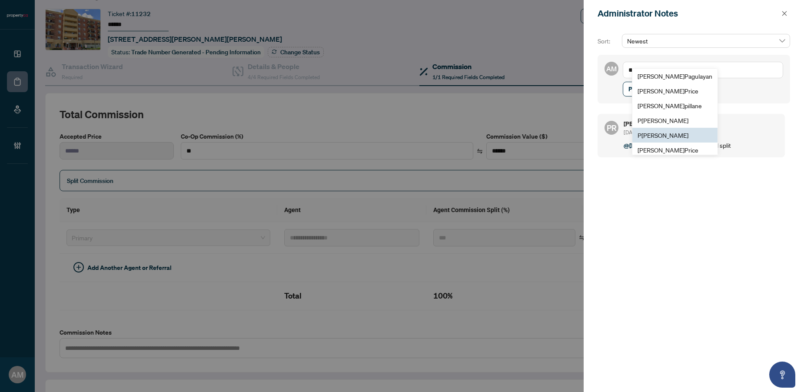
click at [671, 135] on span "P [PERSON_NAME]" at bounding box center [662, 135] width 51 height 8
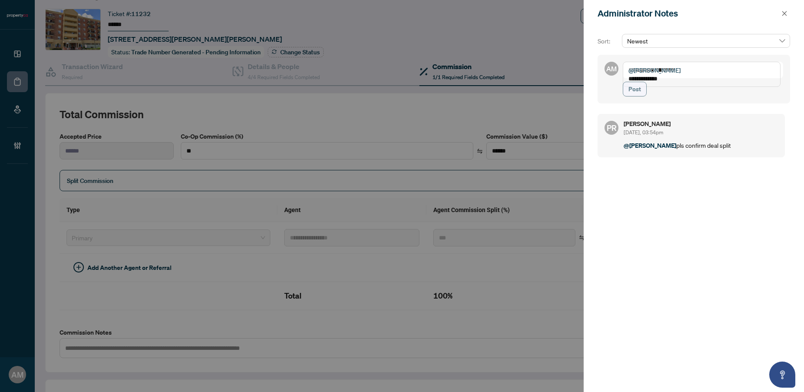
type textarea "**********"
click at [639, 96] on span "Post" at bounding box center [634, 89] width 13 height 14
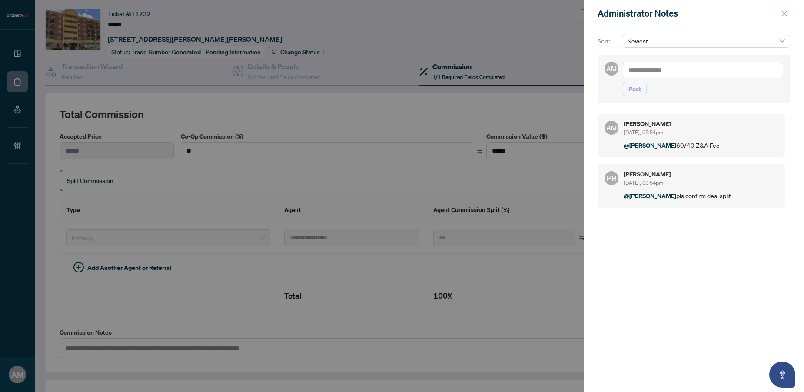
click at [785, 9] on span "button" at bounding box center [784, 14] width 6 height 14
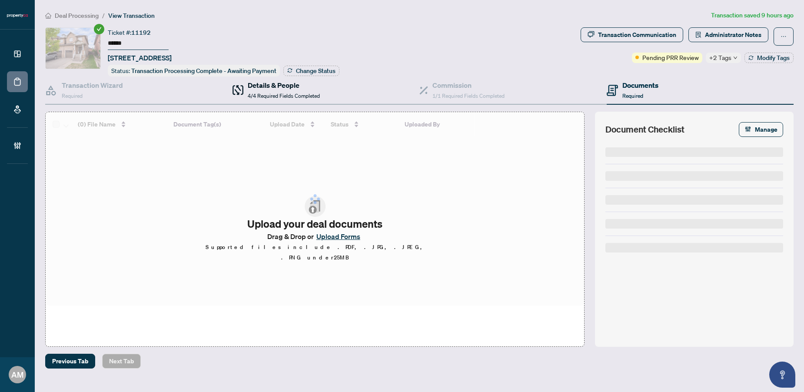
click at [262, 89] on div "Details & People 4/4 Required Fields Completed" at bounding box center [284, 90] width 72 height 20
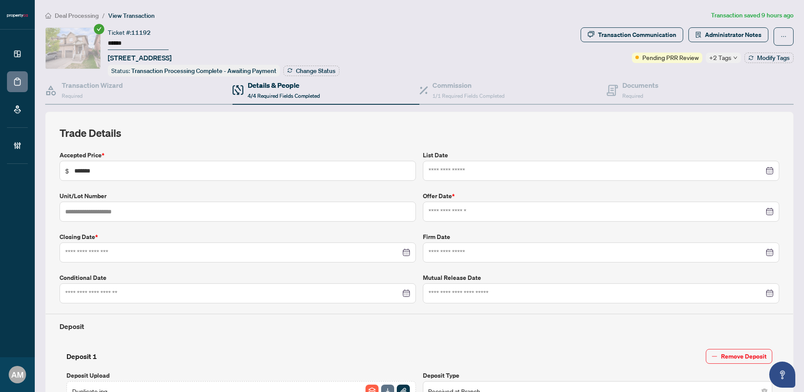
type input "**********"
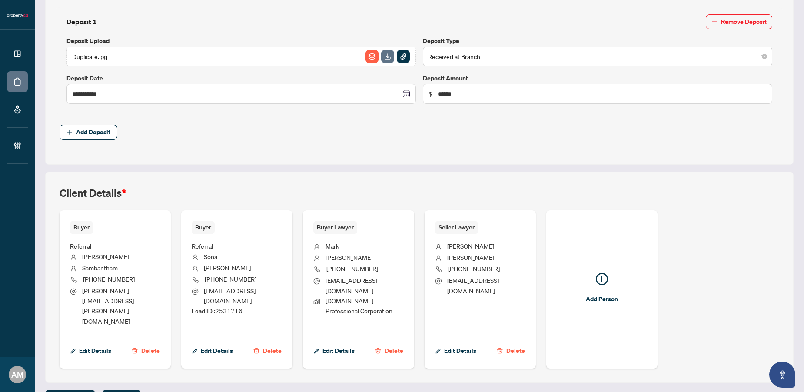
scroll to position [337, 0]
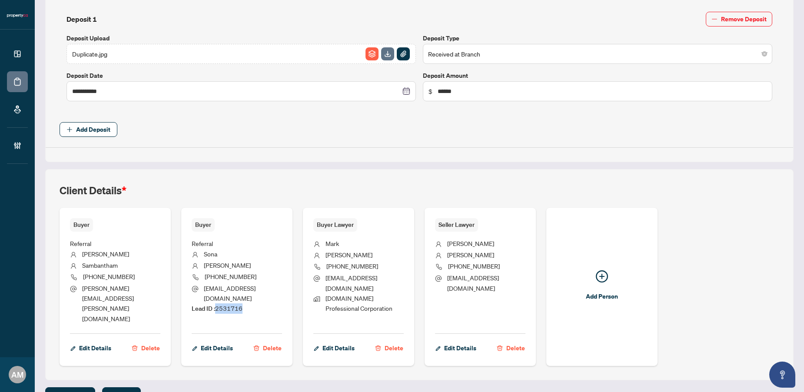
drag, startPoint x: 248, startPoint y: 298, endPoint x: 217, endPoint y: 298, distance: 31.7
click at [217, 303] on li "Lead ID : 2531716" at bounding box center [237, 308] width 90 height 10
copy span "2531716"
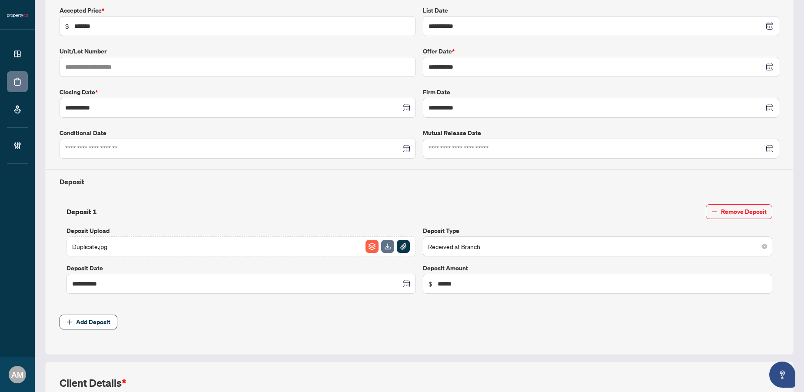
scroll to position [0, 0]
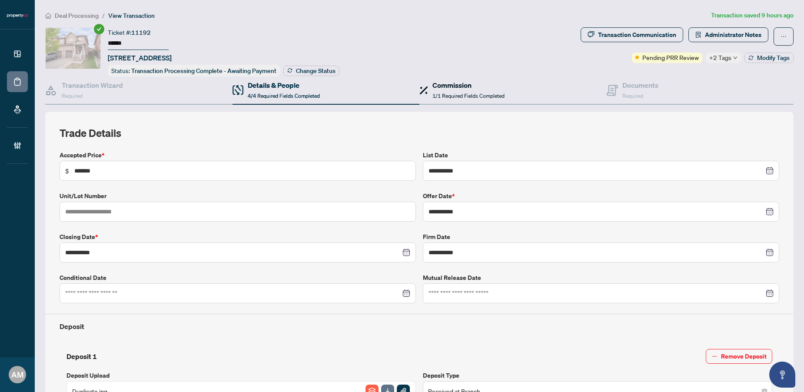
click at [446, 96] on span "1/1 Required Fields Completed" at bounding box center [468, 96] width 72 height 7
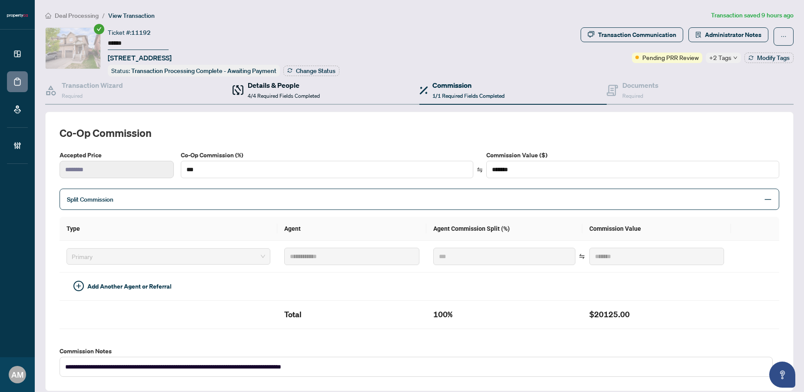
click at [299, 95] on span "4/4 Required Fields Completed" at bounding box center [284, 96] width 72 height 7
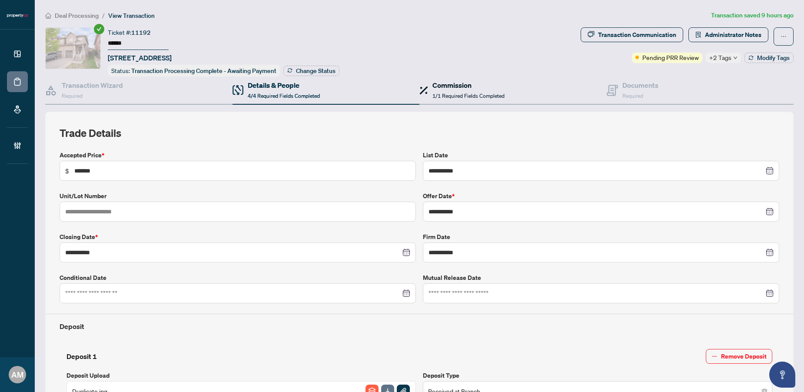
click at [448, 87] on h4 "Commission" at bounding box center [468, 85] width 72 height 10
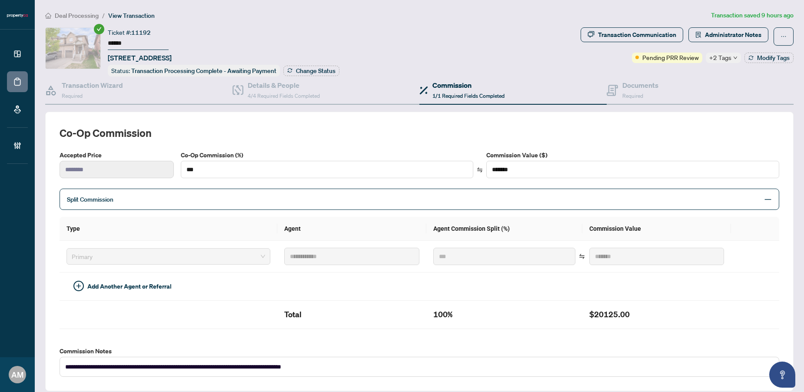
type textarea "**********"
click at [736, 38] on span "Administrator Notes" at bounding box center [733, 35] width 56 height 14
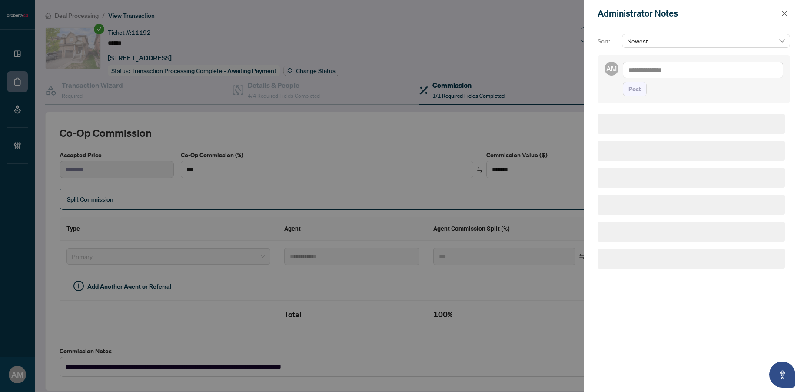
click at [723, 32] on div "Sort: Newest AM Post" at bounding box center [693, 209] width 220 height 365
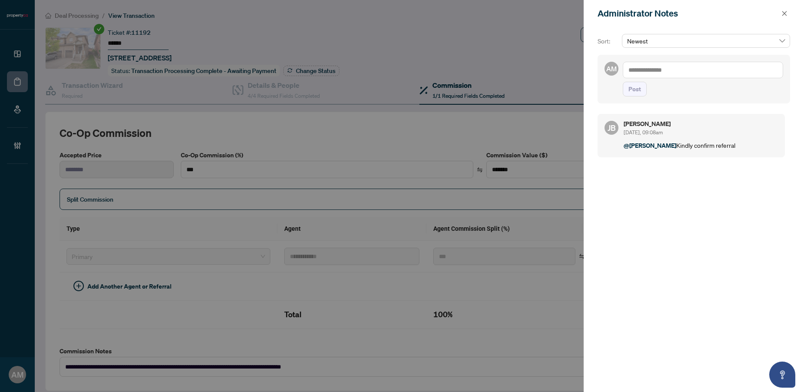
click at [665, 75] on textarea at bounding box center [702, 70] width 160 height 17
click at [668, 77] on span "Jean Belarde" at bounding box center [693, 76] width 94 height 8
type textarea "**********"
click at [635, 96] on span "Post" at bounding box center [634, 89] width 13 height 14
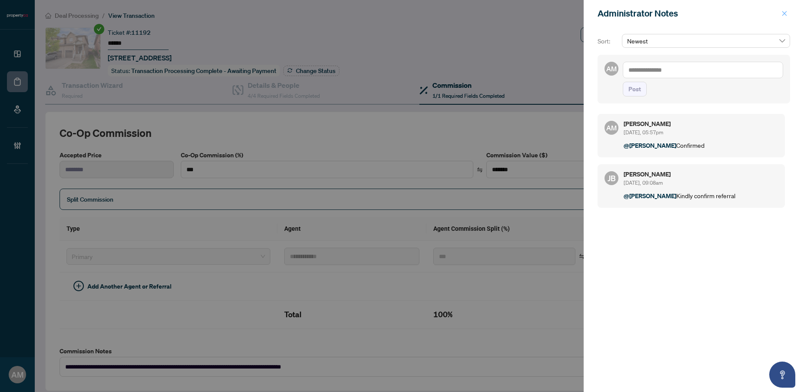
click at [784, 11] on icon "close" at bounding box center [784, 13] width 6 height 6
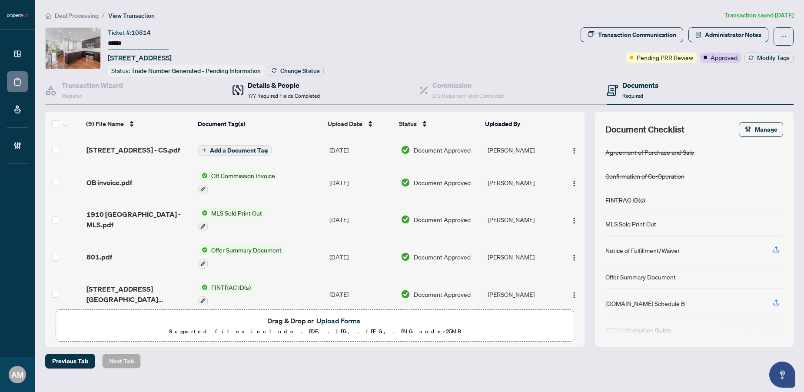
click at [262, 89] on div "Details & People 7/7 Required Fields Completed" at bounding box center [284, 90] width 72 height 20
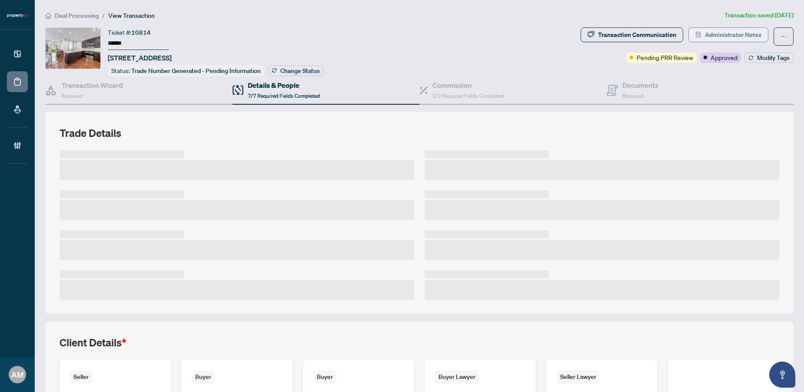
click at [728, 32] on span "Administrator Notes" at bounding box center [733, 35] width 56 height 14
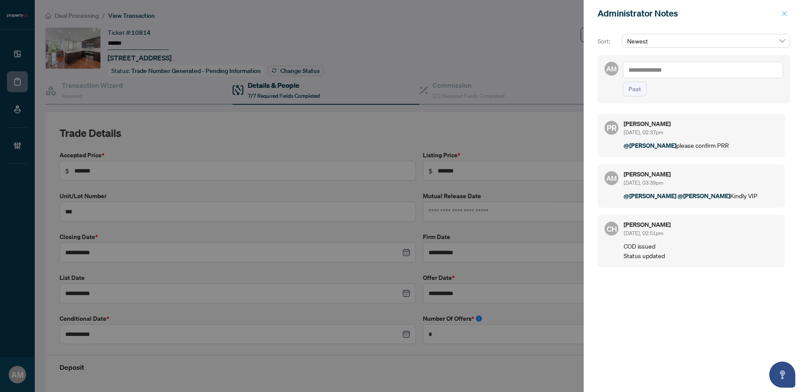
click at [785, 17] on span "button" at bounding box center [784, 14] width 6 height 14
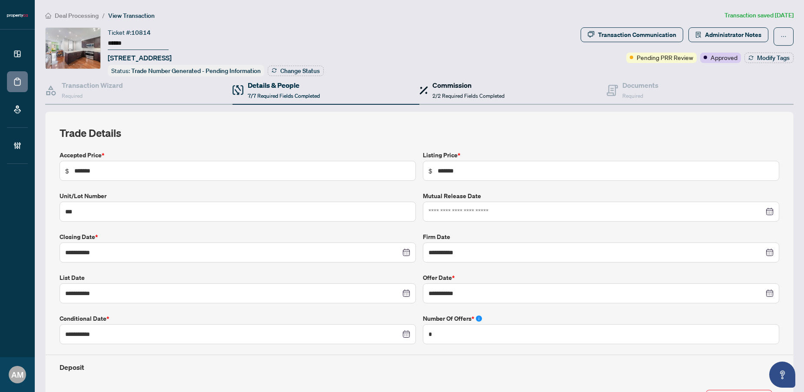
click at [467, 96] on span "2/2 Required Fields Completed" at bounding box center [468, 96] width 72 height 7
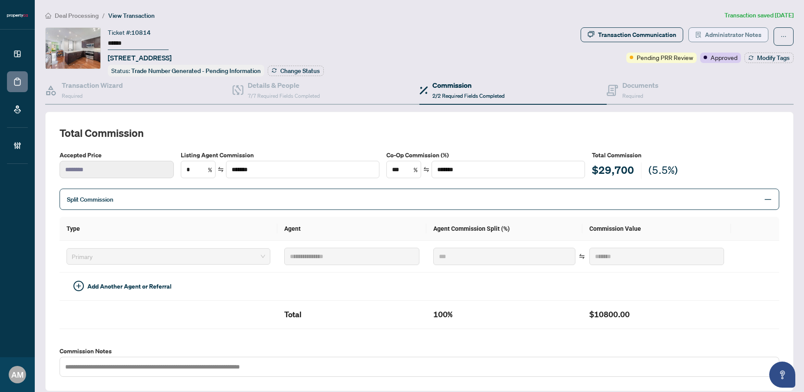
click at [734, 34] on span "Administrator Notes" at bounding box center [733, 35] width 56 height 14
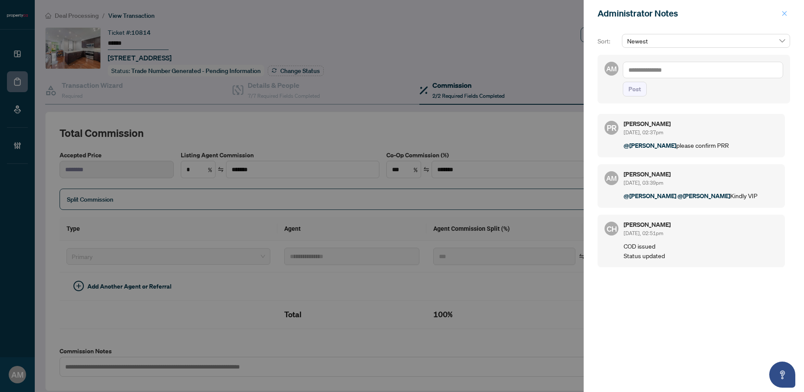
click at [783, 12] on icon "close" at bounding box center [784, 13] width 6 height 6
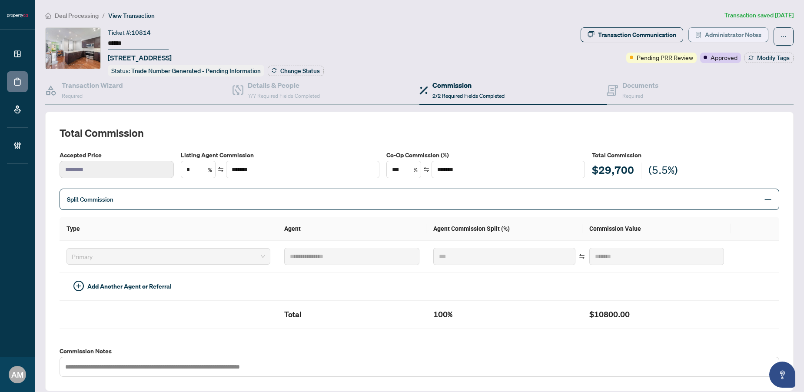
click at [735, 34] on span "Administrator Notes" at bounding box center [733, 35] width 56 height 14
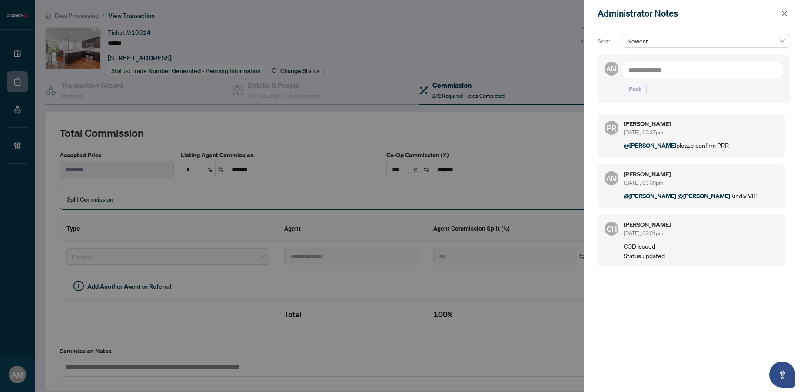
click at [701, 73] on textarea at bounding box center [702, 70] width 160 height 17
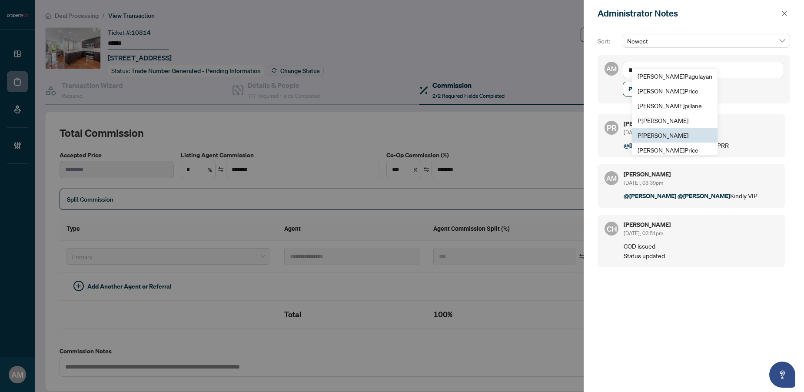
click at [677, 145] on li "Rebecca P rice" at bounding box center [674, 149] width 85 height 15
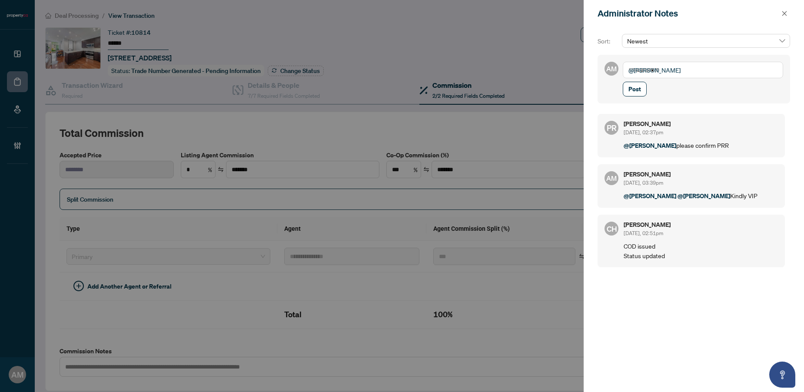
drag, startPoint x: 691, startPoint y: 72, endPoint x: 571, endPoint y: 46, distance: 122.6
click at [571, 46] on div "**********" at bounding box center [402, 196] width 804 height 392
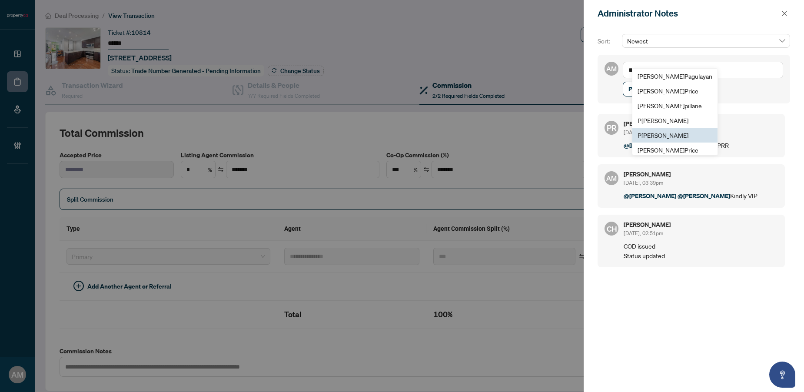
click at [667, 131] on span "P [PERSON_NAME]" at bounding box center [662, 135] width 51 height 8
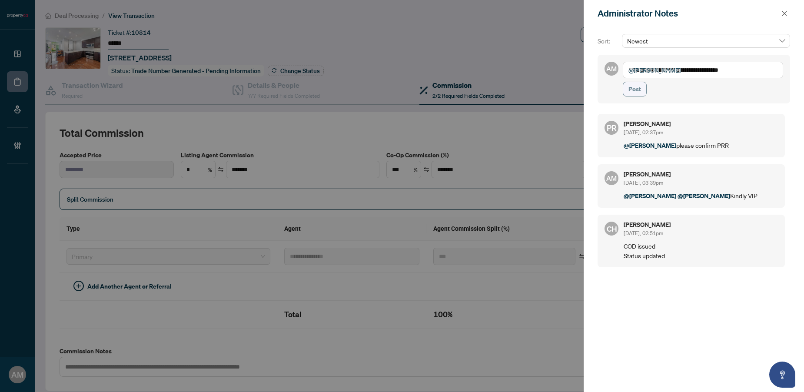
type textarea "**********"
click at [639, 87] on span "Post" at bounding box center [634, 89] width 13 height 14
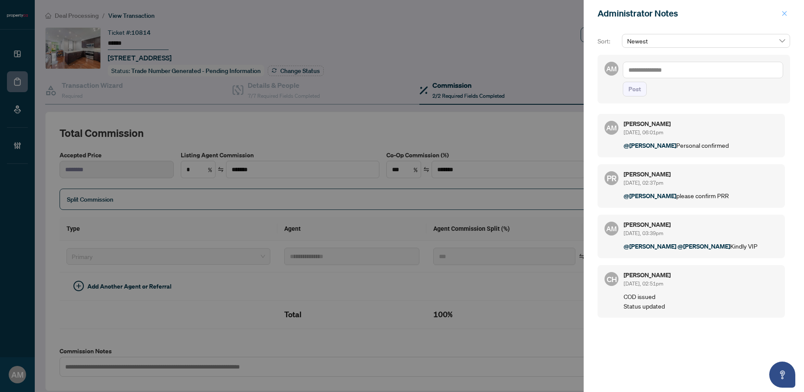
click at [784, 13] on icon "close" at bounding box center [784, 13] width 5 height 5
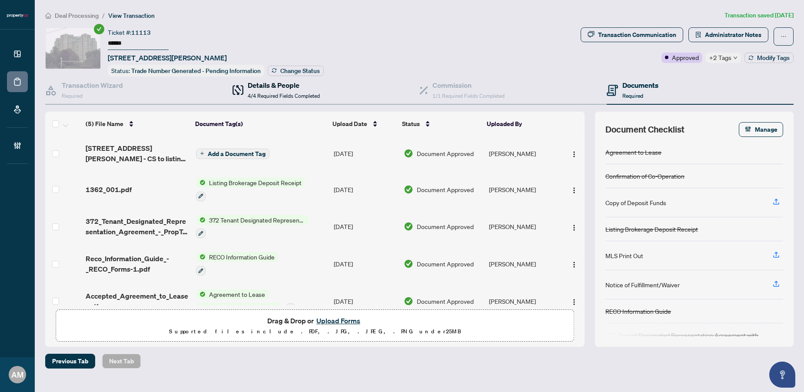
click at [285, 89] on div "Details & People 4/4 Required Fields Completed" at bounding box center [284, 90] width 72 height 20
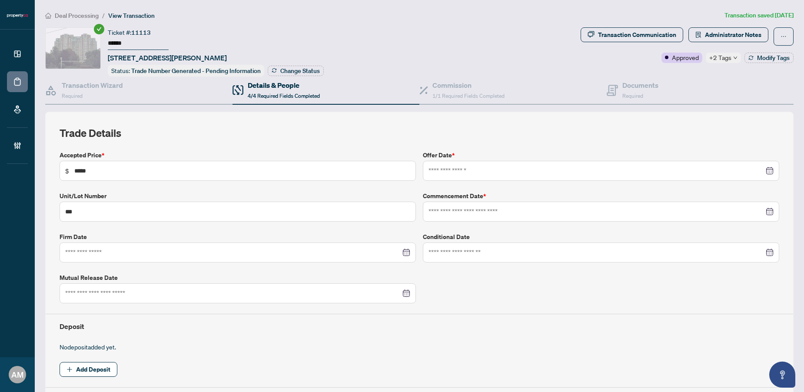
type input "**********"
click at [445, 93] on span "1/1 Required Fields Completed" at bounding box center [468, 96] width 72 height 7
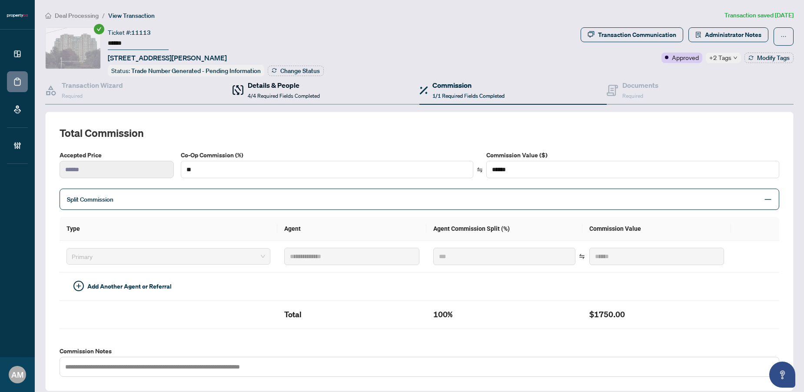
click at [280, 97] on span "4/4 Required Fields Completed" at bounding box center [284, 96] width 72 height 7
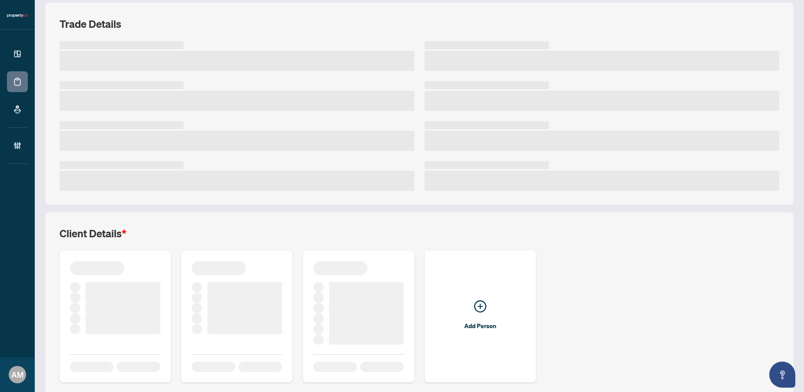
scroll to position [145, 0]
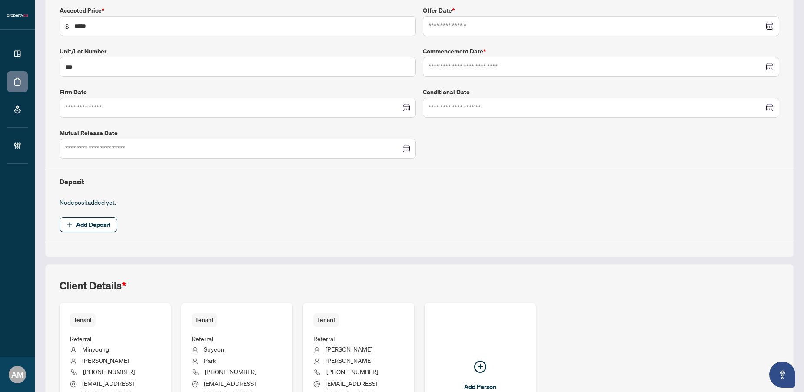
type input "**********"
click at [97, 271] on div "Client Details * Tenant Referral Minyoung KIm (437) 663-5225 alsdud5366@gmail.c…" at bounding box center [419, 365] width 748 height 202
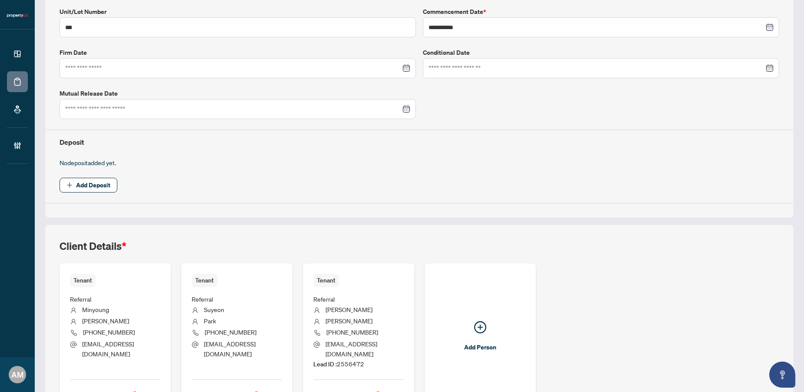
scroll to position [240, 0]
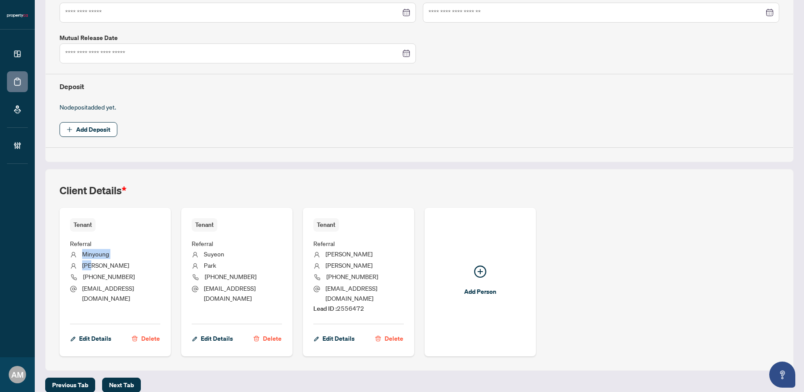
drag, startPoint x: 99, startPoint y: 265, endPoint x: 83, endPoint y: 253, distance: 20.1
click at [83, 253] on ul "Referral Minyoung KIm (437) 663-5225 alsdud5366@gmail.com" at bounding box center [115, 275] width 90 height 86
copy ul "Minyoung KIm"
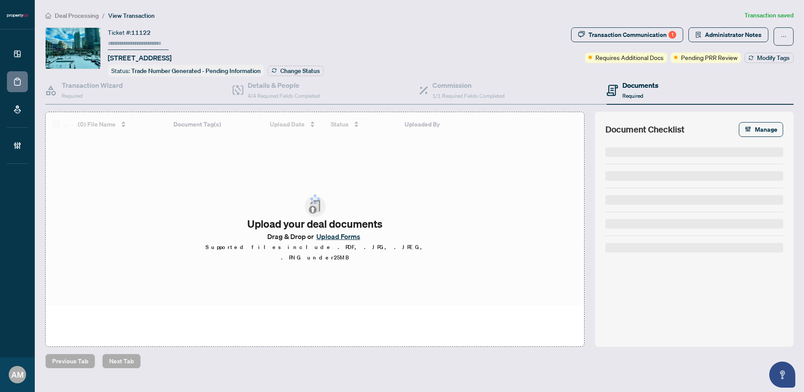
type input "******"
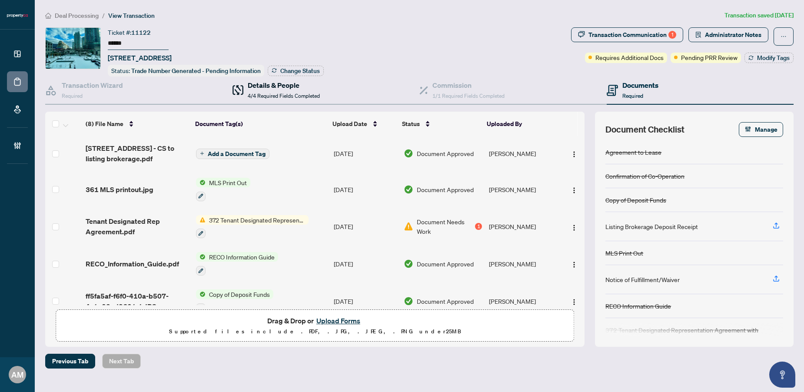
click at [248, 93] on span "4/4 Required Fields Completed" at bounding box center [284, 96] width 72 height 7
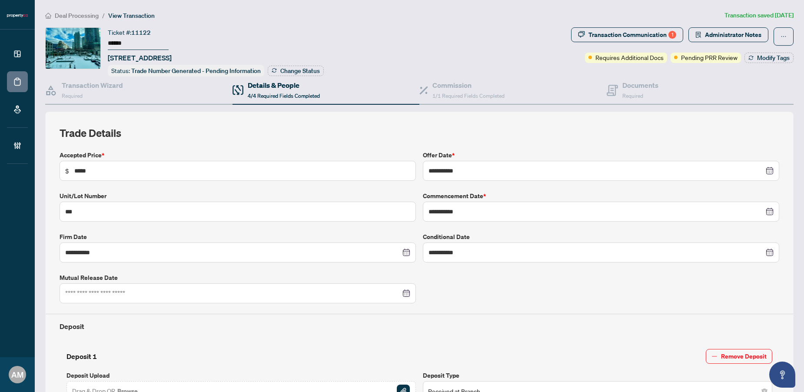
type input "**********"
click at [712, 32] on span "Administrator Notes" at bounding box center [733, 35] width 56 height 14
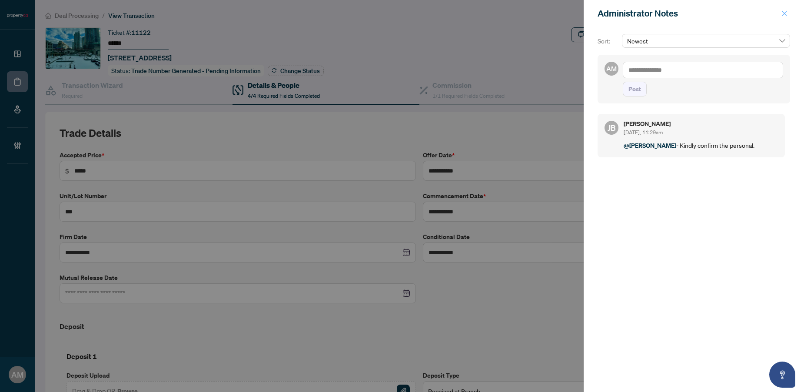
click at [781, 13] on icon "close" at bounding box center [784, 13] width 6 height 6
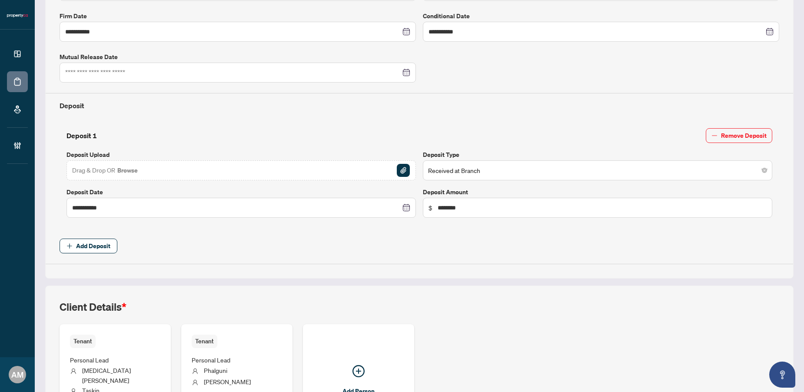
scroll to position [304, 0]
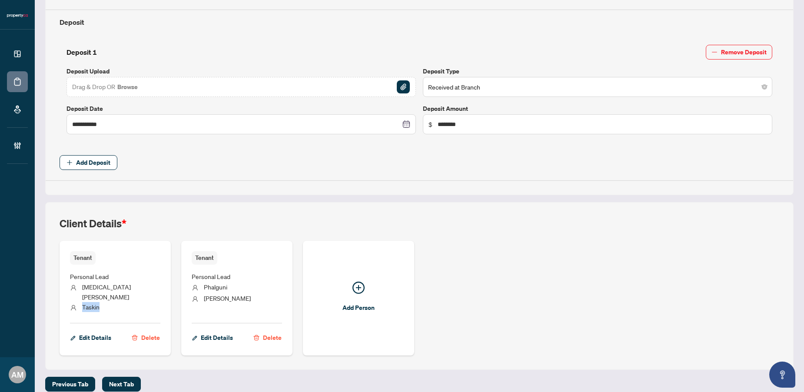
drag, startPoint x: 110, startPoint y: 297, endPoint x: 82, endPoint y: 292, distance: 28.6
click at [82, 302] on li "Taskin" at bounding box center [115, 307] width 90 height 11
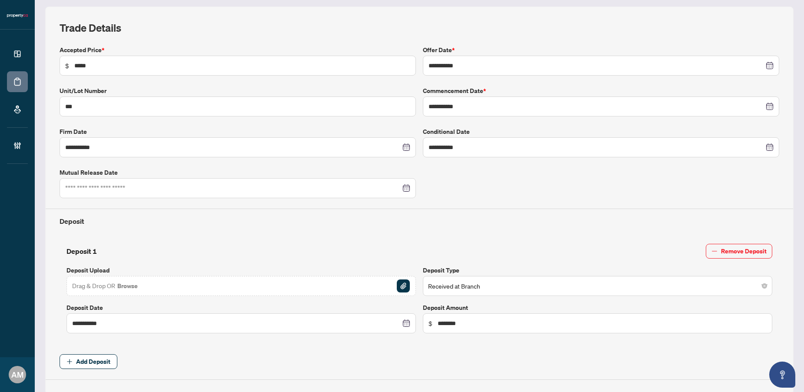
scroll to position [0, 0]
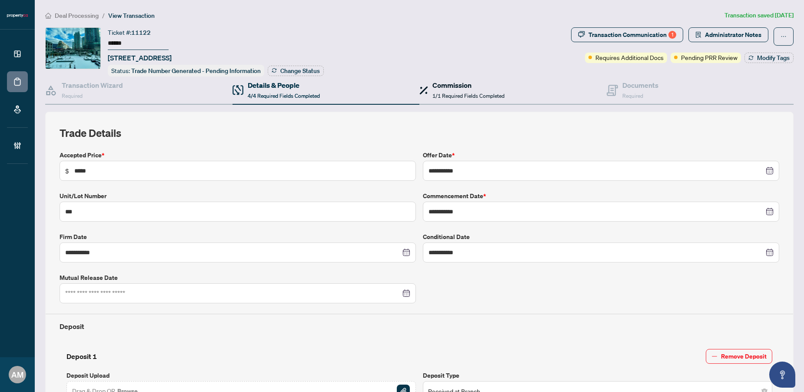
click at [464, 93] on span "1/1 Required Fields Completed" at bounding box center [468, 96] width 72 height 7
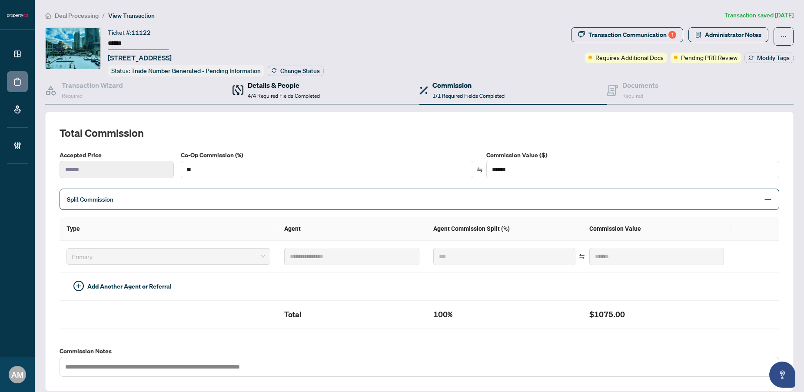
click at [269, 93] on span "4/4 Required Fields Completed" at bounding box center [284, 96] width 72 height 7
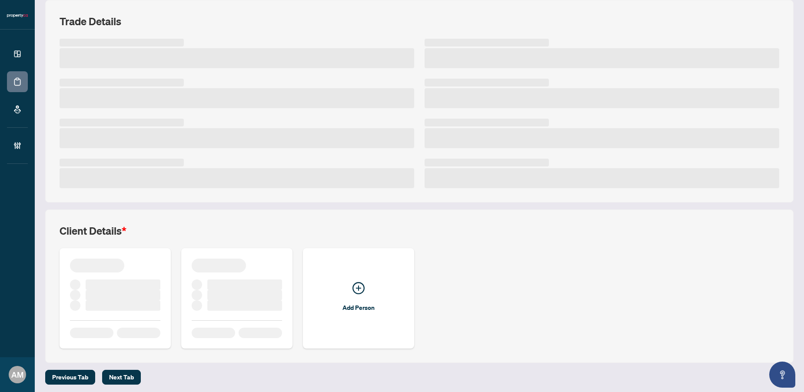
scroll to position [113, 0]
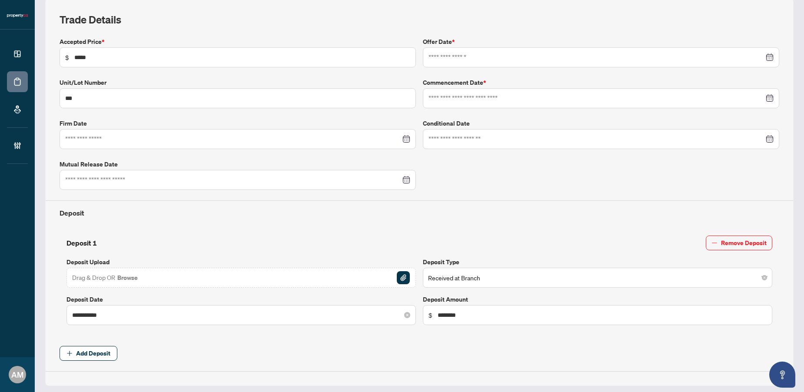
type input "**********"
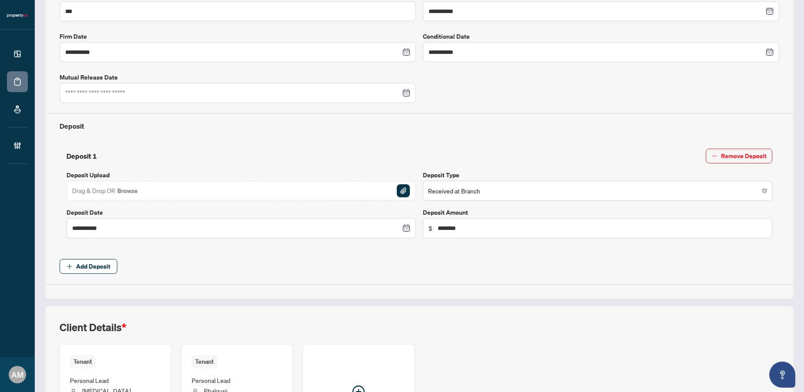
scroll to position [304, 0]
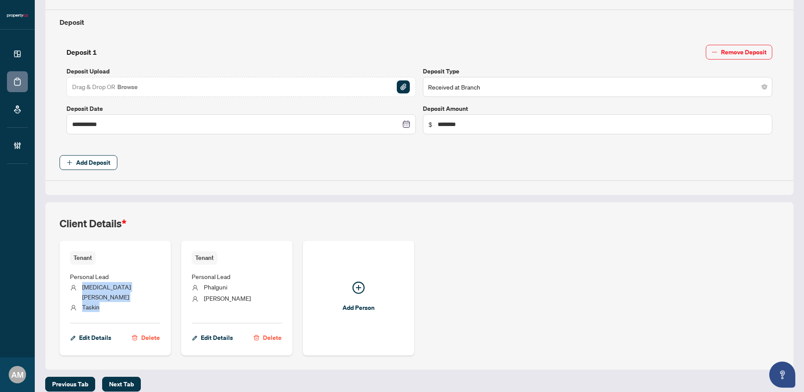
drag, startPoint x: 107, startPoint y: 298, endPoint x: 83, endPoint y: 281, distance: 29.9
click at [83, 281] on ul "Personal Lead Syeda Shaba Taskin" at bounding box center [115, 291] width 90 height 52
copy ul "Syeda Shaba Taskin"
drag, startPoint x: 234, startPoint y: 294, endPoint x: 202, endPoint y: 288, distance: 32.8
click at [202, 288] on ul "Personal Lead Phalguni Phukan" at bounding box center [237, 291] width 90 height 52
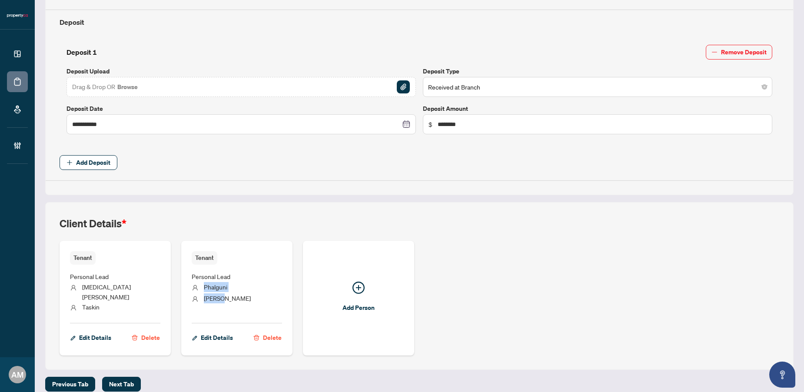
copy ul "Phalguni Phukan"
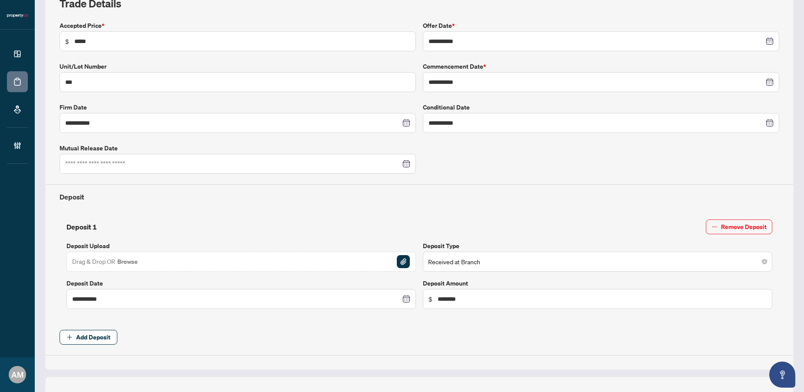
scroll to position [0, 0]
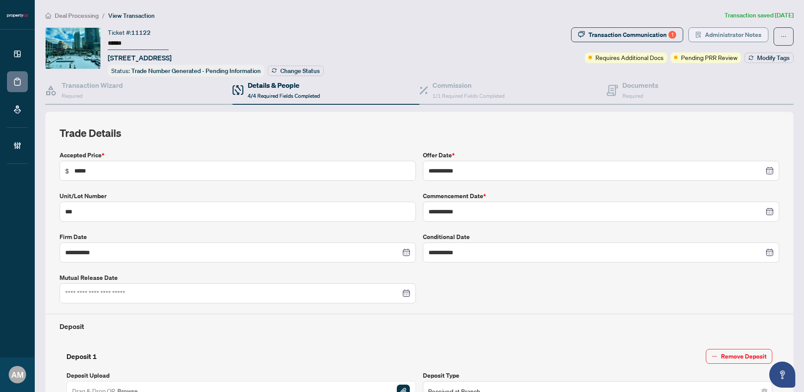
click at [731, 35] on span "Administrator Notes" at bounding box center [733, 35] width 56 height 14
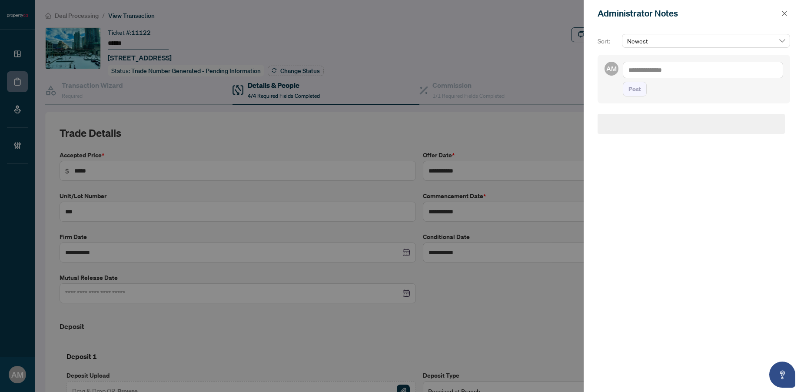
click at [668, 69] on textarea at bounding box center [702, 70] width 160 height 17
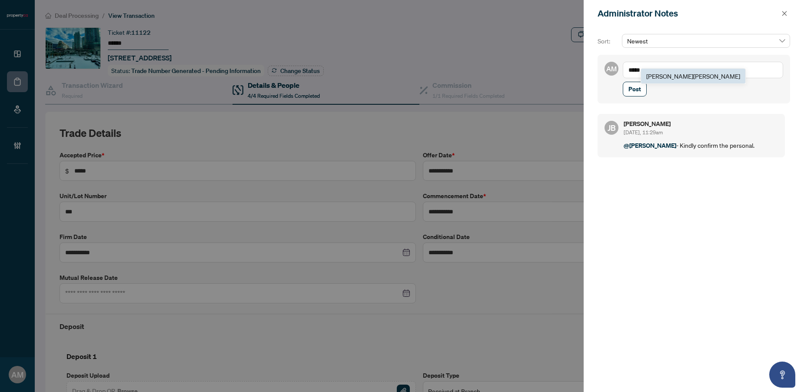
click at [658, 76] on span "Jean Belarde" at bounding box center [693, 76] width 94 height 8
type textarea "**********"
click at [635, 96] on span "Post" at bounding box center [634, 89] width 13 height 14
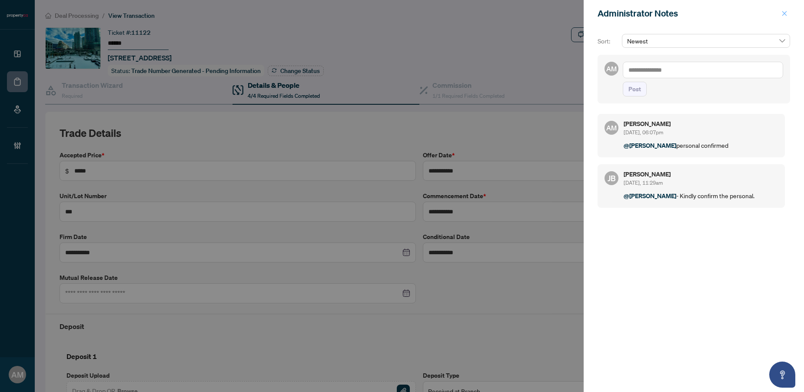
click at [787, 16] on button "button" at bounding box center [783, 13] width 11 height 10
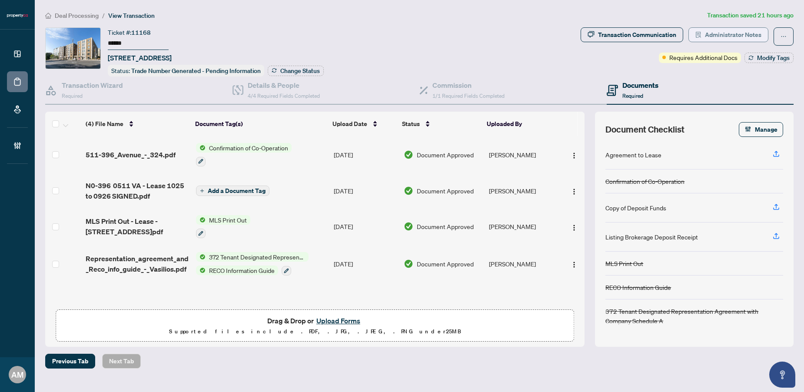
click at [717, 32] on span "Administrator Notes" at bounding box center [733, 35] width 56 height 14
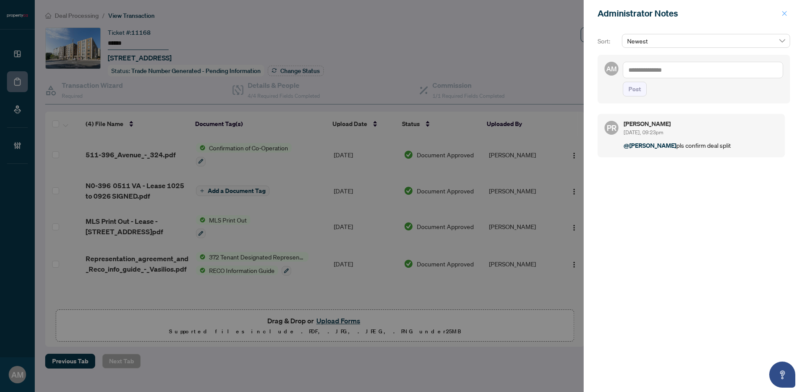
click at [782, 14] on icon "close" at bounding box center [784, 13] width 6 height 6
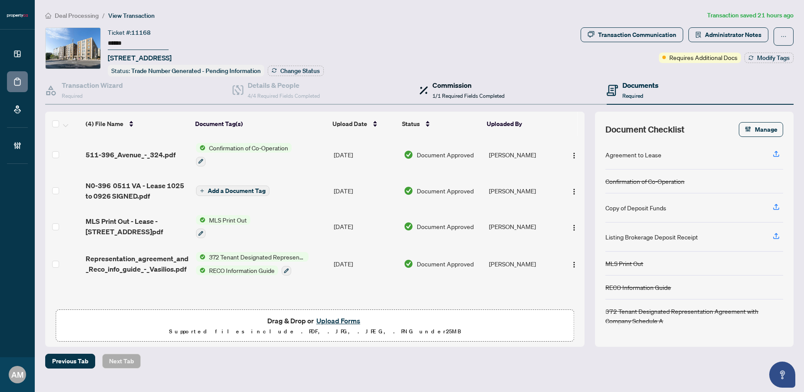
click at [462, 86] on h4 "Commission" at bounding box center [468, 85] width 72 height 10
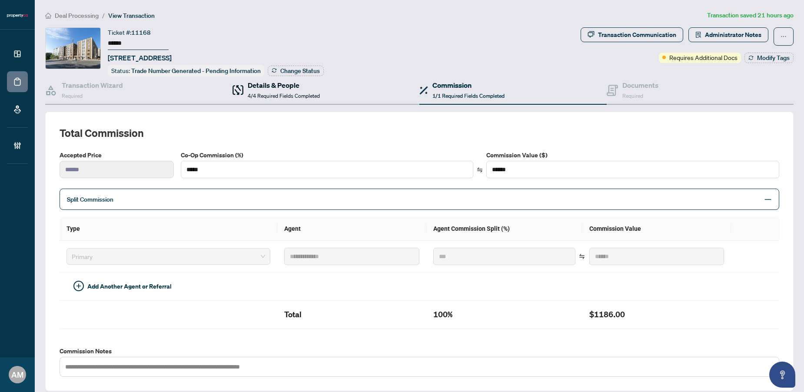
click at [261, 83] on h4 "Details & People" at bounding box center [284, 85] width 72 height 10
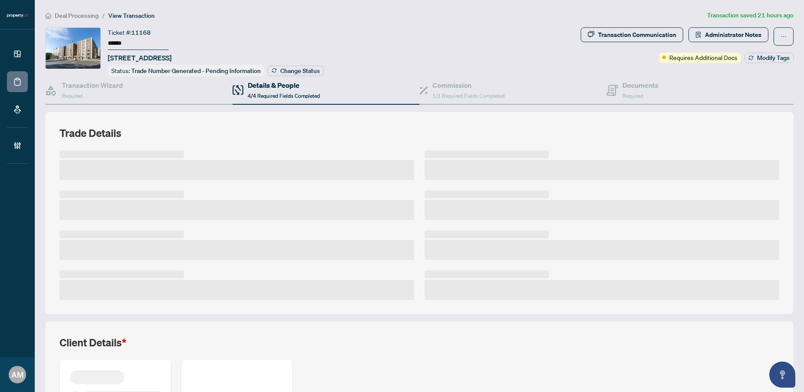
scroll to position [145, 0]
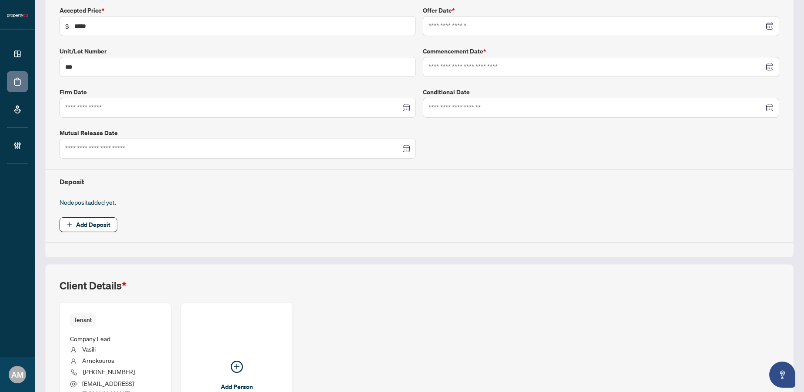
type input "**********"
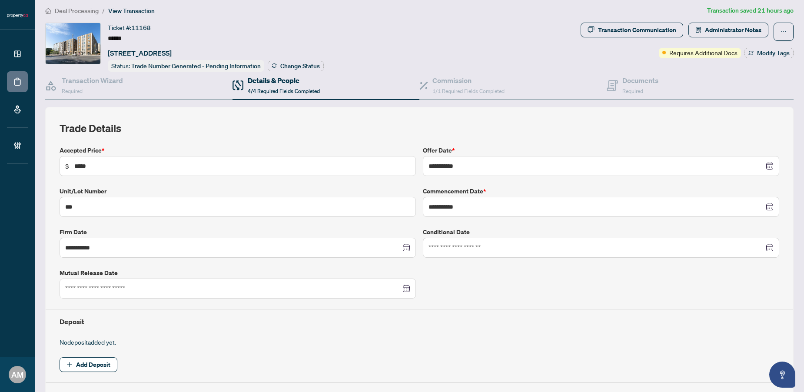
scroll to position [0, 0]
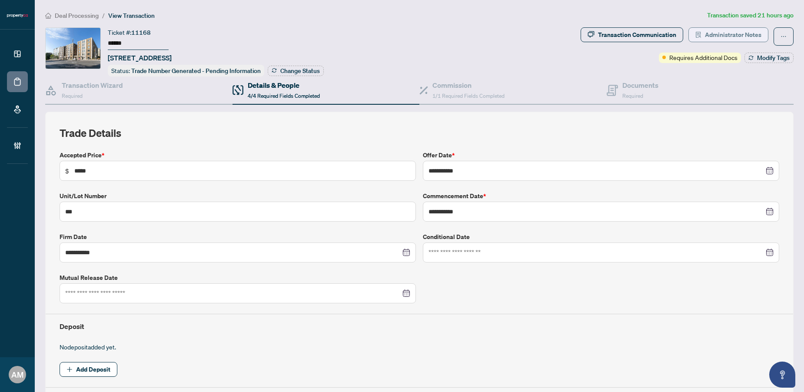
click at [721, 35] on span "Administrator Notes" at bounding box center [733, 35] width 56 height 14
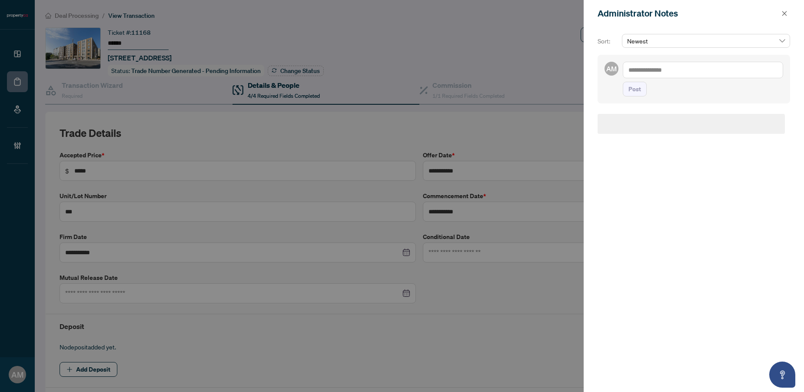
click at [703, 68] on textarea at bounding box center [702, 70] width 160 height 17
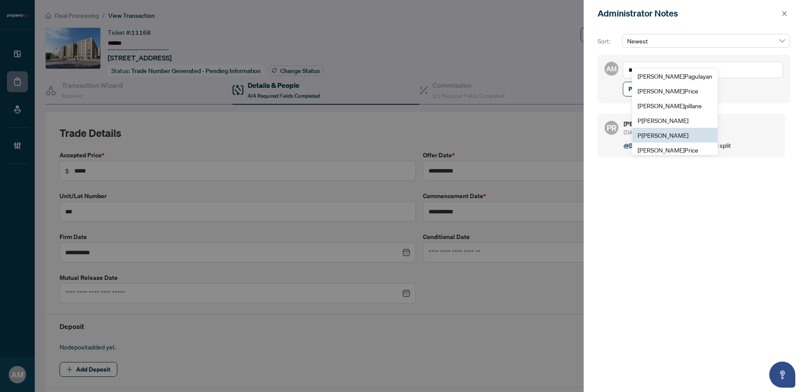
click at [667, 133] on span "P [PERSON_NAME]" at bounding box center [662, 135] width 51 height 8
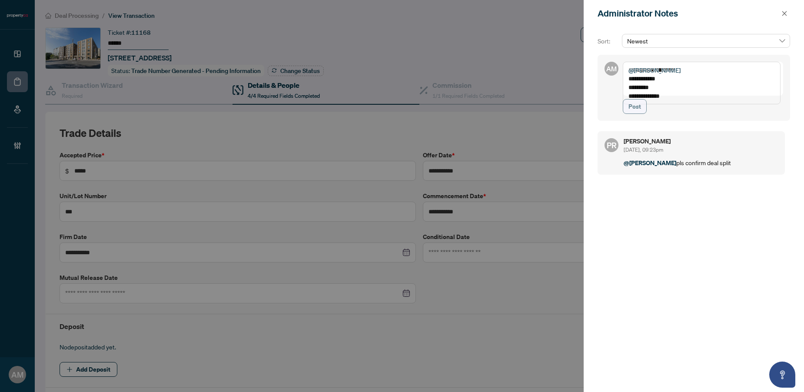
type textarea "**********"
click at [633, 113] on span "Post" at bounding box center [634, 106] width 13 height 14
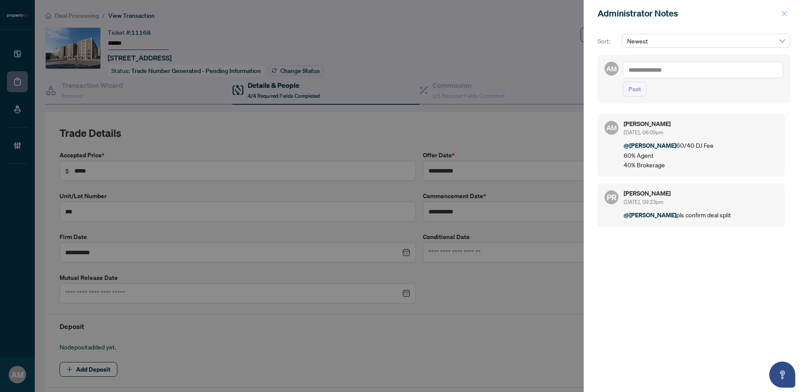
click at [787, 16] on button "button" at bounding box center [783, 13] width 11 height 10
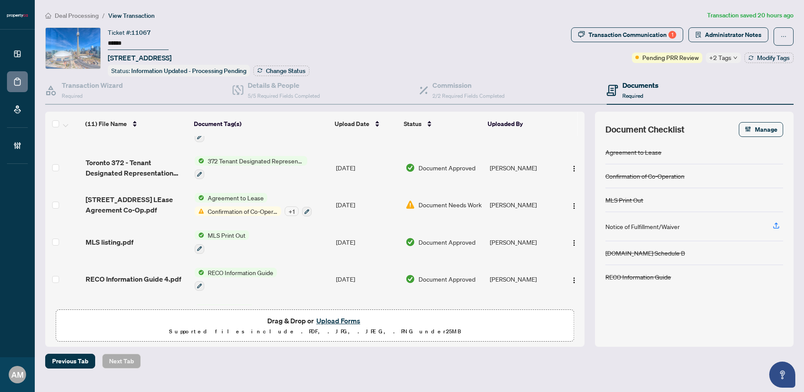
scroll to position [242, 0]
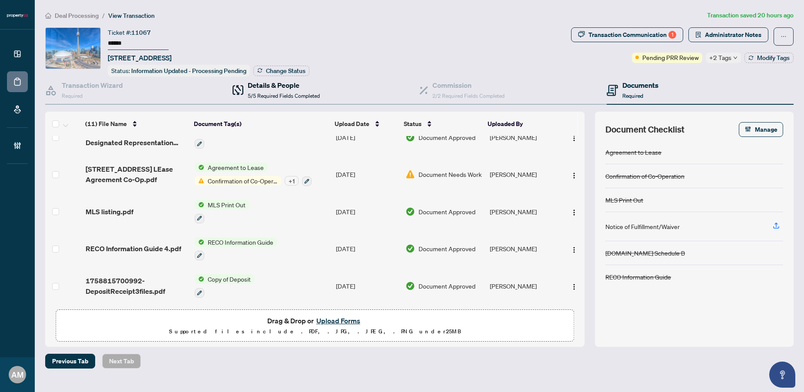
click at [287, 82] on h4 "Details & People" at bounding box center [284, 85] width 72 height 10
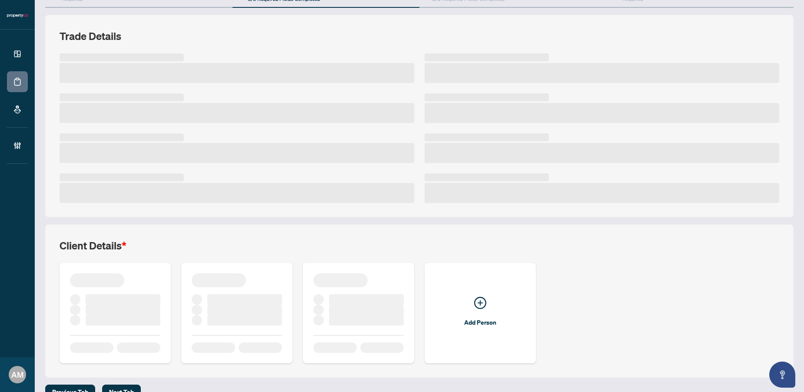
scroll to position [113, 0]
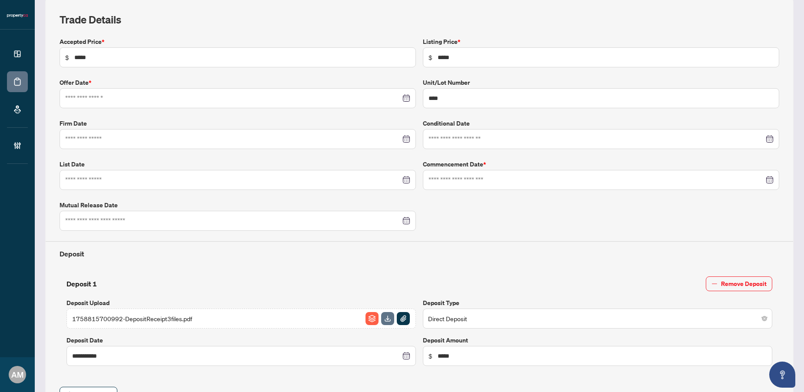
type input "**********"
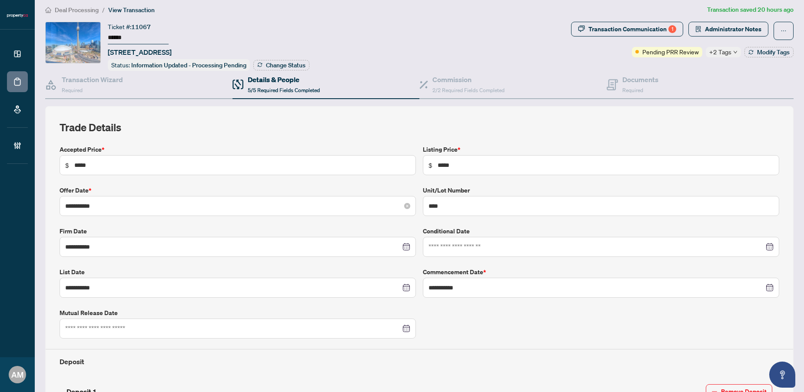
scroll to position [0, 0]
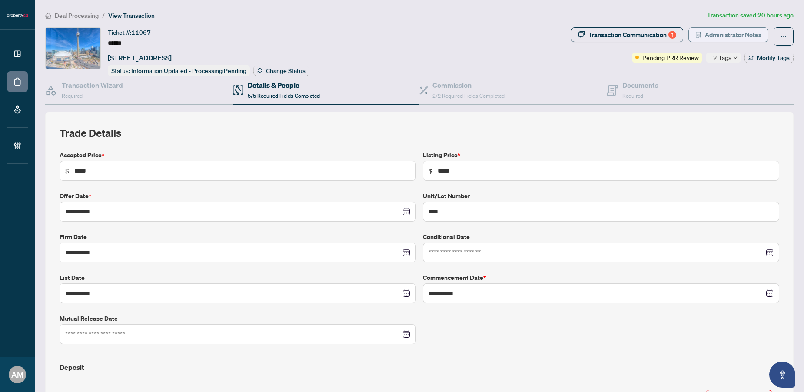
click at [727, 35] on span "Administrator Notes" at bounding box center [733, 35] width 56 height 14
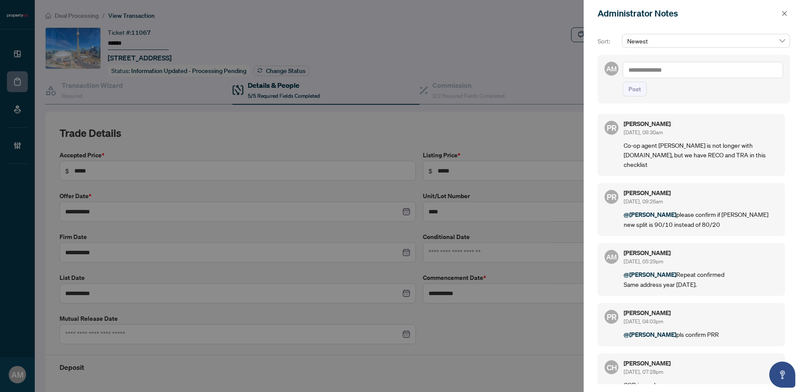
click at [688, 77] on textarea at bounding box center [702, 70] width 160 height 17
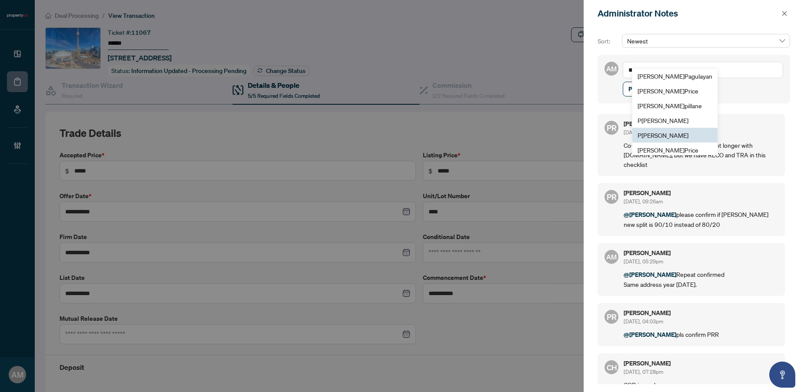
click at [674, 129] on li "P [PERSON_NAME]" at bounding box center [674, 135] width 85 height 15
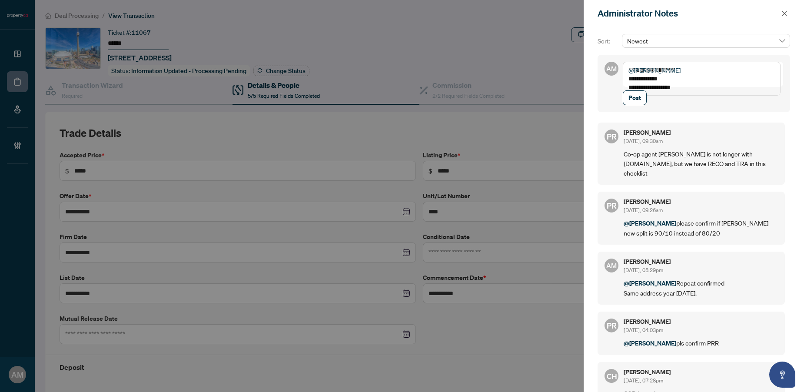
drag, startPoint x: 691, startPoint y: 86, endPoint x: 609, endPoint y: 92, distance: 81.9
click at [609, 92] on div "**********" at bounding box center [693, 83] width 192 height 57
drag, startPoint x: 609, startPoint y: 92, endPoint x: 612, endPoint y: 86, distance: 6.8
click at [610, 88] on div "**********" at bounding box center [693, 83] width 192 height 57
drag, startPoint x: 692, startPoint y: 87, endPoint x: 620, endPoint y: 87, distance: 71.7
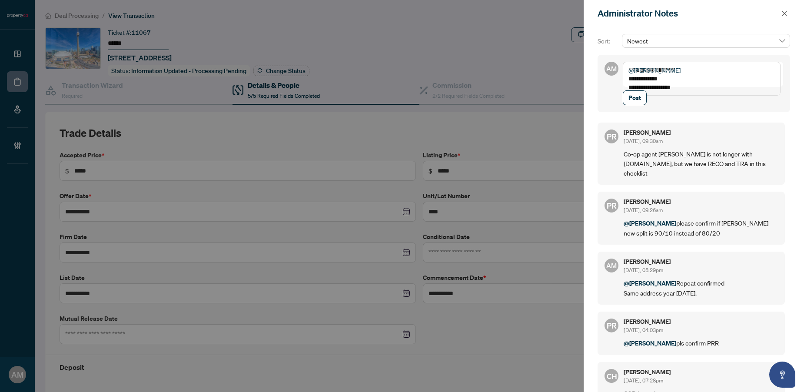
click at [620, 87] on div "**********" at bounding box center [693, 83] width 192 height 57
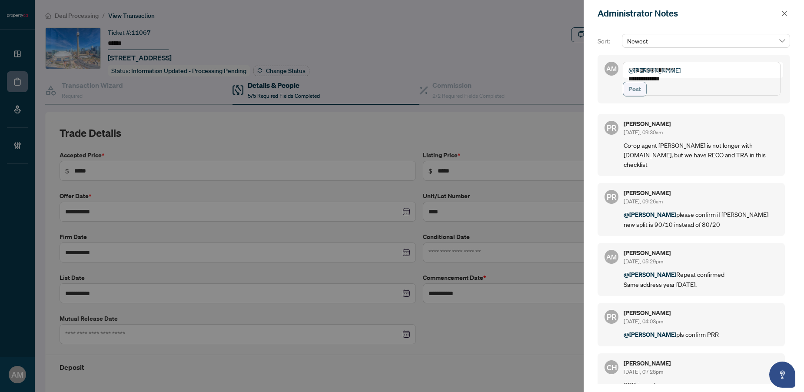
type textarea "**********"
click at [644, 96] on button "Post" at bounding box center [634, 89] width 24 height 15
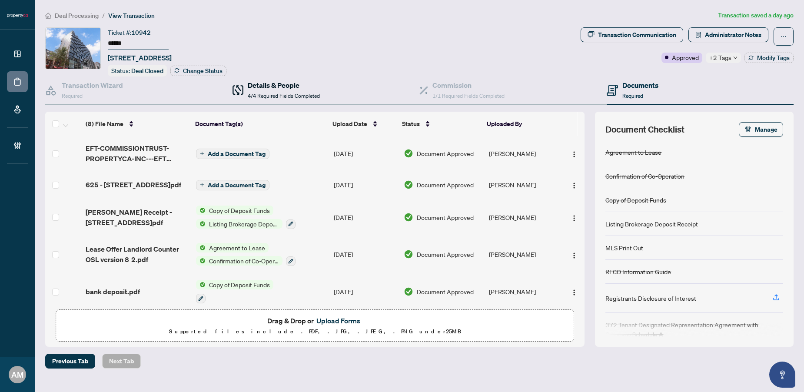
click at [287, 93] on span "4/4 Required Fields Completed" at bounding box center [284, 96] width 72 height 7
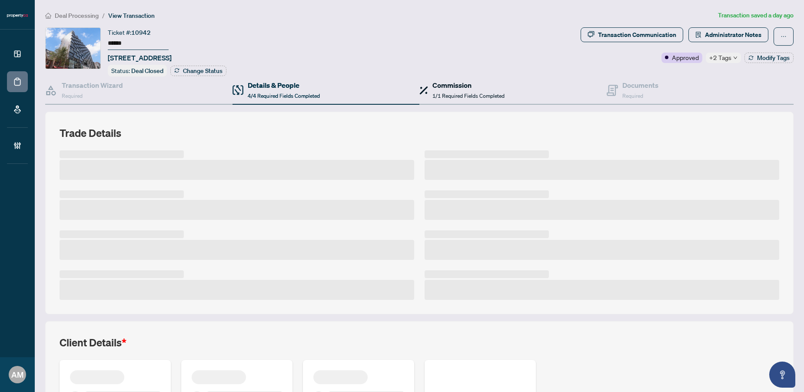
click at [446, 89] on div "Commission 1/1 Required Fields Completed" at bounding box center [468, 90] width 72 height 20
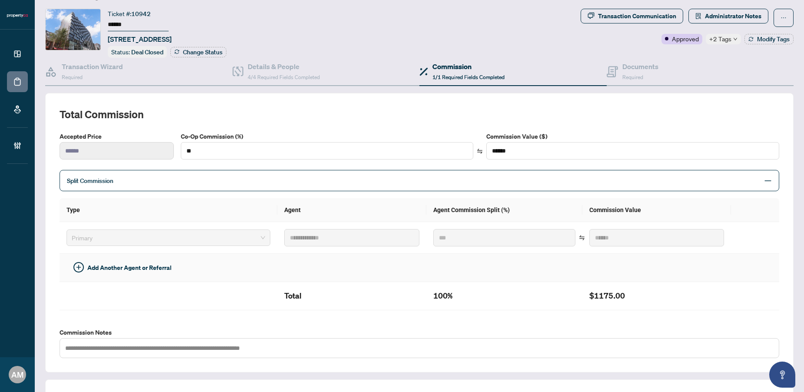
scroll to position [20, 0]
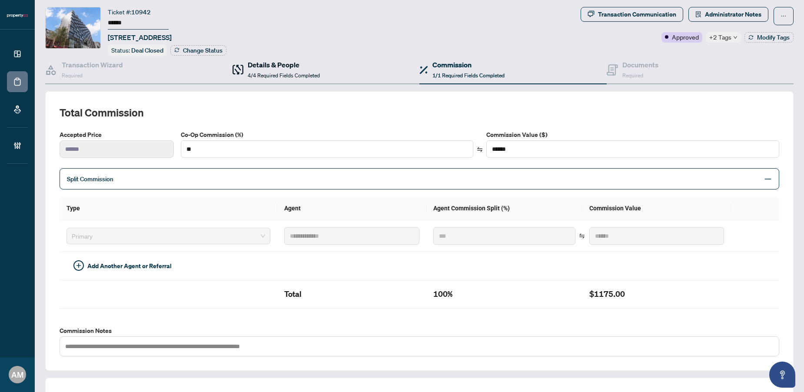
click at [315, 75] on span "4/4 Required Fields Completed" at bounding box center [284, 75] width 72 height 7
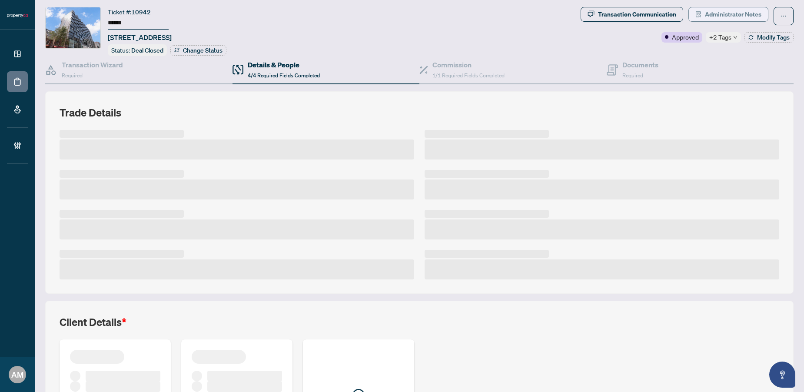
click at [715, 15] on span "Administrator Notes" at bounding box center [733, 14] width 56 height 14
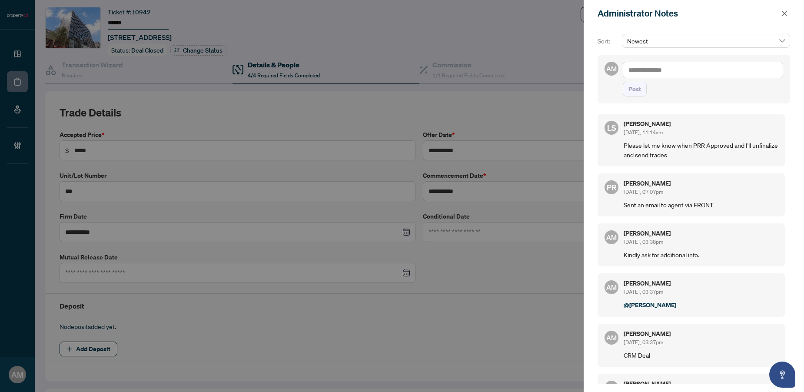
click at [672, 71] on textarea at bounding box center [702, 70] width 160 height 17
click at [781, 14] on icon "close" at bounding box center [784, 13] width 6 height 6
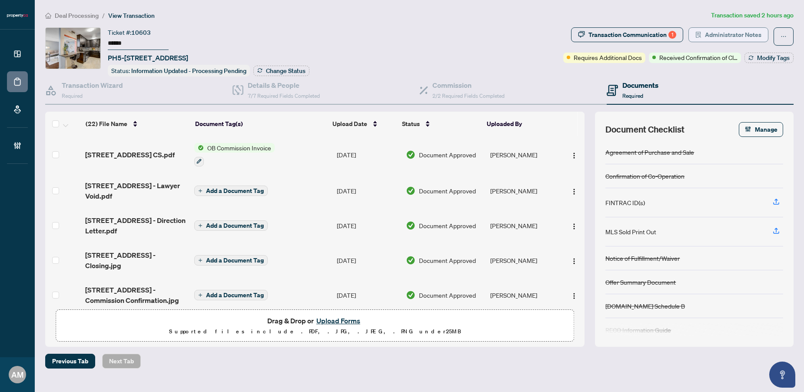
click at [730, 36] on span "Administrator Notes" at bounding box center [733, 35] width 56 height 14
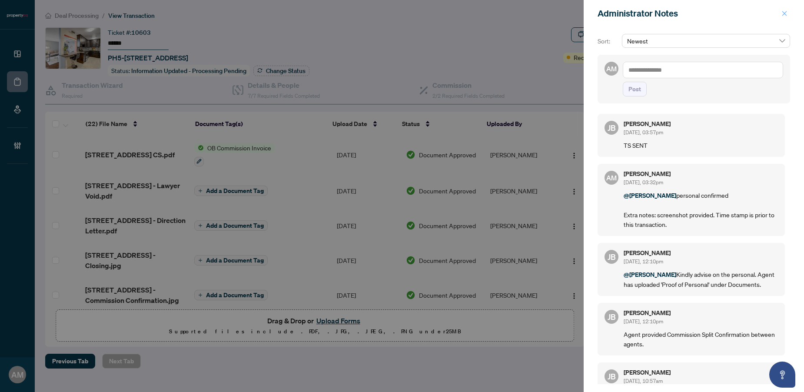
click at [784, 14] on icon "close" at bounding box center [784, 13] width 5 height 5
